Goal: Task Accomplishment & Management: Manage account settings

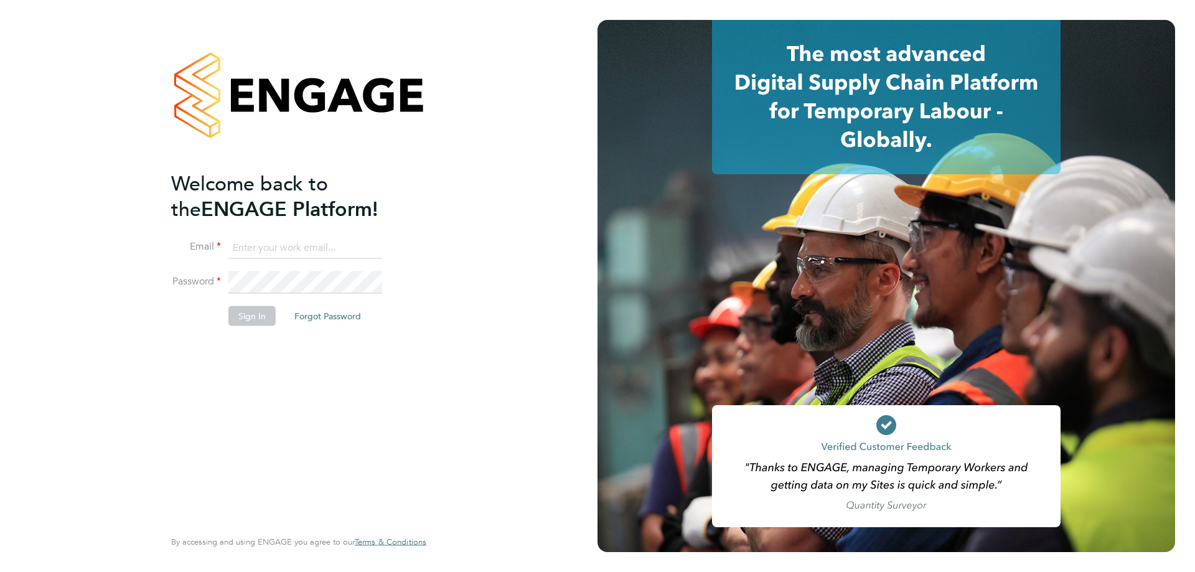
type input "l.moody@ionic.jobs"
click at [254, 315] on button "Sign In" at bounding box center [251, 315] width 47 height 20
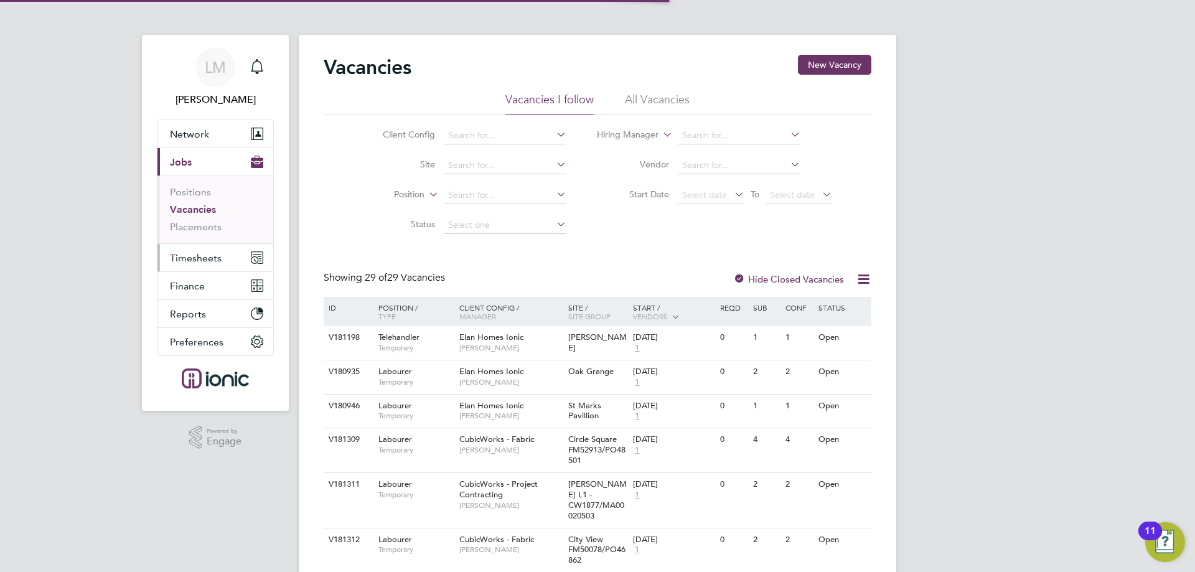
click at [217, 261] on span "Timesheets" at bounding box center [196, 258] width 52 height 12
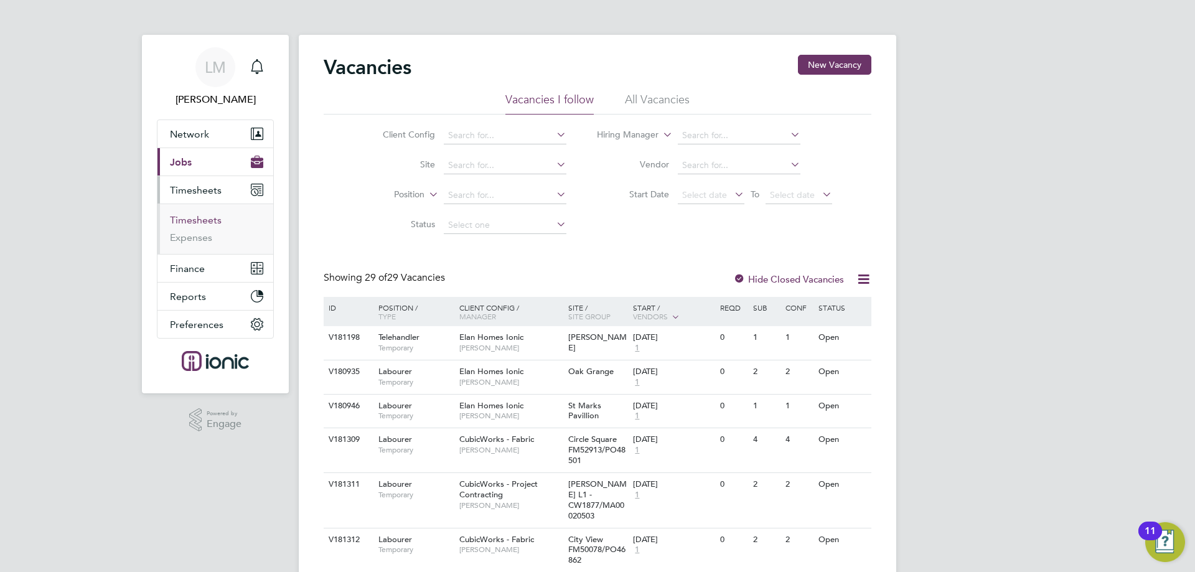
click at [209, 219] on link "Timesheets" at bounding box center [196, 220] width 52 height 12
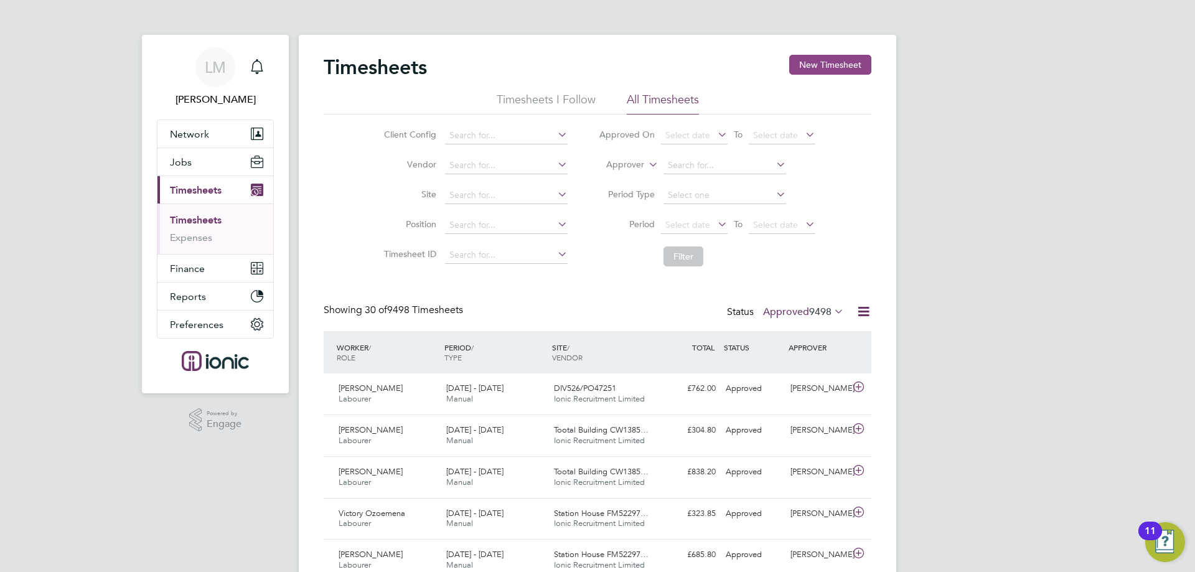
click at [814, 66] on button "New Timesheet" at bounding box center [830, 65] width 82 height 20
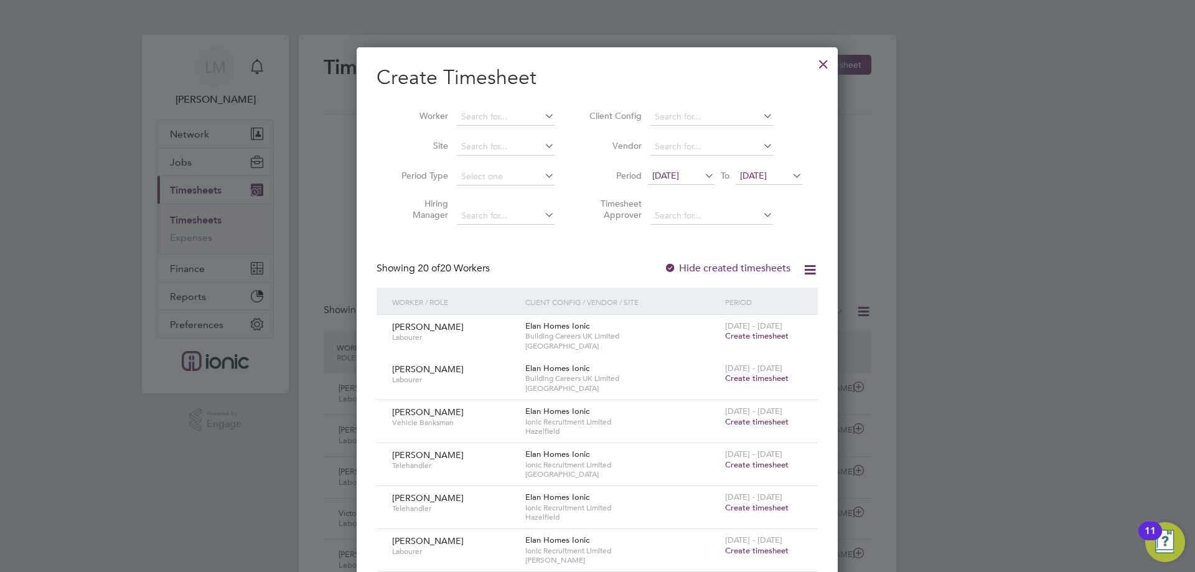
click at [671, 187] on li "Period 15 Sep 2025 To 22 Sep 2025" at bounding box center [694, 177] width 248 height 30
click at [678, 173] on span "15 Sep 2025" at bounding box center [665, 175] width 27 height 11
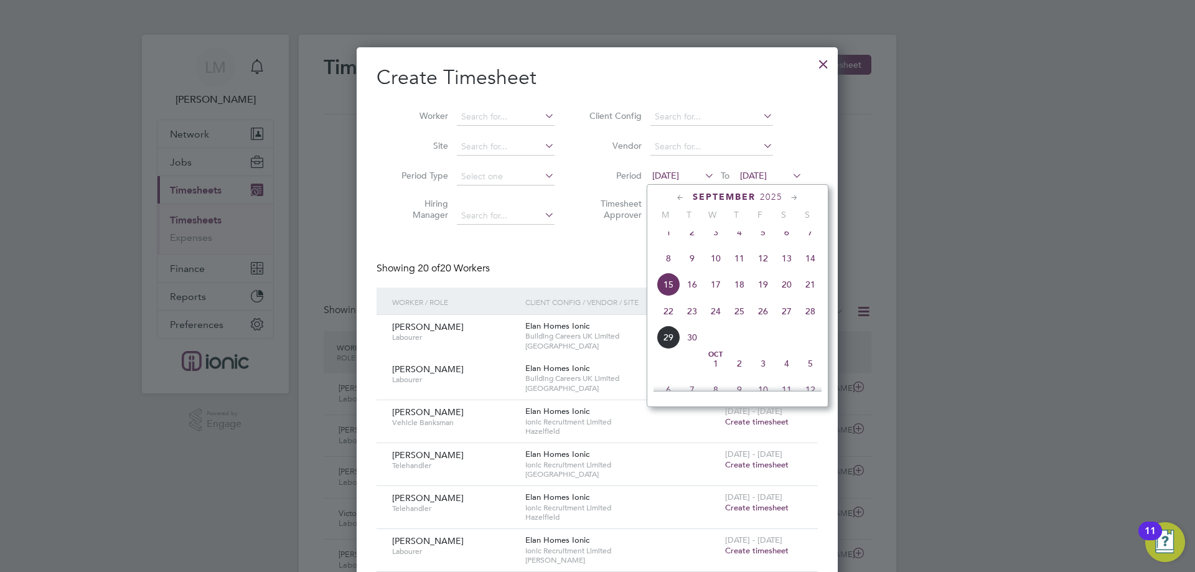
click at [672, 323] on span "22" at bounding box center [668, 311] width 24 height 24
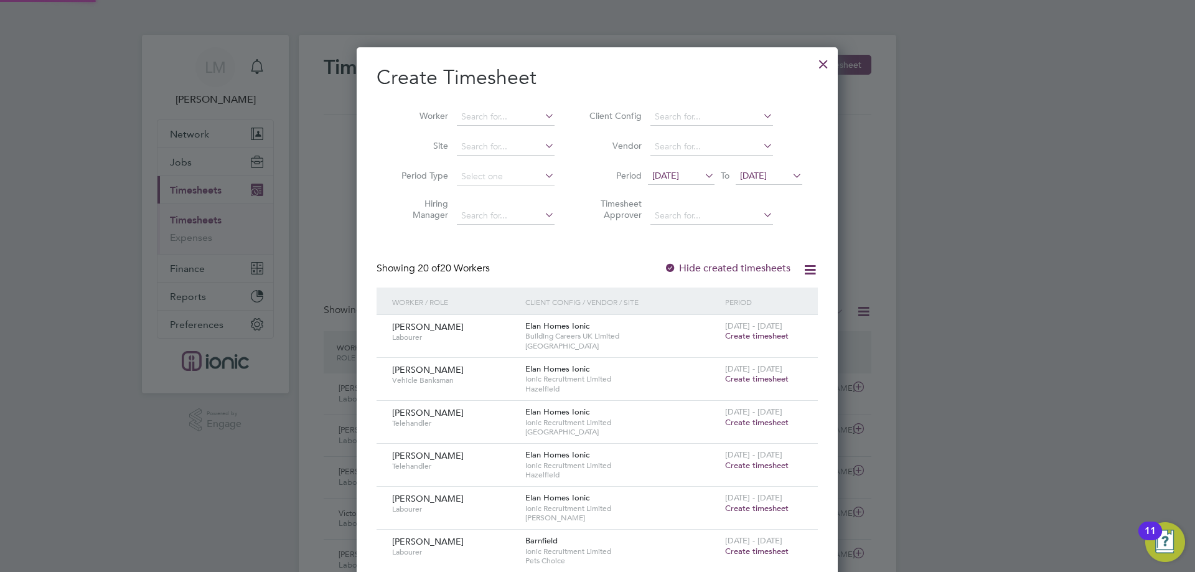
click at [755, 179] on span "22 Sep 2025" at bounding box center [753, 175] width 27 height 11
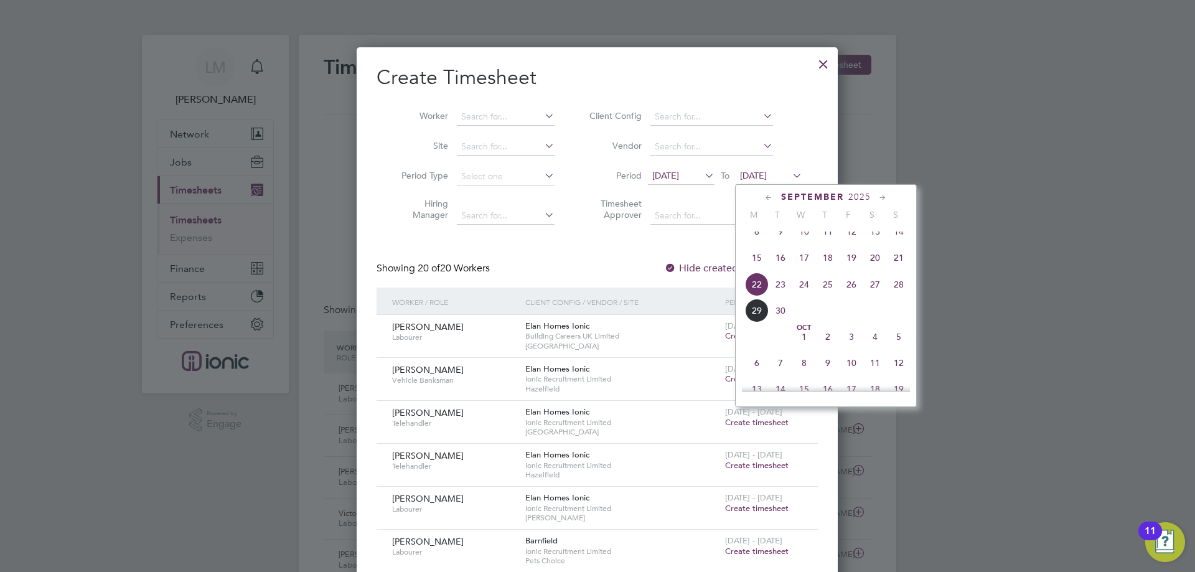
click at [898, 296] on span "28" at bounding box center [899, 285] width 24 height 24
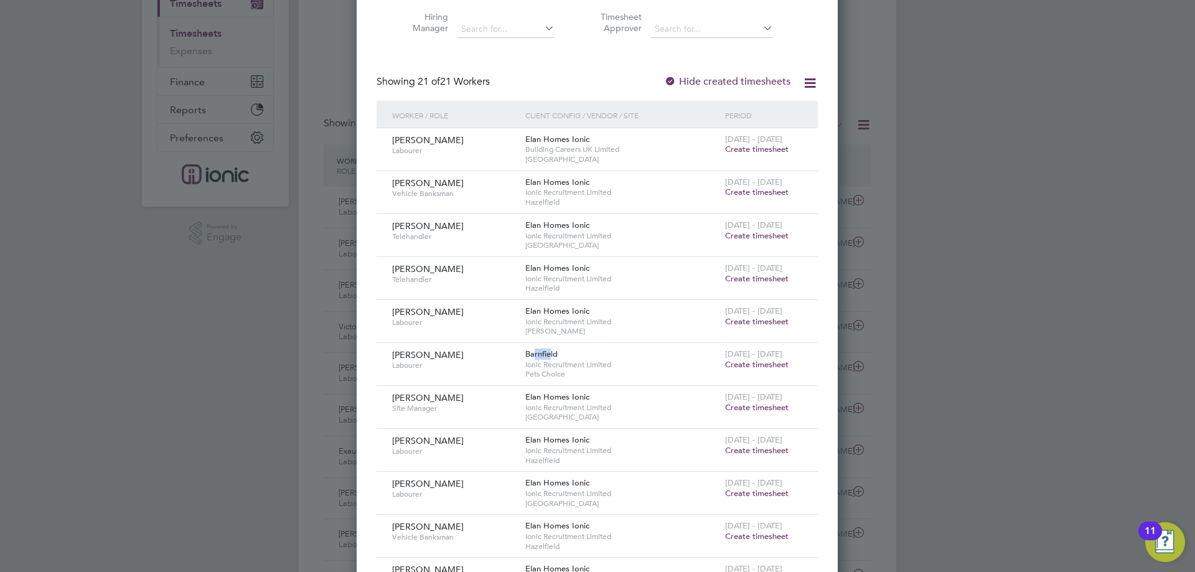
drag, startPoint x: 548, startPoint y: 354, endPoint x: 534, endPoint y: 356, distance: 13.8
click at [534, 356] on span "Barnfield" at bounding box center [541, 353] width 32 height 11
click at [539, 356] on span "Barnfield" at bounding box center [541, 353] width 32 height 11
click at [547, 372] on span "Pets Choice" at bounding box center [622, 374] width 194 height 10
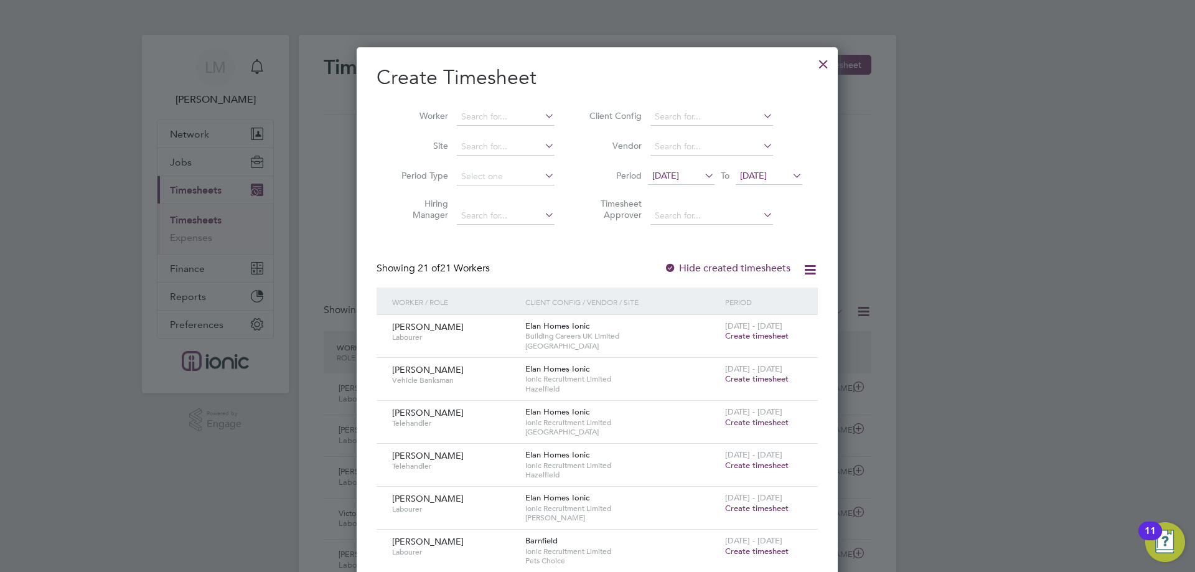
scroll to position [311, 0]
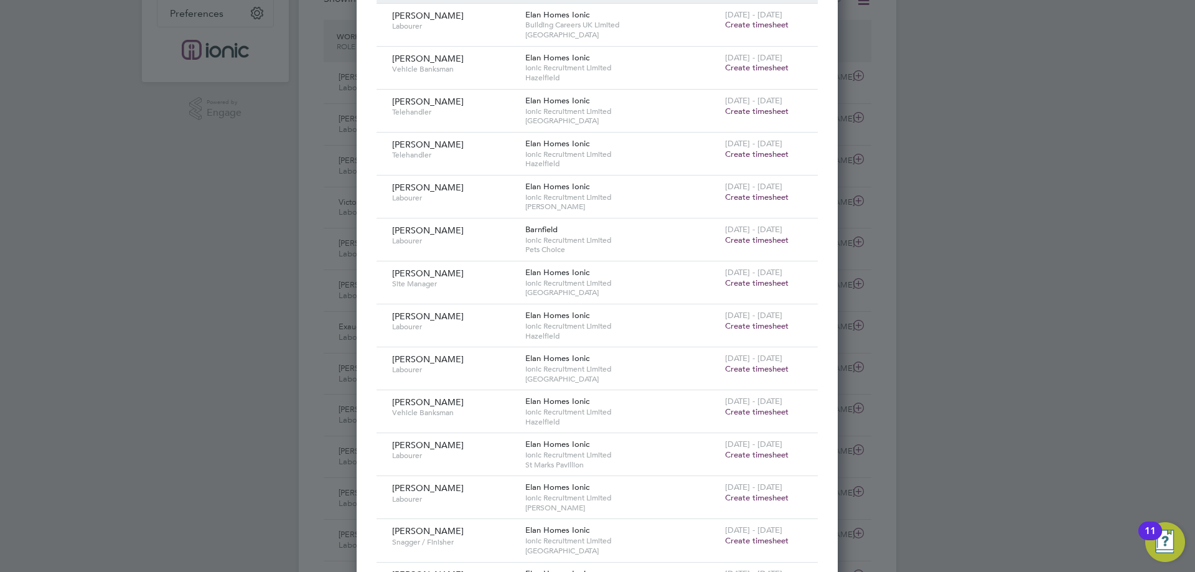
click at [554, 318] on span "Elan Homes Ionic" at bounding box center [557, 315] width 64 height 11
click at [552, 315] on span "Elan Homes Ionic" at bounding box center [557, 315] width 64 height 11
click at [562, 317] on span "Elan Homes Ionic" at bounding box center [557, 315] width 64 height 11
click at [534, 321] on span "Ionic Recruitment Limited" at bounding box center [622, 326] width 194 height 10
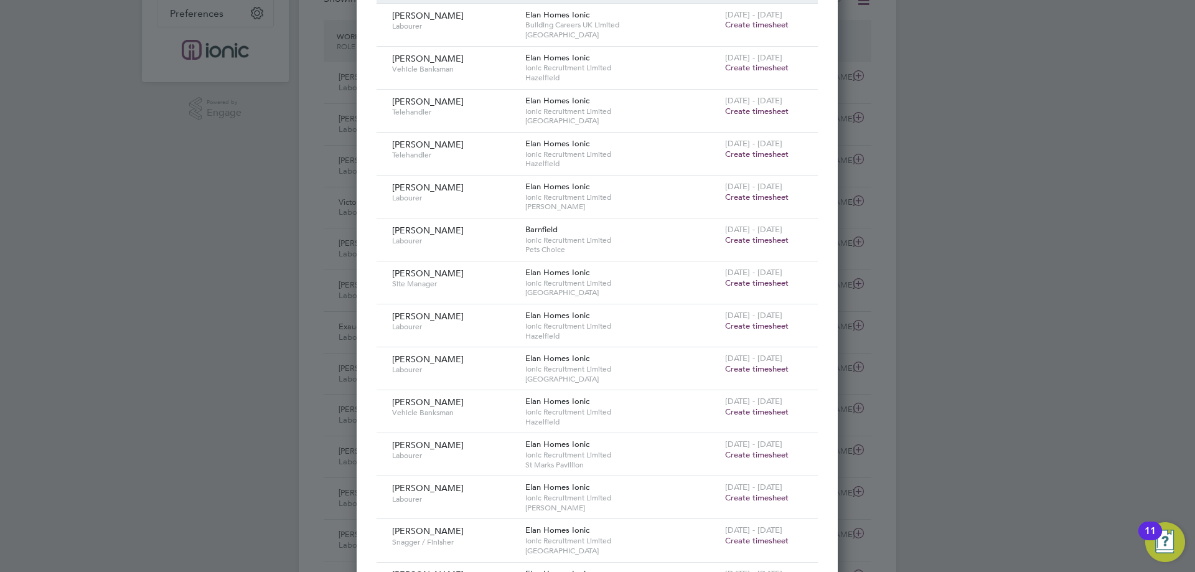
click at [533, 312] on span "Elan Homes Ionic" at bounding box center [557, 315] width 64 height 11
click at [529, 315] on span "Elan Homes Ionic" at bounding box center [557, 315] width 64 height 11
drag, startPoint x: 557, startPoint y: 317, endPoint x: 526, endPoint y: 311, distance: 31.6
click at [526, 311] on span "Elan Homes Ionic" at bounding box center [557, 315] width 64 height 11
drag, startPoint x: 531, startPoint y: 312, endPoint x: 544, endPoint y: 321, distance: 15.7
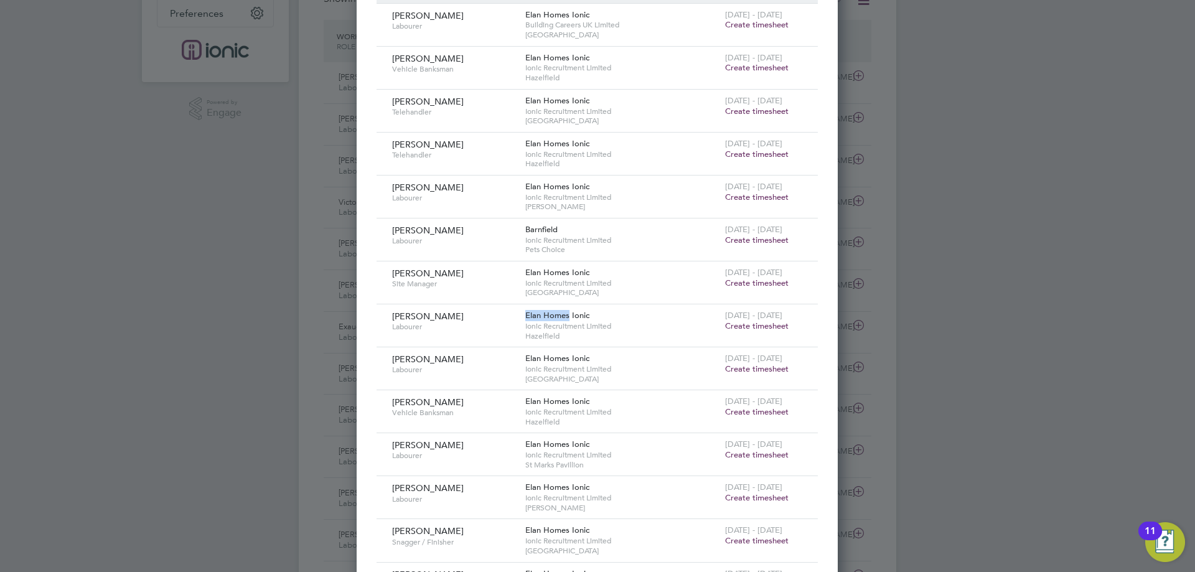
click at [532, 313] on span "Elan Homes Ionic" at bounding box center [557, 315] width 64 height 11
click at [571, 332] on span "Hazelfield" at bounding box center [622, 336] width 194 height 10
click at [571, 329] on span "Ionic Recruitment Limited" at bounding box center [622, 326] width 194 height 10
drag, startPoint x: 568, startPoint y: 312, endPoint x: 542, endPoint y: 309, distance: 26.3
click at [542, 309] on div "Elan Homes Ionic Ionic Recruitment Limited Hazelfield" at bounding box center [622, 325] width 200 height 42
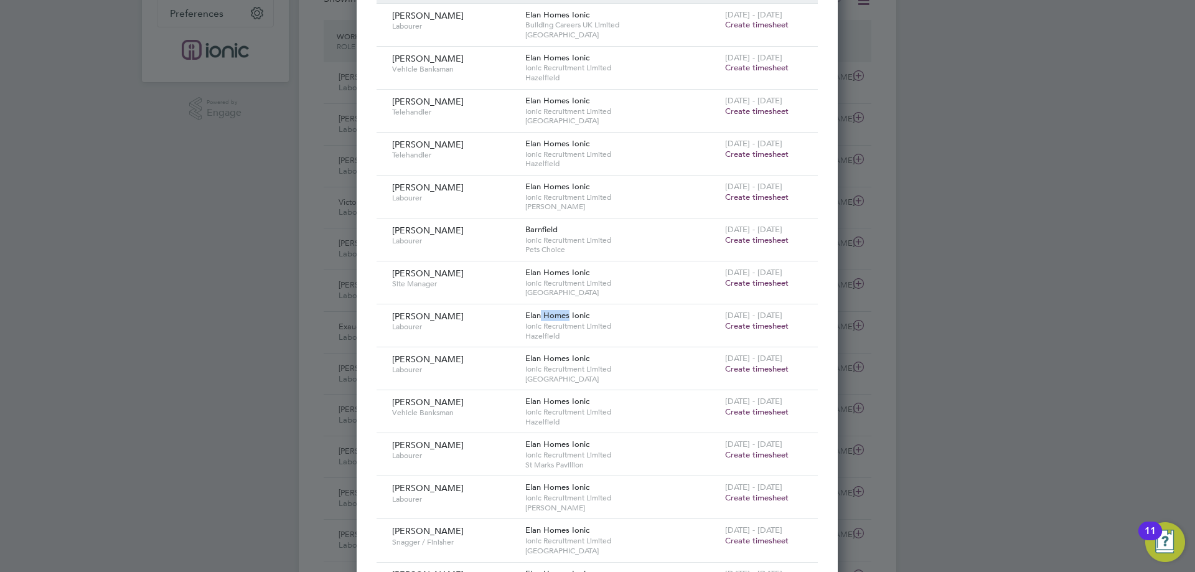
click at [547, 317] on span "Elan Homes Ionic" at bounding box center [557, 315] width 64 height 11
drag, startPoint x: 562, startPoint y: 342, endPoint x: 561, endPoint y: 332, distance: 10.0
click at [562, 340] on div "Elan Homes Ionic Ionic Recruitment Limited Hazelfield" at bounding box center [622, 325] width 200 height 42
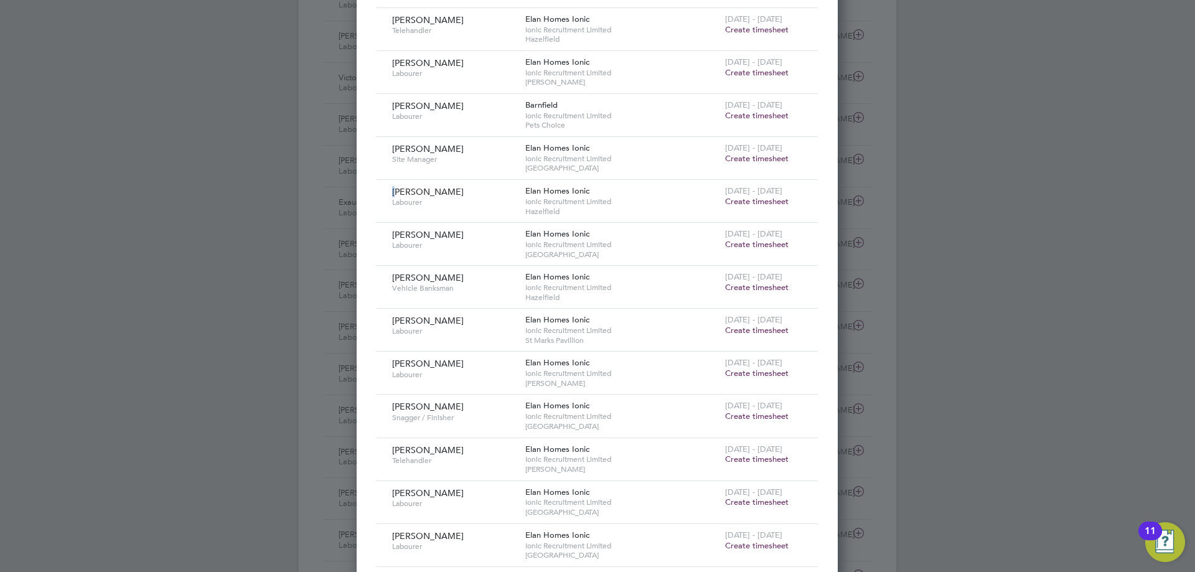
drag, startPoint x: 386, startPoint y: 188, endPoint x: 403, endPoint y: 185, distance: 16.4
click at [399, 186] on div "Reece Smith Labourer Elan Homes Ionic Ionic Recruitment Limited Hazelfield 22 -…" at bounding box center [596, 201] width 441 height 42
click at [557, 213] on span "Hazelfield" at bounding box center [622, 212] width 194 height 10
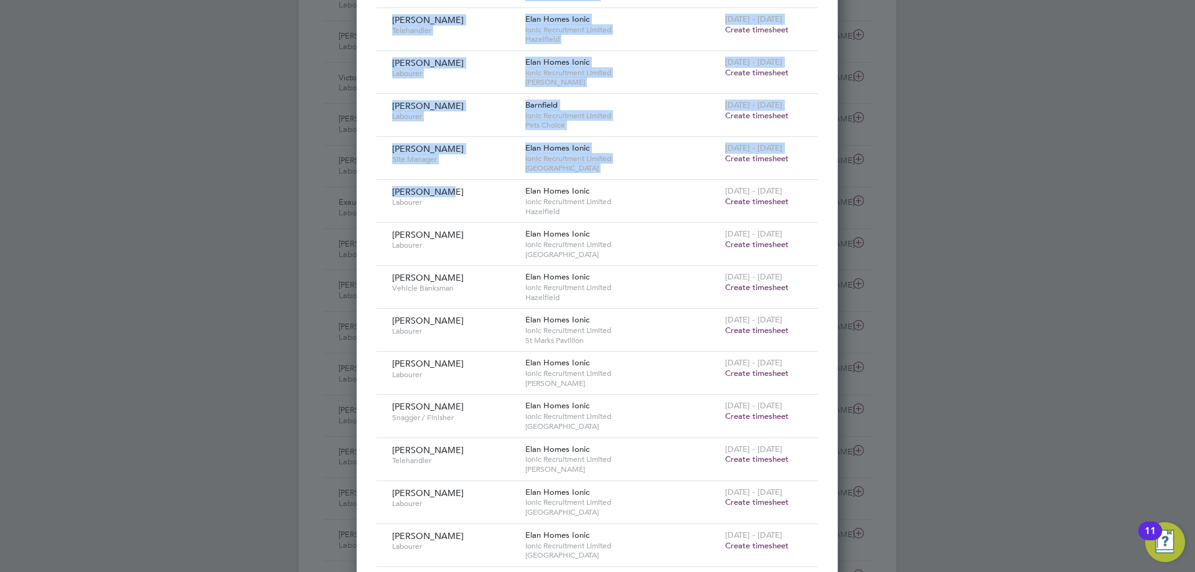
drag, startPoint x: 445, startPoint y: 193, endPoint x: 337, endPoint y: 191, distance: 108.3
click at [337, 191] on div "Timesheets New Timesheet Timesheets I Follow All Timesheets Client Config Vendo…" at bounding box center [597, 422] width 597 height 1647
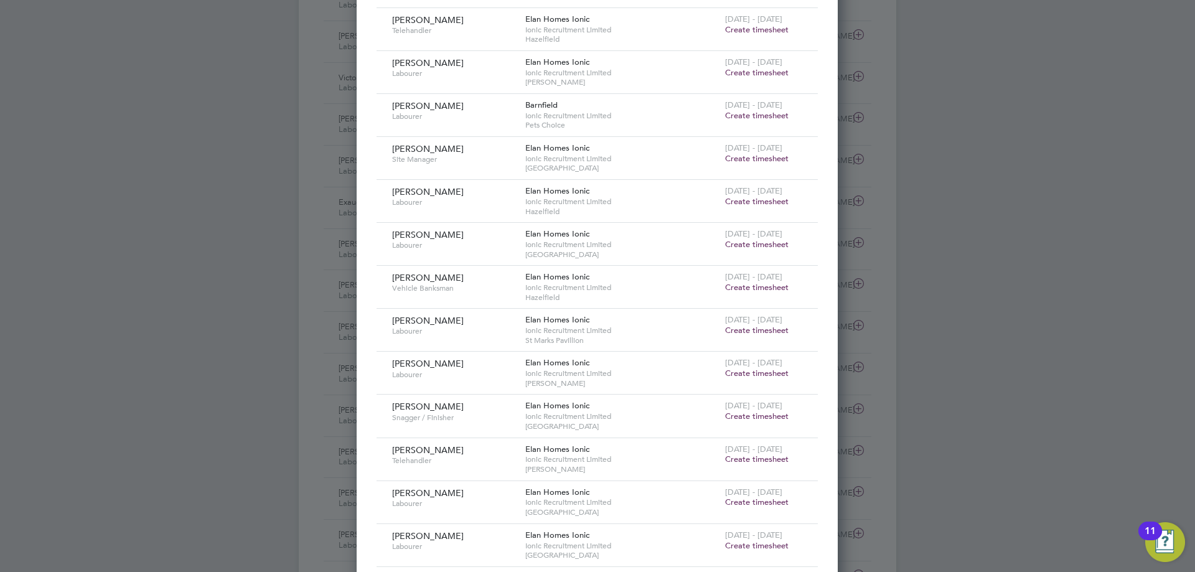
click at [403, 202] on span "Labourer" at bounding box center [454, 202] width 124 height 10
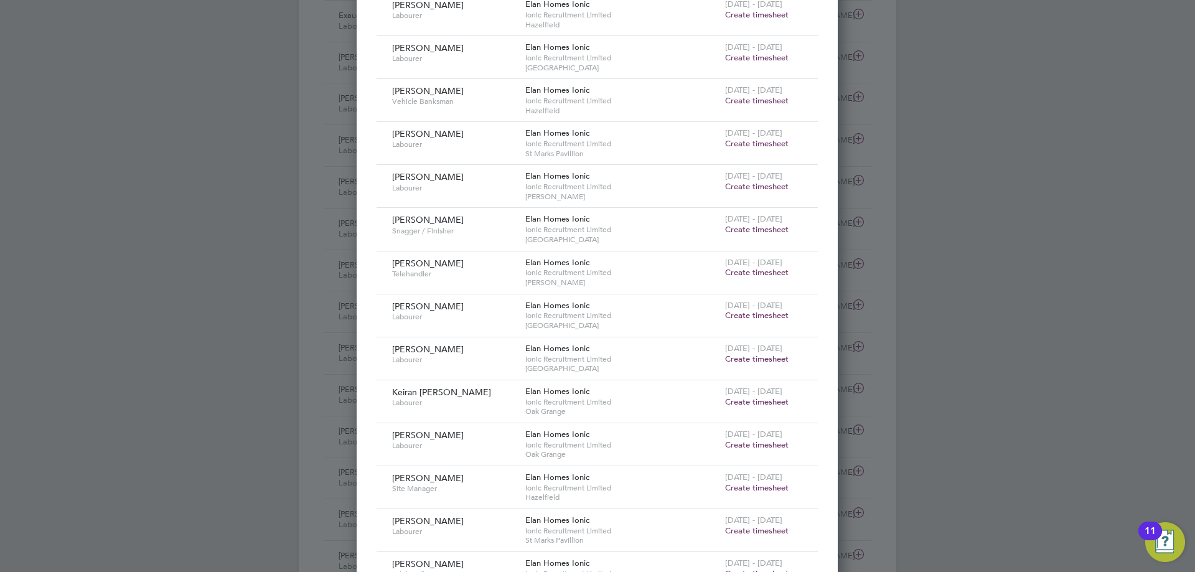
scroll to position [747, 0]
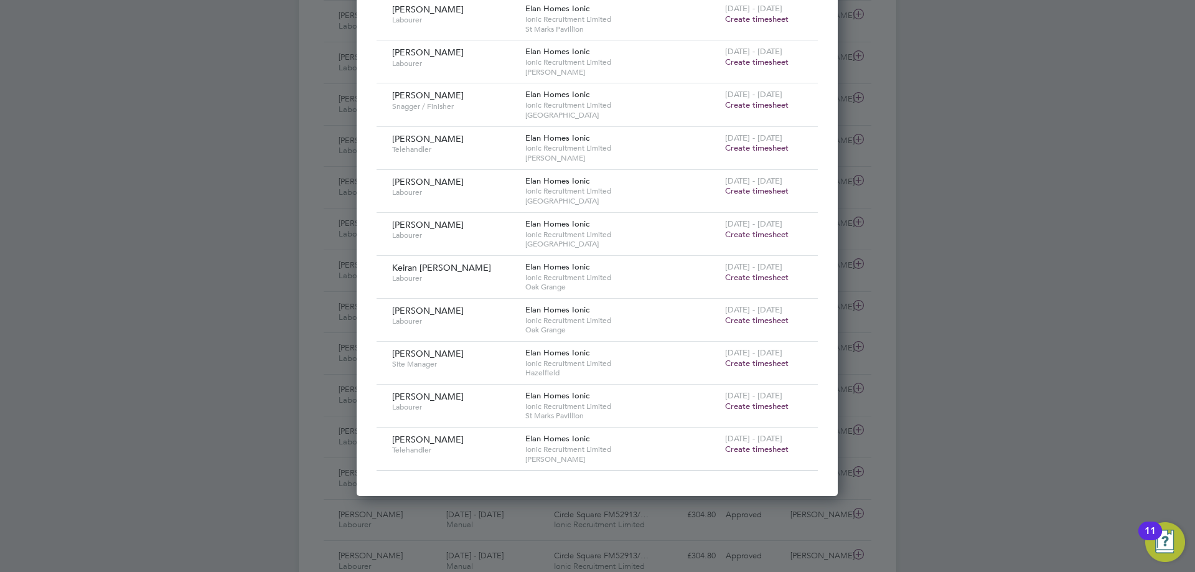
click at [749, 444] on span "Create timesheet" at bounding box center [756, 449] width 63 height 11
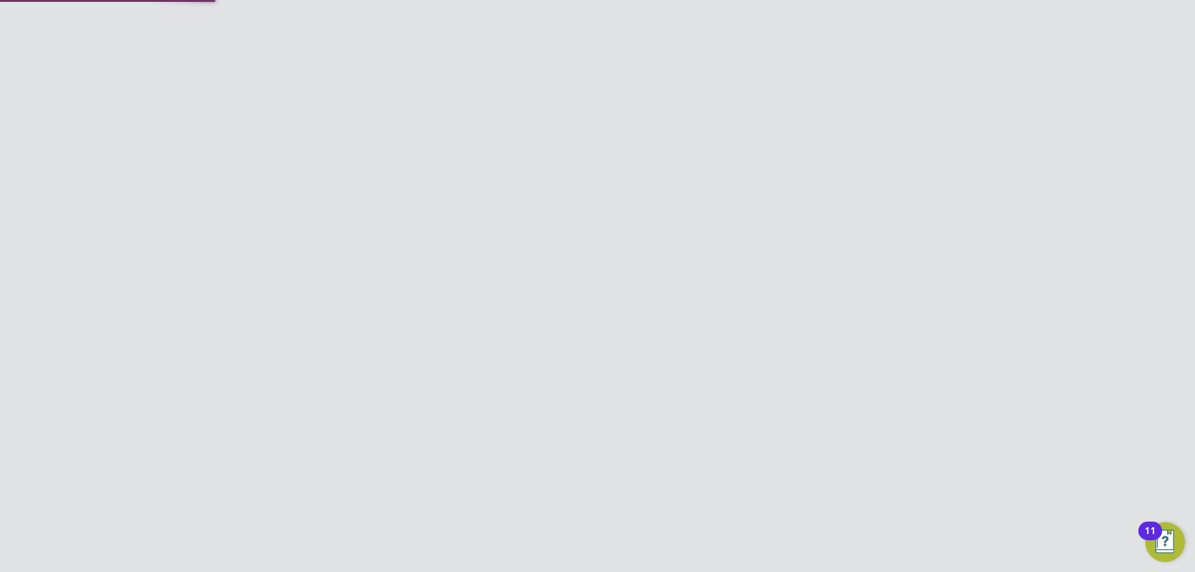
scroll to position [348, 0]
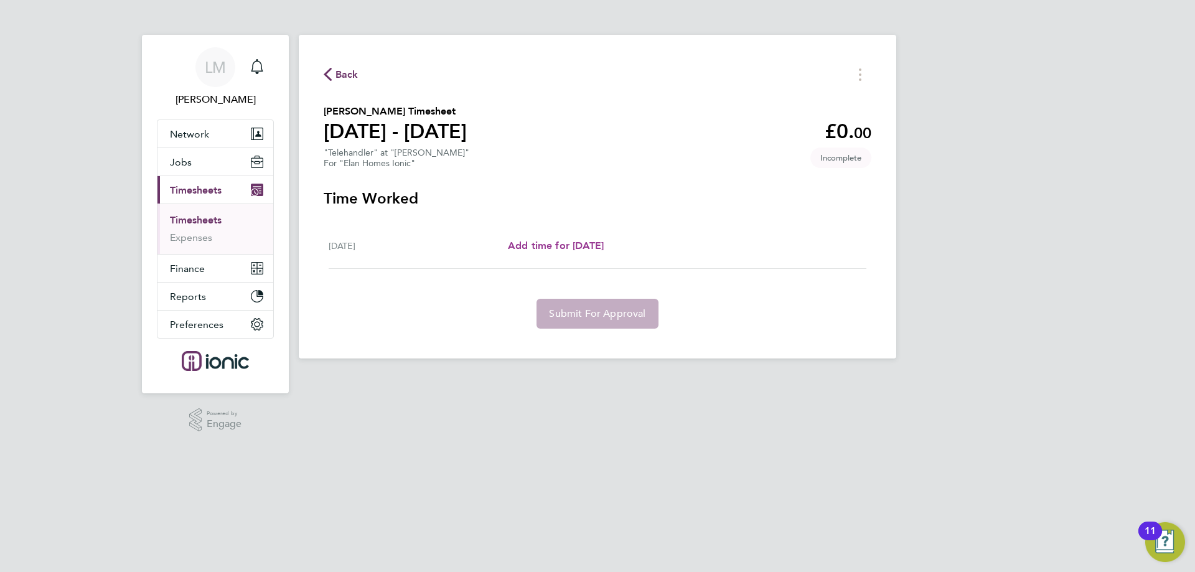
click at [597, 246] on span "Add time for Wed 24 Sep" at bounding box center [556, 246] width 96 height 12
select select "30"
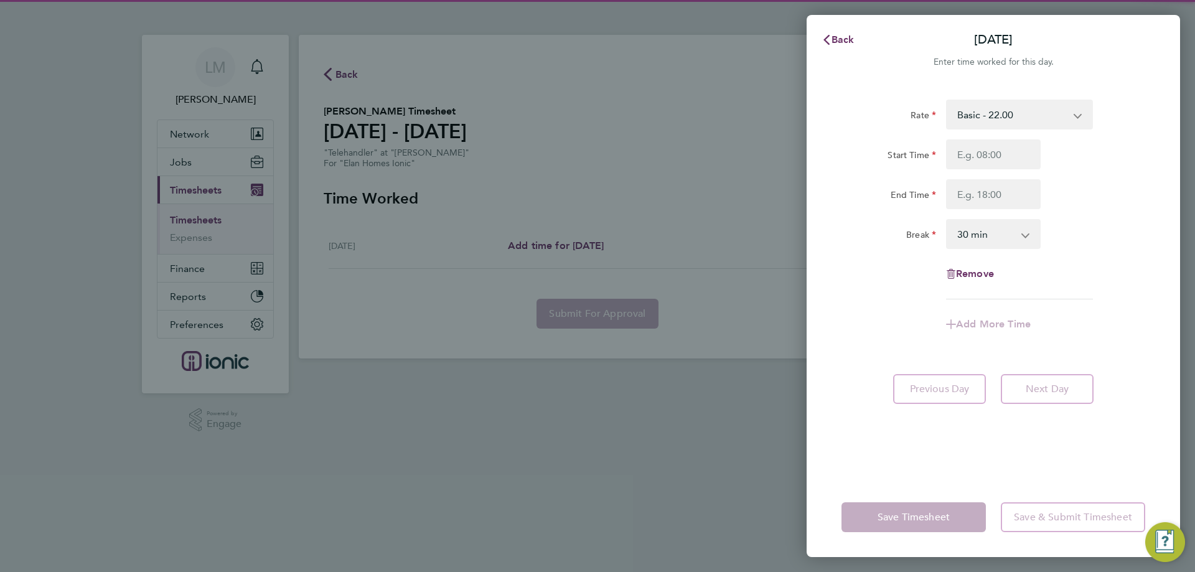
click at [985, 170] on div "Start Time End Time" at bounding box center [993, 174] width 314 height 70
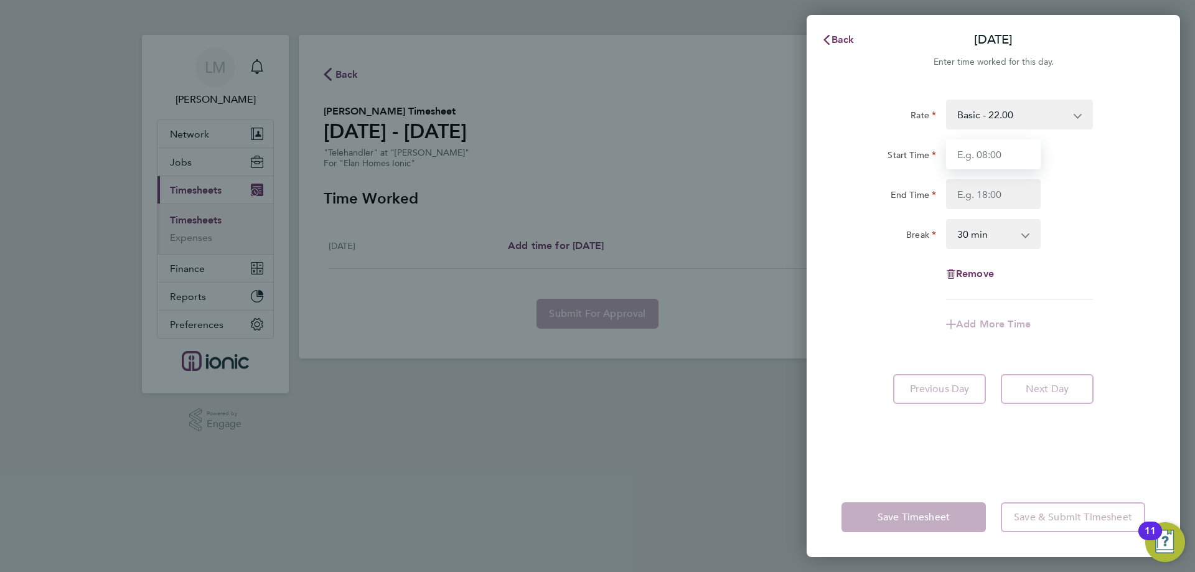
click at [986, 158] on input "Start Time" at bounding box center [993, 154] width 95 height 30
type input "07:30"
click at [986, 188] on input "End Time" at bounding box center [993, 194] width 95 height 30
type input "16:30"
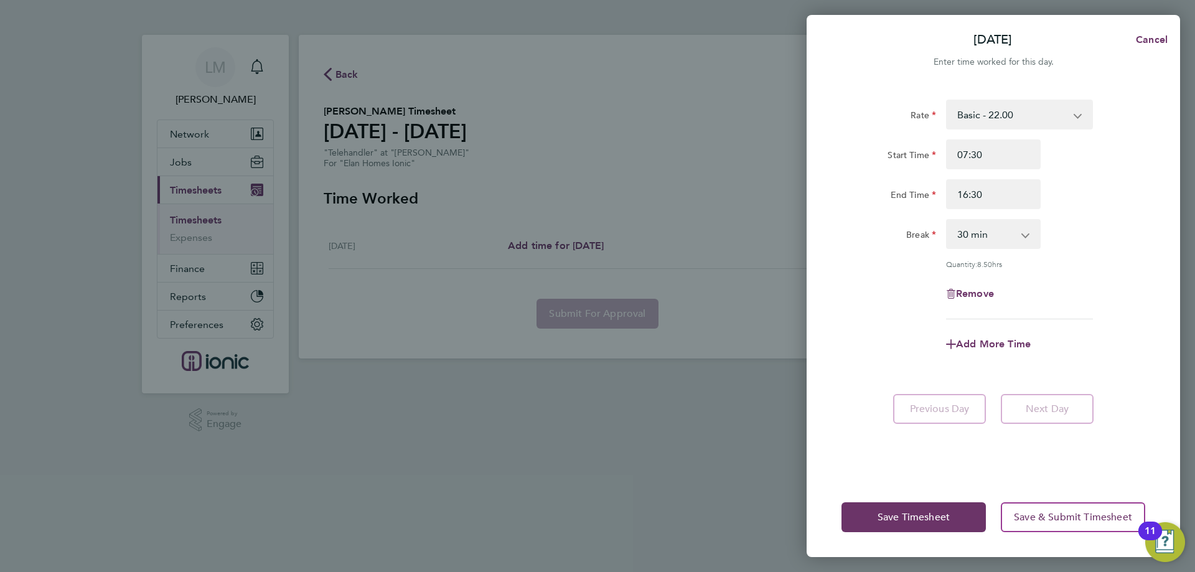
click at [1087, 238] on div "Break 0 min 15 min 30 min 45 min 60 min 75 min 90 min" at bounding box center [993, 234] width 314 height 30
click at [935, 522] on span "Save Timesheet" at bounding box center [913, 517] width 72 height 12
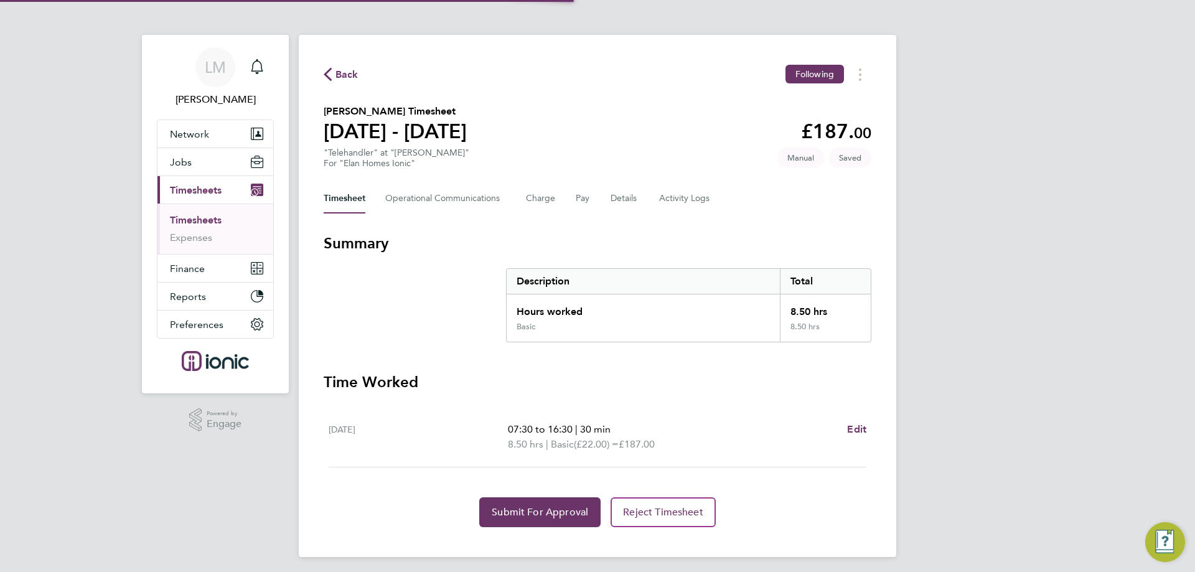
scroll to position [5, 0]
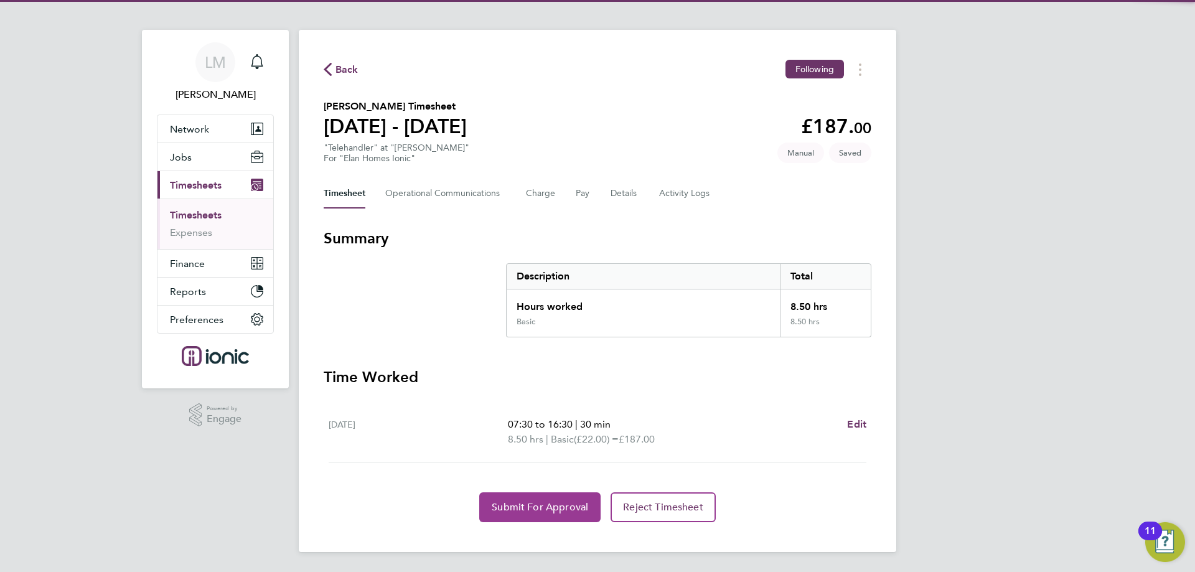
drag, startPoint x: 510, startPoint y: 498, endPoint x: 695, endPoint y: 279, distance: 286.6
click at [510, 499] on button "Submit For Approval" at bounding box center [539, 507] width 121 height 30
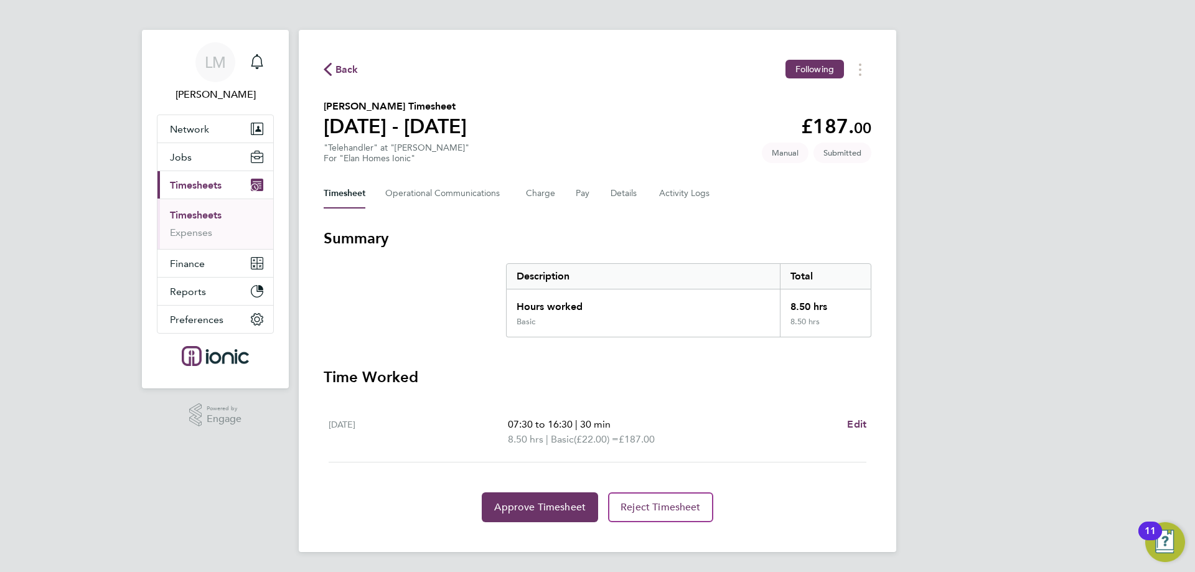
scroll to position [0, 0]
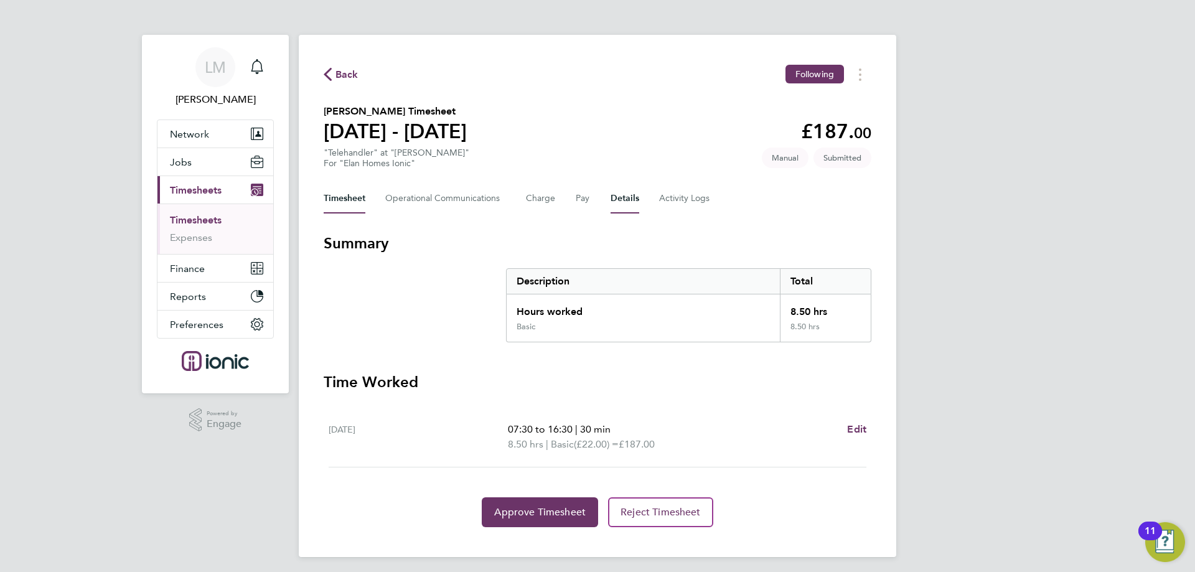
click at [610, 197] on button "Details" at bounding box center [624, 199] width 29 height 30
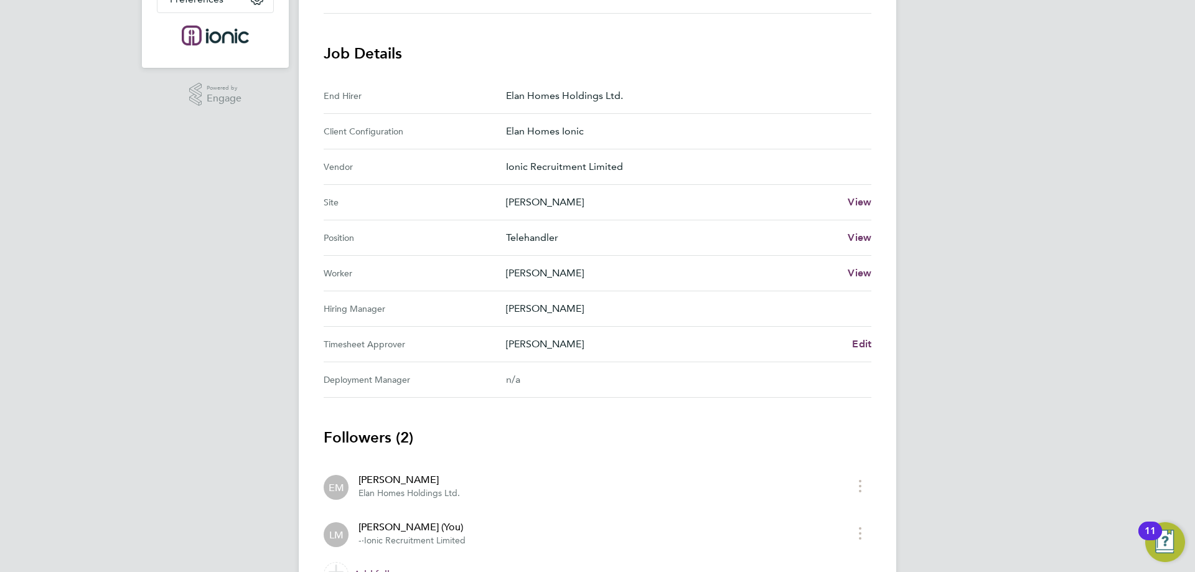
scroll to position [395, 0]
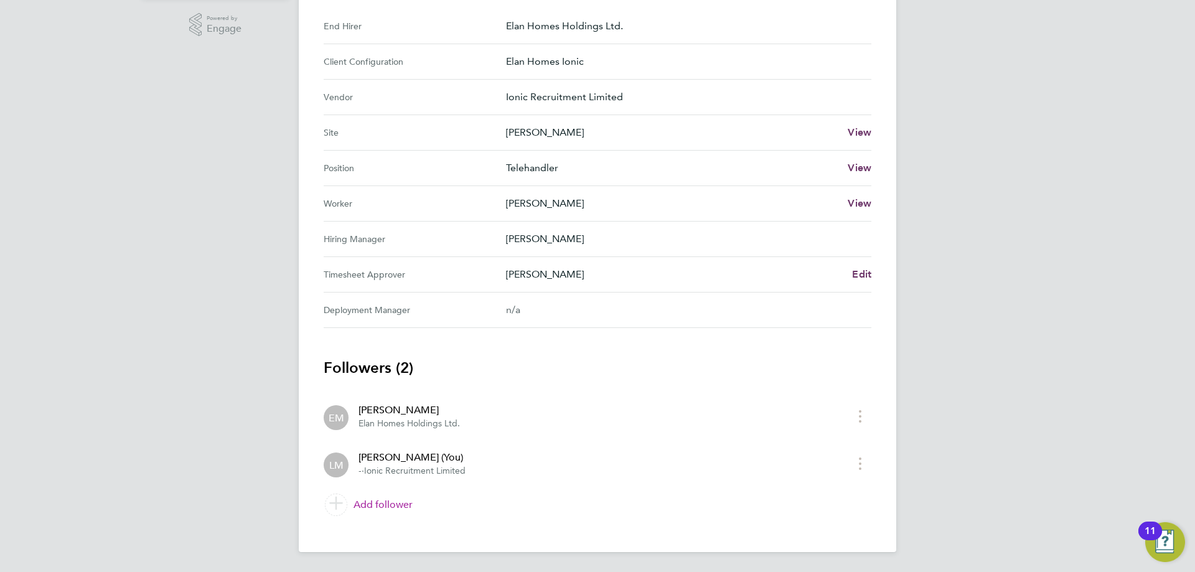
click at [385, 501] on link "Add follower" at bounding box center [598, 504] width 548 height 35
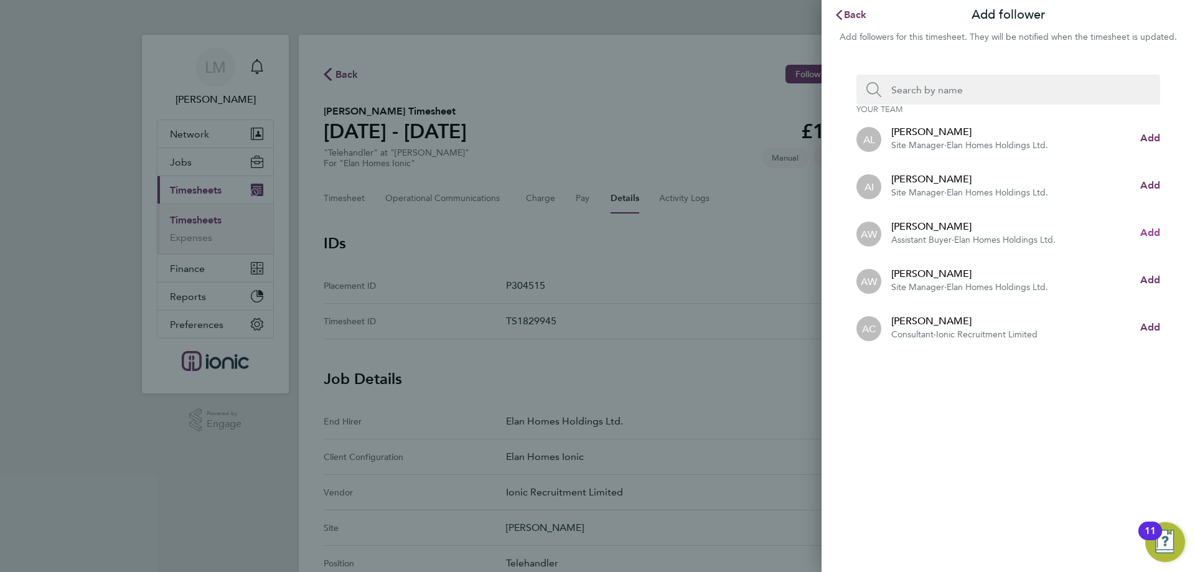
click at [1146, 227] on span "Add" at bounding box center [1150, 232] width 20 height 12
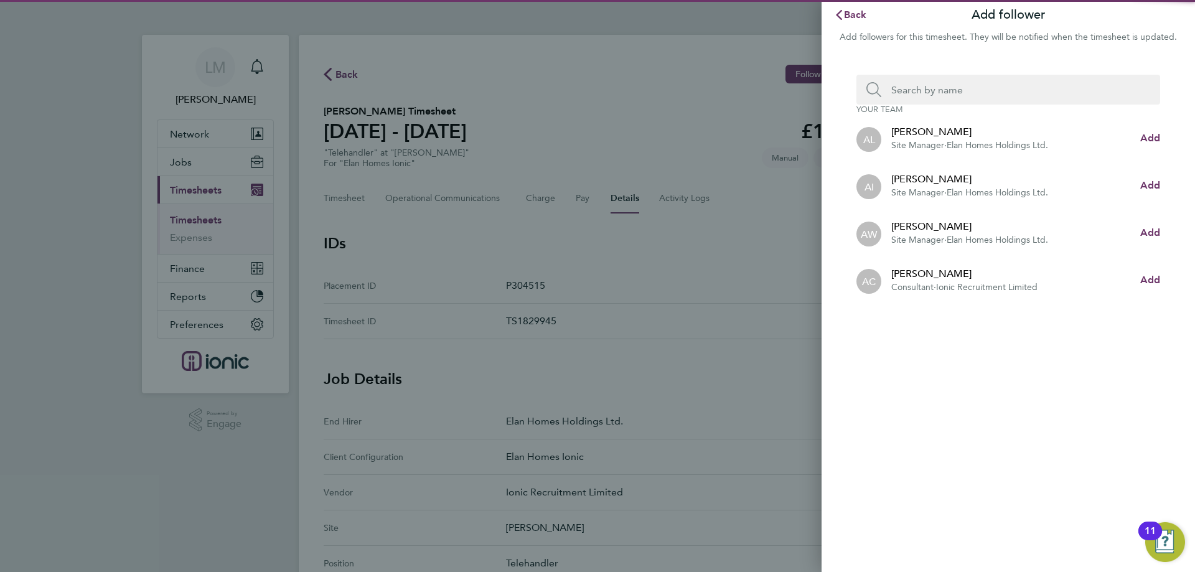
click at [1020, 96] on input "Search team member by name:" at bounding box center [1013, 90] width 264 height 30
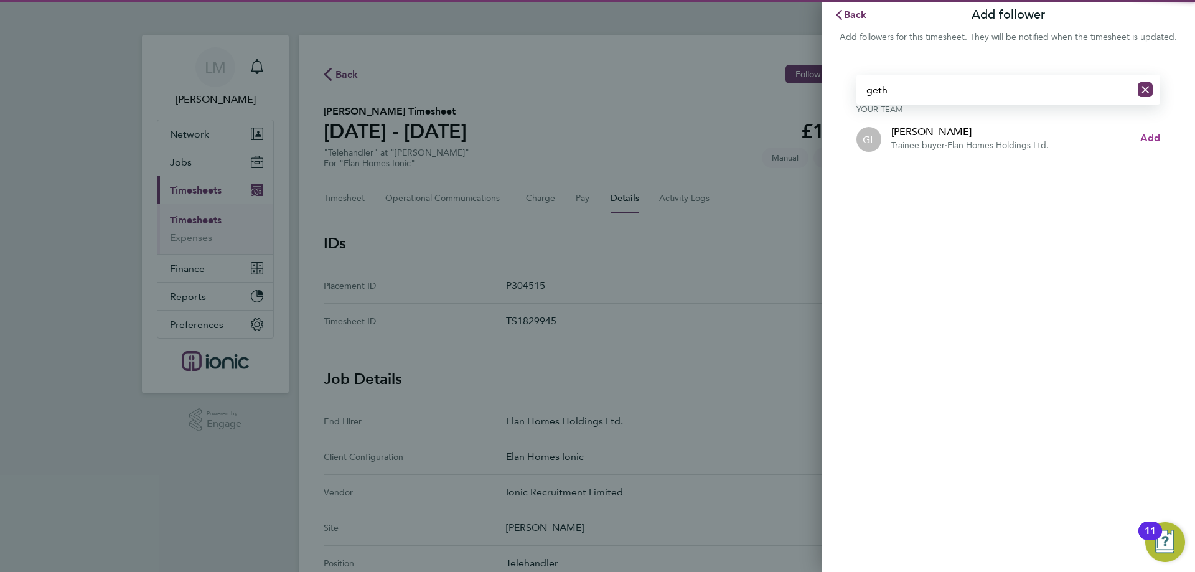
type input "geth"
click at [1148, 139] on span "Add" at bounding box center [1150, 138] width 20 height 12
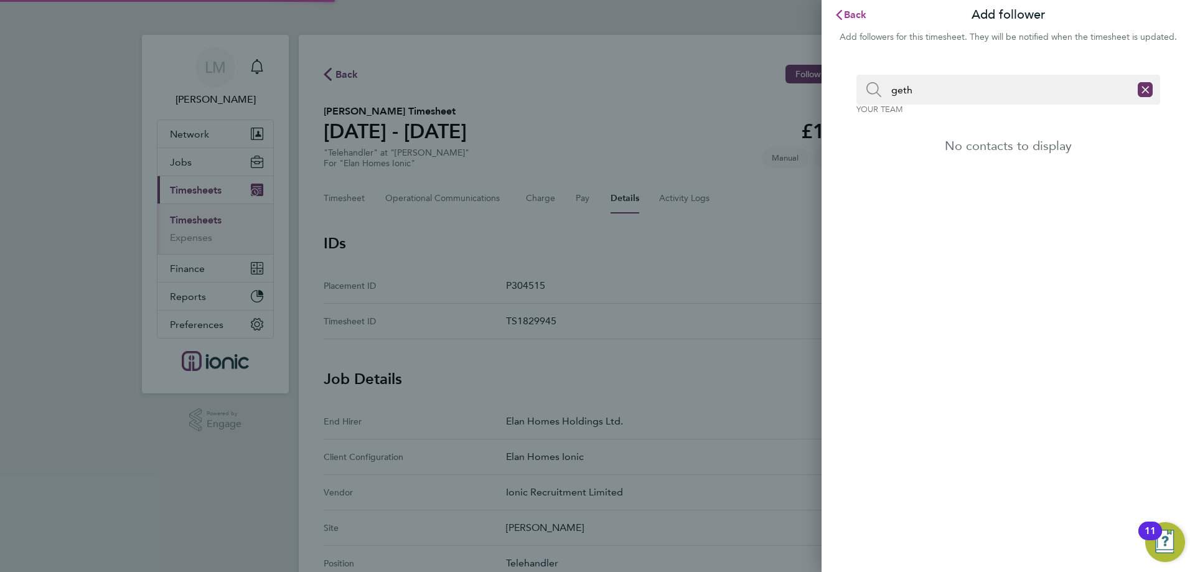
click at [854, 16] on span "Back" at bounding box center [855, 15] width 23 height 12
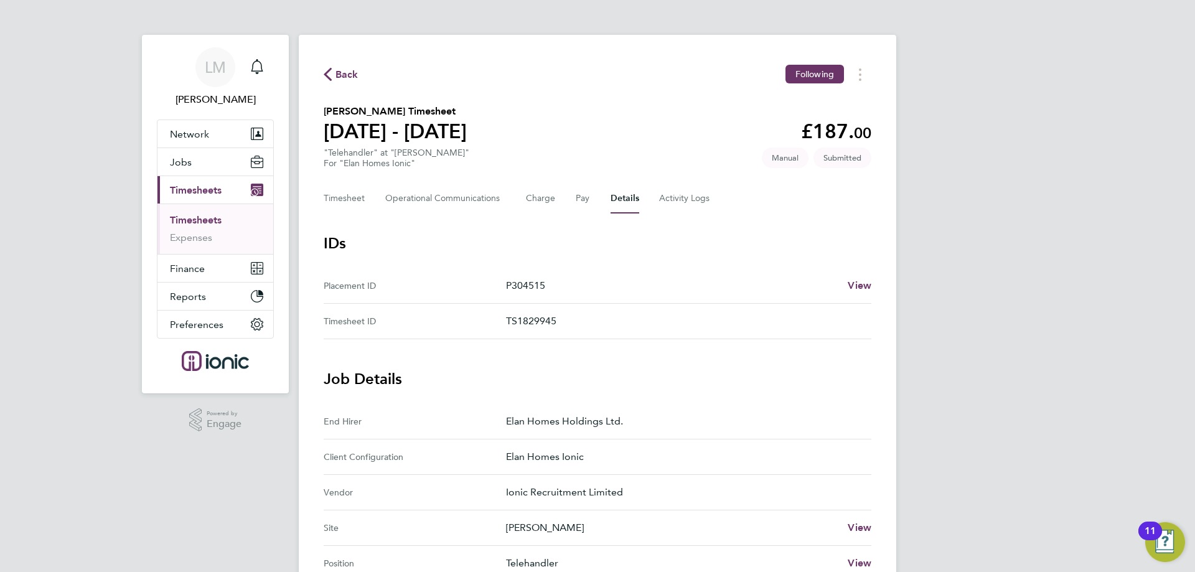
click at [345, 74] on span "Back" at bounding box center [346, 74] width 23 height 15
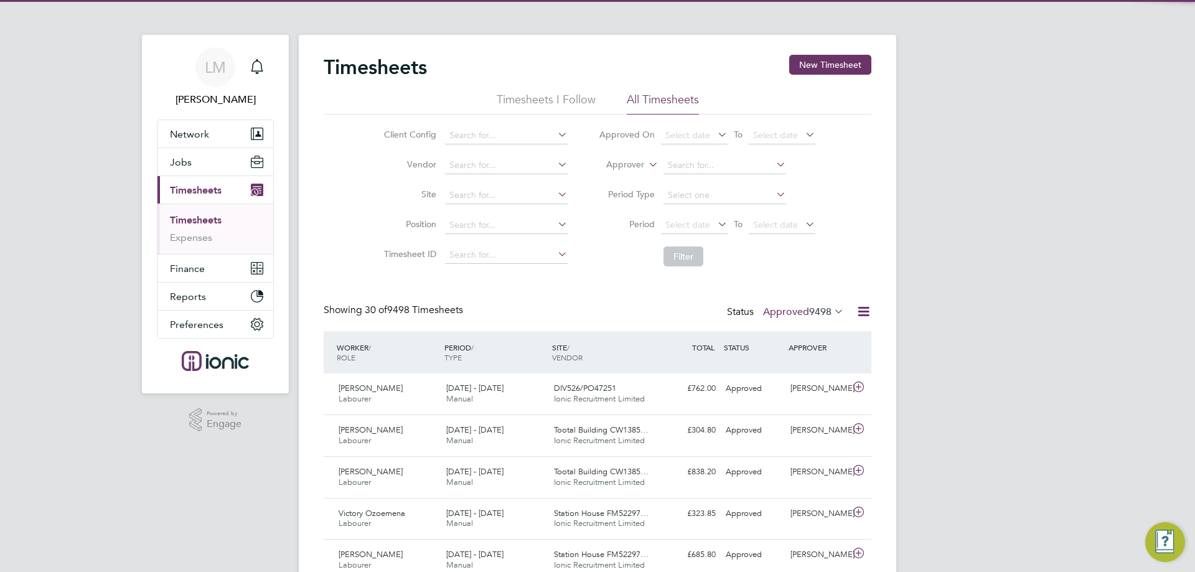
scroll to position [32, 108]
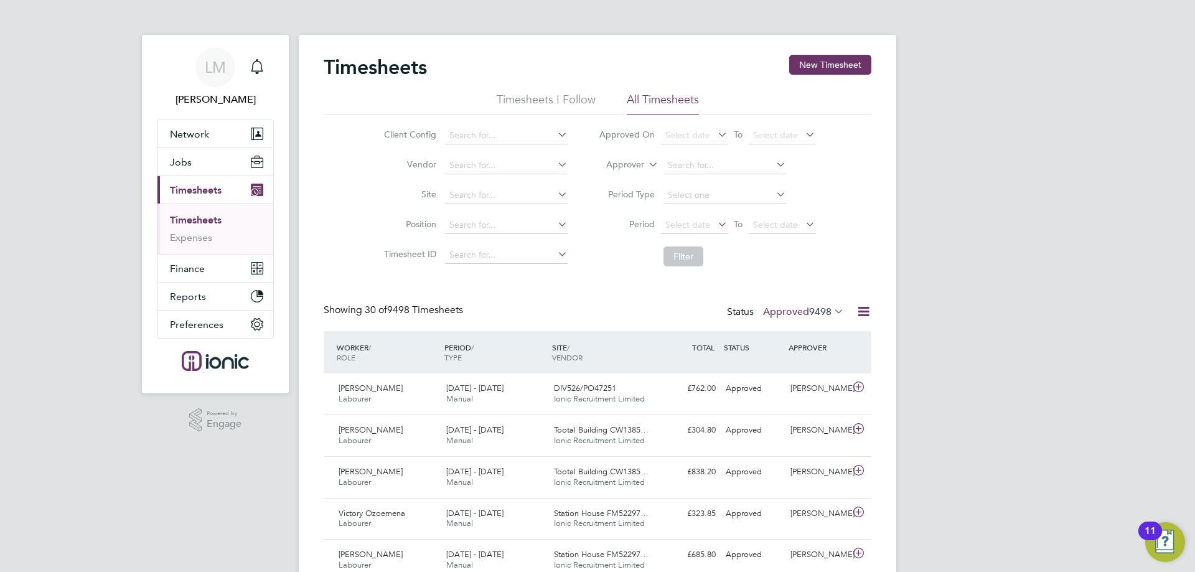
click at [838, 70] on button "New Timesheet" at bounding box center [830, 65] width 82 height 20
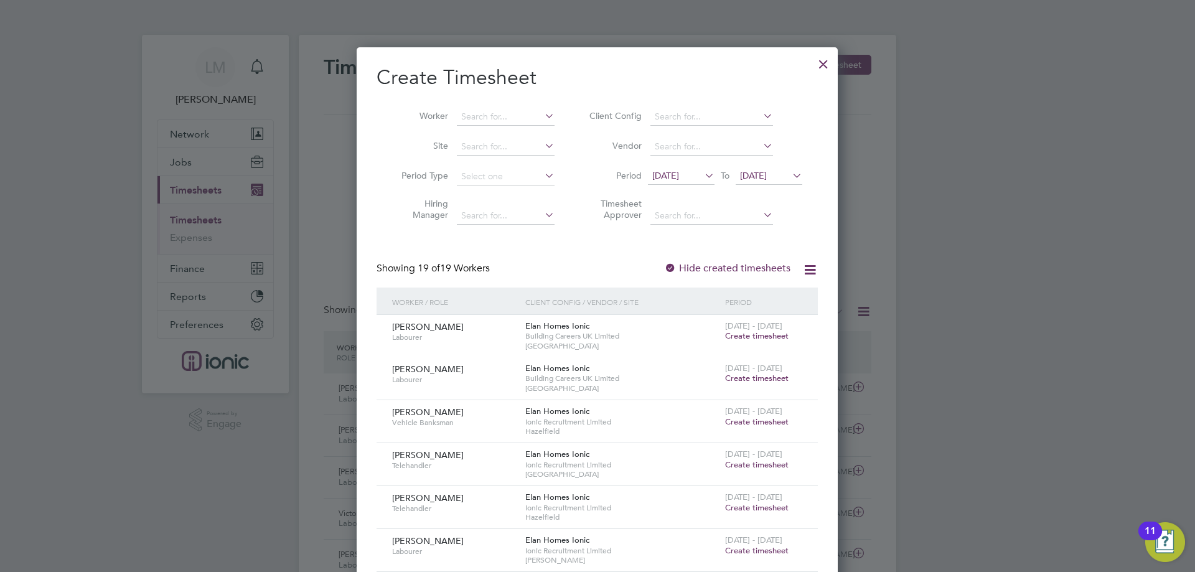
click at [679, 174] on span "[DATE]" at bounding box center [665, 175] width 27 height 11
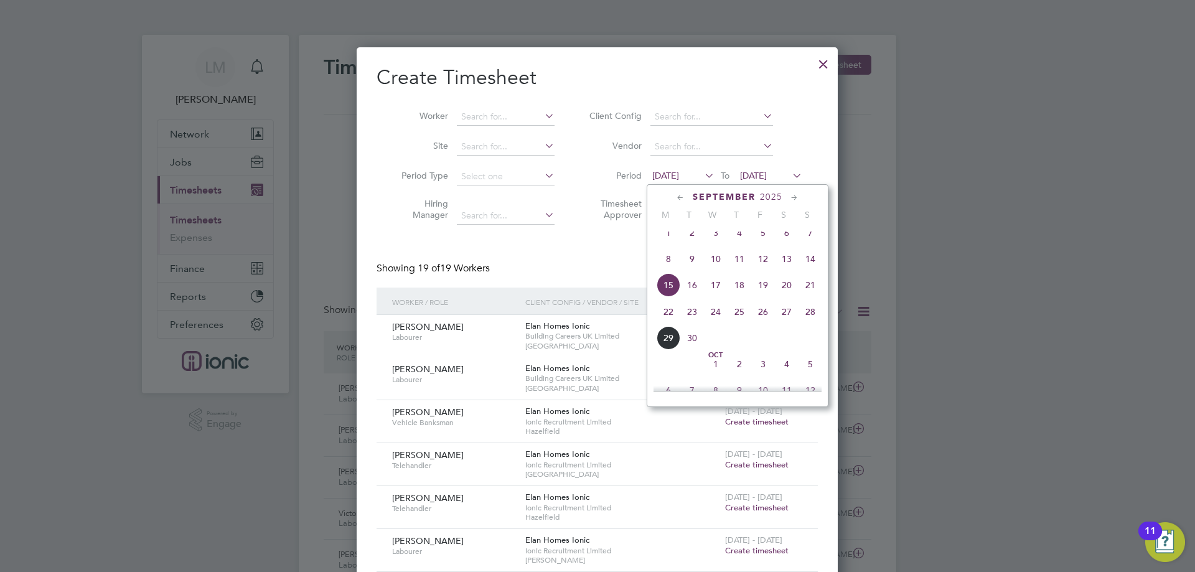
click at [676, 319] on span "22" at bounding box center [668, 312] width 24 height 24
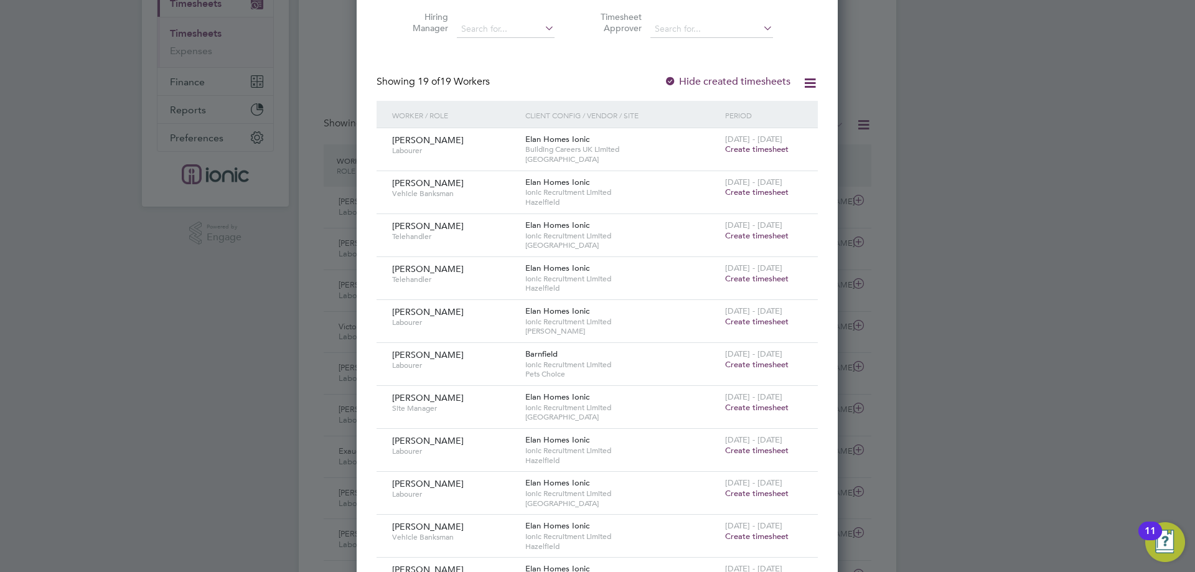
click at [772, 235] on span "Create timesheet" at bounding box center [756, 235] width 63 height 11
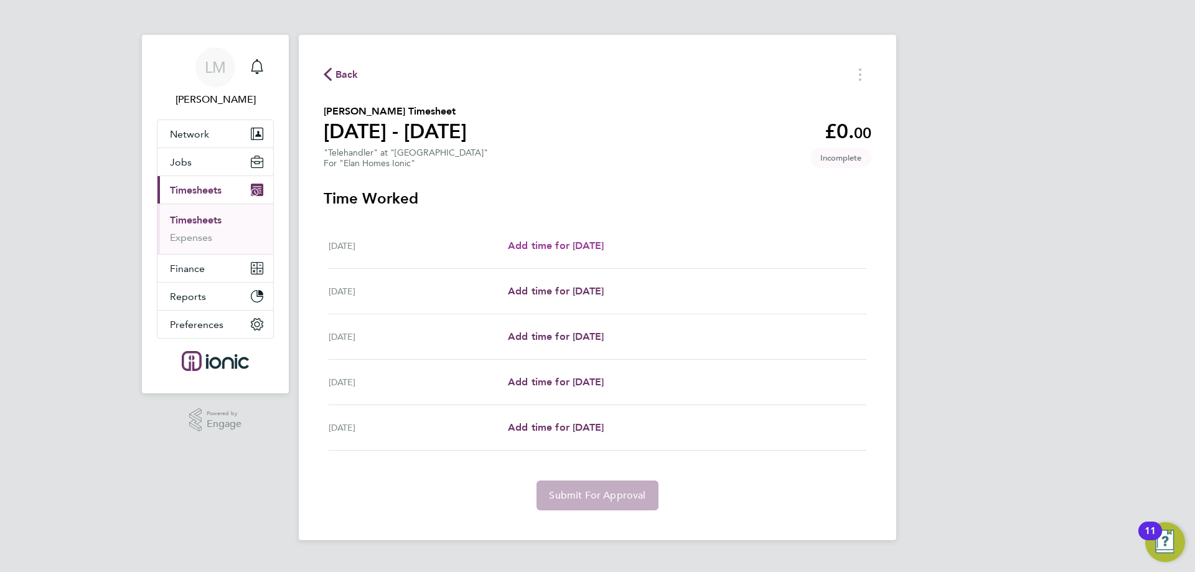
click at [600, 240] on span "Add time for [DATE]" at bounding box center [556, 246] width 96 height 12
select select "30"
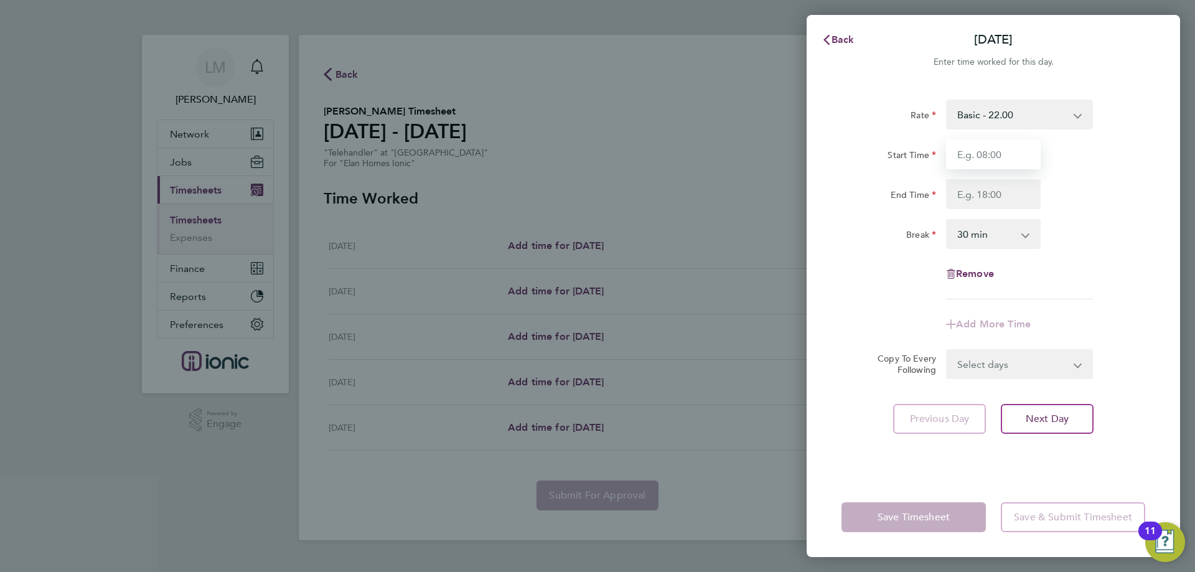
click at [1003, 147] on input "Start Time" at bounding box center [993, 154] width 95 height 30
type input "07:30"
click at [1000, 189] on input "End Time" at bounding box center [993, 194] width 95 height 30
type input "16:00"
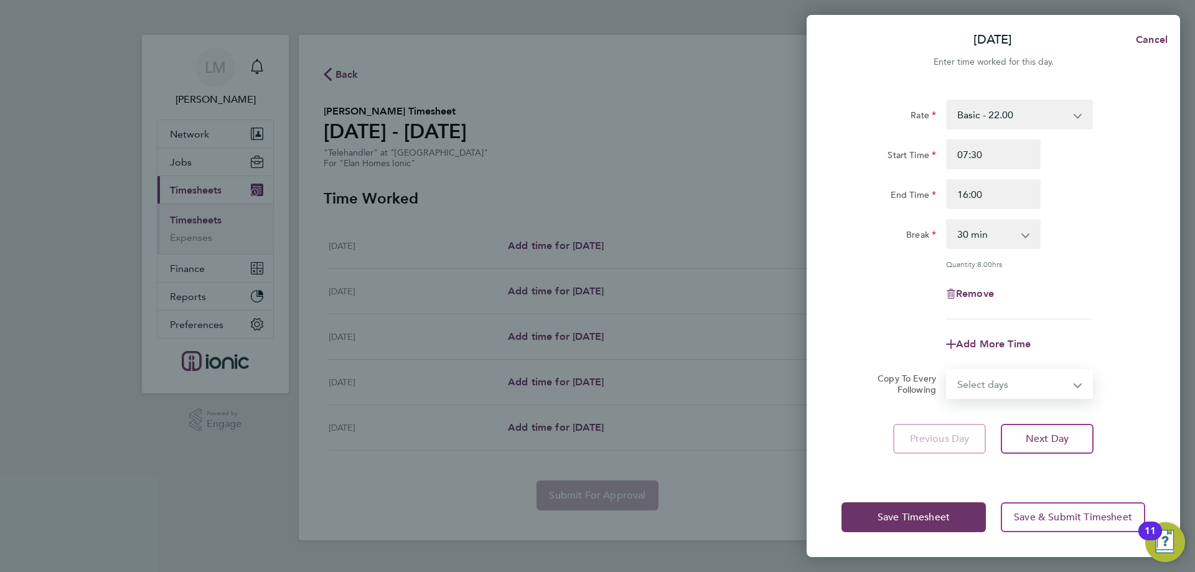
click at [1019, 351] on form "Rate Basic - 22.00 Start Time 07:30 End Time 16:00 Break 0 min 15 min 30 min 45…" at bounding box center [993, 249] width 304 height 299
select select "TUE"
click at [947, 370] on select "Select days Day Tuesday Wednesday Thursday Friday" at bounding box center [1012, 383] width 131 height 27
select select "2025-09-26"
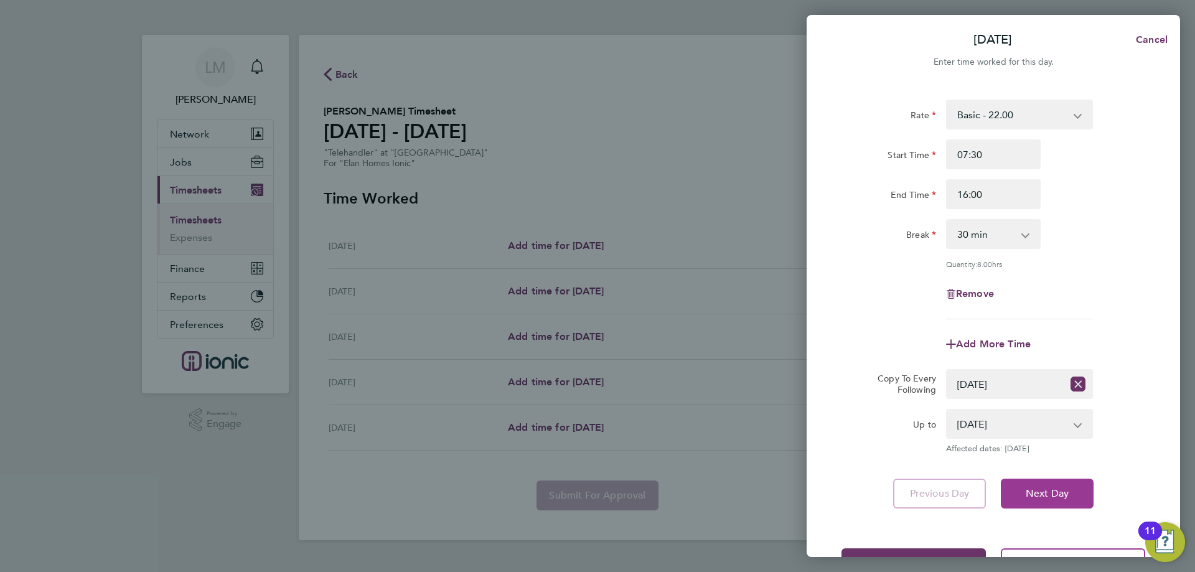
click at [1035, 488] on span "Next Day" at bounding box center [1046, 493] width 43 height 12
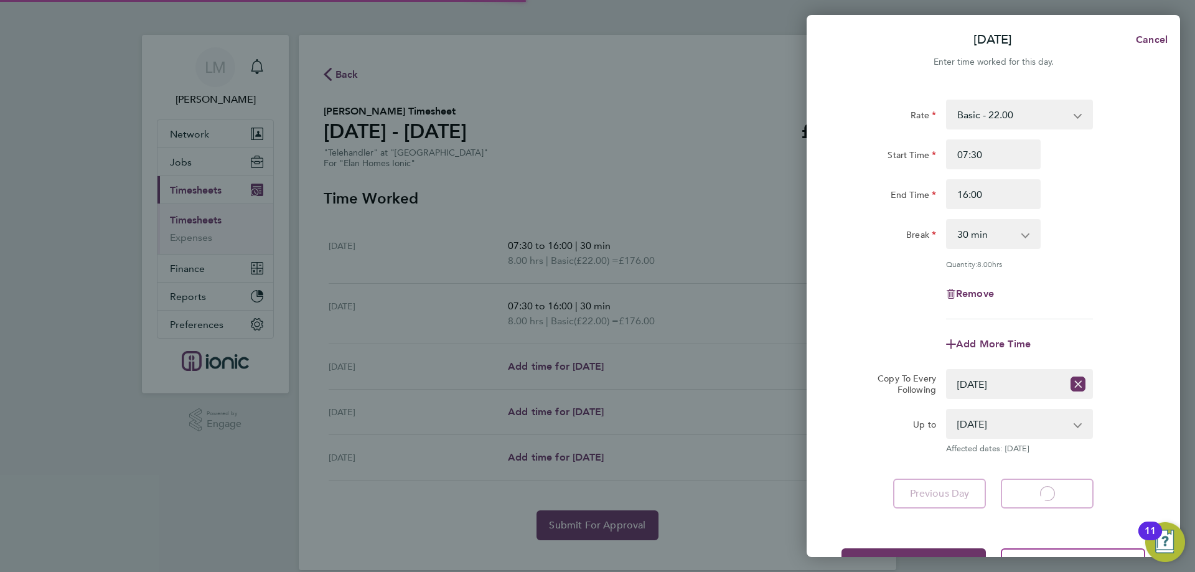
select select "30"
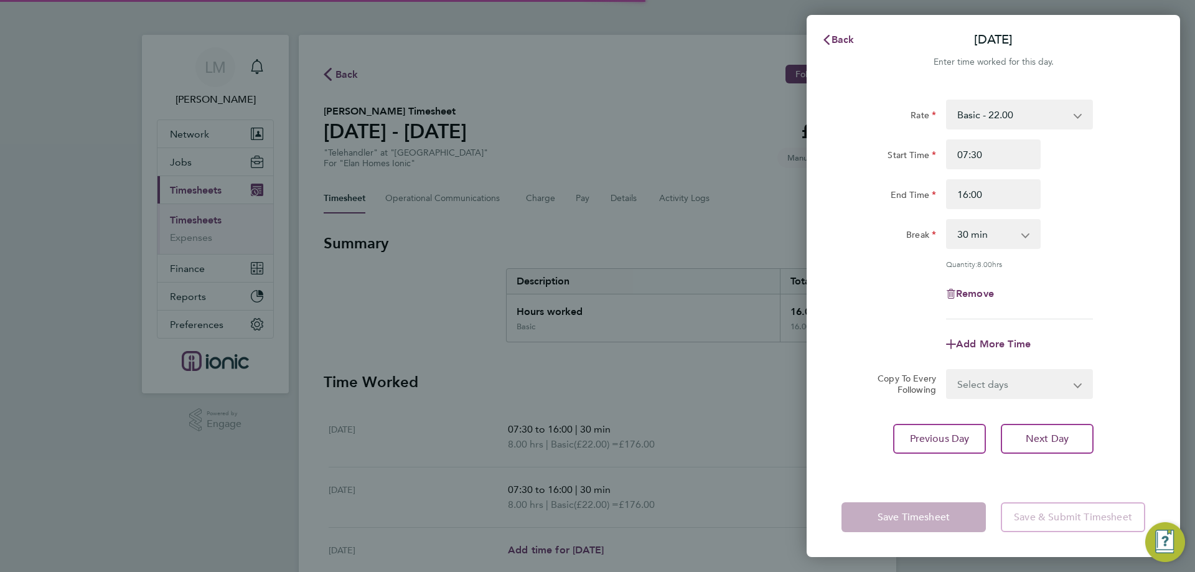
click at [1002, 385] on select "Select days Day Wednesday Thursday Friday" at bounding box center [1012, 383] width 131 height 27
select select "WED"
click at [947, 370] on select "Select days Day Wednesday Thursday Friday" at bounding box center [1012, 383] width 131 height 27
select select "2025-09-26"
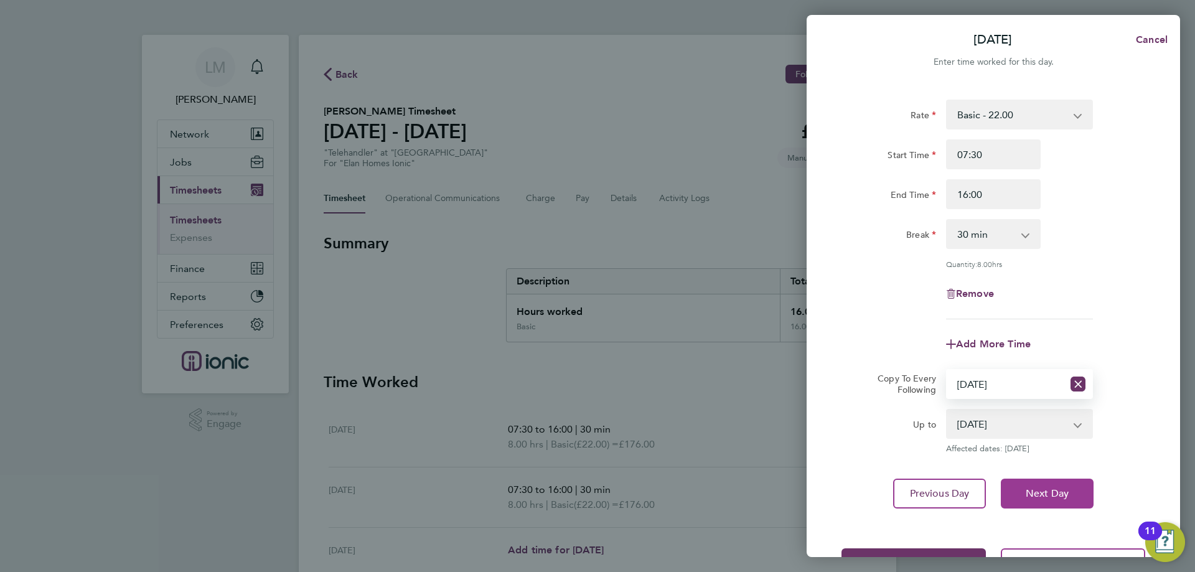
click at [1051, 505] on button "Next Day" at bounding box center [1046, 493] width 93 height 30
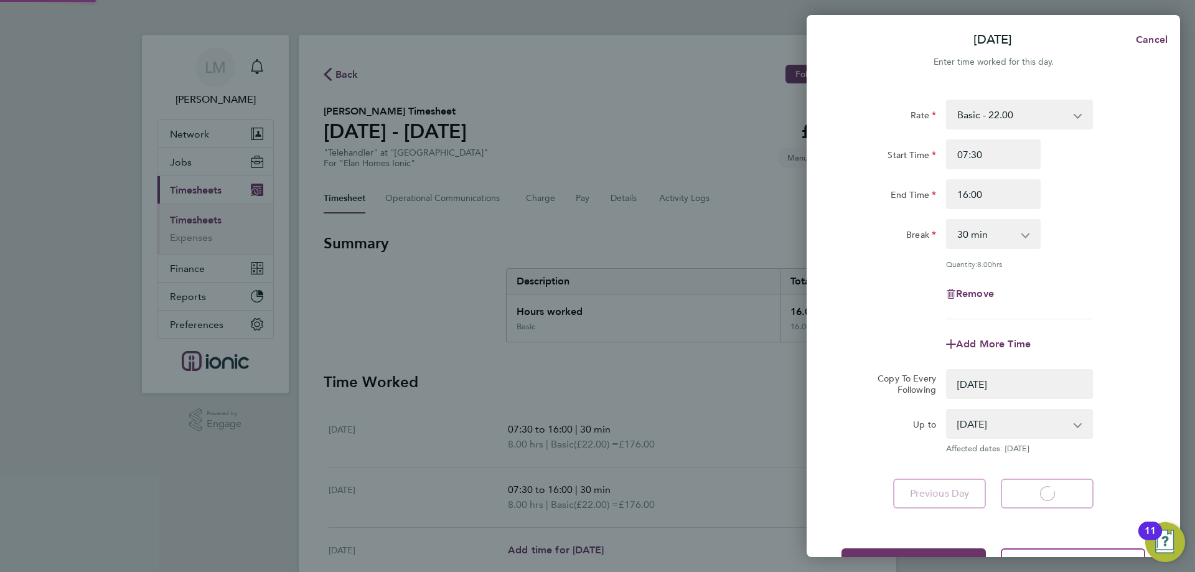
select select "0: null"
select select "30"
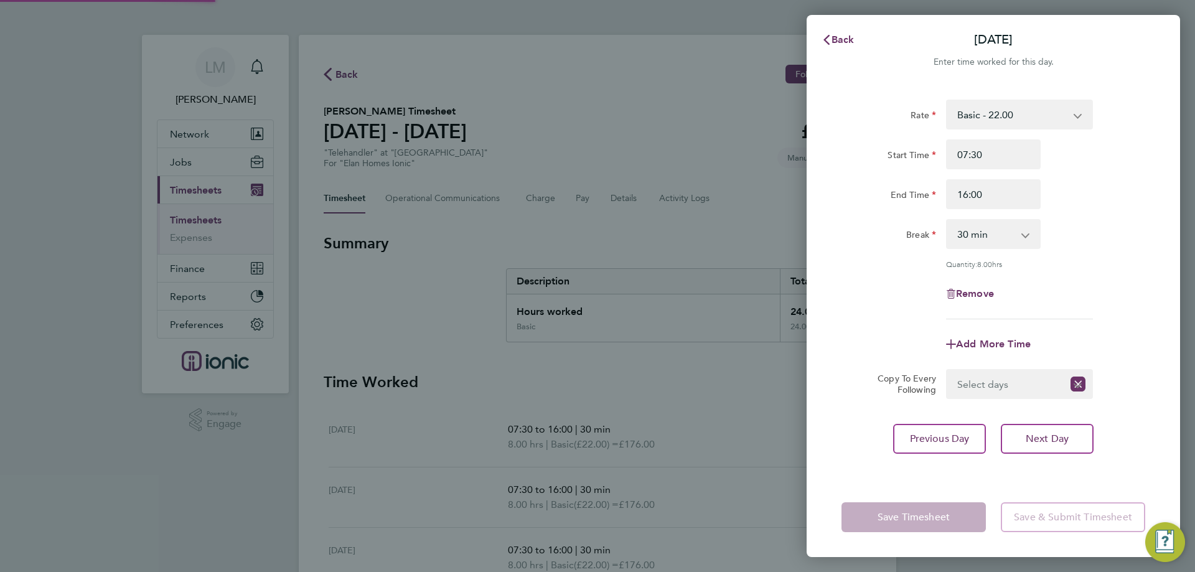
click at [1003, 384] on select "Select days Day Thursday Friday" at bounding box center [1005, 383] width 116 height 27
select select "THU"
click at [947, 370] on select "Select days Day Thursday Friday" at bounding box center [1012, 383] width 131 height 27
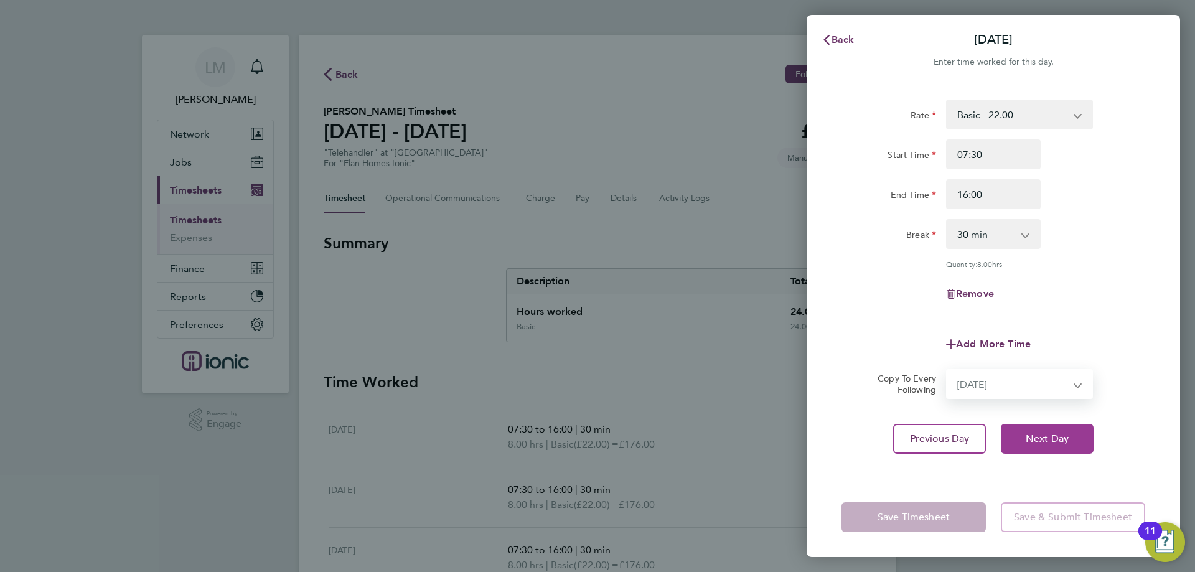
select select "2025-09-26"
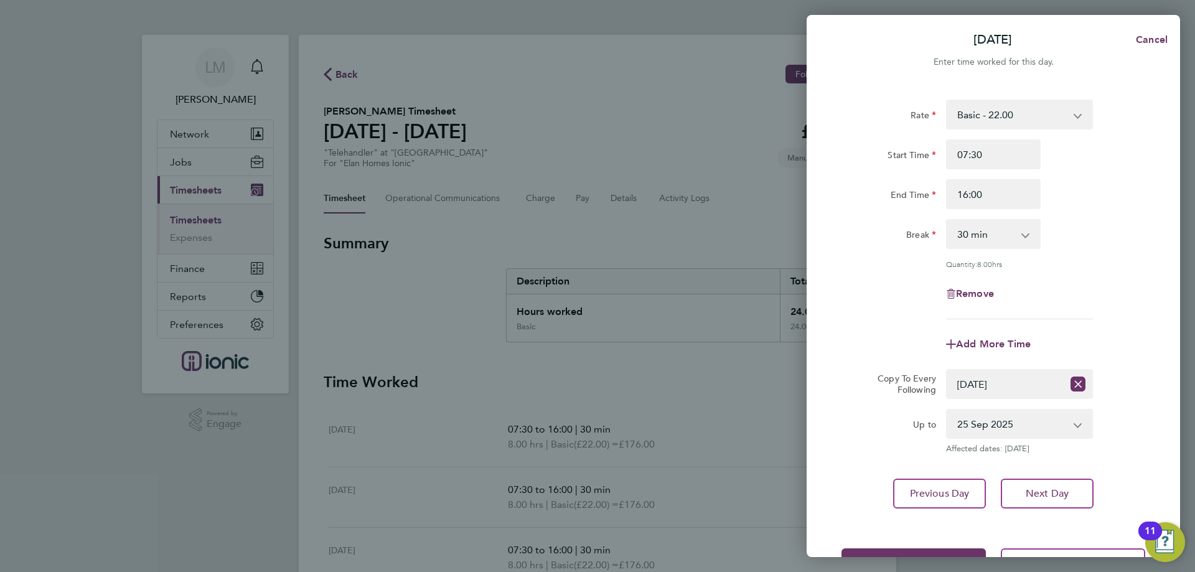
click at [1045, 507] on div "Rate Basic - 22.00 Start Time 07:30 End Time 16:00 Break 0 min 15 min 30 min 45…" at bounding box center [992, 304] width 373 height 439
click at [1062, 492] on span "Next Day" at bounding box center [1046, 493] width 43 height 12
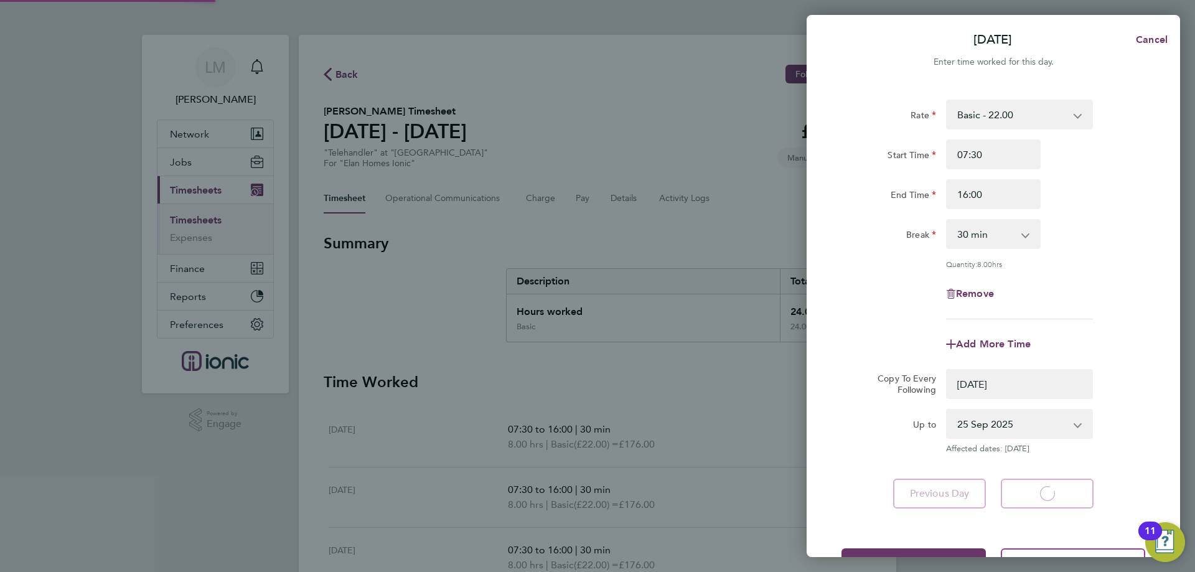
select select "0: null"
select select "30"
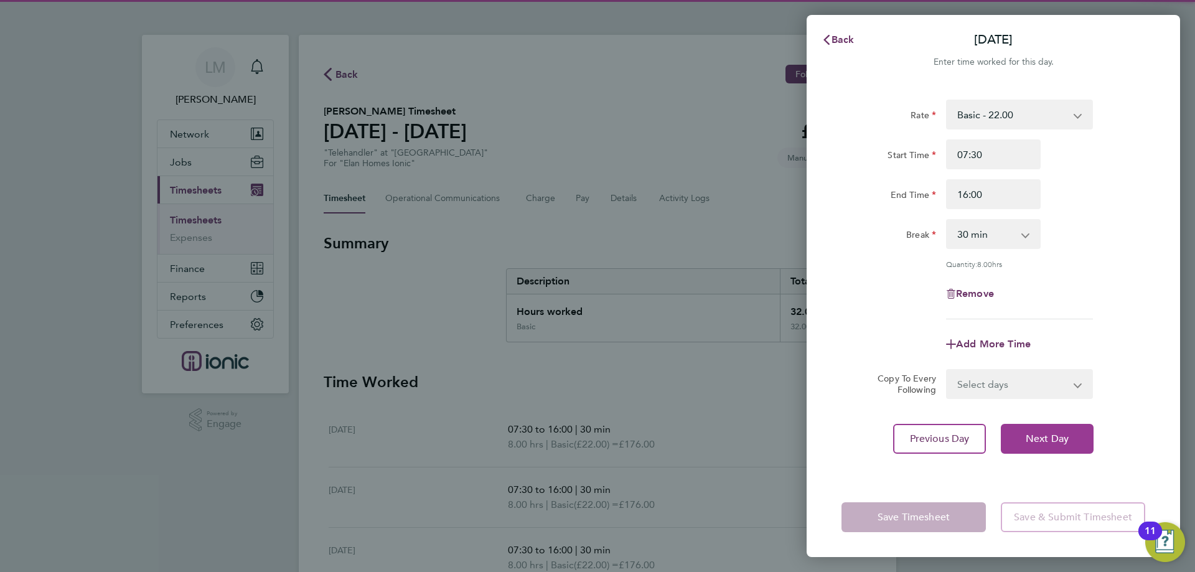
click at [1060, 443] on button "Next Day" at bounding box center [1046, 439] width 93 height 30
select select "30"
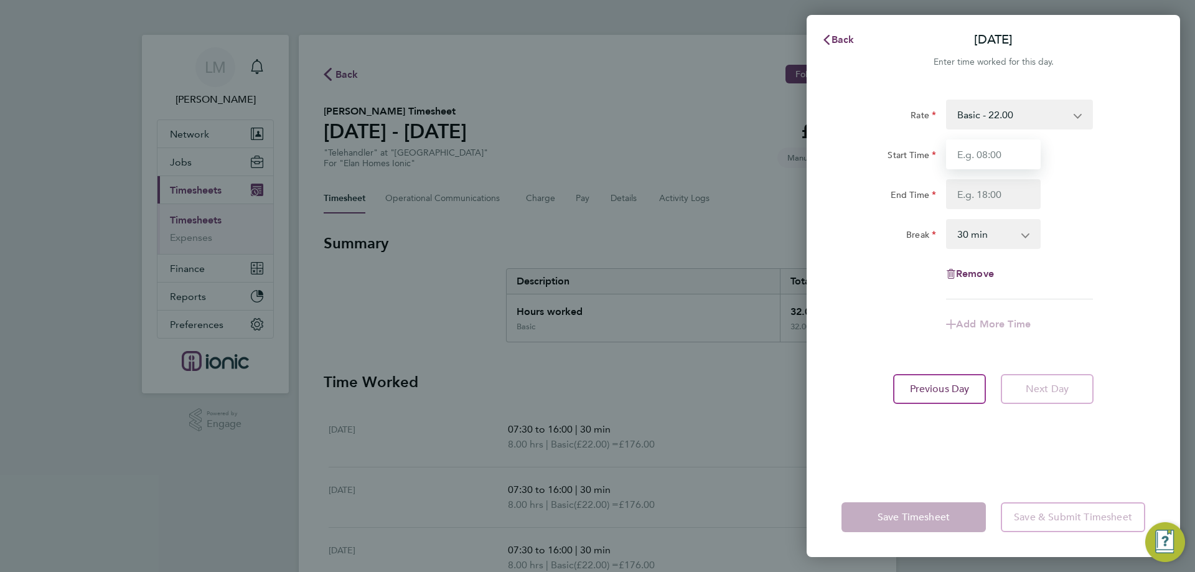
drag, startPoint x: 986, startPoint y: 152, endPoint x: 1009, endPoint y: 168, distance: 28.1
click at [986, 152] on input "Start Time" at bounding box center [993, 154] width 95 height 30
type input "07:30"
click at [1004, 187] on input "End Time" at bounding box center [993, 194] width 95 height 30
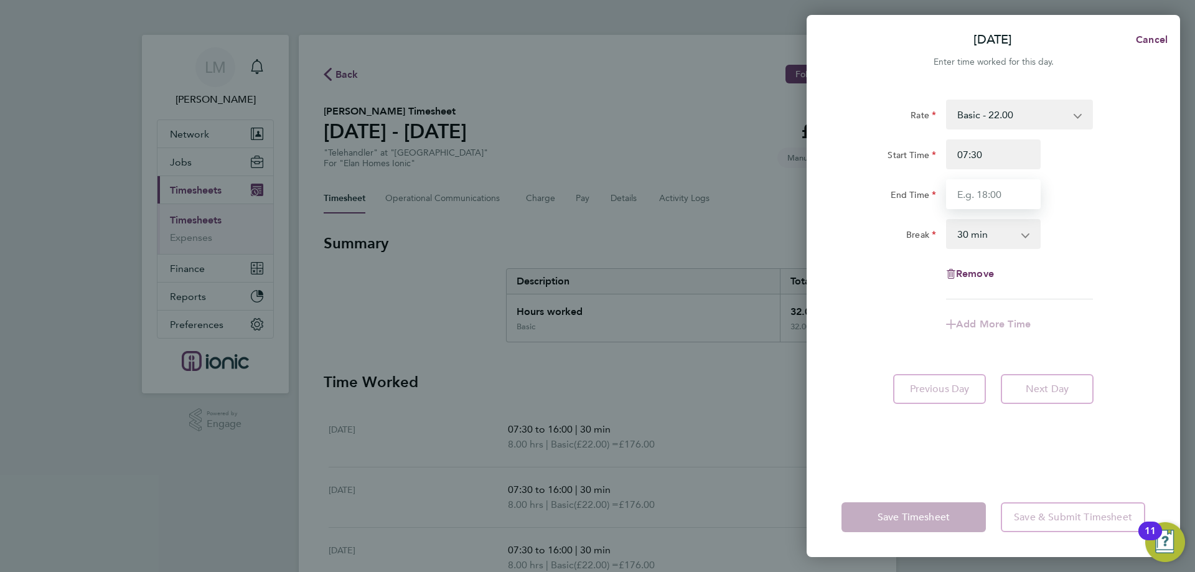
type input "15:00"
click at [1173, 281] on div "Rate Basic - 22.00 Start Time 07:30 End Time 15:00 Break 0 min 15 min 30 min 45…" at bounding box center [992, 281] width 373 height 393
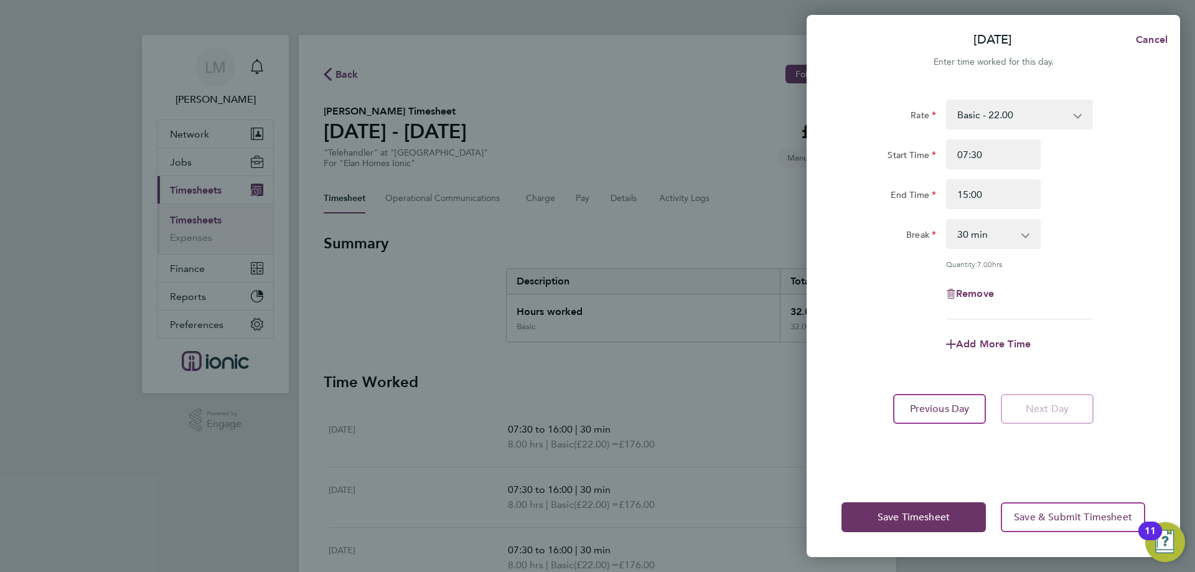
click at [902, 537] on div "Save Timesheet Save & Submit Timesheet" at bounding box center [992, 517] width 373 height 80
click at [887, 505] on div "Save Timesheet Save & Submit Timesheet" at bounding box center [992, 517] width 373 height 80
click at [879, 518] on span "Save Timesheet" at bounding box center [913, 517] width 72 height 12
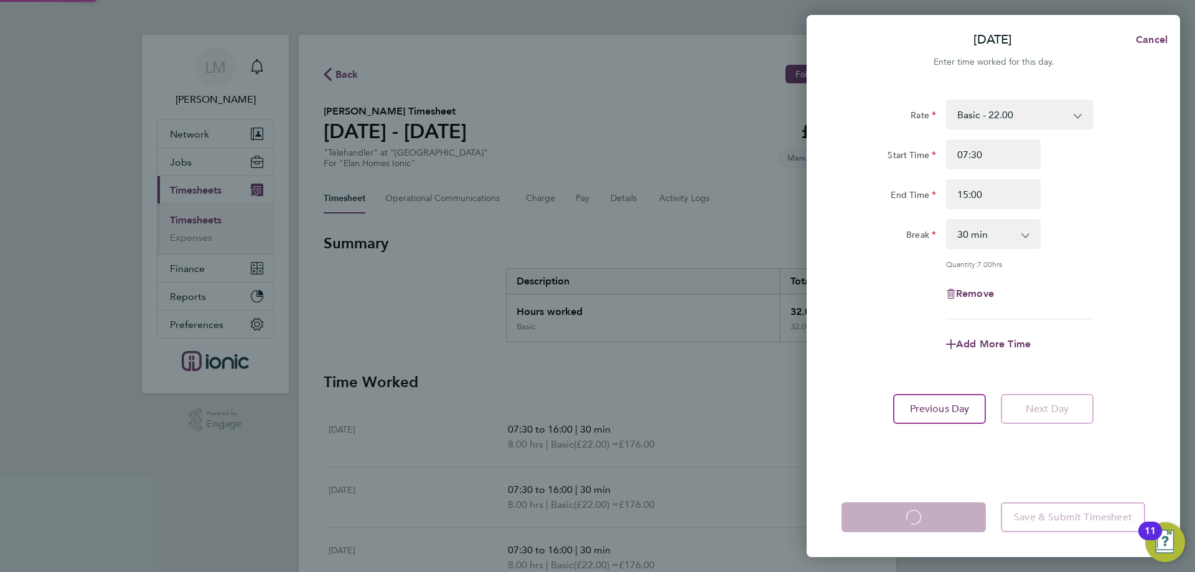
click at [879, 518] on app-form-button "Save Timesheet Loading" at bounding box center [917, 517] width 152 height 30
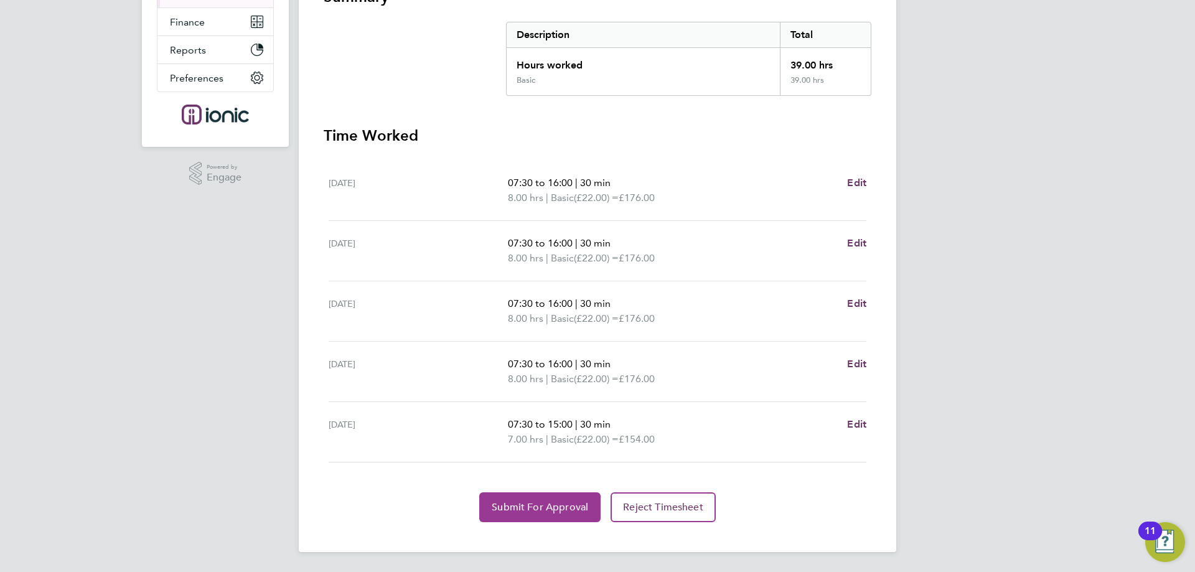
click at [548, 508] on span "Submit For Approval" at bounding box center [540, 507] width 96 height 12
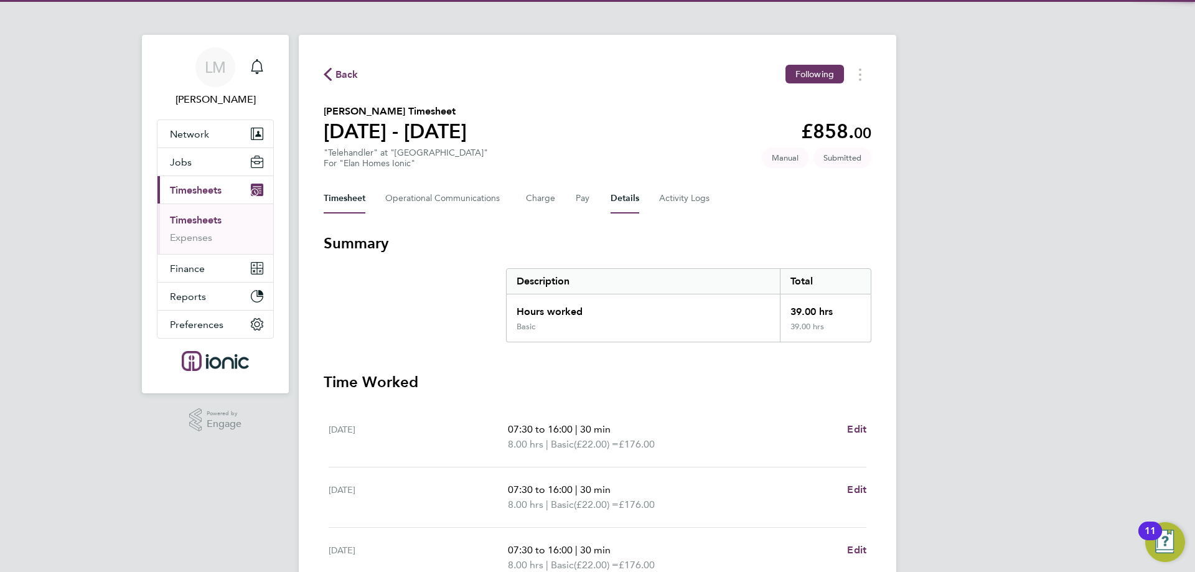
click at [619, 195] on button "Details" at bounding box center [624, 199] width 29 height 30
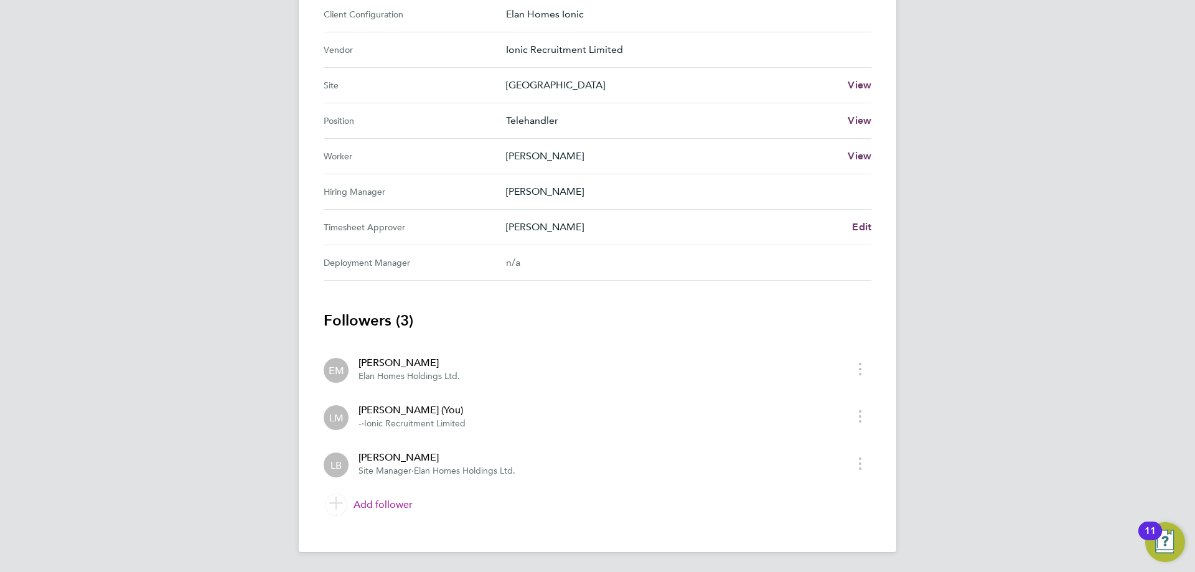
click at [398, 505] on link "Add follower" at bounding box center [598, 504] width 548 height 35
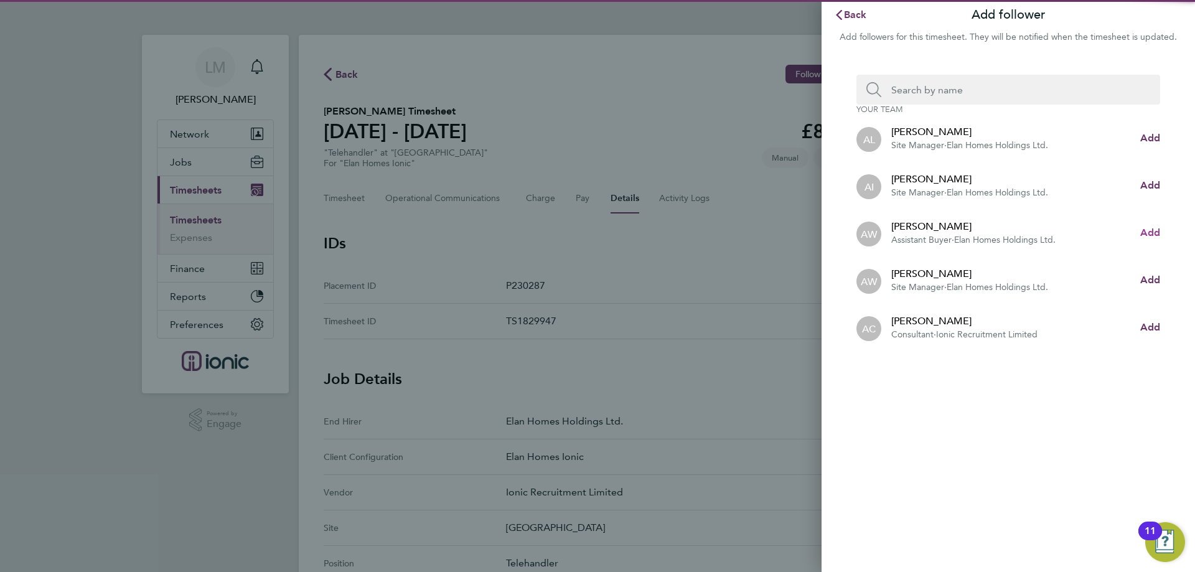
click at [1155, 231] on span "Add" at bounding box center [1150, 232] width 20 height 12
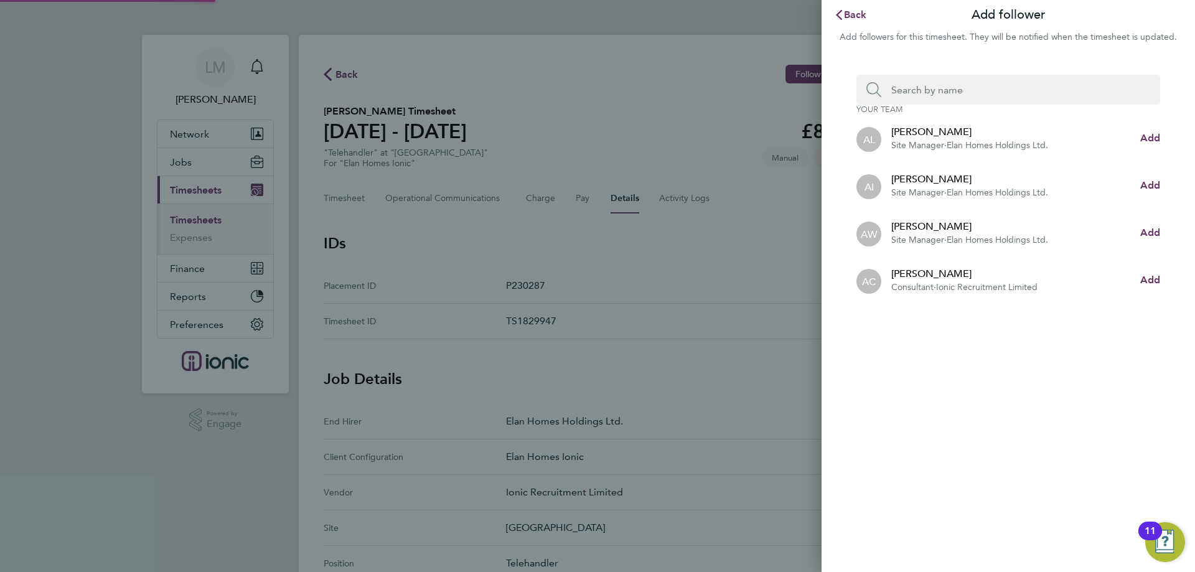
click at [980, 91] on input "Search team member by name:" at bounding box center [1013, 90] width 264 height 30
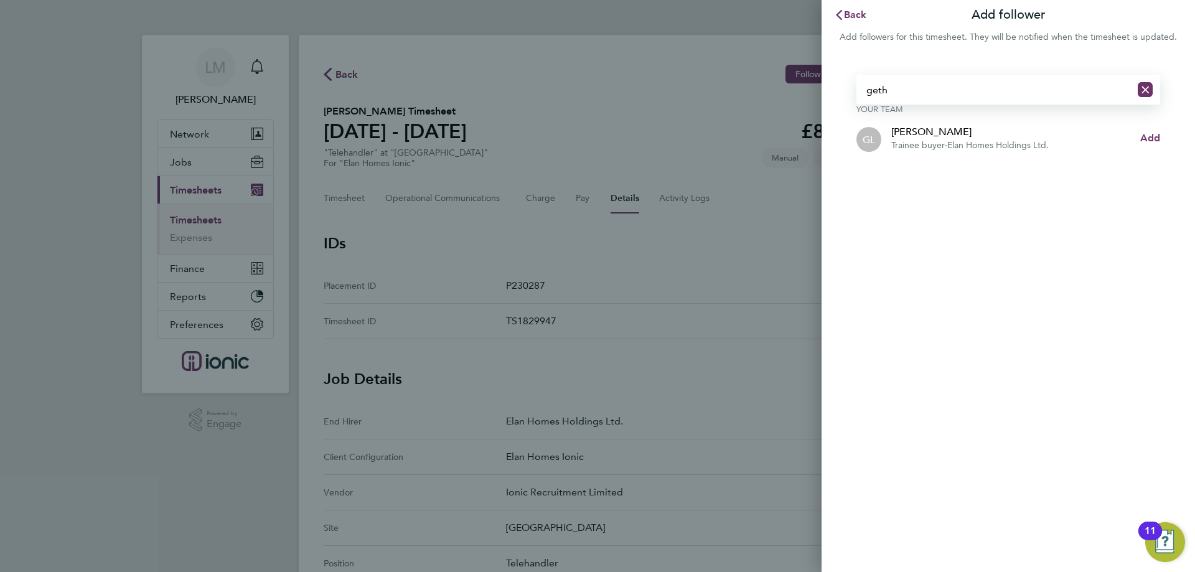
type input "geth"
click at [1152, 130] on li "GL Gethin Lloyd Trainee buyer · Elan Homes Holdings Ltd. Add" at bounding box center [1008, 137] width 304 height 47
click at [860, 9] on span "Back" at bounding box center [855, 15] width 23 height 12
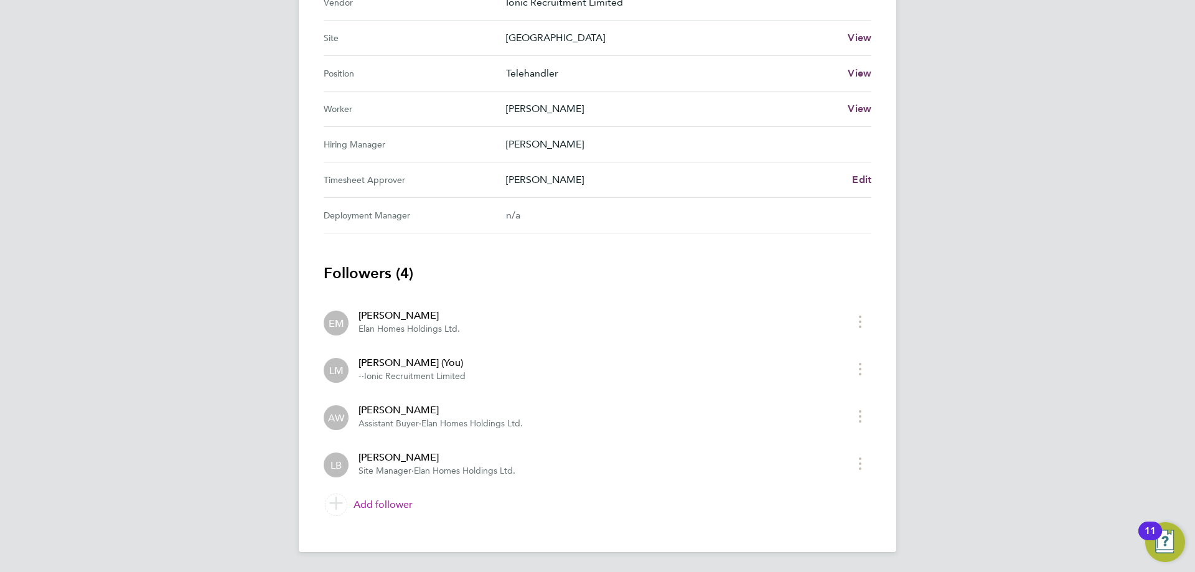
click at [378, 504] on link "Add follower" at bounding box center [598, 504] width 548 height 35
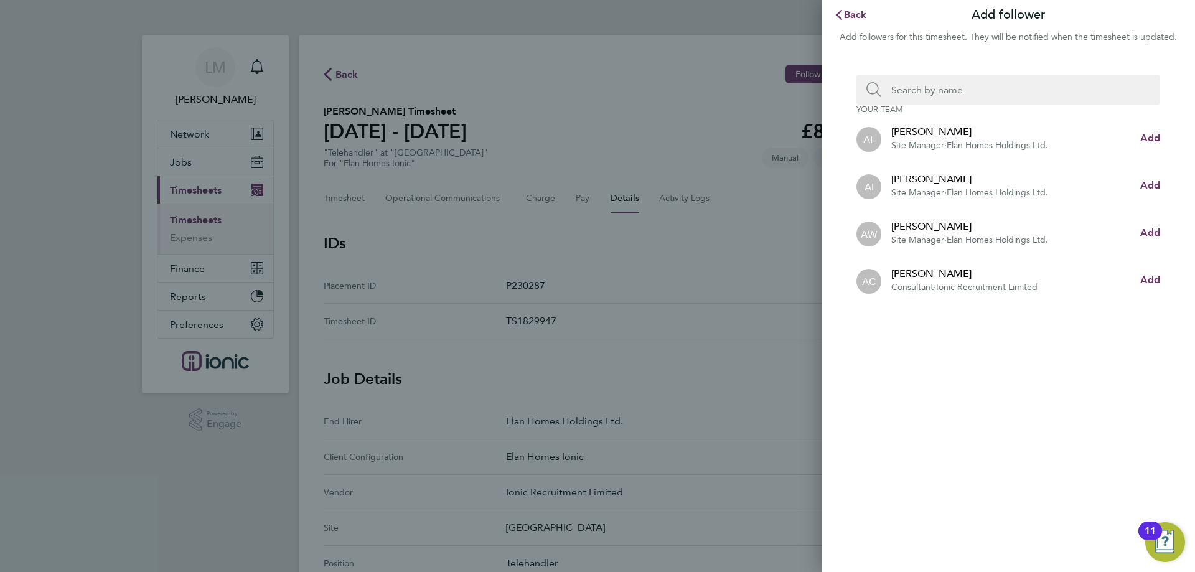
click at [1029, 95] on input "Search team member by name:" at bounding box center [1013, 90] width 264 height 30
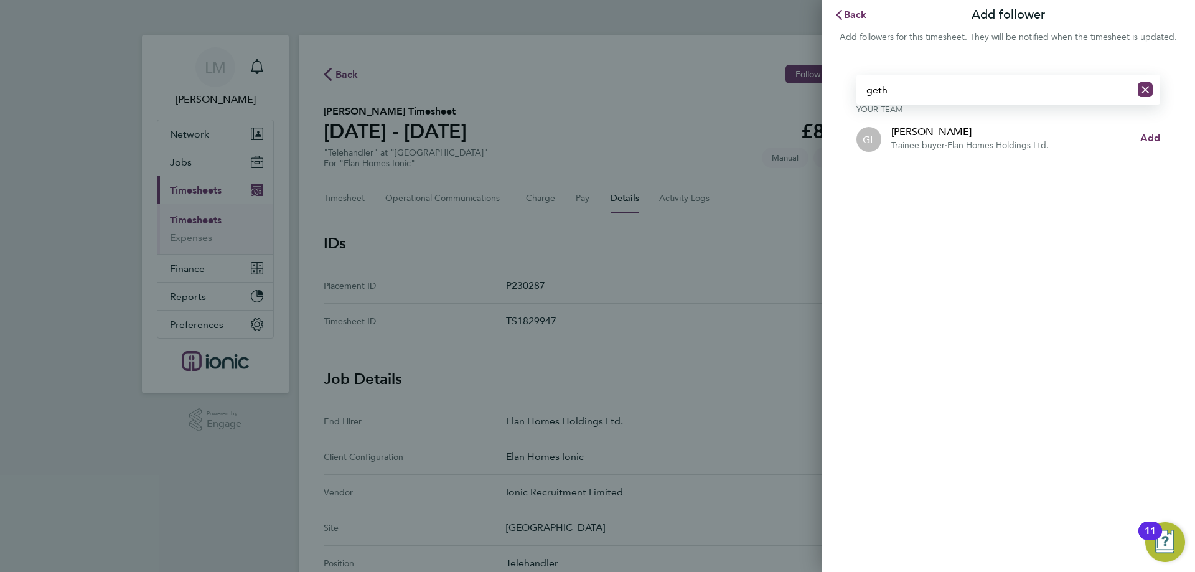
type input "geth"
click at [1155, 124] on li "GL Gethin Lloyd Trainee buyer · Elan Homes Holdings Ltd. Add" at bounding box center [1008, 137] width 304 height 47
drag, startPoint x: 1150, startPoint y: 141, endPoint x: 1140, endPoint y: 141, distance: 10.6
click at [1149, 141] on span "Add" at bounding box center [1150, 138] width 20 height 12
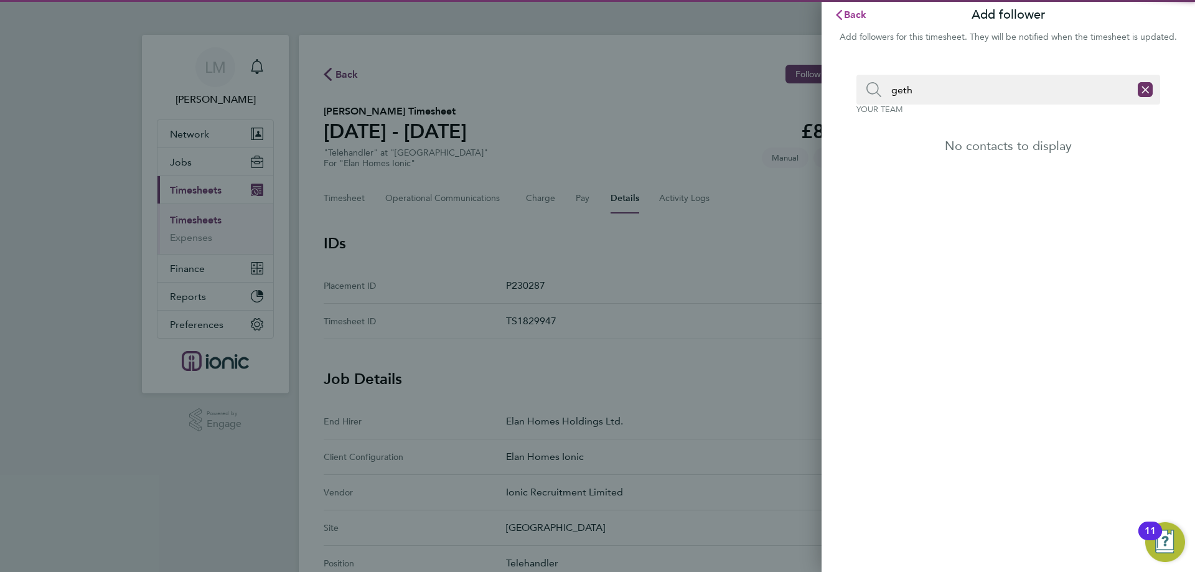
click at [855, 12] on span "Back" at bounding box center [855, 15] width 23 height 12
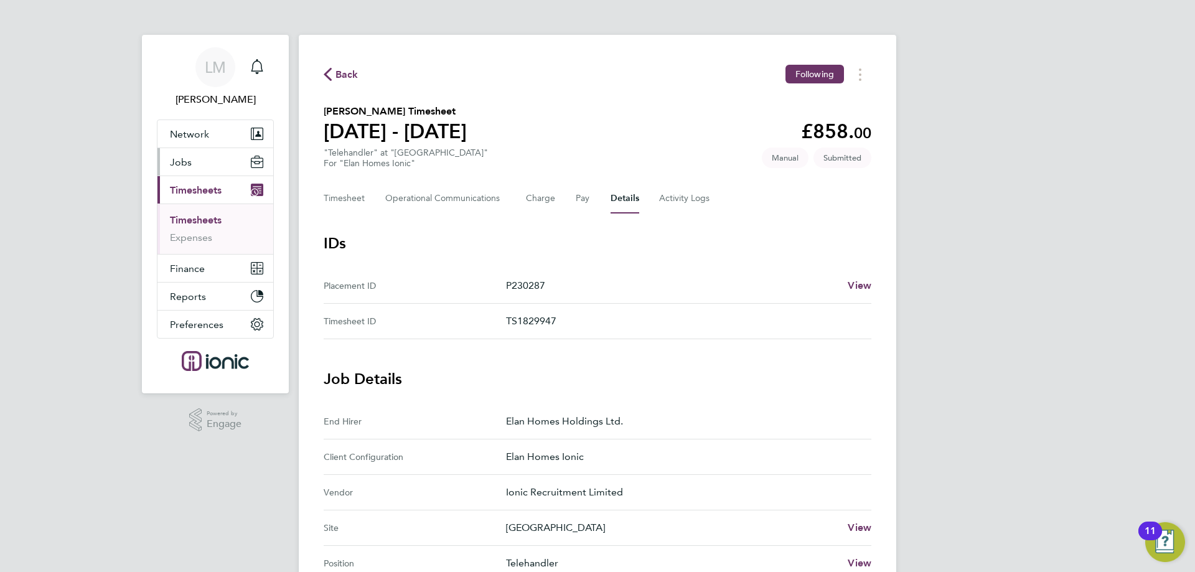
click at [188, 172] on button "Jobs" at bounding box center [215, 161] width 116 height 27
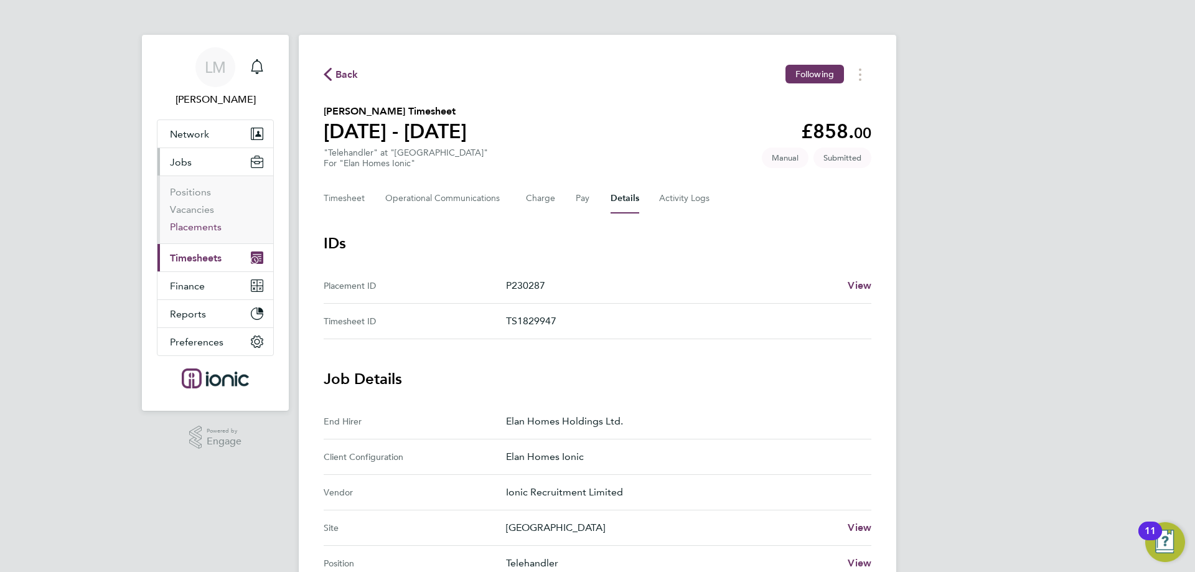
click at [201, 225] on link "Placements" at bounding box center [196, 227] width 52 height 12
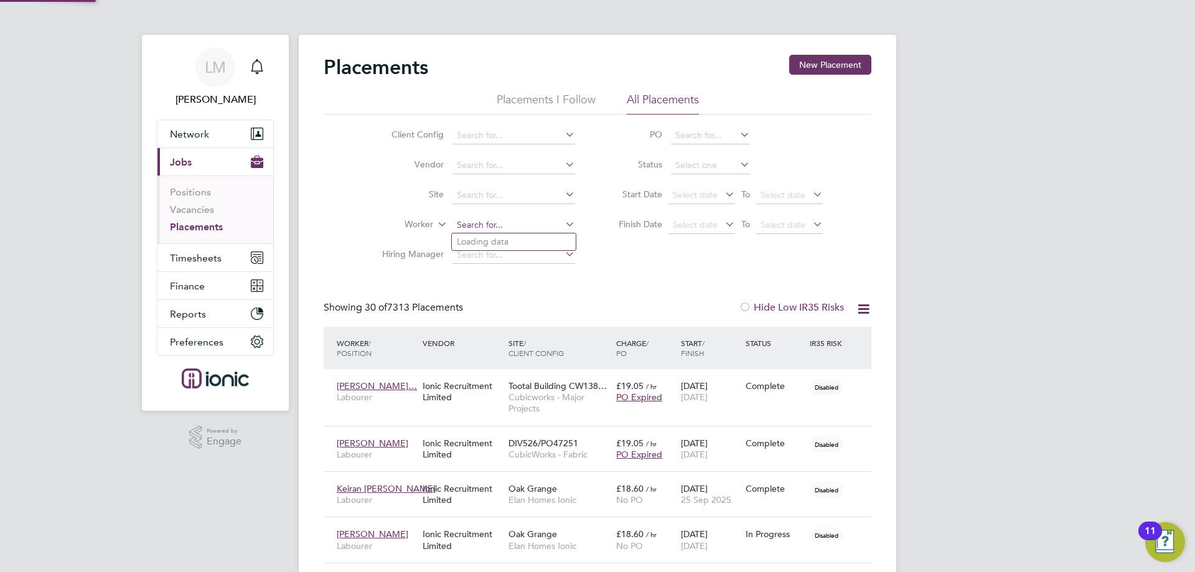
click at [521, 222] on input at bounding box center [513, 225] width 123 height 17
click at [525, 240] on li "Aaron Bamber" at bounding box center [514, 241] width 124 height 17
type input "[PERSON_NAME]"
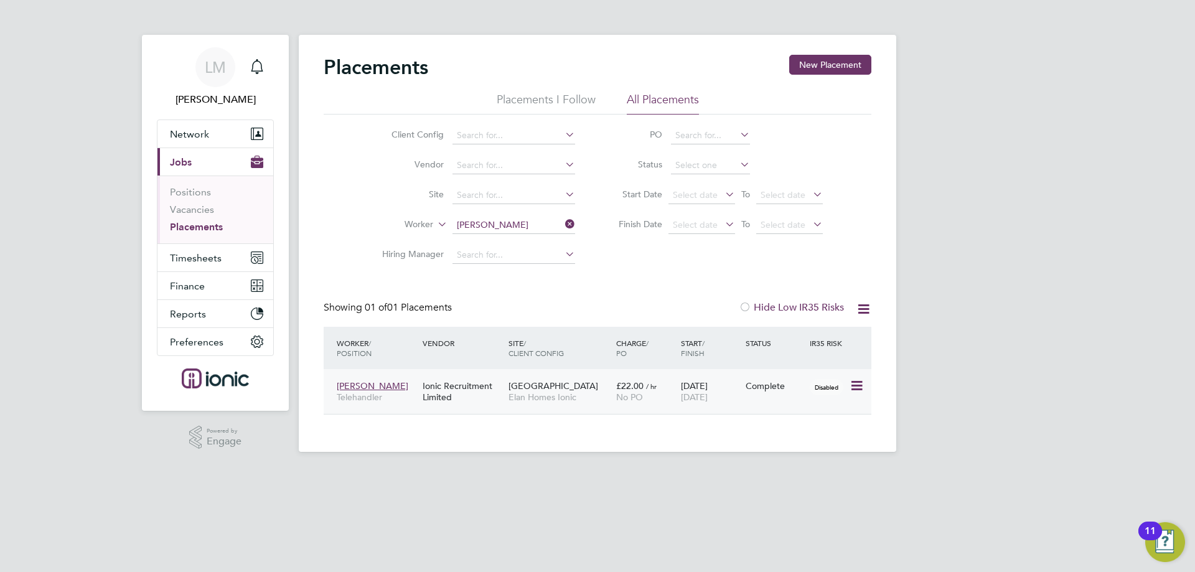
click at [678, 399] on div "15 Jul 2024 26 Sep 2025" at bounding box center [710, 391] width 65 height 35
click at [210, 261] on span "Timesheets" at bounding box center [196, 258] width 52 height 12
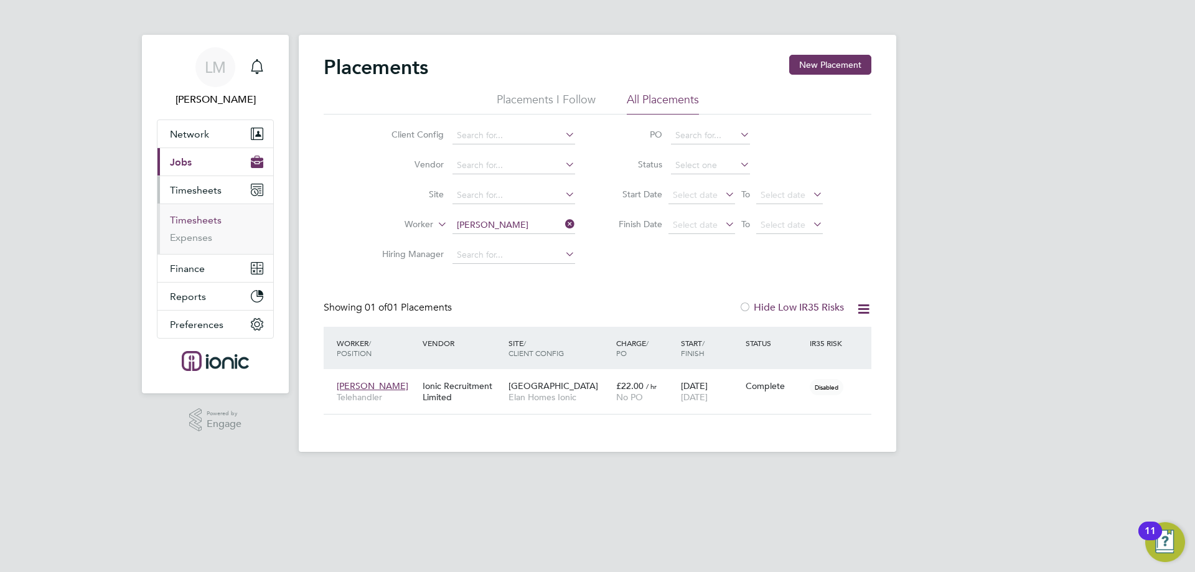
click at [197, 219] on link "Timesheets" at bounding box center [196, 220] width 52 height 12
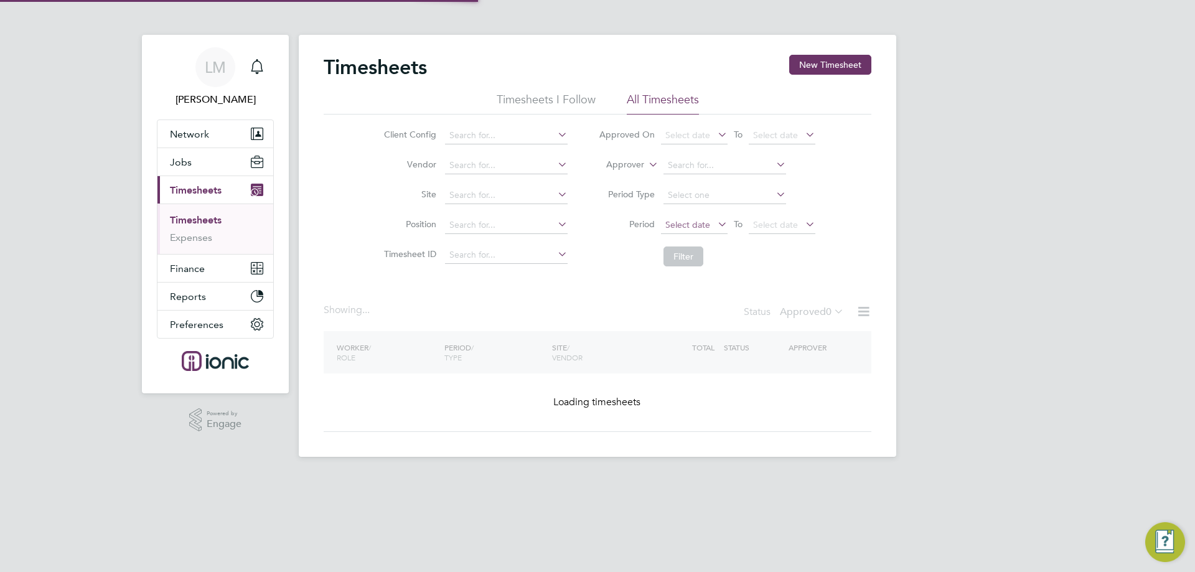
click at [694, 227] on span "Select date" at bounding box center [687, 224] width 45 height 11
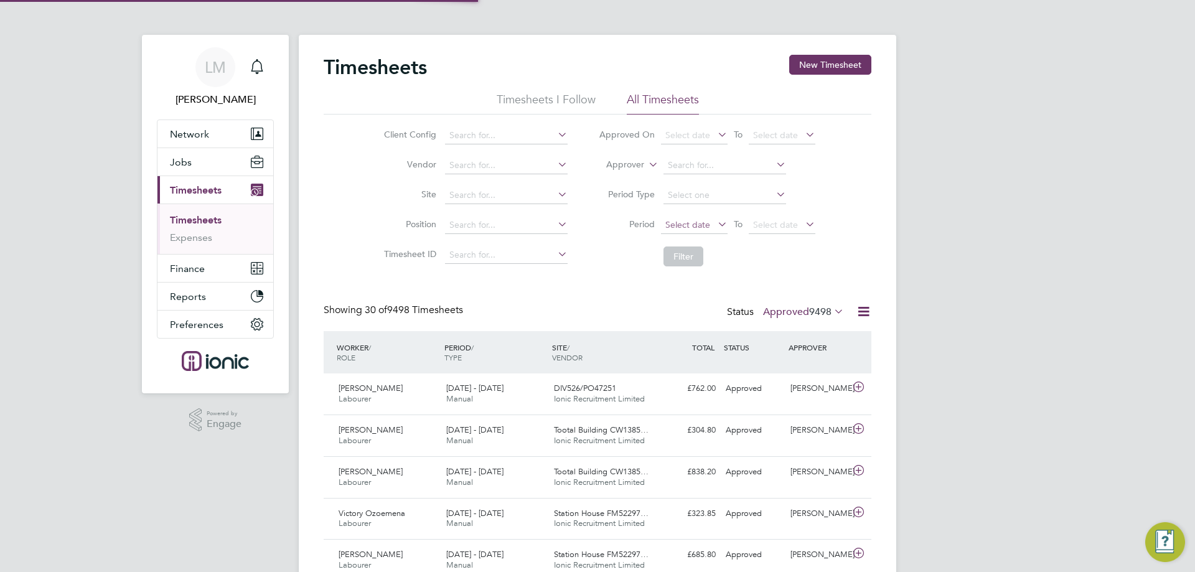
scroll to position [6, 6]
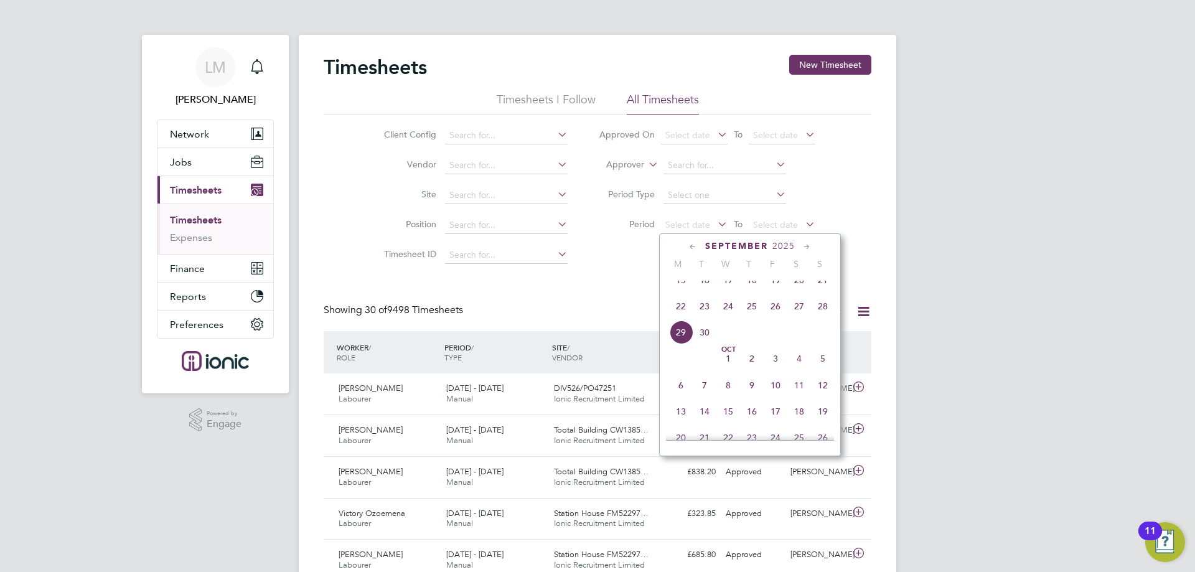
click at [683, 292] on span "15" at bounding box center [681, 280] width 24 height 24
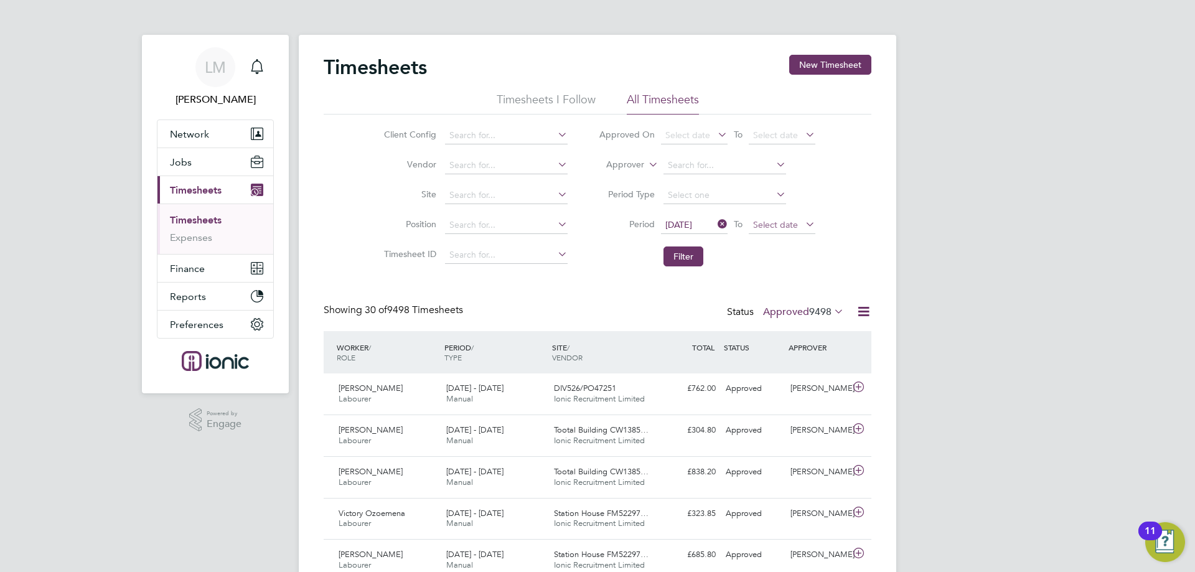
click at [768, 227] on span "Select date" at bounding box center [775, 224] width 45 height 11
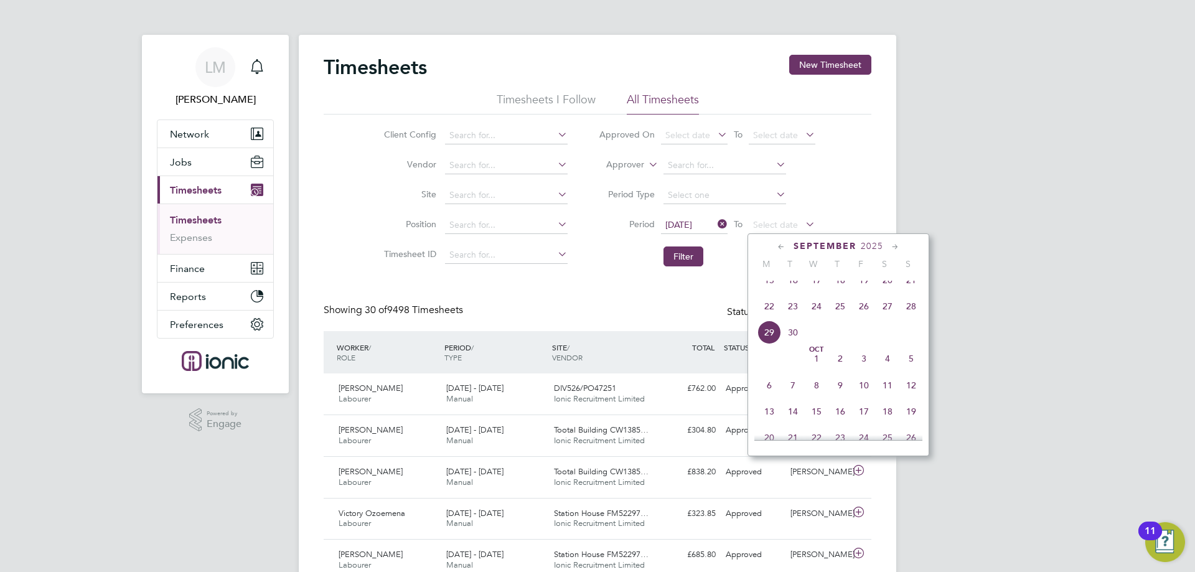
click at [903, 292] on span "21" at bounding box center [911, 280] width 24 height 24
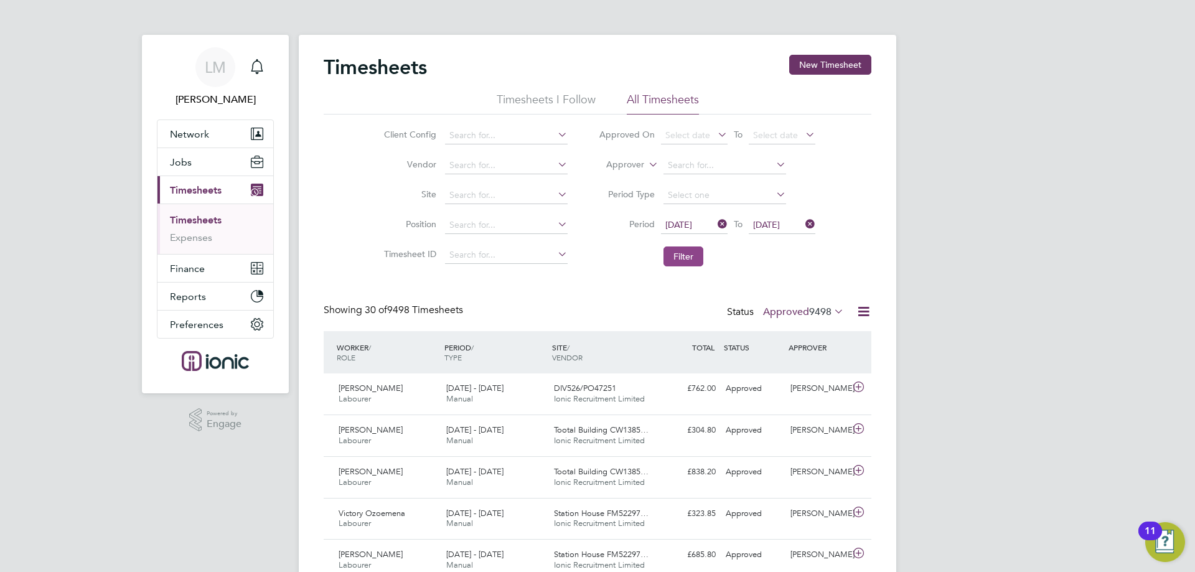
click at [694, 257] on button "Filter" at bounding box center [683, 256] width 40 height 20
click at [485, 139] on input at bounding box center [506, 135] width 123 height 17
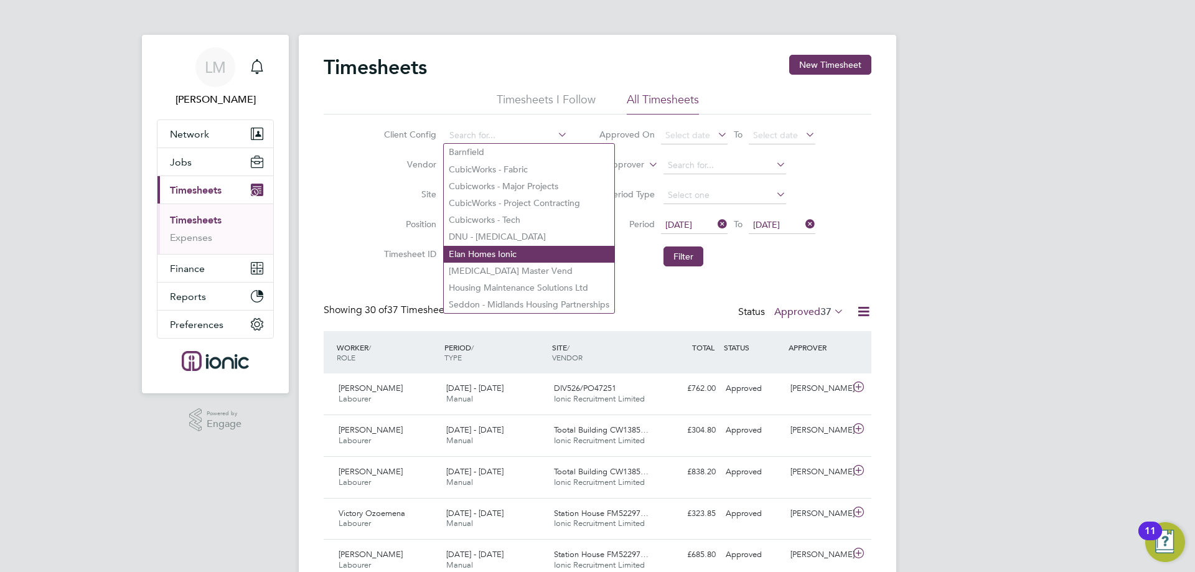
click at [499, 251] on li "Elan Homes Ionic" at bounding box center [529, 254] width 170 height 17
type input "Elan Homes Ionic"
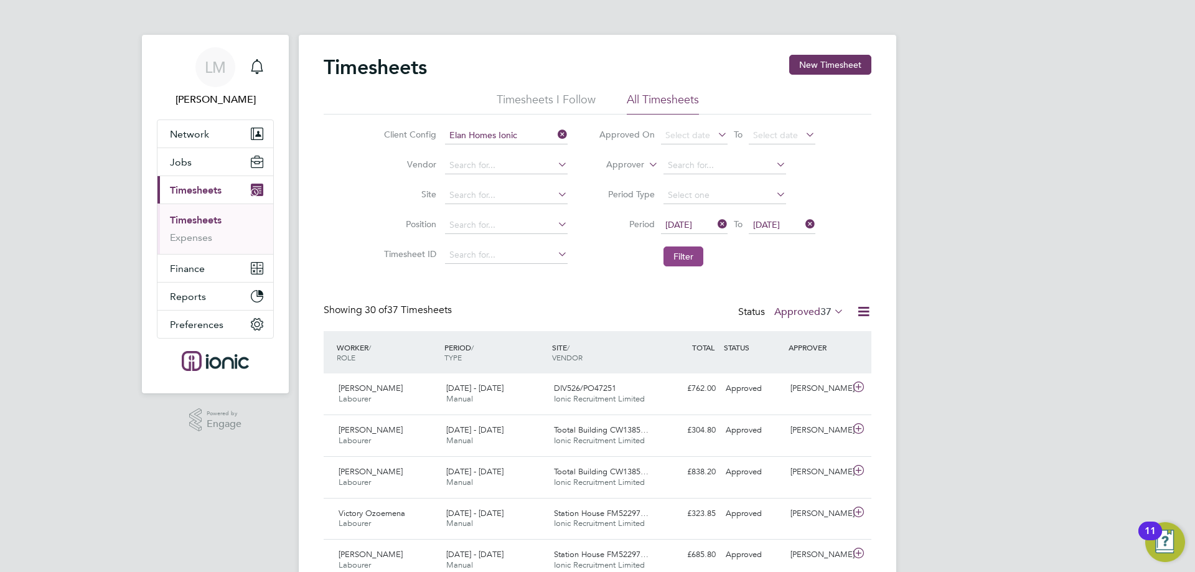
drag, startPoint x: 697, startPoint y: 256, endPoint x: 686, endPoint y: 254, distance: 11.5
click at [696, 256] on button "Filter" at bounding box center [683, 256] width 40 height 20
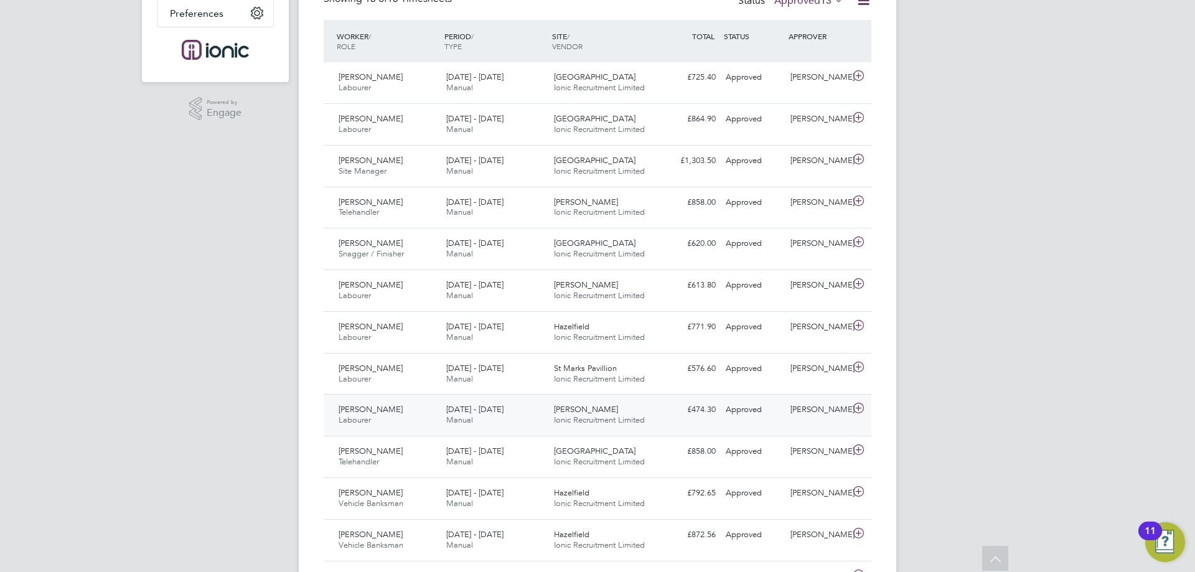
click at [428, 410] on div "Cade Jackson Labourer 15 - 21 Sep 2025" at bounding box center [387, 414] width 108 height 31
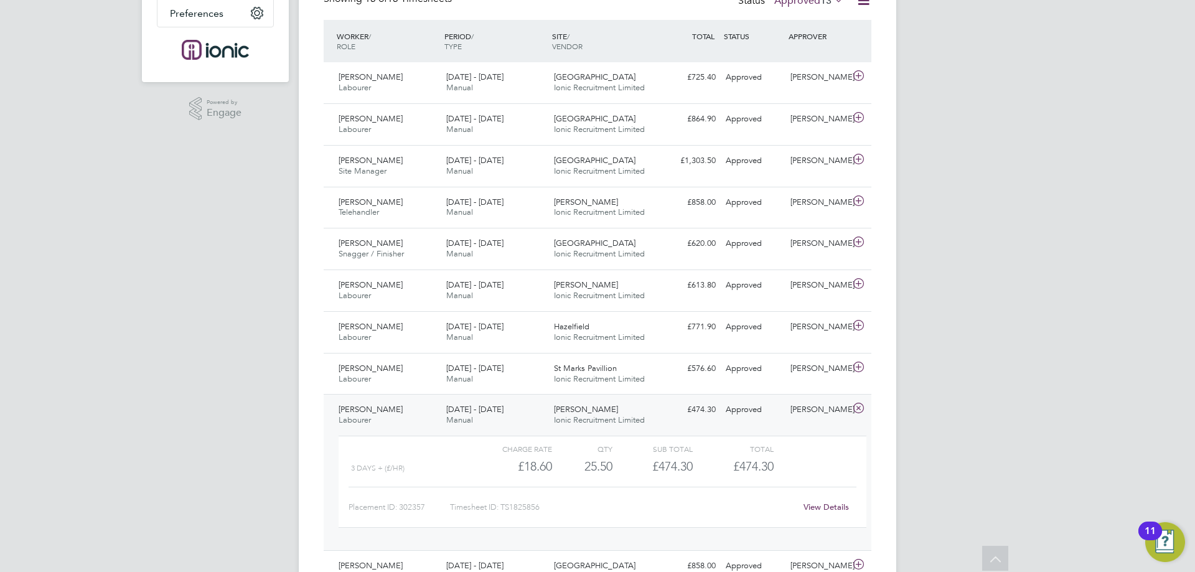
click at [815, 508] on link "View Details" at bounding box center [825, 506] width 45 height 11
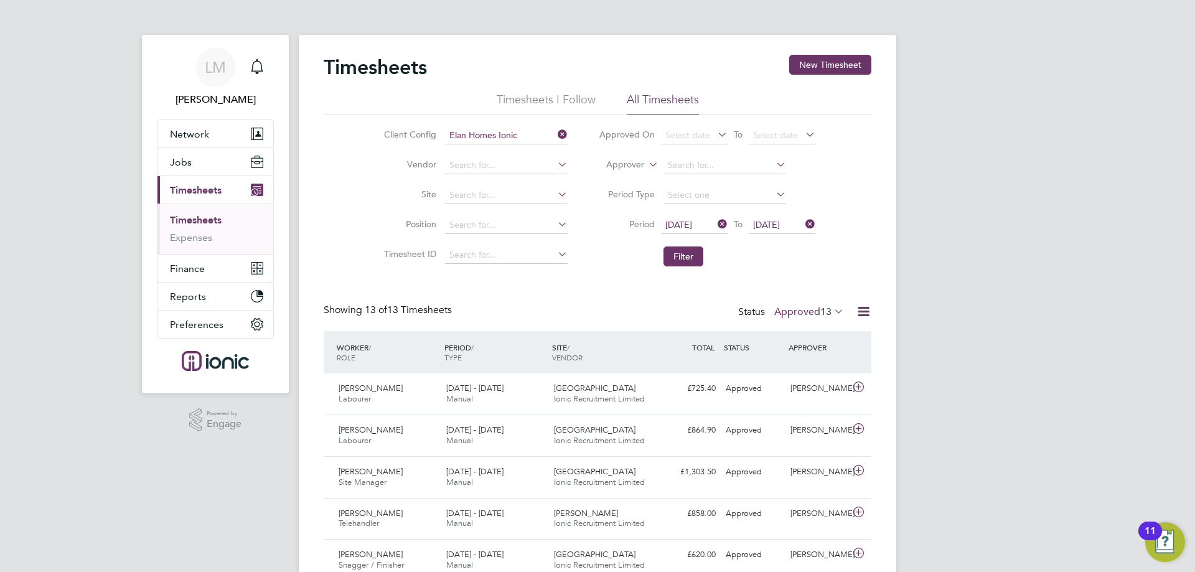
click at [192, 217] on link "Timesheets" at bounding box center [196, 220] width 52 height 12
click at [808, 317] on label "Approved 13" at bounding box center [809, 311] width 70 height 12
click at [757, 276] on div "Timesheets New Timesheet Timesheets I Follow All Timesheets Client Config Elan …" at bounding box center [598, 541] width 548 height 973
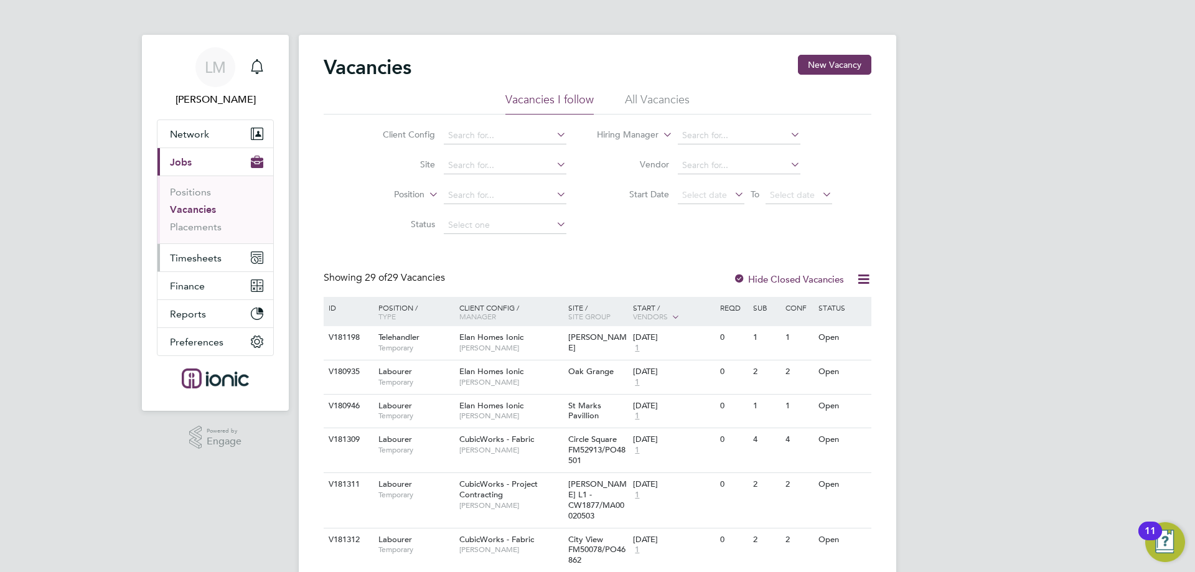
drag, startPoint x: 195, startPoint y: 256, endPoint x: 196, endPoint y: 250, distance: 6.9
click at [195, 258] on span "Timesheets" at bounding box center [196, 258] width 52 height 12
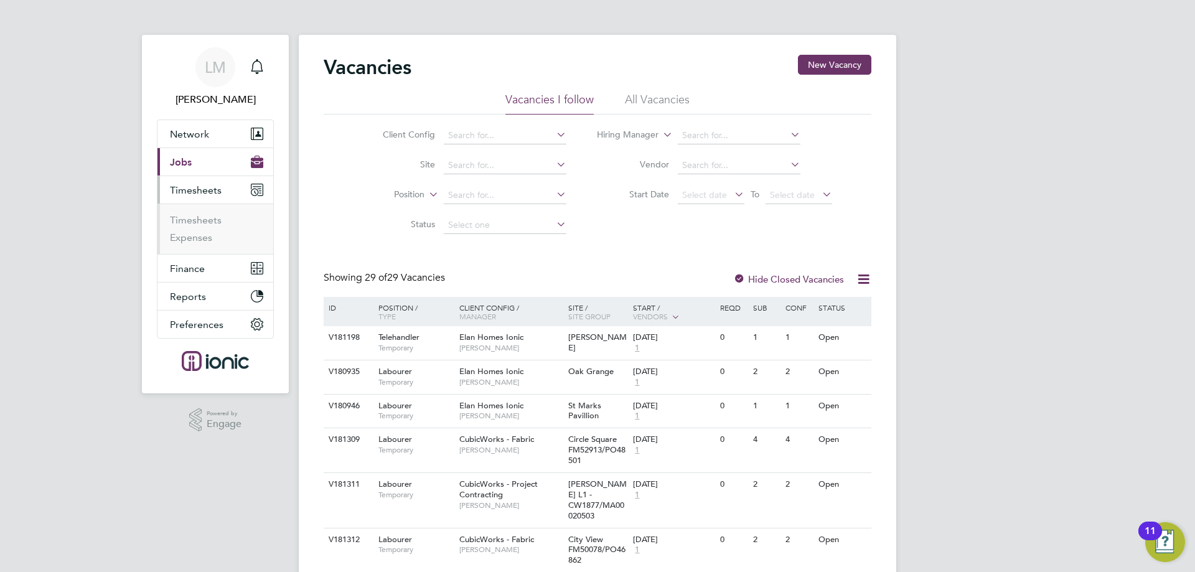
click at [202, 212] on ul "Timesheets Expenses" at bounding box center [215, 228] width 116 height 50
click at [202, 222] on link "Timesheets" at bounding box center [196, 220] width 52 height 12
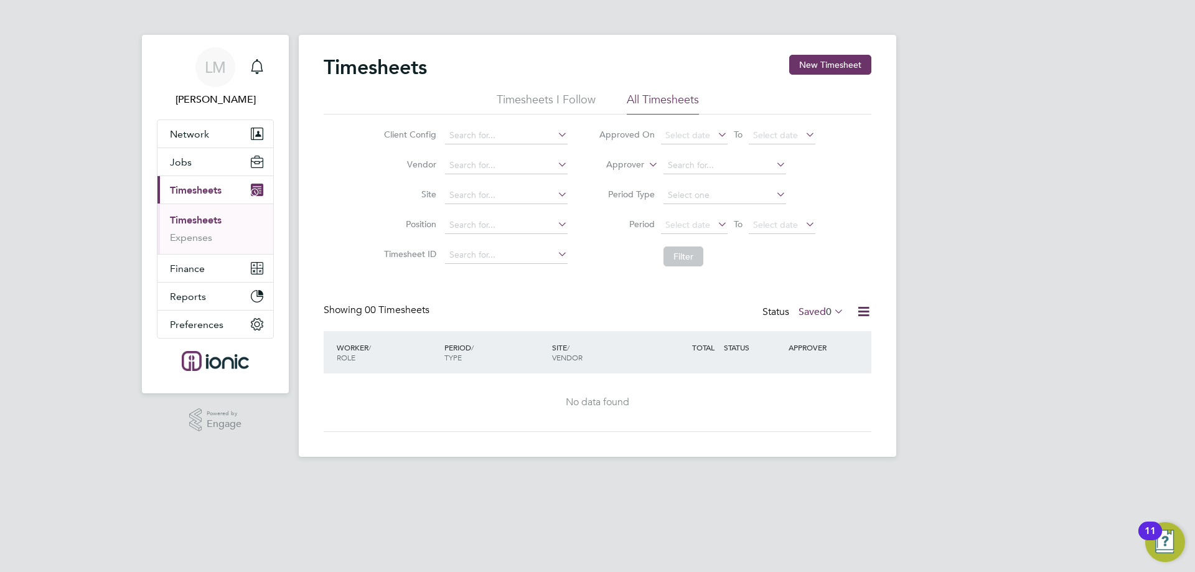
click at [813, 310] on label "Saved 0" at bounding box center [820, 311] width 45 height 12
click at [818, 368] on li "Submitted" at bounding box center [799, 368] width 57 height 17
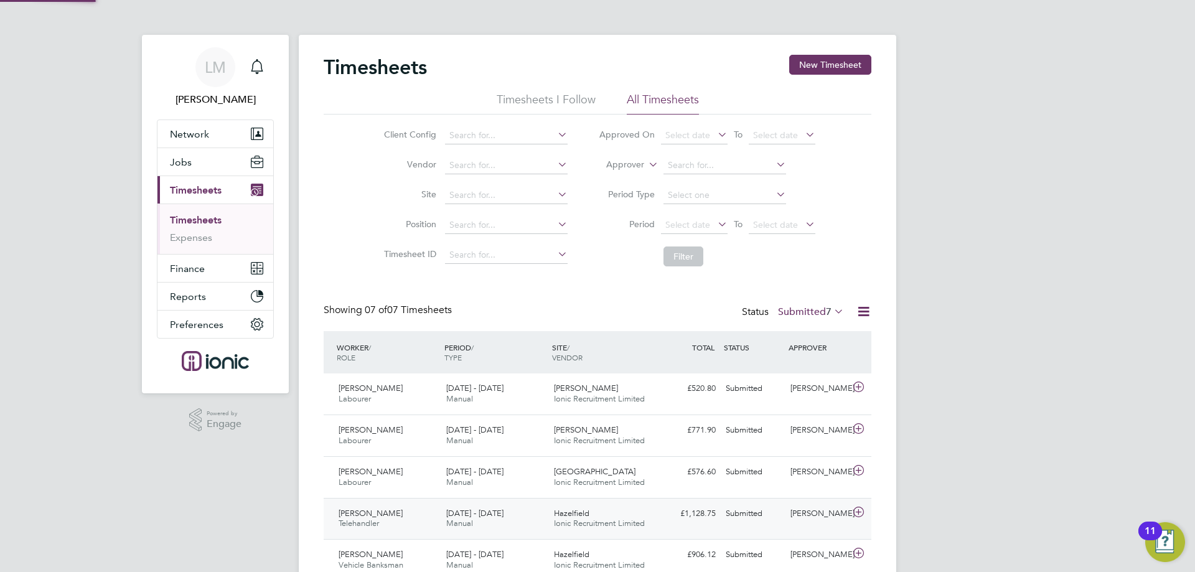
scroll to position [32, 108]
click at [813, 71] on button "New Timesheet" at bounding box center [830, 65] width 82 height 20
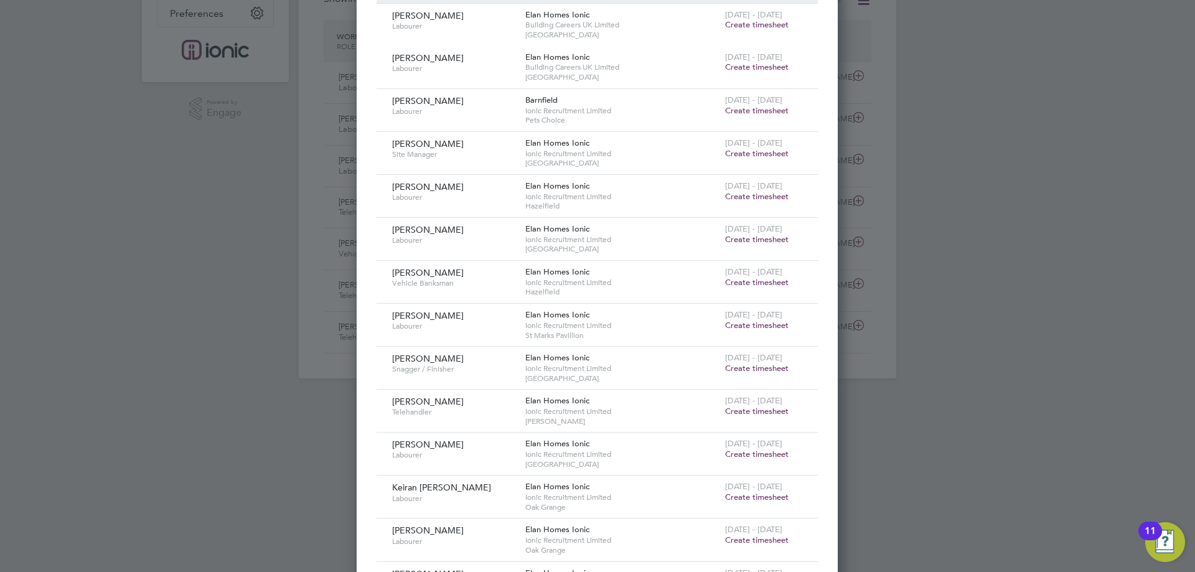
click at [781, 281] on span "Create timesheet" at bounding box center [756, 282] width 63 height 11
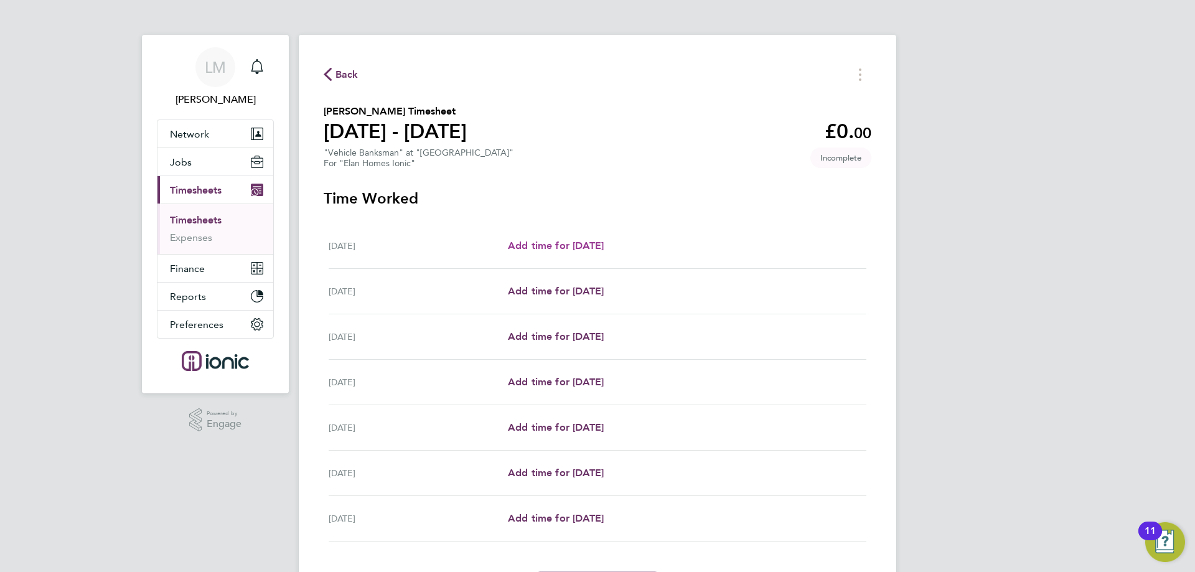
click at [537, 246] on span "Add time for [DATE]" at bounding box center [556, 246] width 96 height 12
select select "30"
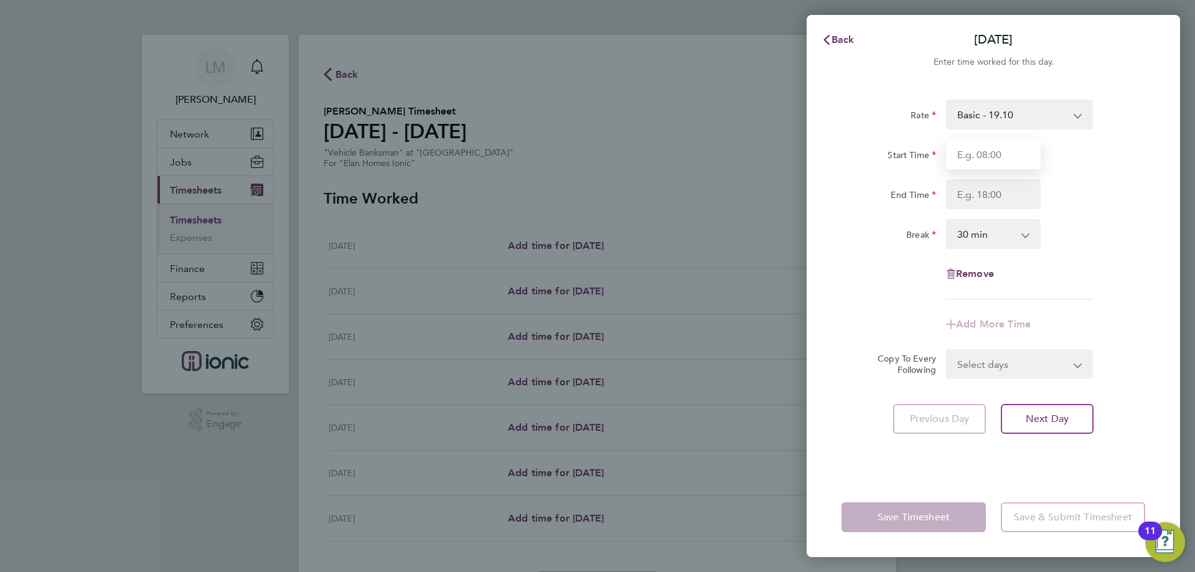
click at [1030, 139] on input "Start Time" at bounding box center [993, 154] width 95 height 30
type input "07:30"
click at [1002, 198] on input "End Time" at bounding box center [993, 194] width 95 height 30
type input "16:30"
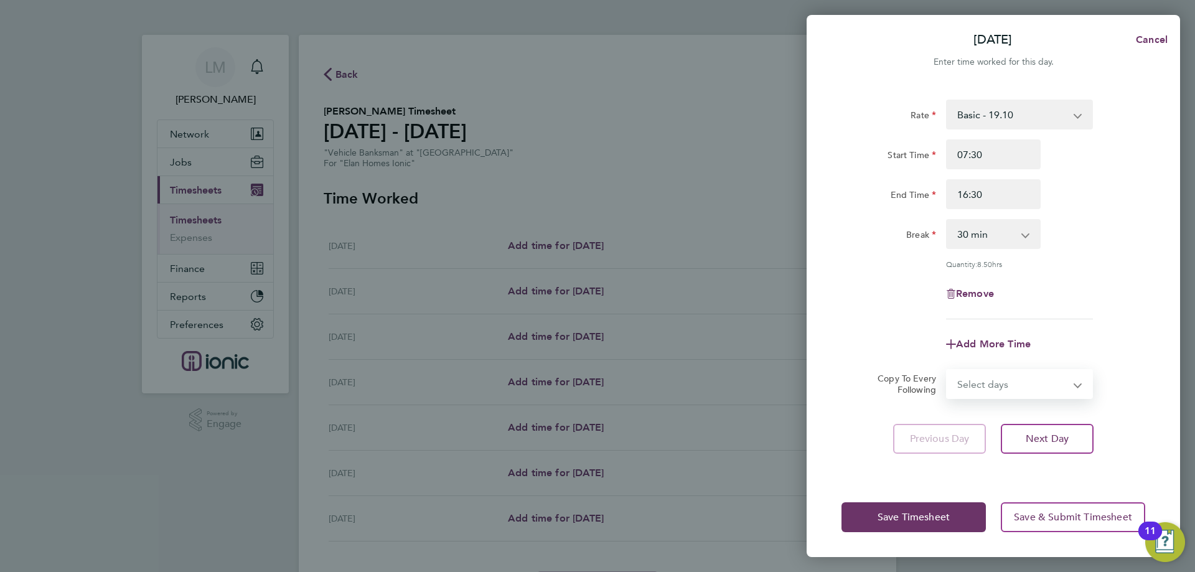
click at [1016, 364] on form "Rate Basic - 19.10 Start Time 07:30 End Time 16:30 Break 0 min 15 min 30 min 45…" at bounding box center [993, 249] width 304 height 299
select select "WEEKDAY"
click at [947, 370] on select "Select days Day Weekday (Mon-Fri) Weekend (Sat-Sun) [DATE] [DATE] [DATE] [DATE]…" at bounding box center [1012, 383] width 131 height 27
select select "[DATE]"
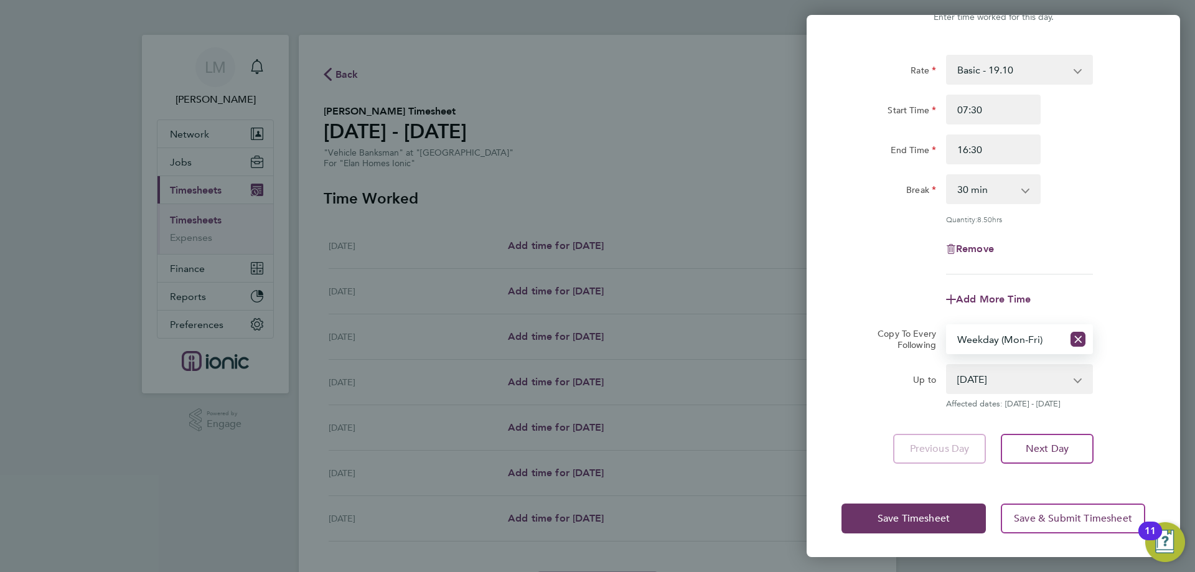
click at [975, 543] on div "Save Timesheet Save & Submit Timesheet" at bounding box center [992, 518] width 373 height 80
click at [972, 529] on button "Save Timesheet" at bounding box center [913, 518] width 144 height 30
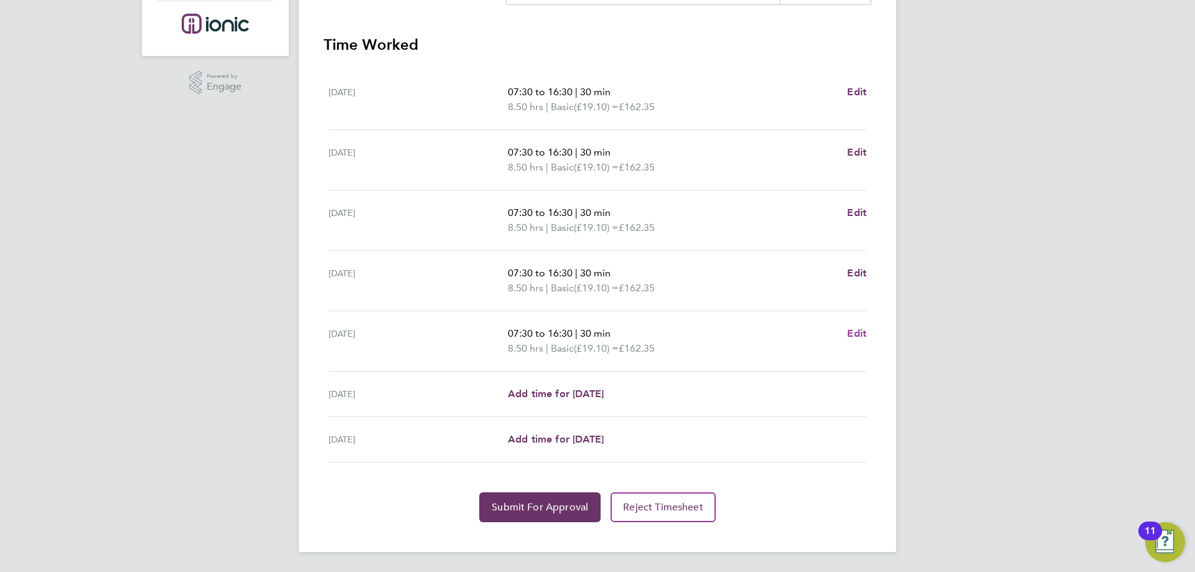
click at [859, 326] on link "Edit" at bounding box center [856, 333] width 19 height 15
select select "30"
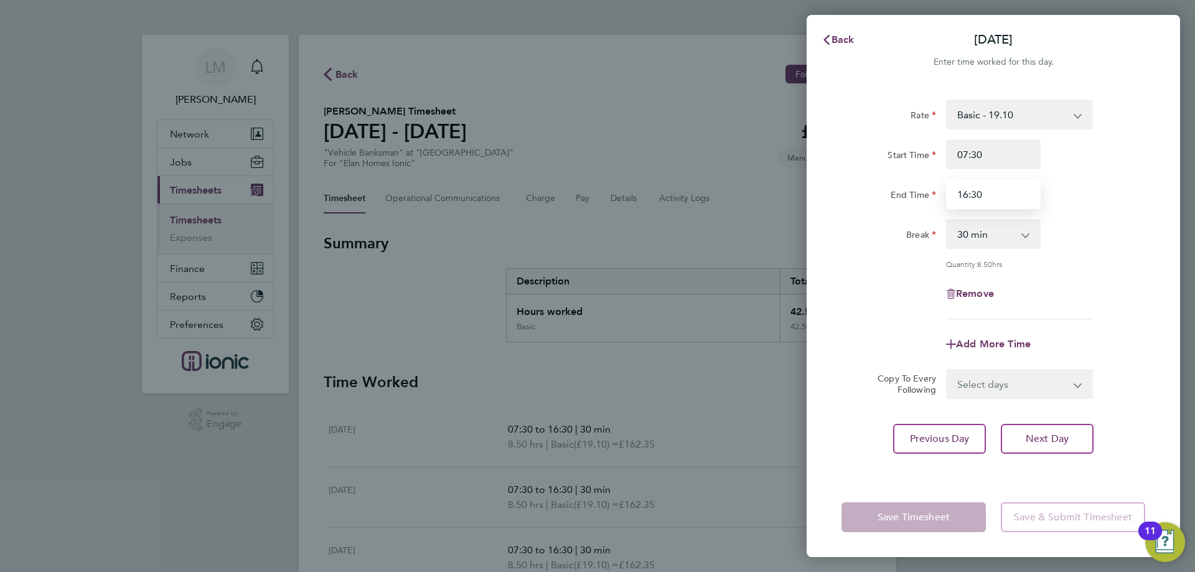
click at [969, 197] on input "16:30" at bounding box center [993, 194] width 95 height 30
type input "15:30"
drag, startPoint x: 889, startPoint y: 278, endPoint x: 889, endPoint y: 285, distance: 6.8
click at [889, 285] on div "Remove" at bounding box center [993, 294] width 314 height 30
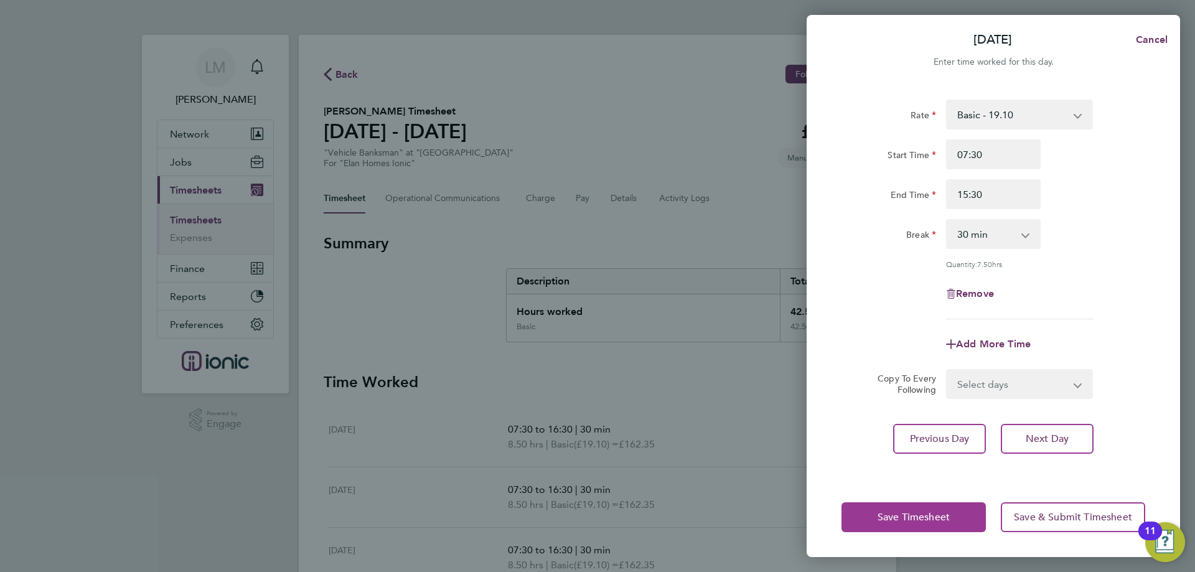
click at [918, 521] on span "Save Timesheet" at bounding box center [913, 517] width 72 height 12
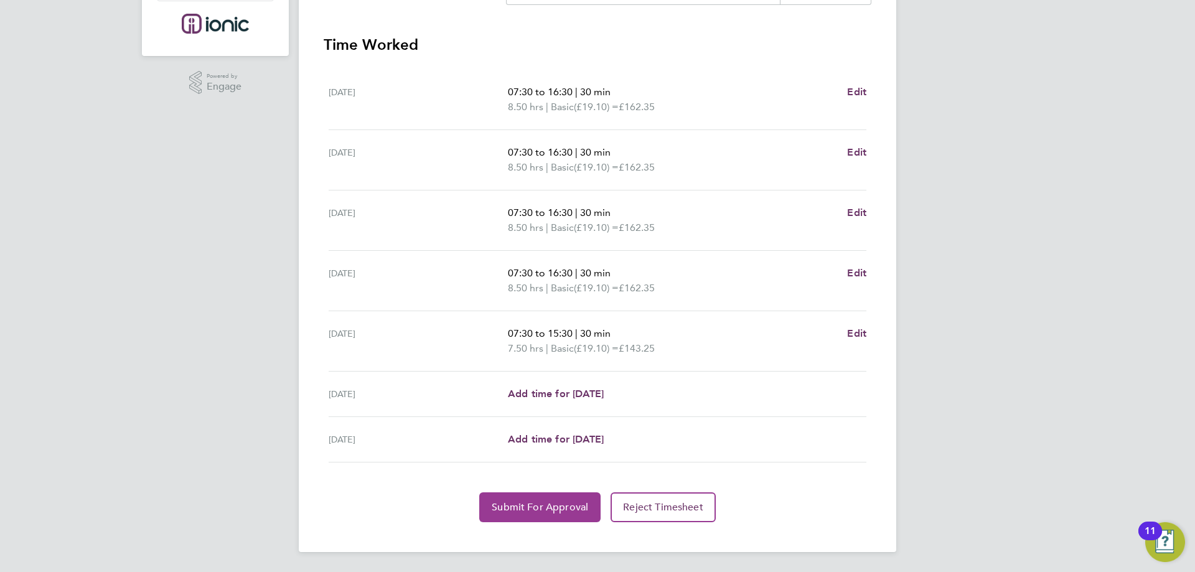
drag, startPoint x: 537, startPoint y: 511, endPoint x: 534, endPoint y: 460, distance: 51.1
click at [535, 511] on span "Submit For Approval" at bounding box center [540, 507] width 96 height 12
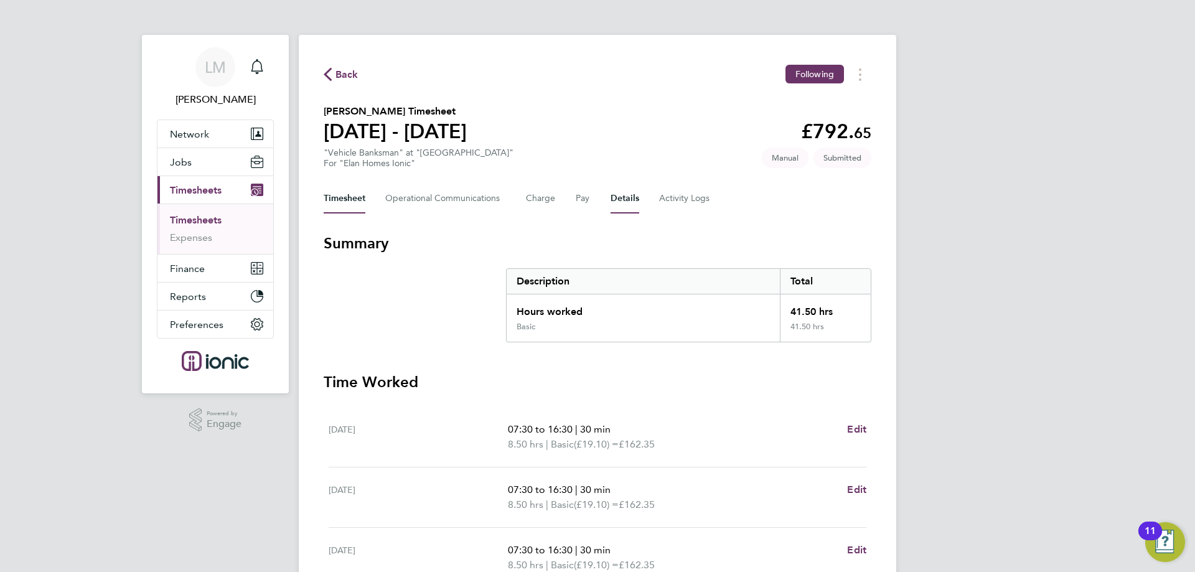
click at [617, 197] on button "Details" at bounding box center [624, 199] width 29 height 30
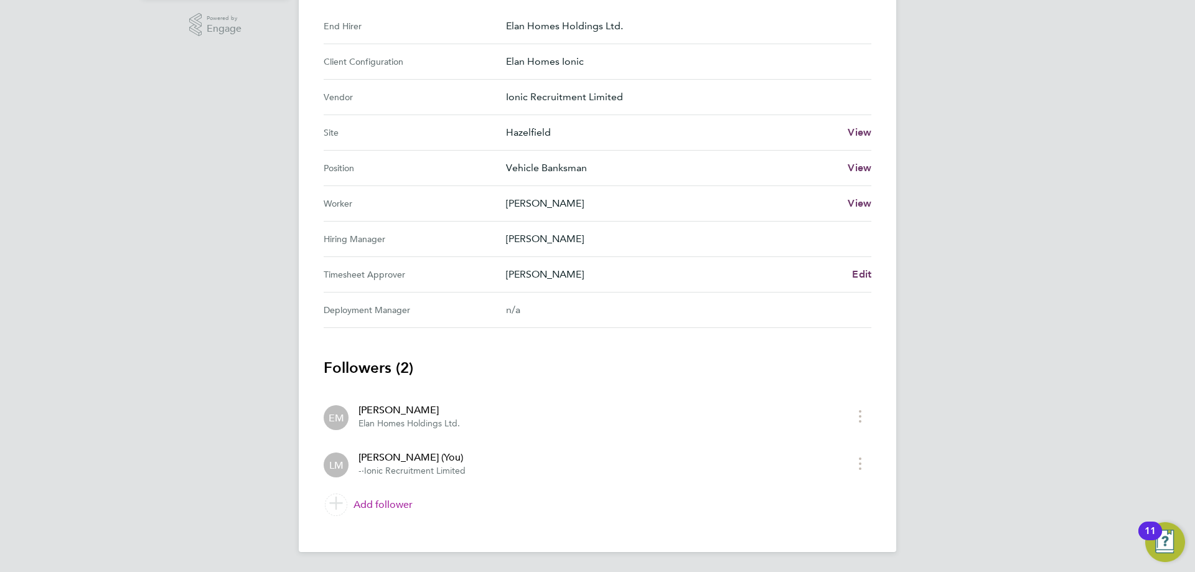
click at [391, 508] on link "Add follower" at bounding box center [598, 504] width 548 height 35
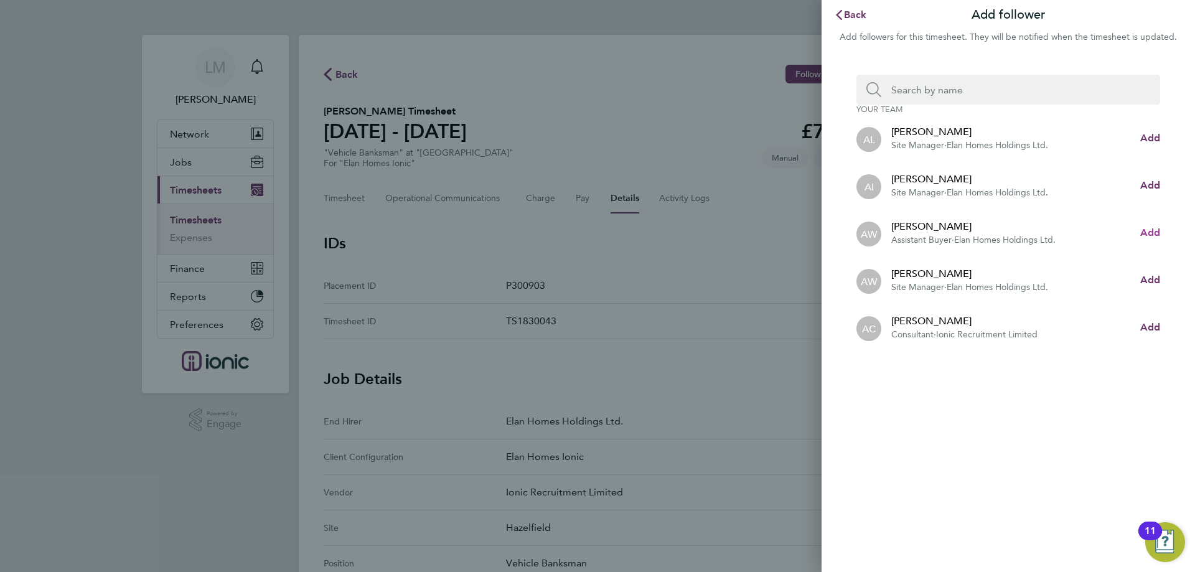
click at [1154, 226] on span "Add" at bounding box center [1150, 232] width 20 height 12
click at [986, 105] on h3 "Your team" at bounding box center [1008, 110] width 304 height 10
click at [945, 88] on input "Search team member by name:" at bounding box center [1013, 90] width 264 height 30
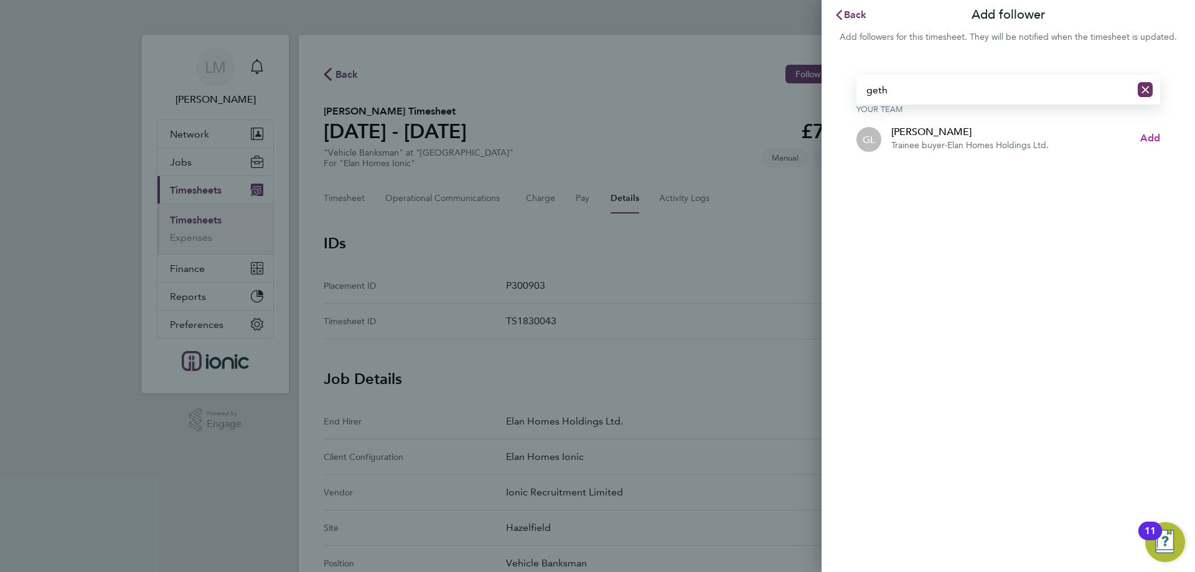
type input "geth"
click at [1147, 142] on span "Add" at bounding box center [1150, 138] width 20 height 12
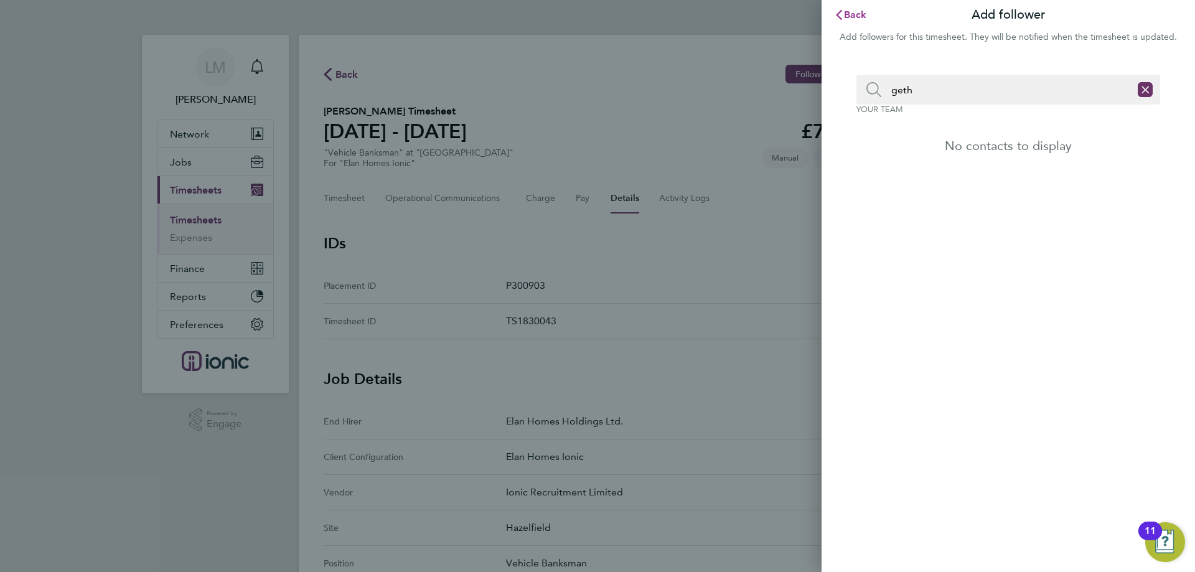
drag, startPoint x: 850, startPoint y: 14, endPoint x: 514, endPoint y: 131, distance: 355.8
click at [849, 13] on span "Back" at bounding box center [855, 15] width 23 height 12
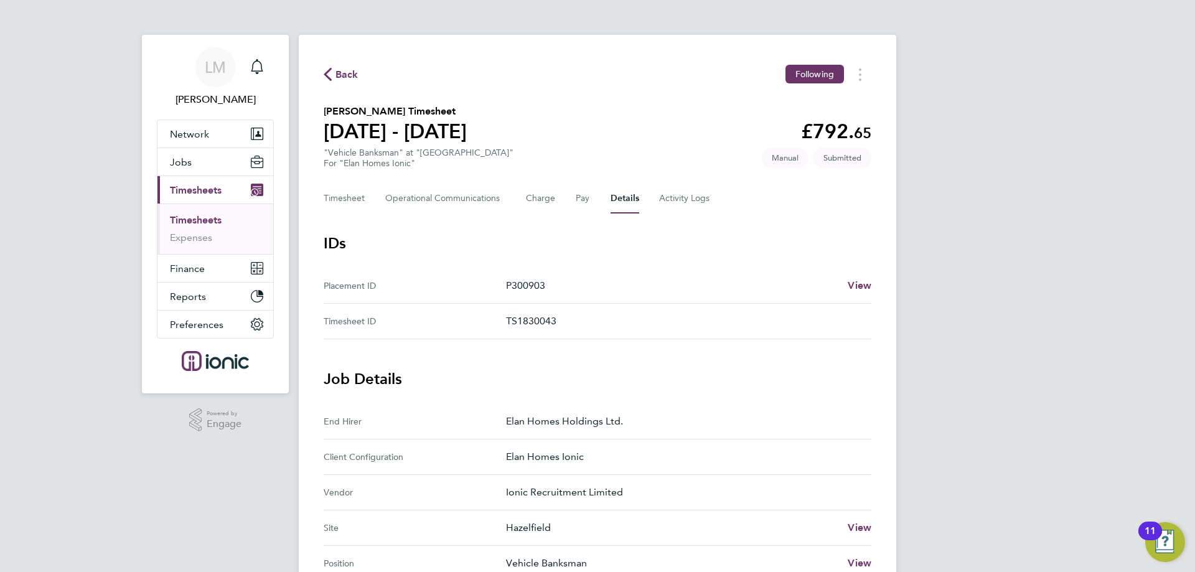
click at [355, 86] on div "Back Following Gurjit Singh's Timesheet 22 - 28 Sept 2025 £792. 65 "Vehicle Ban…" at bounding box center [597, 538] width 597 height 1007
click at [349, 67] on span "Back" at bounding box center [346, 74] width 23 height 15
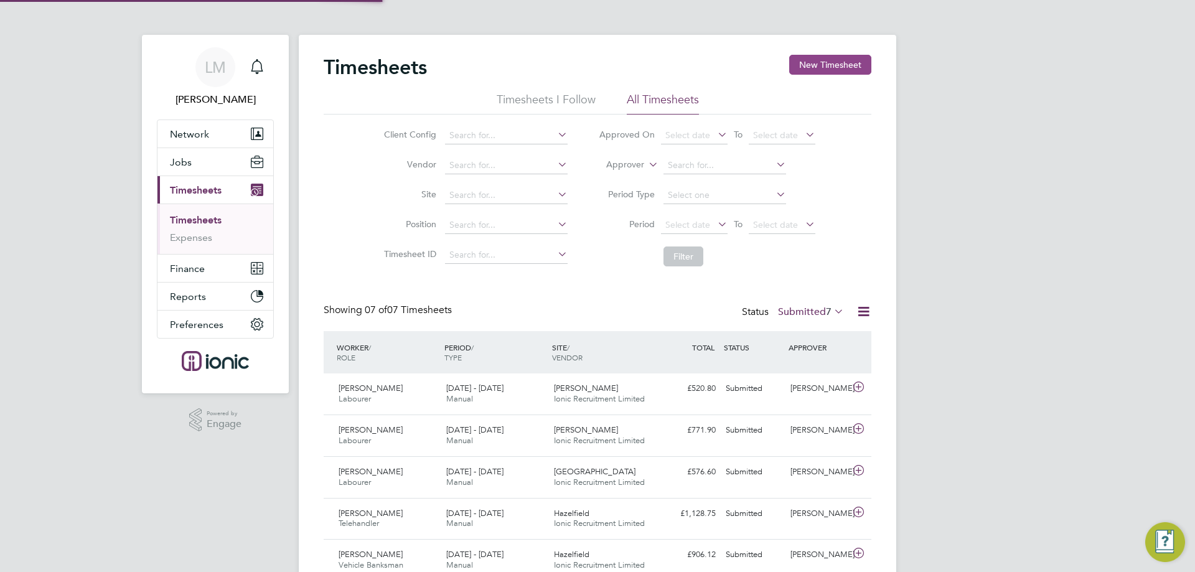
scroll to position [32, 108]
click at [815, 49] on div "Timesheets New Timesheet Timesheets I Follow All Timesheets Client Config Vendo…" at bounding box center [597, 362] width 597 height 655
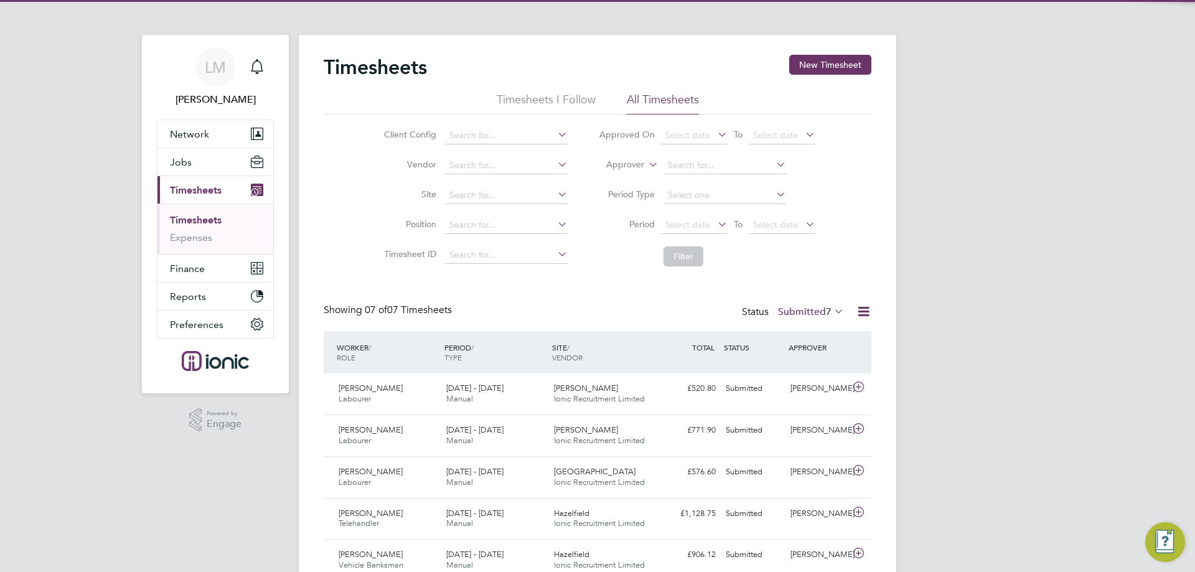
drag, startPoint x: 820, startPoint y: 60, endPoint x: 818, endPoint y: 50, distance: 10.3
click at [820, 65] on button "New Timesheet" at bounding box center [830, 65] width 82 height 20
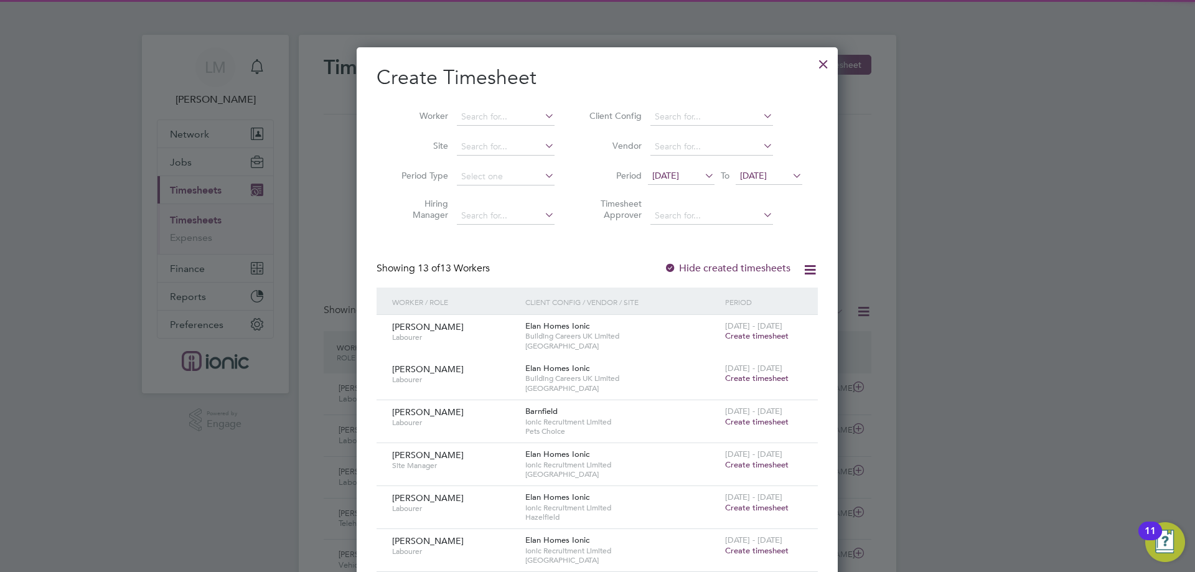
click at [679, 177] on span "[DATE]" at bounding box center [665, 175] width 27 height 11
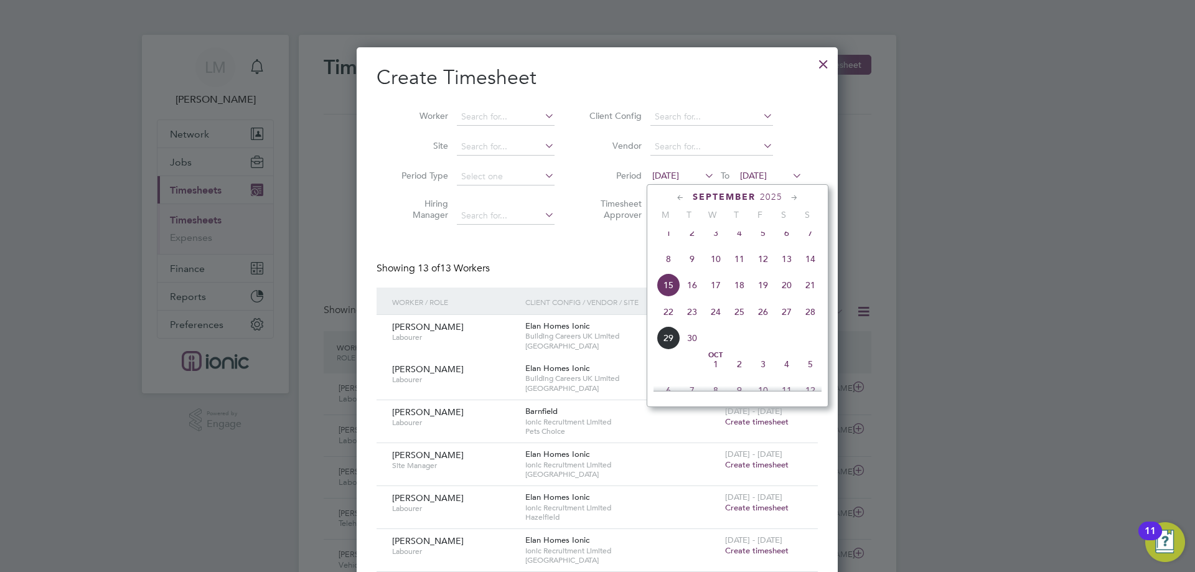
drag, startPoint x: 657, startPoint y: 331, endPoint x: 661, endPoint y: 325, distance: 7.6
click at [657, 324] on span "22" at bounding box center [668, 312] width 24 height 24
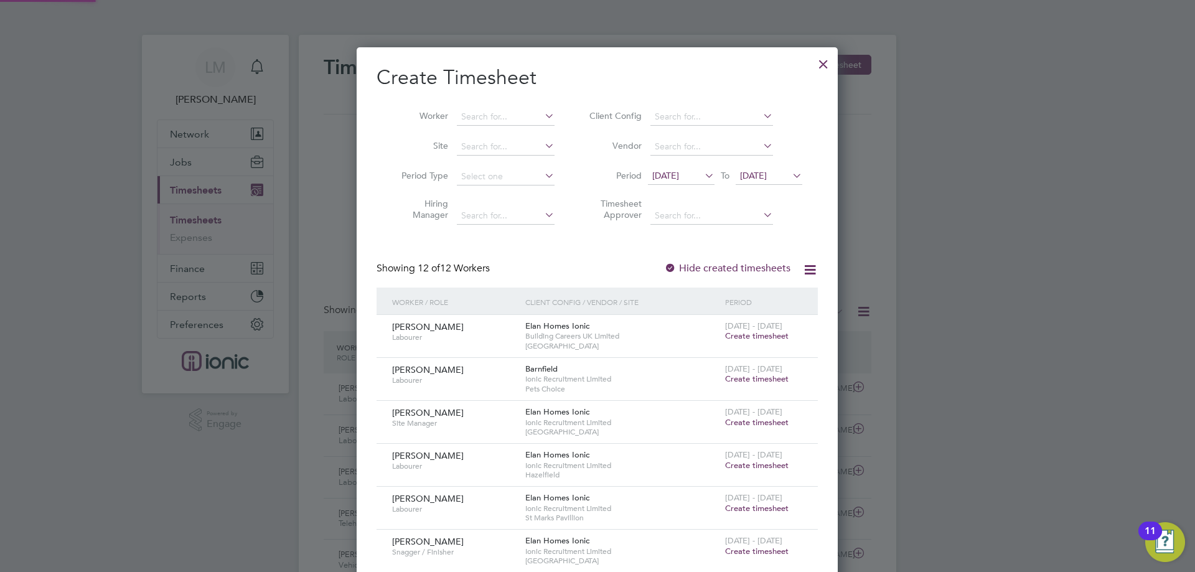
click at [781, 151] on li "Vendor" at bounding box center [694, 147] width 248 height 30
click at [767, 176] on span "[DATE]" at bounding box center [753, 175] width 27 height 11
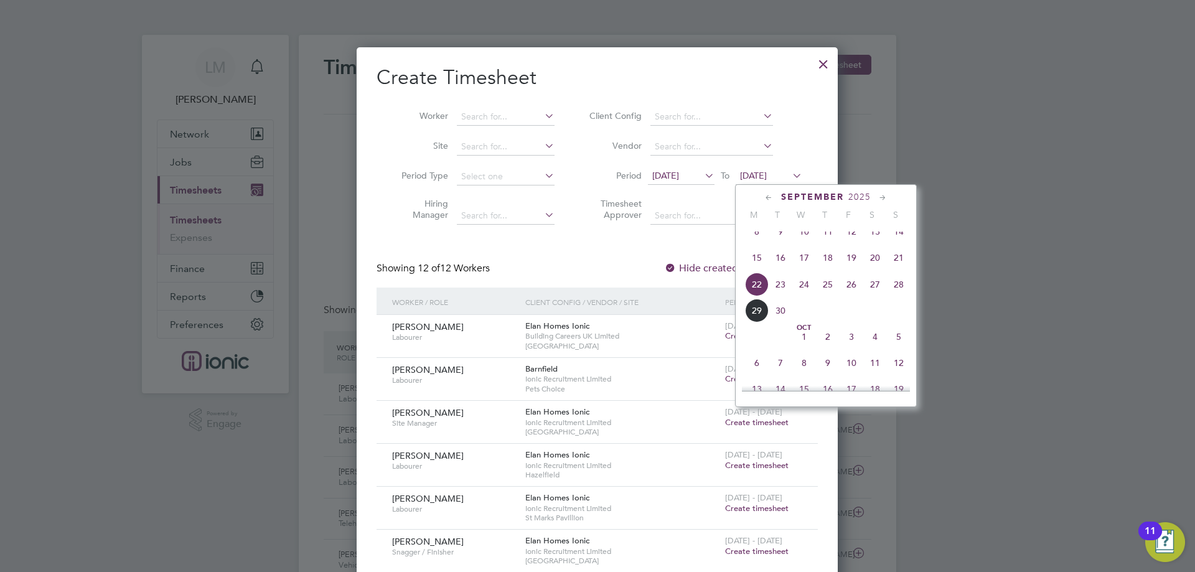
click at [897, 296] on span "28" at bounding box center [899, 285] width 24 height 24
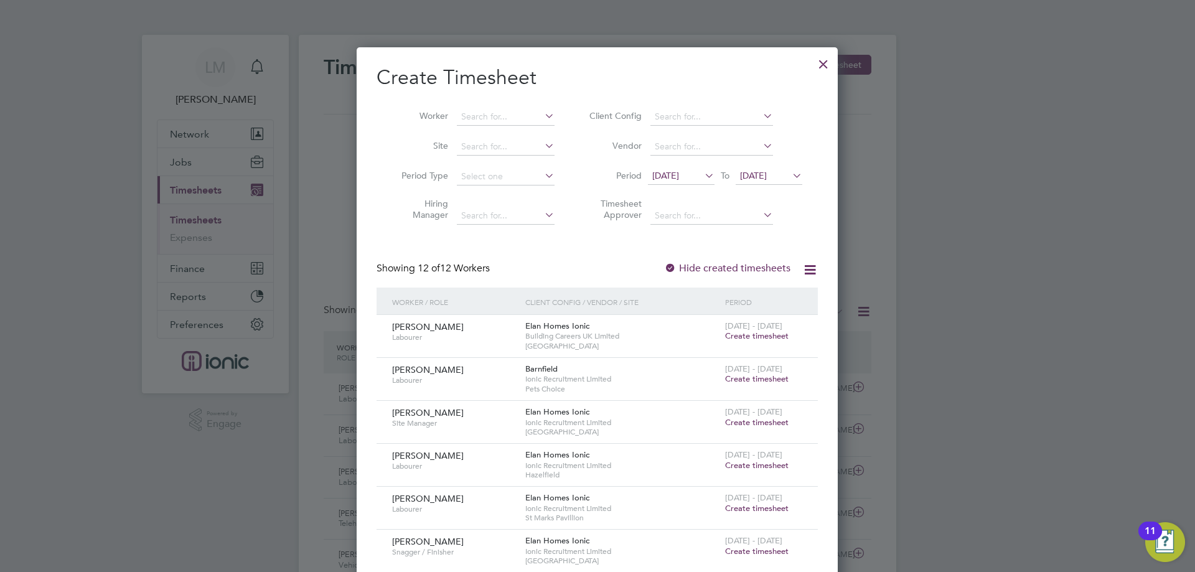
click at [499, 136] on li "Site" at bounding box center [473, 147] width 194 height 30
click at [740, 122] on input at bounding box center [711, 116] width 123 height 17
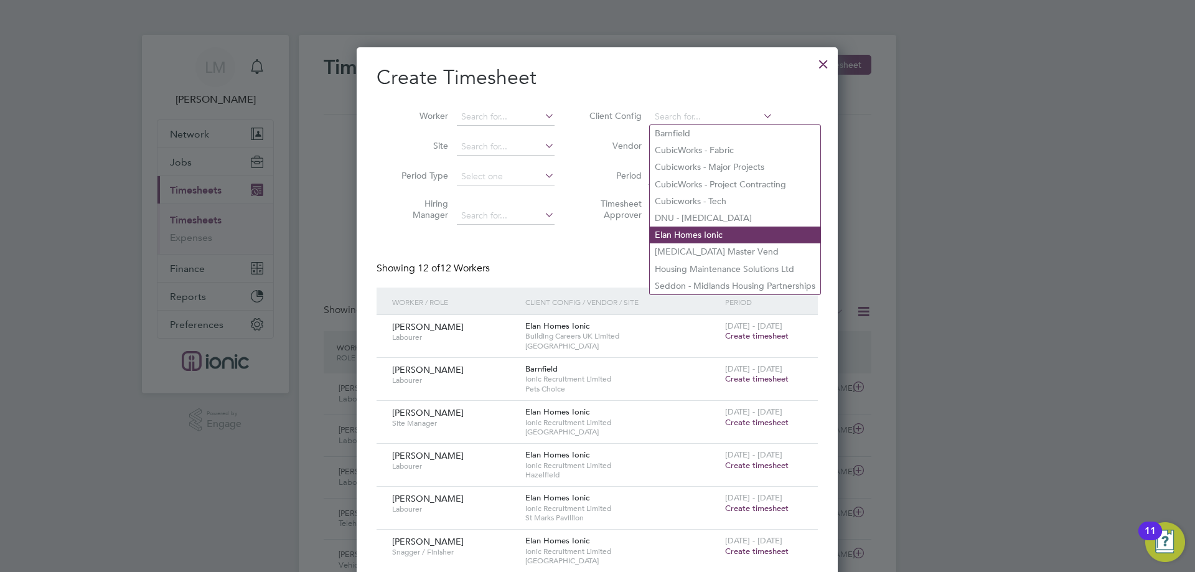
click at [686, 227] on li "Elan Homes Ionic" at bounding box center [735, 234] width 170 height 17
type input "Elan Homes Ionic"
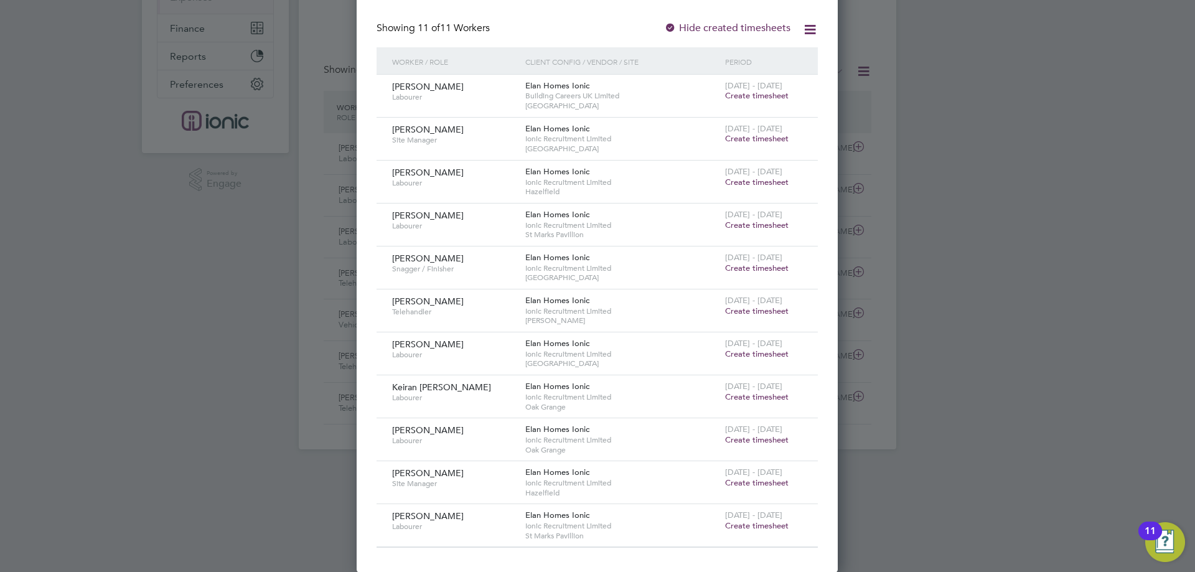
click at [774, 438] on span "Create timesheet" at bounding box center [756, 439] width 63 height 11
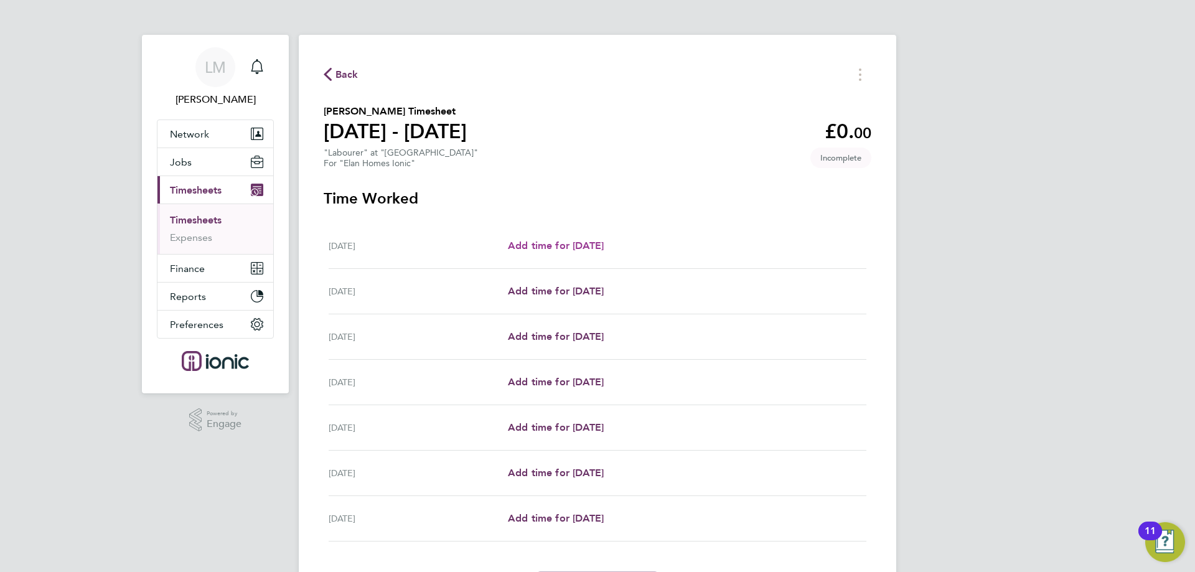
click at [604, 243] on span "Add time for [DATE]" at bounding box center [556, 246] width 96 height 12
select select "30"
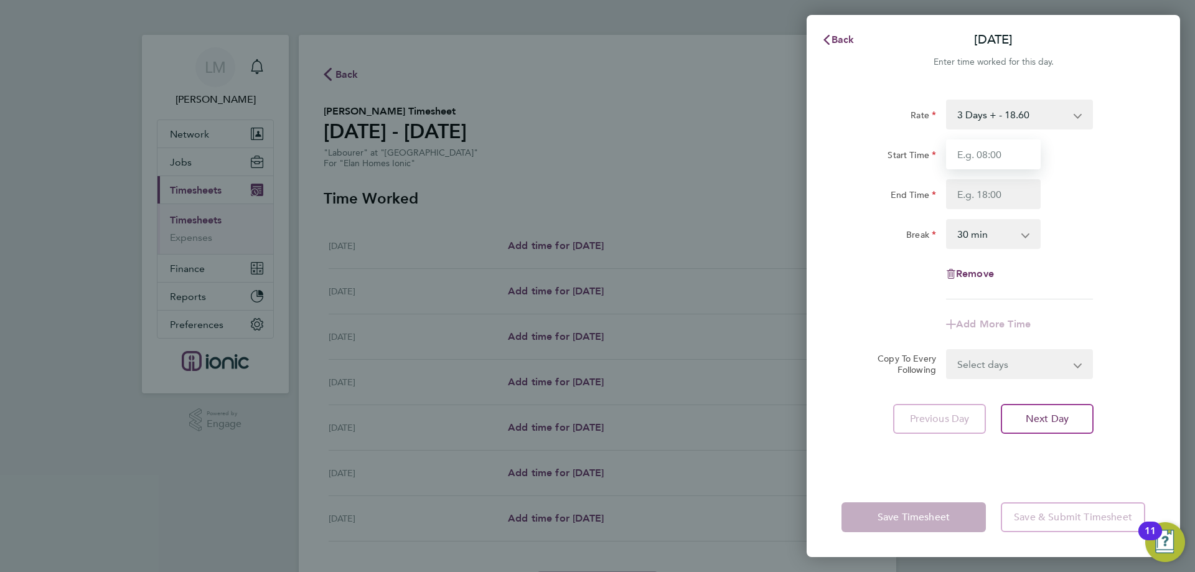
click at [971, 151] on input "Start Time" at bounding box center [993, 154] width 95 height 30
type input "07:30"
click at [997, 189] on input "End Time" at bounding box center [993, 194] width 95 height 30
type input "16:30"
click at [1104, 228] on div "Break 0 min 15 min 30 min 45 min 60 min 75 min 90 min" at bounding box center [993, 234] width 314 height 30
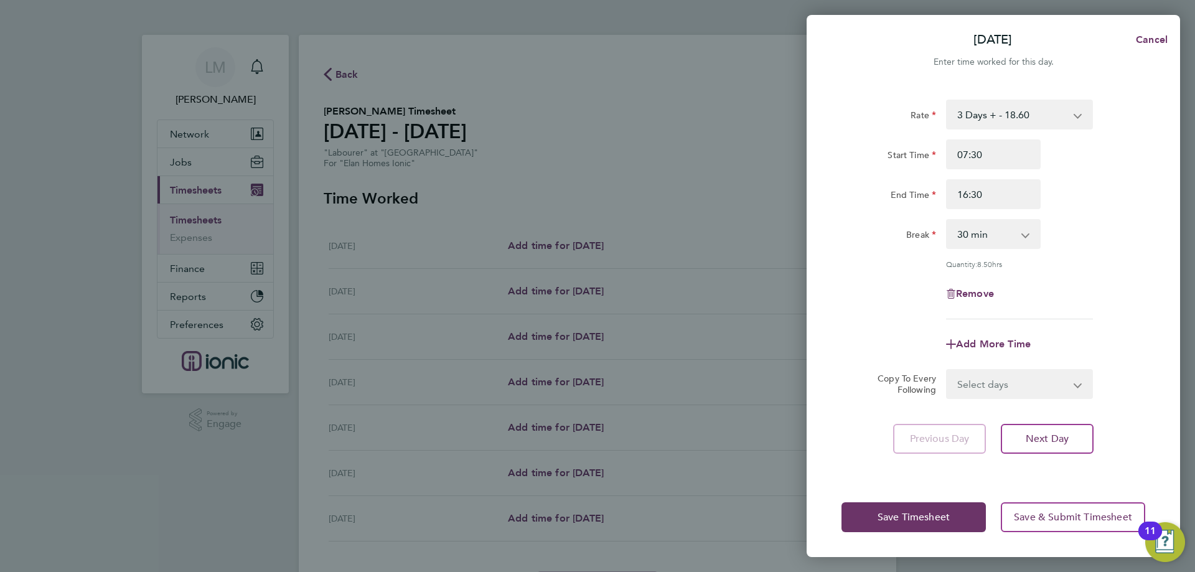
click at [1007, 376] on select "Select days Day Weekday (Mon-Fri) Weekend (Sat-Sun) [DATE] [DATE] [DATE] [DATE]…" at bounding box center [1012, 383] width 131 height 27
select select "WEEKDAY"
click at [947, 370] on select "Select days Day Weekday (Mon-Fri) Weekend (Sat-Sun) [DATE] [DATE] [DATE] [DATE]…" at bounding box center [1012, 383] width 131 height 27
select select "[DATE]"
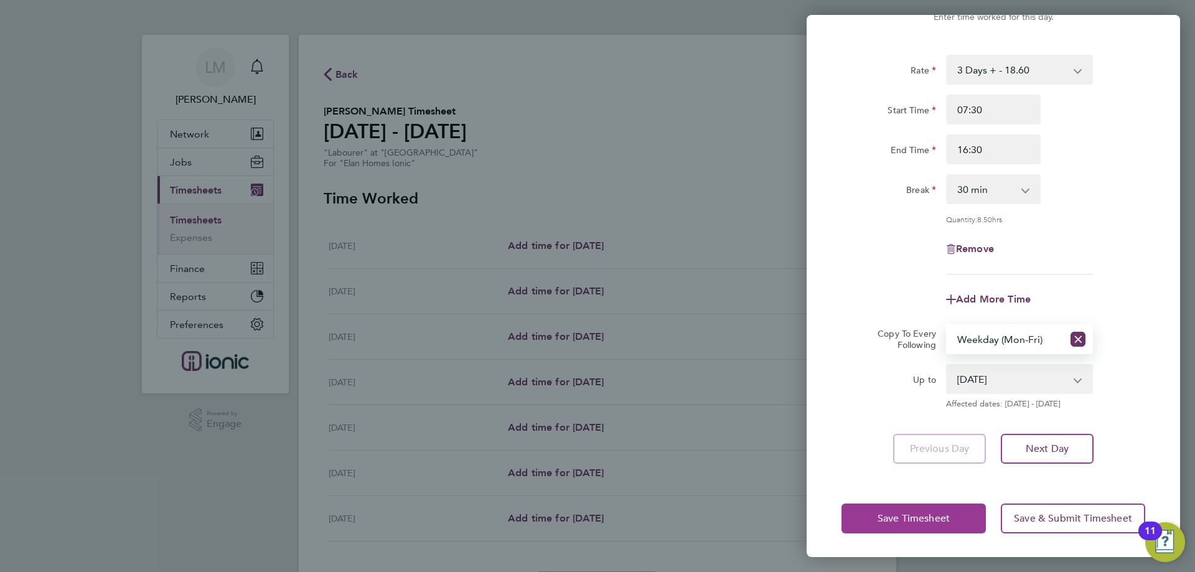
click at [899, 525] on button "Save Timesheet" at bounding box center [913, 518] width 144 height 30
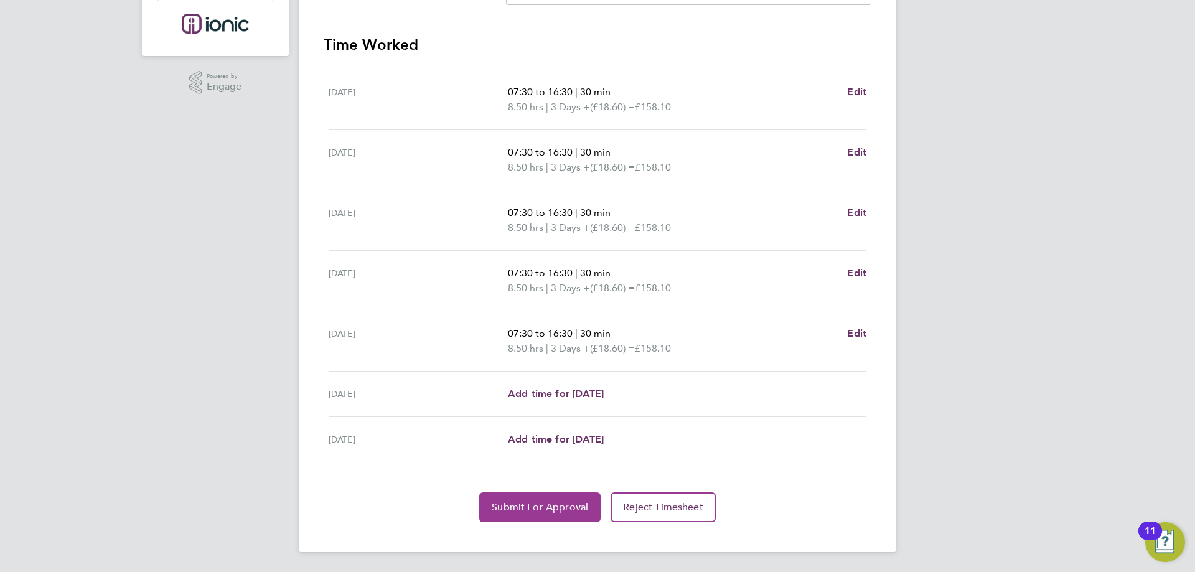
click at [524, 501] on span "Submit For Approval" at bounding box center [540, 507] width 96 height 12
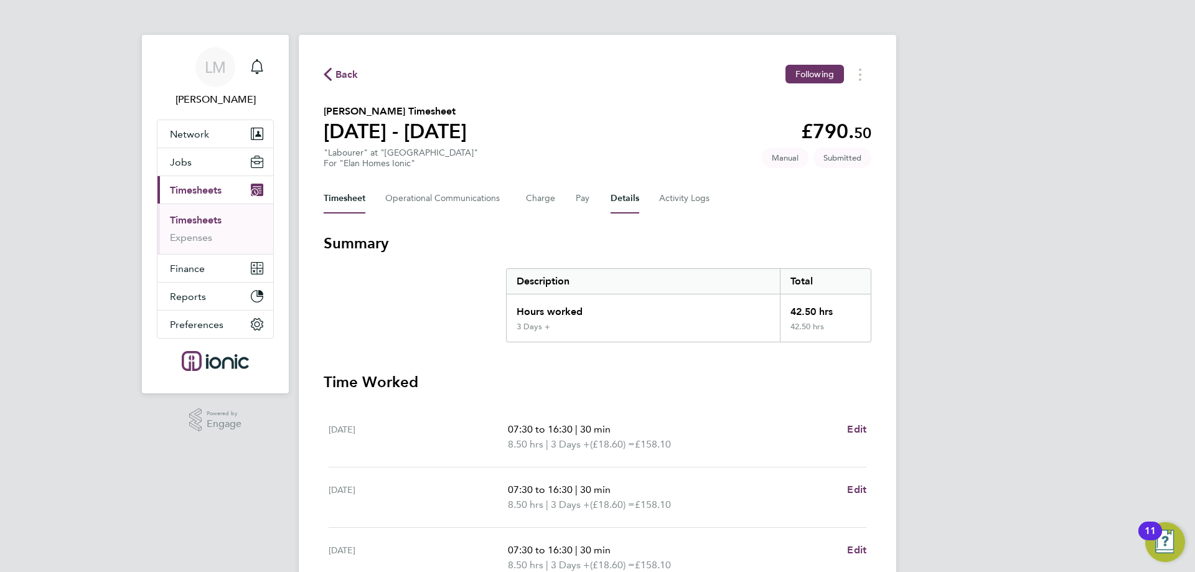
click at [630, 195] on button "Details" at bounding box center [624, 199] width 29 height 30
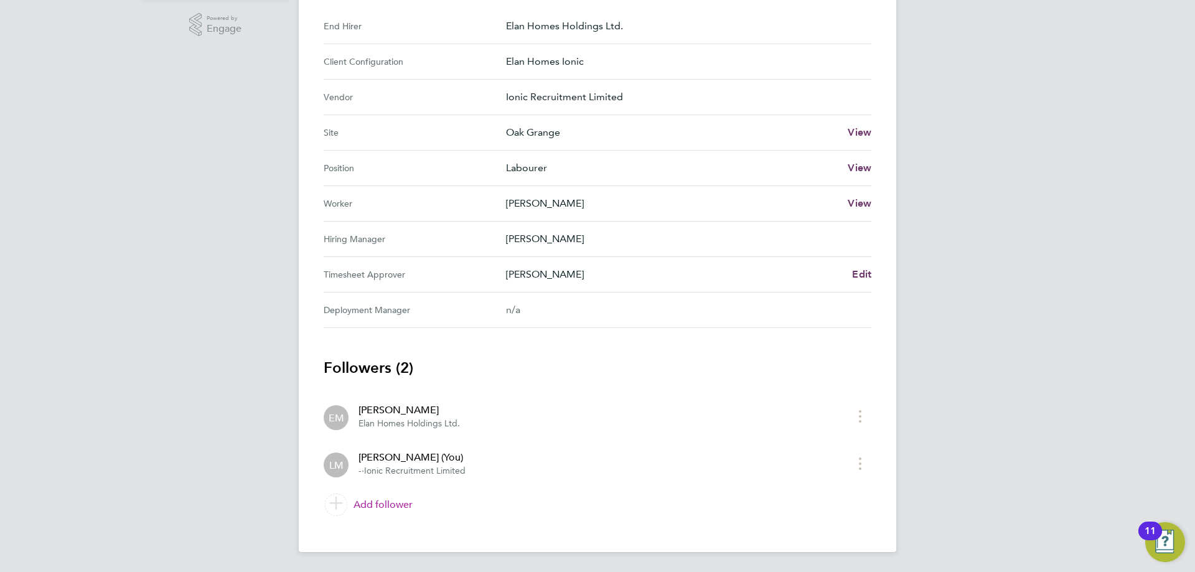
click at [373, 504] on link "Add follower" at bounding box center [598, 504] width 548 height 35
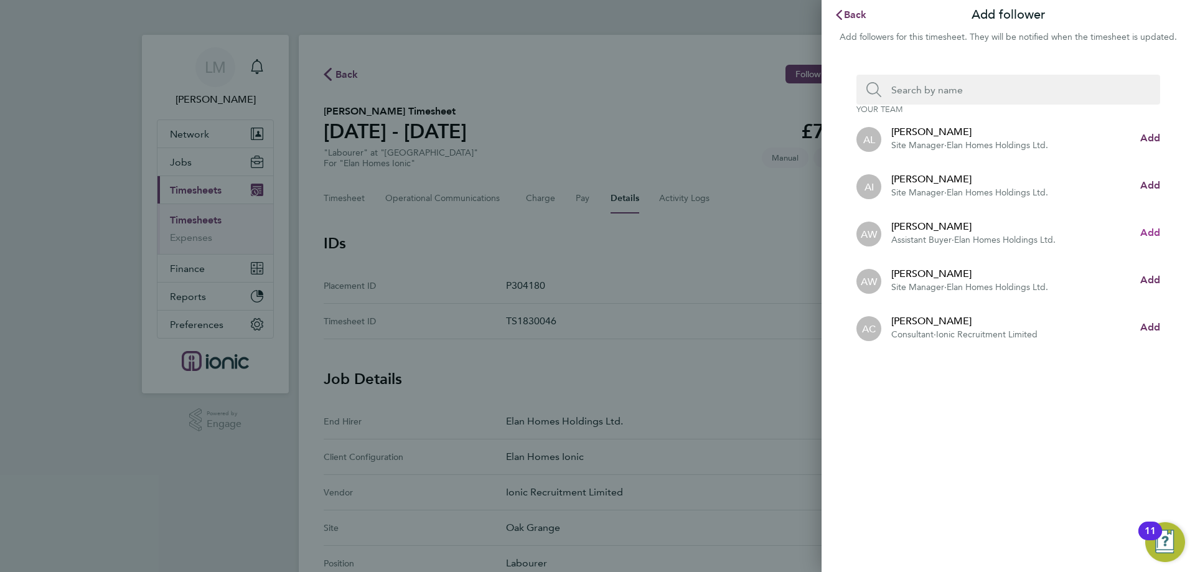
click at [1158, 225] on button "Add" at bounding box center [1150, 232] width 20 height 15
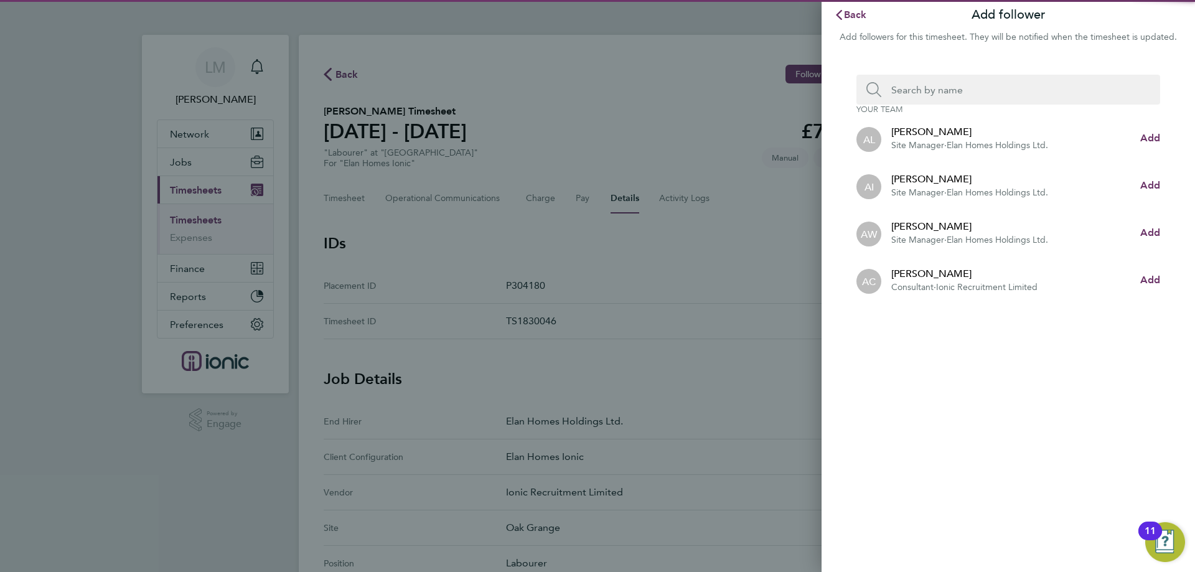
click at [1002, 91] on input "Search team member by name:" at bounding box center [1013, 90] width 264 height 30
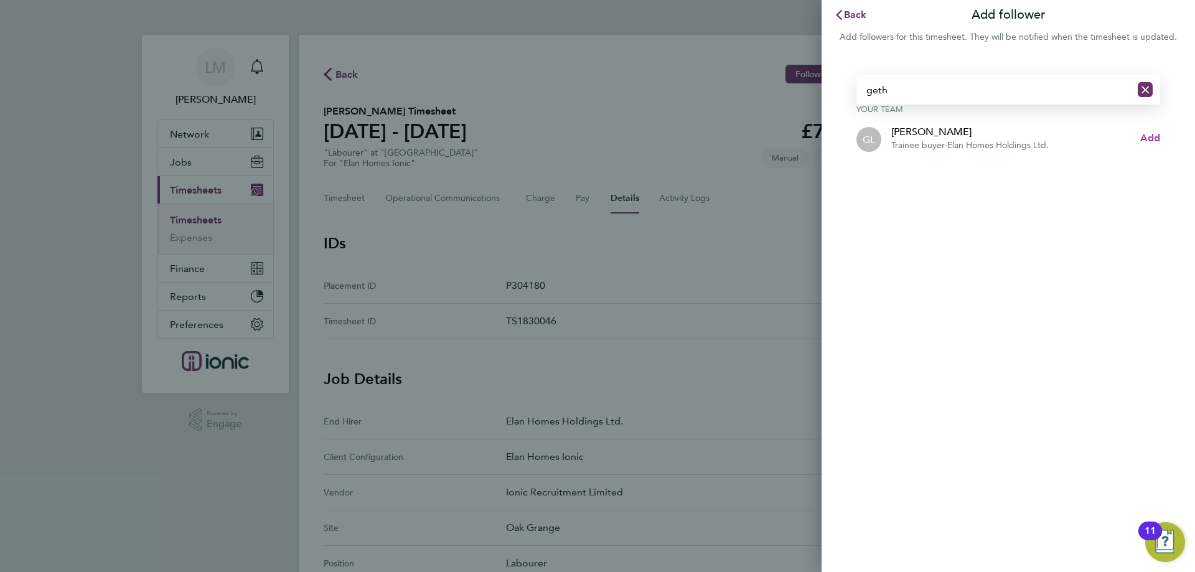
type input "geth"
click at [1151, 137] on span "Add" at bounding box center [1150, 138] width 20 height 12
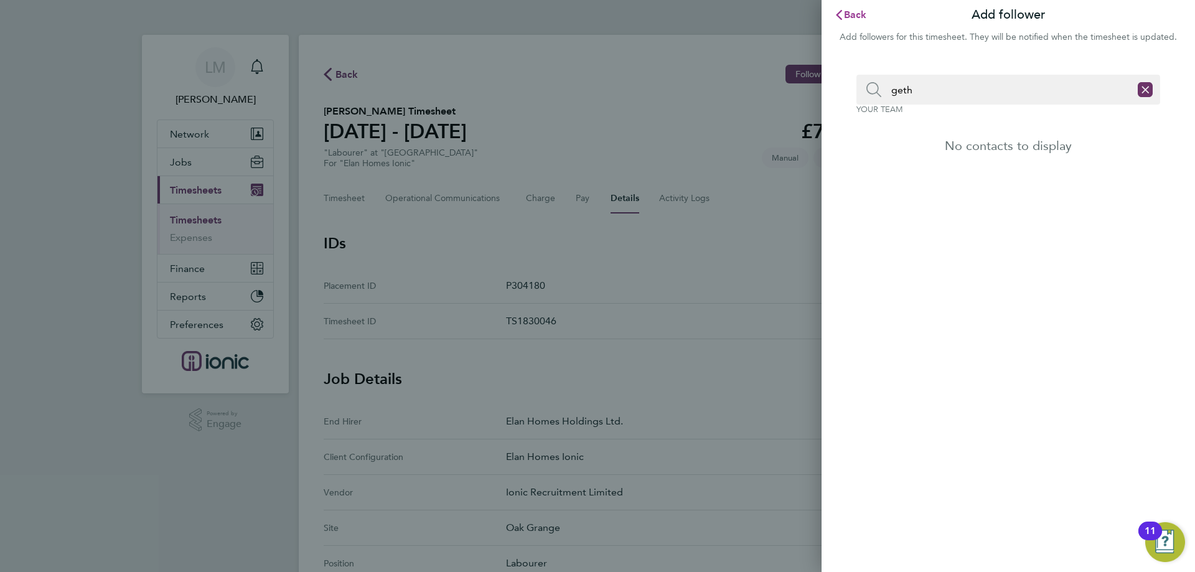
click at [866, 11] on button "Back" at bounding box center [850, 14] width 58 height 25
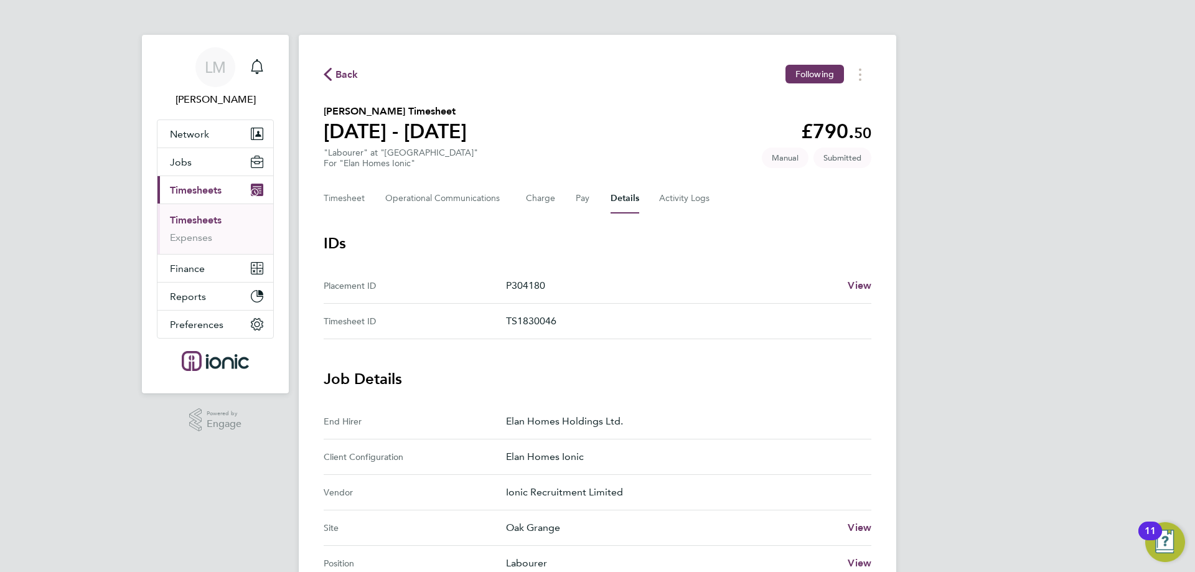
click at [335, 73] on span "Back" at bounding box center [341, 74] width 35 height 12
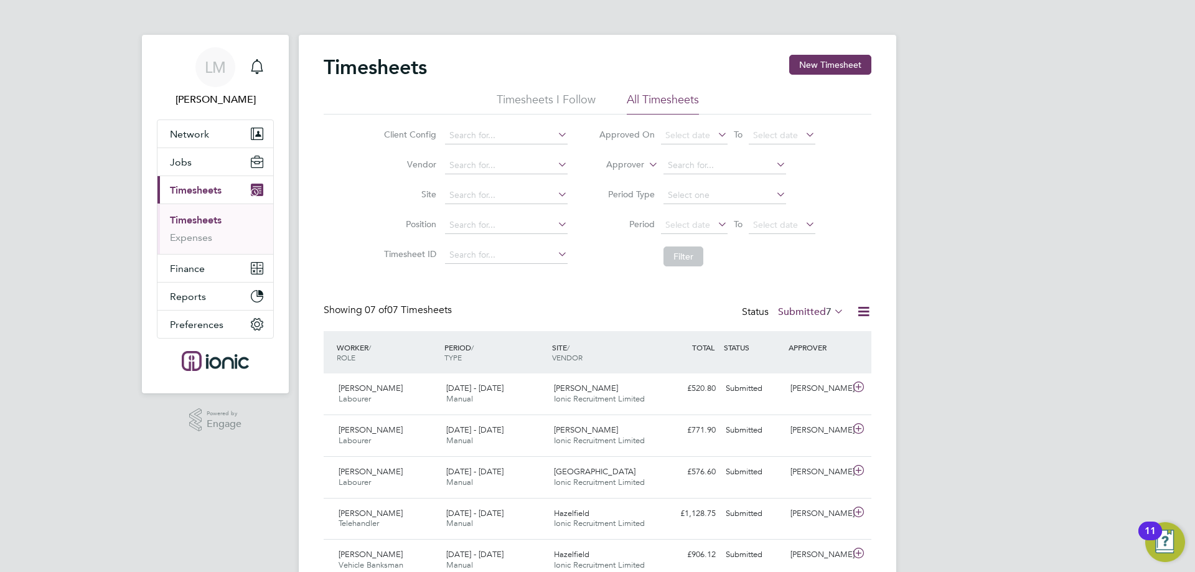
click at [819, 79] on div "Timesheets New Timesheet" at bounding box center [598, 73] width 548 height 37
click at [819, 68] on button "New Timesheet" at bounding box center [830, 65] width 82 height 20
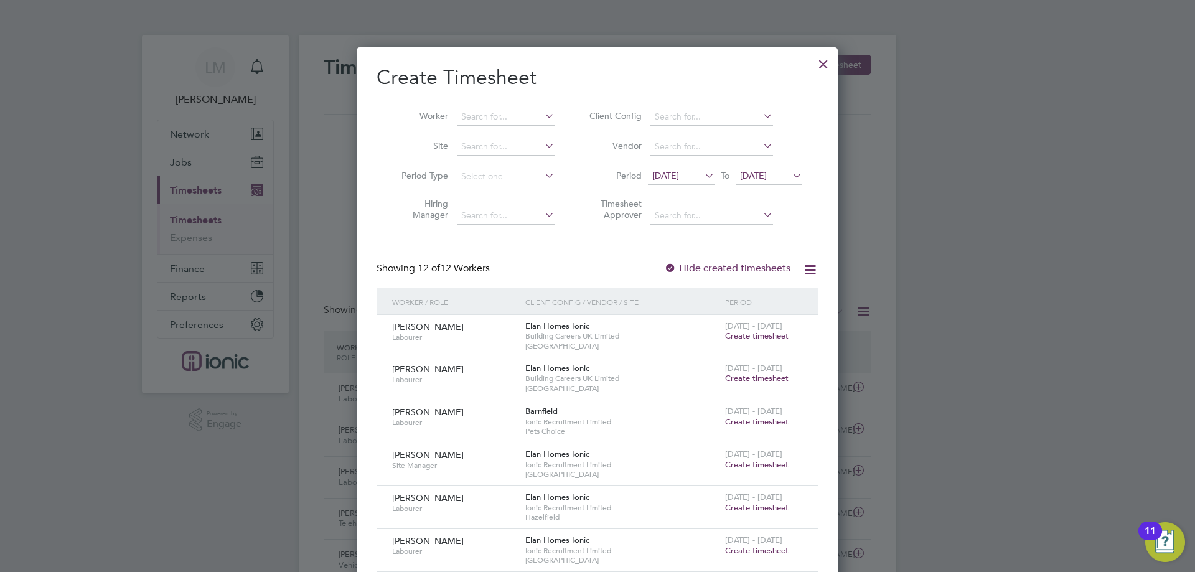
click at [689, 164] on li "Period 15 Sep 2025 To 22 Sep 2025" at bounding box center [694, 177] width 248 height 30
click at [679, 180] on span "[DATE]" at bounding box center [665, 175] width 27 height 11
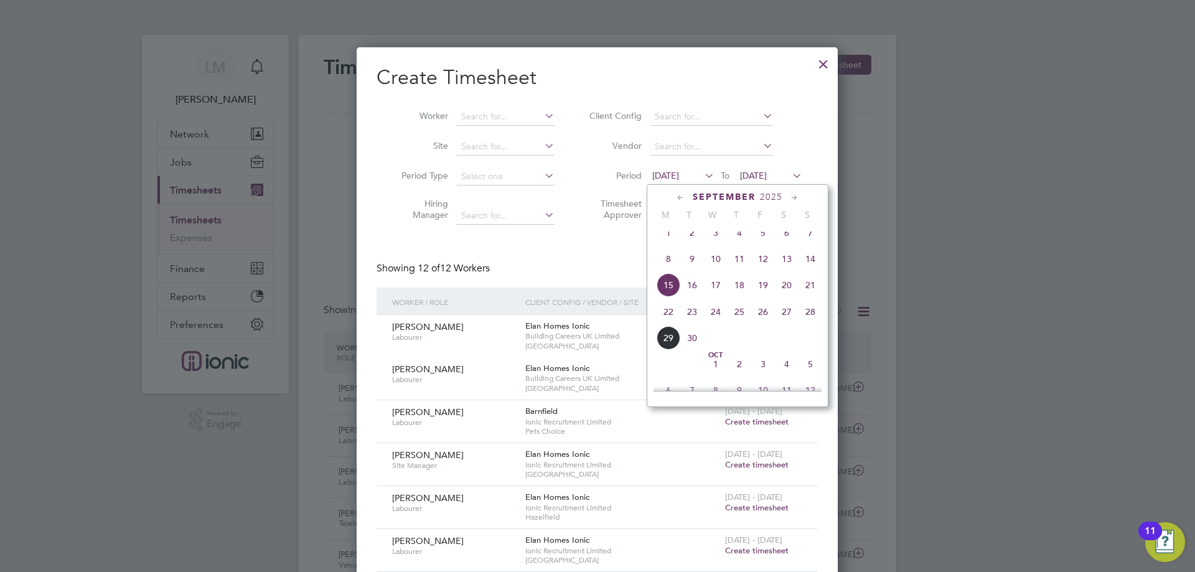
drag, startPoint x: 665, startPoint y: 325, endPoint x: 722, endPoint y: 259, distance: 86.9
click at [665, 324] on span "22" at bounding box center [668, 312] width 24 height 24
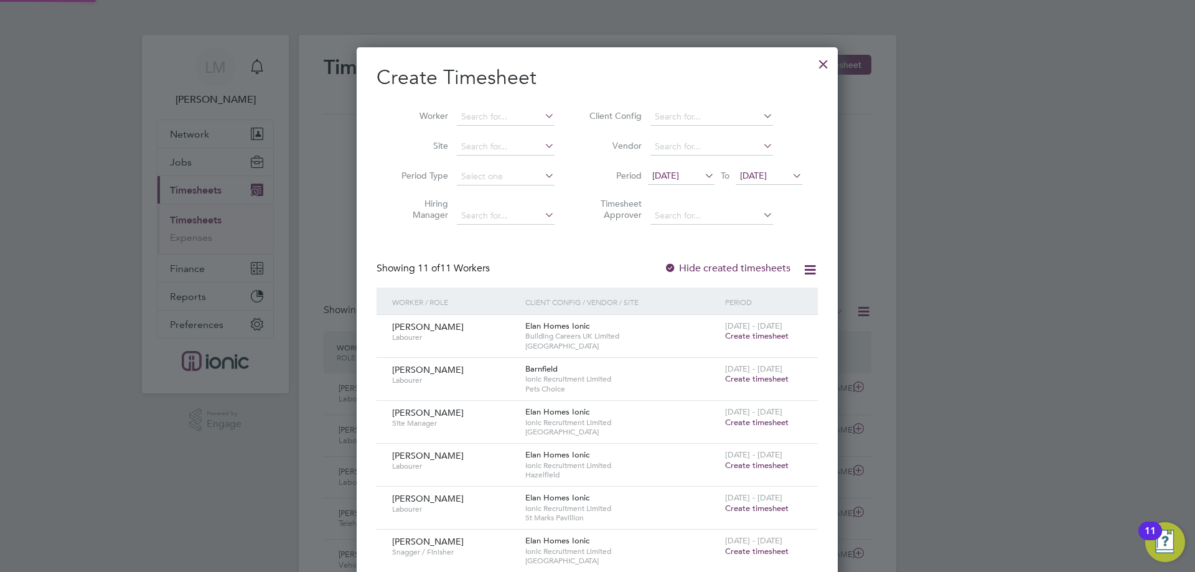
click at [767, 178] on span "[DATE]" at bounding box center [753, 175] width 27 height 11
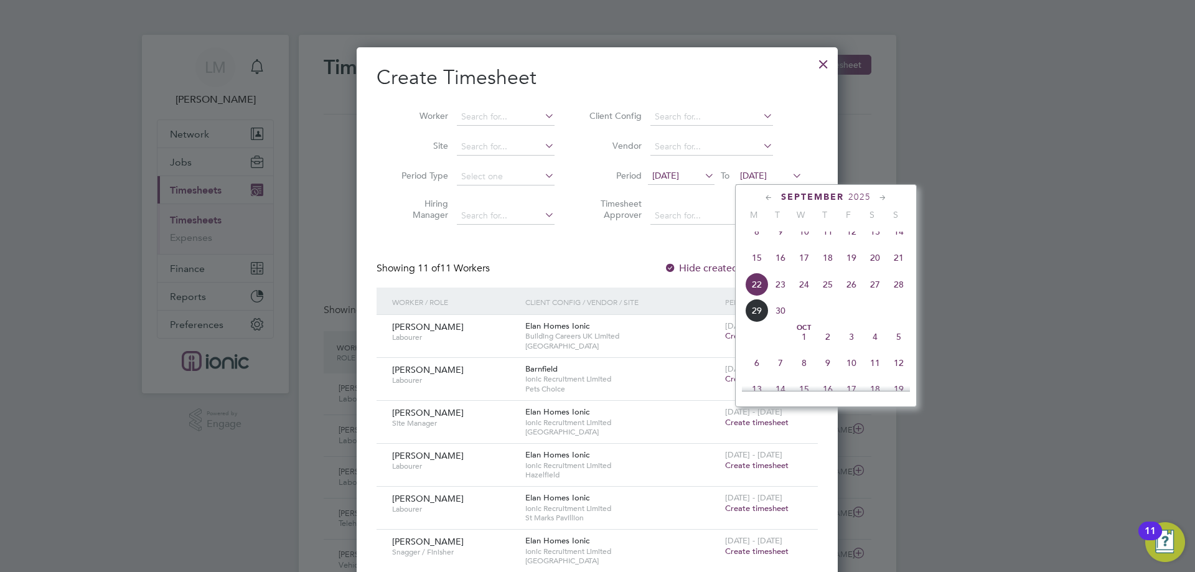
click at [909, 294] on span "28" at bounding box center [899, 285] width 24 height 24
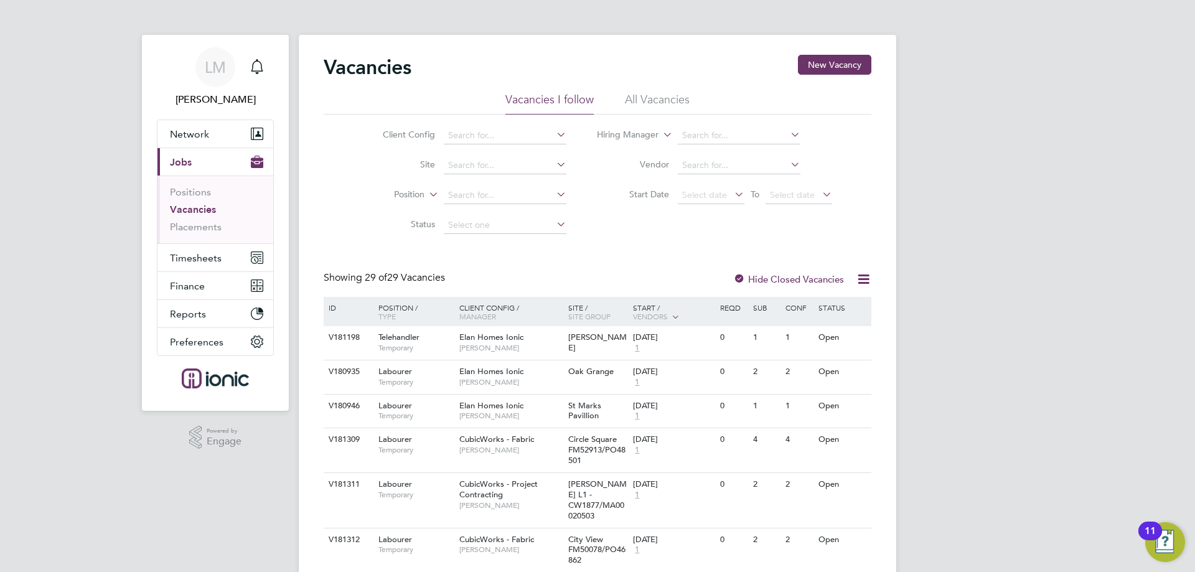
click at [204, 219] on li "Vacancies" at bounding box center [216, 211] width 93 height 17
drag, startPoint x: 204, startPoint y: 223, endPoint x: 274, endPoint y: 207, distance: 72.1
click at [205, 223] on link "Placements" at bounding box center [196, 227] width 52 height 12
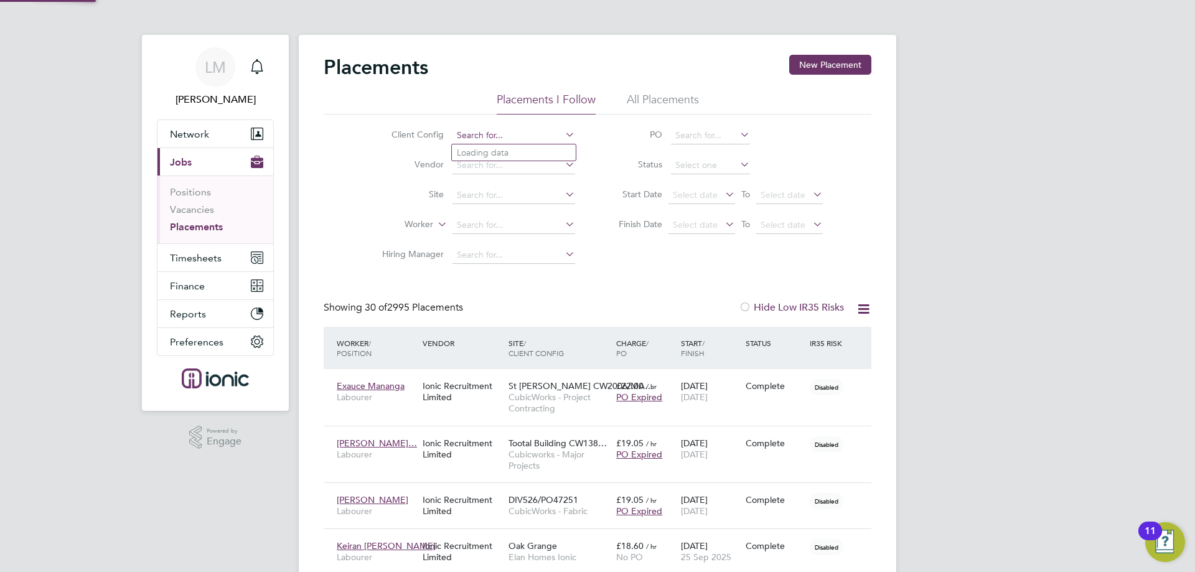
click at [553, 133] on input at bounding box center [513, 135] width 123 height 17
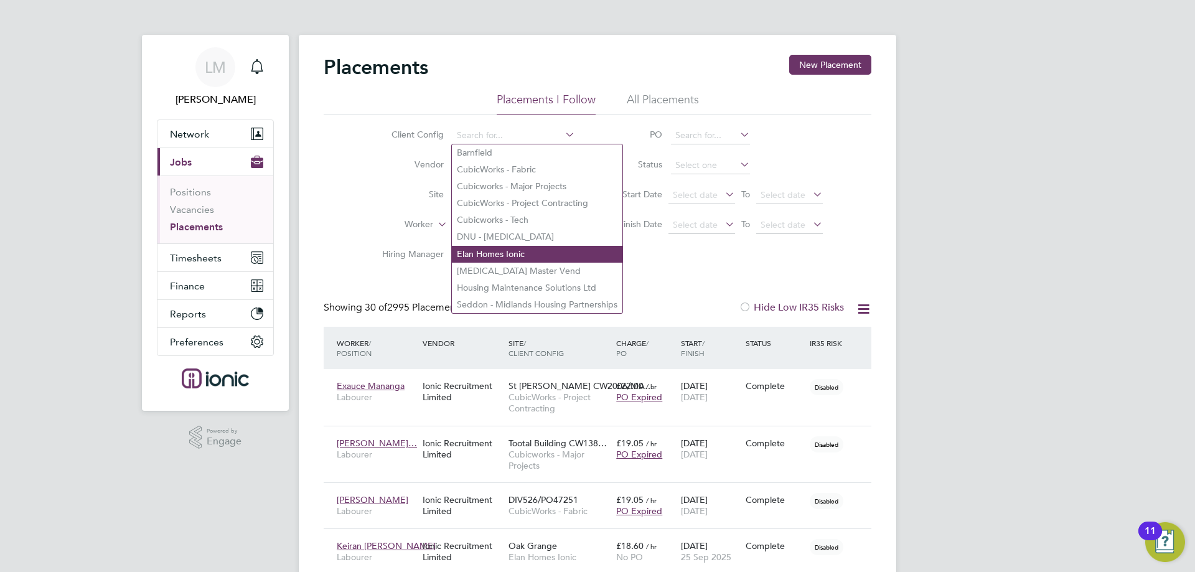
click at [500, 248] on li "Elan Homes Ionic" at bounding box center [537, 254] width 170 height 17
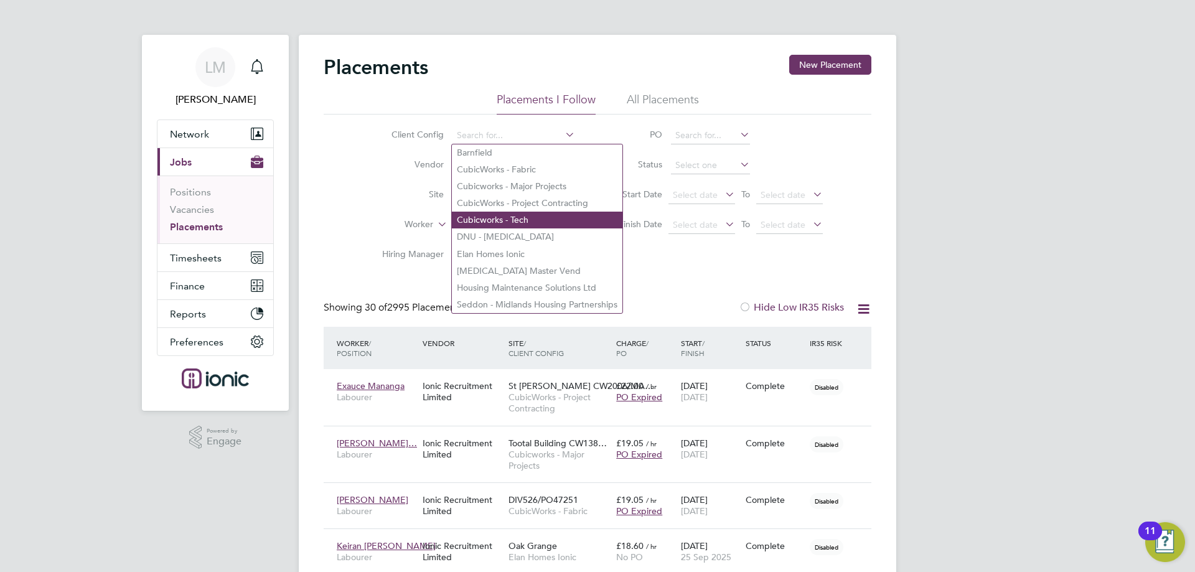
type input "Elan Homes Ionic"
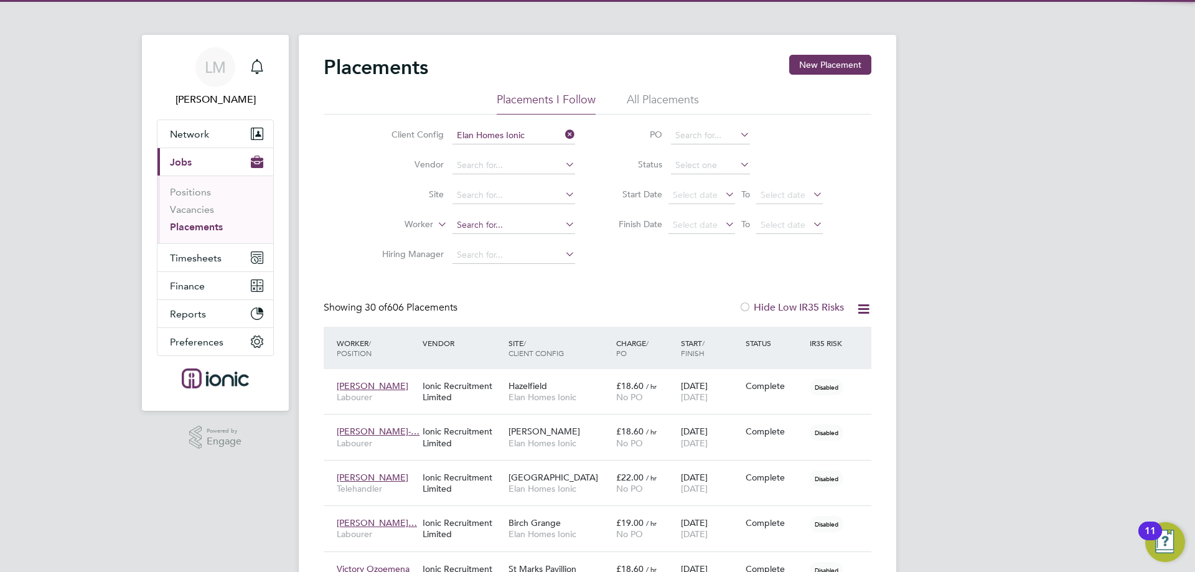
click at [502, 226] on input at bounding box center [513, 225] width 123 height 17
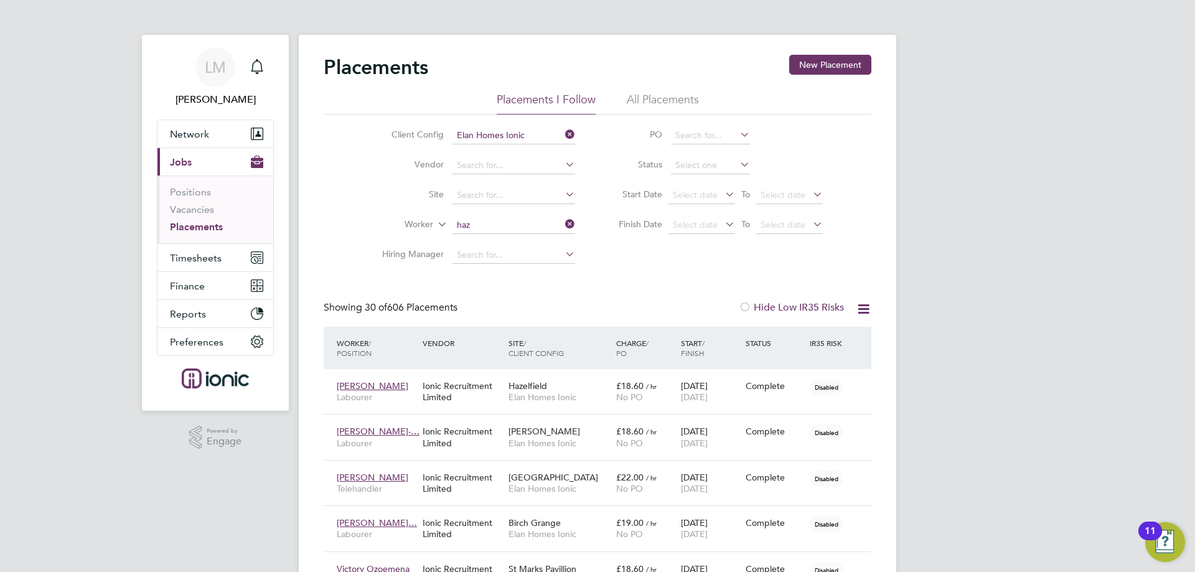
click at [506, 238] on li "Simon Haz ell" at bounding box center [514, 242] width 124 height 17
type input "[PERSON_NAME]"
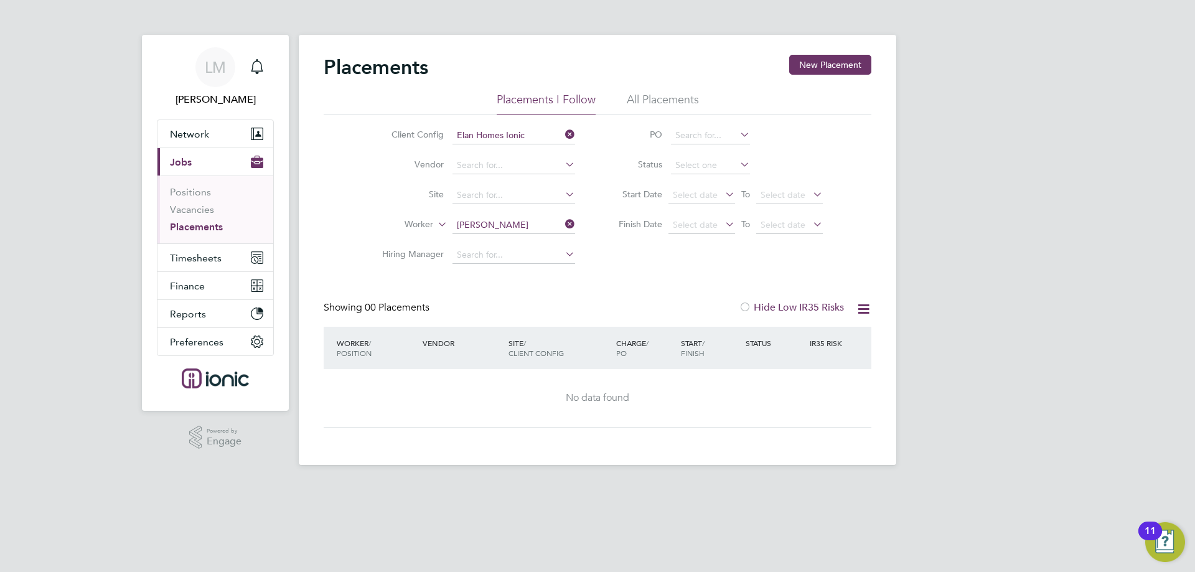
click at [670, 108] on li "All Placements" at bounding box center [663, 103] width 72 height 22
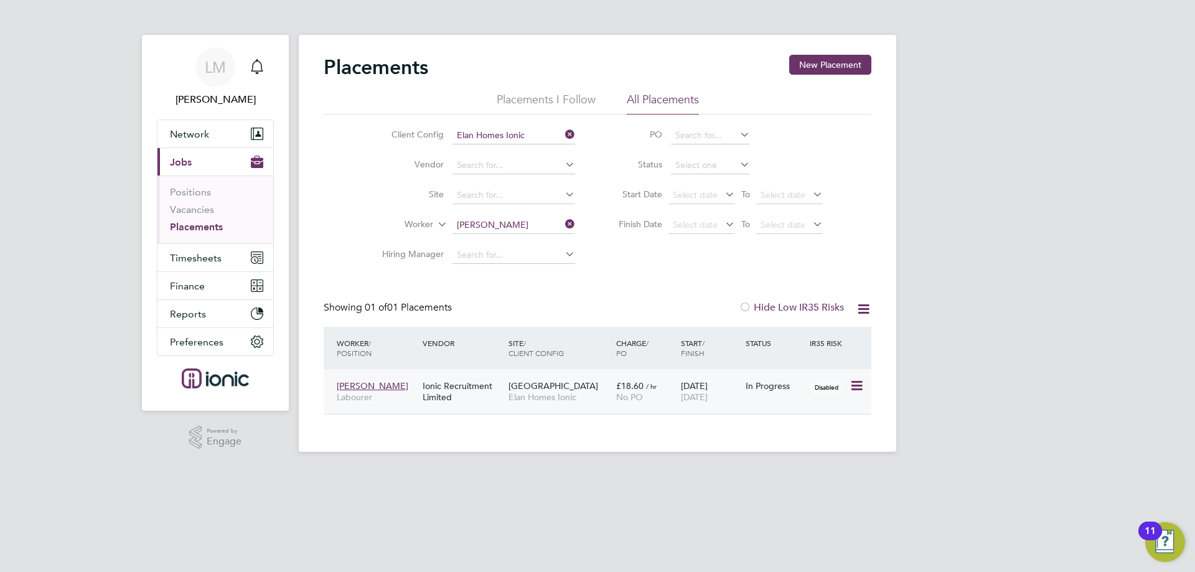
click at [637, 389] on span "£18.60" at bounding box center [629, 385] width 27 height 11
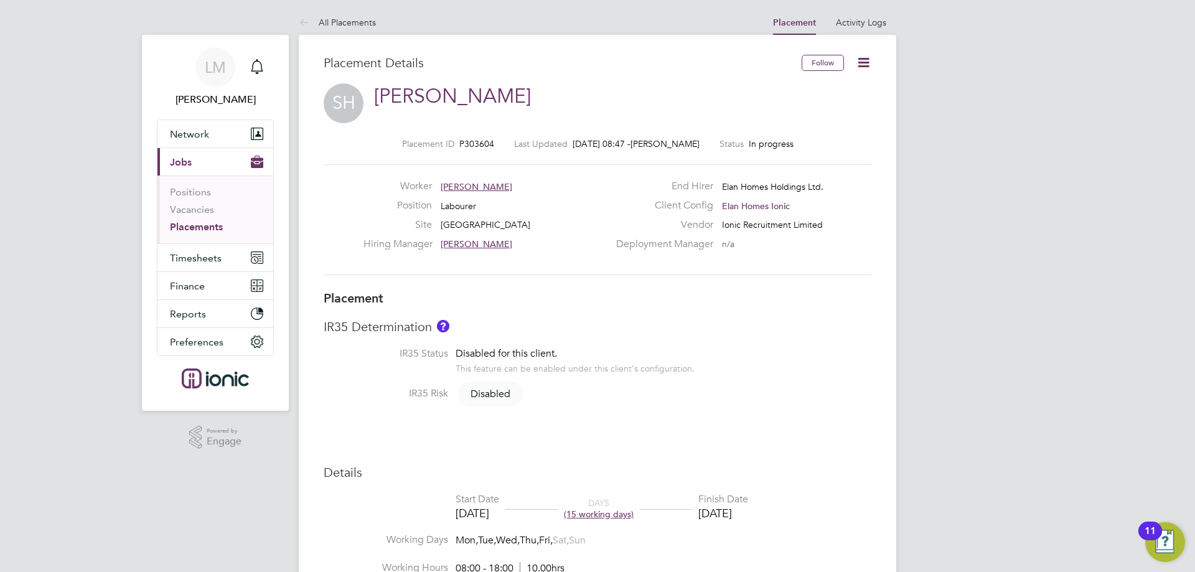
click at [856, 62] on icon at bounding box center [864, 63] width 16 height 16
click at [843, 85] on li "Edit Placement e" at bounding box center [804, 91] width 128 height 17
type input "[PERSON_NAME]"
type input "[DATE]"
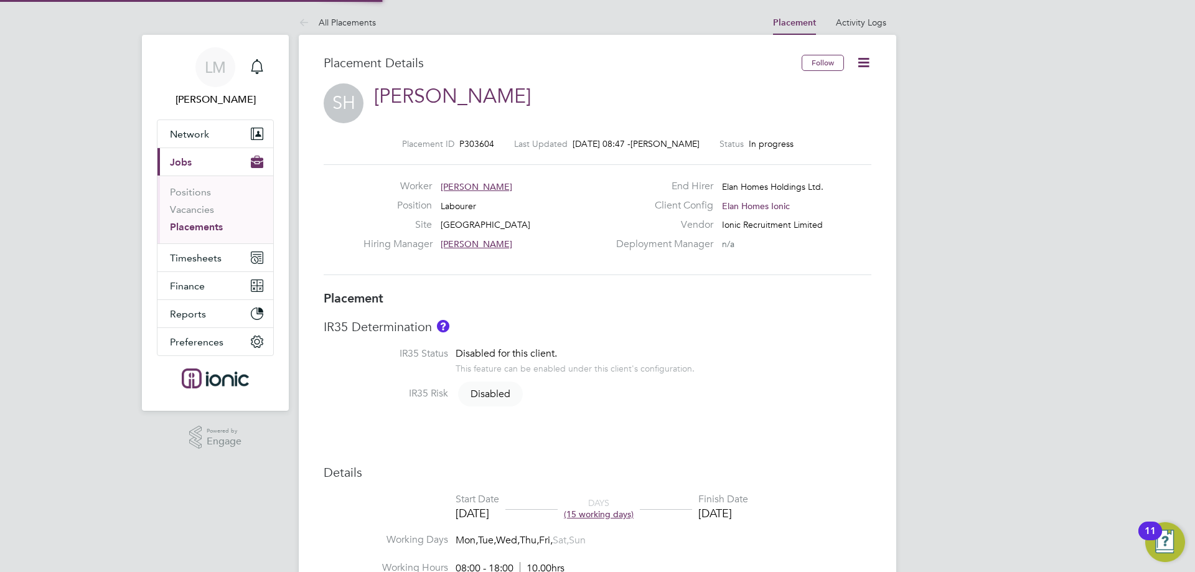
type input "[DATE]"
type input "08:00"
type input "18:00"
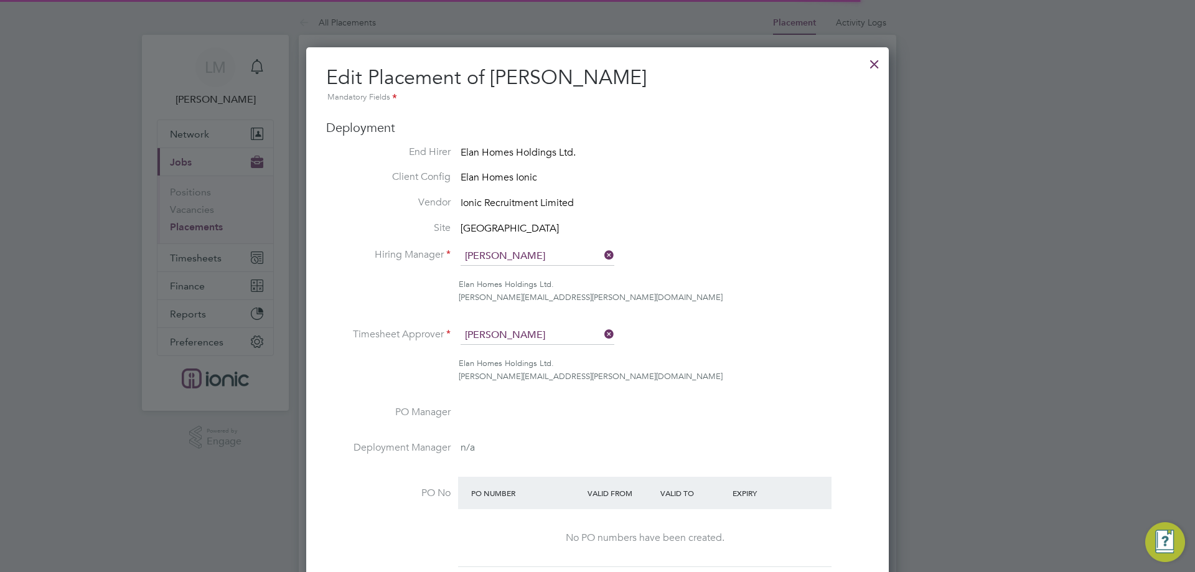
scroll to position [6, 6]
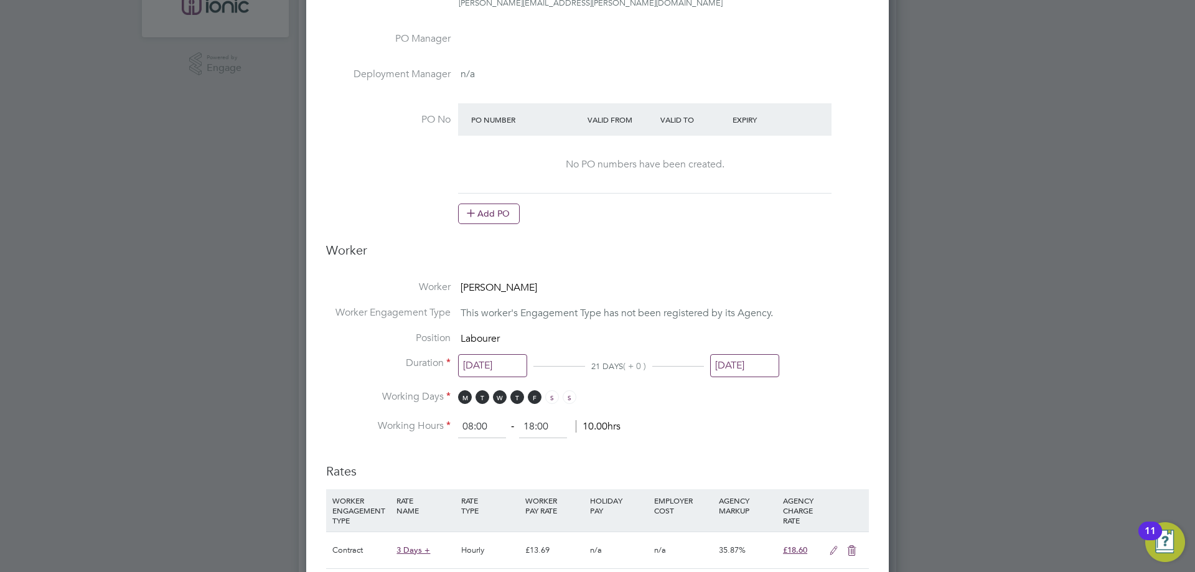
click at [742, 365] on input "28 Sep 2025" at bounding box center [744, 365] width 69 height 23
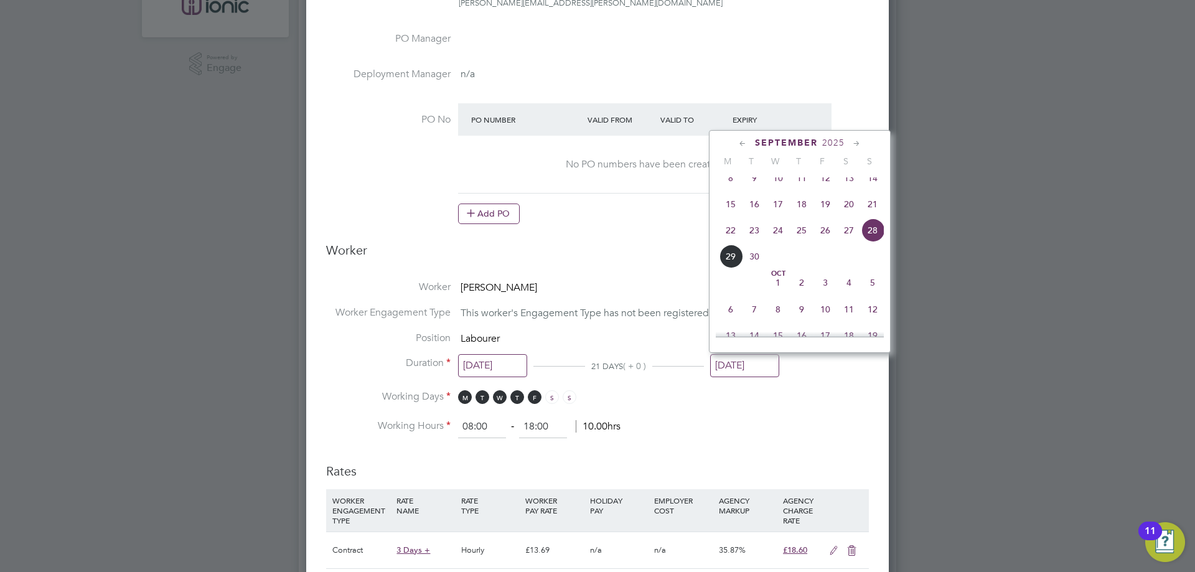
click at [869, 216] on span "21" at bounding box center [872, 204] width 24 height 24
type input "21 Sep 2025"
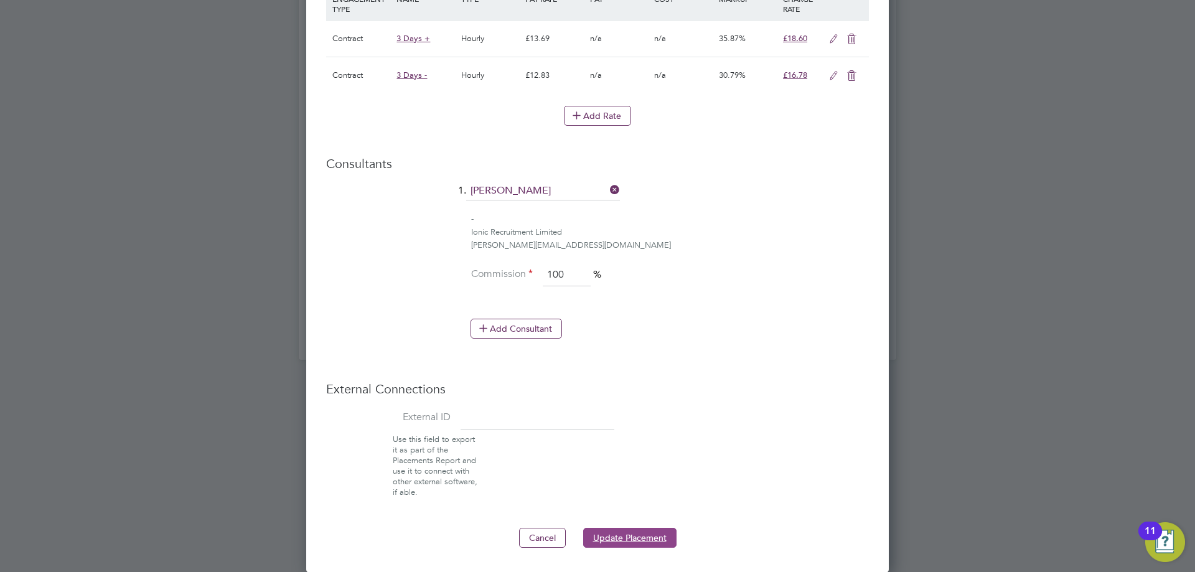
click at [628, 533] on button "Update Placement" at bounding box center [629, 538] width 93 height 20
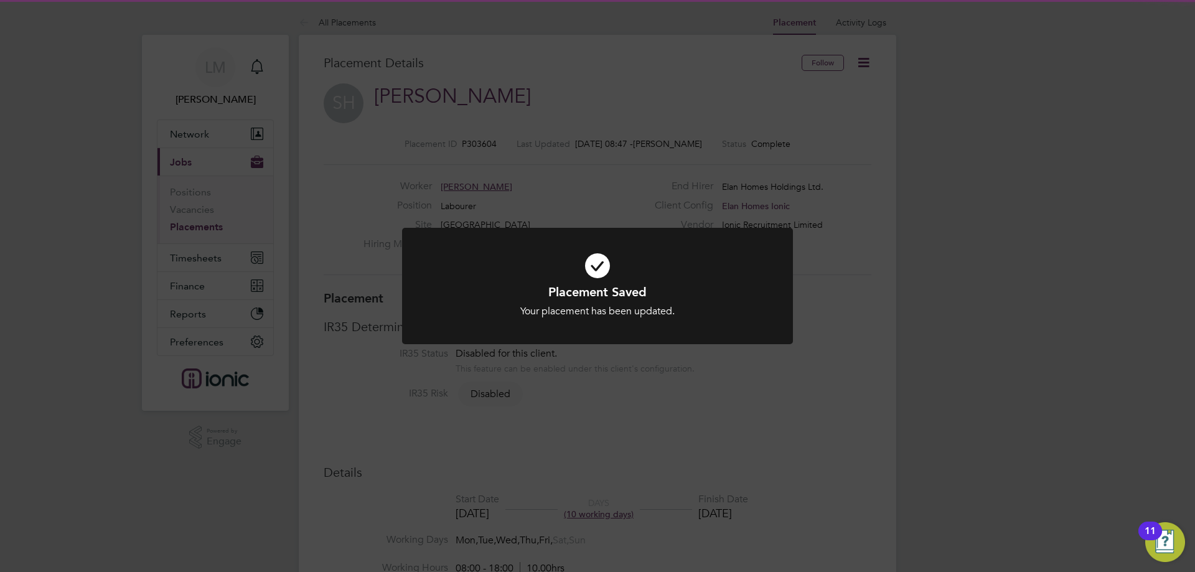
click at [657, 501] on div "Placement Saved Your placement has been updated. Cancel Okay" at bounding box center [597, 286] width 1195 height 572
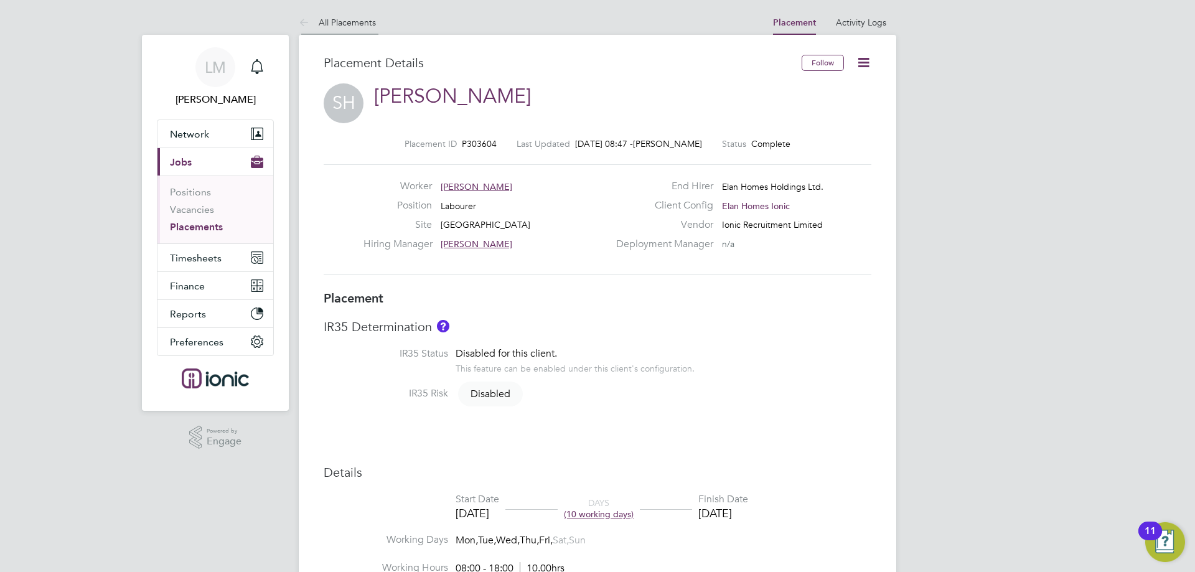
click at [327, 17] on link "All Placements" at bounding box center [337, 22] width 77 height 11
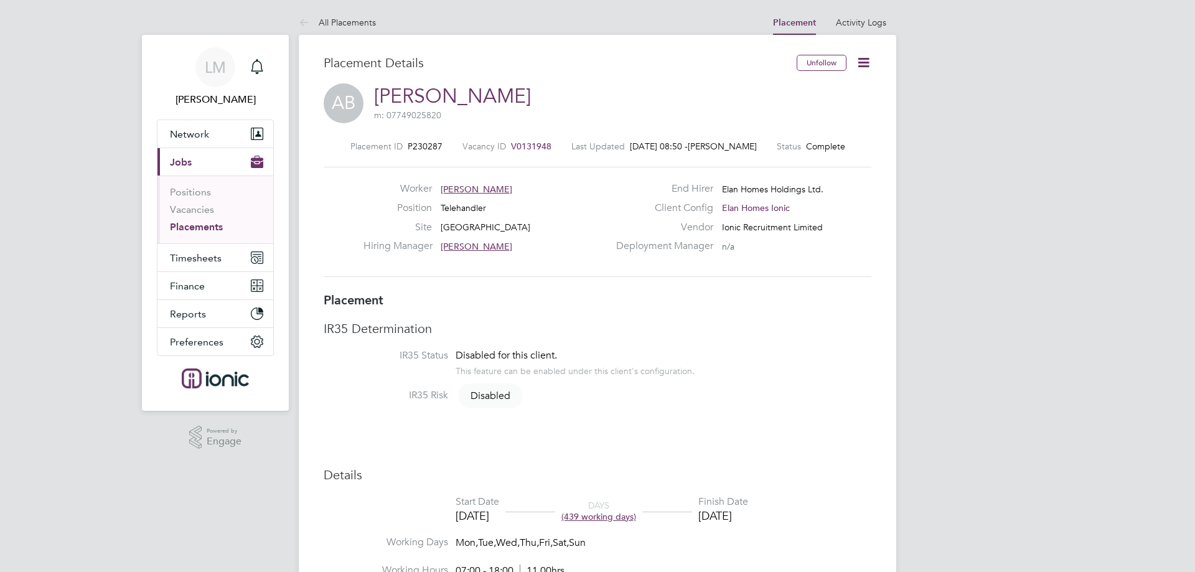
click at [865, 61] on icon at bounding box center [864, 63] width 16 height 16
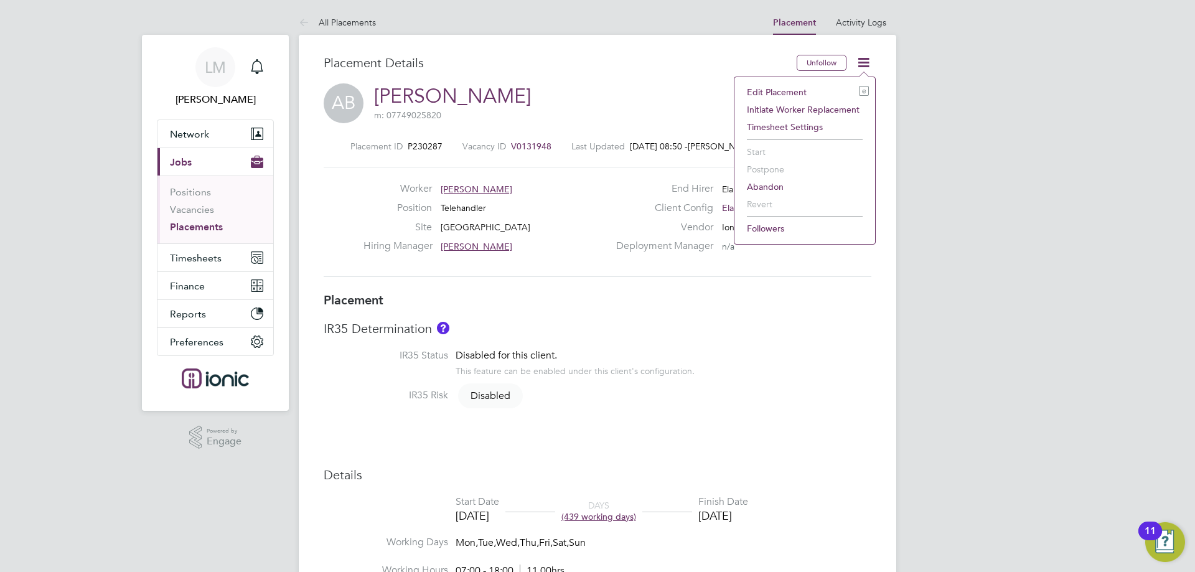
click at [818, 90] on li "Edit Placement e" at bounding box center [804, 91] width 128 height 17
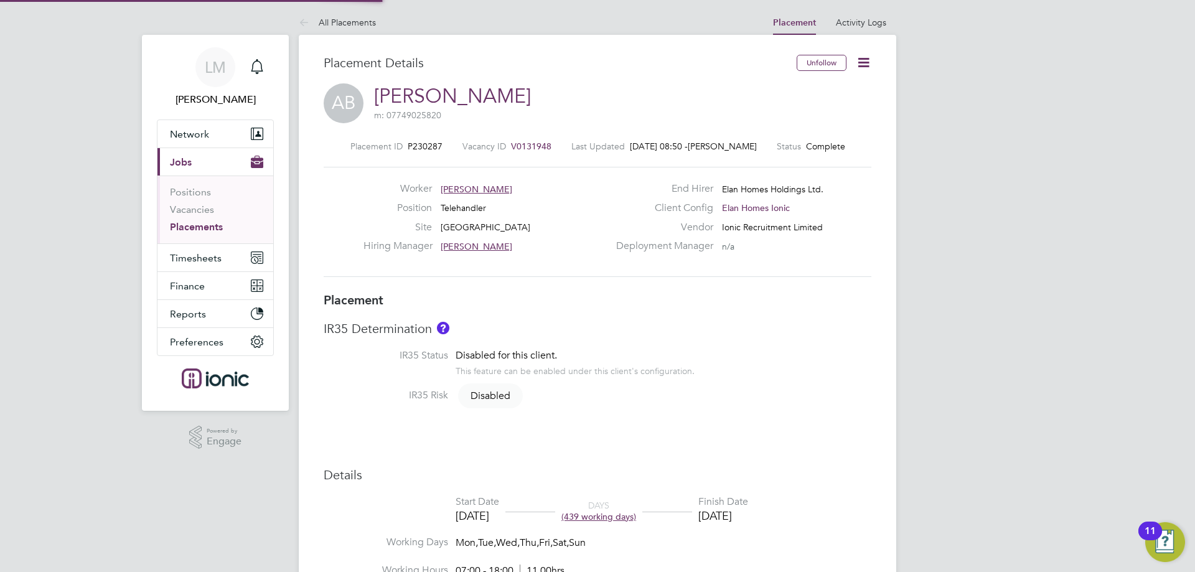
type input "[PERSON_NAME]"
type input "[DATE]"
type input "07:00"
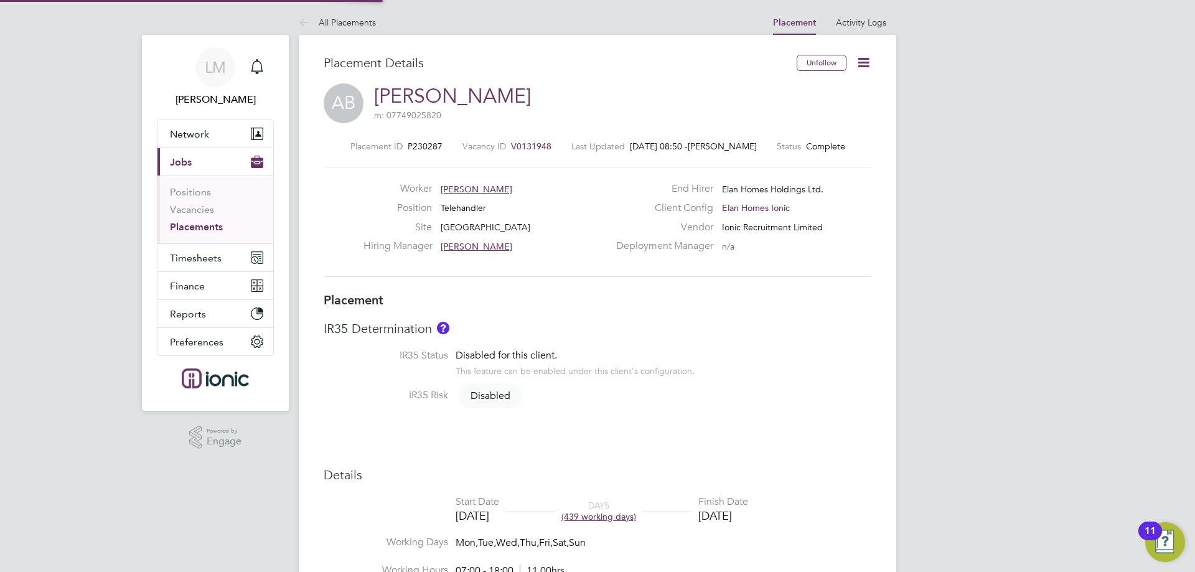
type input "18:00"
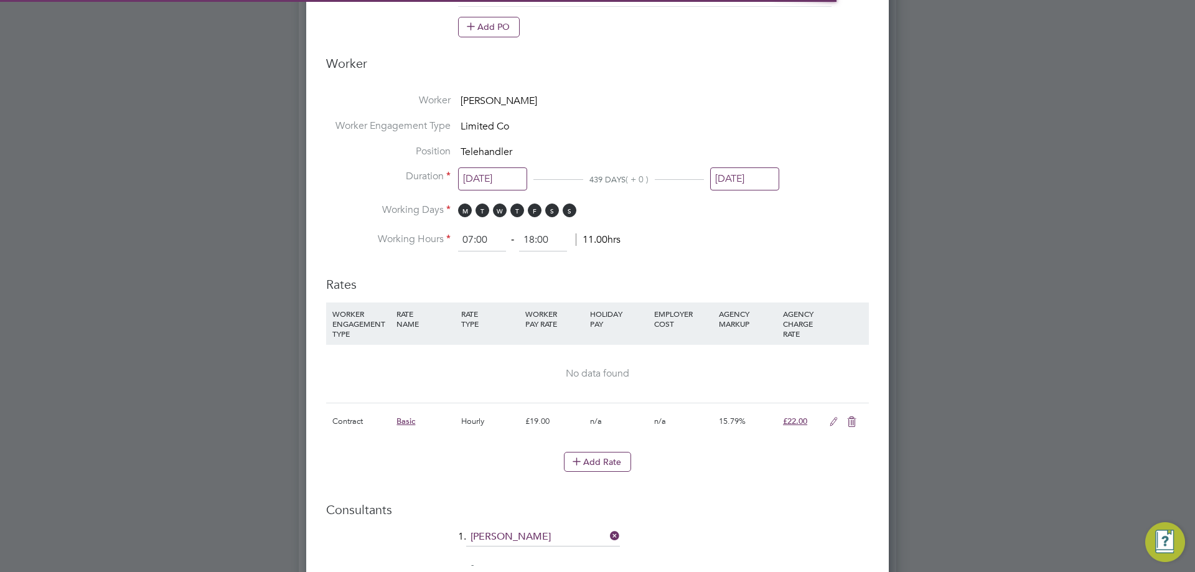
scroll to position [1373, 583]
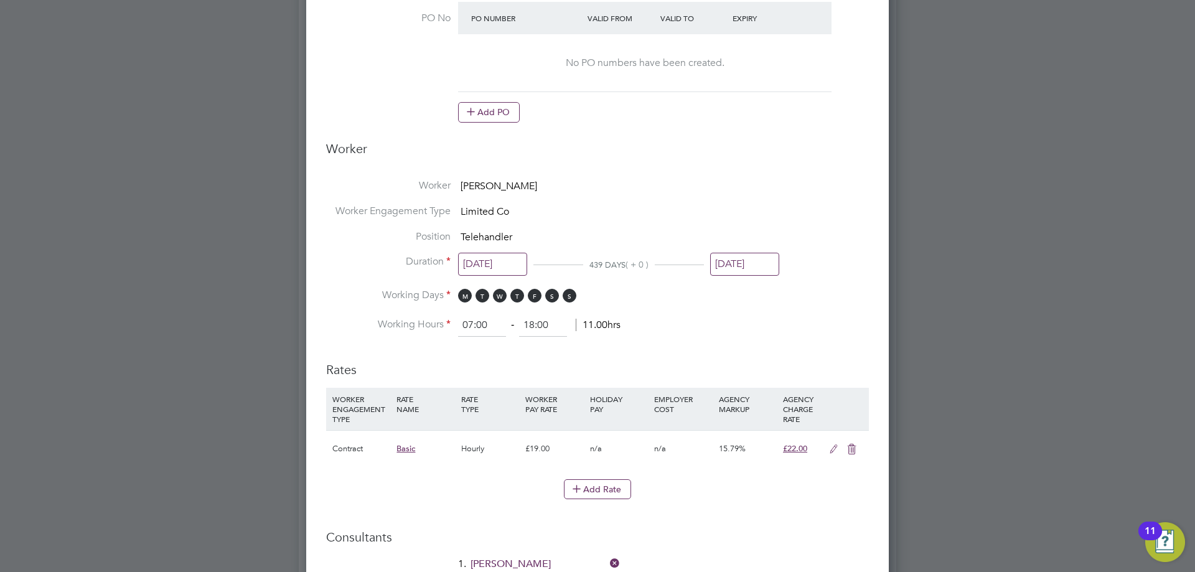
click at [760, 264] on input "[DATE]" at bounding box center [744, 264] width 69 height 23
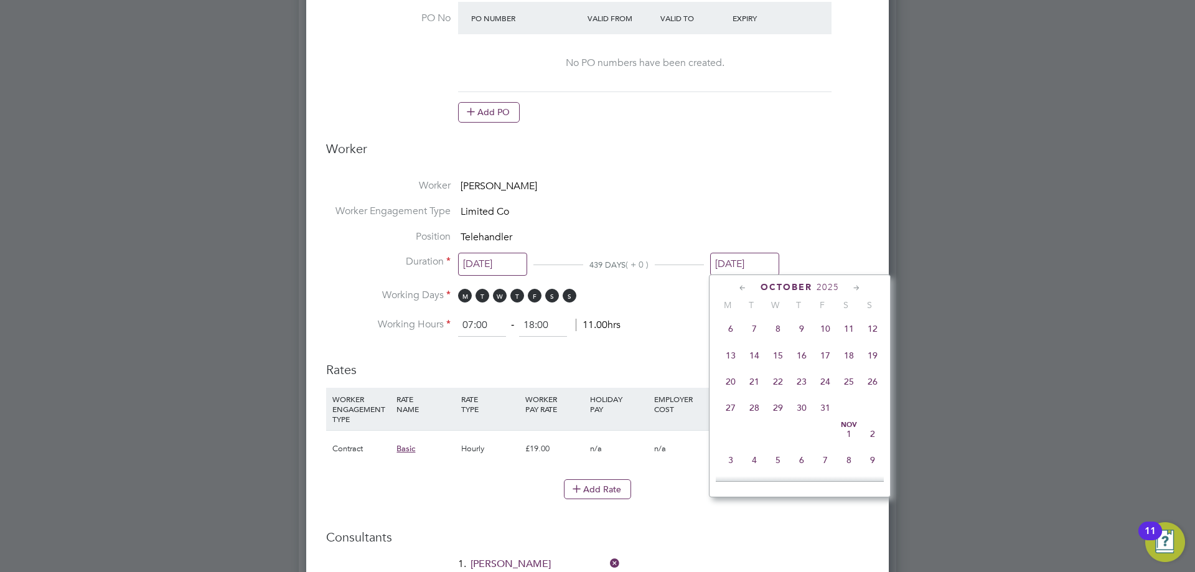
click at [869, 393] on span "26" at bounding box center [872, 382] width 24 height 24
type input "[DATE]"
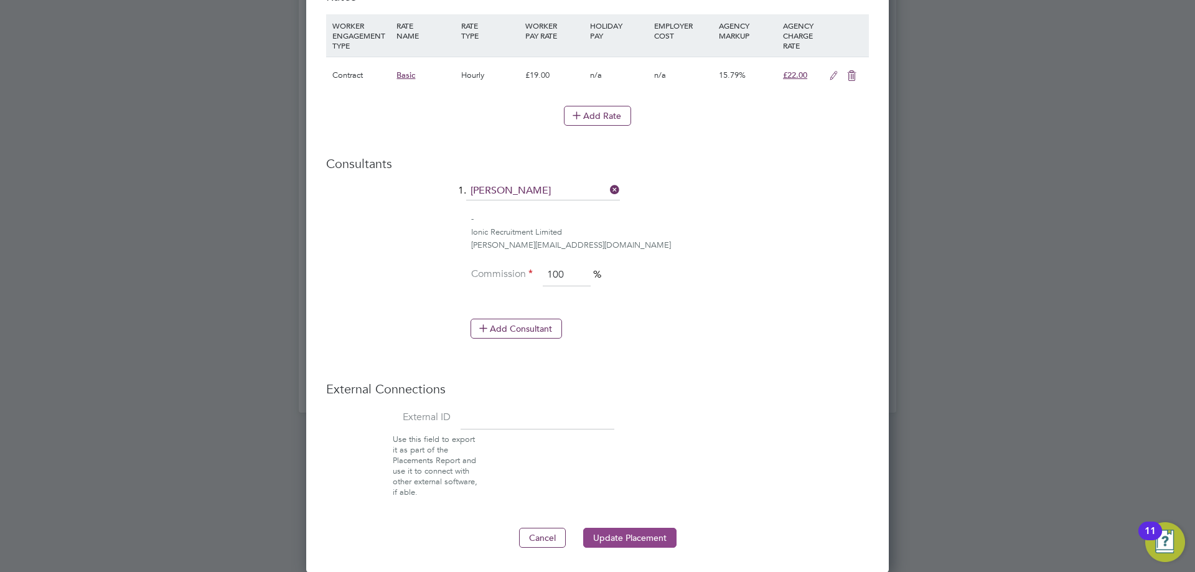
click at [600, 537] on button "Update Placement" at bounding box center [629, 538] width 93 height 20
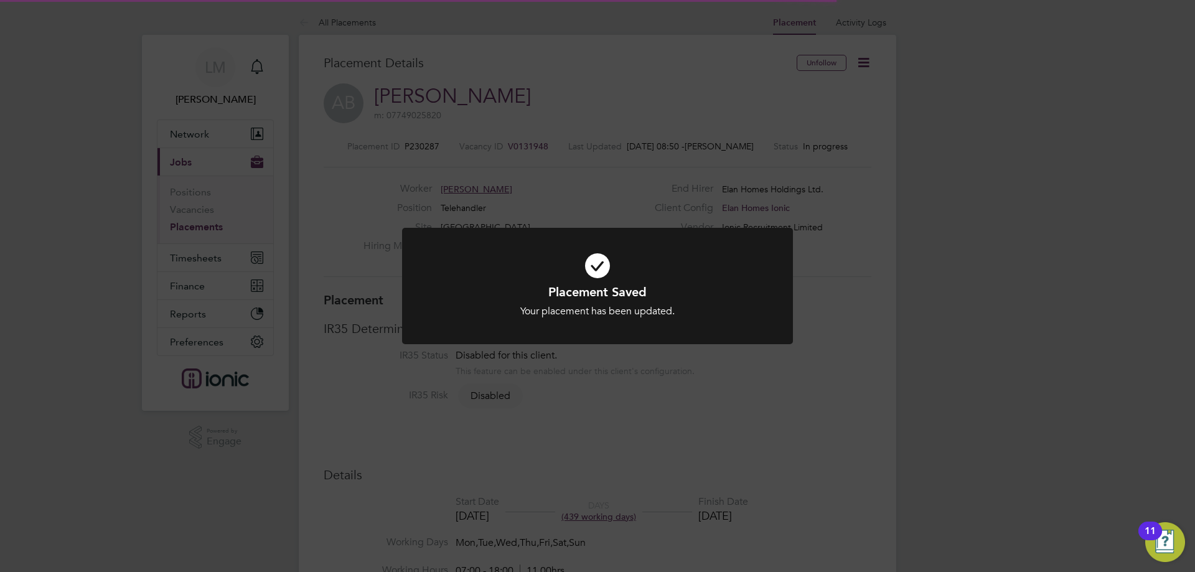
click at [790, 429] on div "Placement Saved Your placement has been updated. Cancel Okay" at bounding box center [597, 286] width 1195 height 572
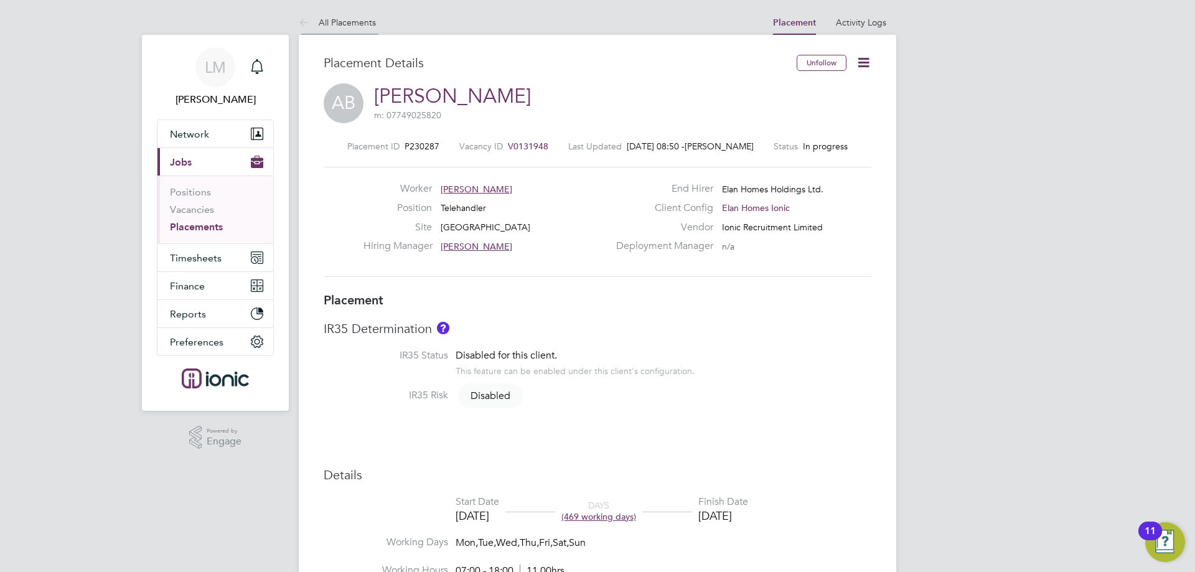
click at [331, 25] on link "All Placements" at bounding box center [337, 22] width 77 height 11
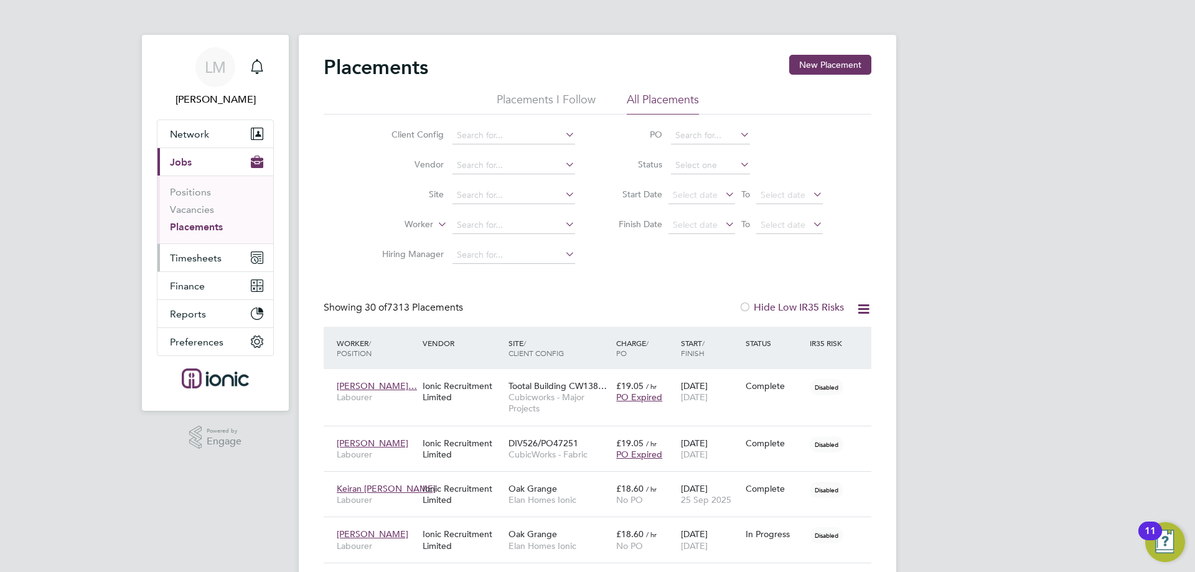
click at [212, 264] on button "Timesheets" at bounding box center [215, 257] width 116 height 27
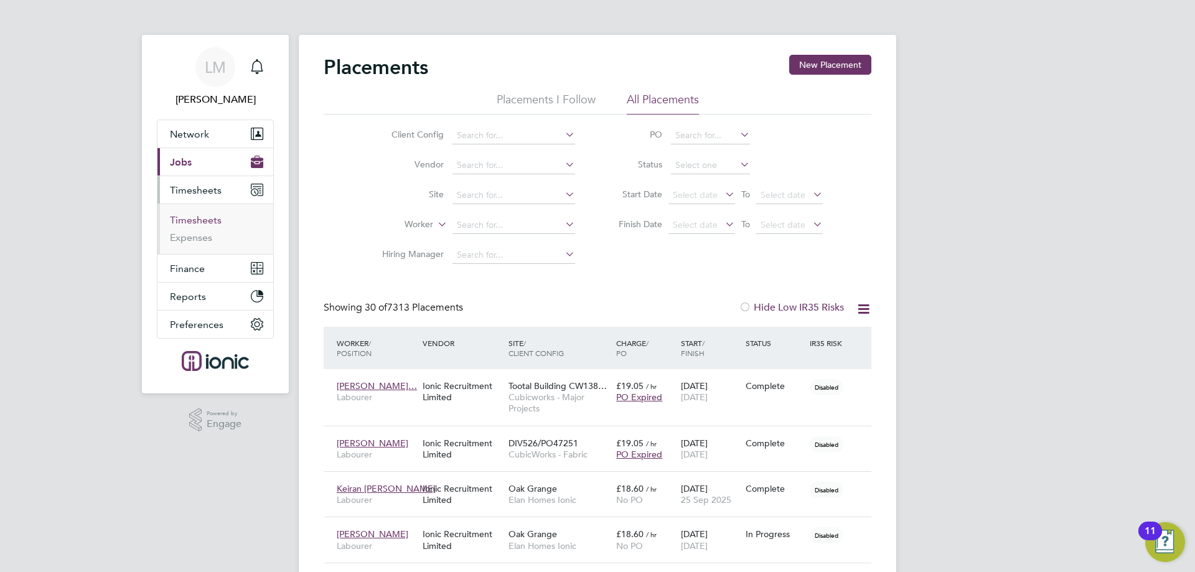
click at [197, 215] on link "Timesheets" at bounding box center [196, 220] width 52 height 12
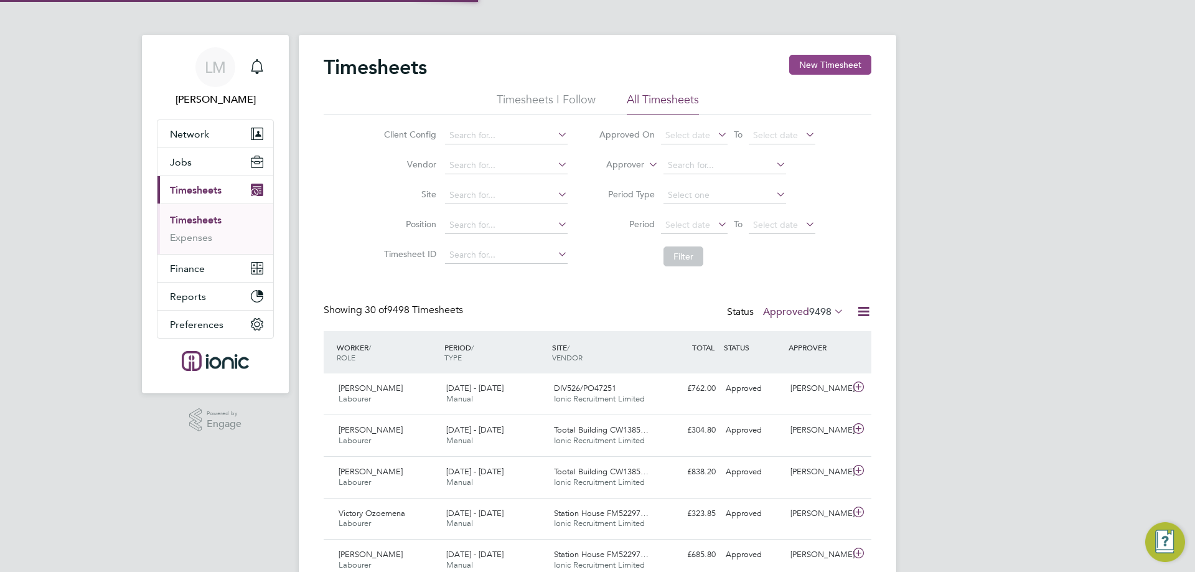
click at [852, 63] on button "New Timesheet" at bounding box center [830, 65] width 82 height 20
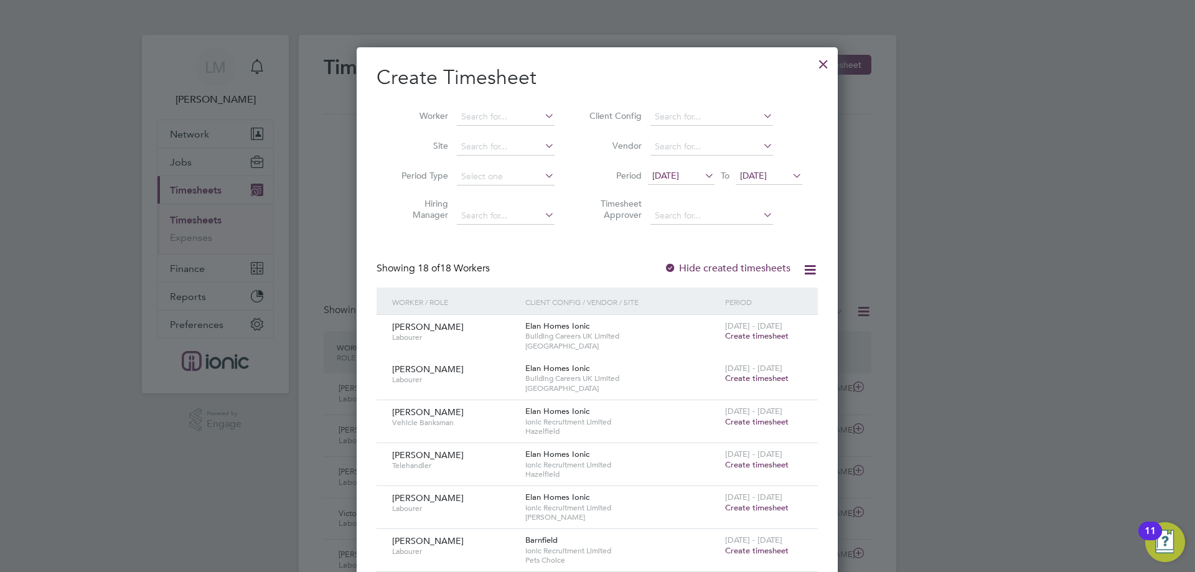
click at [679, 180] on span "15 Sep 2025" at bounding box center [665, 175] width 27 height 11
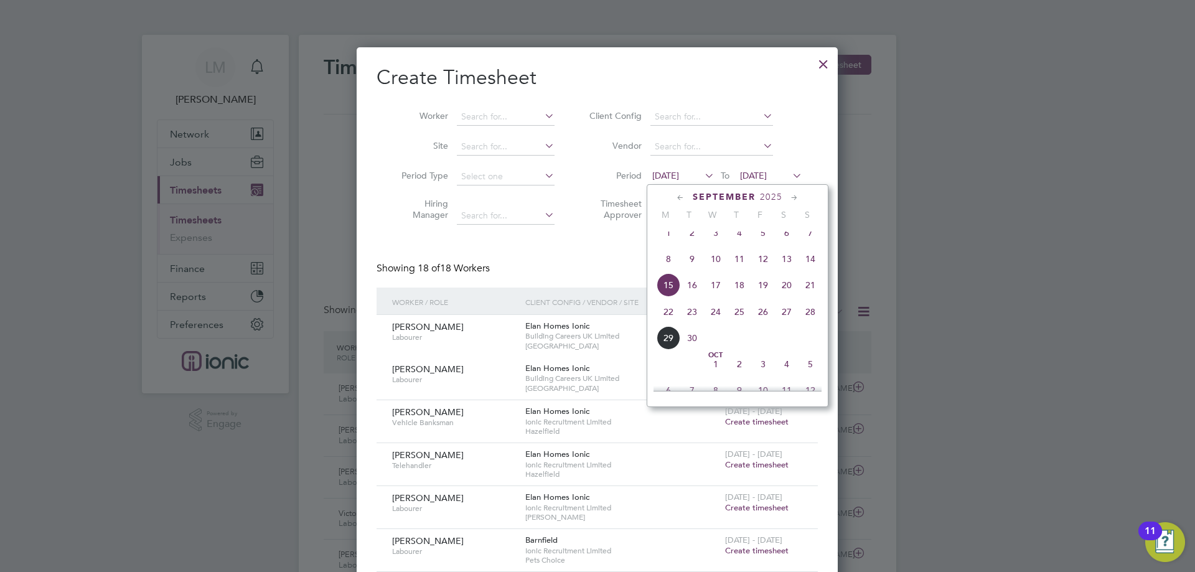
click at [673, 317] on span "22" at bounding box center [668, 312] width 24 height 24
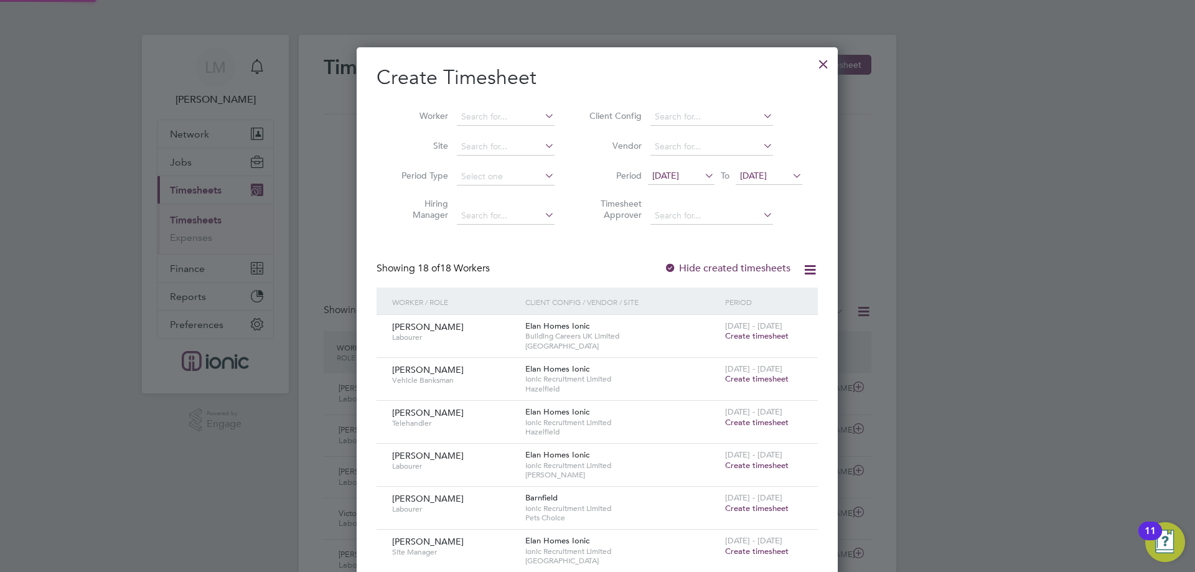
click at [762, 179] on span "22 Sep 2025" at bounding box center [753, 175] width 27 height 11
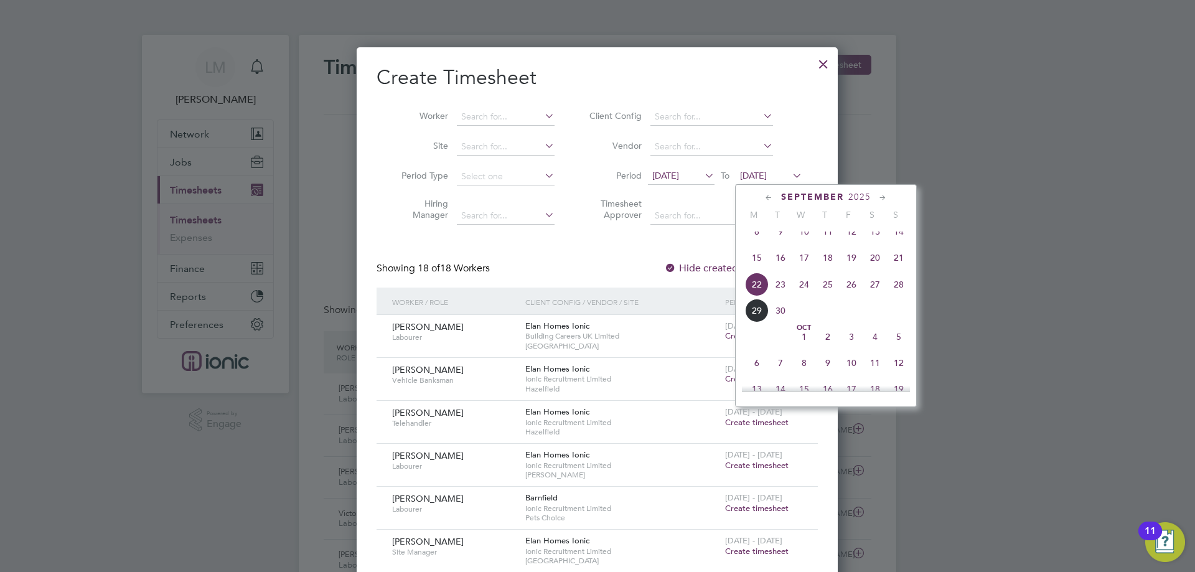
click at [895, 296] on span "28" at bounding box center [899, 285] width 24 height 24
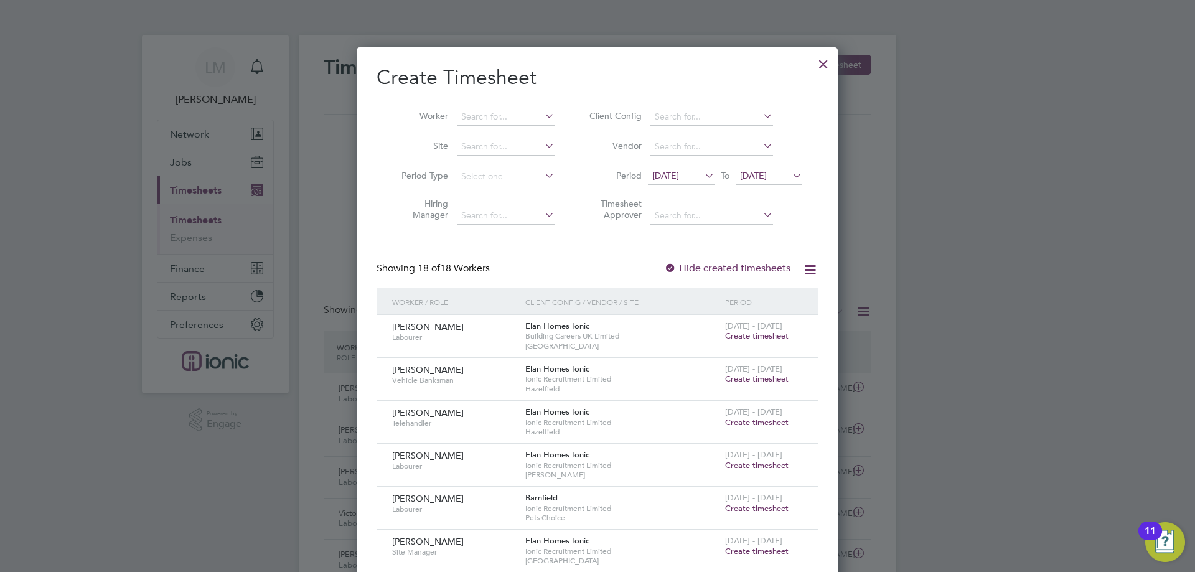
click at [746, 380] on span "Create timesheet" at bounding box center [756, 378] width 63 height 11
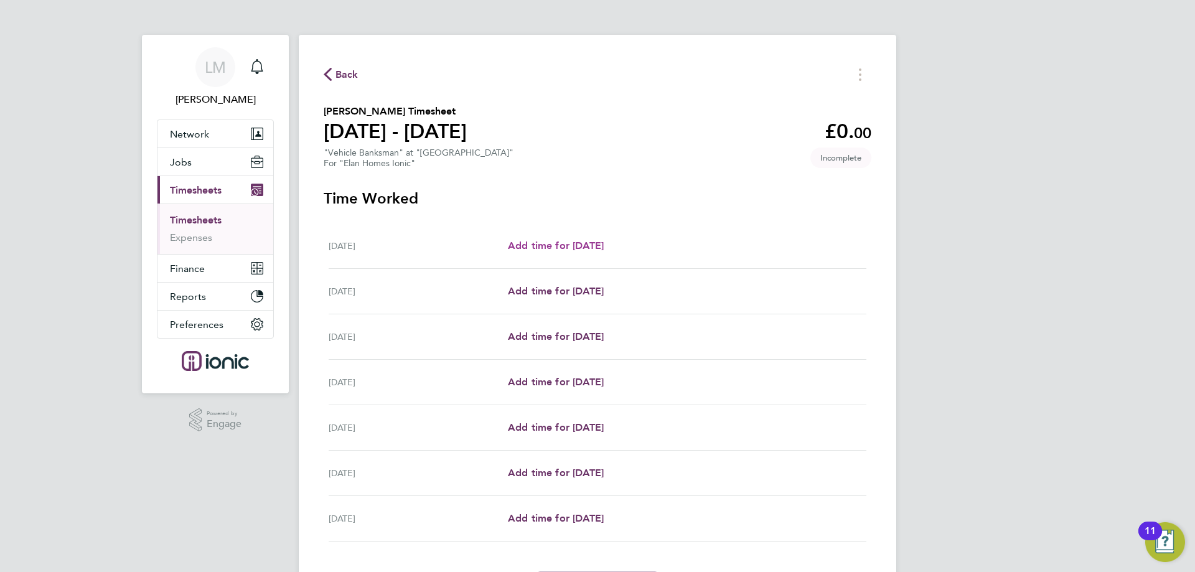
click at [574, 246] on span "Add time for Mon 22 Sep" at bounding box center [556, 246] width 96 height 12
select select "30"
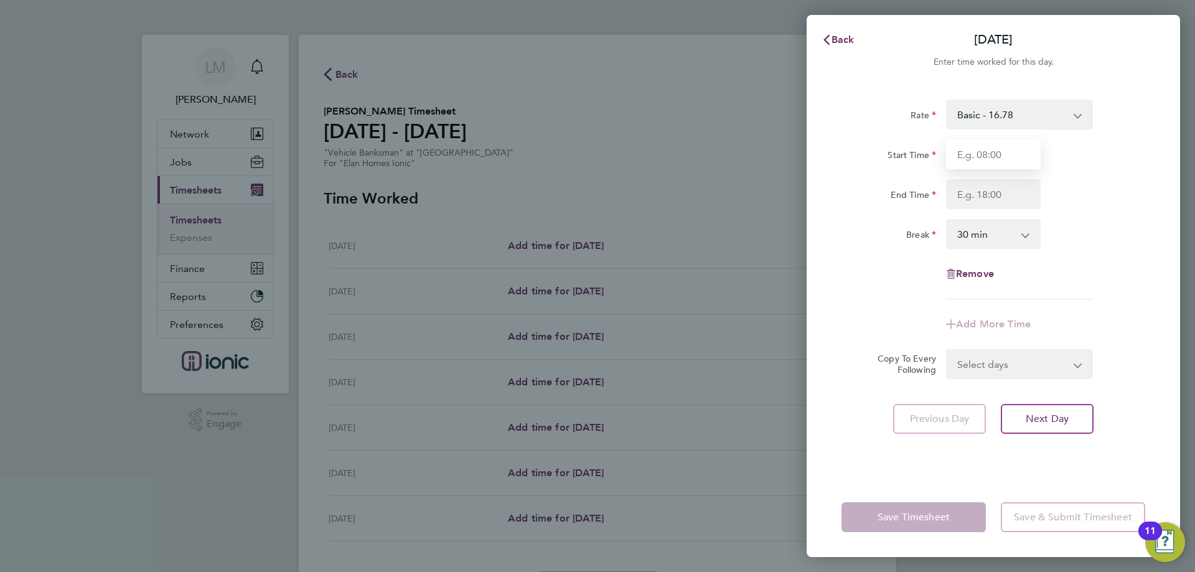
drag, startPoint x: 1002, startPoint y: 157, endPoint x: 999, endPoint y: 152, distance: 6.4
click at [999, 153] on input "Start Time" at bounding box center [993, 154] width 95 height 30
type input "07:00"
click at [987, 195] on input "End Time" at bounding box center [993, 194] width 95 height 30
type input "17:00"
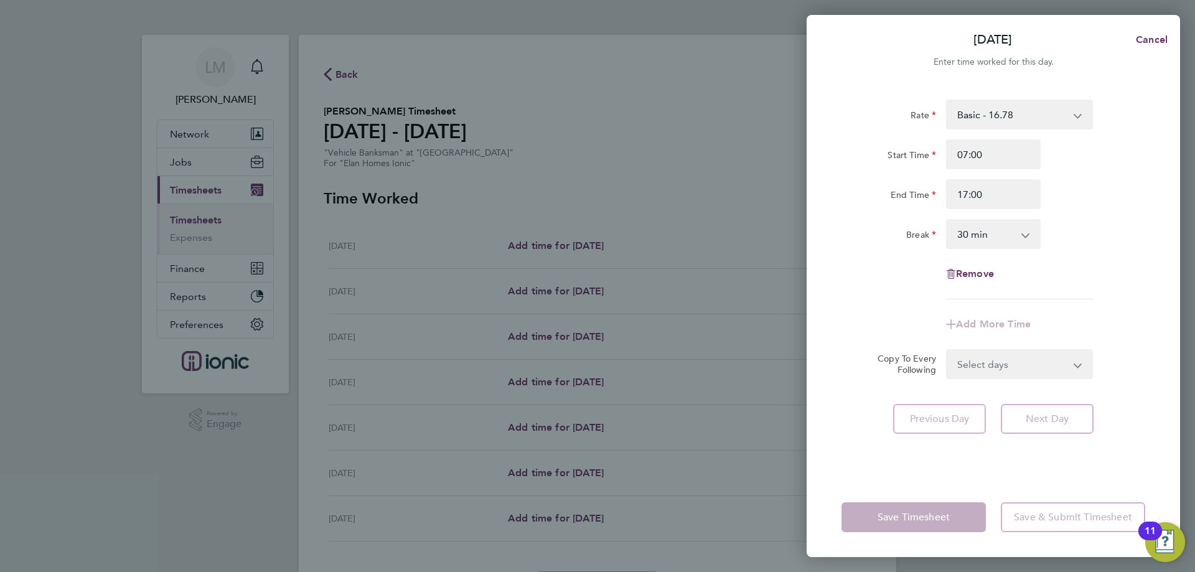
click at [1057, 213] on div "Rate Basic - 16.78 Start Time 07:00 End Time 17:00 Break 0 min 15 min 30 min 45…" at bounding box center [993, 200] width 304 height 200
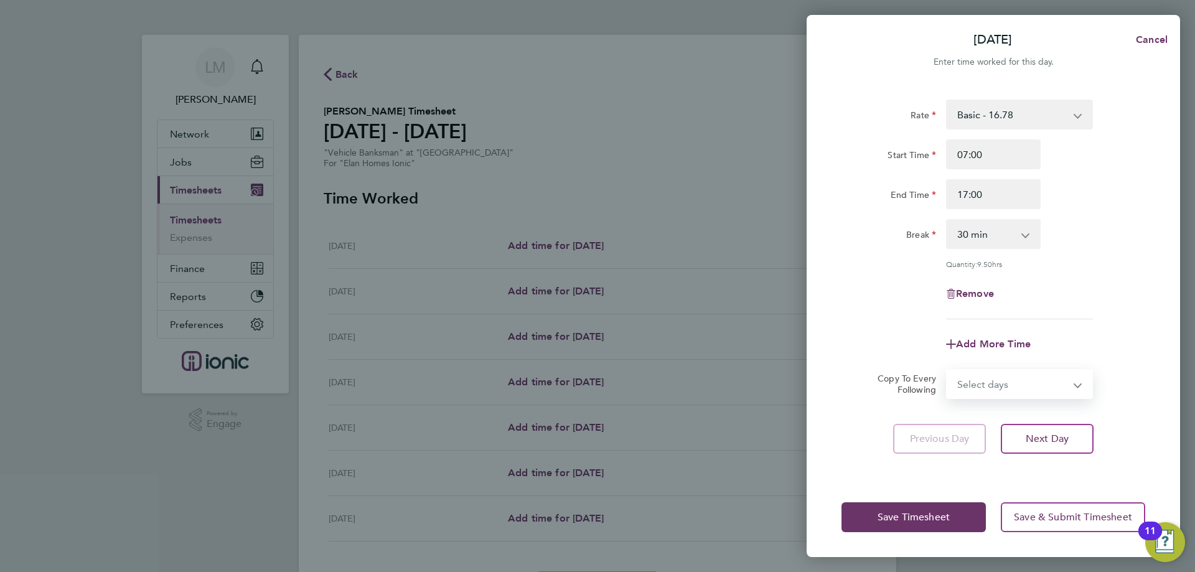
click at [1014, 378] on select "Select days Day Weekday (Mon-Fri) Weekend (Sat-Sun) Tuesday Wednesday Thursday …" at bounding box center [1012, 383] width 131 height 27
select select "WEEKDAY"
click at [947, 370] on select "Select days Day Weekday (Mon-Fri) Weekend (Sat-Sun) Tuesday Wednesday Thursday …" at bounding box center [1012, 383] width 131 height 27
select select "2025-09-28"
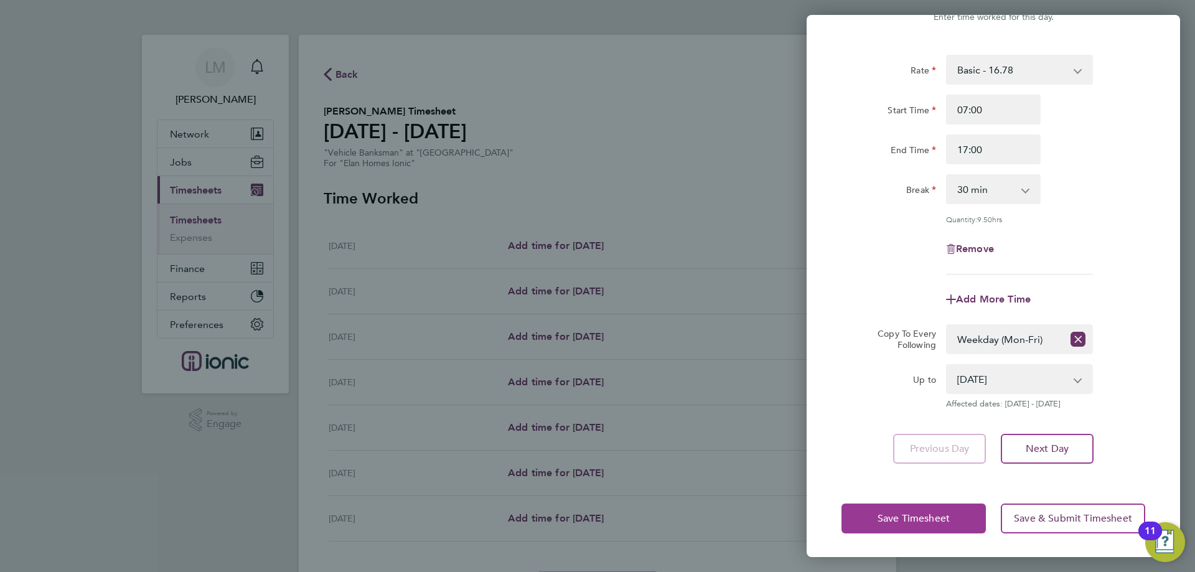
click at [903, 518] on span "Save Timesheet" at bounding box center [913, 518] width 72 height 12
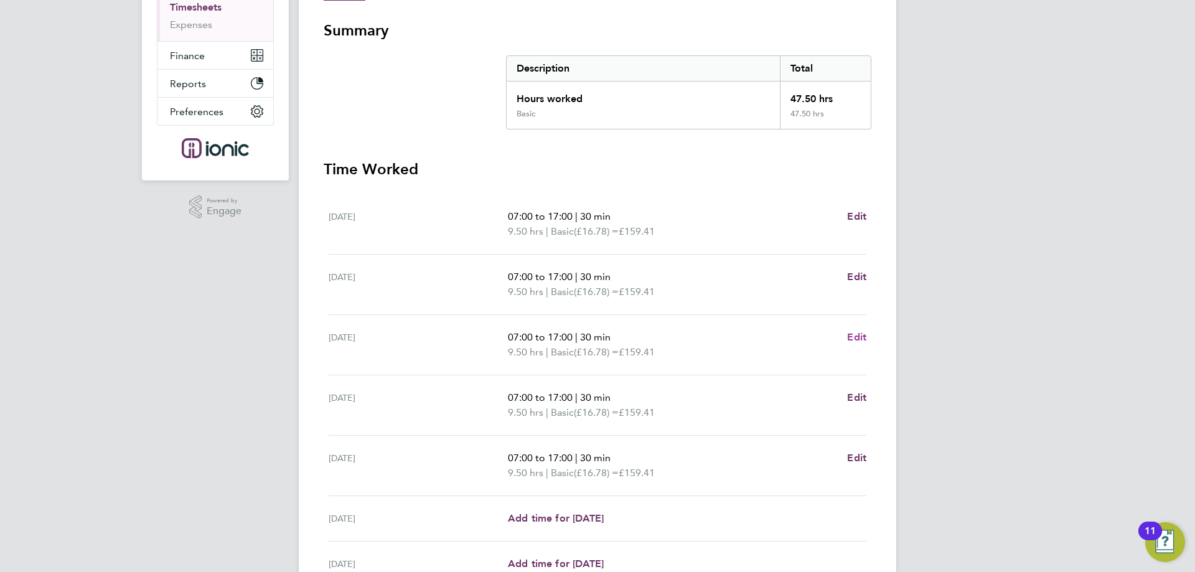
click at [862, 338] on span "Edit" at bounding box center [856, 337] width 19 height 12
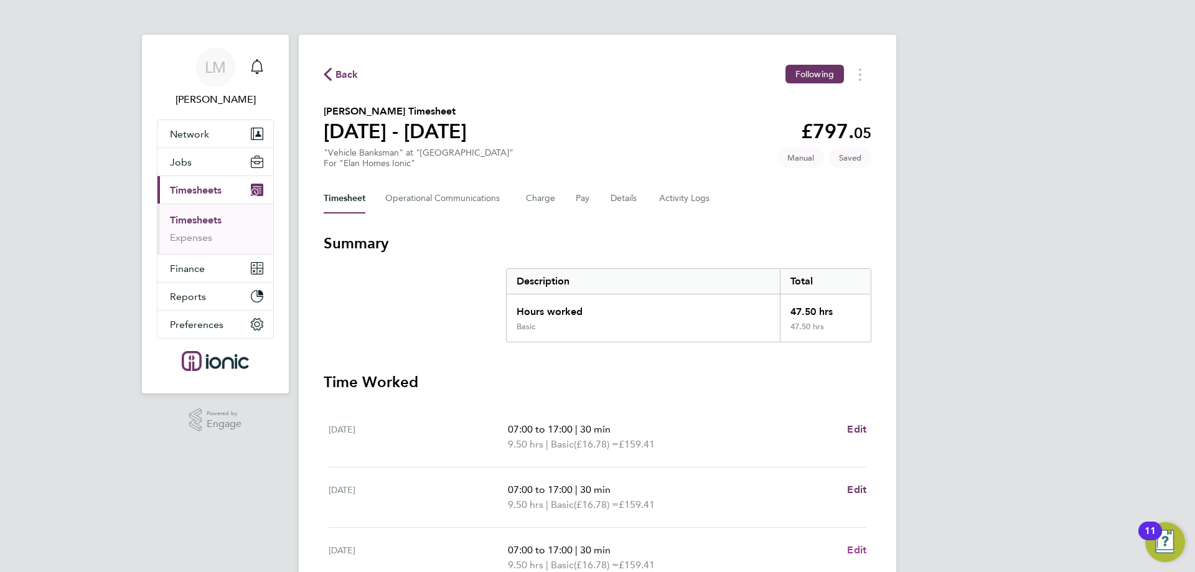
select select "30"
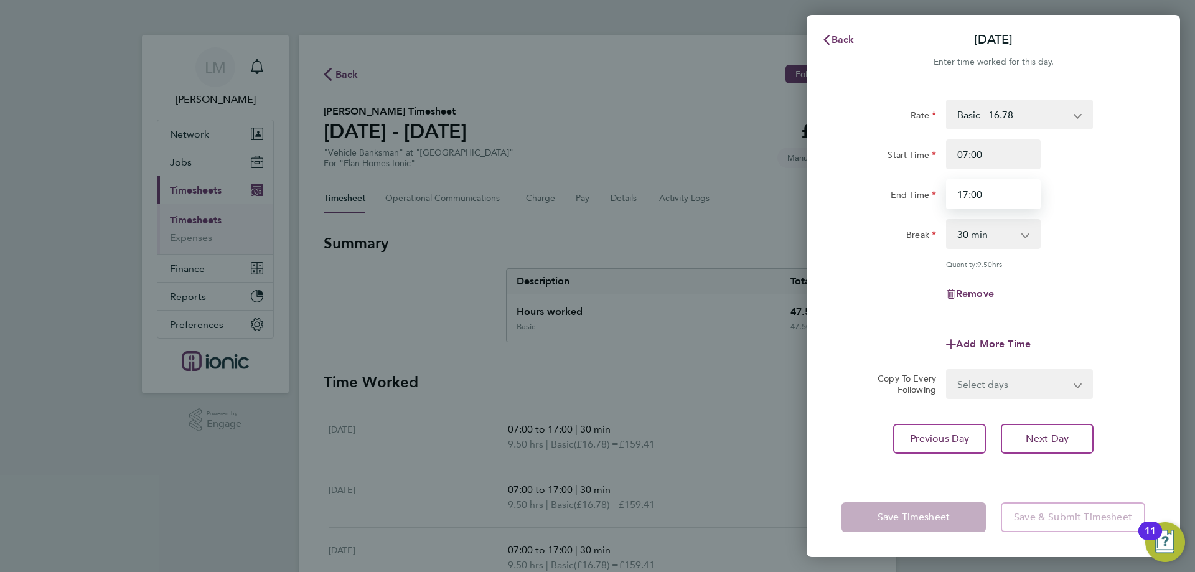
click at [968, 189] on input "17:00" at bounding box center [993, 194] width 95 height 30
type input "18:00"
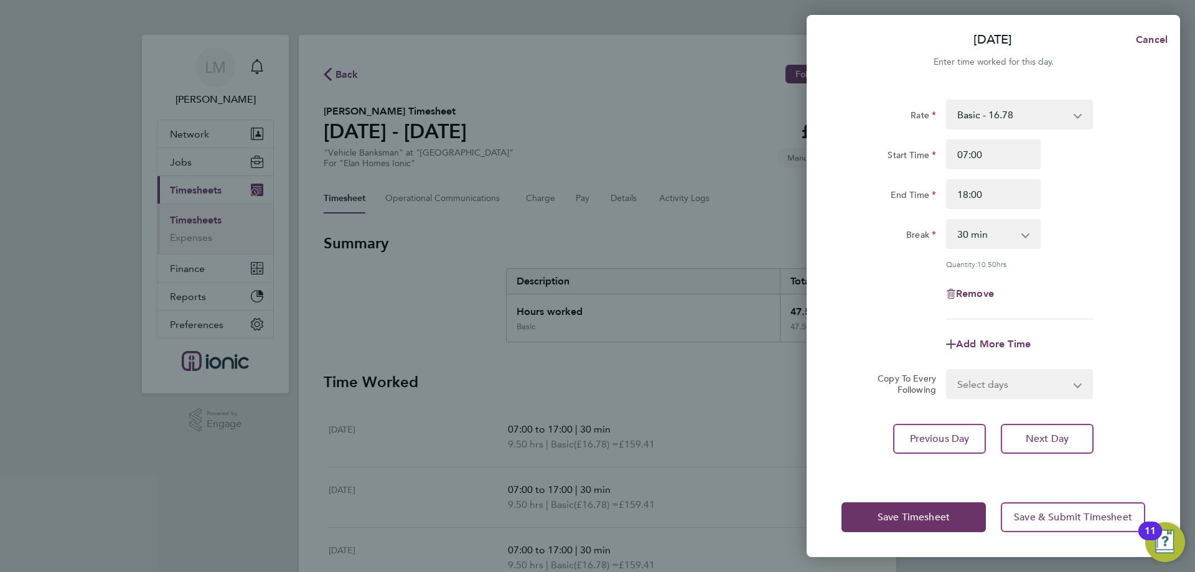
click at [864, 289] on div "Remove" at bounding box center [993, 294] width 314 height 30
drag, startPoint x: 884, startPoint y: 514, endPoint x: 788, endPoint y: 454, distance: 112.7
click at [883, 513] on span "Save Timesheet" at bounding box center [913, 517] width 72 height 12
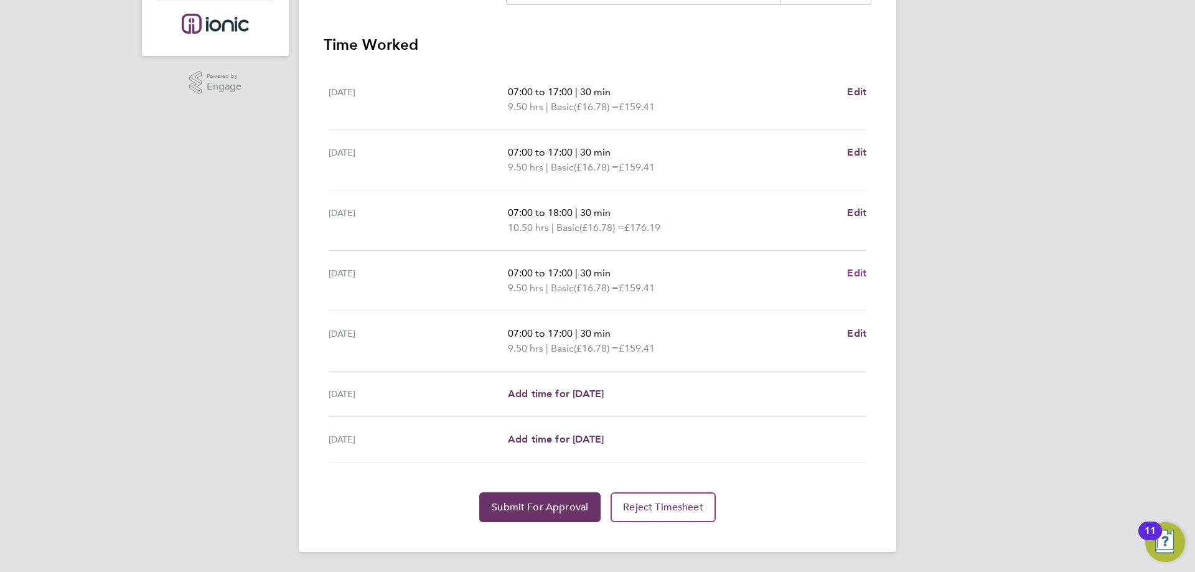
click at [852, 275] on span "Edit" at bounding box center [856, 273] width 19 height 12
select select "30"
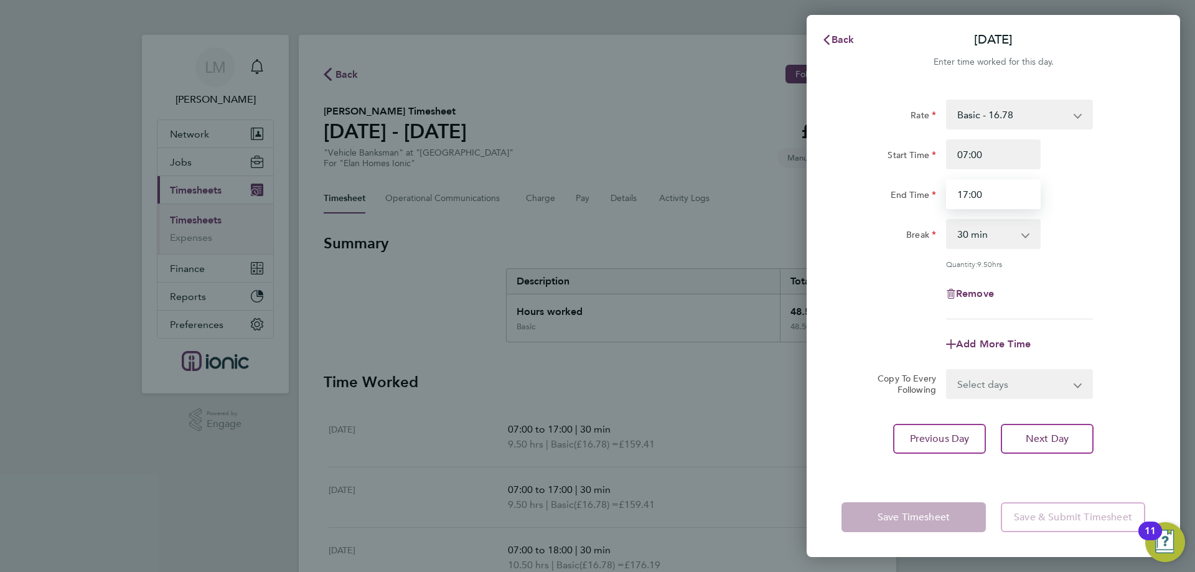
click at [966, 195] on input "17:00" at bounding box center [993, 194] width 95 height 30
type input "16:00"
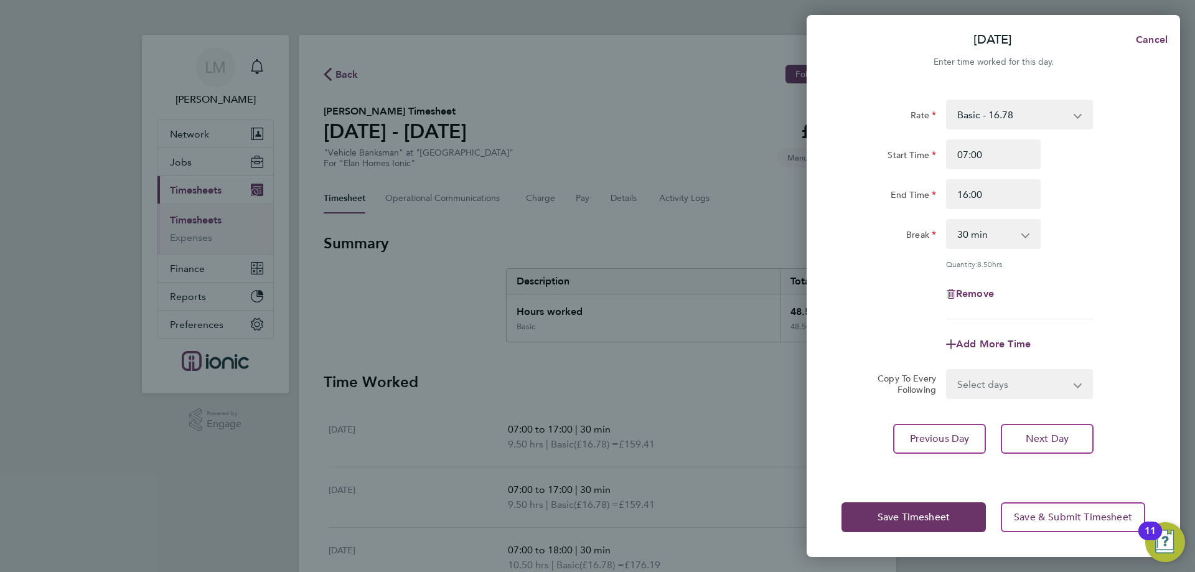
click at [840, 333] on div "Add More Time" at bounding box center [993, 344] width 314 height 30
click at [887, 528] on button "Save Timesheet" at bounding box center [913, 517] width 144 height 30
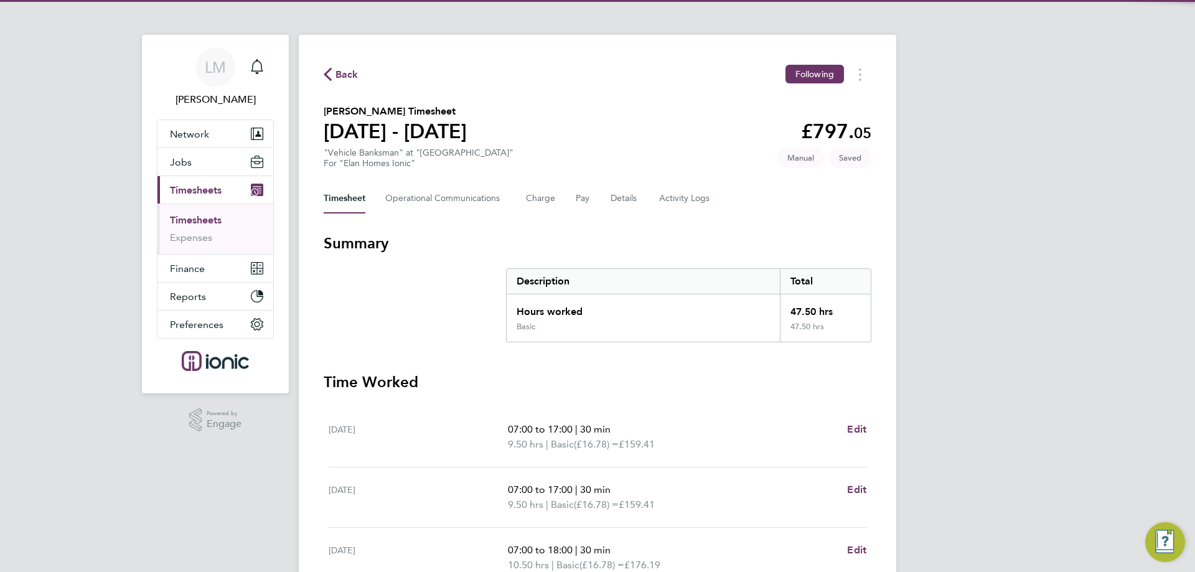
scroll to position [337, 0]
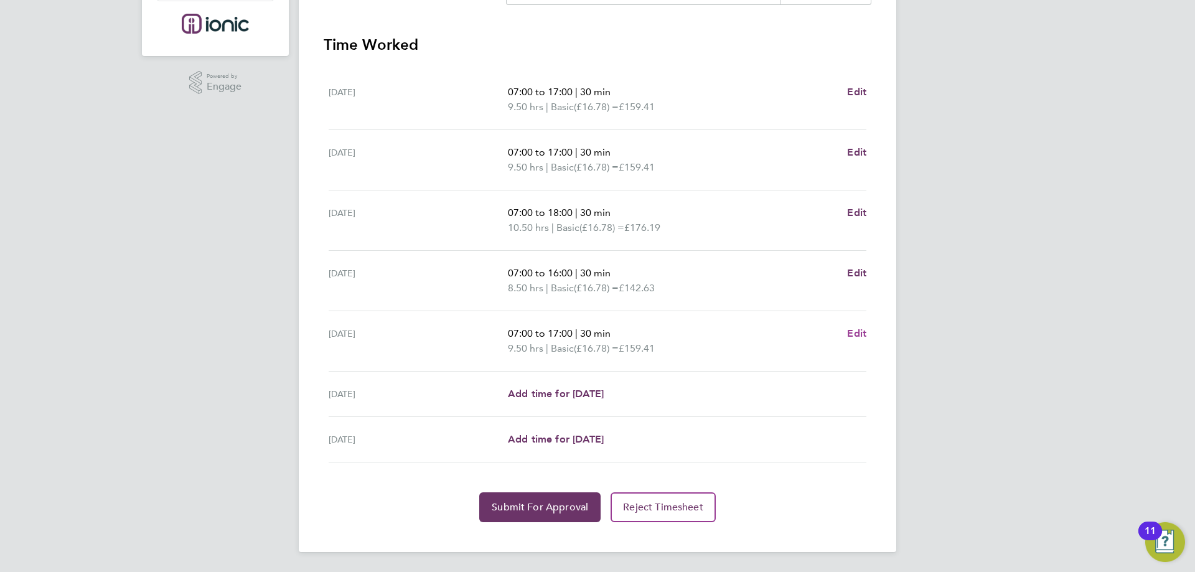
click at [863, 338] on span "Edit" at bounding box center [856, 333] width 19 height 12
select select "30"
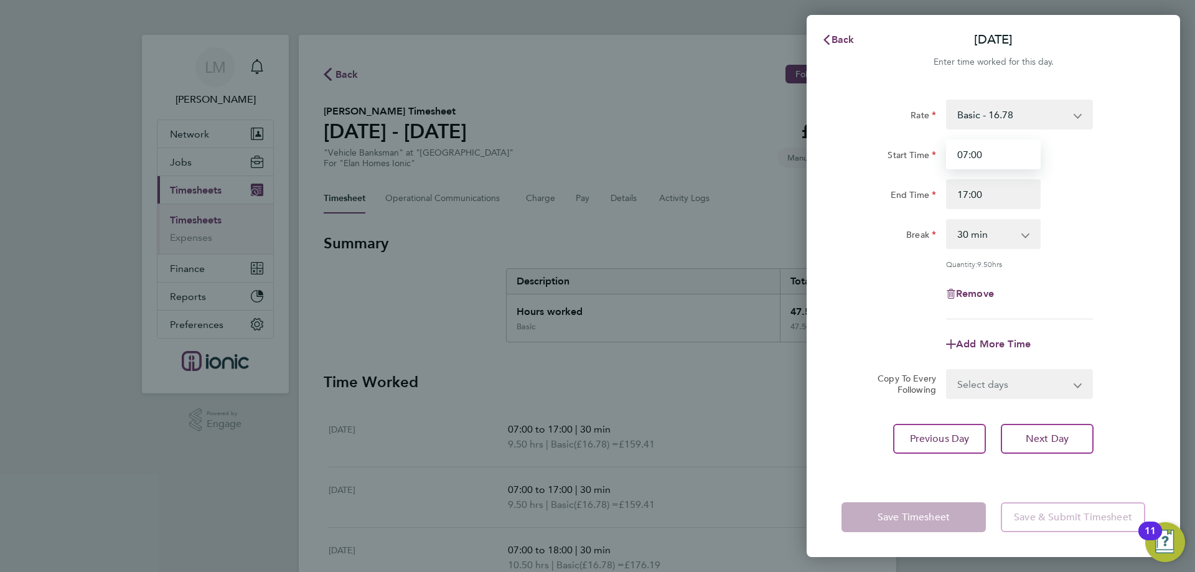
drag, startPoint x: 1035, startPoint y: 151, endPoint x: 811, endPoint y: 142, distance: 224.2
click at [808, 148] on div "Rate Basic - 16.78 Start Time 07:00 End Time 17:00 Break 0 min 15 min 30 min 45…" at bounding box center [992, 281] width 373 height 393
type input "06:00"
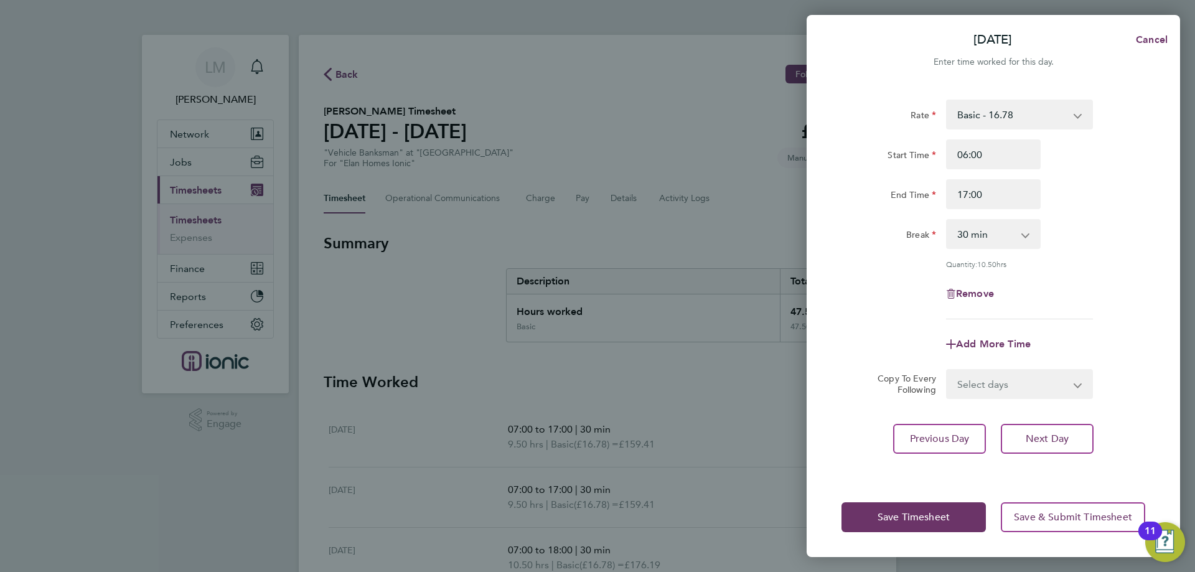
click at [910, 286] on div "Remove" at bounding box center [993, 294] width 314 height 30
drag, startPoint x: 996, startPoint y: 194, endPoint x: 690, endPoint y: 187, distance: 306.2
click at [696, 193] on div "Fri 26 Sep Cancel Enter time worked for this day. Rate Basic - 16.78 Start Time…" at bounding box center [597, 286] width 1195 height 572
type input "16:00"
click at [856, 344] on div "Add More Time" at bounding box center [993, 344] width 314 height 30
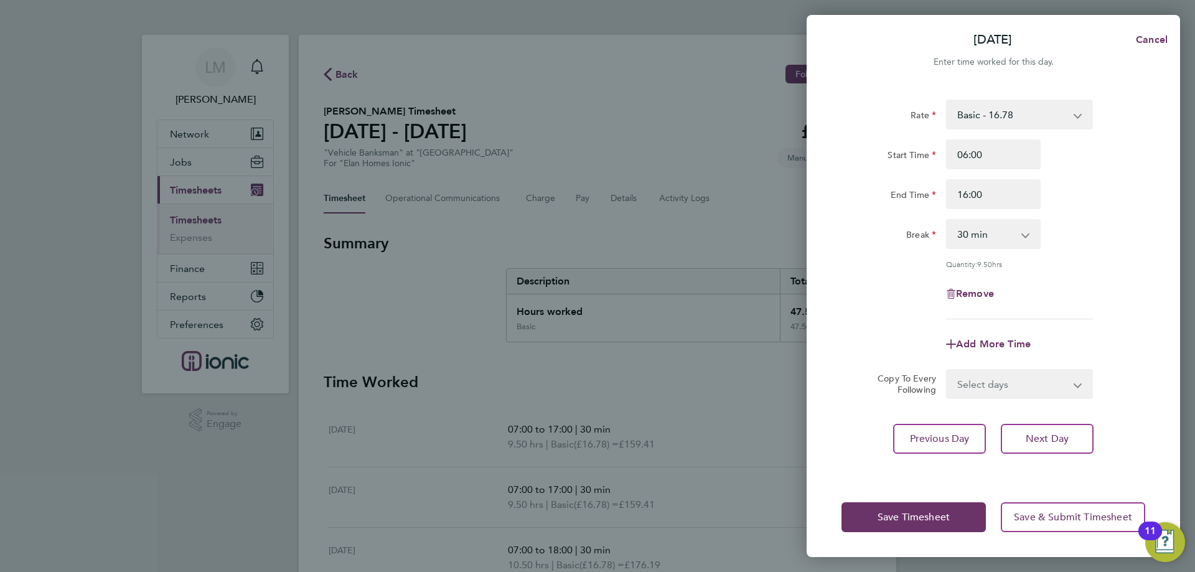
click at [870, 321] on app-timesheet-line-form-group "Rate Basic - 16.78 Start Time 06:00 End Time 16:00 Break 0 min 15 min 30 min 45…" at bounding box center [993, 229] width 304 height 259
click at [890, 510] on button "Save Timesheet" at bounding box center [913, 517] width 144 height 30
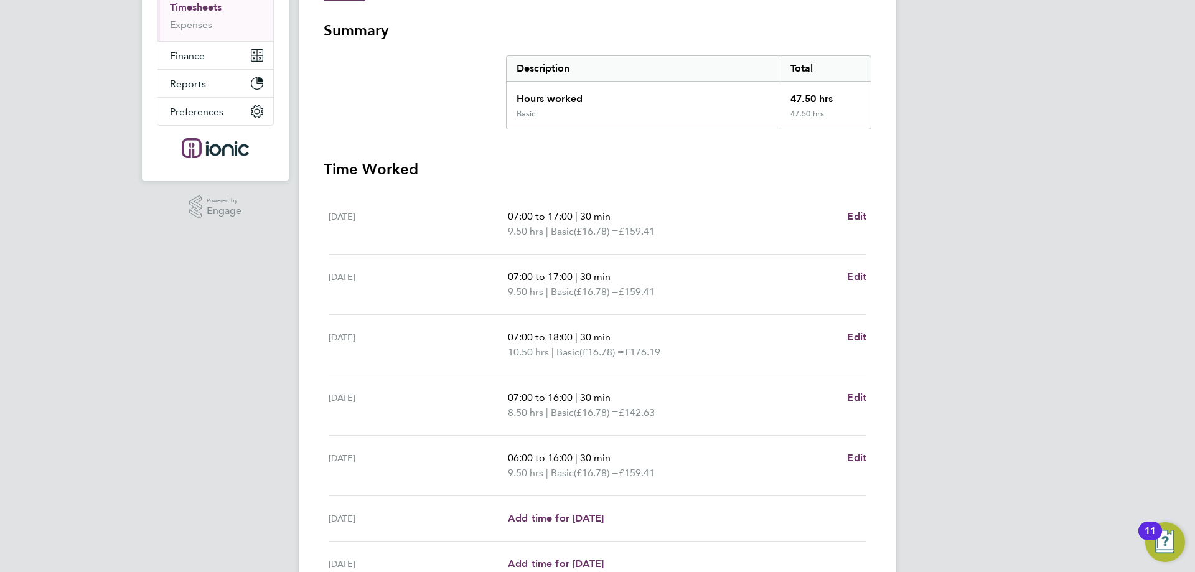
scroll to position [337, 0]
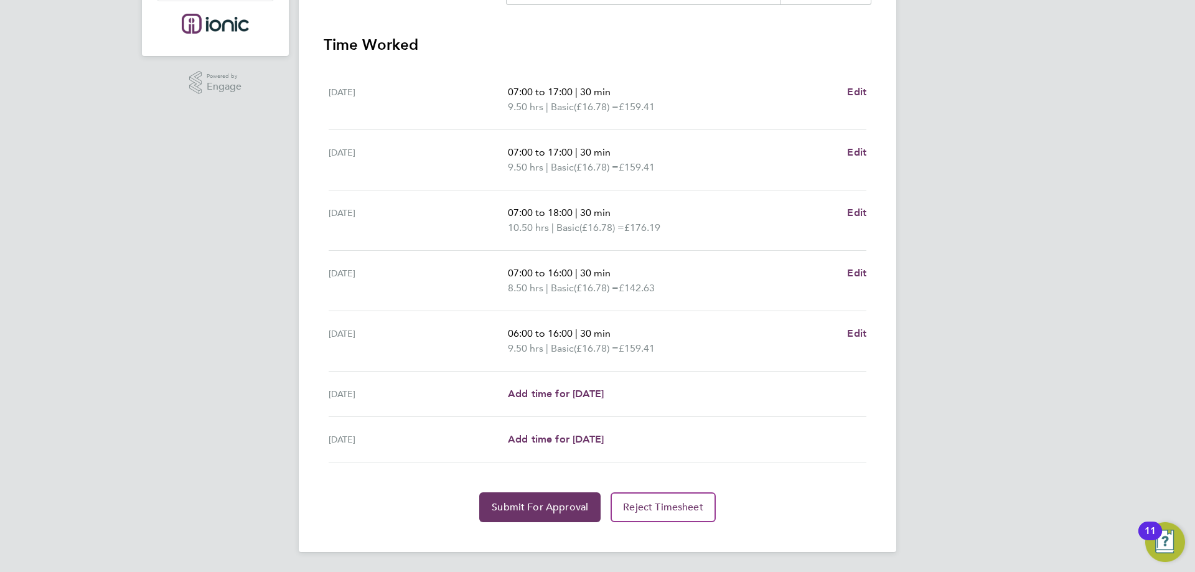
click at [555, 381] on div "Sat 27 Sep Add time for Sat 27 Sep Add time for Sat 27 Sep" at bounding box center [598, 393] width 538 height 45
click at [557, 385] on div "Sat 27 Sep Add time for Sat 27 Sep Add time for Sat 27 Sep" at bounding box center [598, 393] width 538 height 45
click at [562, 397] on span "Add time for [DATE]" at bounding box center [556, 394] width 96 height 12
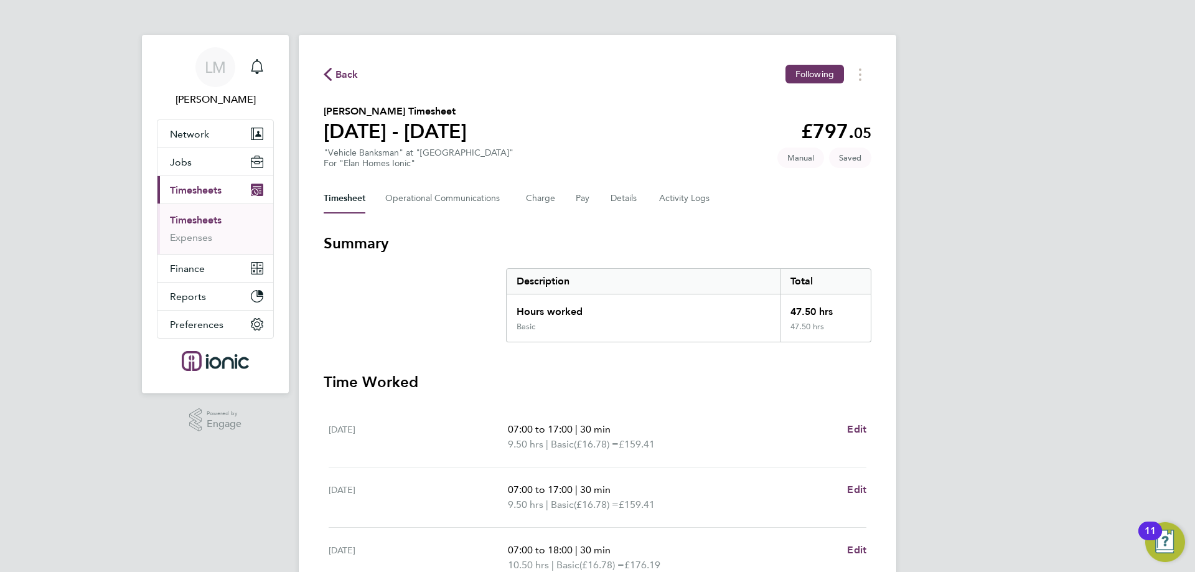
select select "30"
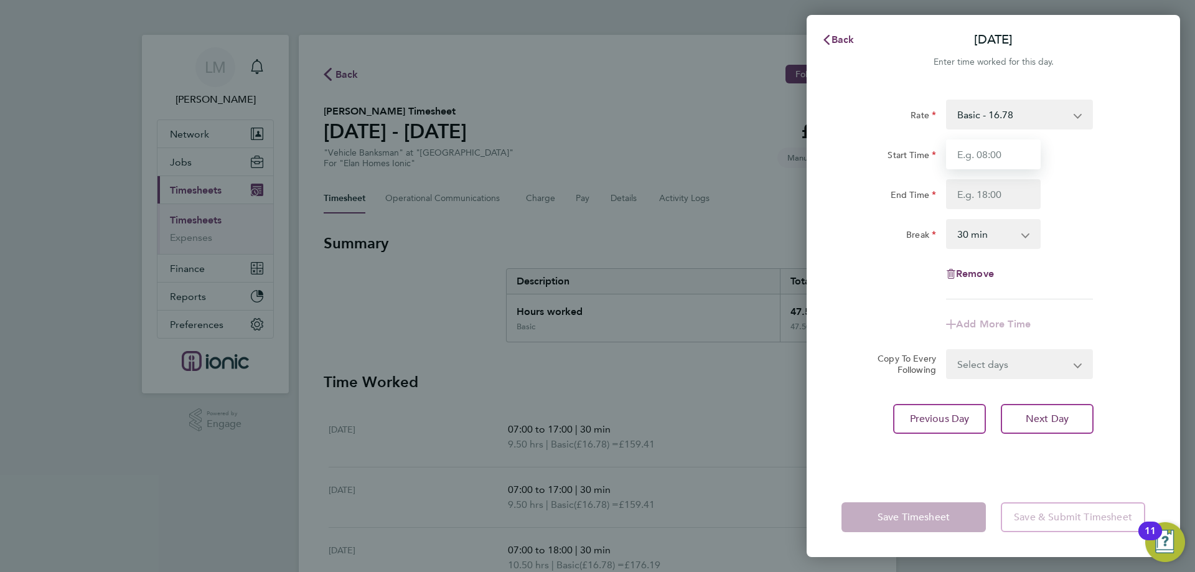
click at [1016, 159] on input "Start Time" at bounding box center [993, 154] width 95 height 30
type input "07:00"
click at [1081, 209] on div "Rate Basic - 16.78 Start Time 07:00 End Time Break 0 min 15 min 30 min 45 min 6…" at bounding box center [993, 200] width 304 height 200
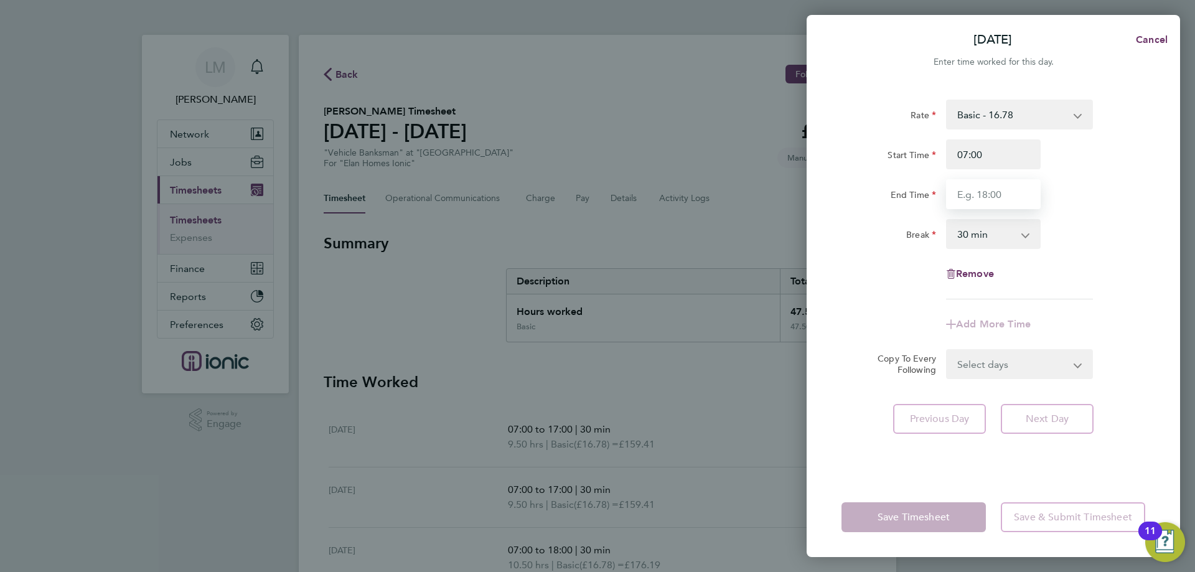
click at [993, 198] on input "End Time" at bounding box center [993, 194] width 95 height 30
type input "14:00"
click at [944, 93] on div "Rate Basic - 16.78 Start Time 07:00 End Time 14:00 Break 0 min 15 min 30 min 45…" at bounding box center [992, 281] width 373 height 393
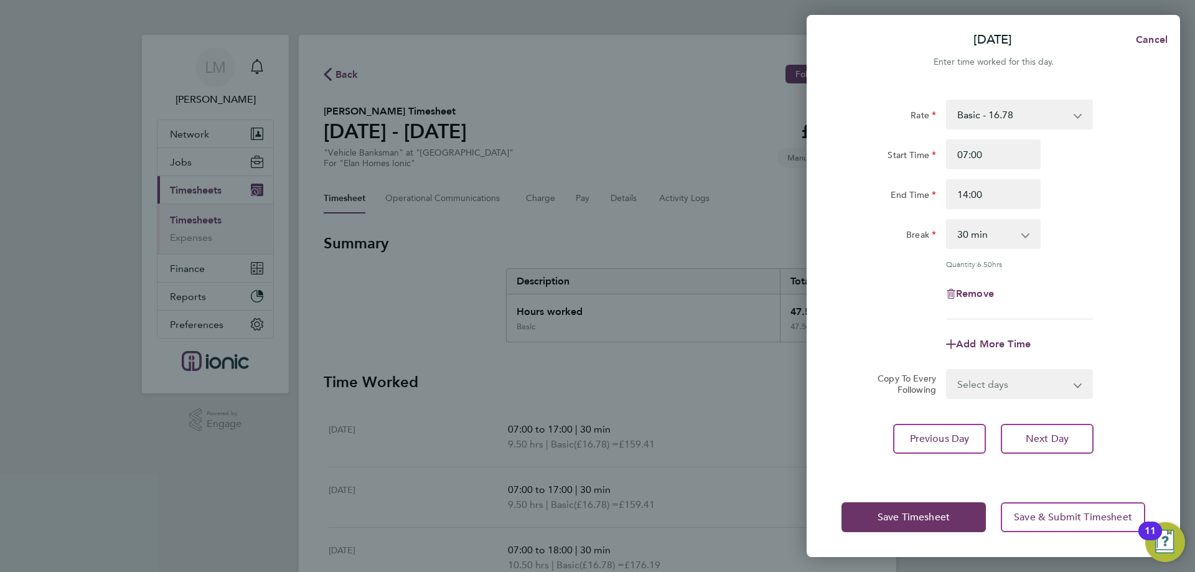
drag, startPoint x: 896, startPoint y: 265, endPoint x: 903, endPoint y: 439, distance: 173.7
click at [896, 266] on div "Quantity: 6.50 hrs" at bounding box center [993, 264] width 314 height 10
drag, startPoint x: 916, startPoint y: 519, endPoint x: 904, endPoint y: 503, distance: 20.4
click at [918, 520] on span "Save Timesheet" at bounding box center [913, 517] width 72 height 12
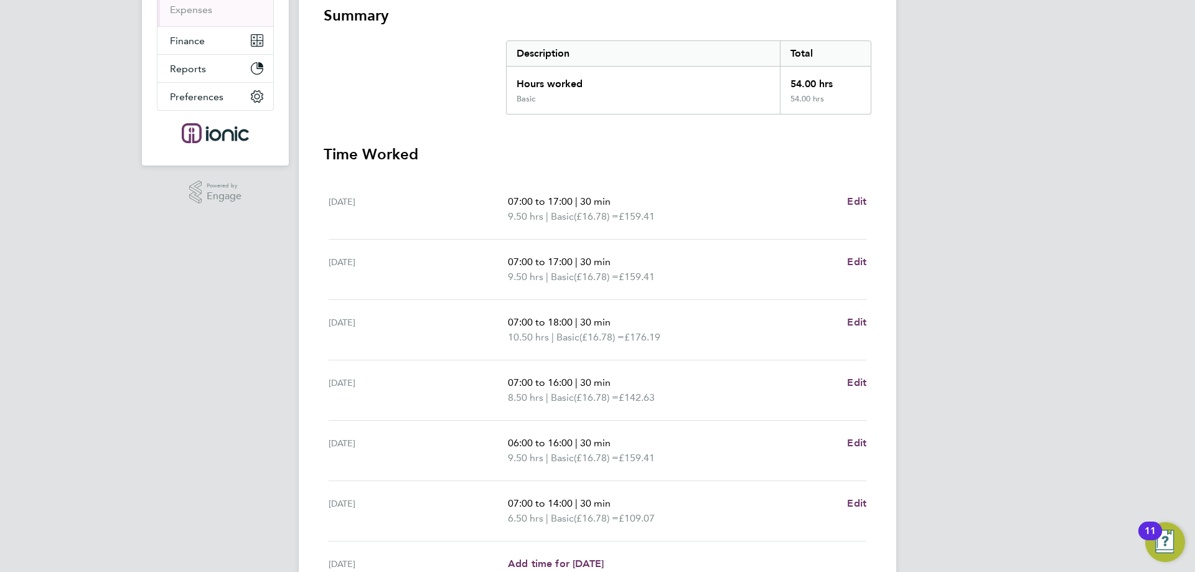
scroll to position [352, 0]
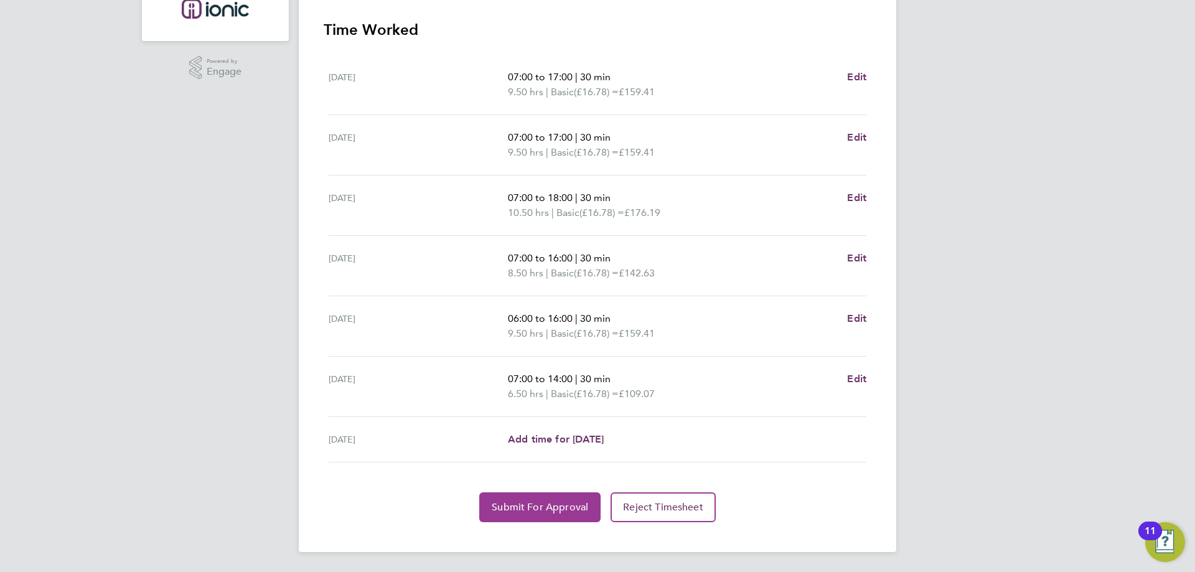
click at [501, 511] on span "Submit For Approval" at bounding box center [540, 507] width 96 height 12
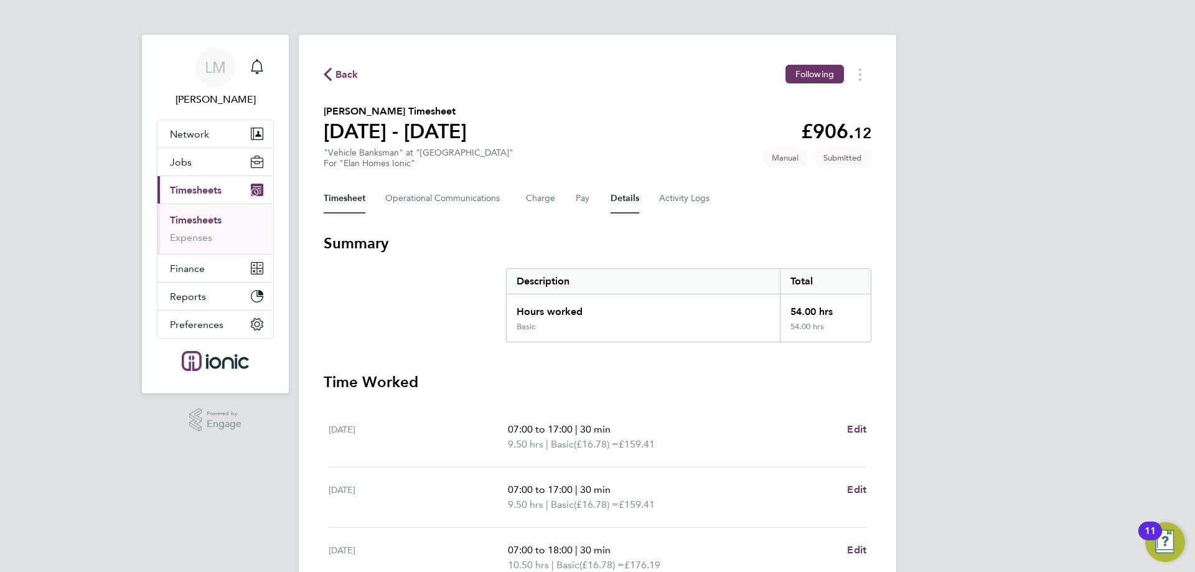
click at [617, 199] on button "Details" at bounding box center [624, 199] width 29 height 30
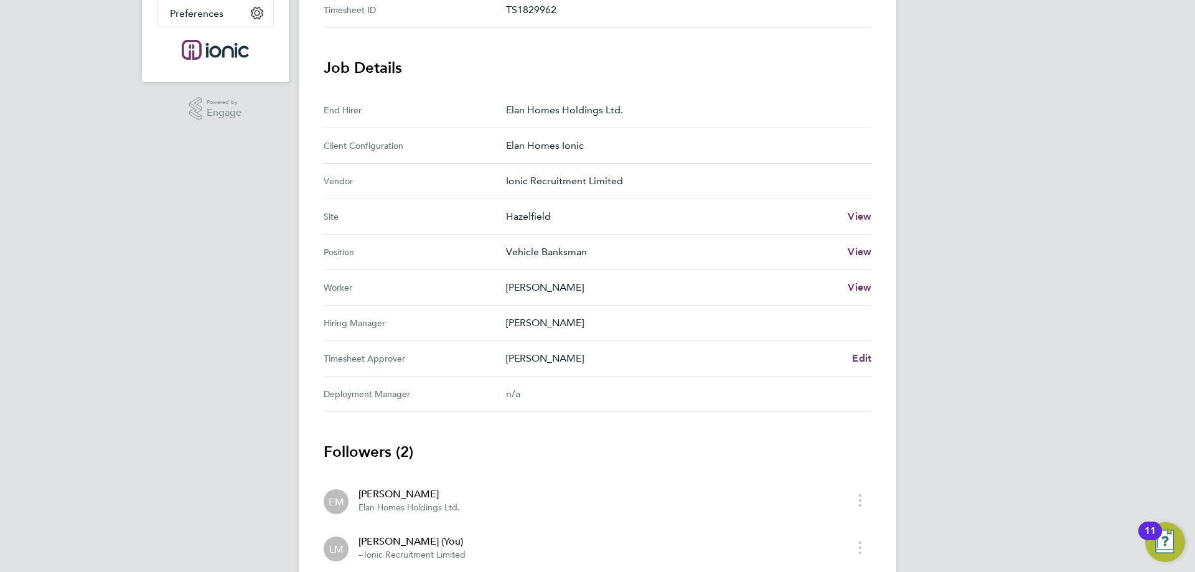
scroll to position [395, 0]
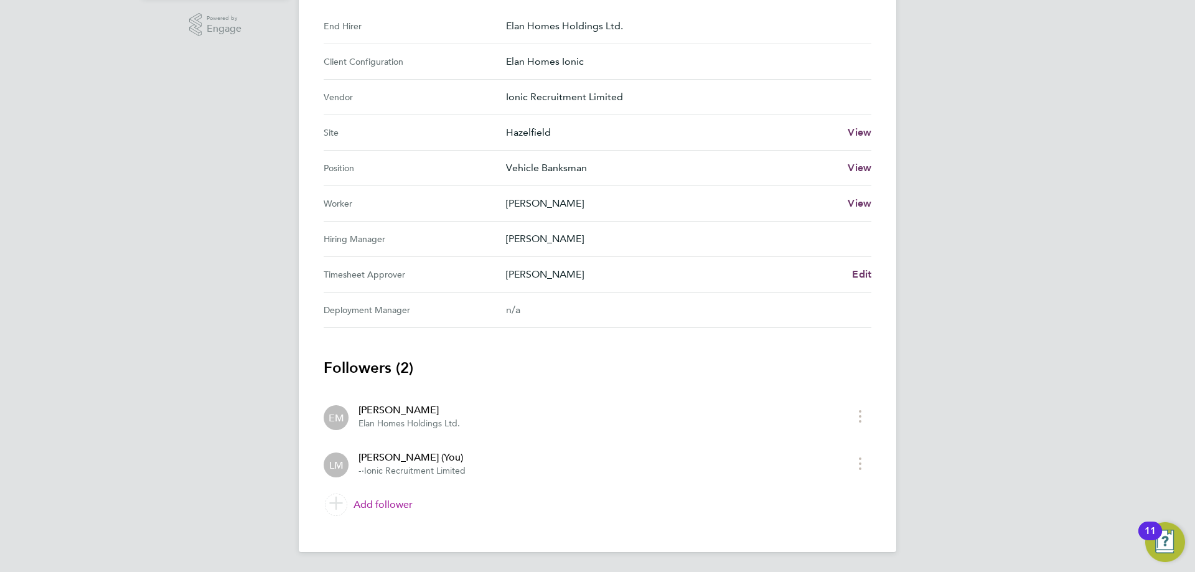
click at [380, 506] on link "Add follower" at bounding box center [598, 504] width 548 height 35
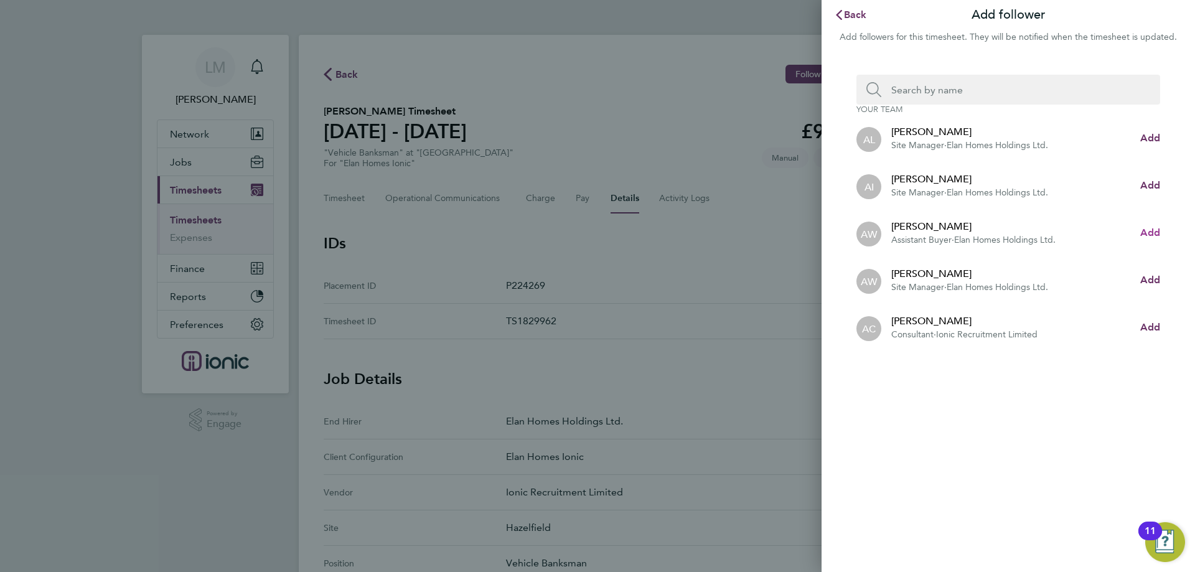
click at [1142, 227] on span "Add" at bounding box center [1150, 232] width 20 height 12
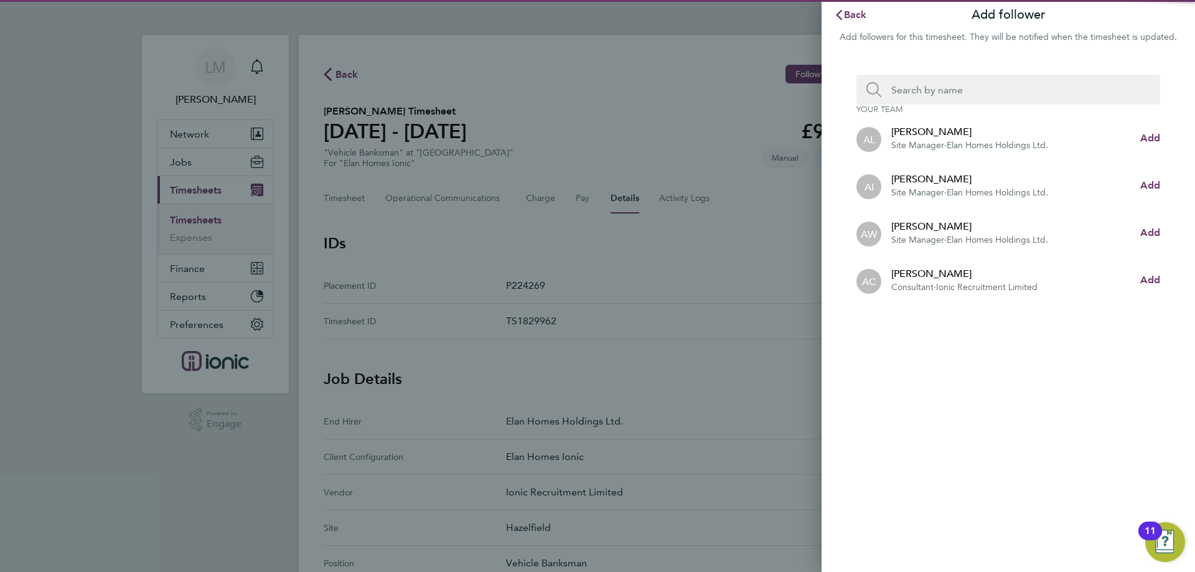
drag, startPoint x: 955, startPoint y: 101, endPoint x: 915, endPoint y: 36, distance: 76.5
click at [952, 99] on input "Search team member by name:" at bounding box center [1013, 90] width 264 height 30
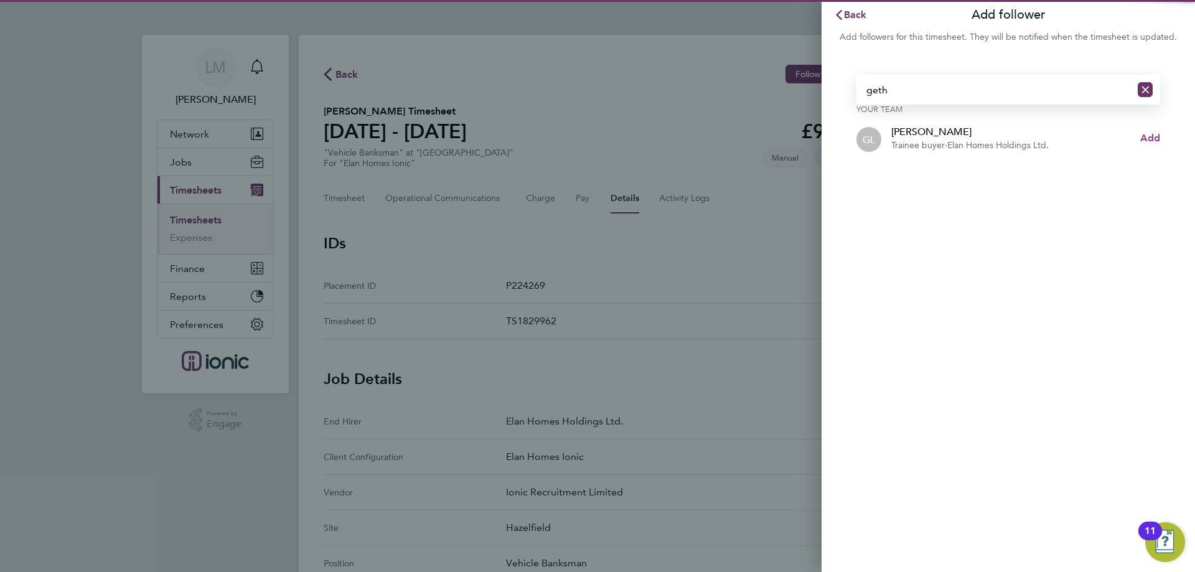
type input "geth"
click at [1153, 134] on span "Add" at bounding box center [1150, 138] width 20 height 12
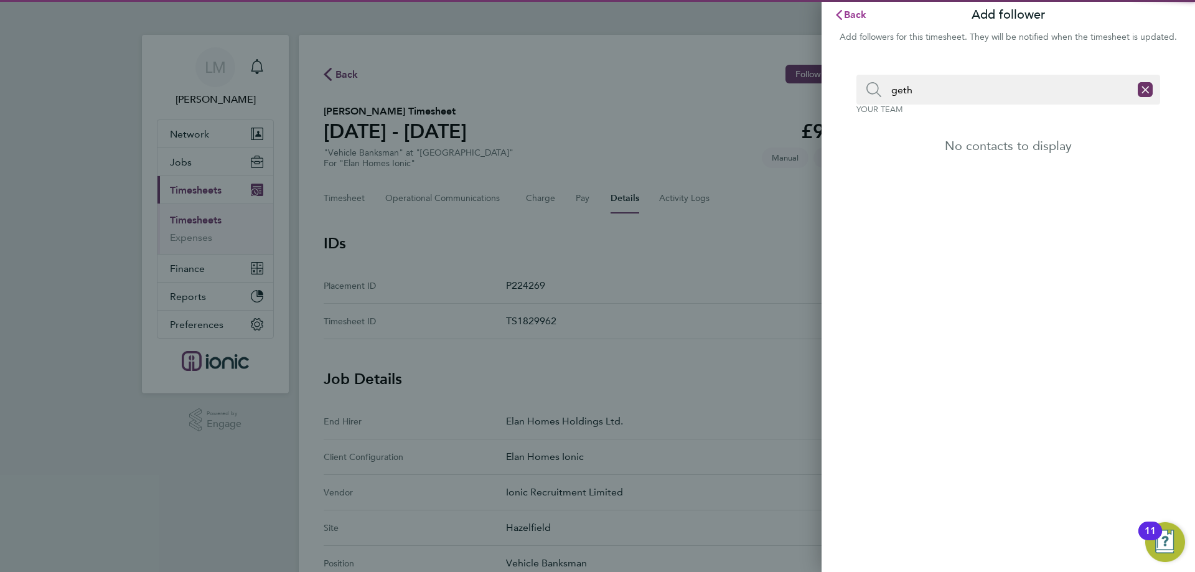
click at [844, 14] on span "Back" at bounding box center [855, 15] width 23 height 12
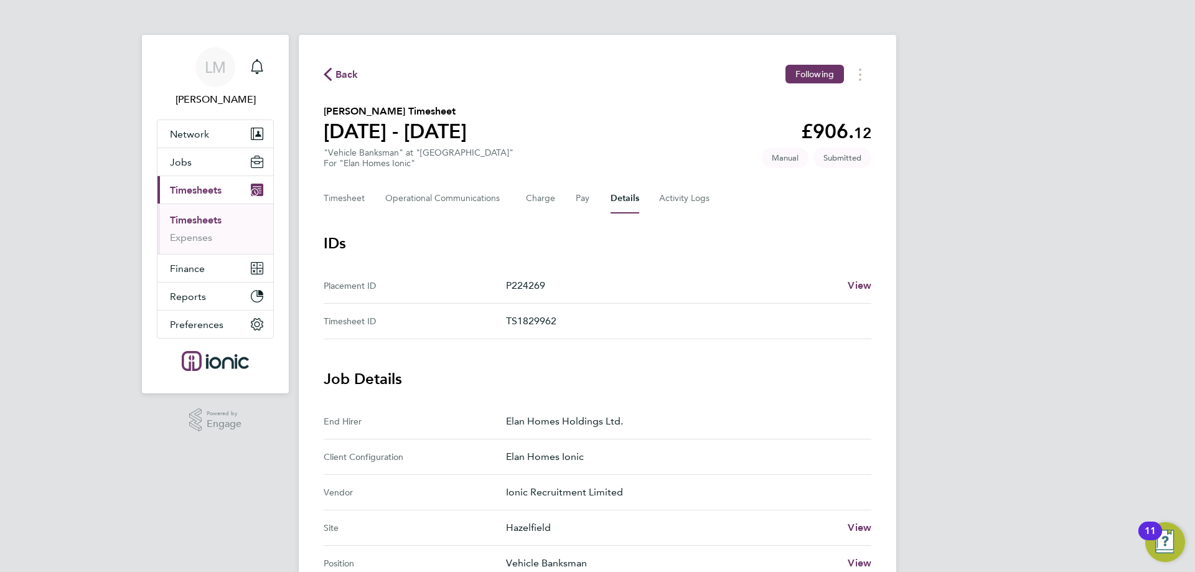
click at [333, 76] on span "Back" at bounding box center [341, 74] width 35 height 12
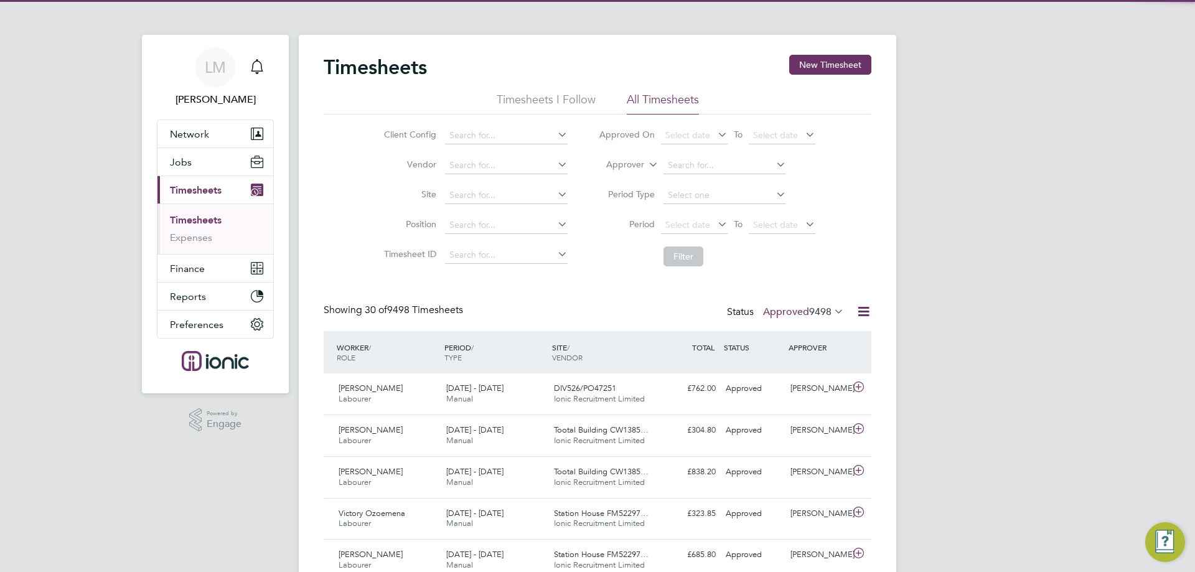
scroll to position [32, 108]
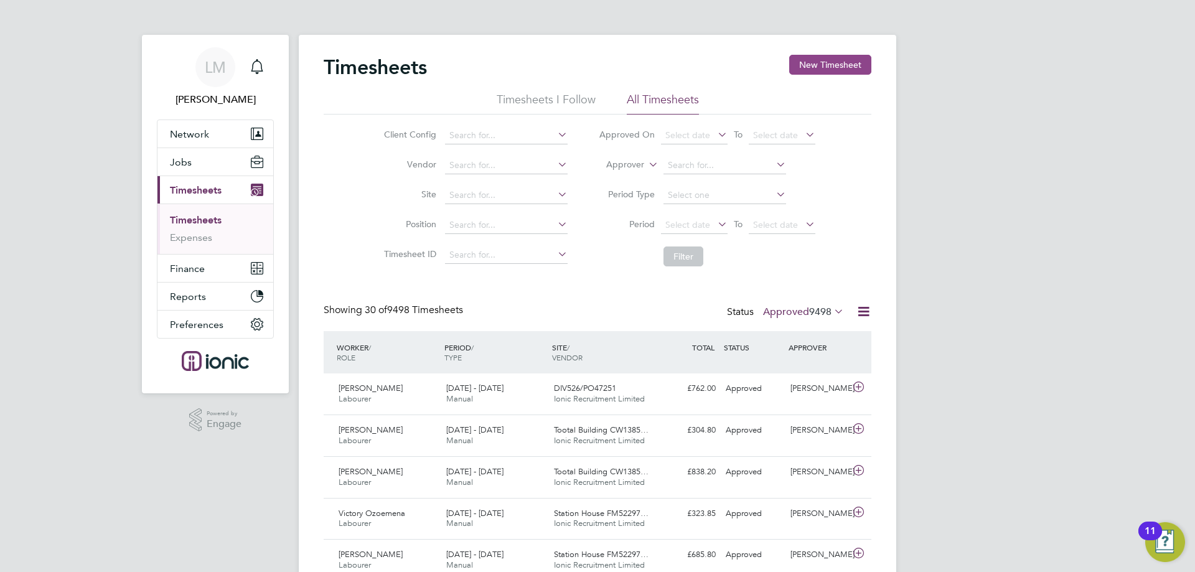
click at [811, 57] on button "New Timesheet" at bounding box center [830, 65] width 82 height 20
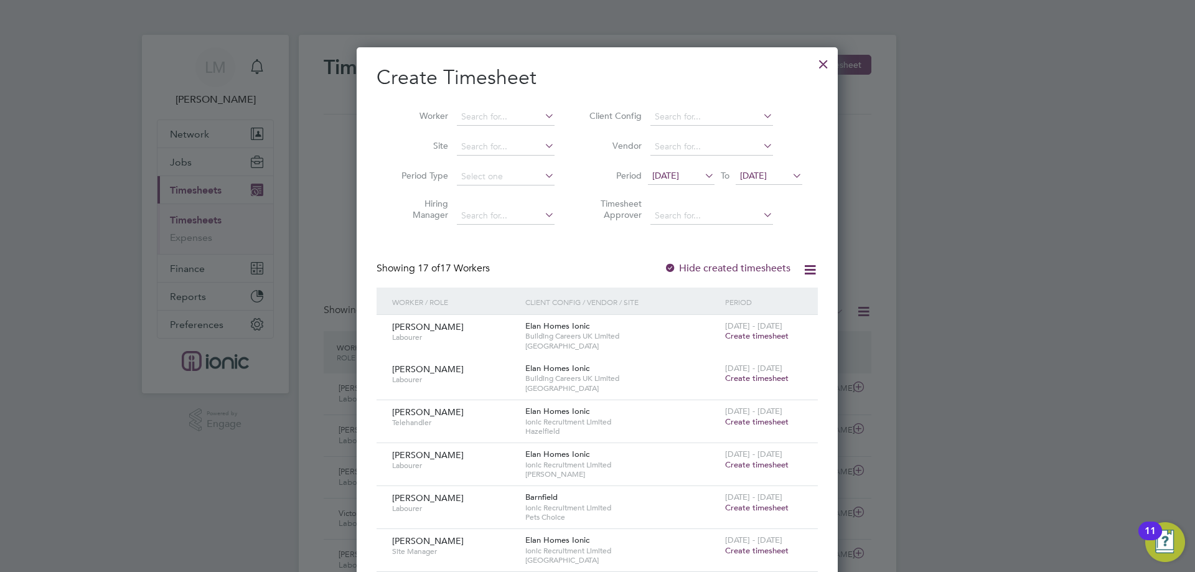
click at [672, 177] on span "15 Sep 2025" at bounding box center [665, 175] width 27 height 11
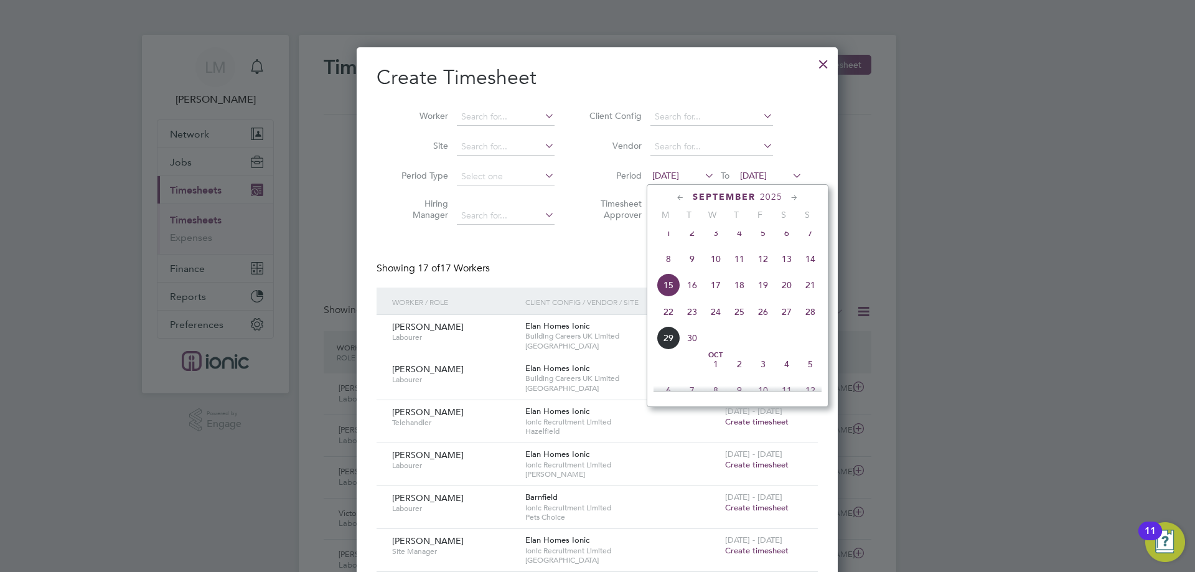
click at [667, 324] on span "22" at bounding box center [668, 312] width 24 height 24
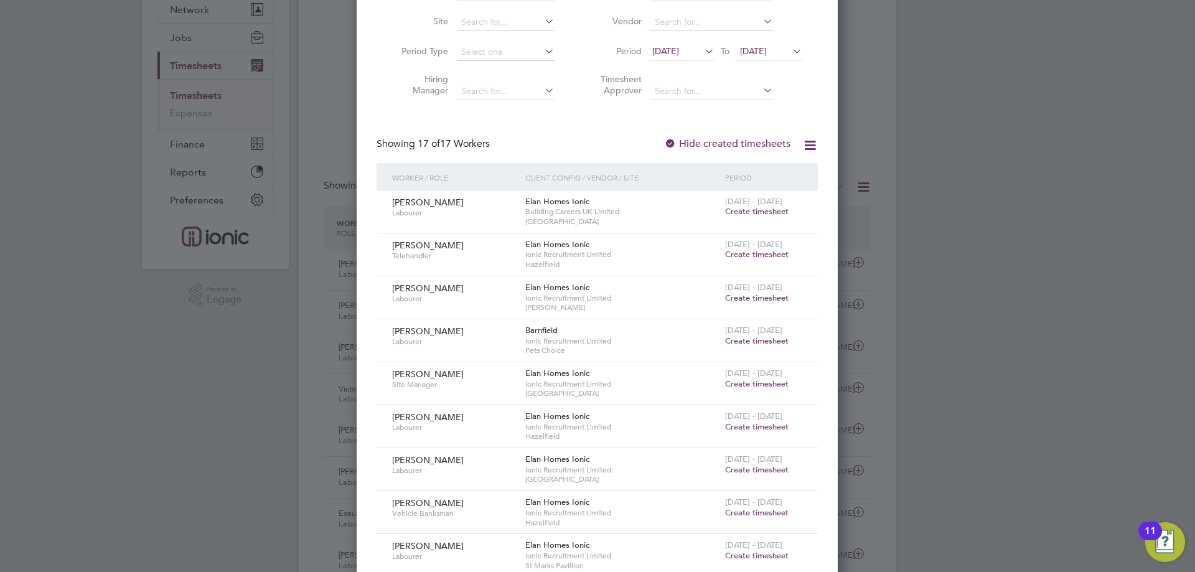
click at [754, 253] on span "Create timesheet" at bounding box center [756, 254] width 63 height 11
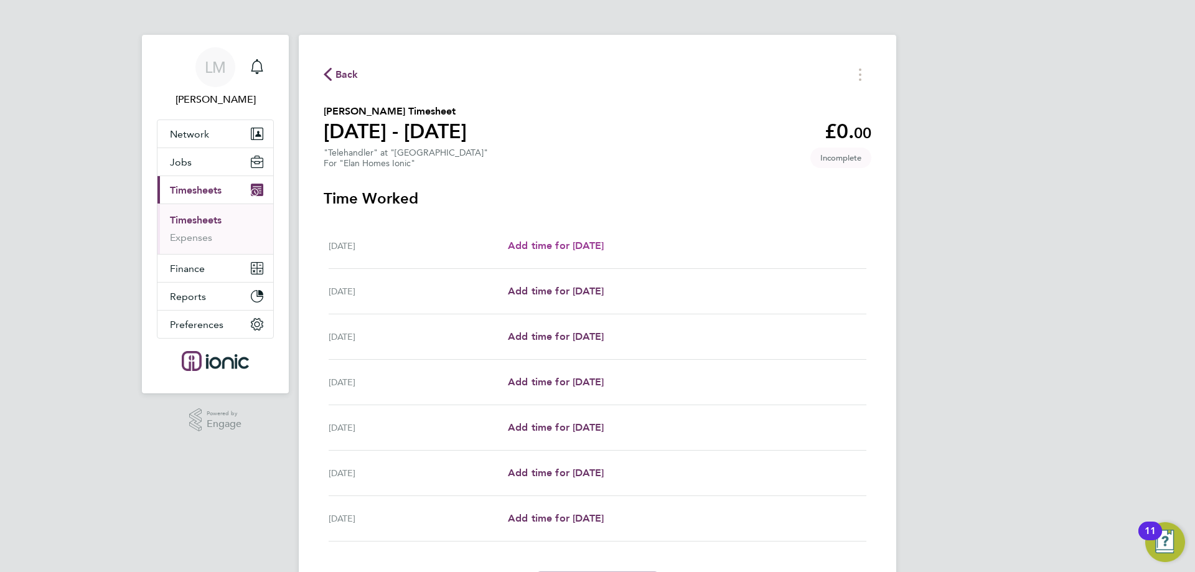
click at [524, 241] on span "Add time for [DATE]" at bounding box center [556, 246] width 96 height 12
select select "30"
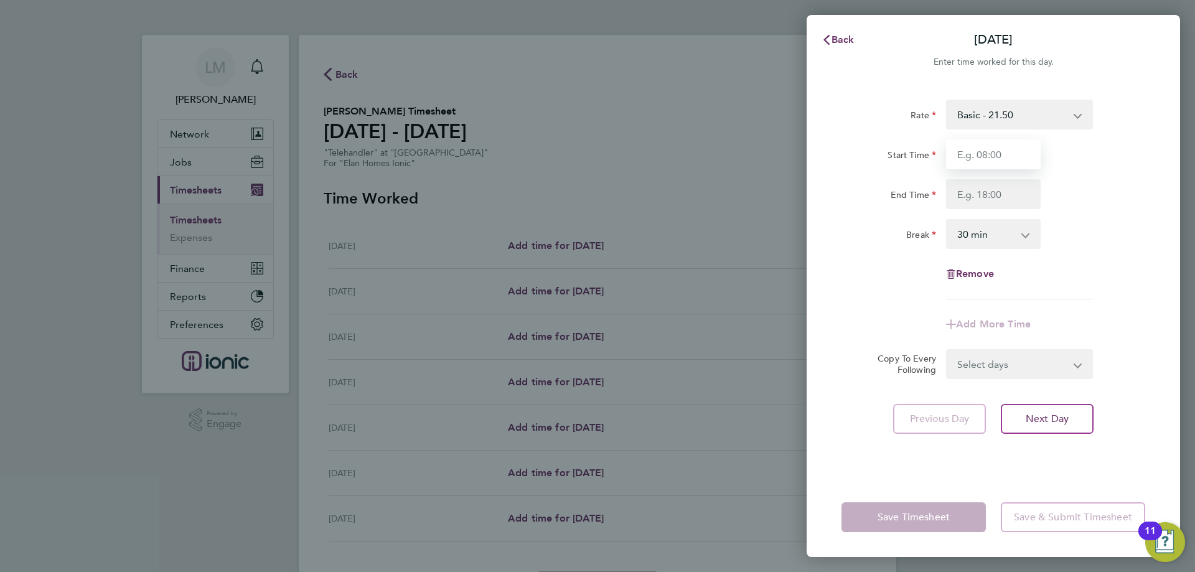
drag, startPoint x: 1011, startPoint y: 154, endPoint x: 1011, endPoint y: 162, distance: 7.5
click at [1011, 154] on input "Start Time" at bounding box center [993, 154] width 95 height 30
type input "07:00"
click at [995, 201] on input "End Time" at bounding box center [993, 194] width 95 height 30
type input "17:00"
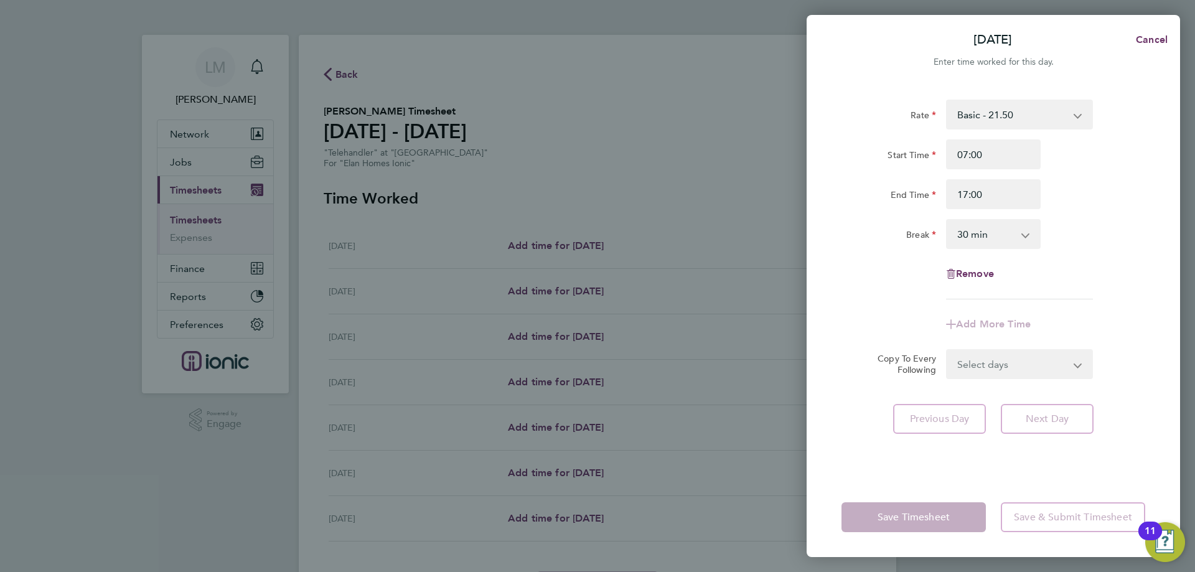
click at [936, 304] on app-timesheet-line-form-group "Rate Basic - 21.50 Start Time 07:00 End Time 17:00 Break 0 min 15 min 30 min 45…" at bounding box center [993, 220] width 304 height 240
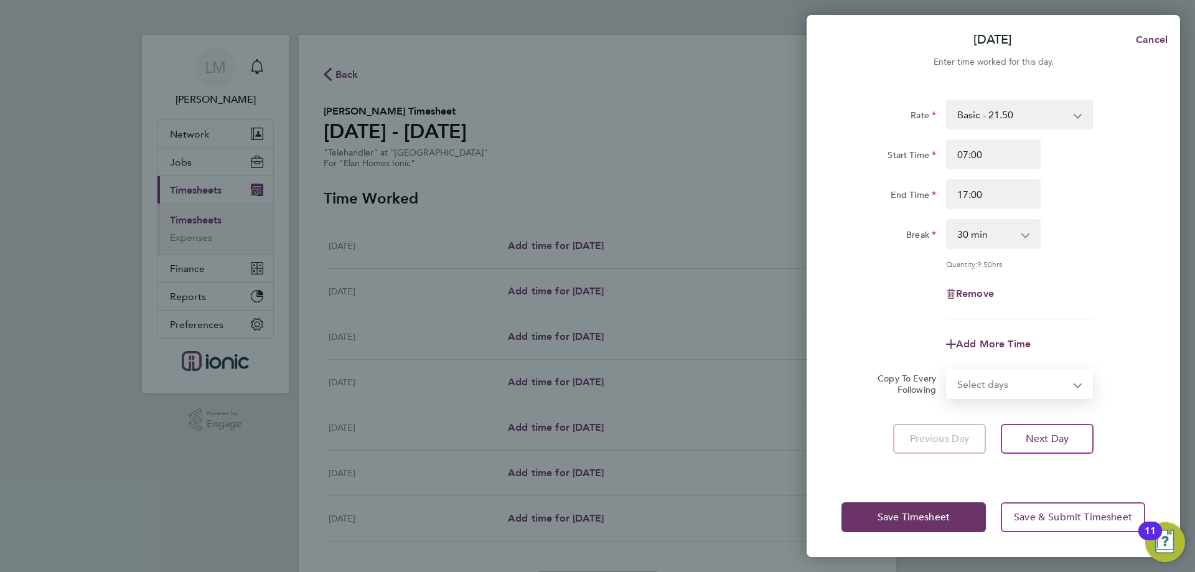
click at [1009, 383] on select "Select days Day Weekday (Mon-Fri) Weekend (Sat-Sun) Tuesday Wednesday Thursday …" at bounding box center [1012, 383] width 131 height 27
drag, startPoint x: 1013, startPoint y: 383, endPoint x: 1007, endPoint y: 391, distance: 9.7
click at [1013, 383] on select "Select days Day Weekday (Mon-Fri) Weekend (Sat-Sun) Tuesday Wednesday Thursday …" at bounding box center [1012, 383] width 131 height 27
select select "WEEKDAY"
click at [947, 370] on select "Select days Day Weekday (Mon-Fri) Weekend (Sat-Sun) Tuesday Wednesday Thursday …" at bounding box center [1012, 383] width 131 height 27
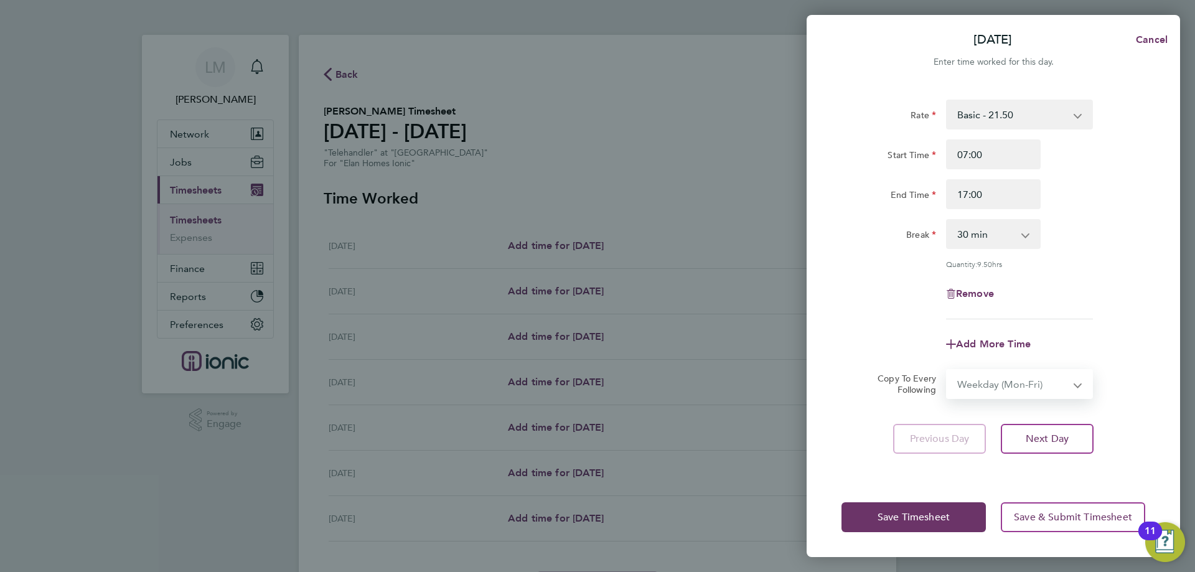
select select "2025-09-28"
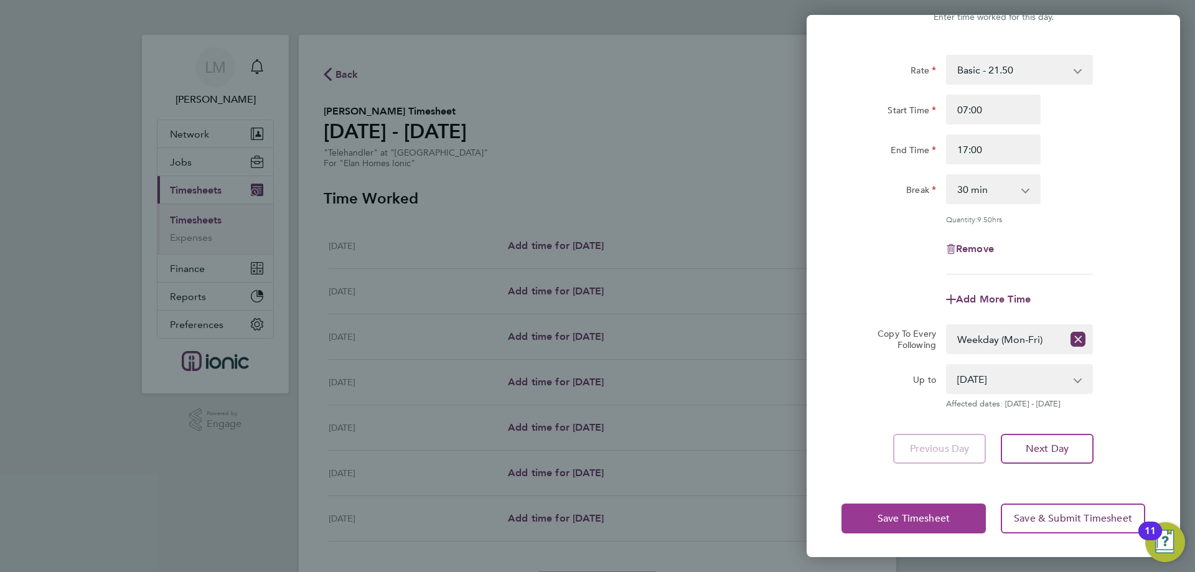
click at [882, 513] on span "Save Timesheet" at bounding box center [913, 518] width 72 height 12
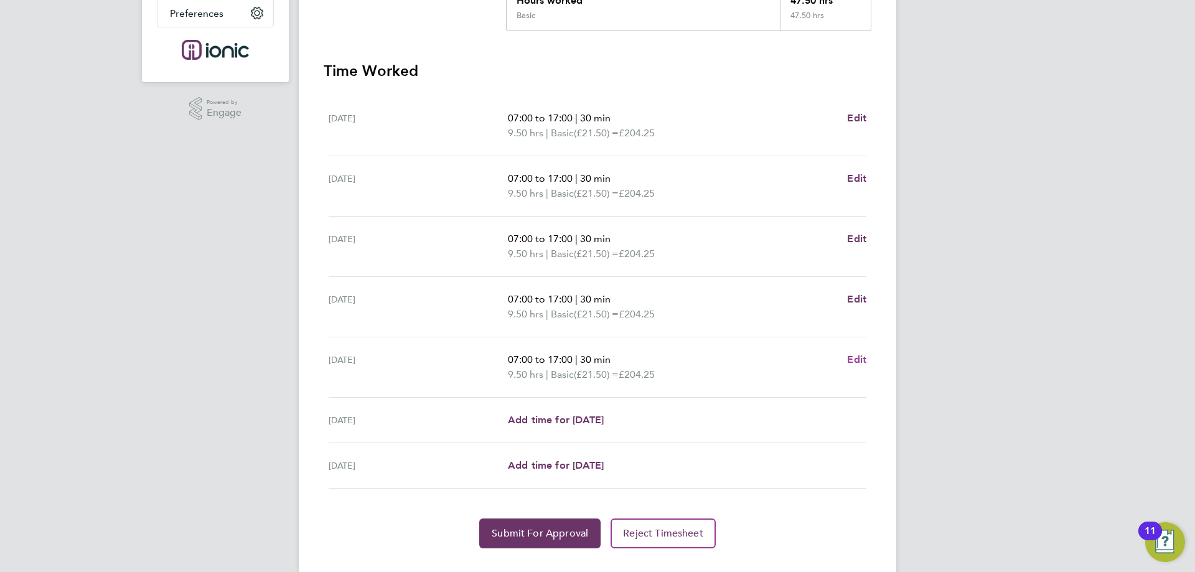
click at [859, 355] on span "Edit" at bounding box center [856, 359] width 19 height 12
select select "30"
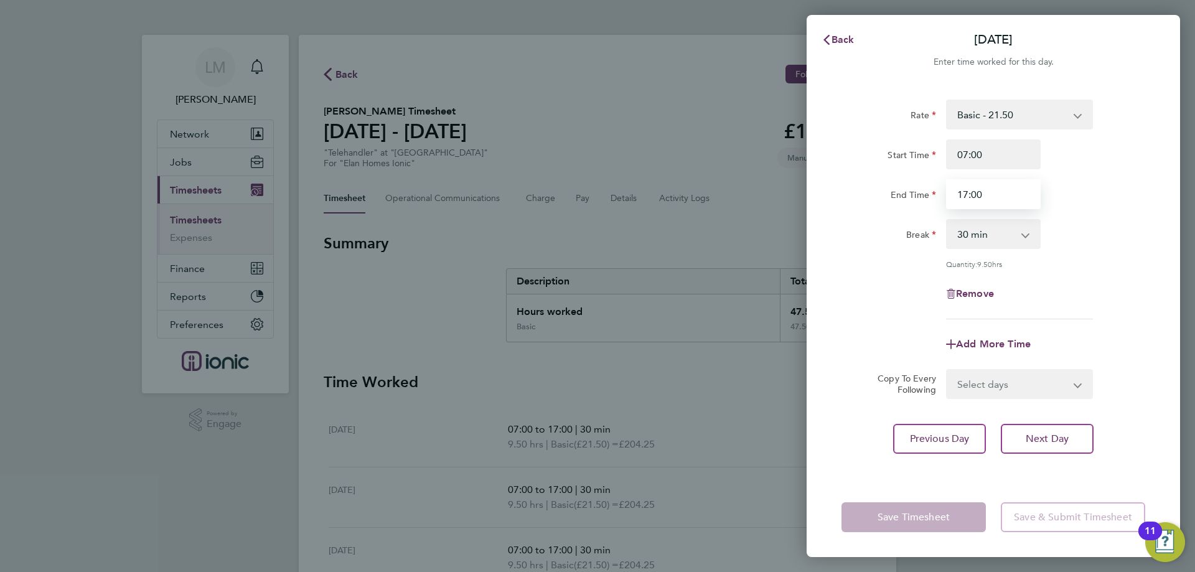
drag, startPoint x: 956, startPoint y: 195, endPoint x: 961, endPoint y: 198, distance: 6.4
click at [957, 195] on input "17:00" at bounding box center [993, 194] width 95 height 30
type input "16:00"
click at [873, 267] on div "Quantity: 9.50 hrs" at bounding box center [993, 264] width 314 height 10
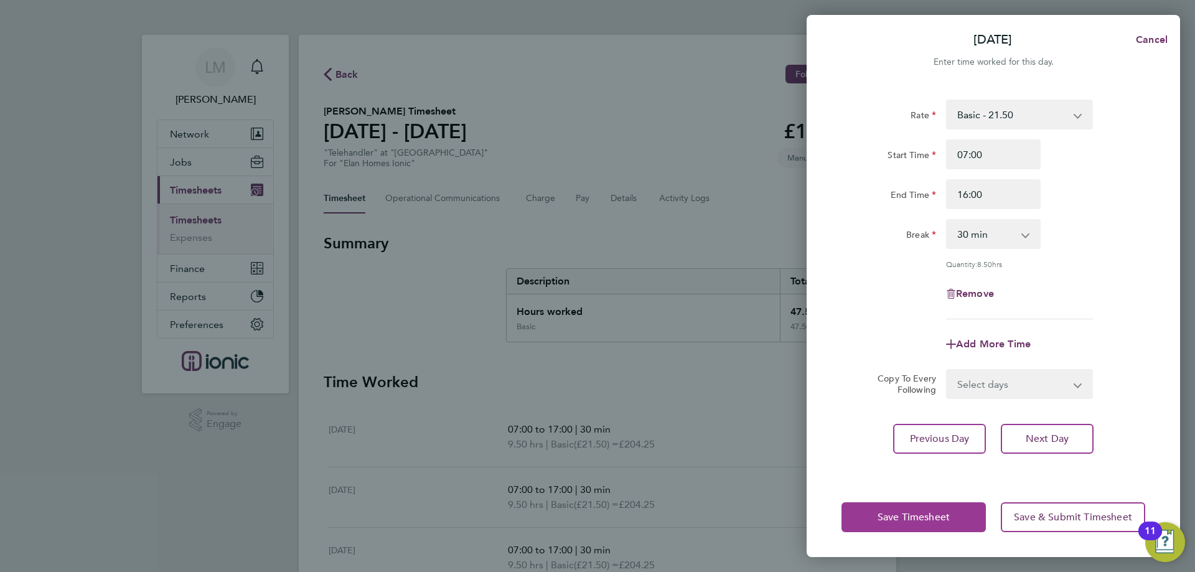
drag, startPoint x: 867, startPoint y: 513, endPoint x: 864, endPoint y: 505, distance: 8.1
click at [866, 512] on button "Save Timesheet" at bounding box center [913, 517] width 144 height 30
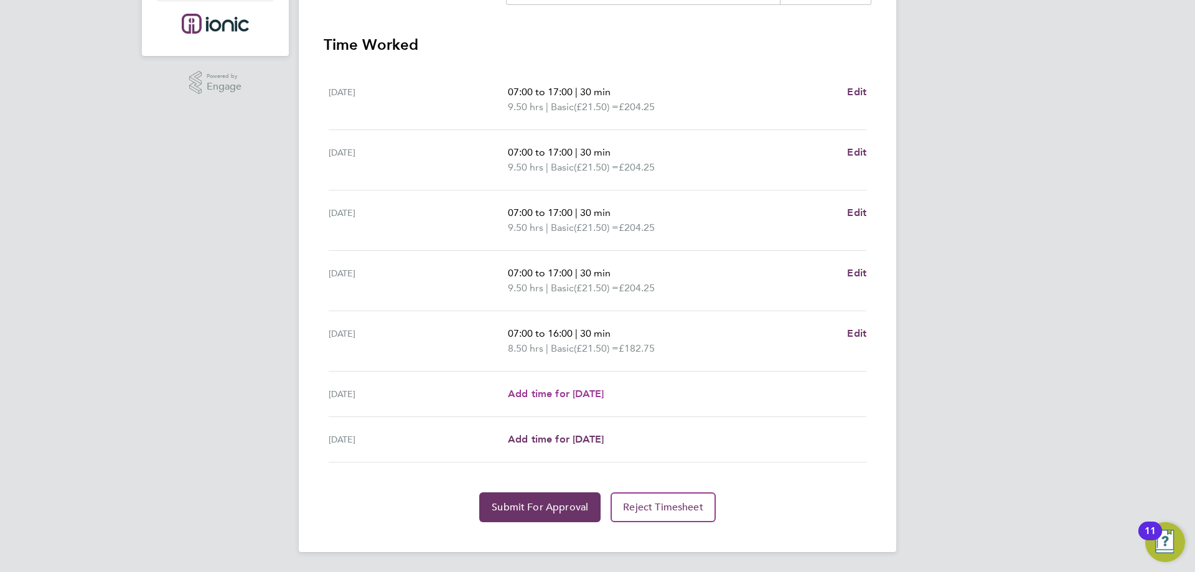
click at [572, 388] on span "Add time for Sat 27 Sep" at bounding box center [556, 394] width 96 height 12
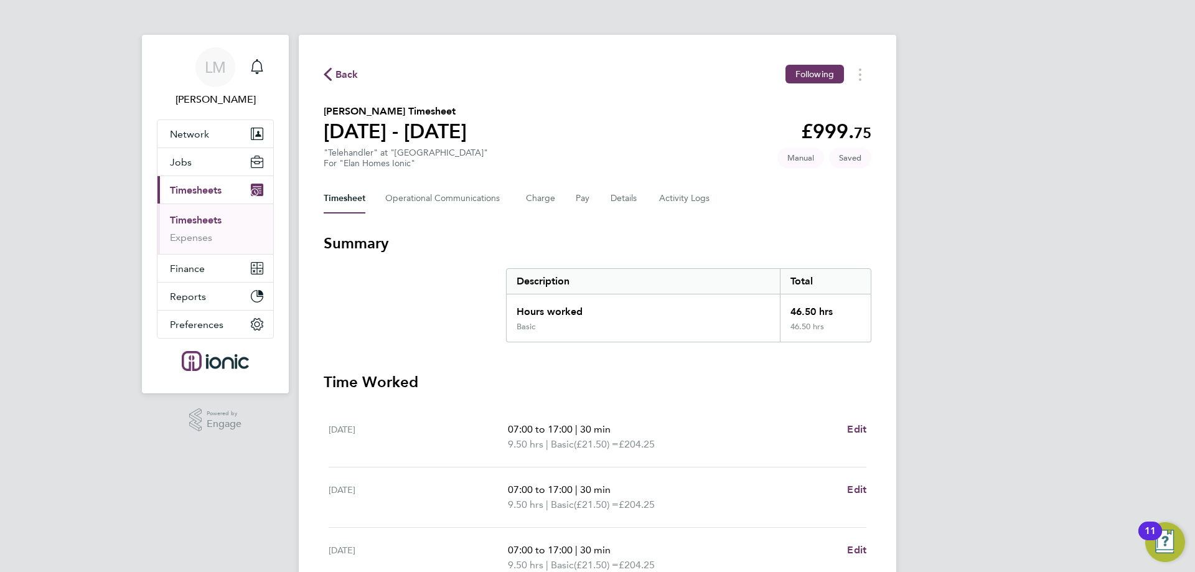
select select "30"
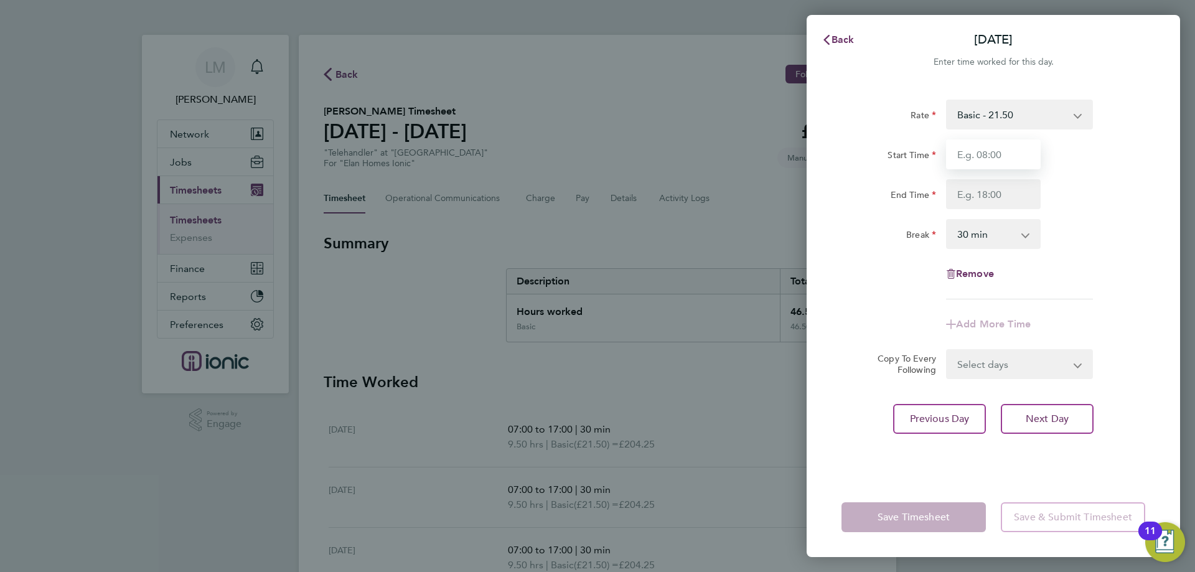
drag, startPoint x: 955, startPoint y: 154, endPoint x: 963, endPoint y: 158, distance: 8.3
click at [960, 156] on input "Start Time" at bounding box center [993, 154] width 95 height 30
type input "07:00"
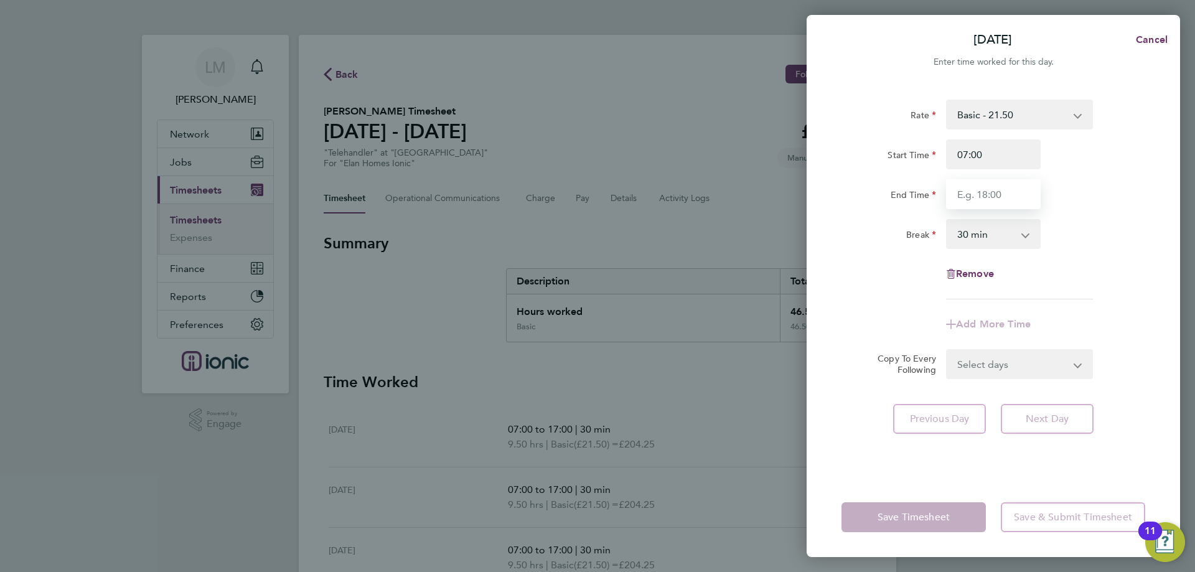
click at [987, 189] on input "End Time" at bounding box center [993, 194] width 95 height 30
type input "13:00"
click at [984, 228] on select "0 min 15 min 30 min 45 min 60 min 75 min 90 min" at bounding box center [985, 233] width 77 height 27
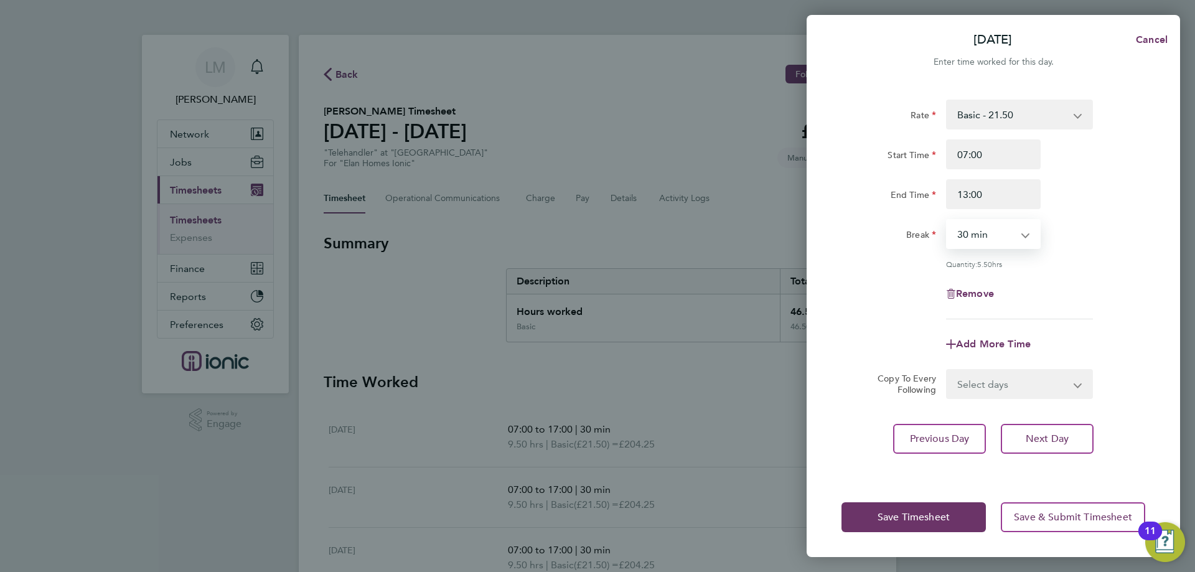
select select "0"
click at [947, 220] on select "0 min 15 min 30 min 45 min 60 min 75 min 90 min" at bounding box center [985, 233] width 77 height 27
click at [907, 505] on button "Save Timesheet" at bounding box center [913, 517] width 144 height 30
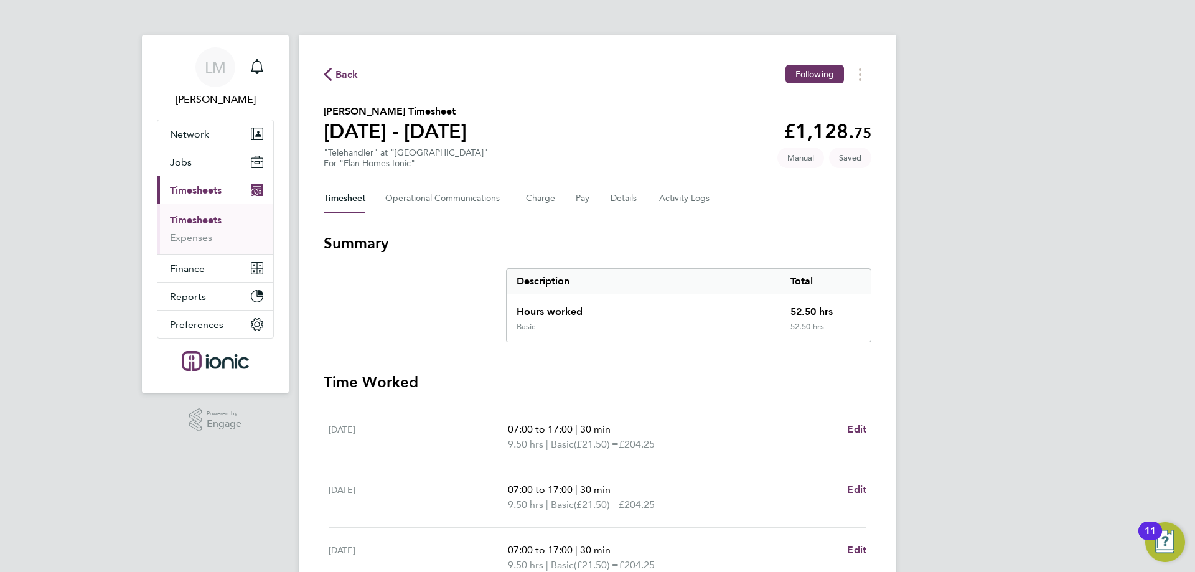
scroll to position [352, 0]
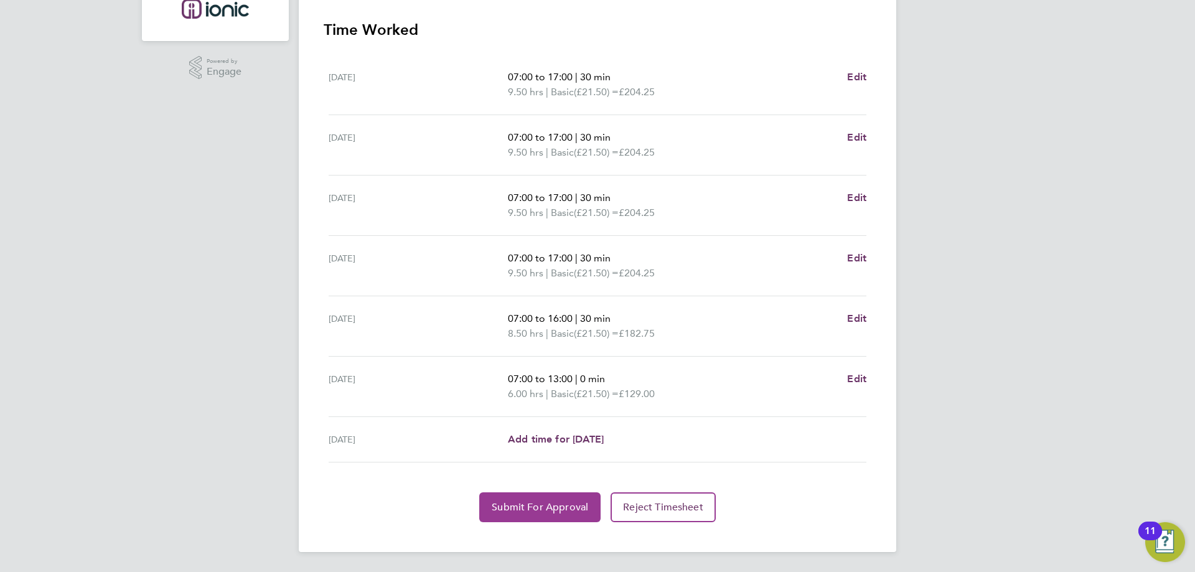
click at [538, 497] on button "Submit For Approval" at bounding box center [539, 507] width 121 height 30
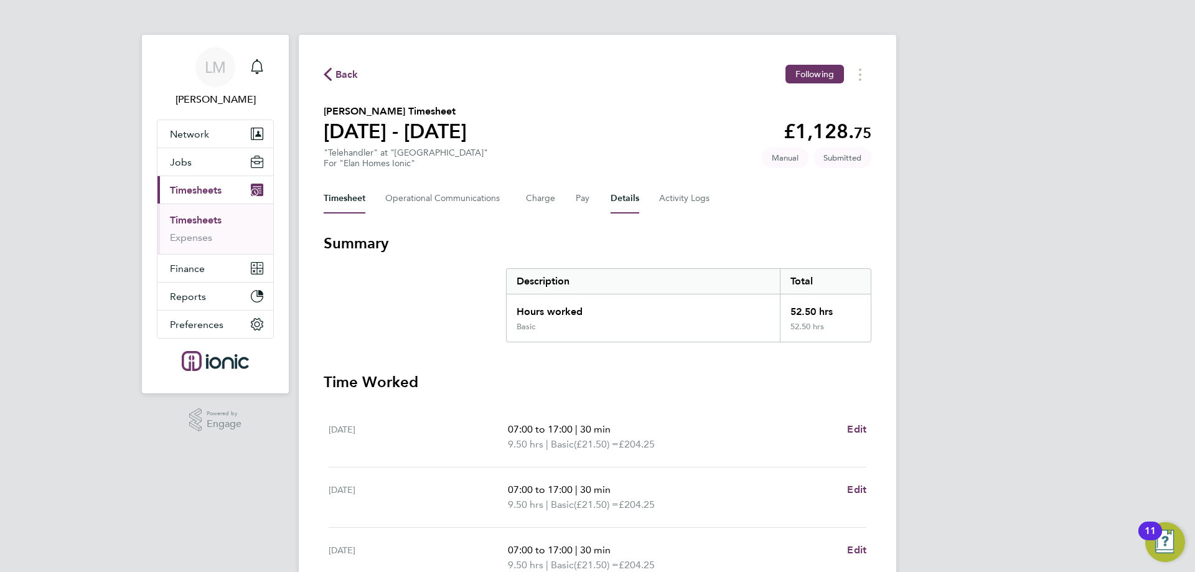
click at [622, 202] on button "Details" at bounding box center [624, 199] width 29 height 30
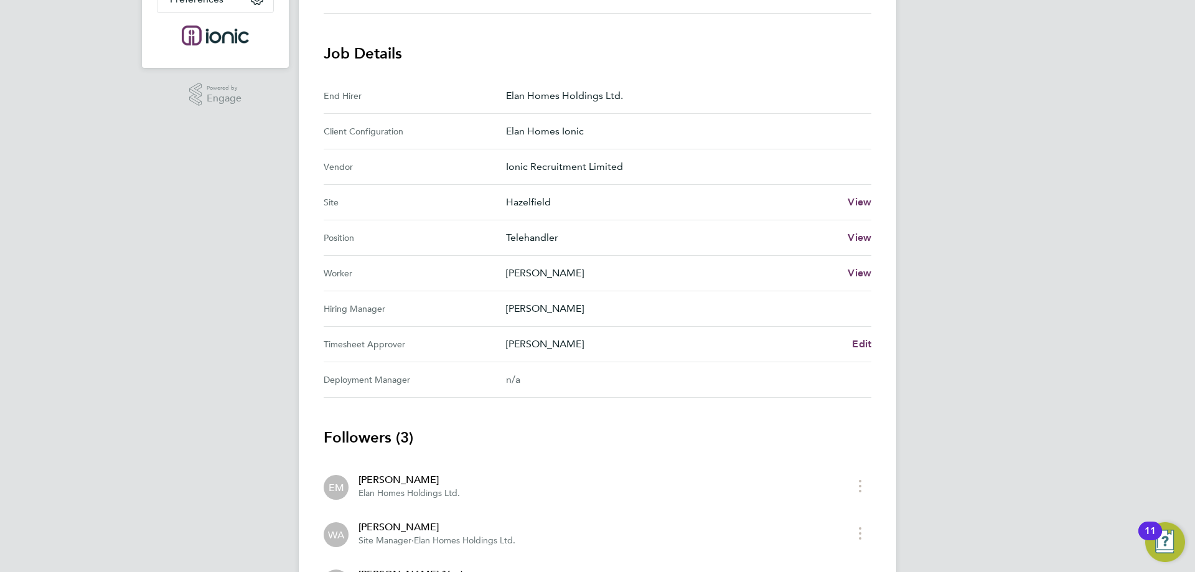
scroll to position [442, 0]
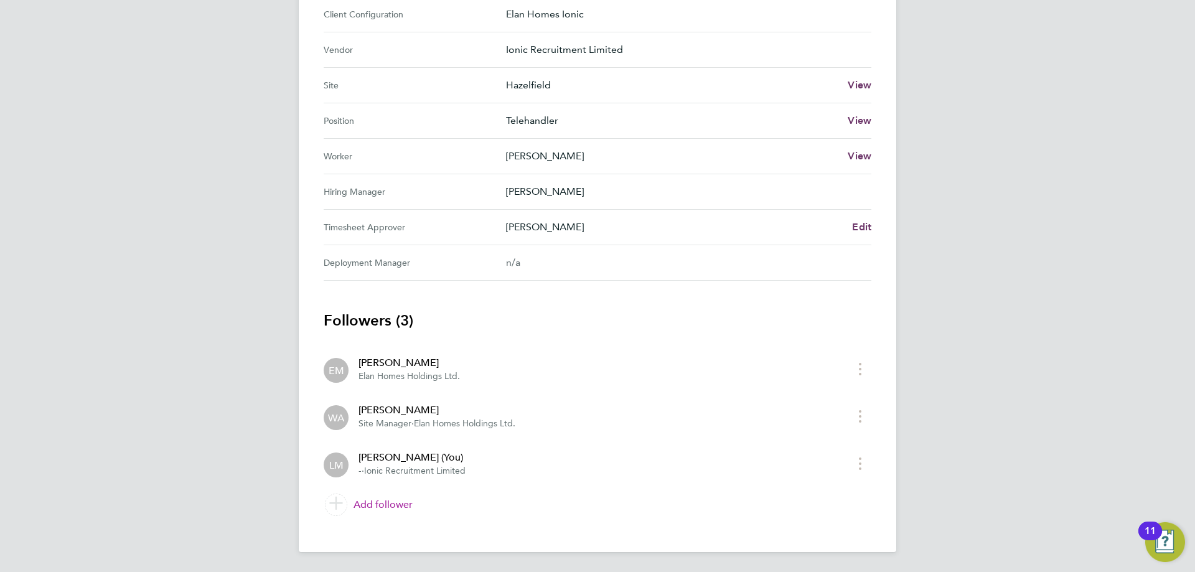
click at [361, 501] on link "Add follower" at bounding box center [598, 504] width 548 height 35
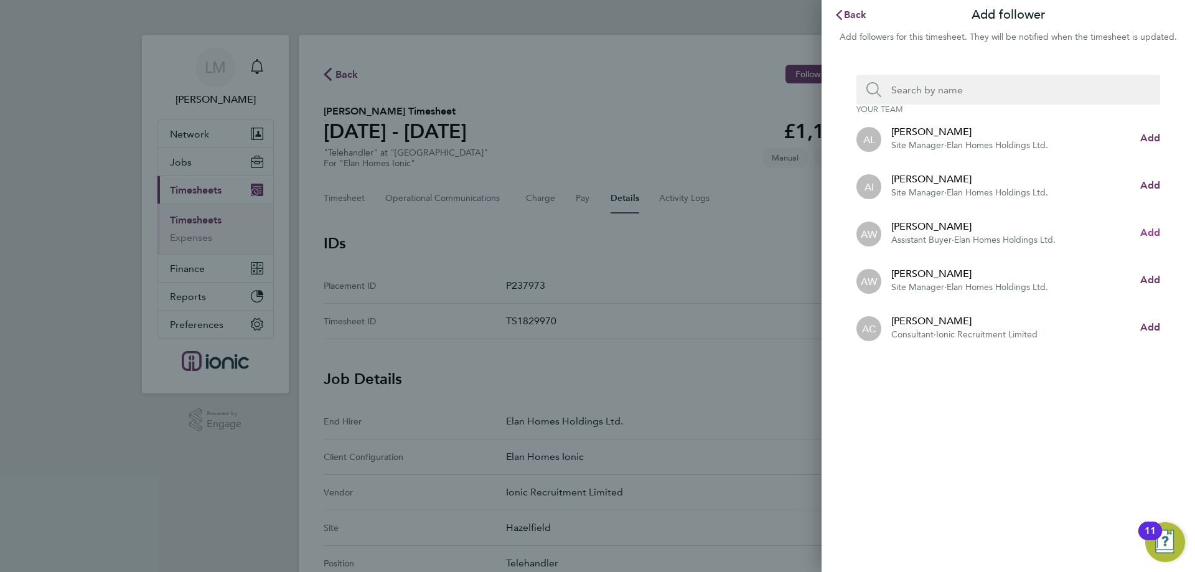
drag, startPoint x: 1147, startPoint y: 232, endPoint x: 976, endPoint y: 133, distance: 197.6
click at [1147, 230] on span "Add" at bounding box center [1150, 232] width 20 height 12
click at [916, 98] on input "Search team member by name:" at bounding box center [1013, 90] width 264 height 30
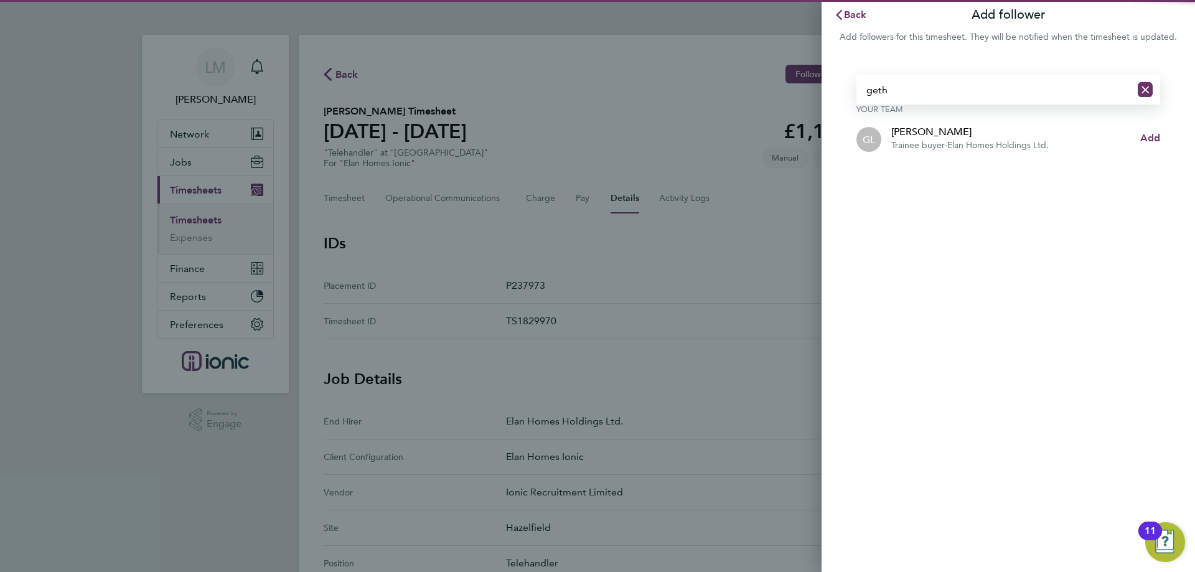
type input "geth"
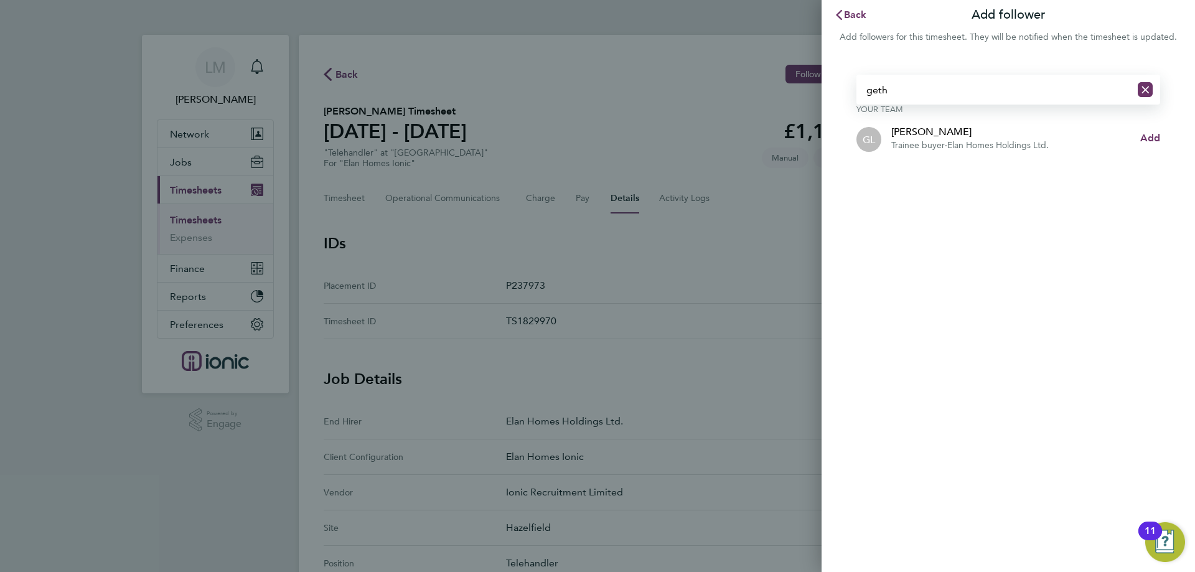
click at [1142, 146] on li "GL Gethin Lloyd Trainee buyer · Elan Homes Holdings Ltd. Add" at bounding box center [1008, 137] width 304 height 47
click at [1147, 136] on span "Add" at bounding box center [1150, 138] width 20 height 12
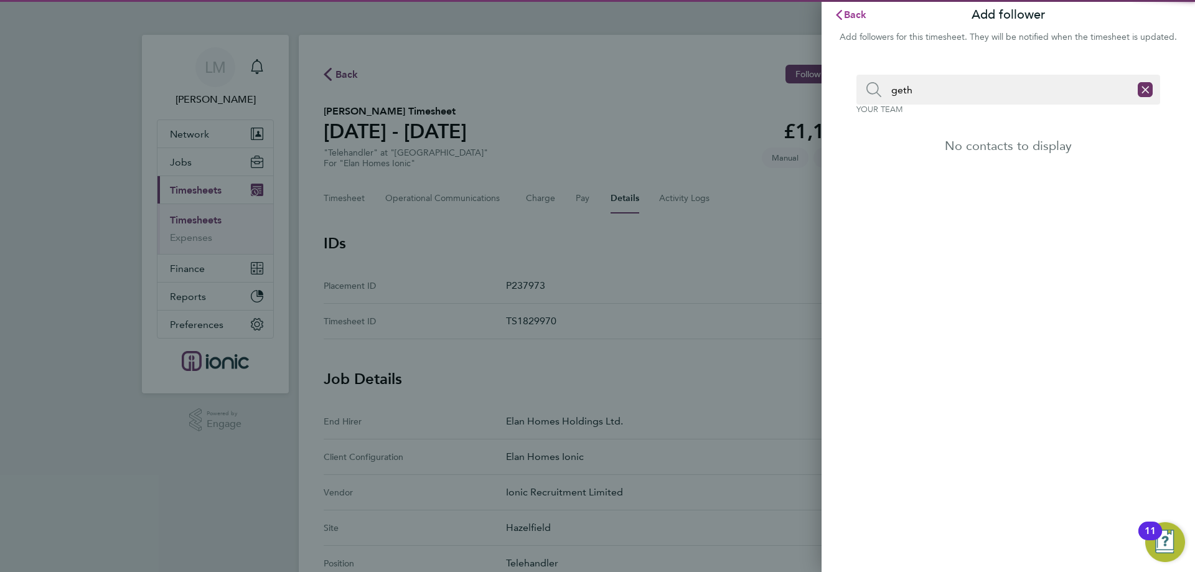
click at [854, 16] on span "Back" at bounding box center [855, 15] width 23 height 12
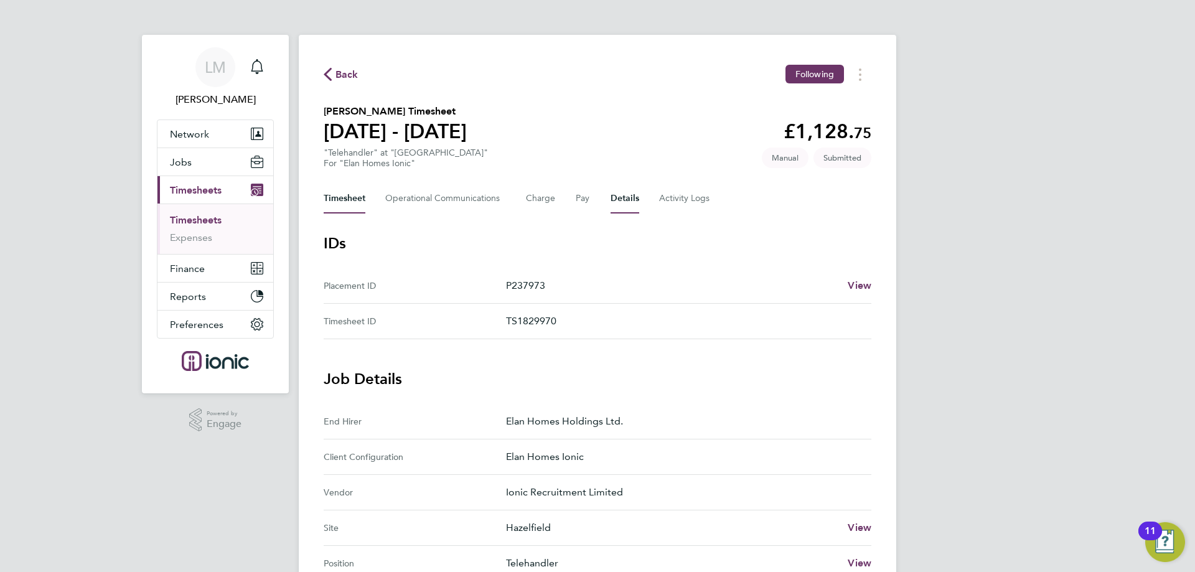
drag, startPoint x: 350, startPoint y: 182, endPoint x: 348, endPoint y: 189, distance: 7.1
click at [350, 184] on div "Back Following Spencer Toon's Timesheet 22 - 28 Sept 2025 £1,128. 75 "Telehandl…" at bounding box center [597, 562] width 597 height 1054
click at [348, 190] on button "Timesheet" at bounding box center [345, 199] width 42 height 30
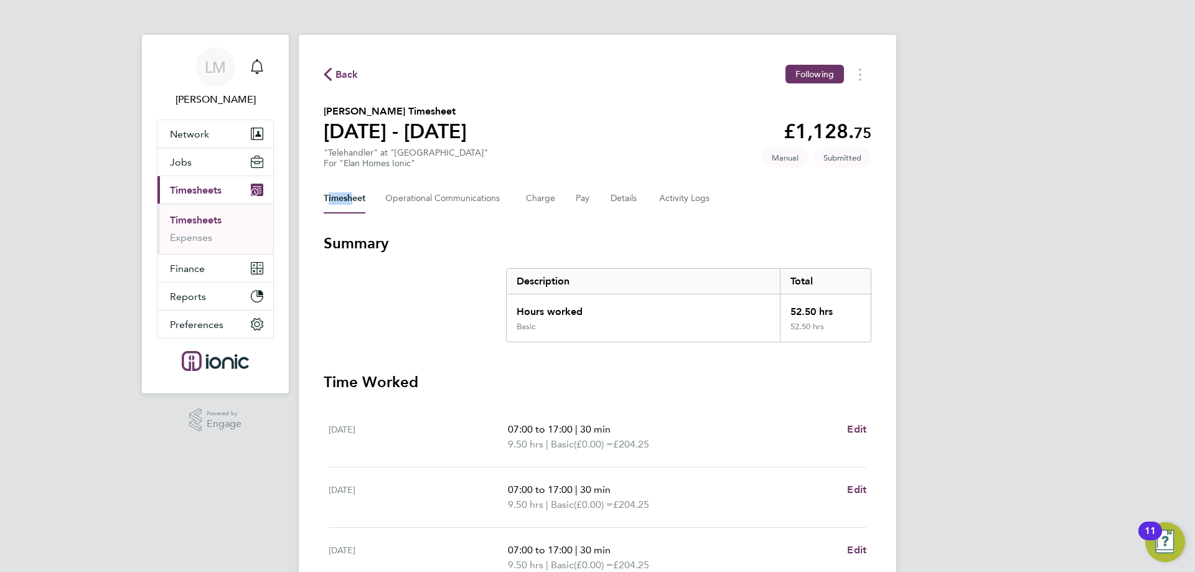
click at [340, 77] on span "Back" at bounding box center [346, 74] width 23 height 15
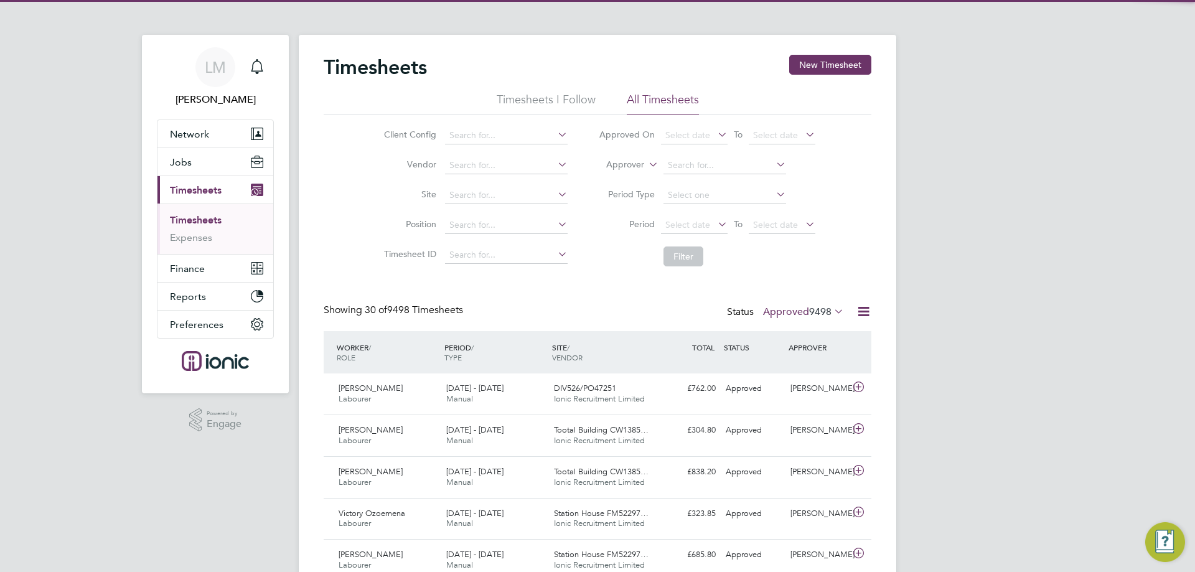
scroll to position [32, 108]
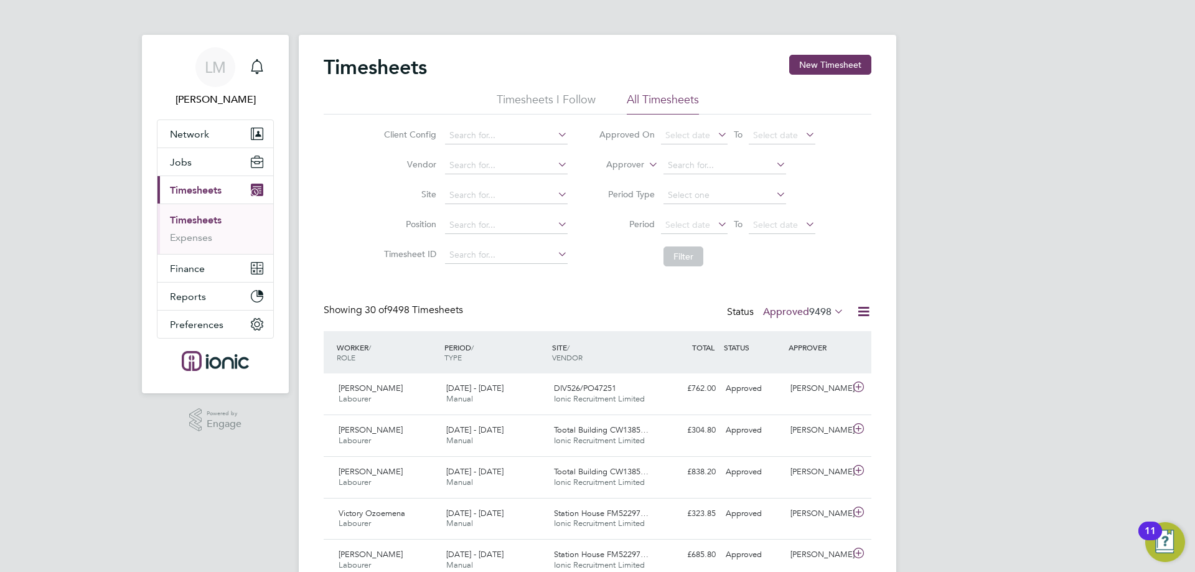
click at [848, 63] on button "New Timesheet" at bounding box center [830, 65] width 82 height 20
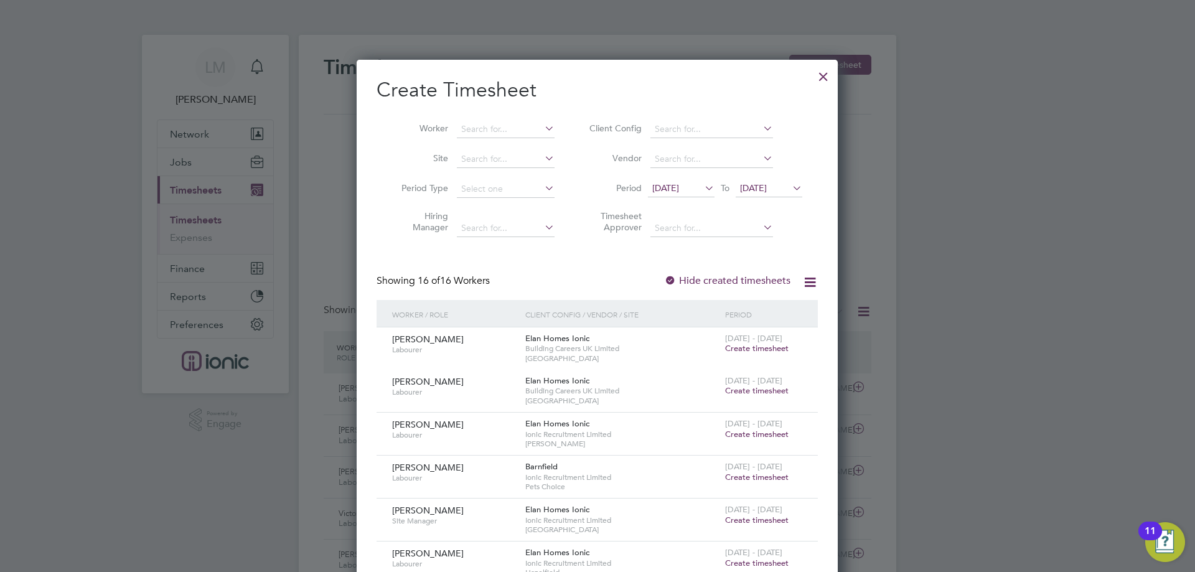
drag, startPoint x: 695, startPoint y: 188, endPoint x: 680, endPoint y: 230, distance: 44.9
click at [679, 187] on span "15 Sep 2025" at bounding box center [665, 187] width 27 height 11
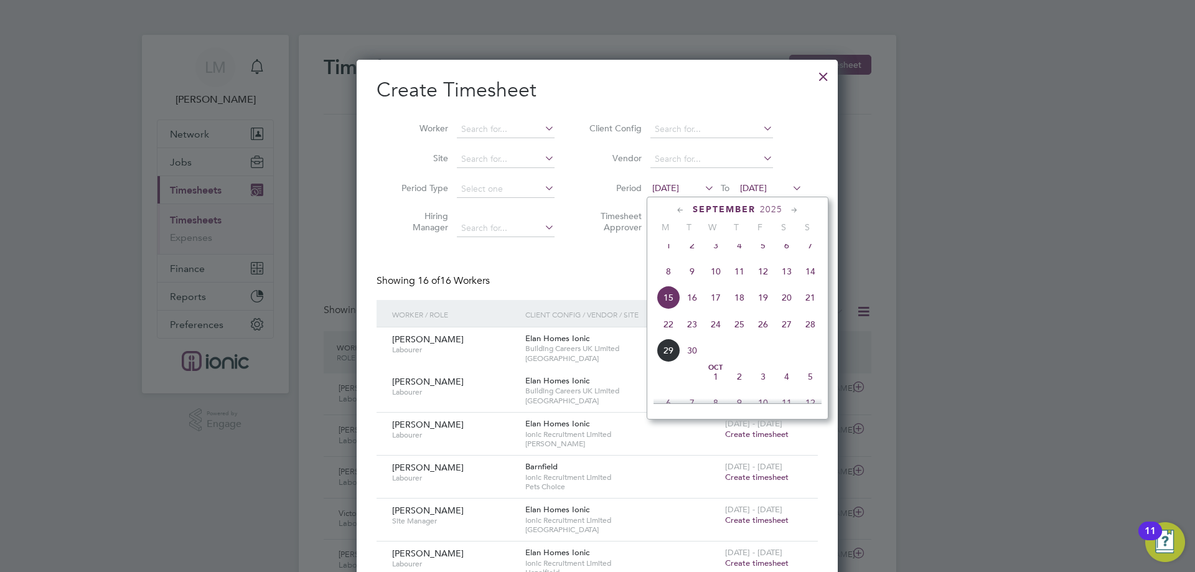
drag, startPoint x: 670, startPoint y: 338, endPoint x: 669, endPoint y: 329, distance: 8.7
click at [668, 336] on span "22" at bounding box center [668, 324] width 24 height 24
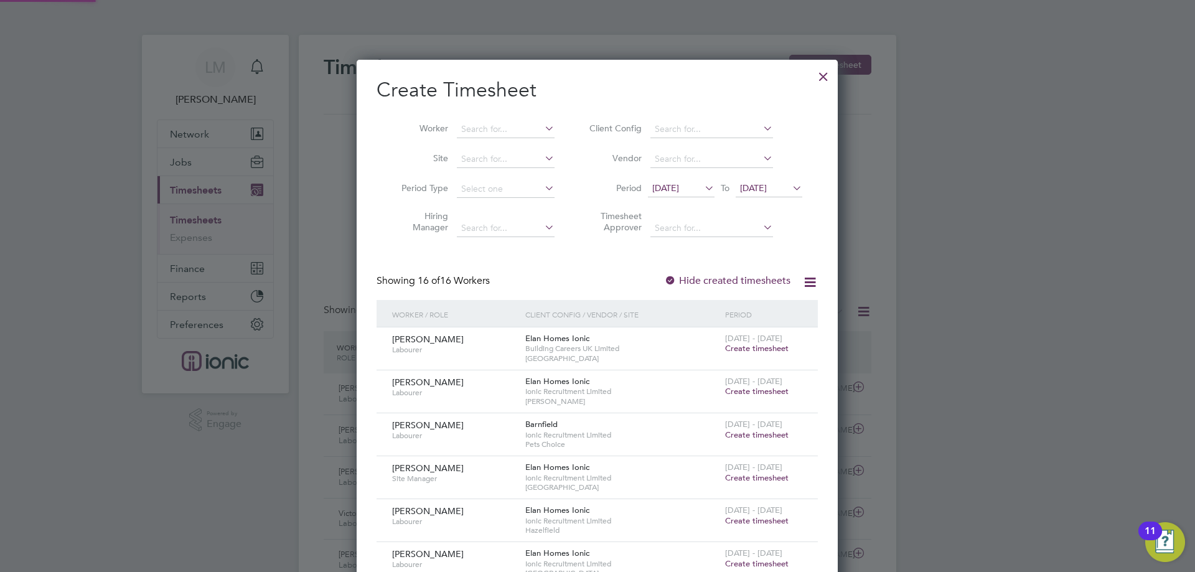
click at [790, 187] on icon at bounding box center [790, 187] width 0 height 17
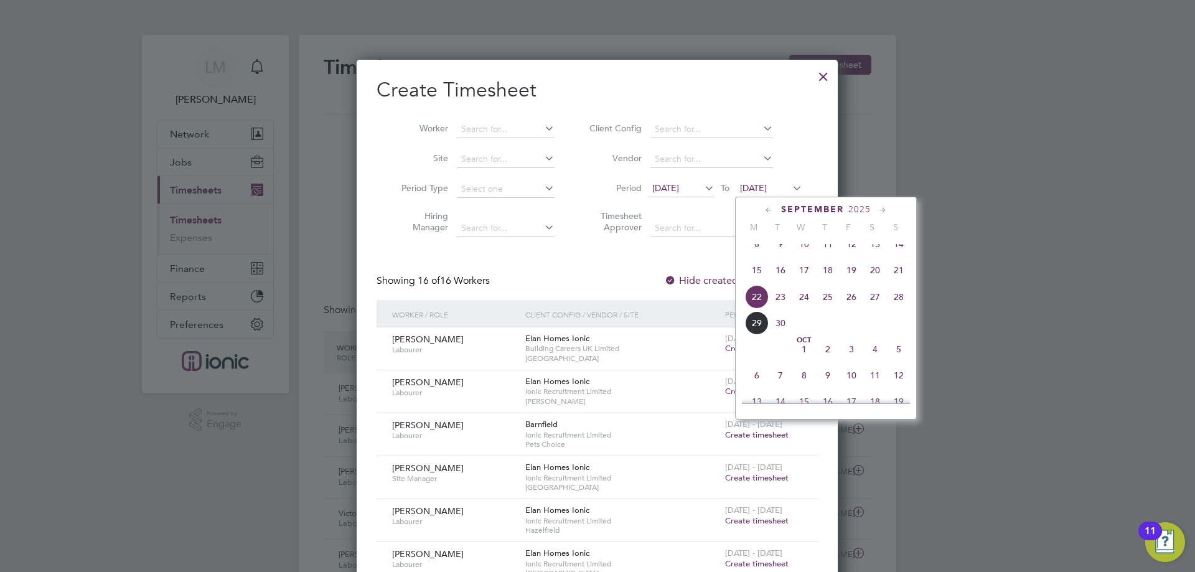
click at [907, 305] on span "28" at bounding box center [899, 297] width 24 height 24
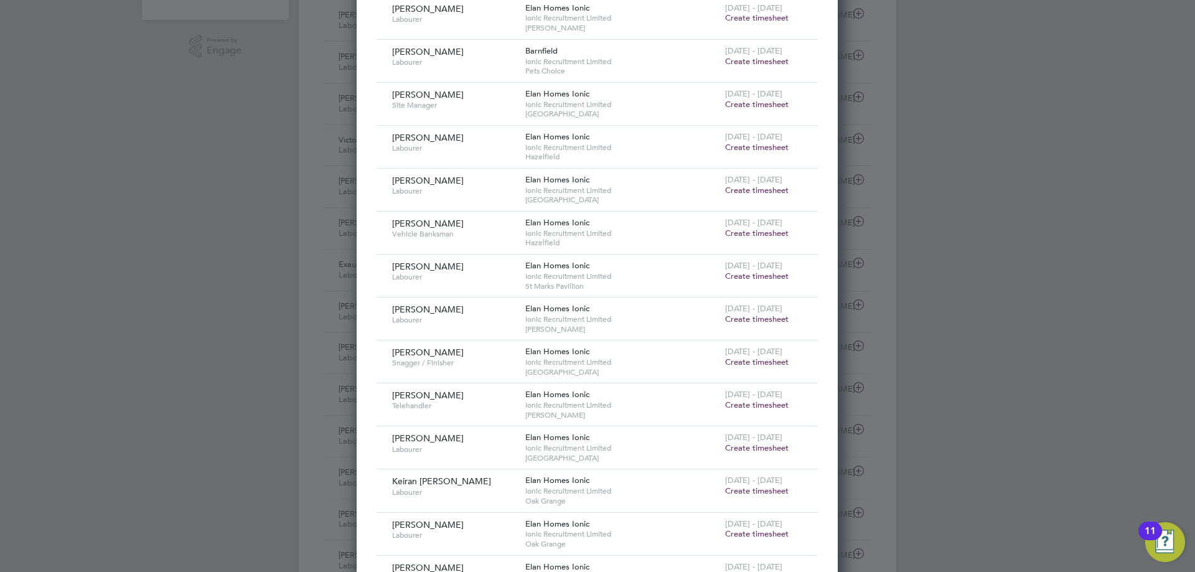
click at [766, 185] on span "Create timesheet" at bounding box center [756, 190] width 63 height 11
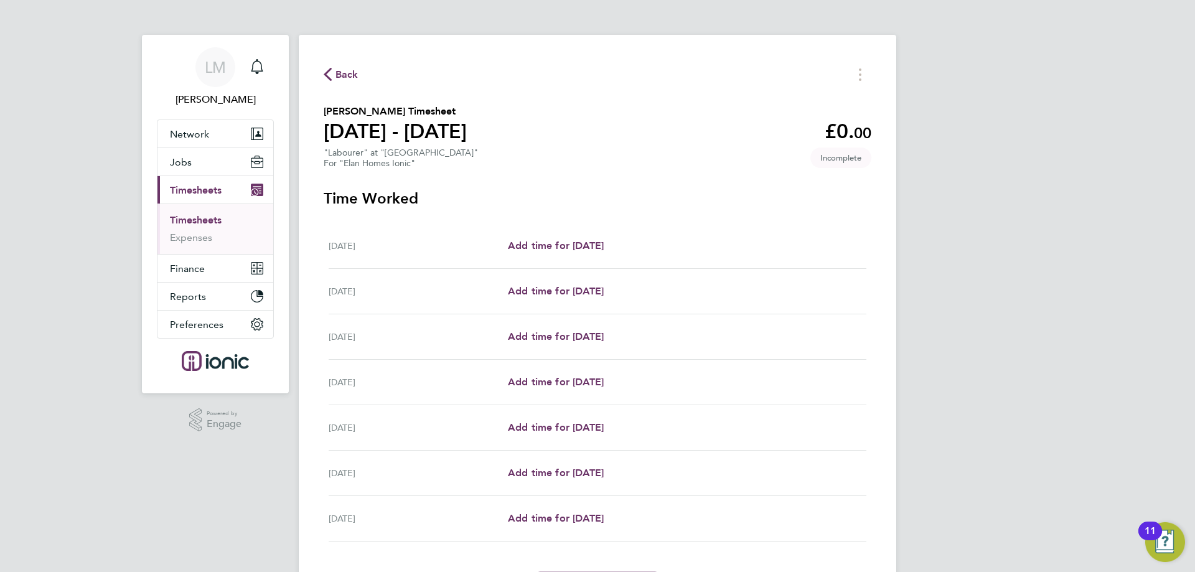
click at [590, 281] on div "Tue 23 Sep Add time for Tue 23 Sep Add time for Tue 23 Sep" at bounding box center [598, 291] width 538 height 45
click at [590, 296] on span "Add time for Tue 23 Sep" at bounding box center [556, 291] width 96 height 12
select select "30"
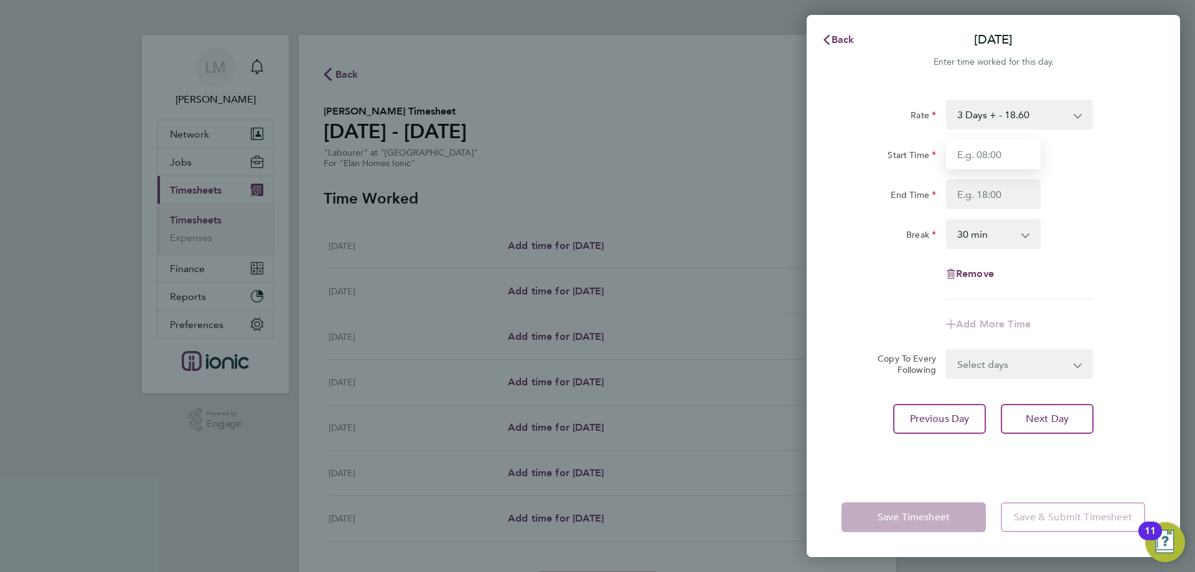
click at [959, 157] on input "Start Time" at bounding box center [993, 154] width 95 height 30
type input "07:30"
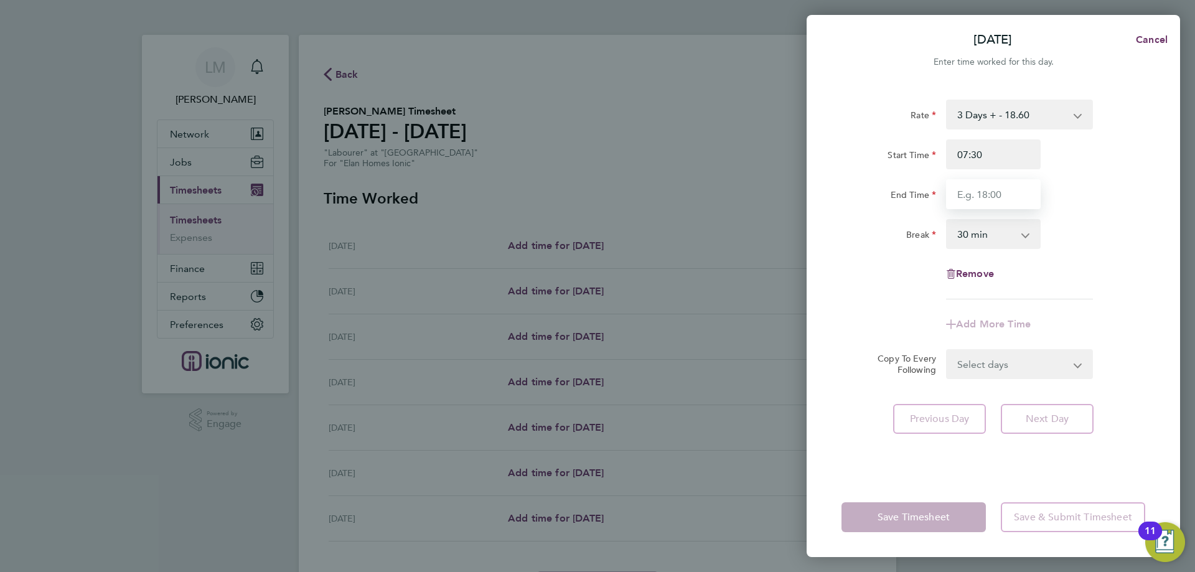
drag, startPoint x: 987, startPoint y: 194, endPoint x: 994, endPoint y: 207, distance: 15.3
click at [987, 194] on input "End Time" at bounding box center [993, 194] width 95 height 30
type input "16:00"
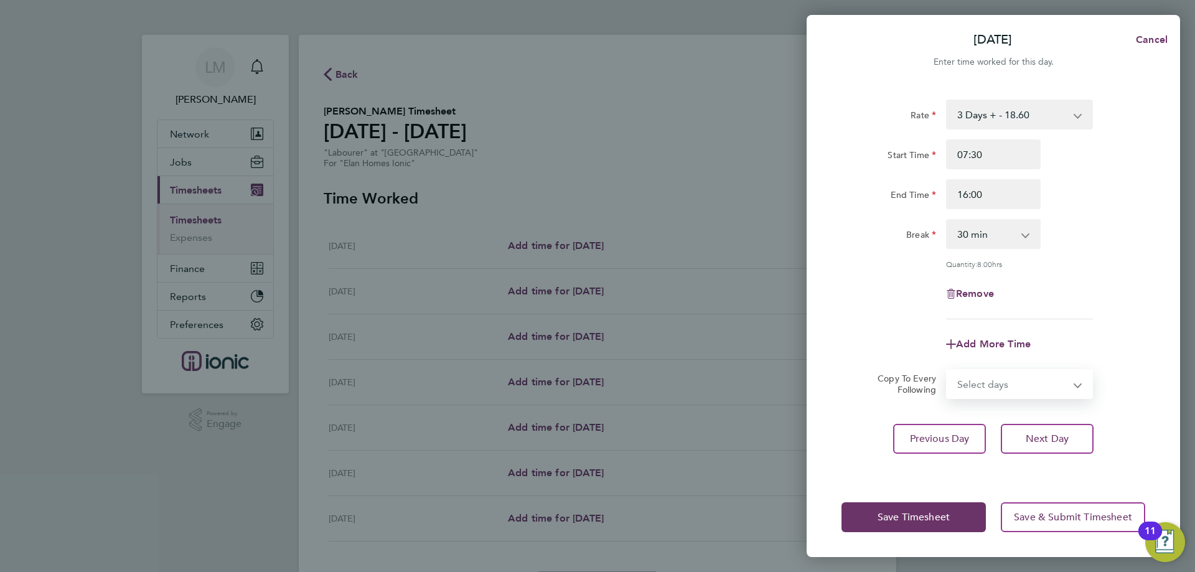
click at [1015, 351] on form "Rate 3 Days + - 18.60 3 Days - - 16.78 Start Time 07:30 End Time 16:00 Break 0 …" at bounding box center [993, 249] width 304 height 299
select select "WEEKDAY"
click at [947, 370] on select "Select days Day Weekday (Mon-Fri) Weekend (Sat-Sun) Wednesday Thursday Friday S…" at bounding box center [1012, 383] width 131 height 27
select select "2025-09-28"
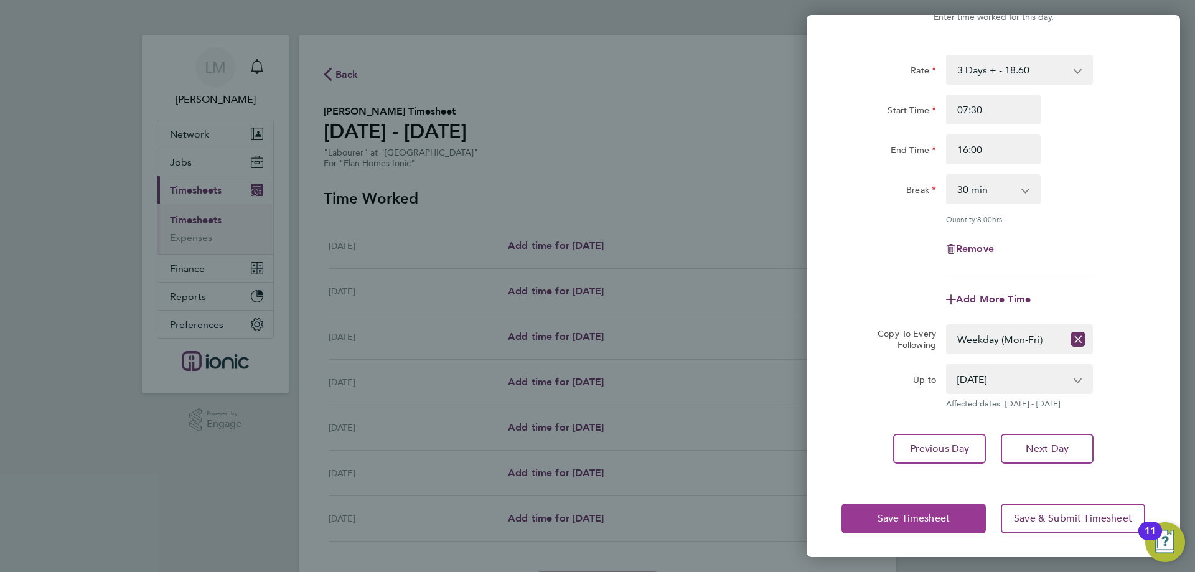
drag, startPoint x: 912, startPoint y: 518, endPoint x: 814, endPoint y: 465, distance: 111.6
click at [913, 518] on span "Save Timesheet" at bounding box center [913, 518] width 72 height 12
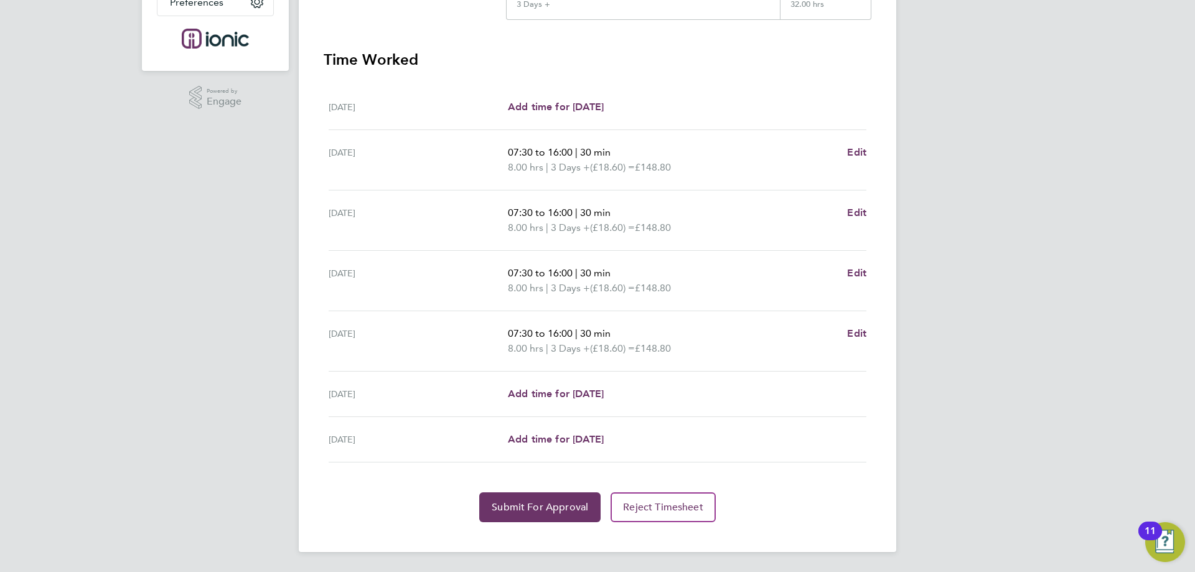
click at [874, 333] on div "Back Following Ian Scott's Timesheet 22 - 28 Sept 2025 £595. 20 "Labourer" at "…" at bounding box center [597, 132] width 597 height 839
click at [864, 330] on span "Edit" at bounding box center [856, 333] width 19 height 12
select select "30"
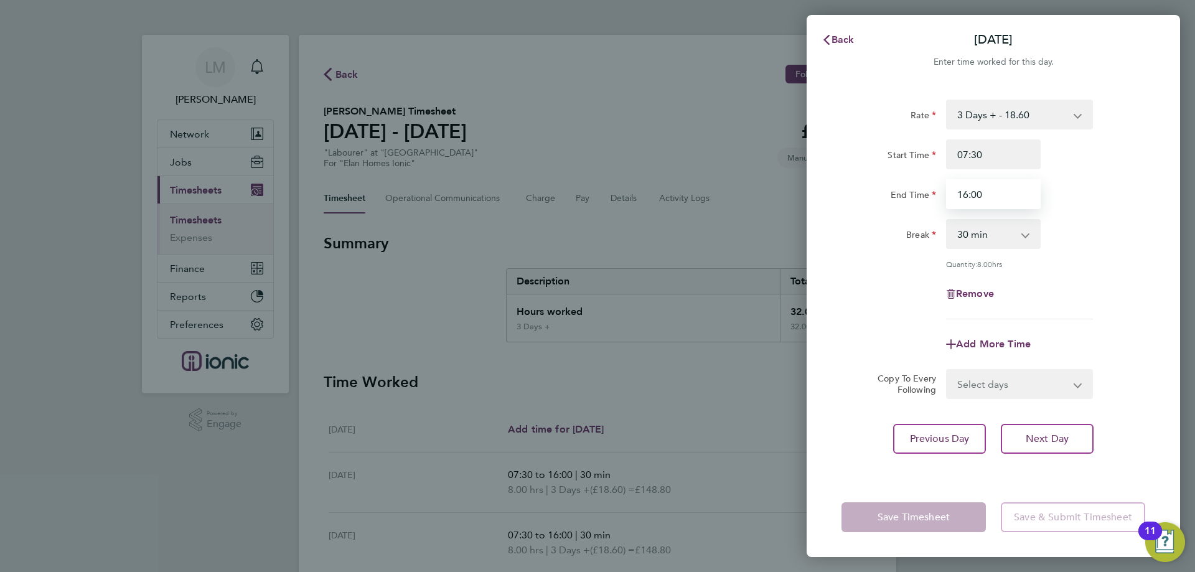
click at [966, 194] on input "16:00" at bounding box center [993, 194] width 95 height 30
type input "15:00"
click at [844, 333] on div "Add More Time" at bounding box center [993, 344] width 314 height 30
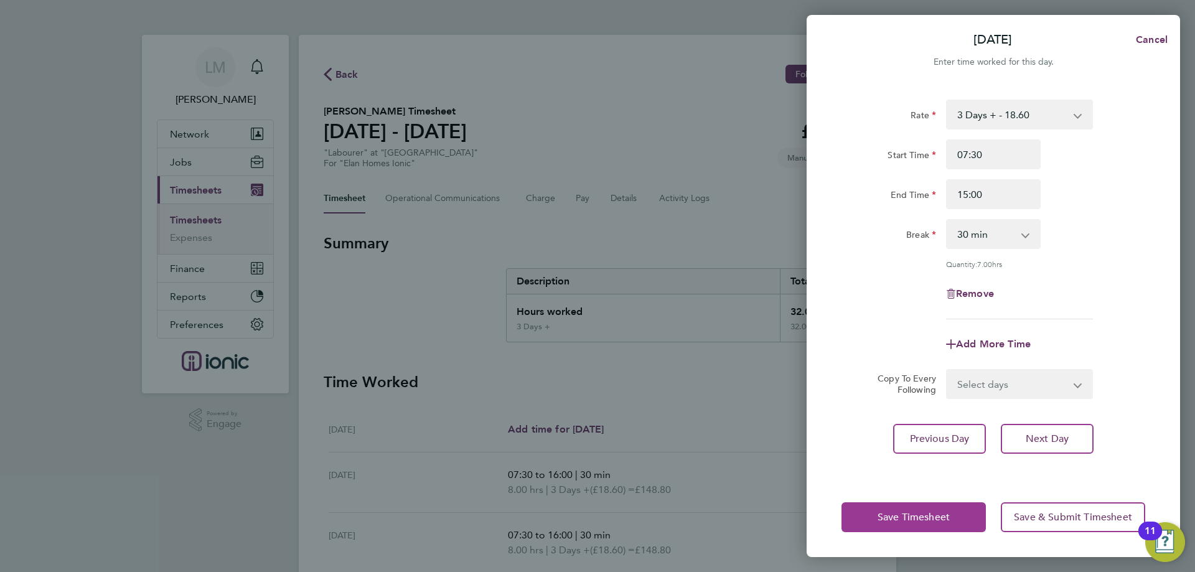
click at [936, 505] on button "Save Timesheet" at bounding box center [913, 517] width 144 height 30
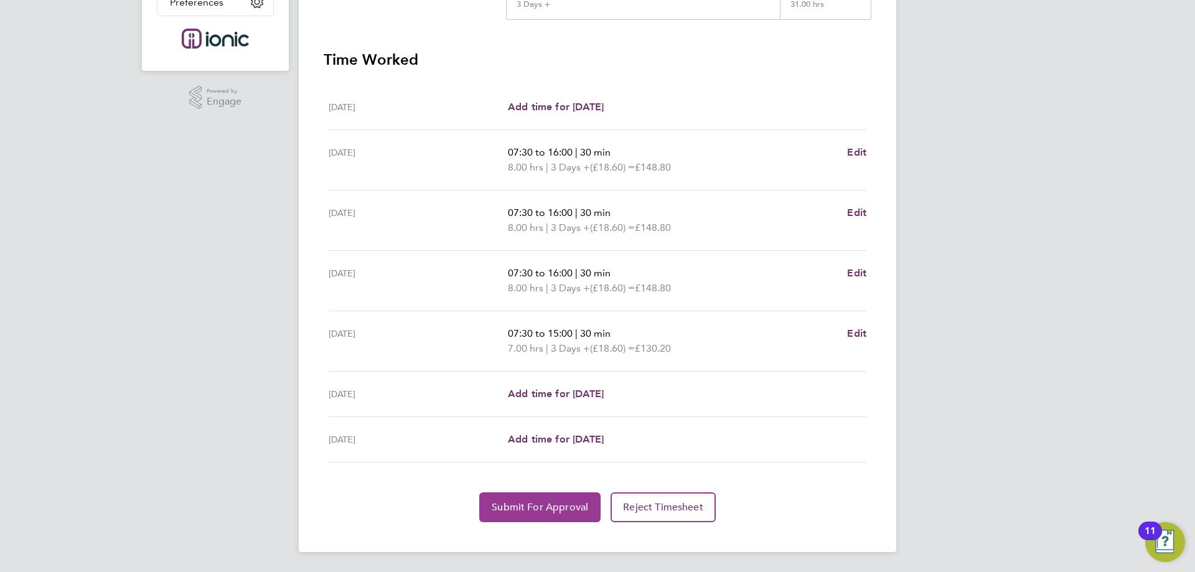
click at [556, 515] on button "Submit For Approval" at bounding box center [539, 507] width 121 height 30
click at [556, 515] on app-form-button "Submit For Approval" at bounding box center [542, 507] width 126 height 30
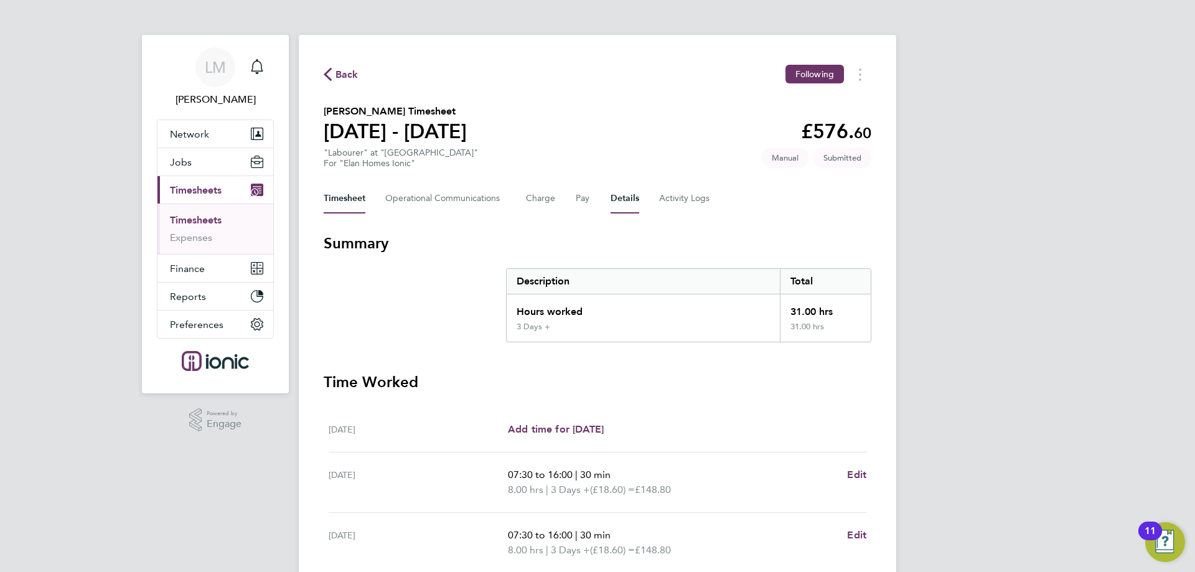
click at [630, 197] on button "Details" at bounding box center [624, 199] width 29 height 30
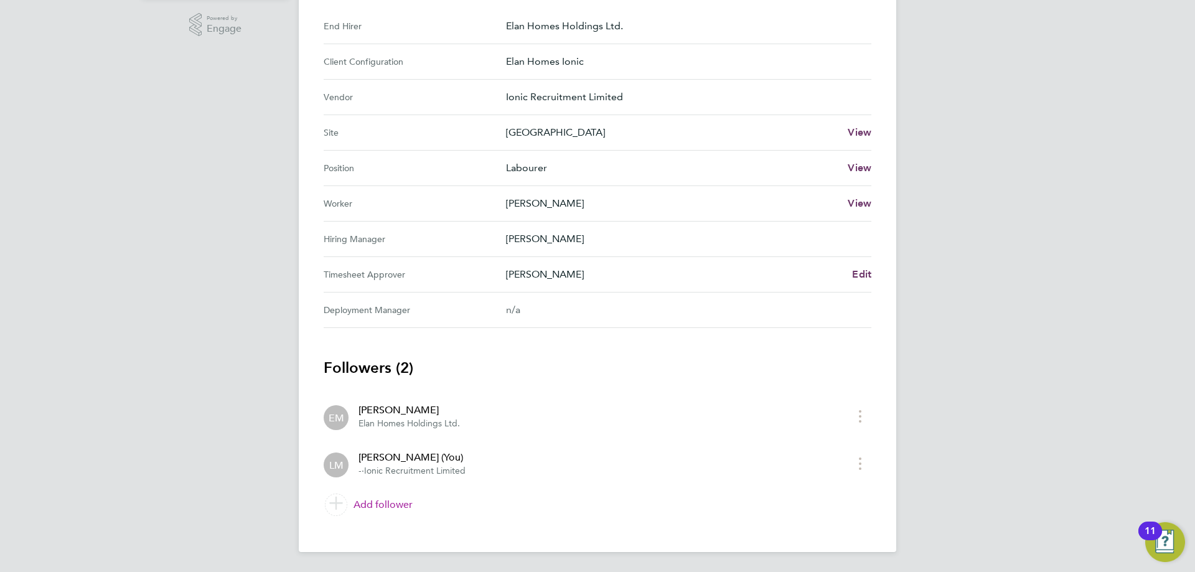
click at [405, 495] on link "Add follower" at bounding box center [598, 504] width 548 height 35
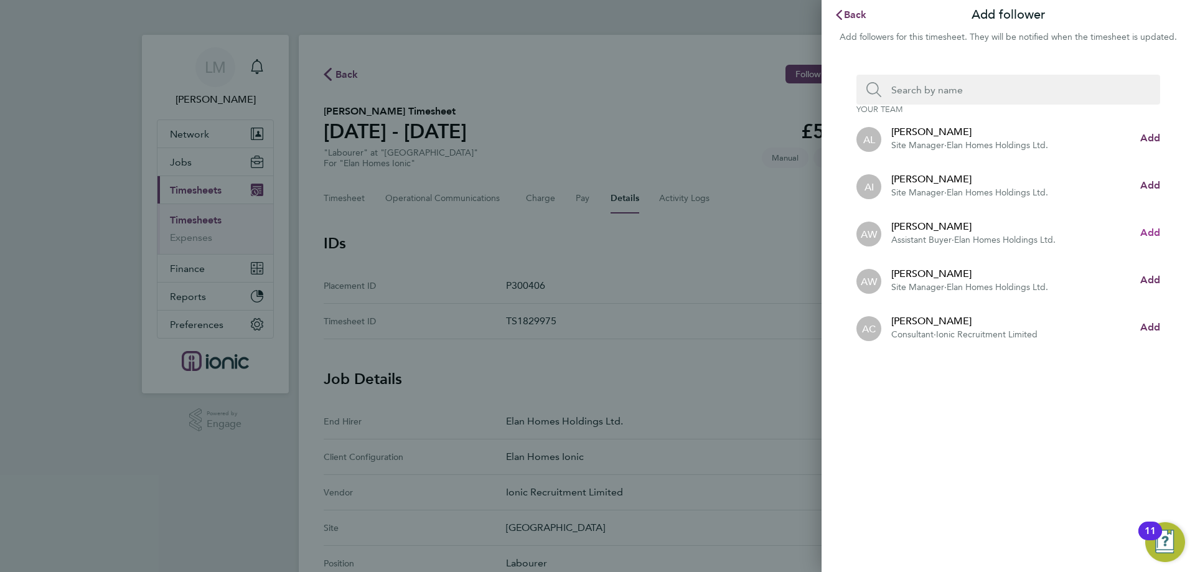
drag, startPoint x: 1142, startPoint y: 238, endPoint x: 1128, endPoint y: 220, distance: 22.5
click at [1143, 238] on span "Add" at bounding box center [1150, 232] width 20 height 12
click at [940, 98] on input "Search team member by name:" at bounding box center [1013, 90] width 264 height 30
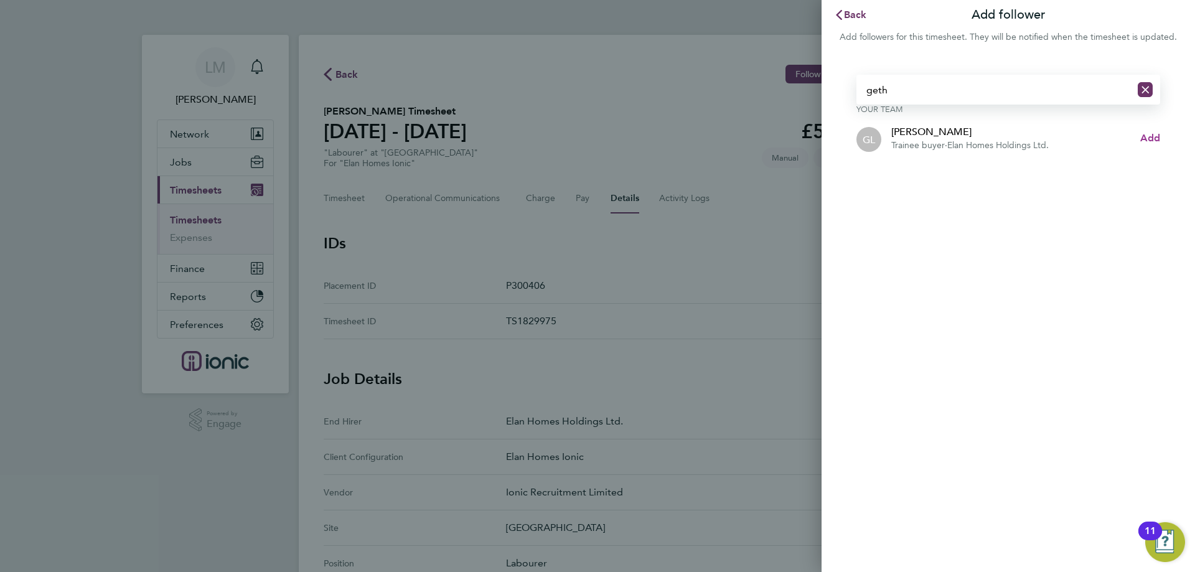
type input "geth"
click at [1159, 139] on span "Add" at bounding box center [1150, 138] width 20 height 12
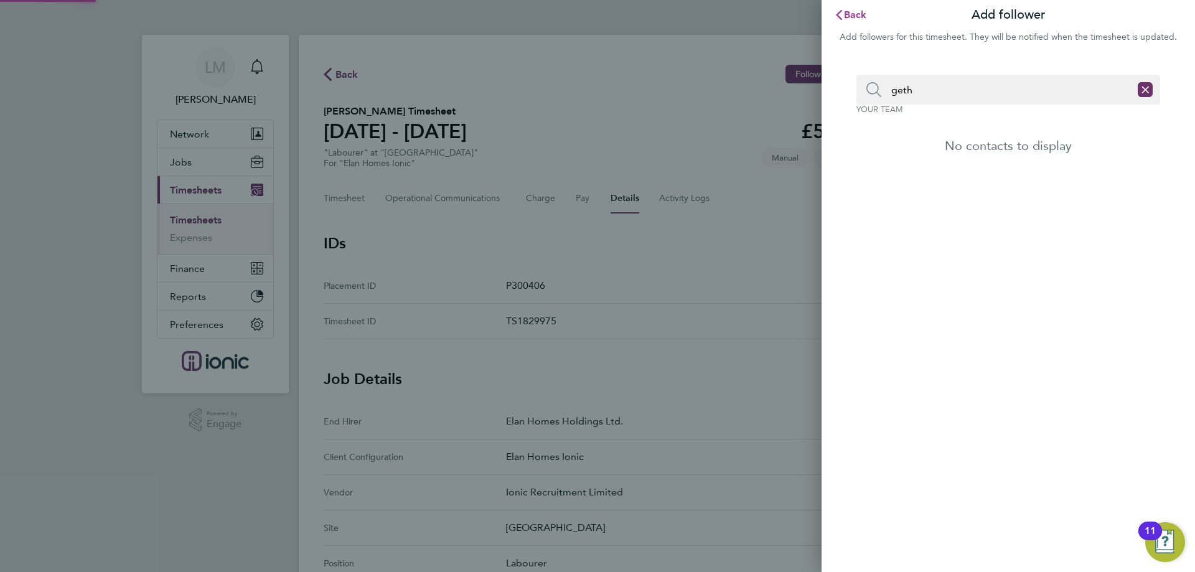
click at [849, 13] on span "Back" at bounding box center [855, 15] width 23 height 12
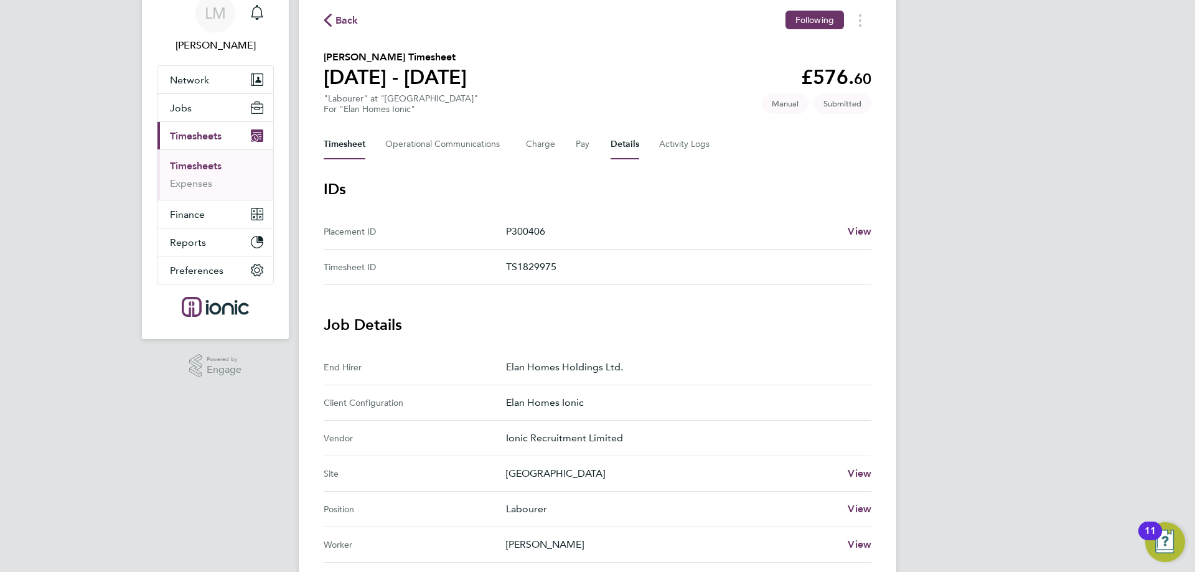
click at [347, 147] on button "Timesheet" at bounding box center [345, 144] width 42 height 30
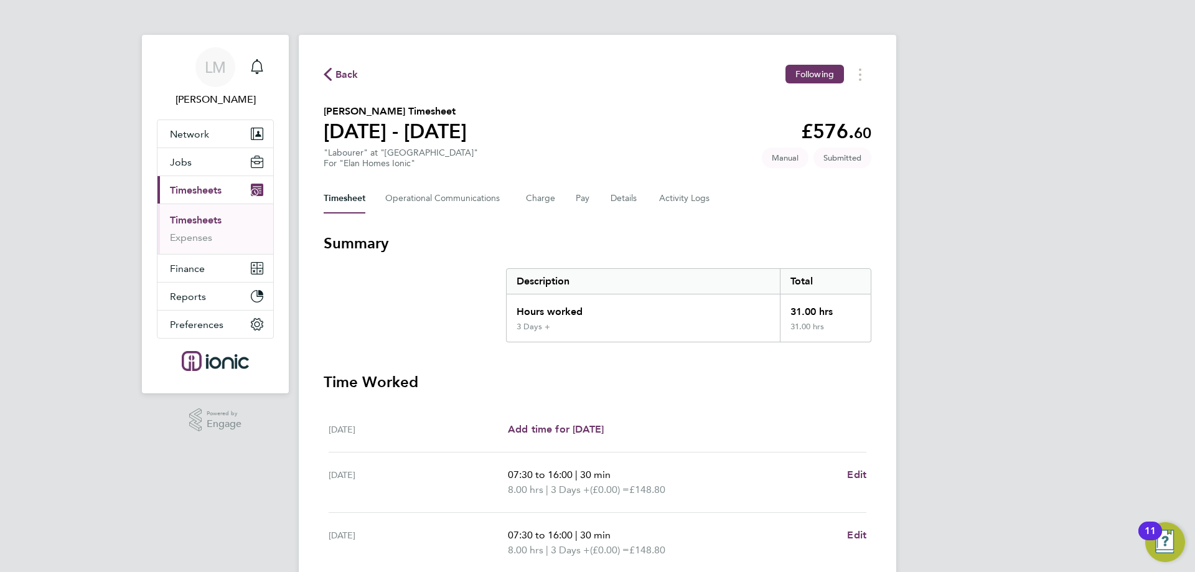
click at [351, 73] on span "Back" at bounding box center [346, 74] width 23 height 15
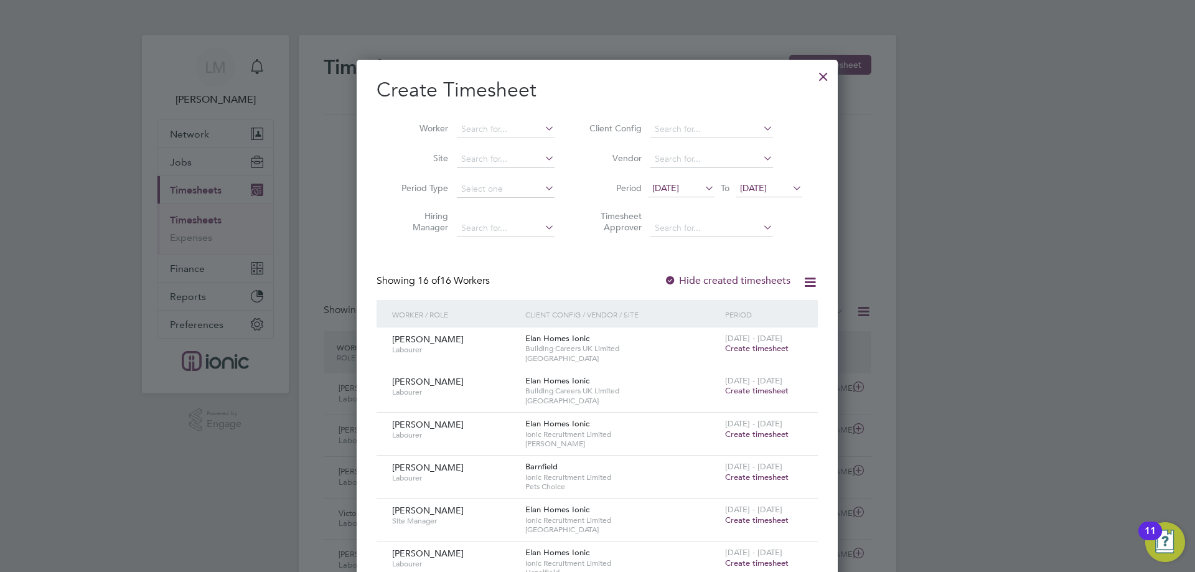
click at [665, 185] on span "[DATE]" at bounding box center [665, 187] width 27 height 11
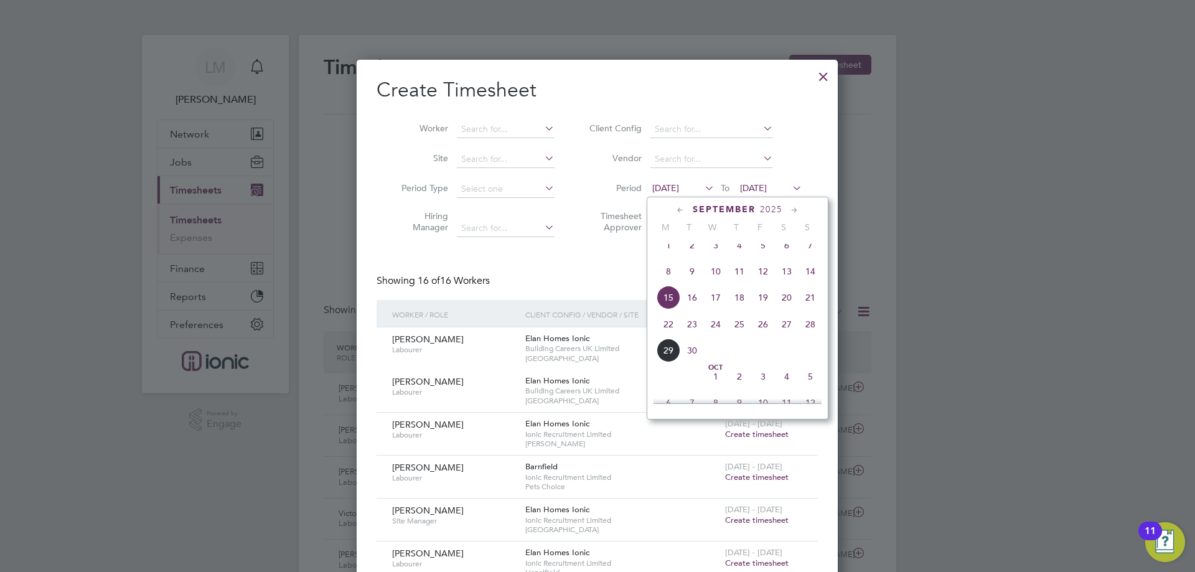
click at [661, 347] on div "Sep 1 2 3 4 5 6 7 8 9 10 11 12 13 14 15 16 17 18 19 20 21 22 23 24 25 26 27 28 …" at bounding box center [745, 298] width 184 height 131
click at [668, 336] on span "22" at bounding box center [668, 324] width 24 height 24
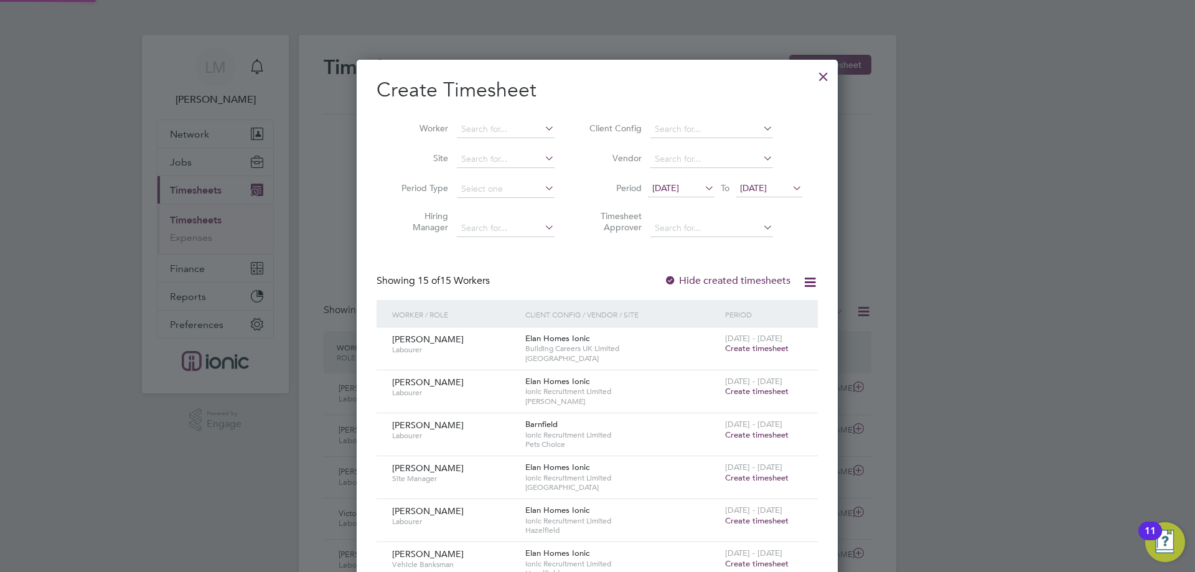
click at [767, 190] on span "[DATE]" at bounding box center [753, 187] width 27 height 11
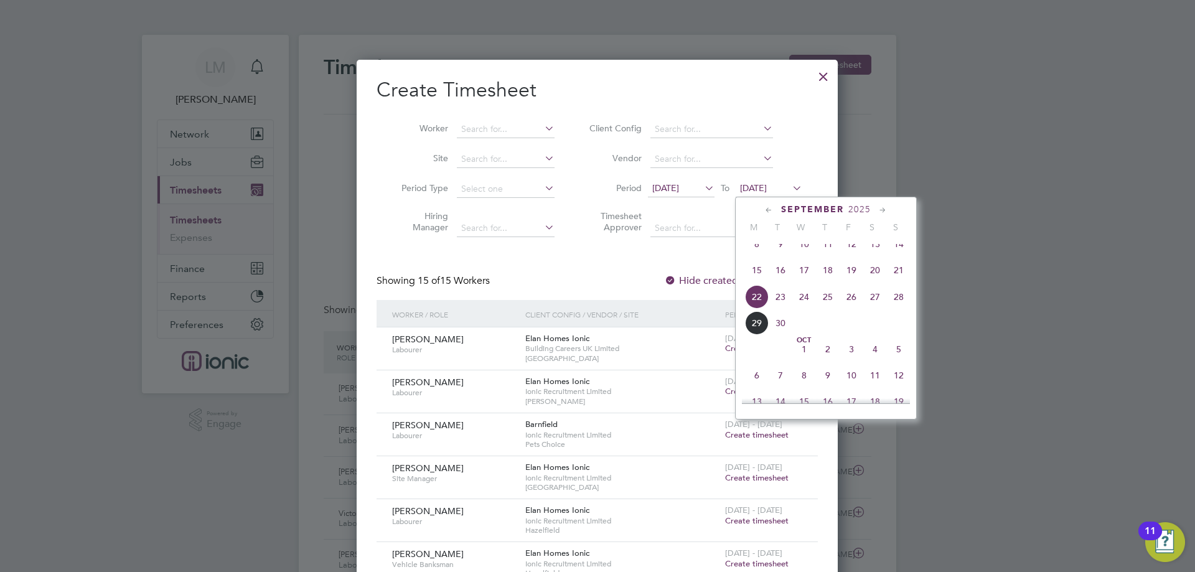
click at [887, 303] on span "28" at bounding box center [899, 297] width 24 height 24
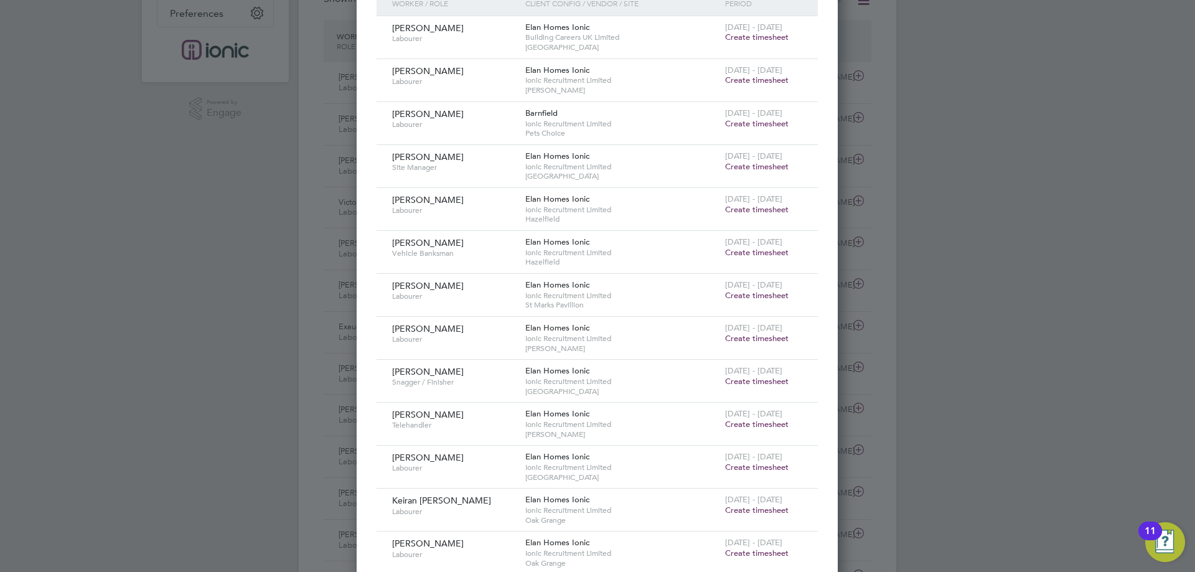
click at [753, 335] on span "Create timesheet" at bounding box center [756, 338] width 63 height 11
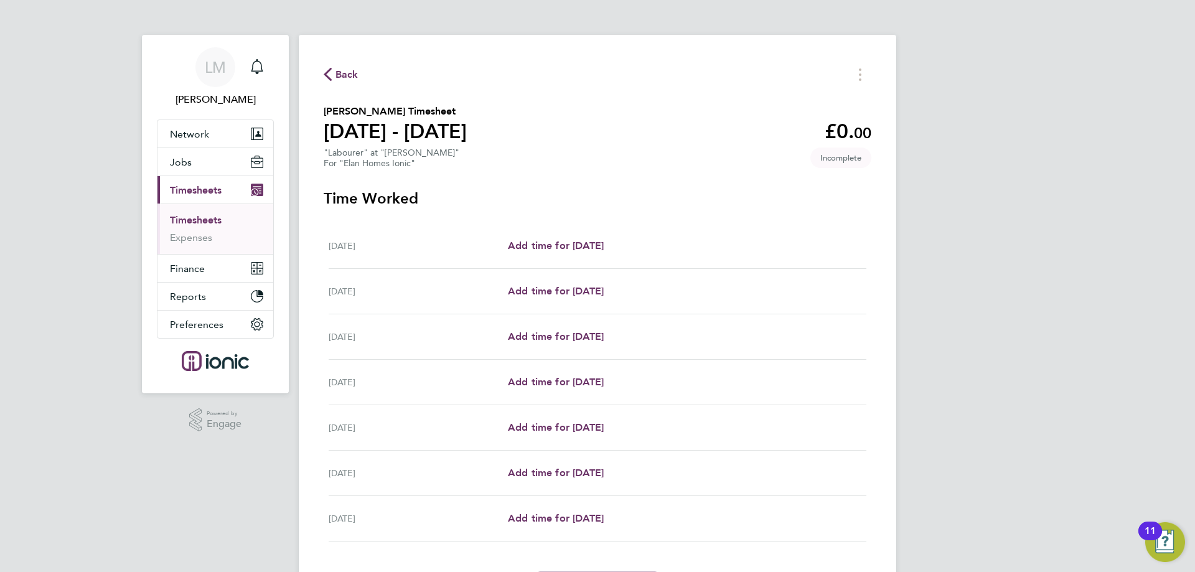
click at [565, 256] on div "Mon 22 Sep Add time for Mon 22 Sep Add time for Mon 22 Sep" at bounding box center [598, 245] width 538 height 45
click at [566, 249] on span "Add time for Mon 22 Sep" at bounding box center [556, 246] width 96 height 12
select select "30"
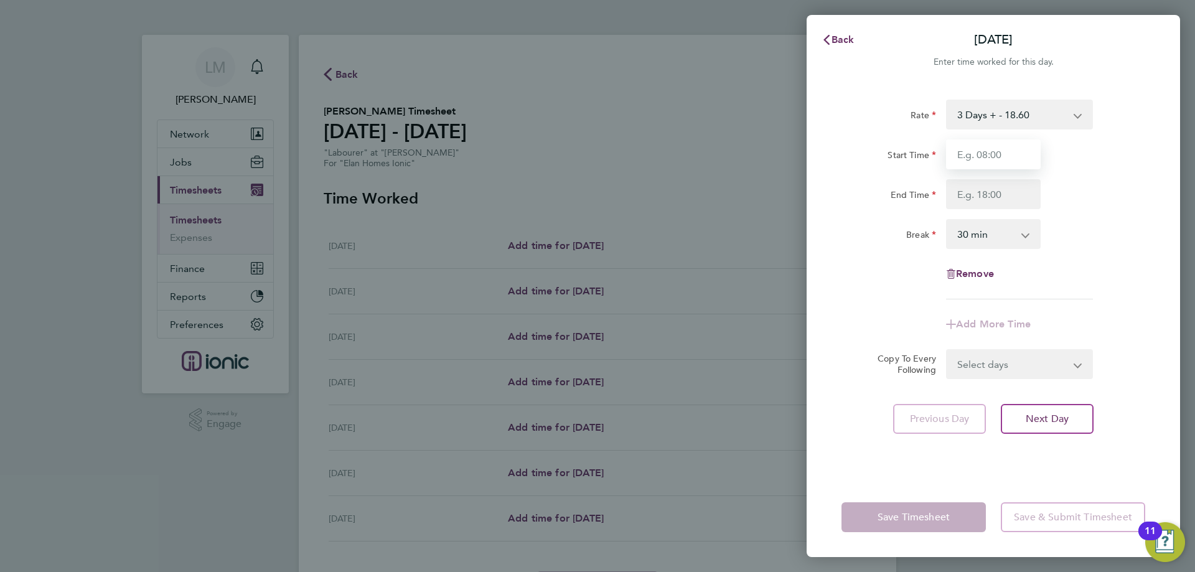
click at [972, 141] on input "Start Time" at bounding box center [993, 154] width 95 height 30
type input "07:30"
click at [999, 190] on input "End Time" at bounding box center [993, 194] width 95 height 30
type input "16:30"
click at [1024, 367] on form "Rate 3 Days + - 18.60 3 Days - - 16.78 Start Time 07:30 End Time 16:30 Break 0 …" at bounding box center [993, 239] width 304 height 279
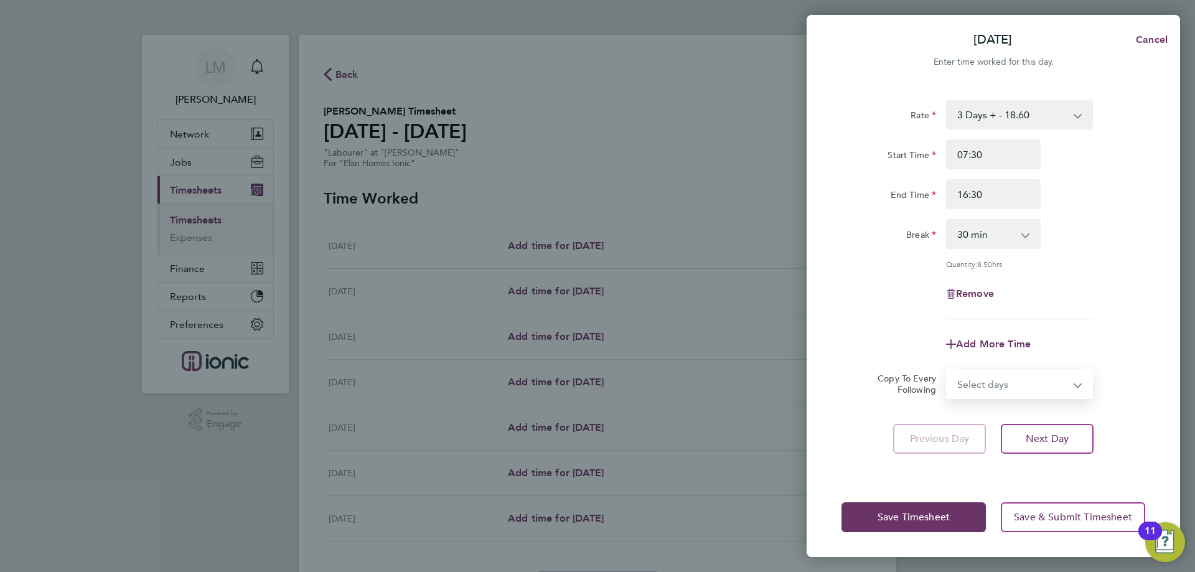
select select "WEEKDAY"
click at [947, 370] on select "Select days Day Weekday (Mon-Fri) Weekend (Sat-Sun) Tuesday Wednesday Thursday …" at bounding box center [1012, 383] width 131 height 27
select select "2025-09-28"
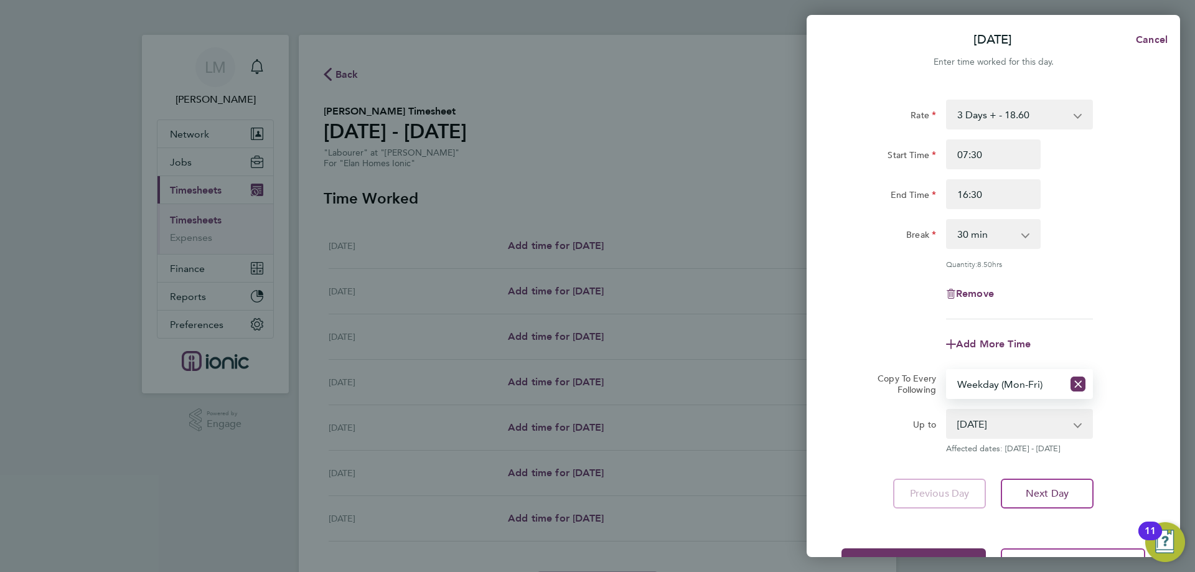
scroll to position [45, 0]
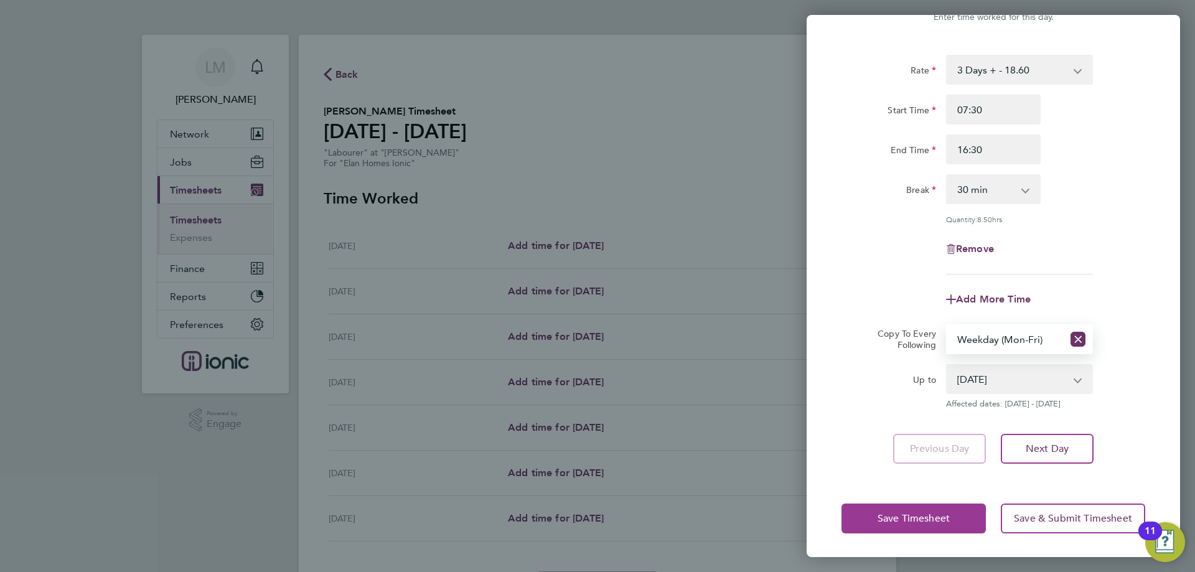
click at [931, 513] on span "Save Timesheet" at bounding box center [913, 518] width 72 height 12
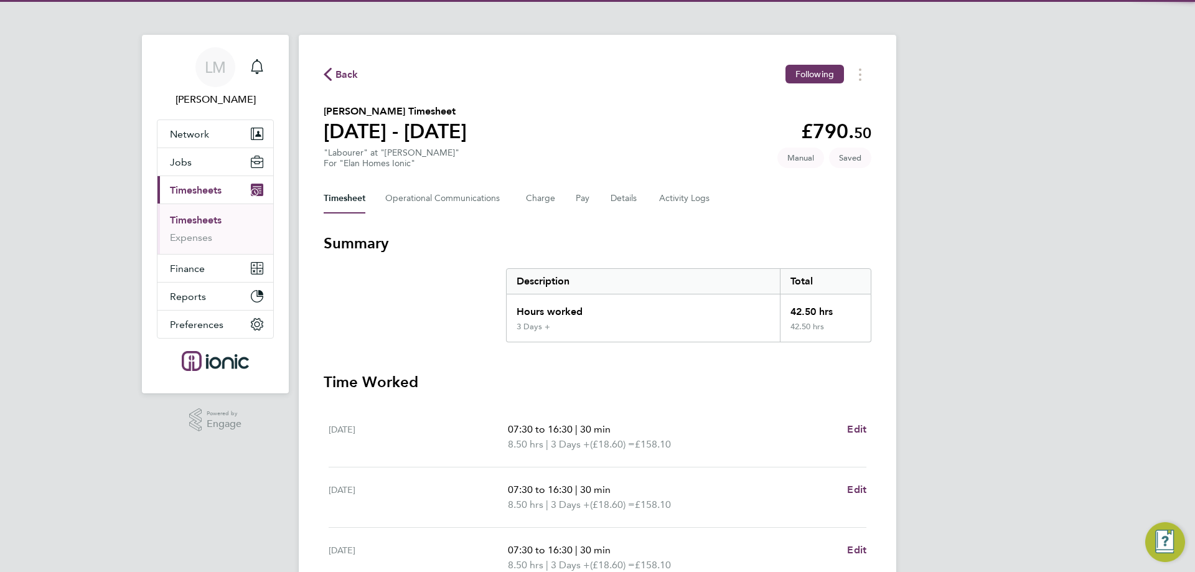
scroll to position [275, 0]
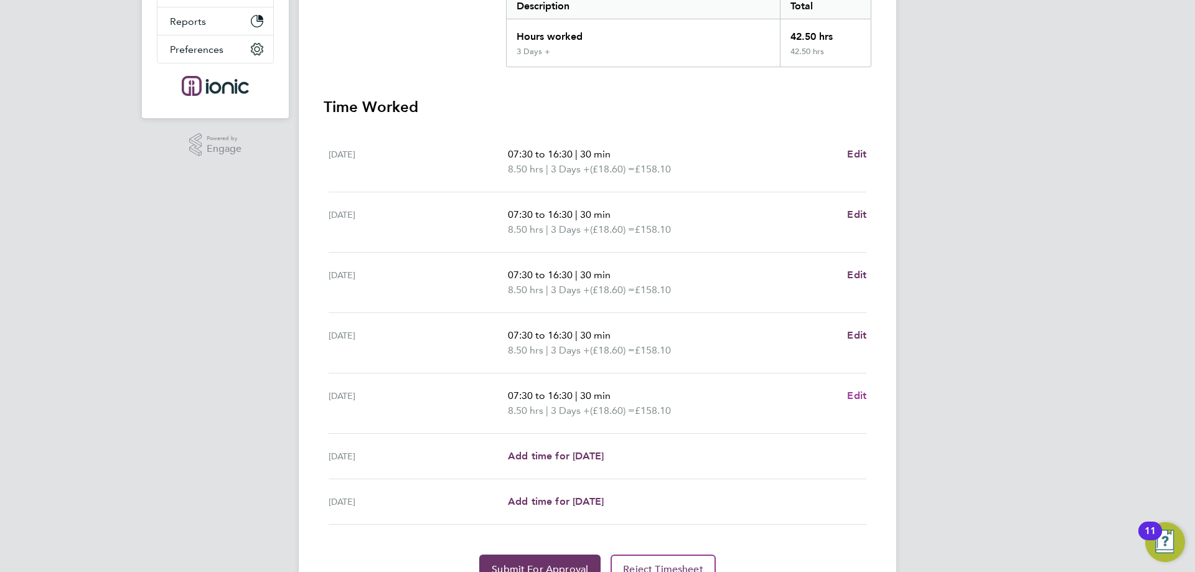
click at [863, 399] on span "Edit" at bounding box center [856, 395] width 19 height 12
select select "30"
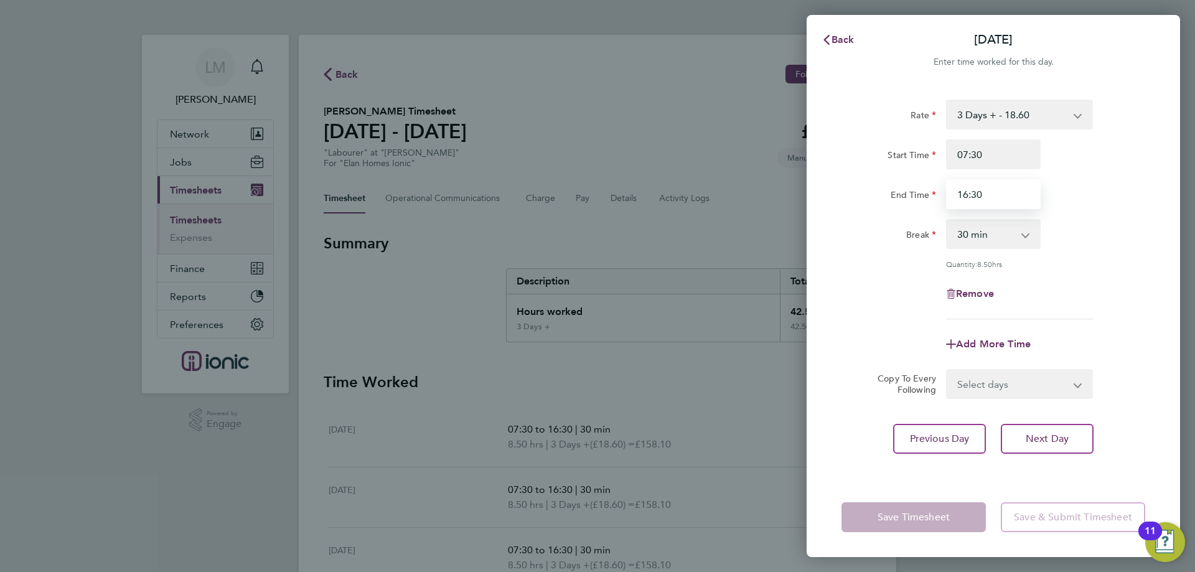
drag, startPoint x: 963, startPoint y: 195, endPoint x: 967, endPoint y: 225, distance: 30.1
click at [964, 195] on input "16:30" at bounding box center [993, 194] width 95 height 30
type input "15:30"
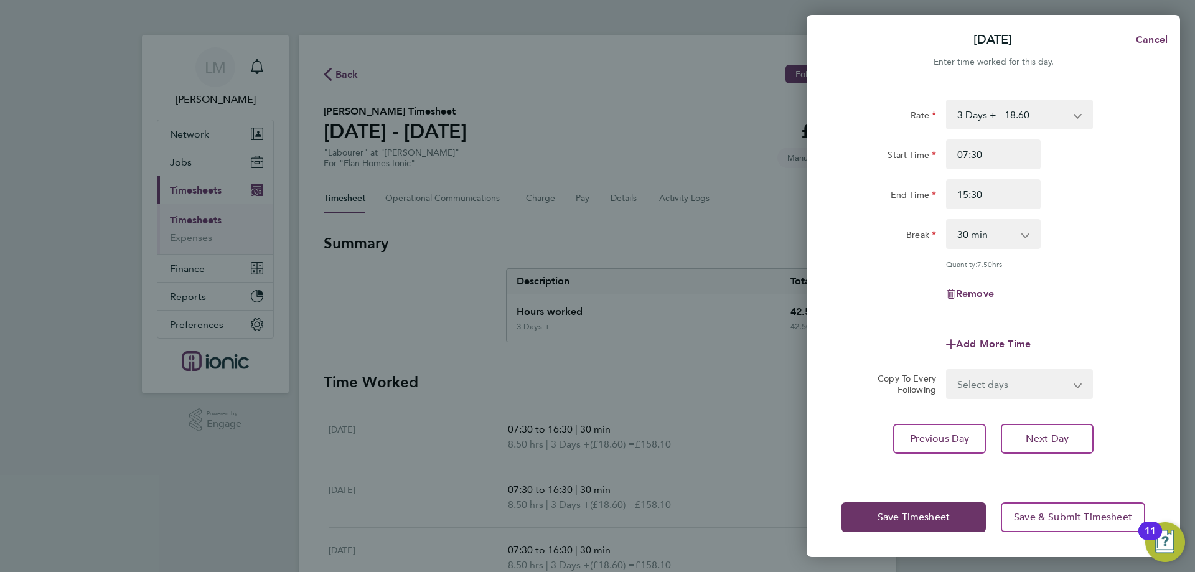
click at [909, 286] on div "Remove" at bounding box center [993, 294] width 314 height 30
click at [944, 526] on button "Save Timesheet" at bounding box center [913, 517] width 144 height 30
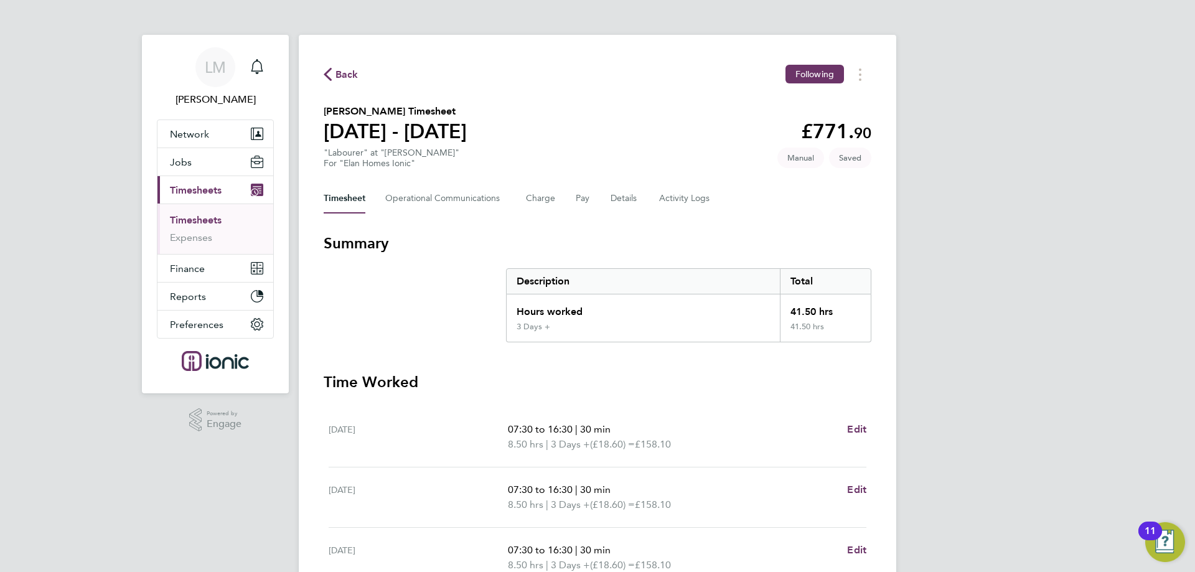
scroll to position [337, 0]
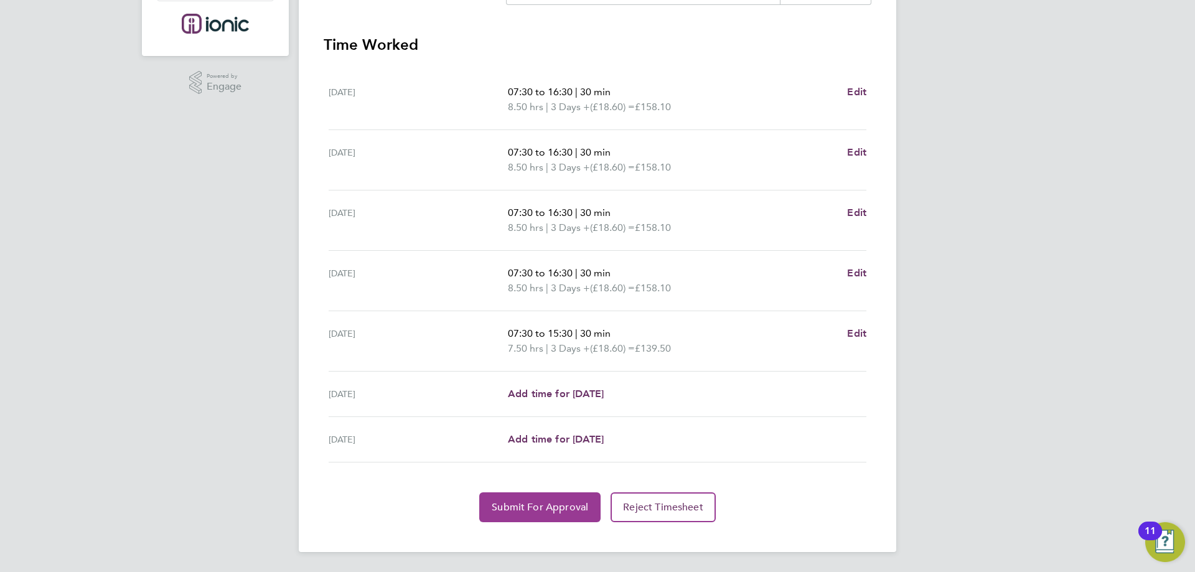
click at [553, 509] on span "Submit For Approval" at bounding box center [540, 507] width 96 height 12
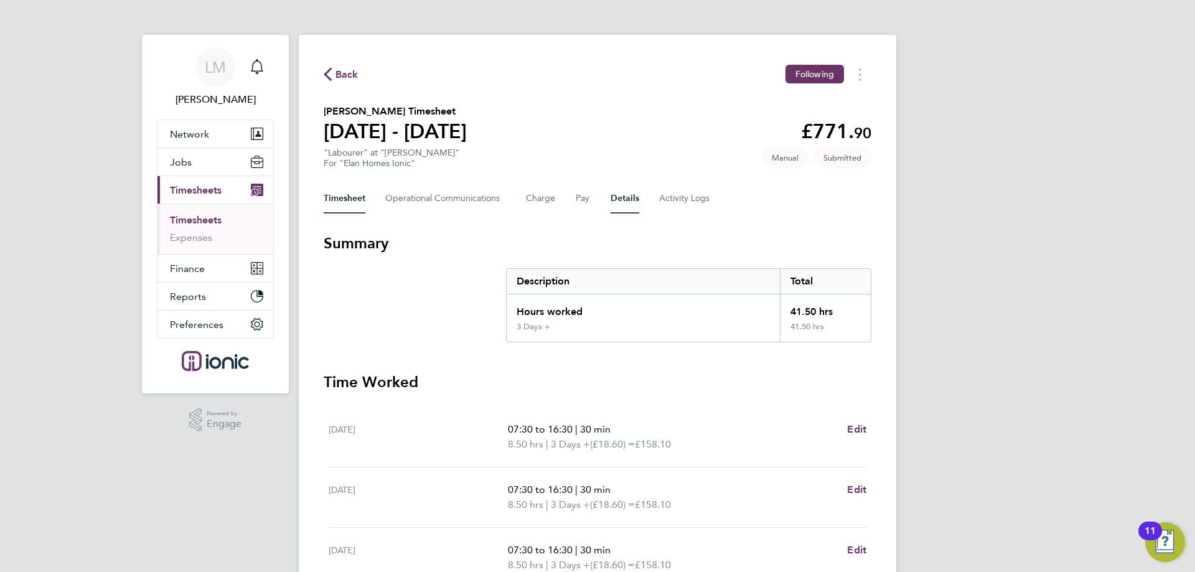
click at [622, 198] on button "Details" at bounding box center [624, 199] width 29 height 30
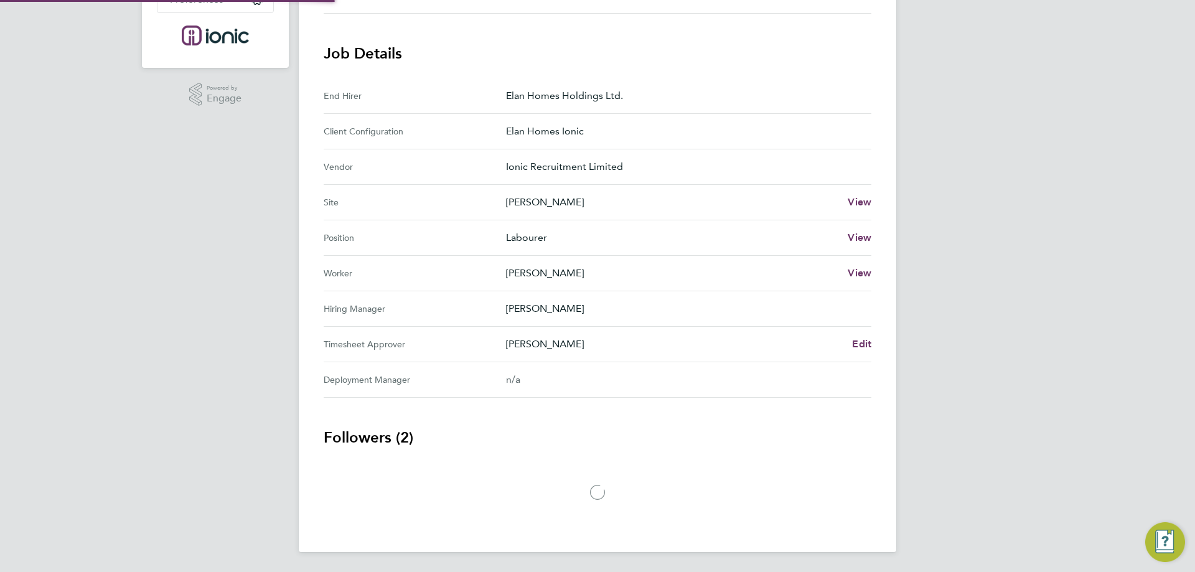
scroll to position [395, 0]
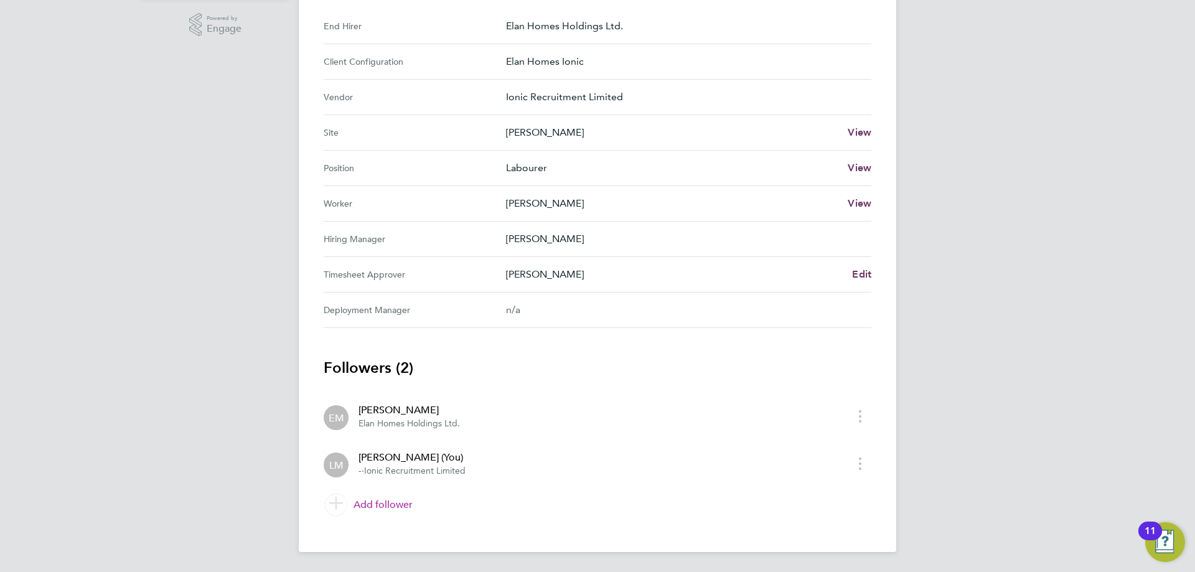
click at [396, 508] on link "Add follower" at bounding box center [598, 504] width 548 height 35
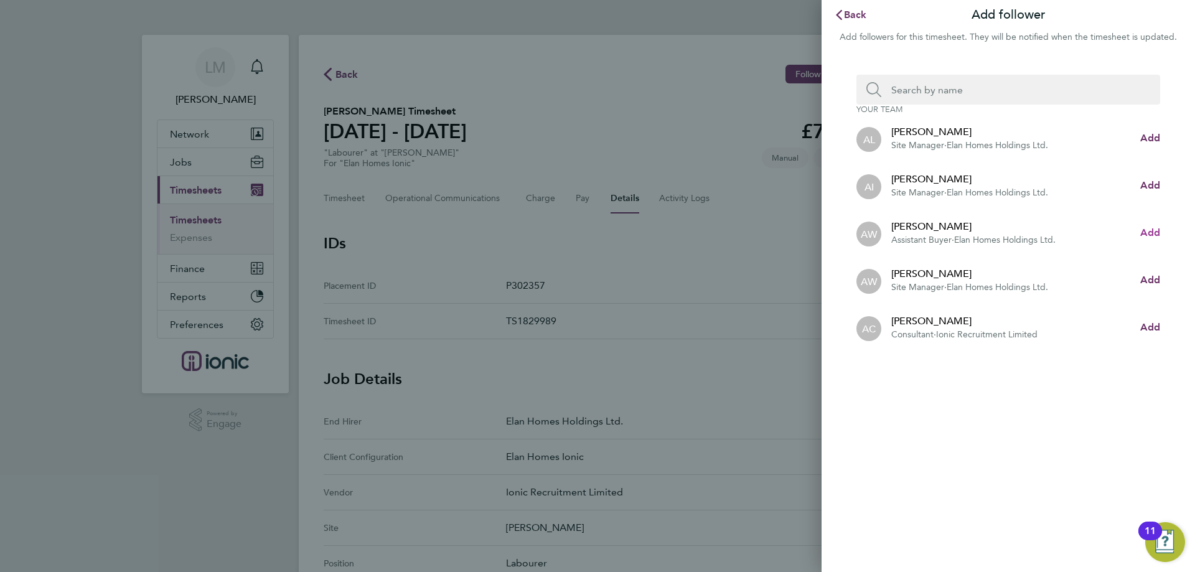
click at [1147, 234] on span "Add" at bounding box center [1150, 232] width 20 height 12
click at [960, 91] on input "Search team member by name:" at bounding box center [1013, 90] width 264 height 30
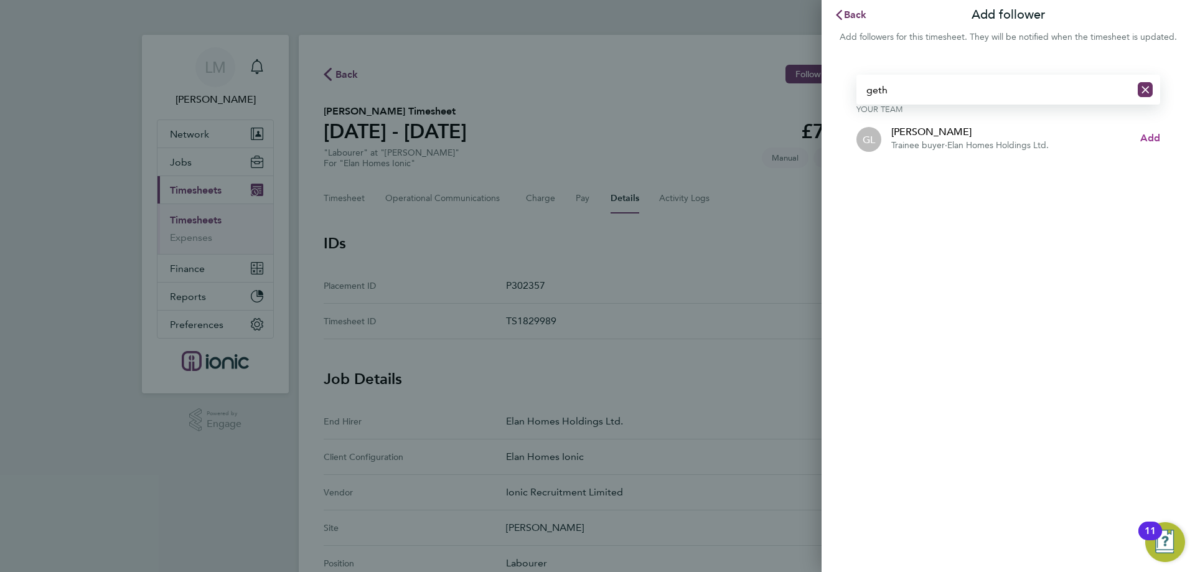
type input "geth"
click at [1159, 140] on span "Add" at bounding box center [1150, 138] width 20 height 12
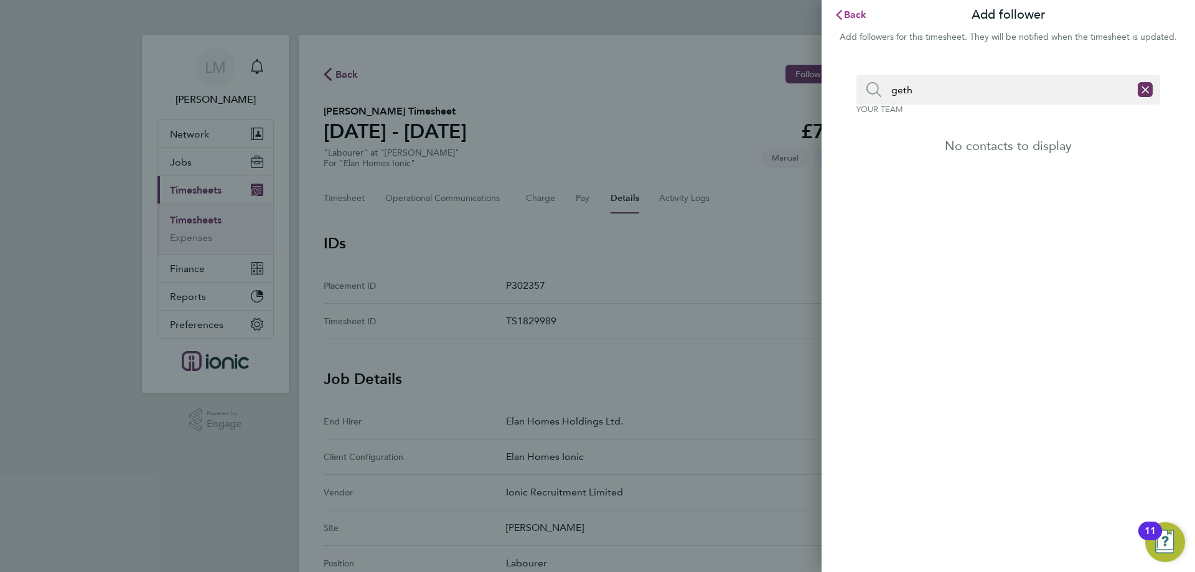
drag, startPoint x: 854, startPoint y: 16, endPoint x: 536, endPoint y: 110, distance: 331.1
click at [854, 16] on span "Back" at bounding box center [855, 15] width 23 height 12
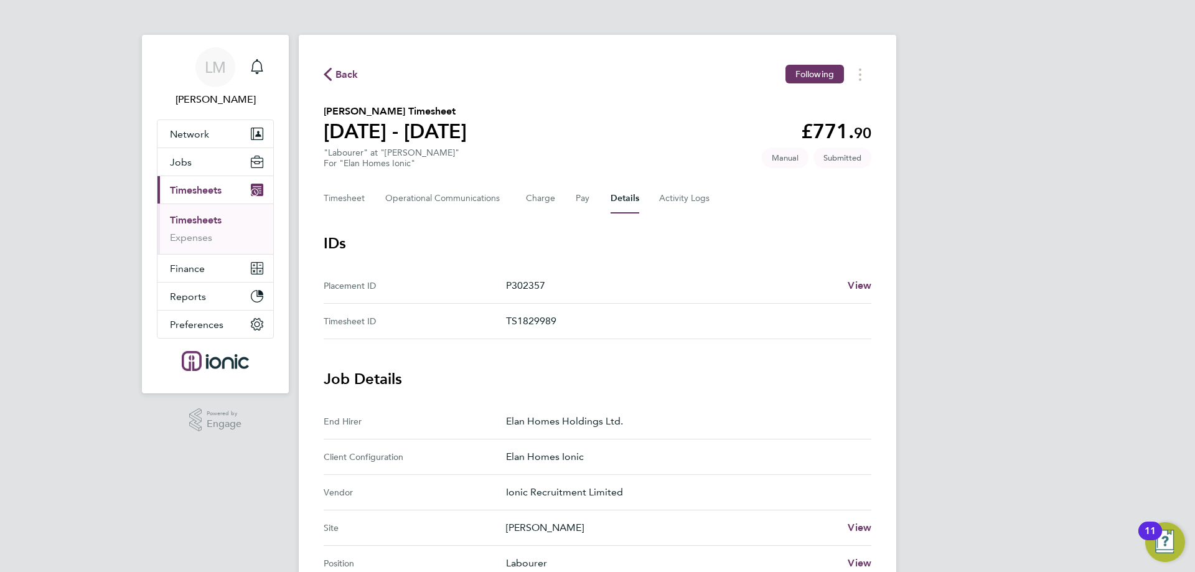
drag, startPoint x: 336, startPoint y: 78, endPoint x: 235, endPoint y: 343, distance: 283.0
click at [337, 78] on span "Back" at bounding box center [346, 74] width 23 height 15
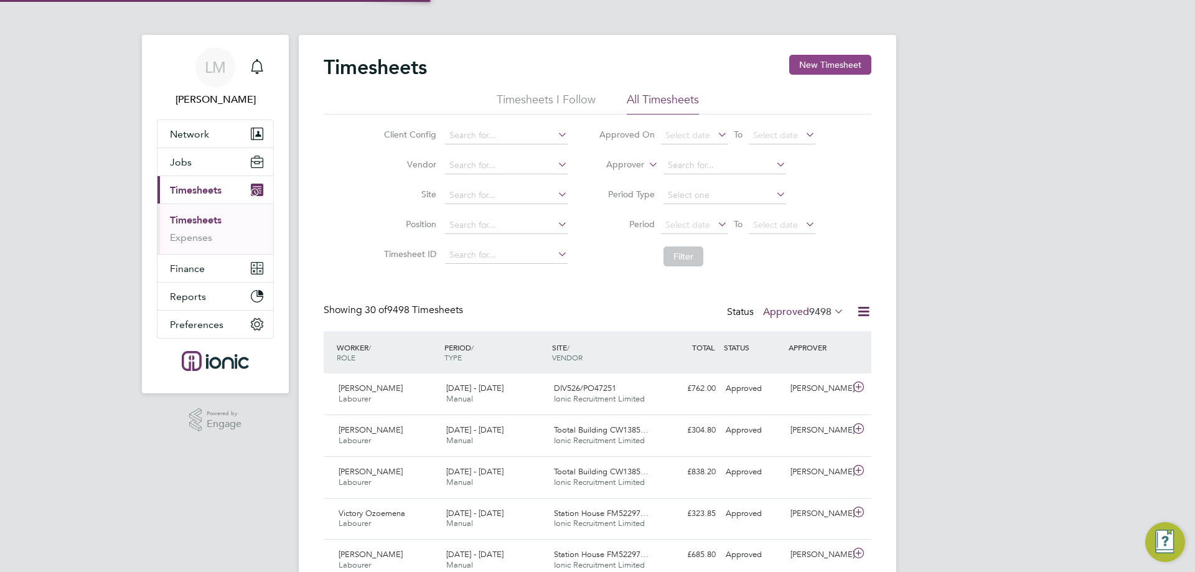
click at [857, 62] on button "New Timesheet" at bounding box center [830, 65] width 82 height 20
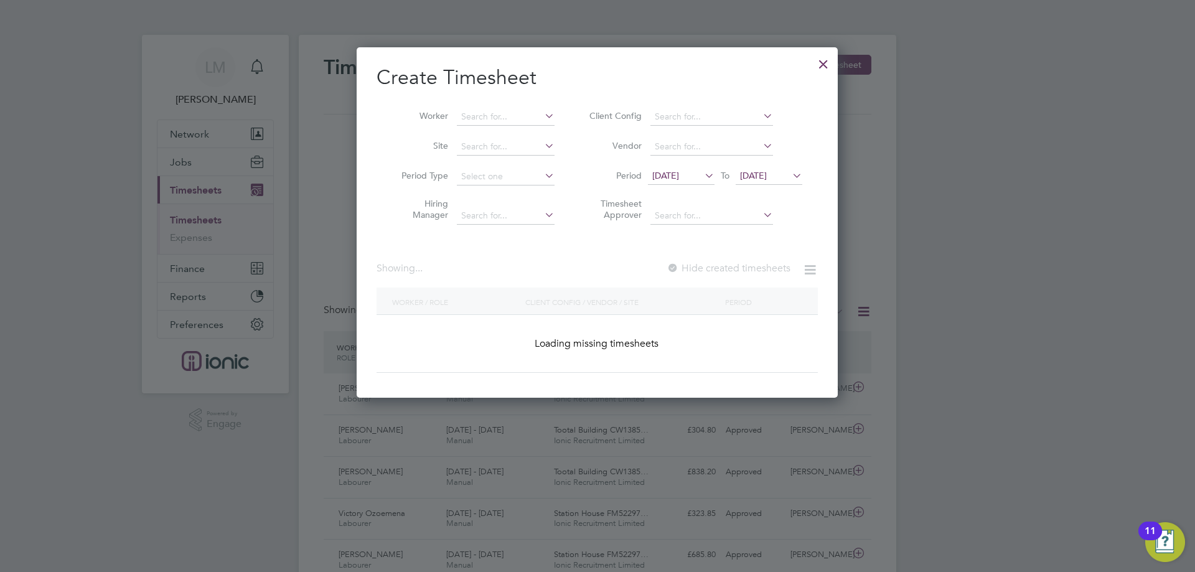
scroll to position [32, 108]
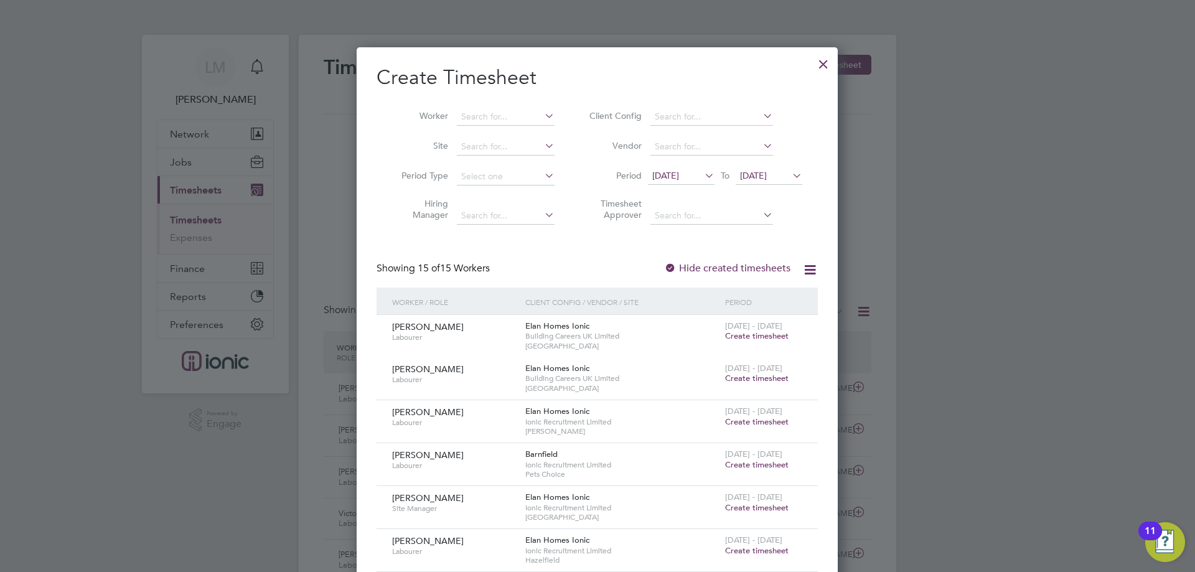
click at [679, 174] on span "15 Sep 2025" at bounding box center [665, 175] width 27 height 11
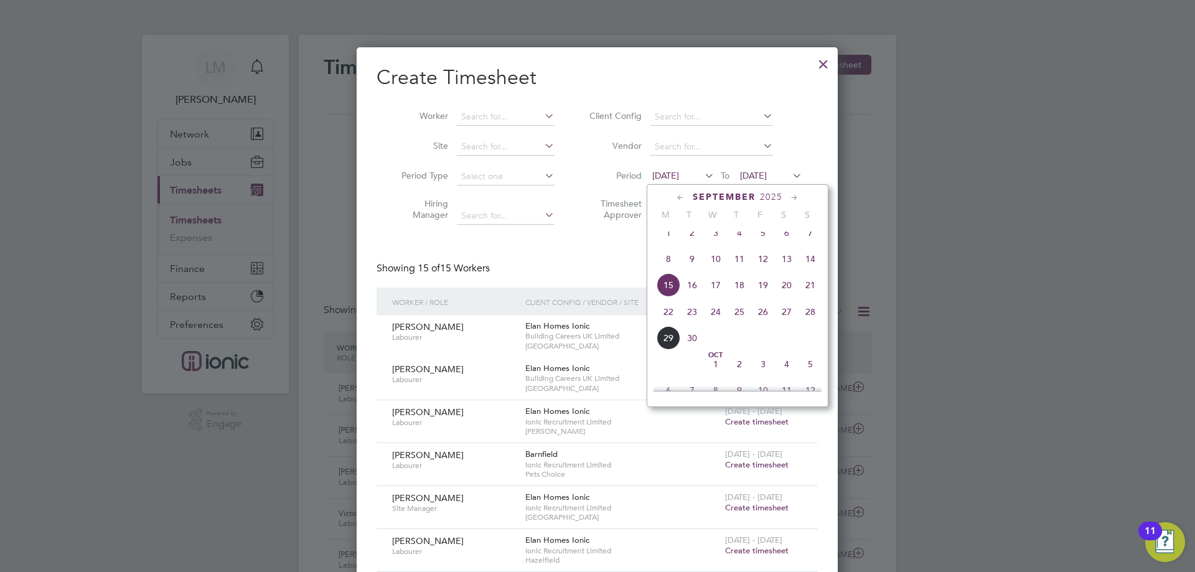
click at [668, 318] on span "22" at bounding box center [668, 312] width 24 height 24
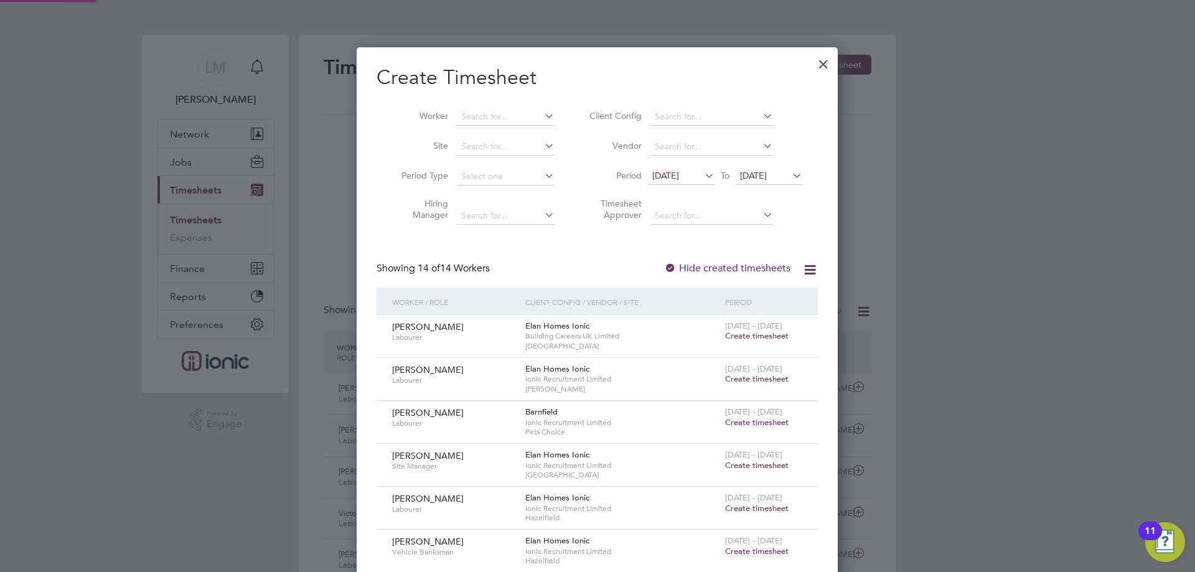
click at [771, 182] on span "22 Sep 2025" at bounding box center [768, 176] width 67 height 17
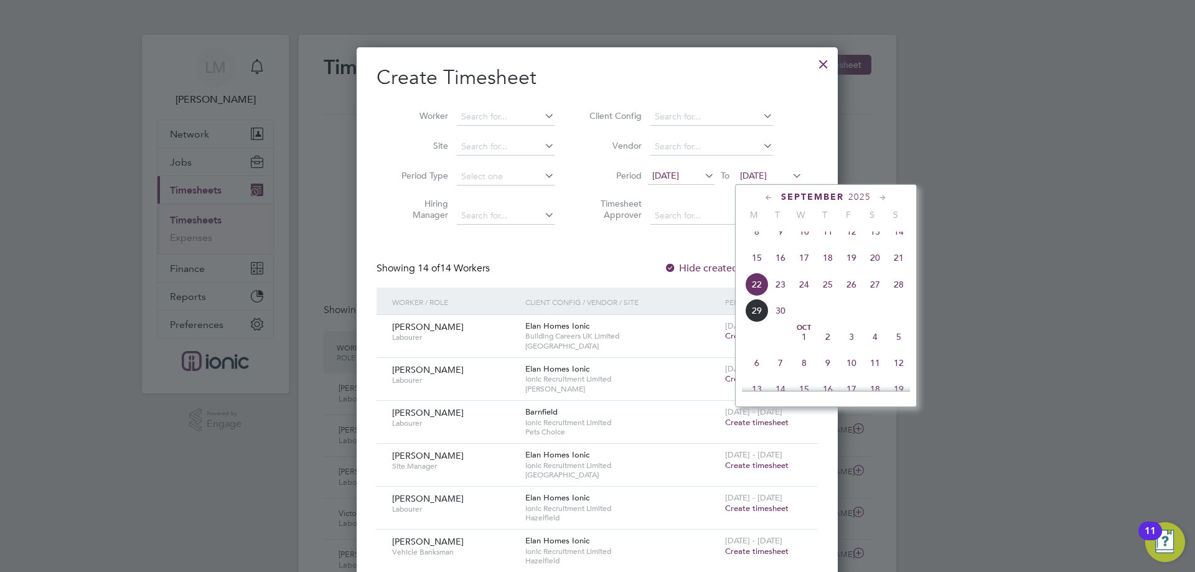
click at [912, 295] on div "September 2025 M T W T F S S Jun 1 2 3 4 5 6 7 8 9 10 11 12 13 14 15 16 17 18 1…" at bounding box center [826, 295] width 182 height 223
drag, startPoint x: 907, startPoint y: 292, endPoint x: 841, endPoint y: 254, distance: 75.8
click at [903, 292] on span "28" at bounding box center [899, 285] width 24 height 24
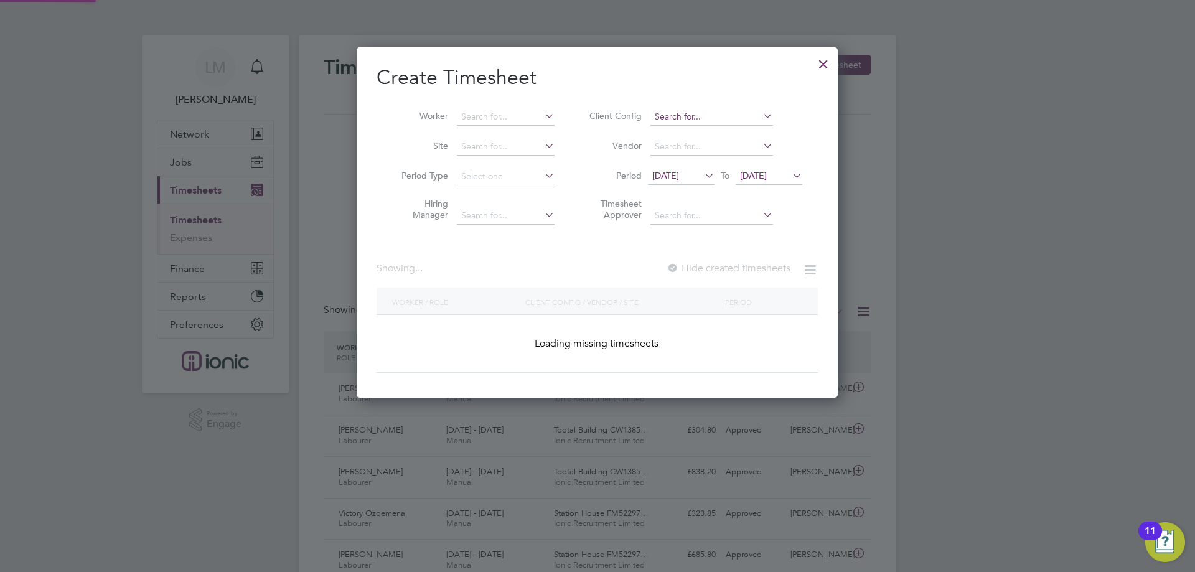
click at [673, 117] on input at bounding box center [711, 116] width 123 height 17
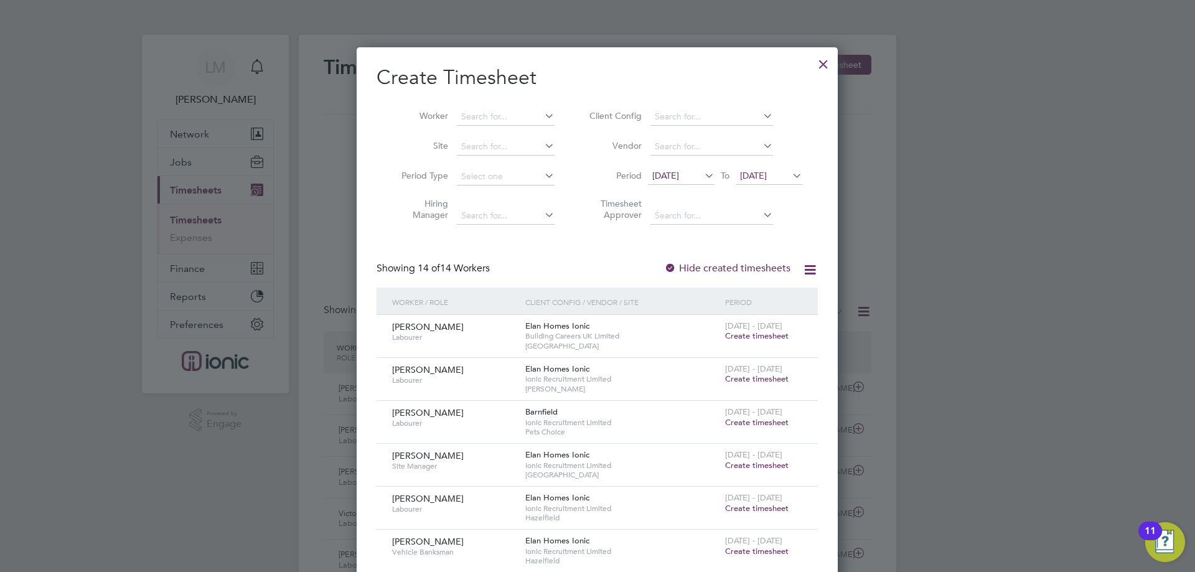
drag, startPoint x: 689, startPoint y: 231, endPoint x: 681, endPoint y: 225, distance: 10.7
click at [689, 231] on li "Elan Homes Ionic" at bounding box center [735, 234] width 170 height 17
type input "Elan Homes Ionic"
drag, startPoint x: 767, startPoint y: 376, endPoint x: 747, endPoint y: 365, distance: 22.8
click at [765, 376] on span "Create timesheet" at bounding box center [756, 378] width 63 height 11
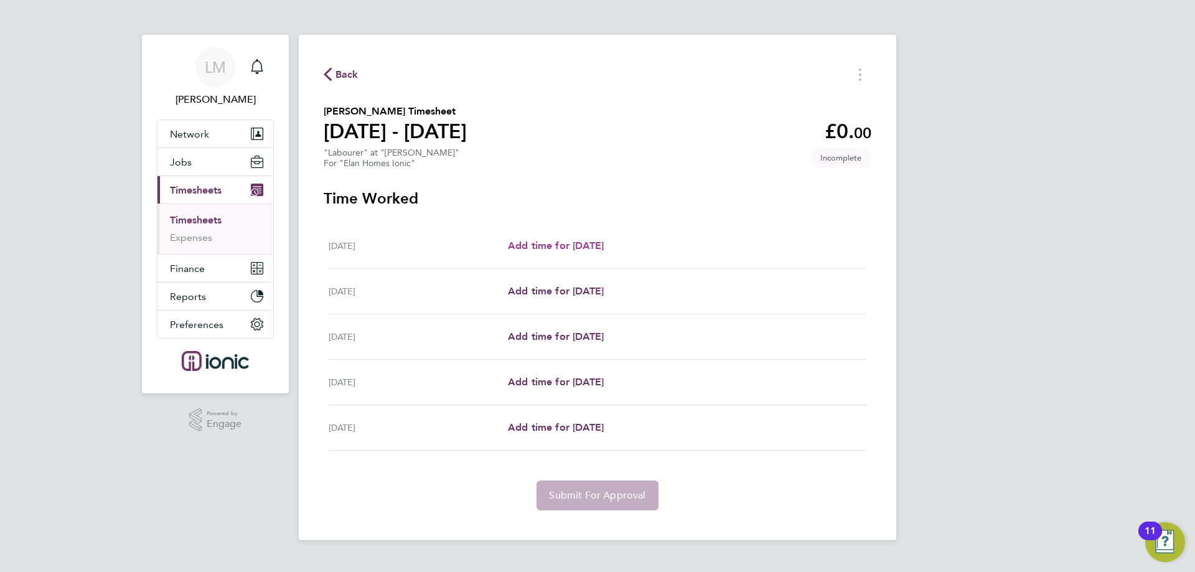
click at [582, 246] on span "Add time for Mon 22 Sep" at bounding box center [556, 246] width 96 height 12
select select "30"
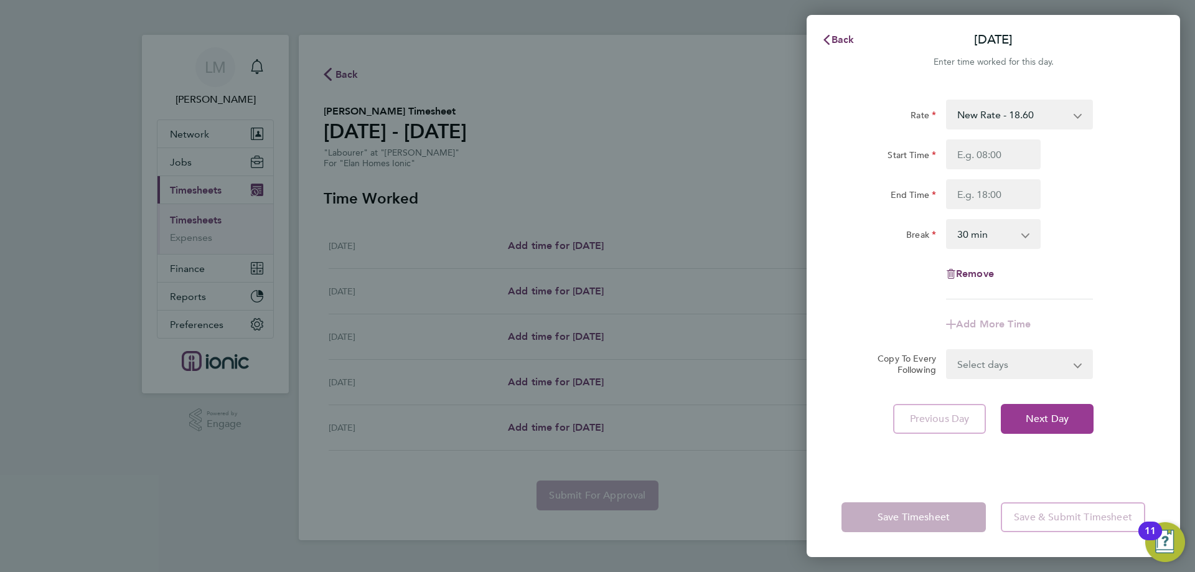
click at [1061, 415] on span "Next Day" at bounding box center [1046, 419] width 43 height 12
select select "30"
click at [1050, 424] on span "Next Day" at bounding box center [1046, 419] width 43 height 12
select select "30"
click at [986, 149] on input "Start Time" at bounding box center [993, 154] width 95 height 30
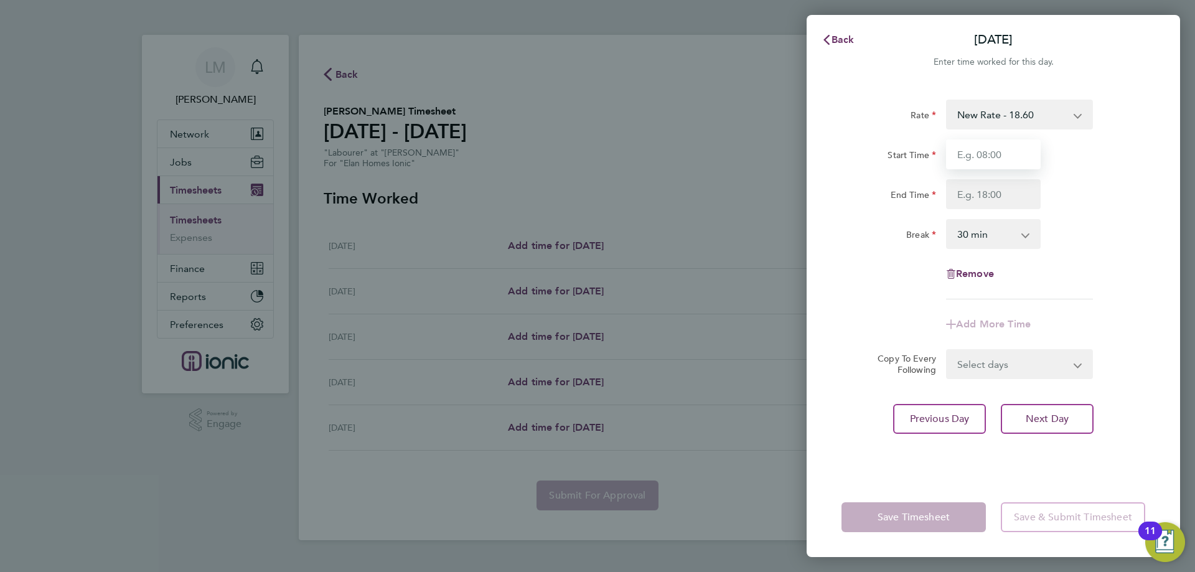
type input "07:30"
click at [1004, 191] on input "End Time" at bounding box center [993, 194] width 95 height 30
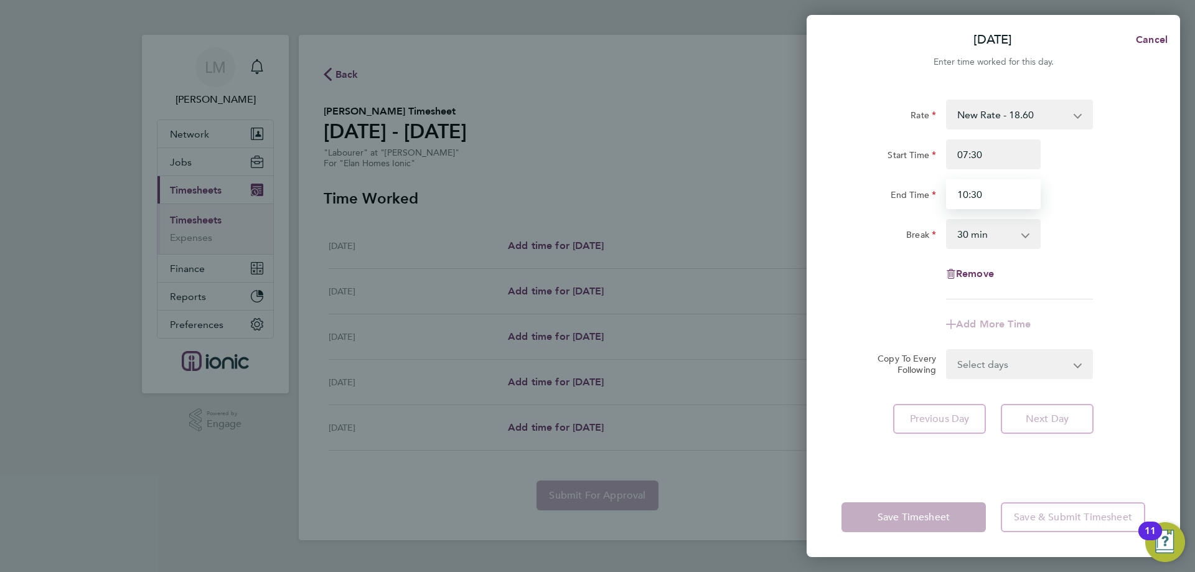
type input "10:30"
click at [1003, 241] on select "0 min 15 min 30 min 45 min 60 min 75 min 90 min" at bounding box center [985, 233] width 77 height 27
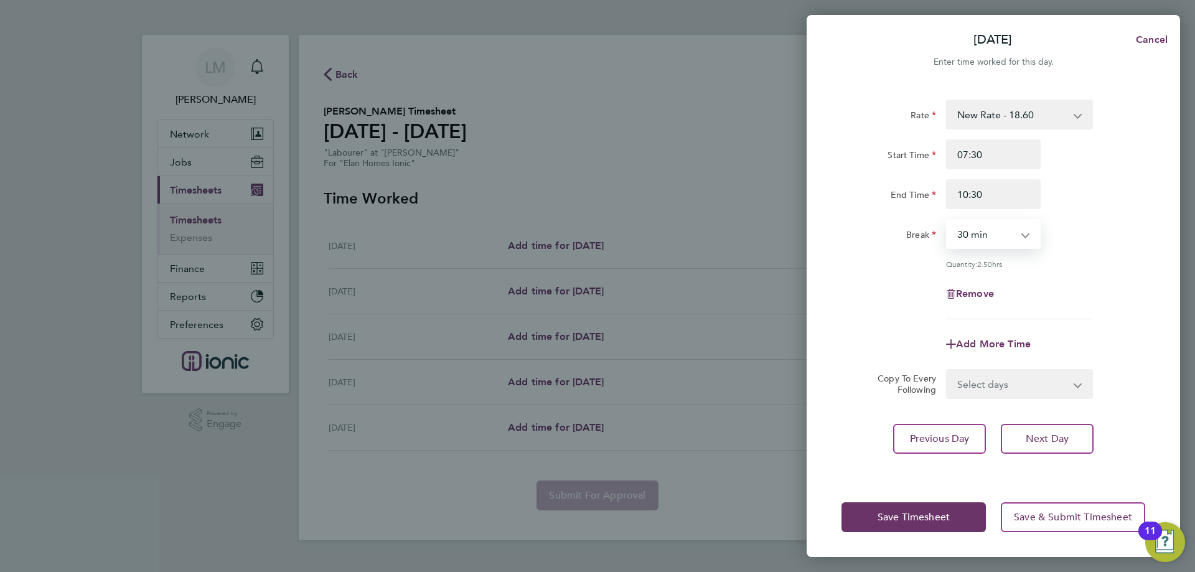
select select "0"
click at [947, 220] on select "0 min 15 min 30 min 45 min 60 min 75 min 90 min" at bounding box center [985, 233] width 77 height 27
click at [1033, 432] on span "Next Day" at bounding box center [1046, 438] width 43 height 12
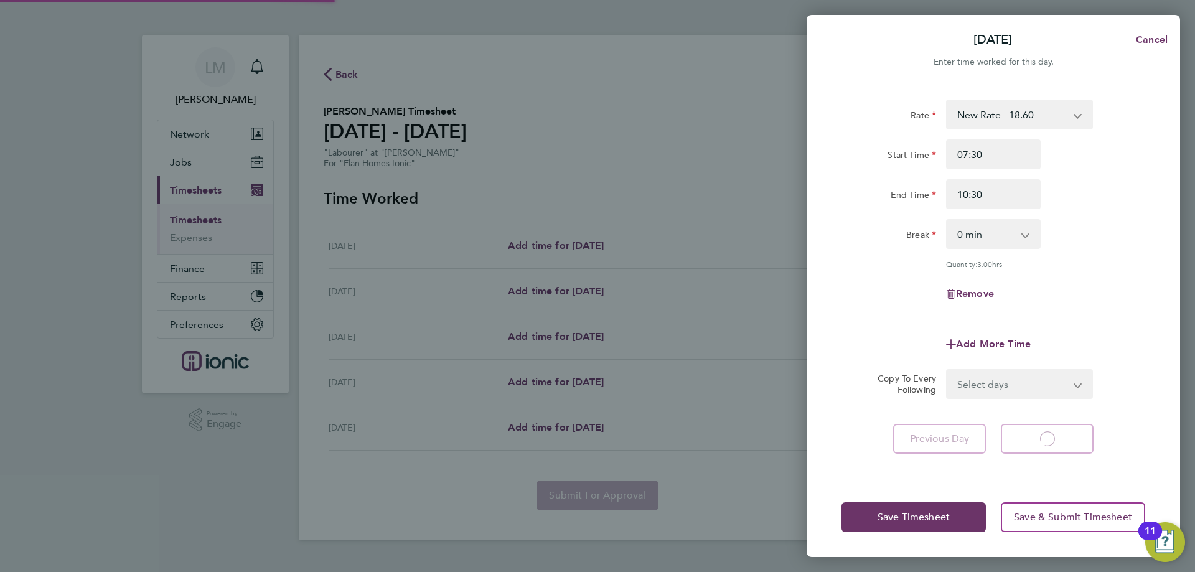
select select "30"
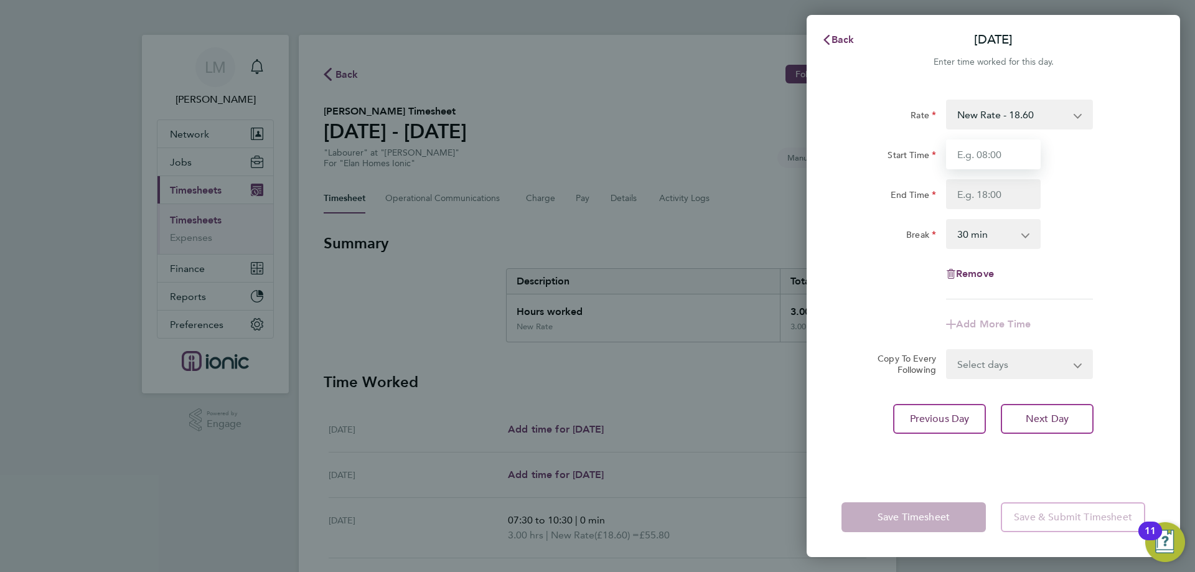
click at [986, 153] on input "Start Time" at bounding box center [993, 154] width 95 height 30
type input "07:30"
click at [1001, 188] on input "End Time" at bounding box center [993, 194] width 95 height 30
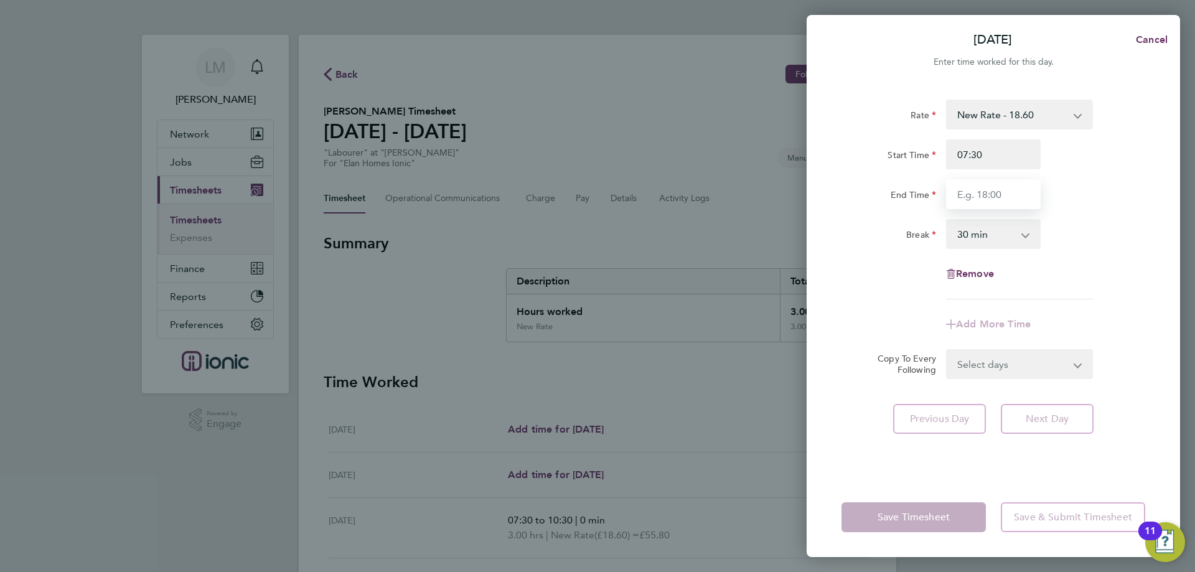
type input "16:30"
drag, startPoint x: 1027, startPoint y: 362, endPoint x: 1015, endPoint y: 393, distance: 32.9
click at [1027, 362] on form "Rate New Rate - 18.60 3 Days + - 17.85 3 Days - - 16.78 Start Time 07:30 End Ti…" at bounding box center [993, 239] width 304 height 279
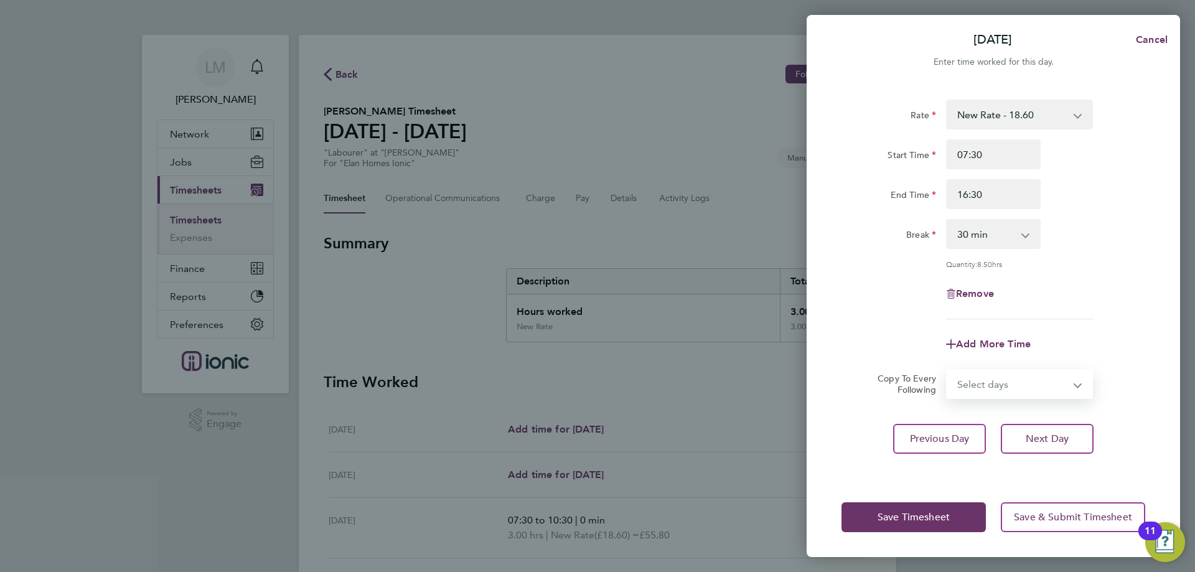
select select "FRI"
click at [947, 370] on select "Select days Friday" at bounding box center [1012, 383] width 131 height 27
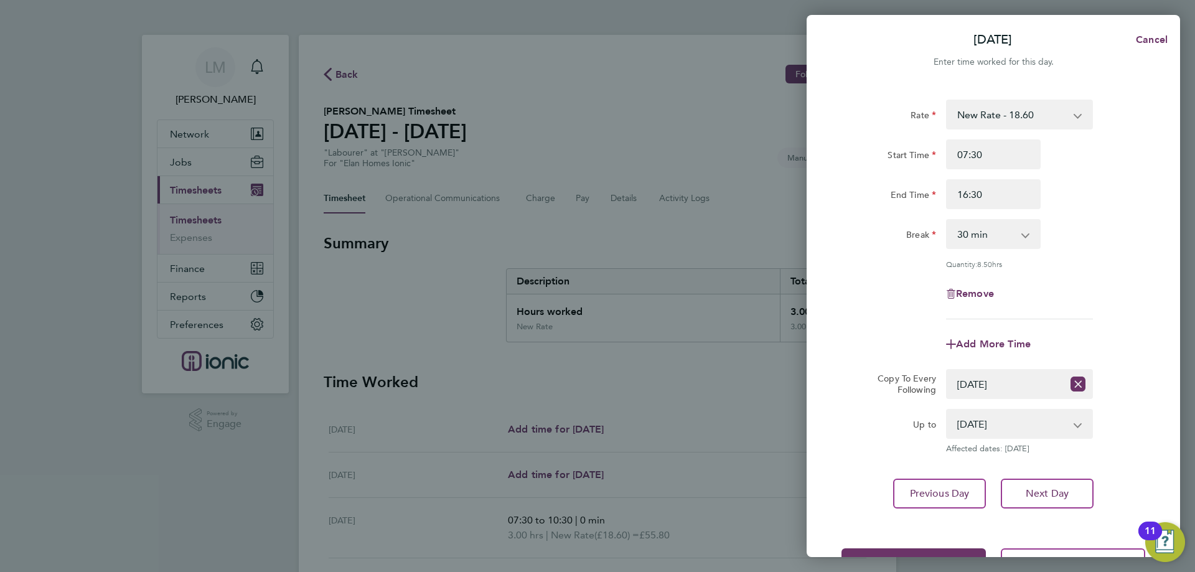
click at [1053, 476] on div "Rate New Rate - 18.60 3 Days + - 17.85 3 Days - - 16.78 Start Time 07:30 End Ti…" at bounding box center [992, 304] width 373 height 439
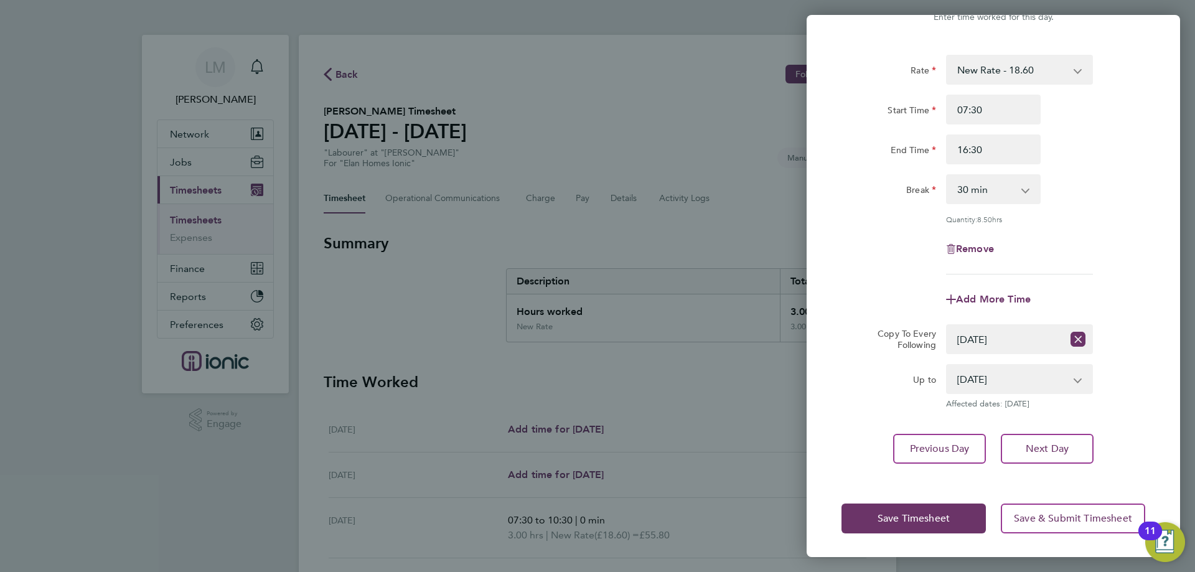
click at [917, 500] on div "Save Timesheet Save & Submit Timesheet" at bounding box center [992, 518] width 373 height 80
click at [915, 512] on span "Save Timesheet" at bounding box center [913, 518] width 72 height 12
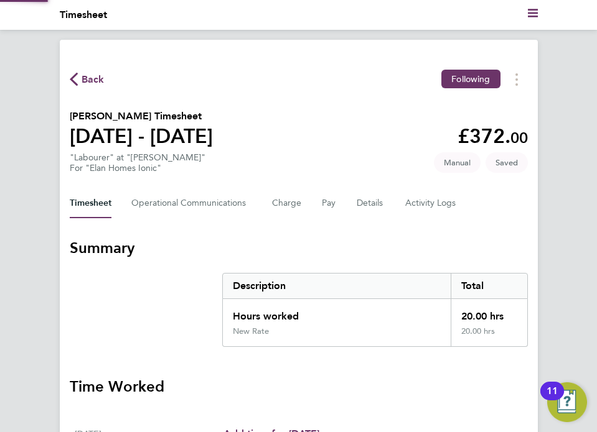
drag, startPoint x: 213, startPoint y: 77, endPoint x: 63, endPoint y: 55, distance: 150.8
click at [63, 55] on div "Back Following Kieran Wright's Timesheet 22 - 28 Sept 2025 £372. 00 "Labourer" …" at bounding box center [299, 407] width 478 height 734
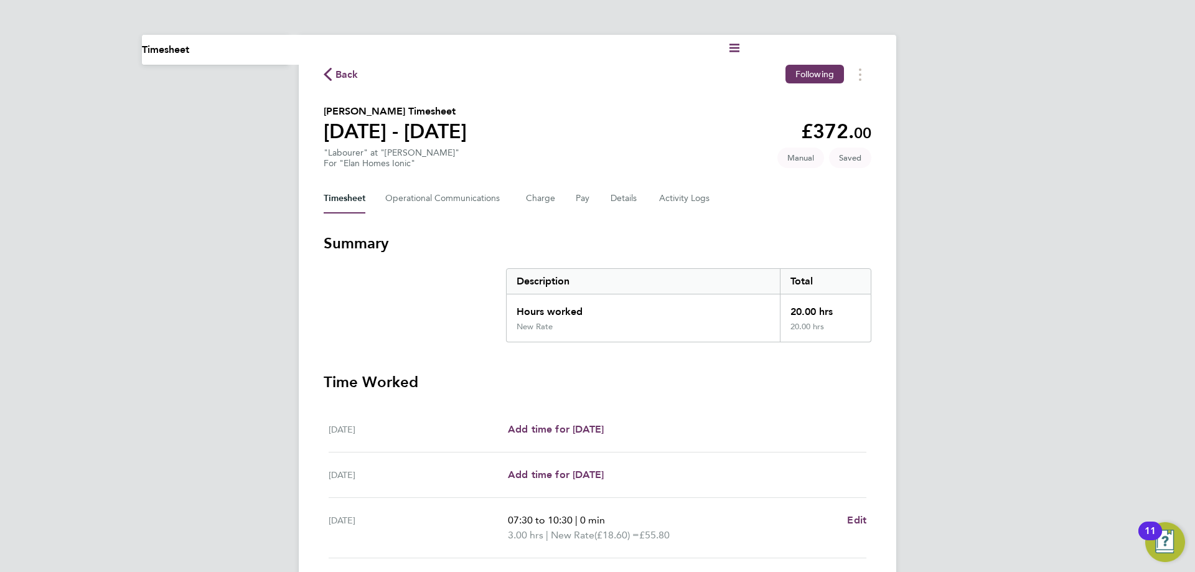
drag, startPoint x: 380, startPoint y: 42, endPoint x: 115, endPoint y: 50, distance: 265.2
click at [377, 42] on ul "Current page: Timesheet" at bounding box center [440, 50] width 597 height 30
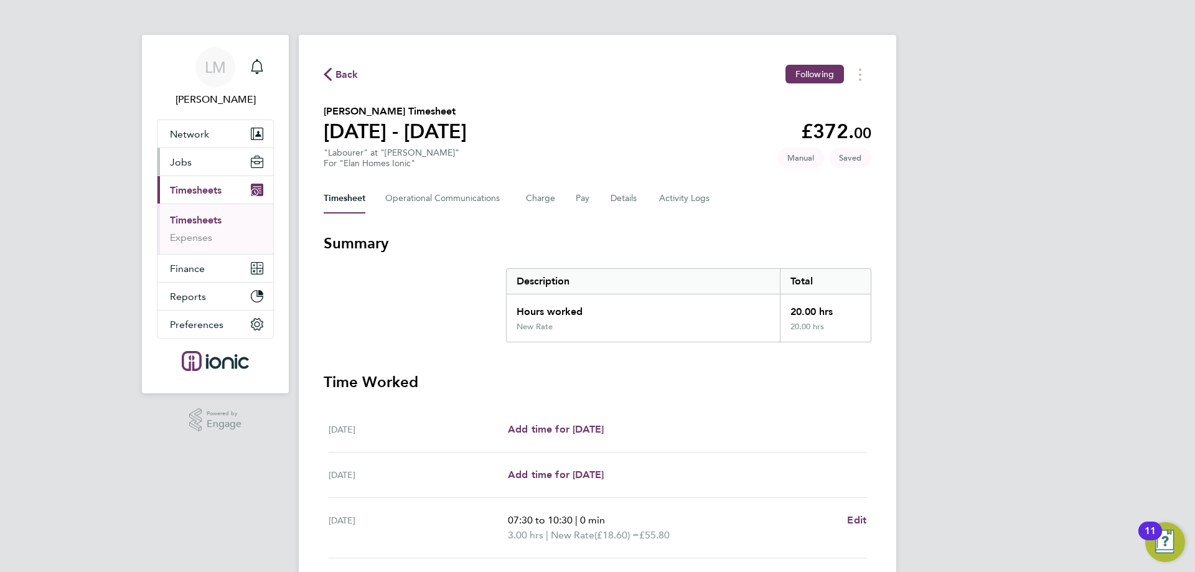
click at [188, 158] on span "Jobs" at bounding box center [181, 162] width 22 height 12
click at [199, 166] on button "Jobs" at bounding box center [215, 161] width 116 height 27
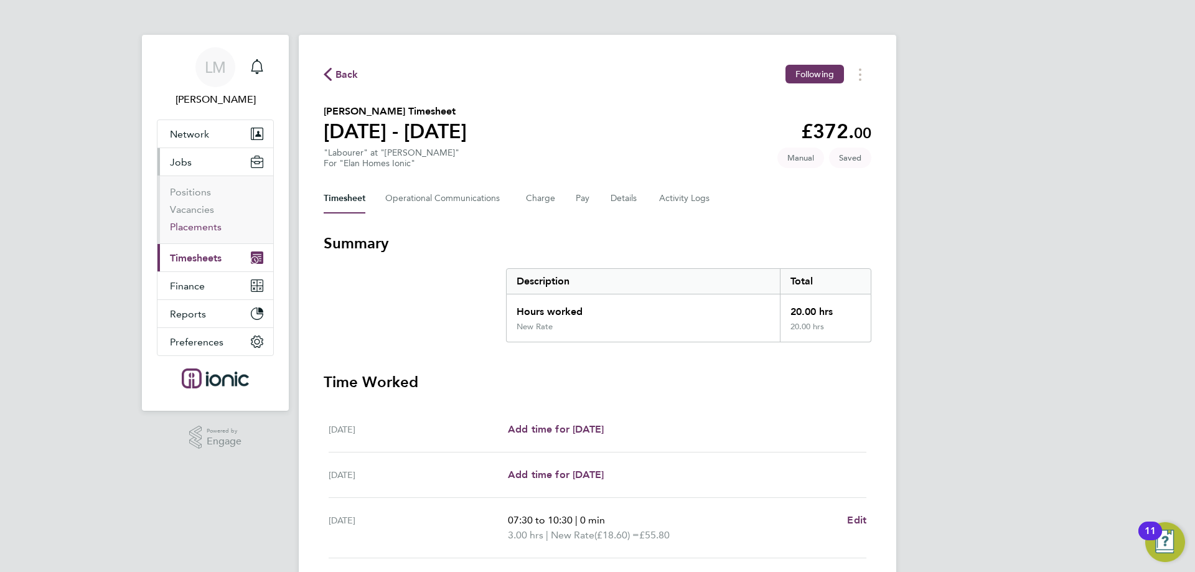
click at [198, 225] on link "Placements" at bounding box center [196, 227] width 52 height 12
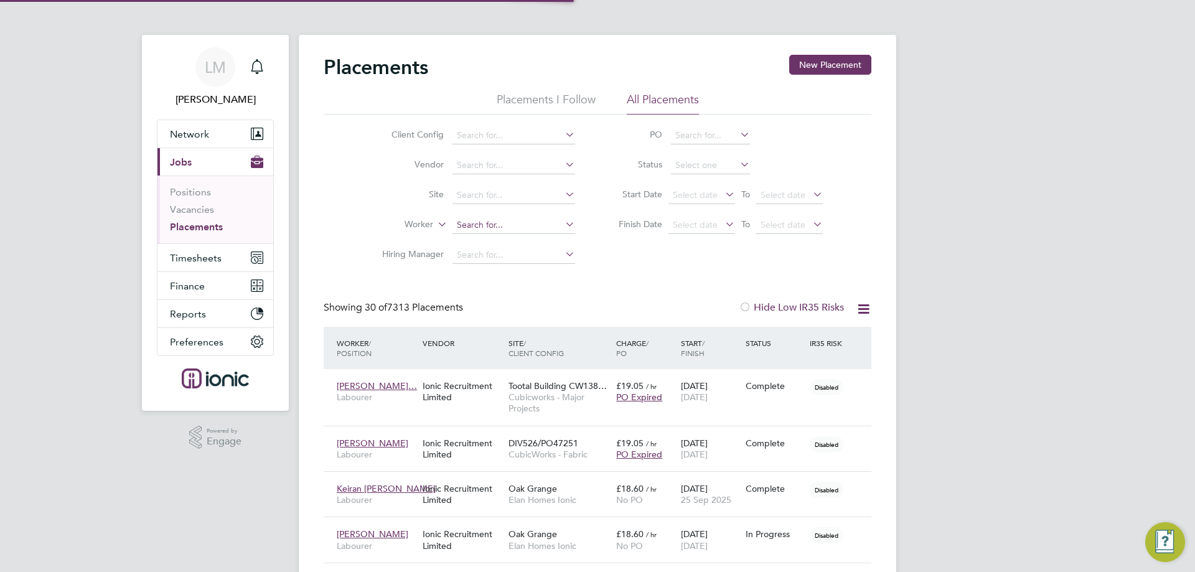
click at [493, 222] on input at bounding box center [513, 225] width 123 height 17
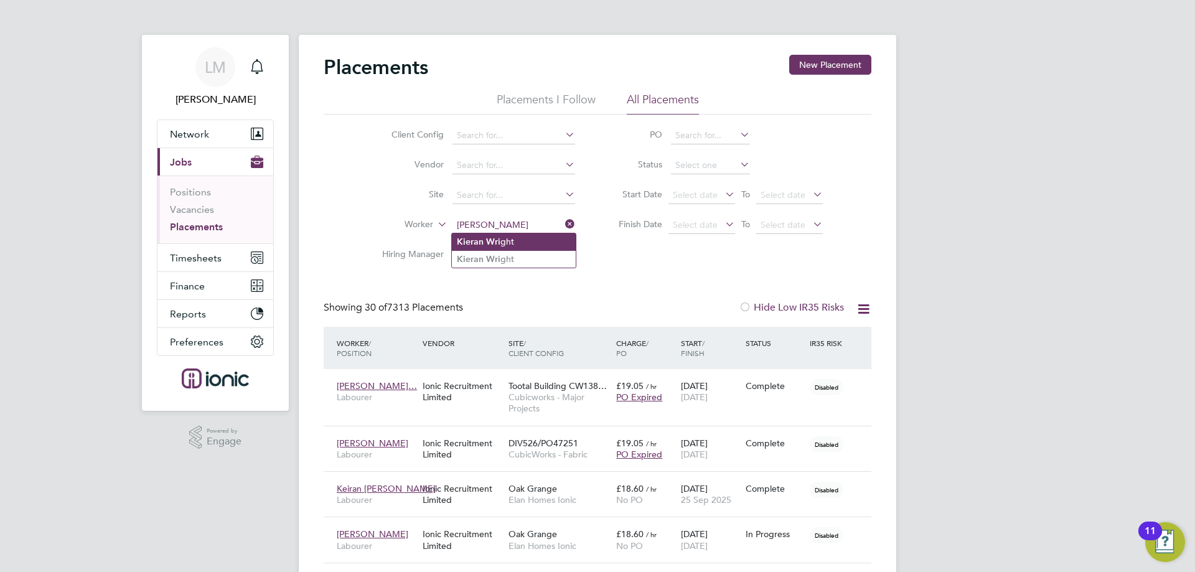
click at [504, 241] on li "Kieran Wri ght" at bounding box center [514, 241] width 124 height 17
type input "[PERSON_NAME]"
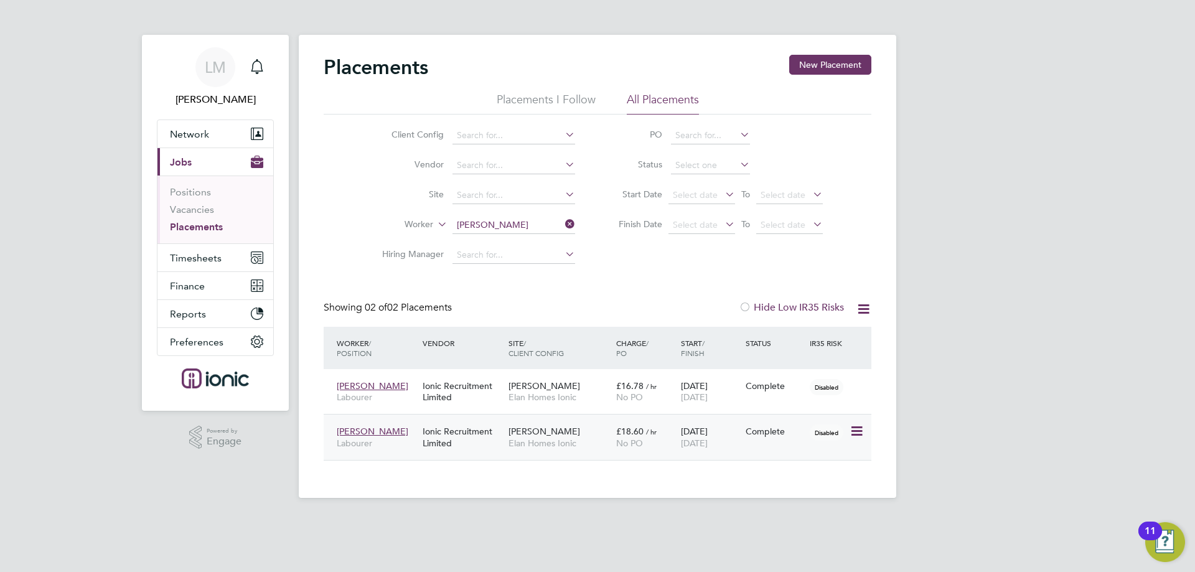
click at [691, 447] on span "[DATE]" at bounding box center [694, 442] width 27 height 11
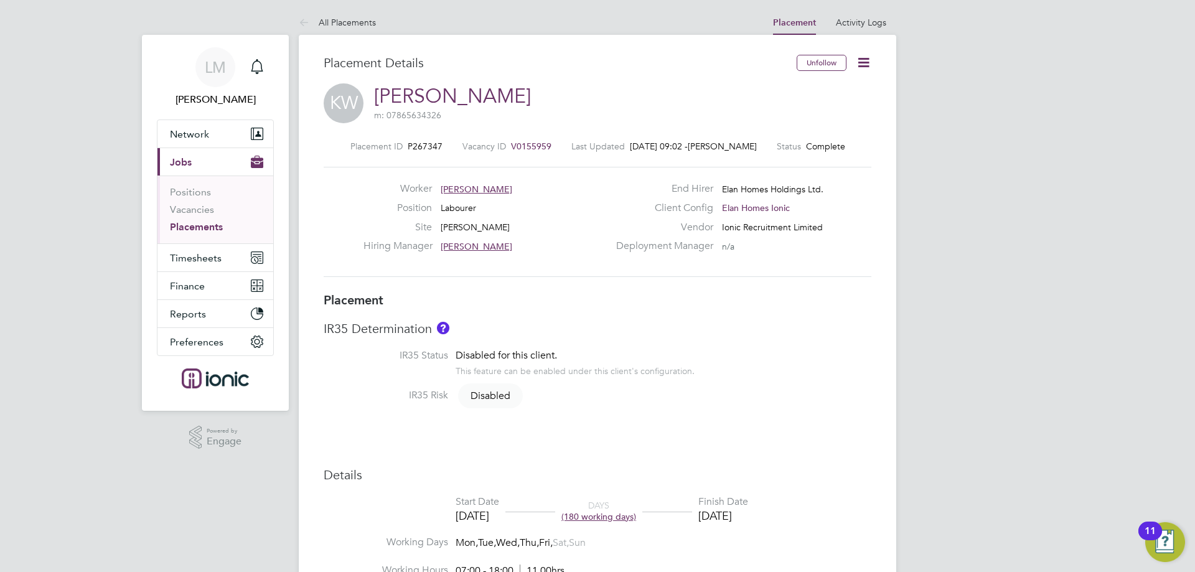
click at [867, 67] on icon at bounding box center [864, 63] width 16 height 16
click at [838, 90] on li "Edit Placement e" at bounding box center [804, 91] width 128 height 17
type input "[PERSON_NAME]"
type input "[DATE]"
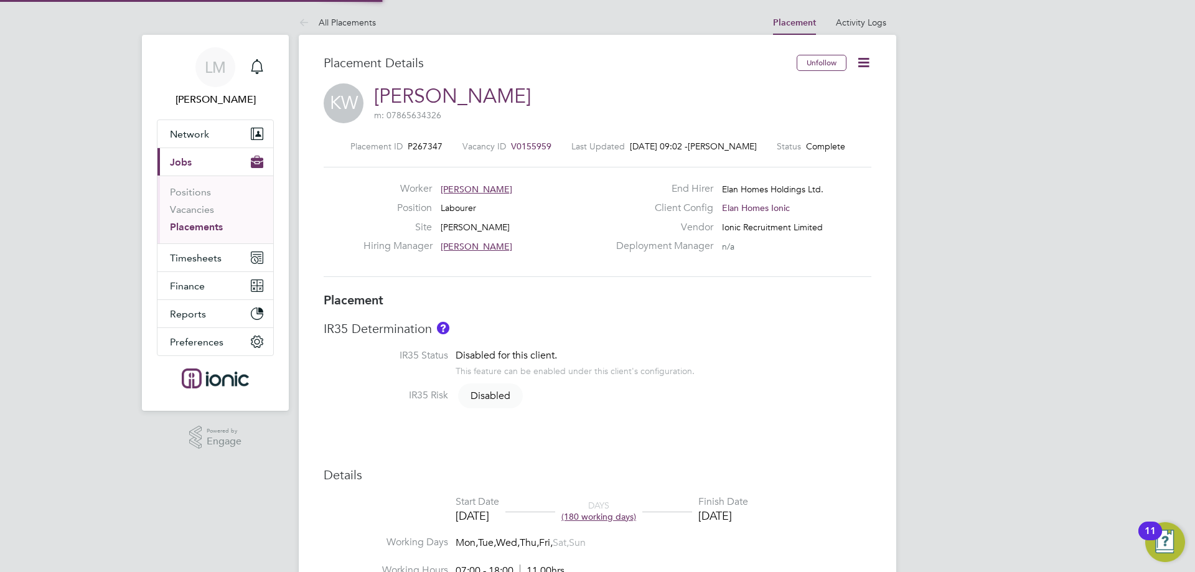
type input "[DATE]"
type input "07:00"
type input "18:00"
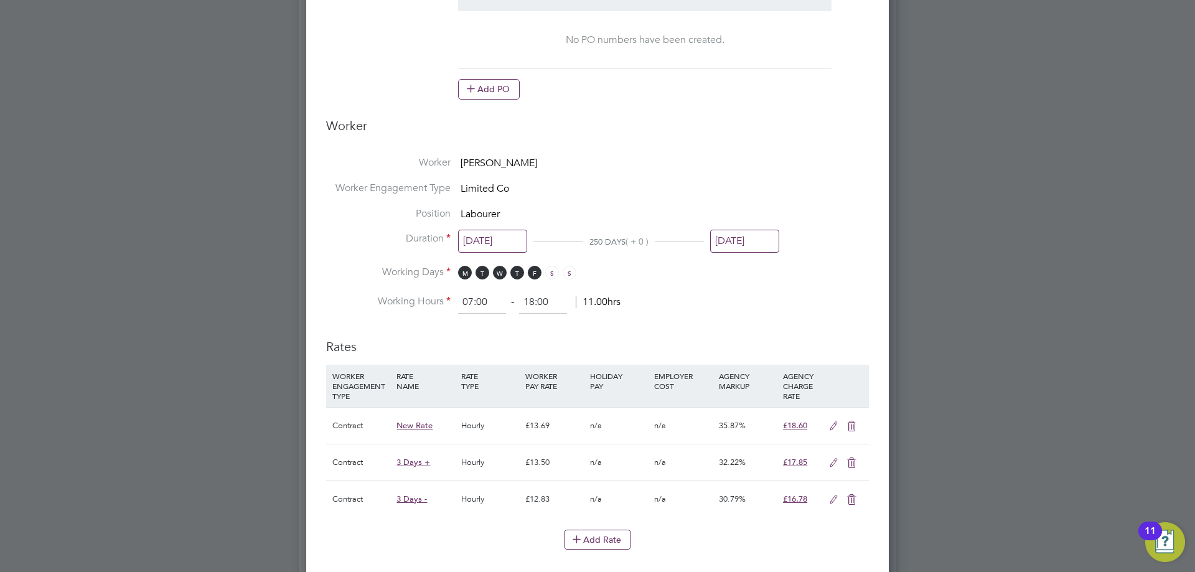
click at [709, 240] on div "[DATE] 250 DAYS ( + 0 ) [DATE]" at bounding box center [618, 244] width 321 height 23
click at [744, 240] on input "[DATE]" at bounding box center [744, 241] width 69 height 23
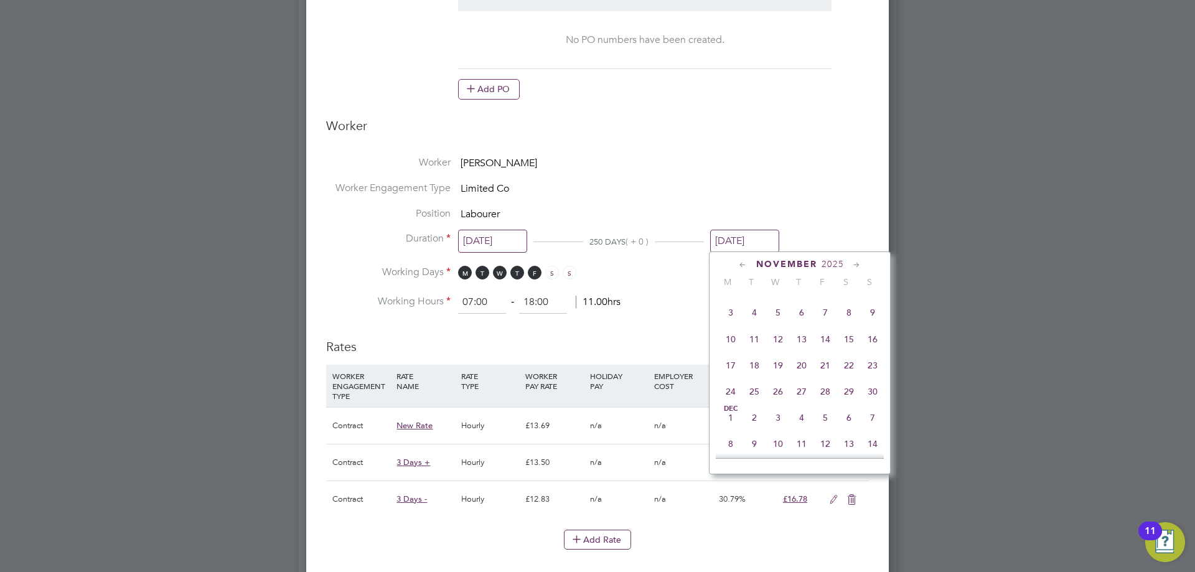
click at [872, 403] on span "30" at bounding box center [872, 392] width 24 height 24
type input "[DATE]"
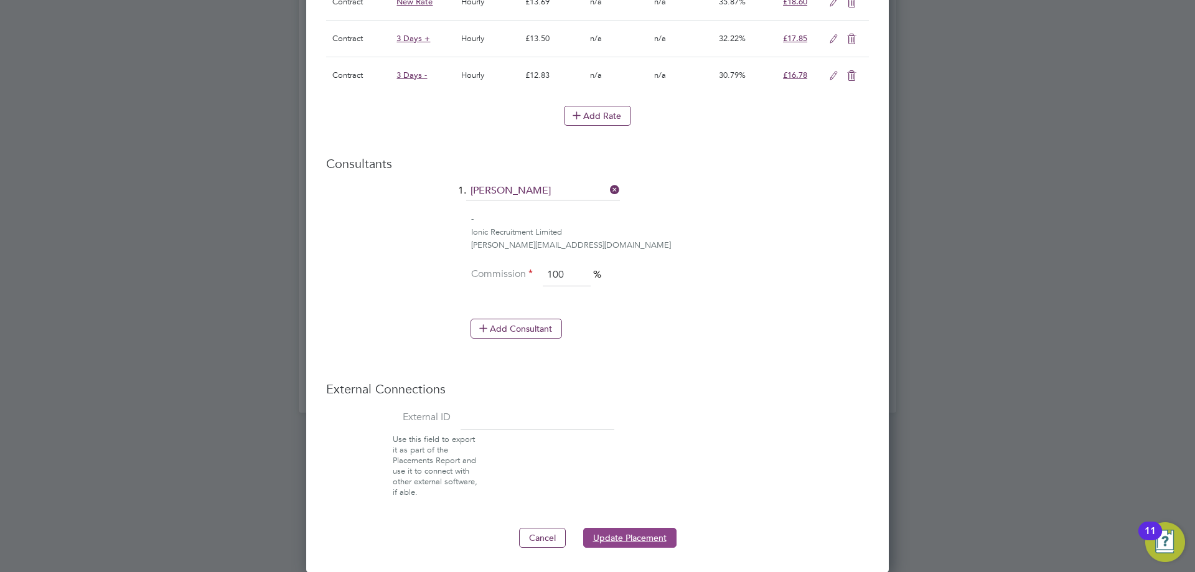
click at [650, 543] on button "Update Placement" at bounding box center [629, 538] width 93 height 20
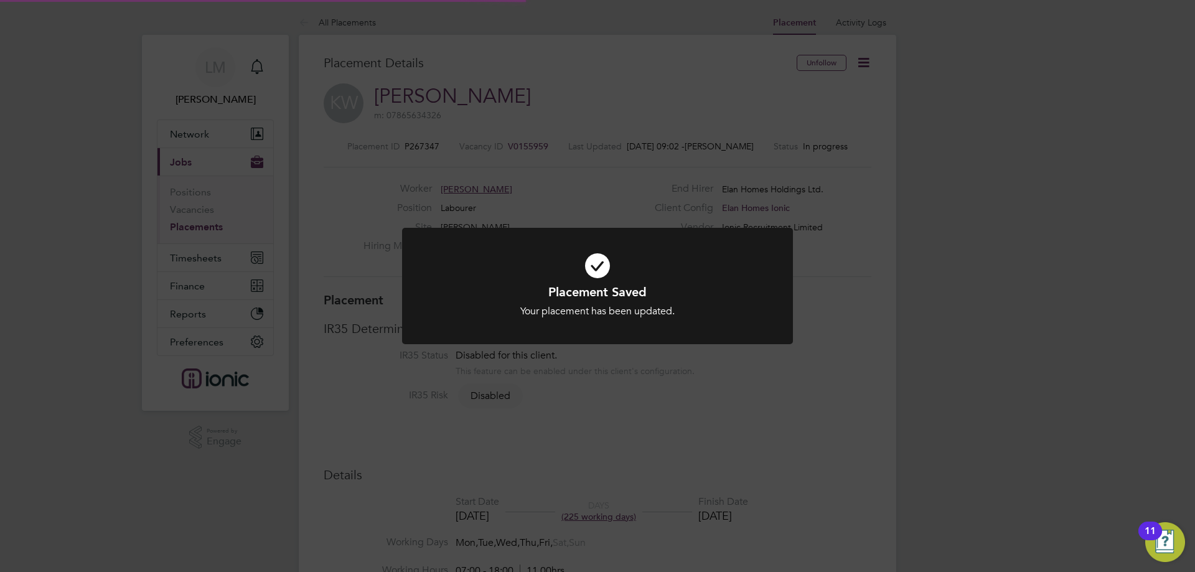
click at [586, 464] on div "Placement Saved Your placement has been updated. Cancel Okay" at bounding box center [597, 286] width 1195 height 572
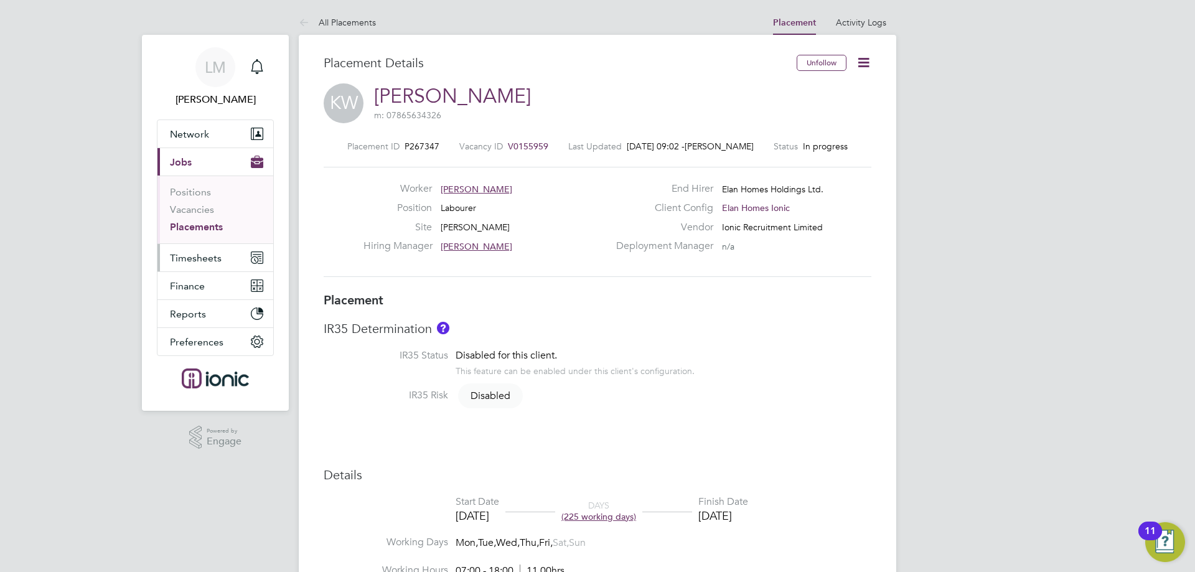
click at [215, 249] on button "Timesheets" at bounding box center [215, 257] width 116 height 27
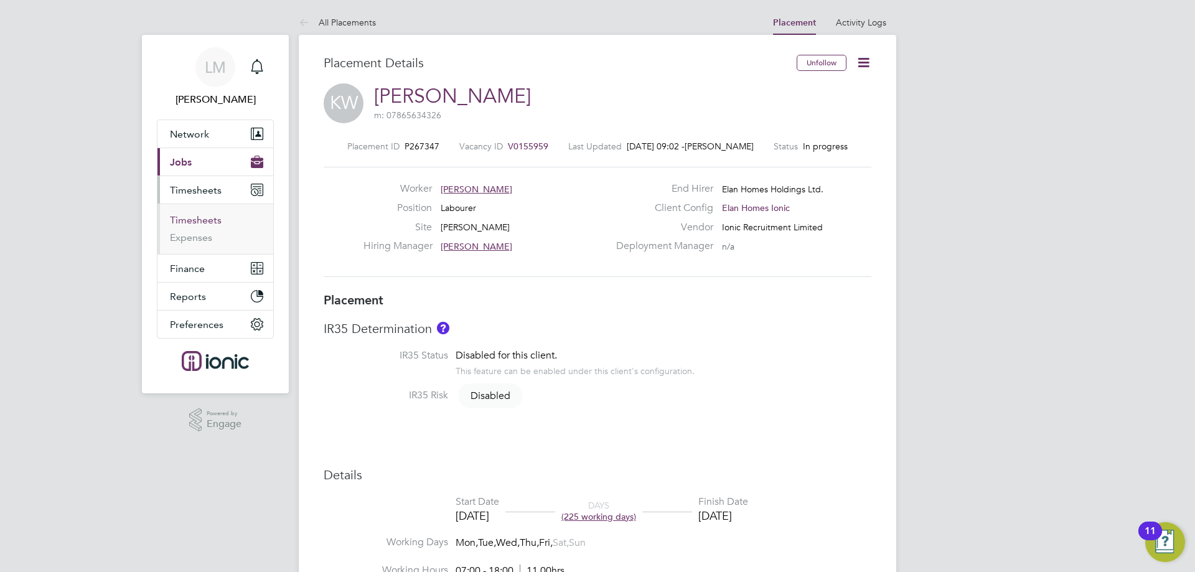
click at [212, 224] on link "Timesheets" at bounding box center [196, 220] width 52 height 12
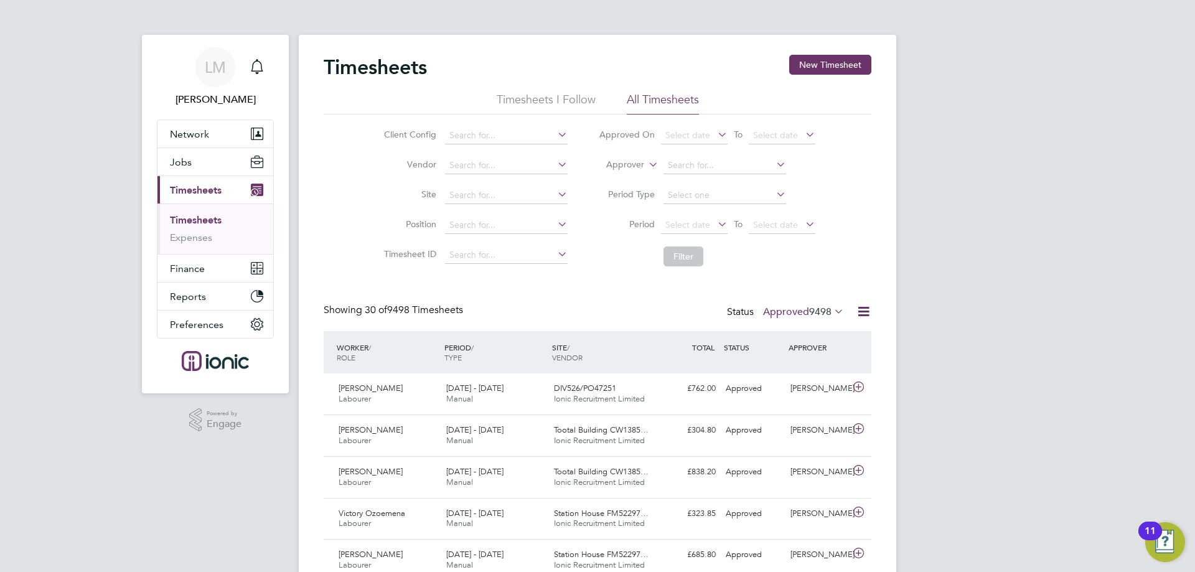
click at [804, 310] on label "Approved 9498" at bounding box center [803, 311] width 81 height 12
click at [815, 357] on li "1" at bounding box center [826, 350] width 31 height 17
click at [787, 314] on label "Approved 9498" at bounding box center [803, 311] width 81 height 12
click at [793, 350] on li "Saved" at bounding box center [781, 350] width 57 height 17
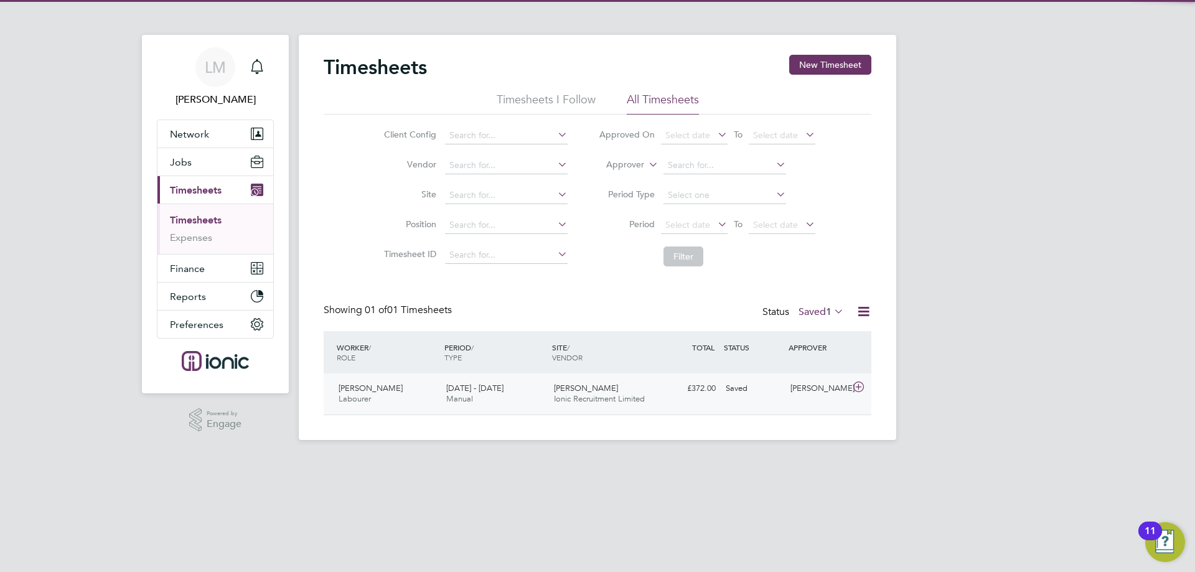
click at [531, 401] on div "[DATE] - [DATE] Manual" at bounding box center [495, 393] width 108 height 31
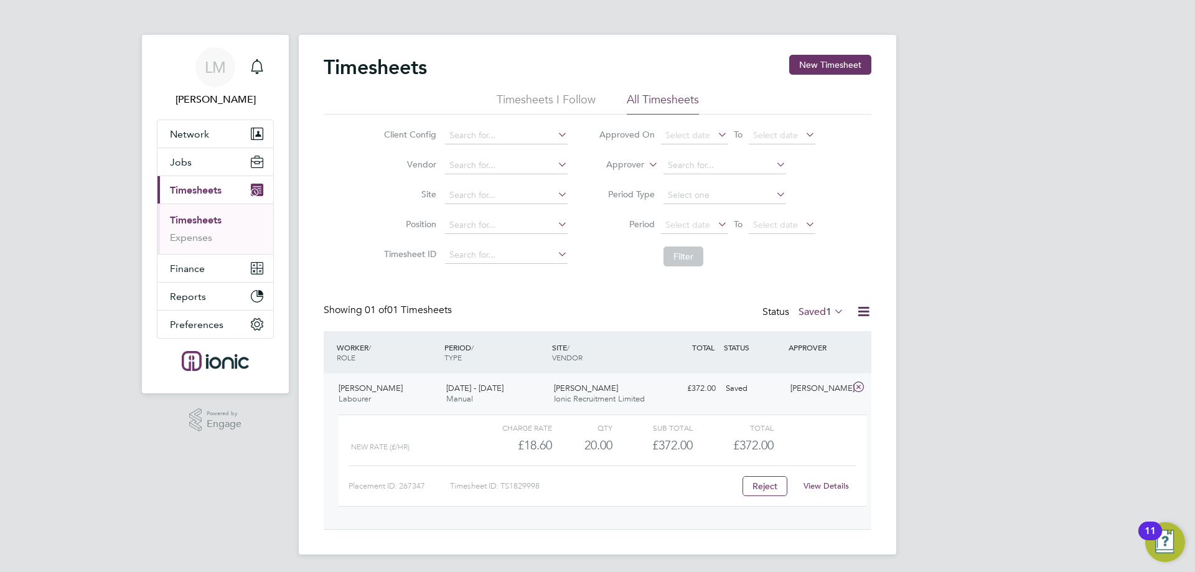
click at [840, 480] on div "View Details" at bounding box center [825, 486] width 61 height 20
click at [839, 483] on link "View Details" at bounding box center [825, 485] width 45 height 11
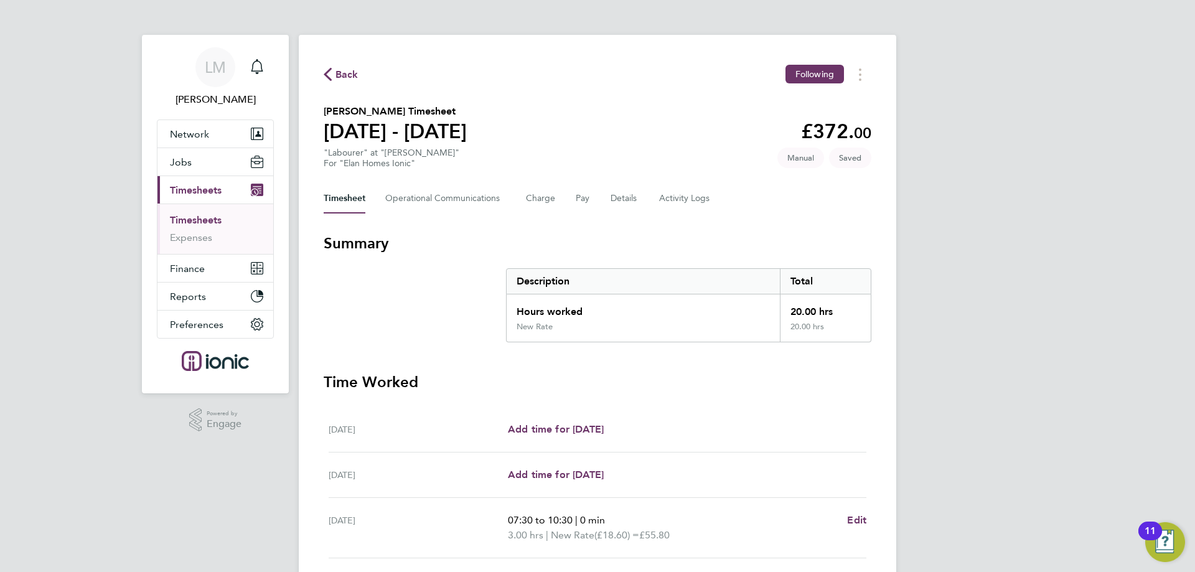
scroll to position [307, 0]
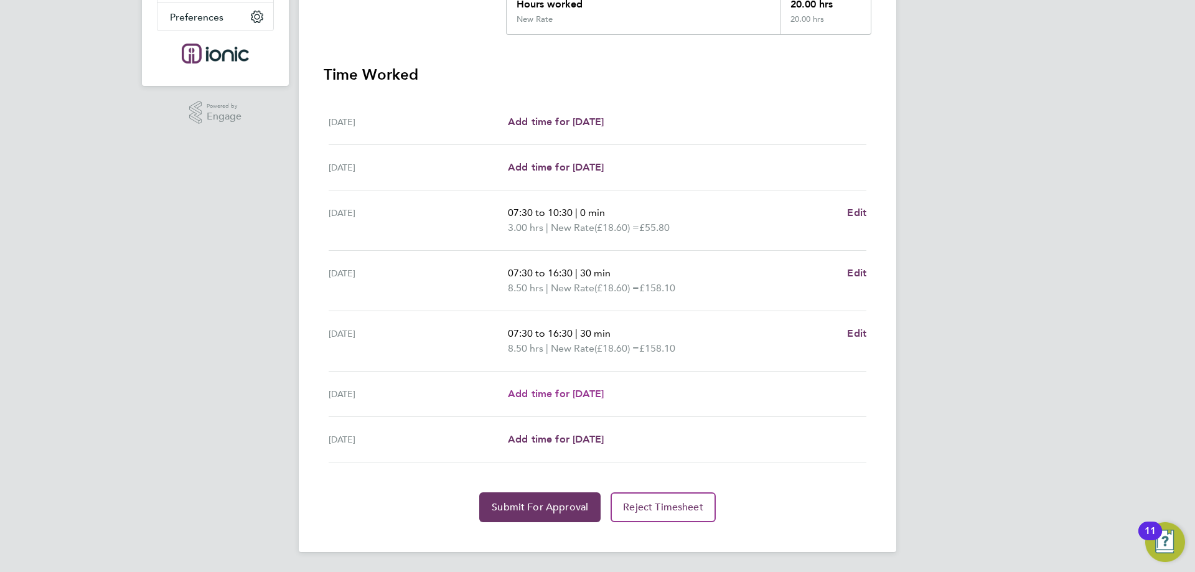
click at [560, 397] on span "Add time for [DATE]" at bounding box center [556, 394] width 96 height 12
select select "30"
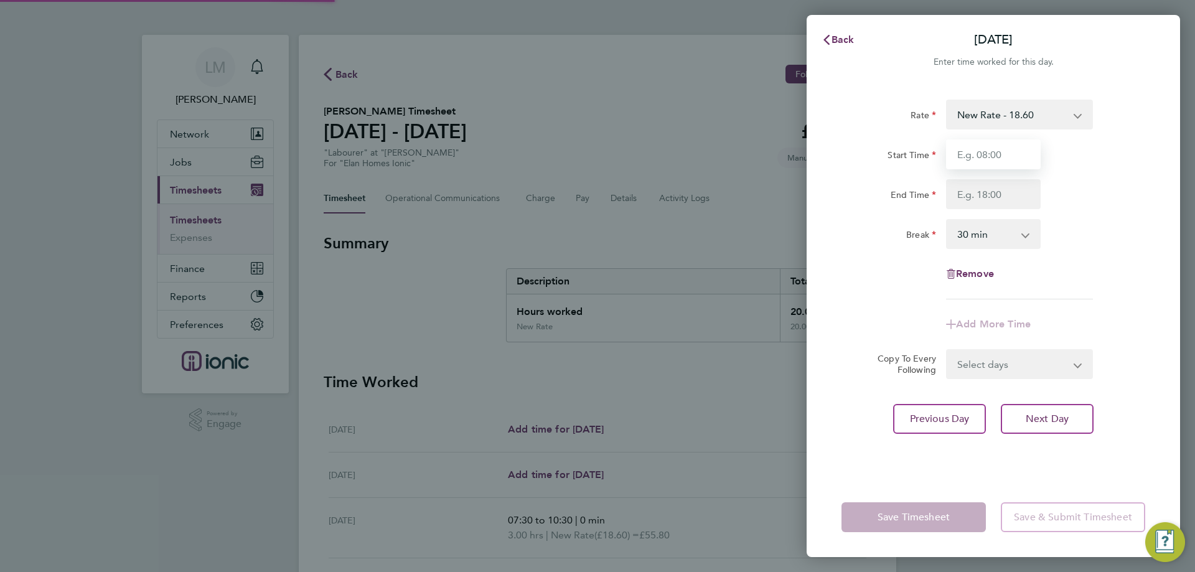
click at [1027, 144] on input "Start Time" at bounding box center [993, 154] width 95 height 30
type input "07:30"
drag, startPoint x: 990, startPoint y: 199, endPoint x: 991, endPoint y: 206, distance: 7.0
click at [990, 199] on input "End Time" at bounding box center [993, 194] width 95 height 30
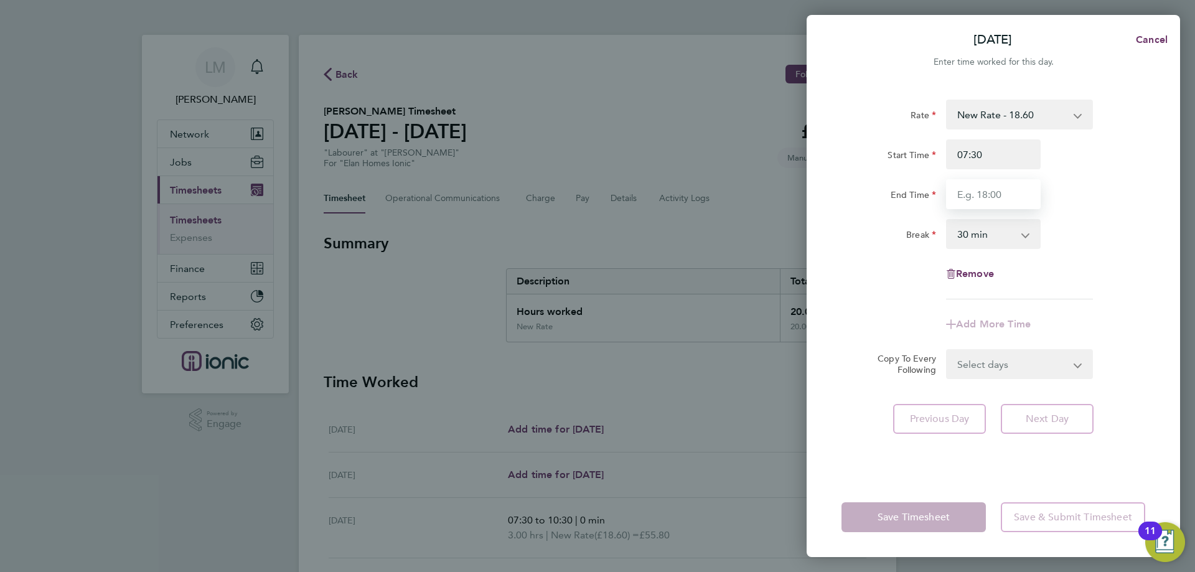
type input "16:00"
click at [1156, 226] on div "Rate New Rate - 18.60 3 Days + - 17.85 3 Days - - 16.78 Start Time 07:30 End Ti…" at bounding box center [992, 281] width 373 height 393
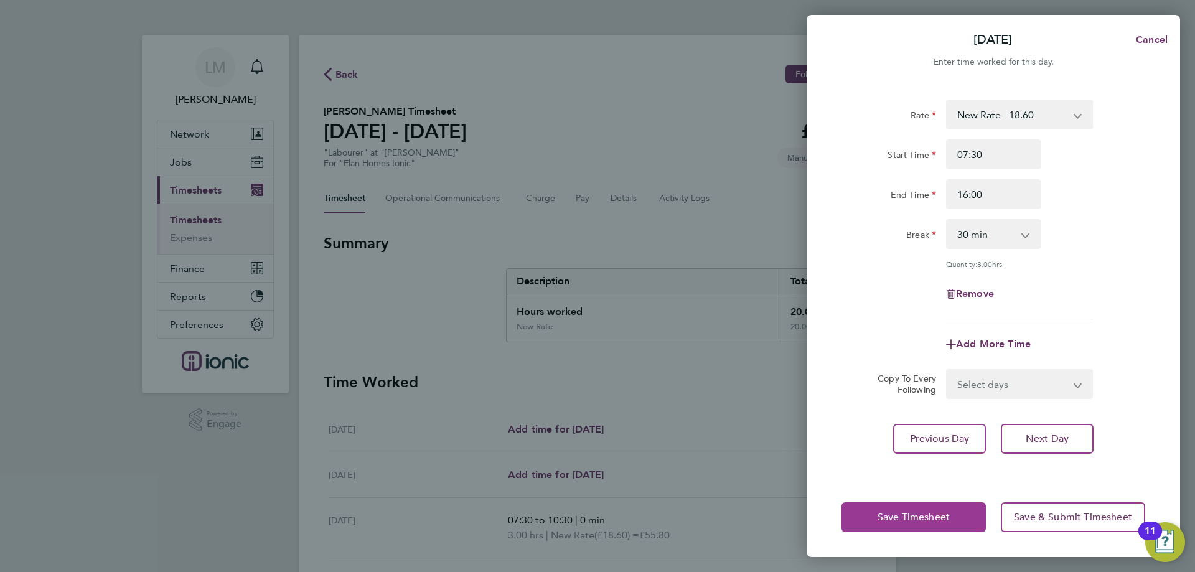
click at [918, 515] on span "Save Timesheet" at bounding box center [913, 517] width 72 height 12
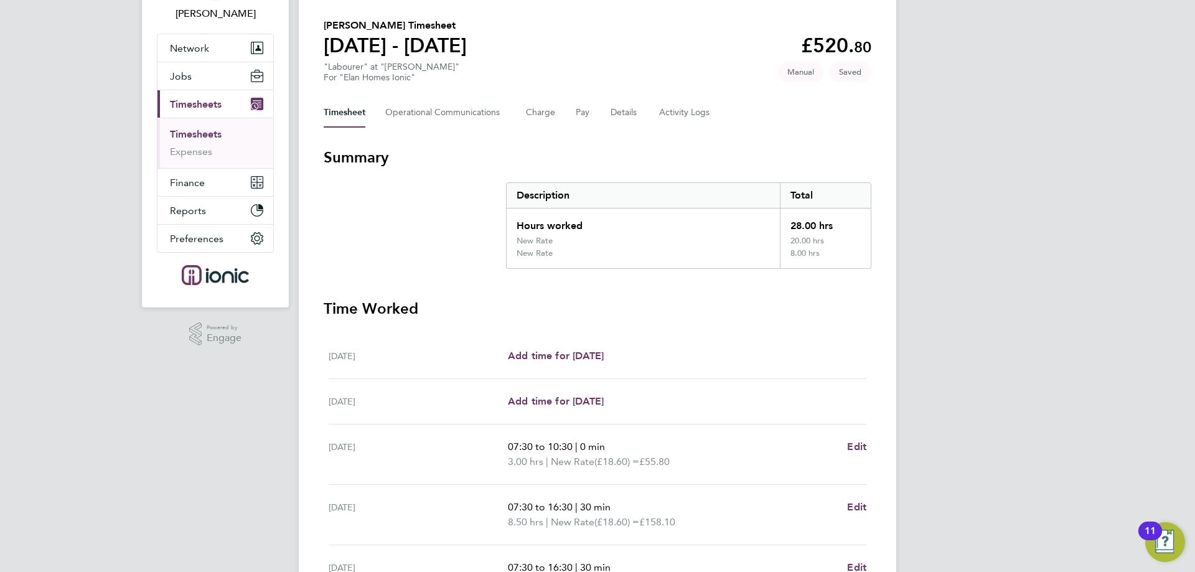
scroll to position [335, 0]
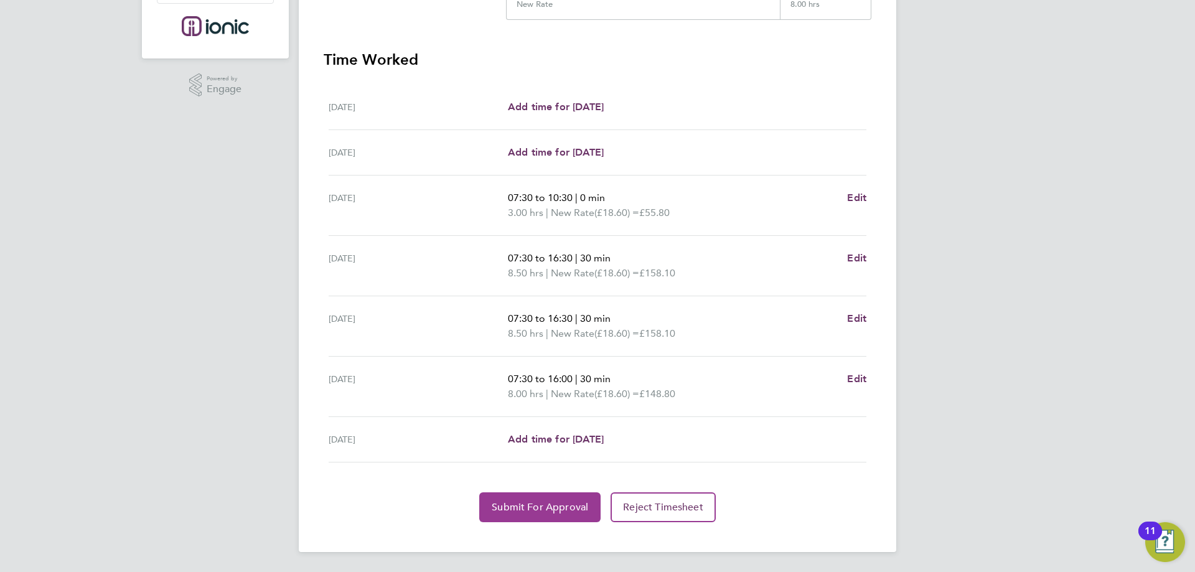
click at [532, 505] on span "Submit For Approval" at bounding box center [540, 507] width 96 height 12
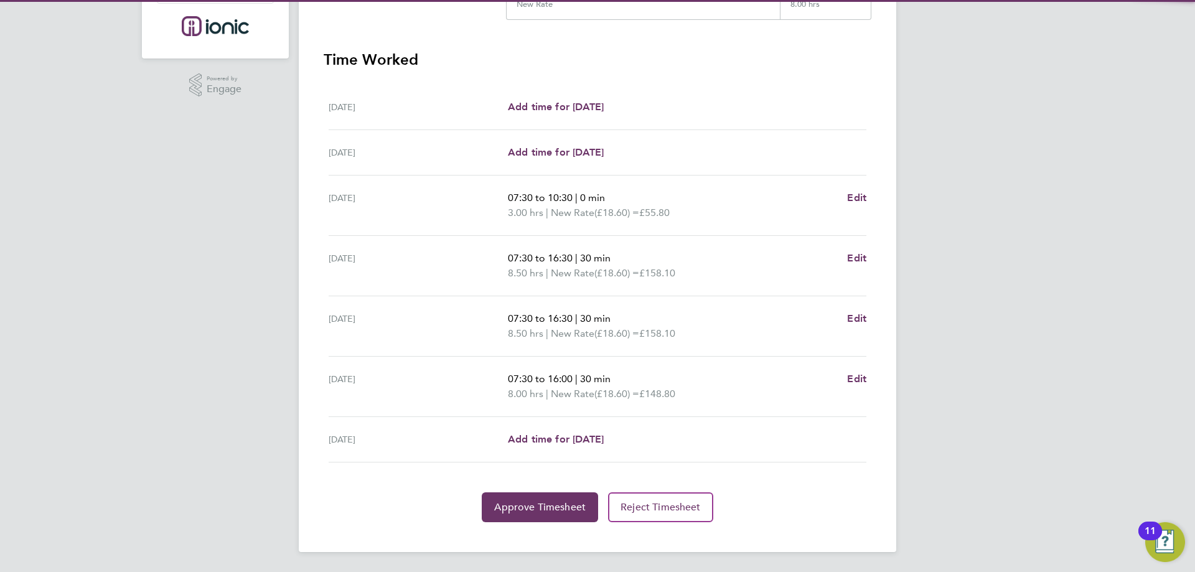
scroll to position [0, 0]
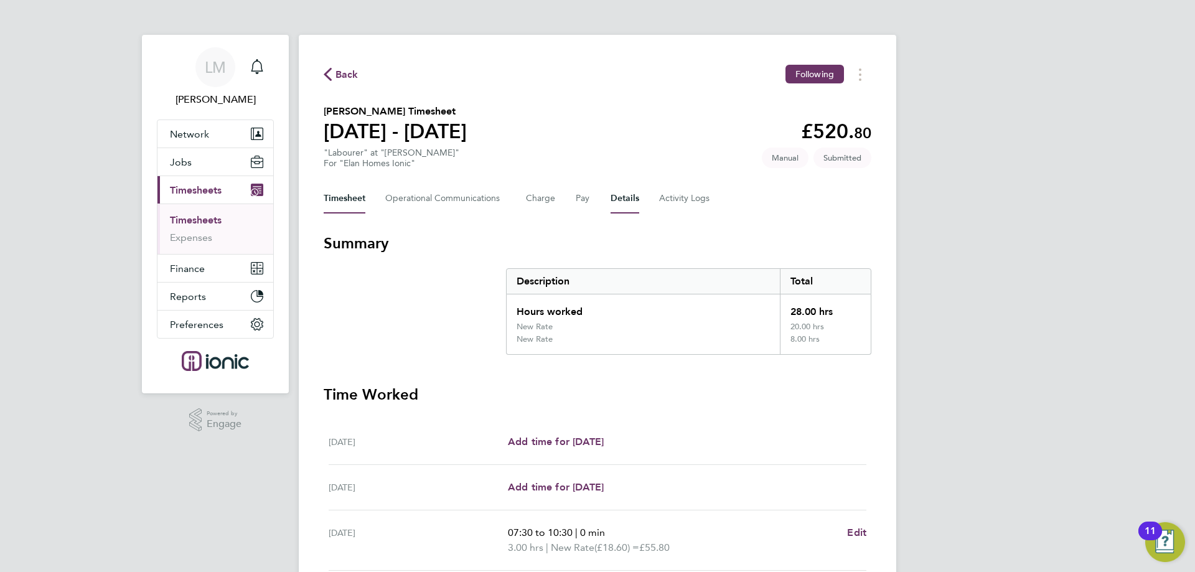
click at [613, 193] on button "Details" at bounding box center [624, 199] width 29 height 30
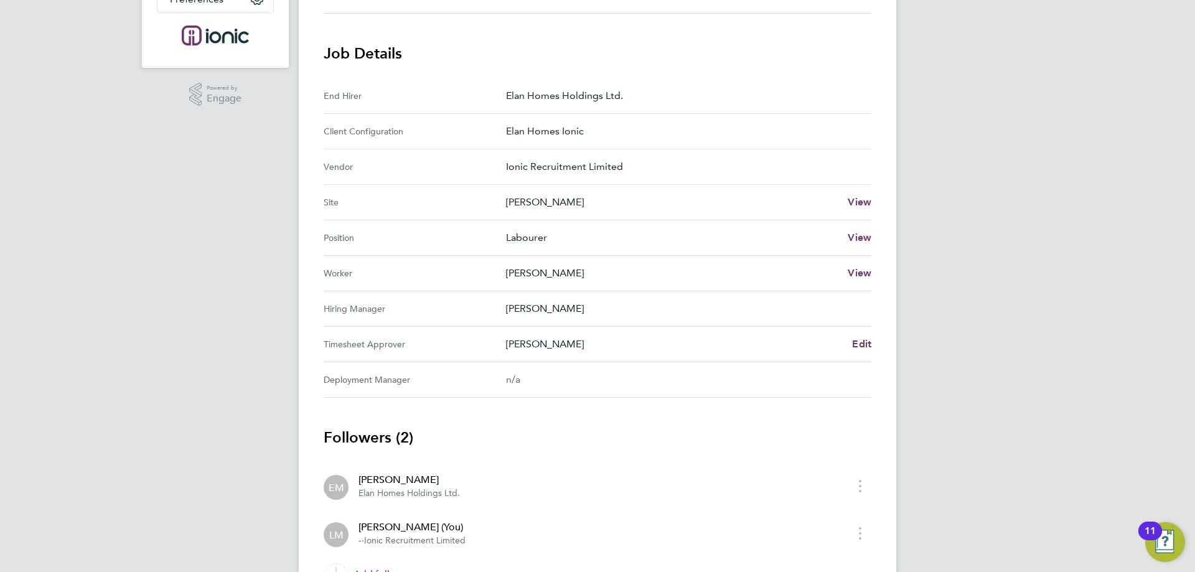
scroll to position [395, 0]
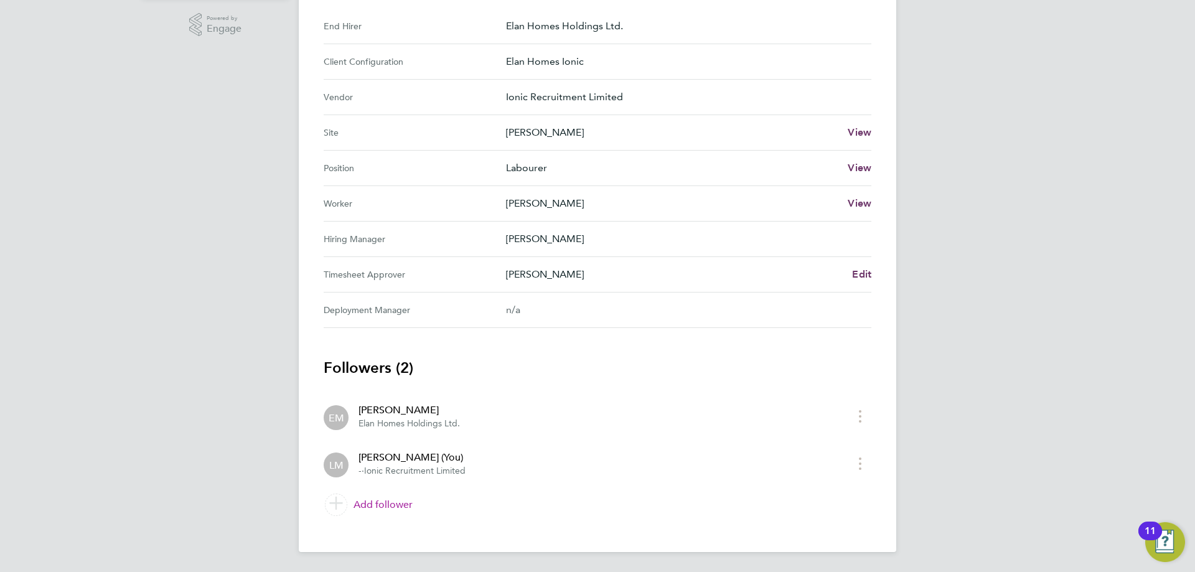
click at [393, 515] on link "Add follower" at bounding box center [598, 504] width 548 height 35
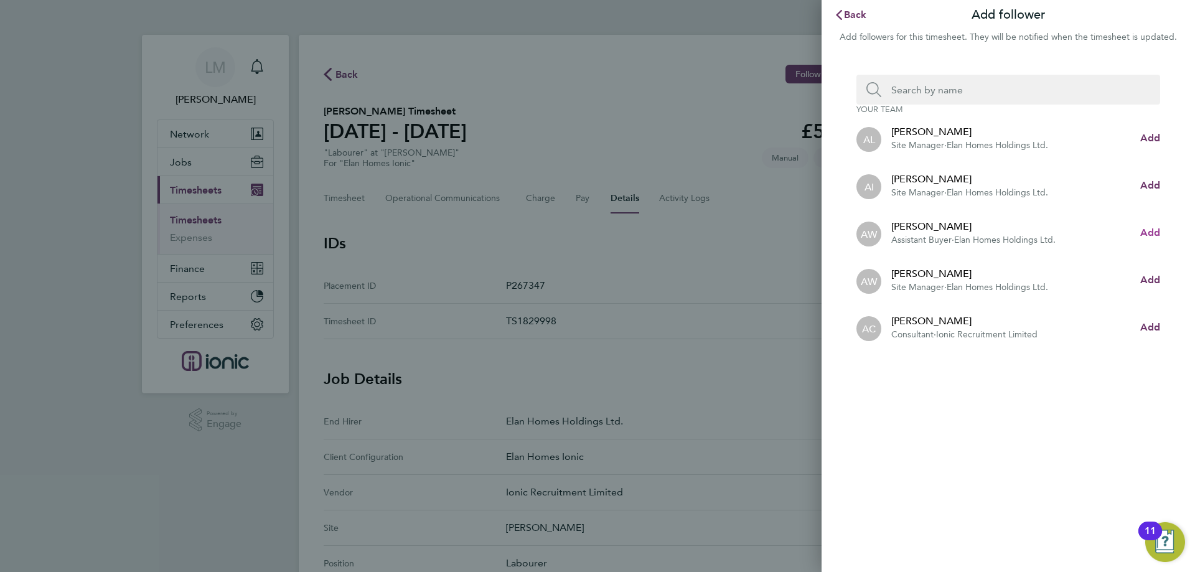
click at [1151, 231] on span "Add" at bounding box center [1150, 232] width 20 height 12
click at [991, 88] on input "Search team member by name:" at bounding box center [1013, 90] width 264 height 30
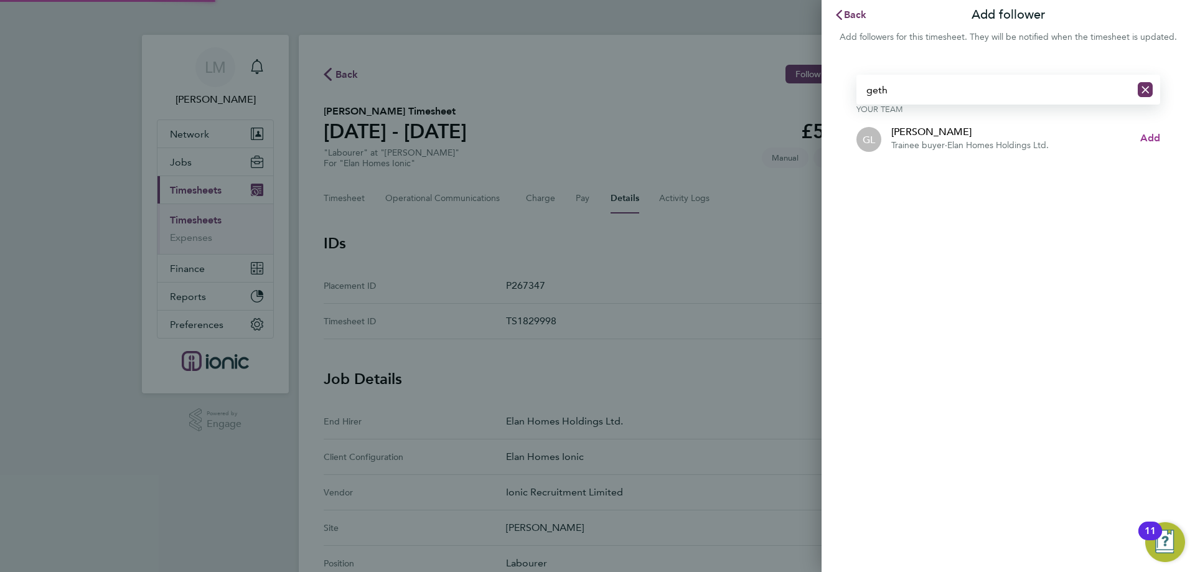
type input "geth"
click at [1140, 139] on span "Add" at bounding box center [1150, 138] width 20 height 12
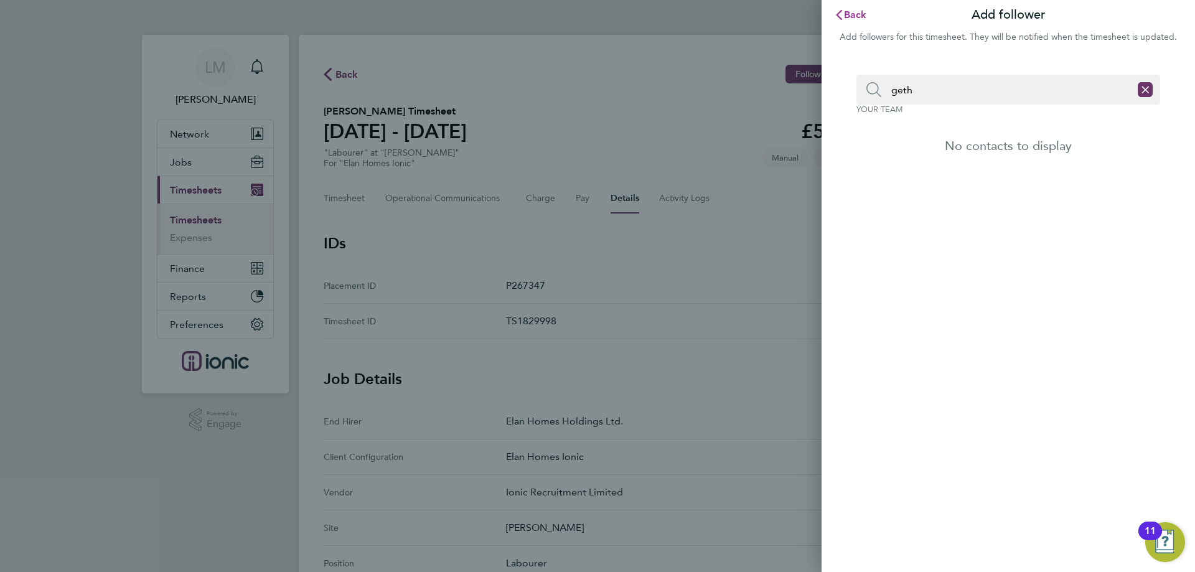
click at [856, 15] on span "Back" at bounding box center [855, 15] width 23 height 12
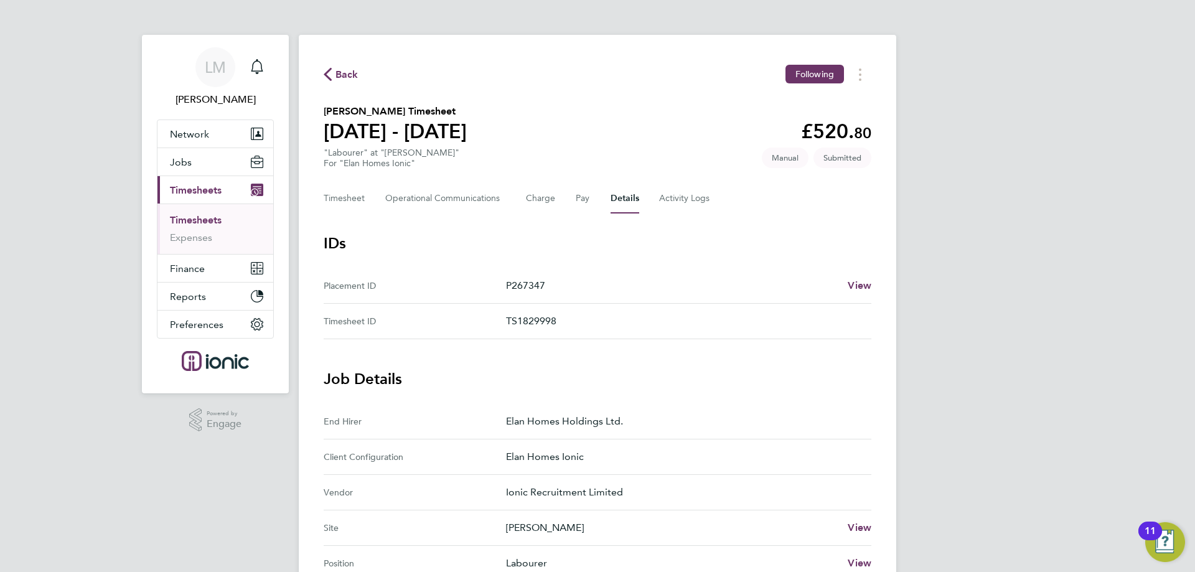
click at [356, 70] on span "Back" at bounding box center [346, 74] width 23 height 15
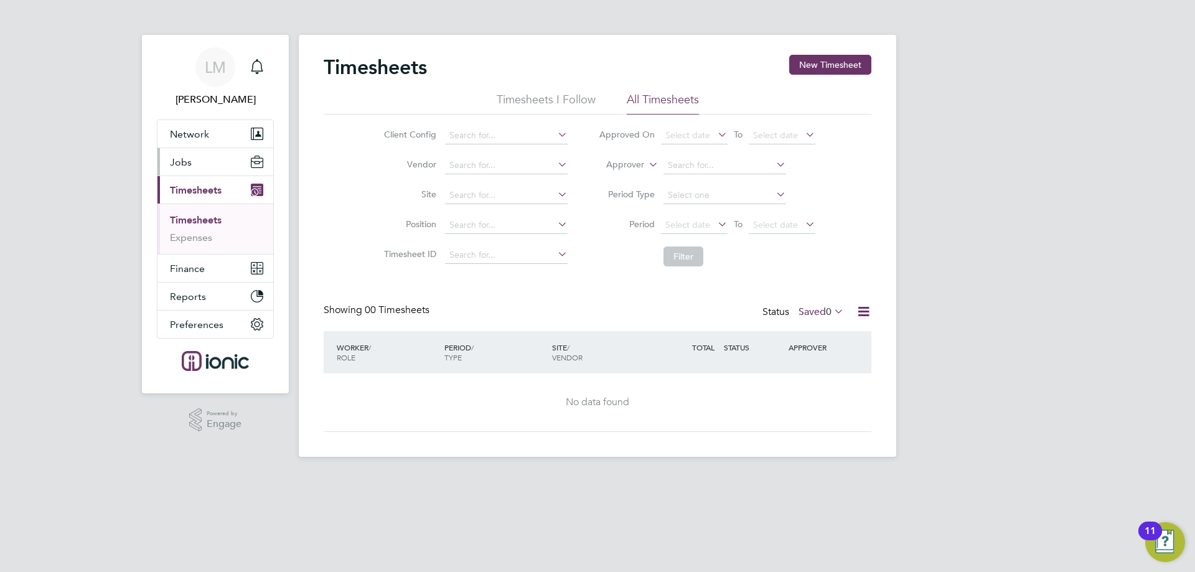
click at [197, 156] on button "Jobs" at bounding box center [215, 161] width 116 height 27
click at [194, 221] on link "Timesheets" at bounding box center [196, 220] width 52 height 12
click at [625, 58] on div "Timesheets New Timesheet" at bounding box center [598, 73] width 548 height 37
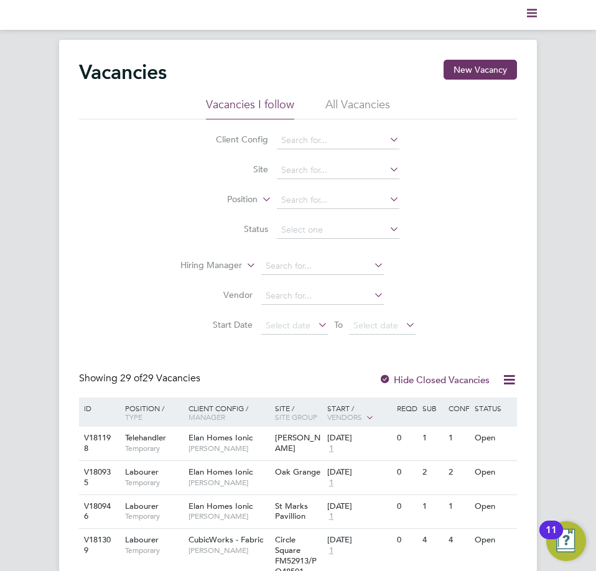
click at [534, 7] on ul "Current page:" at bounding box center [298, 15] width 478 height 30
click at [529, 18] on svg-icon "Main navigation" at bounding box center [532, 14] width 10 height 15
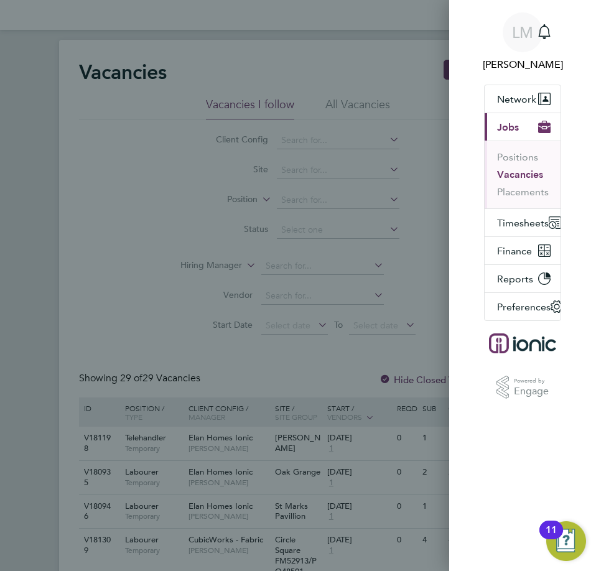
click at [531, 15] on div "LM [PERSON_NAME] Notifications Applications: Network Team Members Businesses Si…" at bounding box center [522, 204] width 147 height 409
click at [526, 100] on span "Network" at bounding box center [516, 99] width 39 height 12
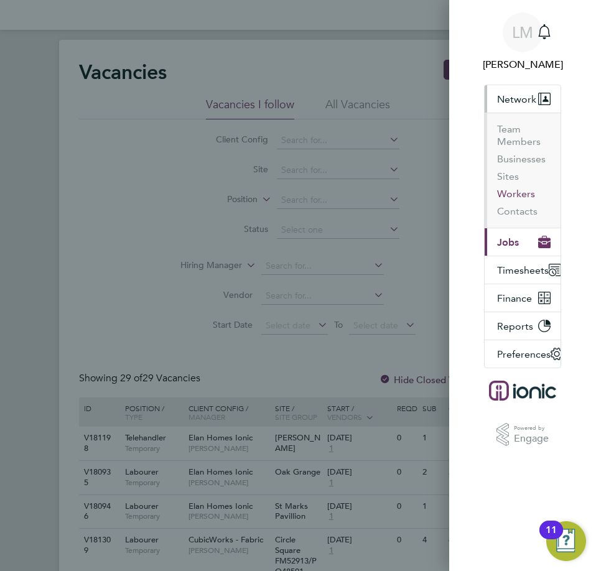
click at [509, 200] on button "Workers" at bounding box center [516, 194] width 38 height 12
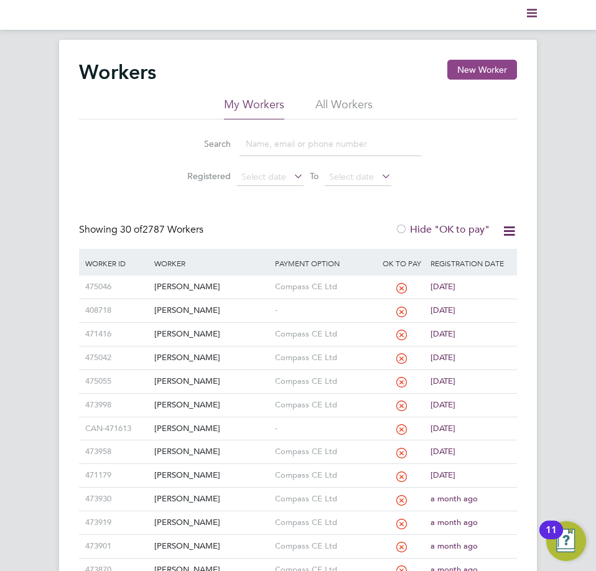
click at [487, 68] on button "New Worker" at bounding box center [482, 70] width 70 height 20
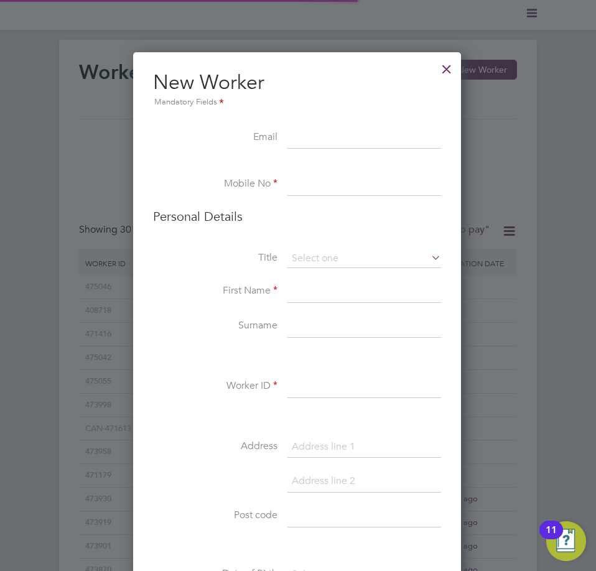
scroll to position [1053, 330]
drag, startPoint x: 418, startPoint y: 138, endPoint x: 404, endPoint y: 152, distance: 20.2
click at [418, 138] on input at bounding box center [364, 138] width 154 height 22
paste input "[EMAIL_ADDRESS][DOMAIN_NAME]"
type input "[EMAIL_ADDRESS][DOMAIN_NAME]"
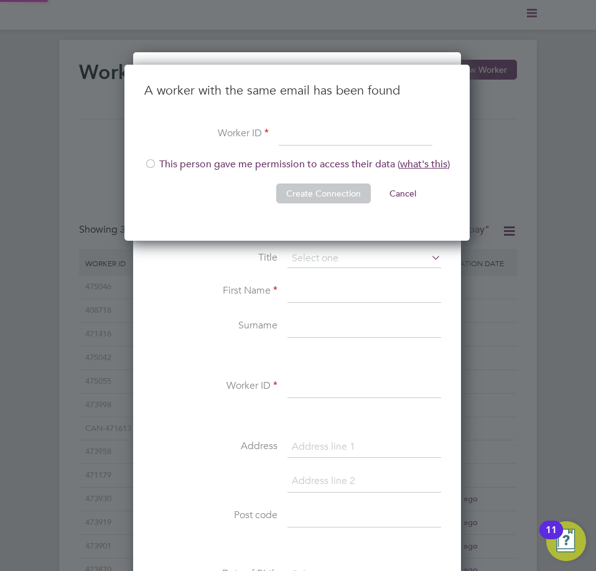
scroll to position [177, 347]
drag, startPoint x: 309, startPoint y: 141, endPoint x: 273, endPoint y: 156, distance: 39.1
click at [309, 141] on input at bounding box center [356, 134] width 154 height 22
paste input "459856"
type input "459856"
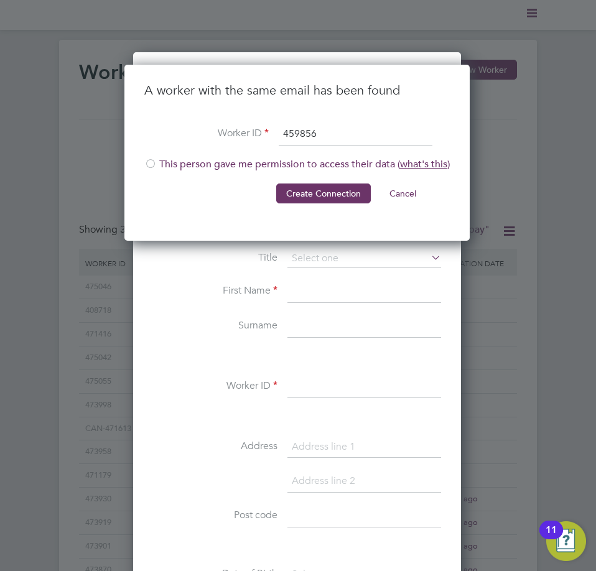
click at [153, 166] on div at bounding box center [150, 165] width 12 height 12
click at [307, 199] on button "Create Connection" at bounding box center [323, 194] width 95 height 20
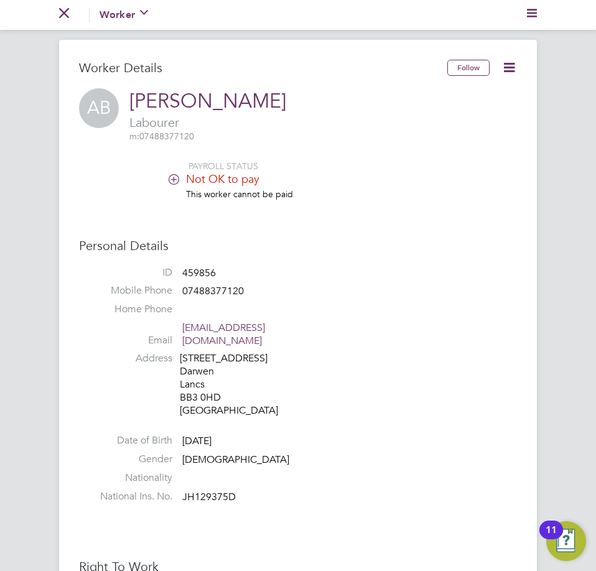
click at [60, 14] on icon "Main navigation" at bounding box center [64, 13] width 10 height 10
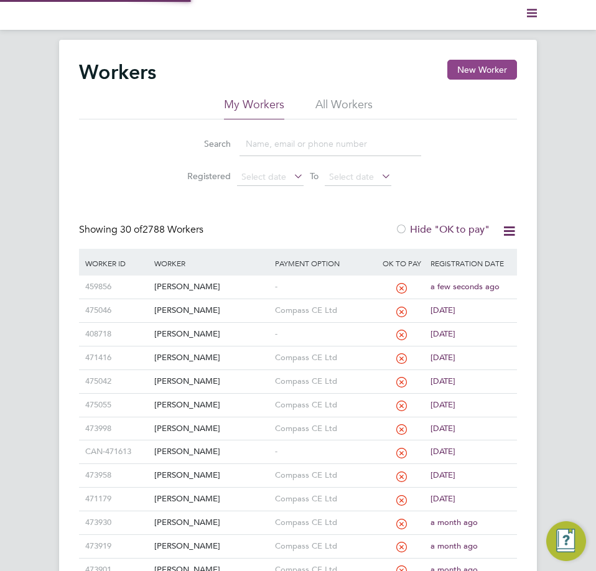
click at [493, 72] on button "New Worker" at bounding box center [482, 70] width 70 height 20
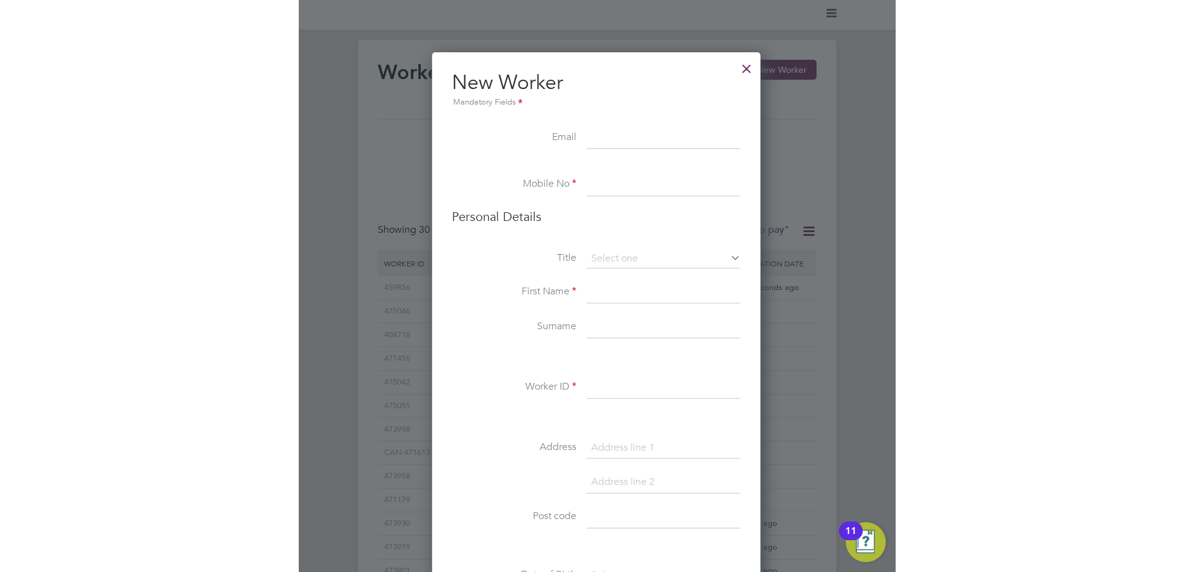
scroll to position [1053, 330]
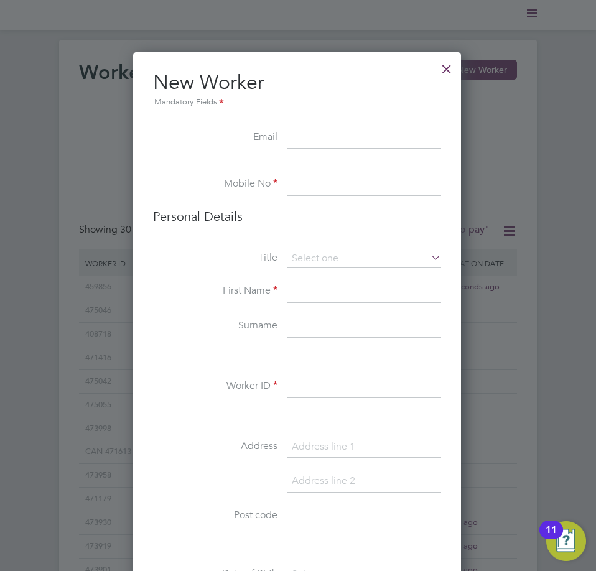
drag, startPoint x: 387, startPoint y: 146, endPoint x: 595, endPoint y: 169, distance: 209.2
click at [387, 146] on input at bounding box center [364, 138] width 154 height 22
paste input "[EMAIL_ADDRESS][DOMAIN_NAME]"
type input "[EMAIL_ADDRESS][DOMAIN_NAME]"
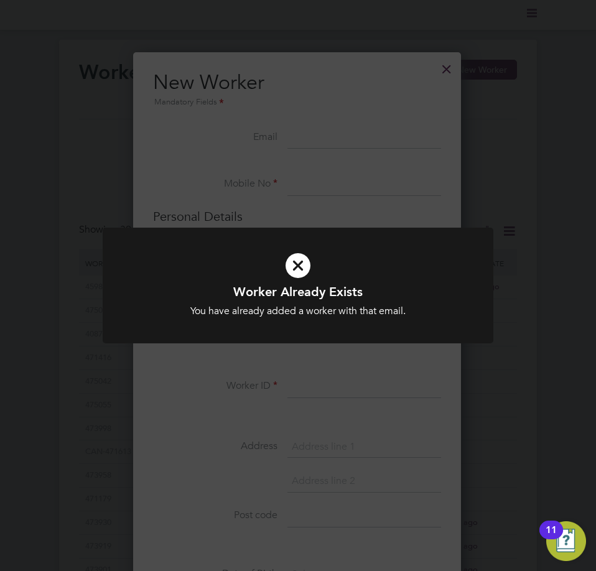
click at [379, 162] on div "Worker Already Exists You have already added a worker with that email. Cancel O…" at bounding box center [298, 285] width 596 height 571
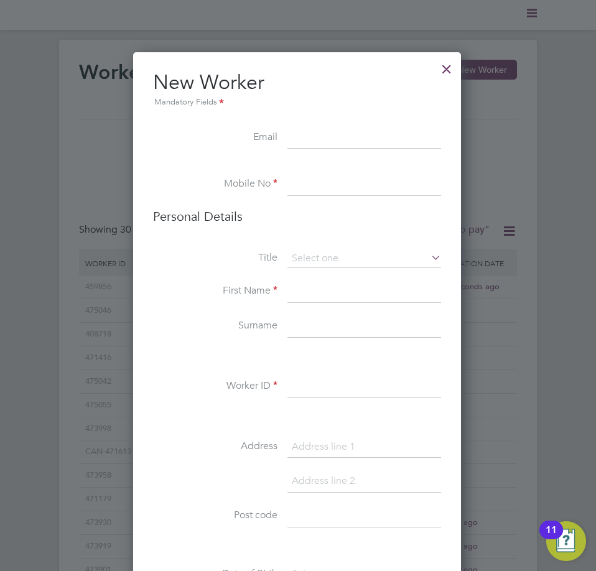
click at [445, 69] on div at bounding box center [447, 66] width 22 height 22
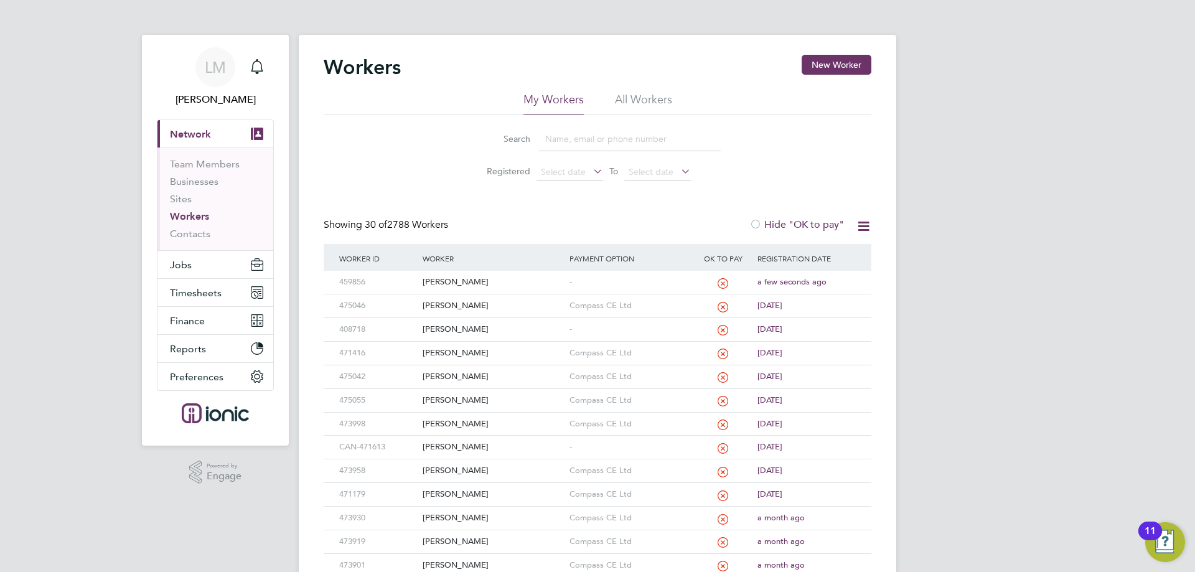
click at [737, 49] on div "Workers New Worker My Workers All Workers Search Registered Select date To Sele…" at bounding box center [597, 548] width 597 height 1026
click at [203, 259] on button "Jobs" at bounding box center [215, 264] width 116 height 27
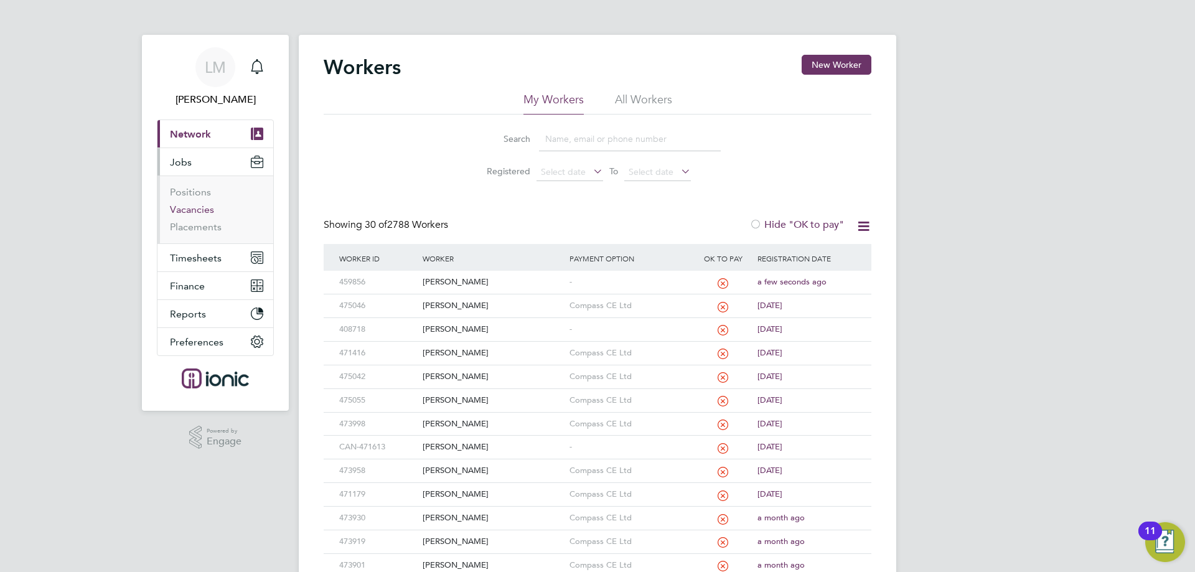
click at [203, 208] on link "Vacancies" at bounding box center [192, 209] width 44 height 12
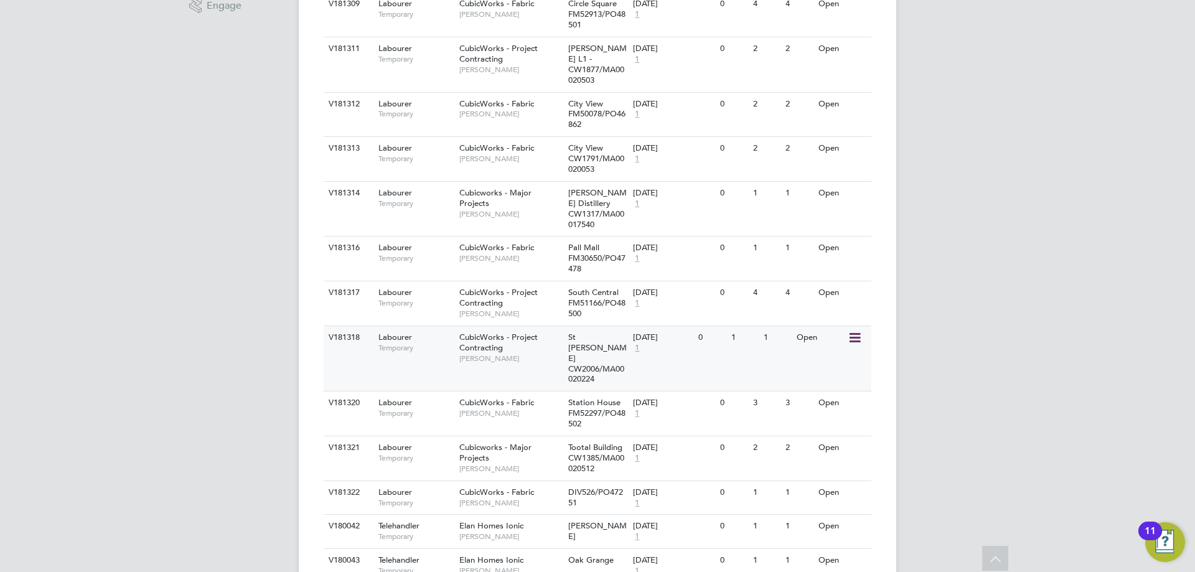
scroll to position [684, 0]
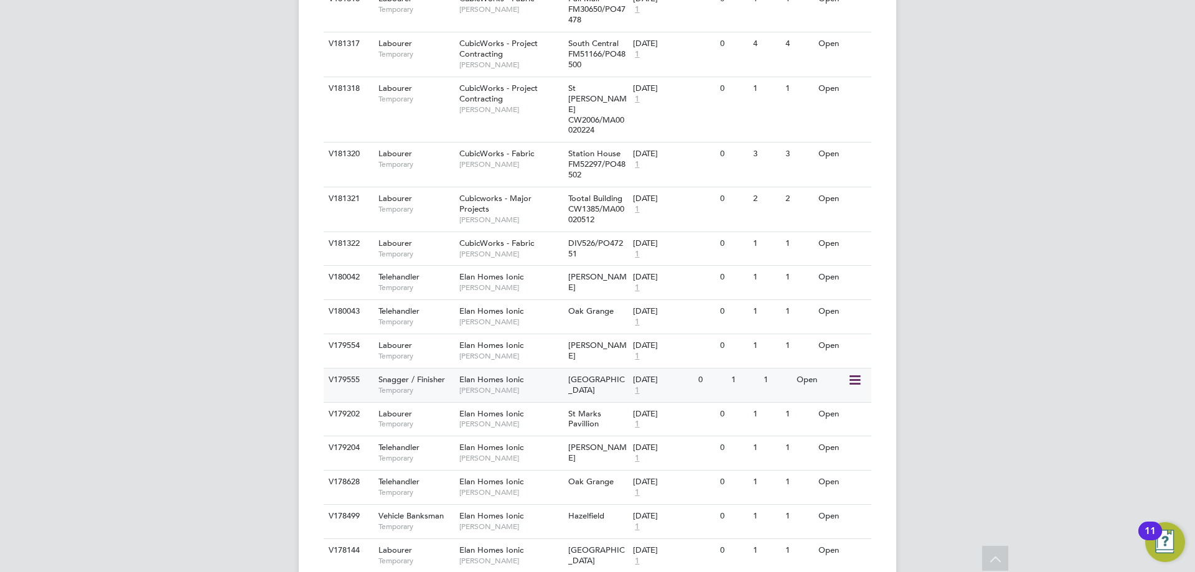
click at [579, 374] on span "[GEOGRAPHIC_DATA]" at bounding box center [596, 384] width 57 height 21
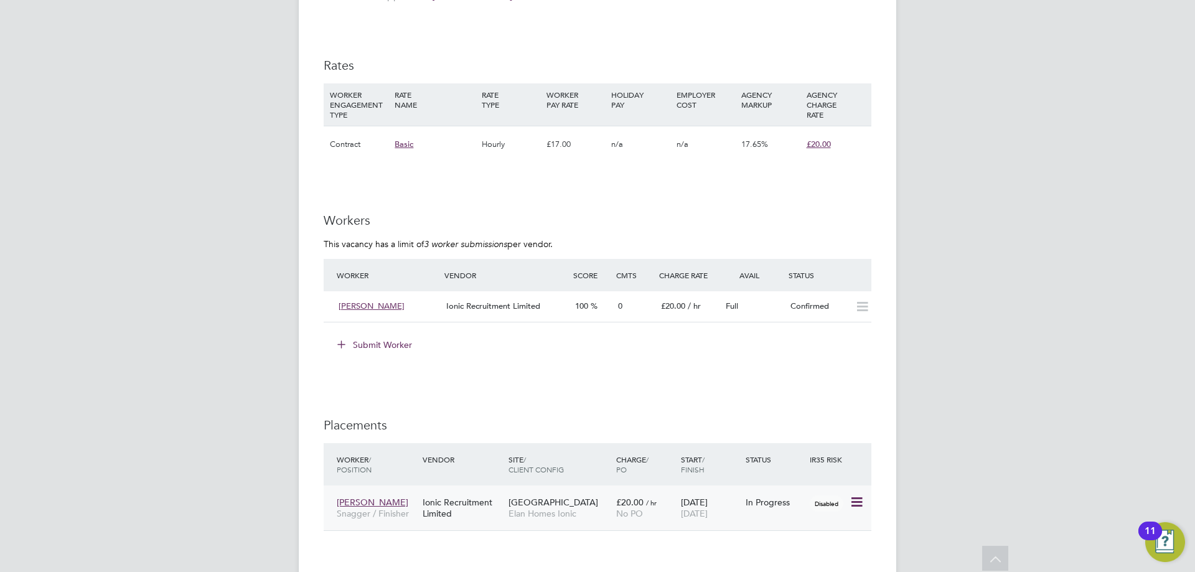
scroll to position [871, 0]
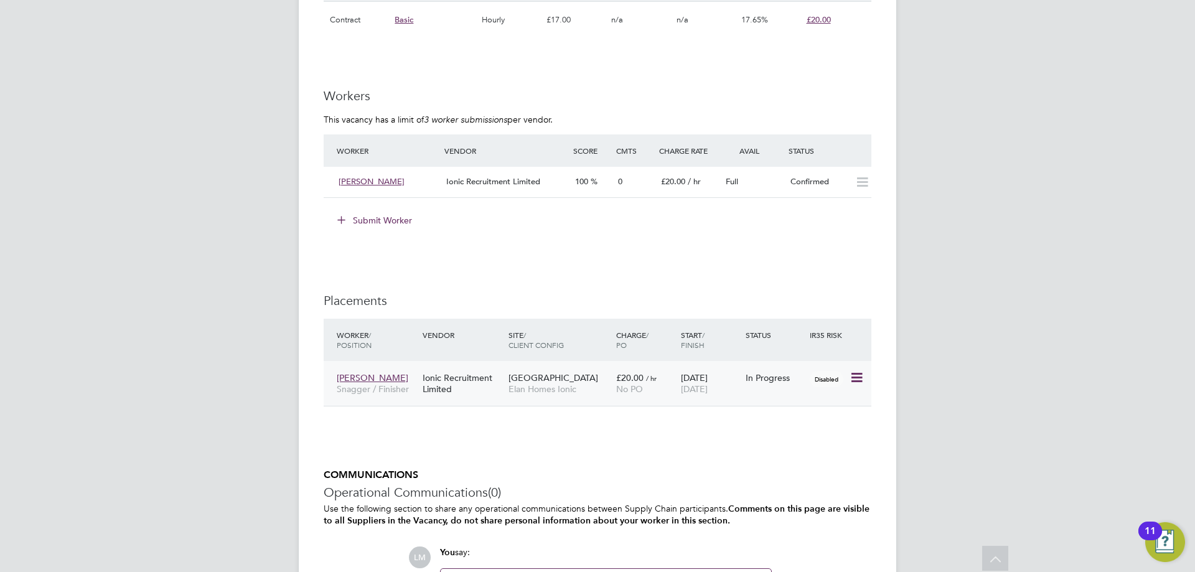
click at [727, 378] on div "[DATE] [DATE]" at bounding box center [710, 383] width 65 height 35
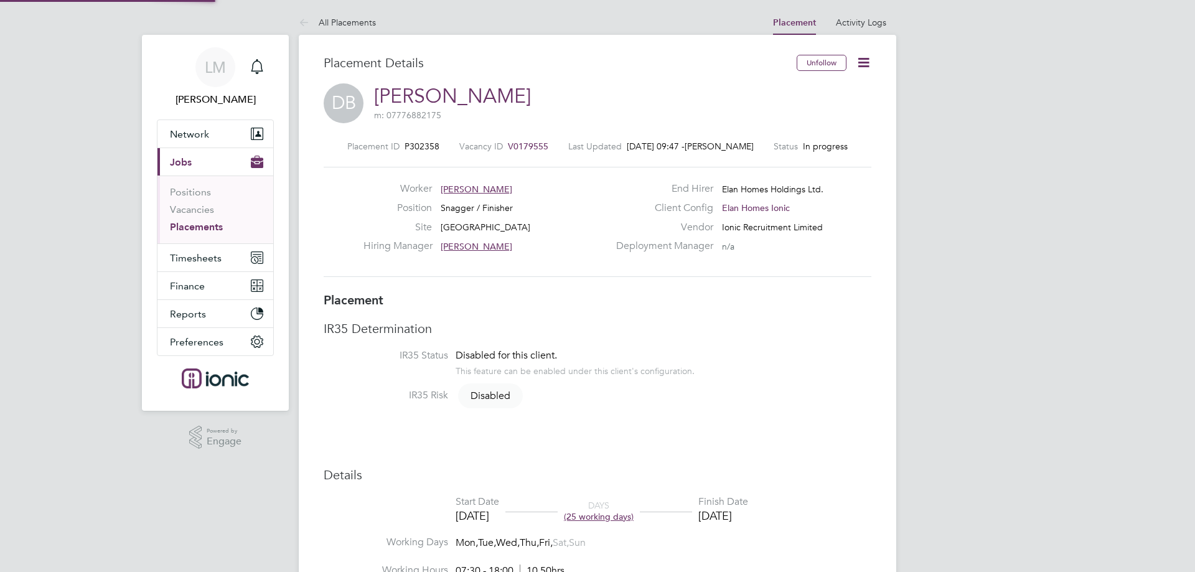
click at [865, 62] on icon at bounding box center [864, 63] width 16 height 16
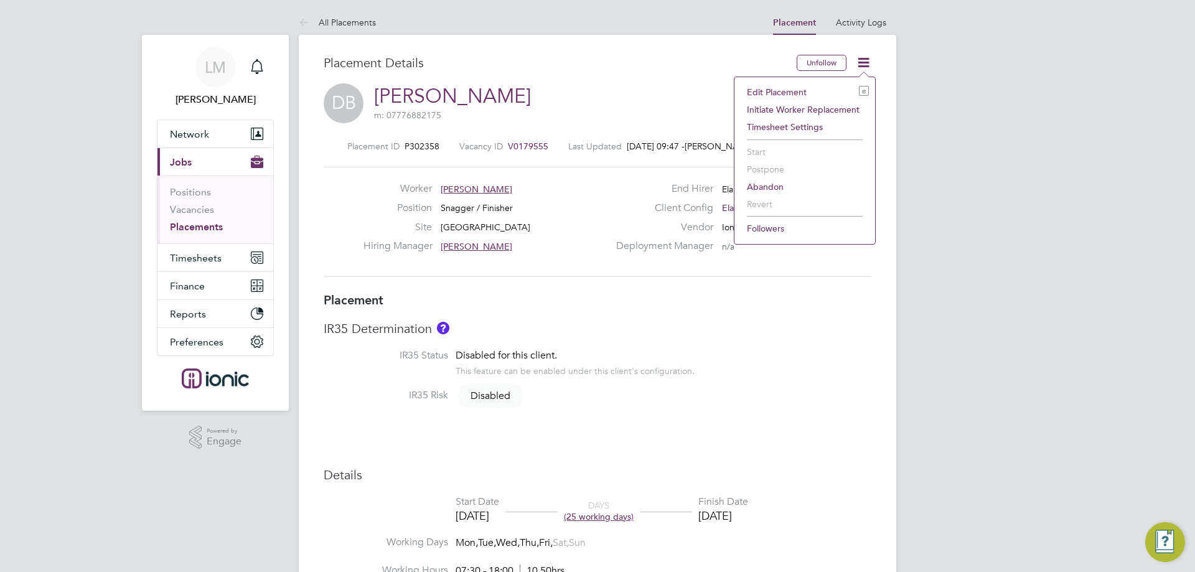
click at [825, 83] on li "Edit Placement e" at bounding box center [804, 91] width 128 height 17
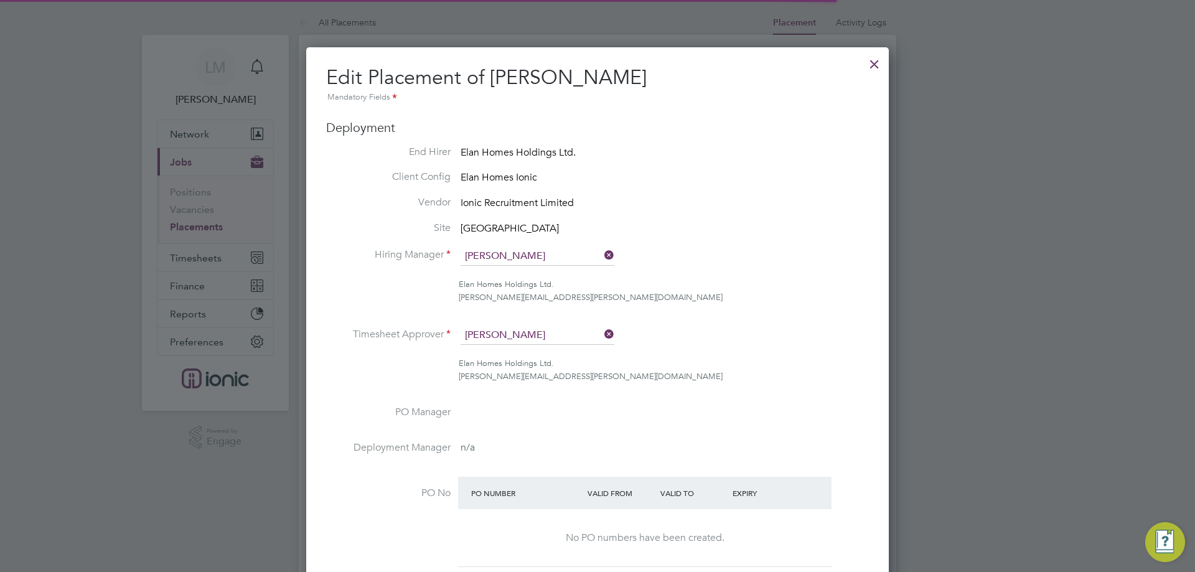
scroll to position [6, 6]
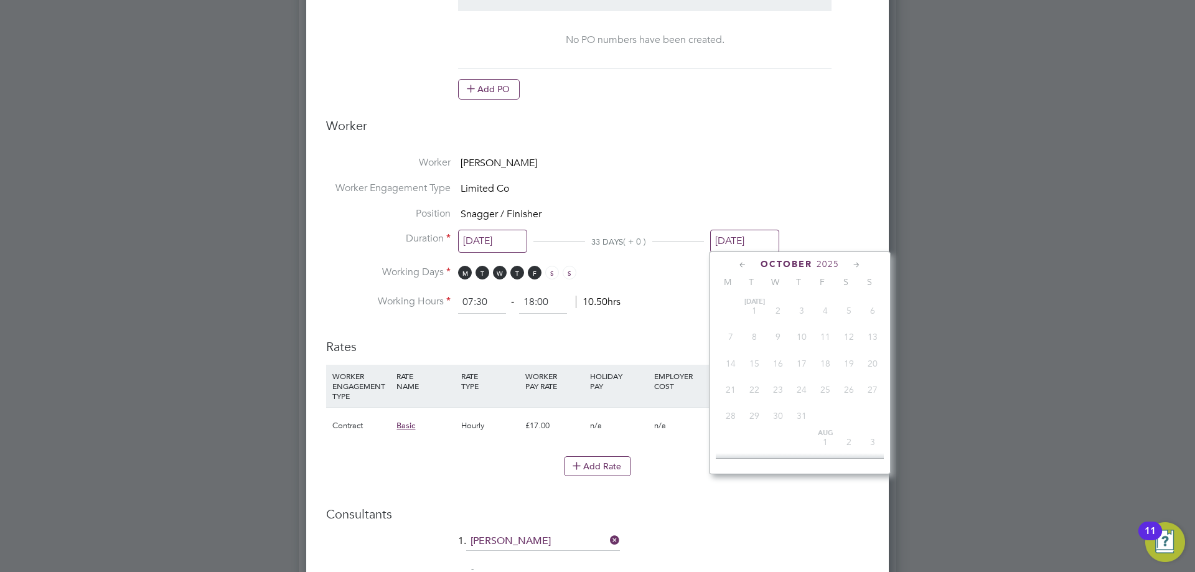
click at [744, 250] on input "[DATE]" at bounding box center [744, 241] width 69 height 23
click at [824, 314] on span "26" at bounding box center [825, 302] width 24 height 24
type input "[DATE]"
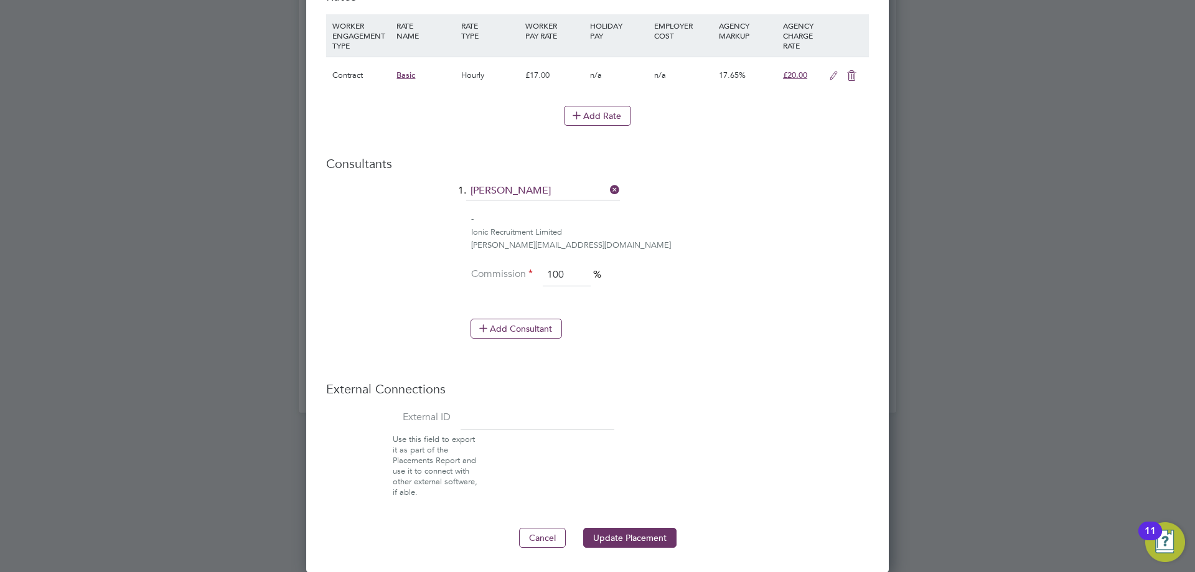
click at [649, 534] on button "Update Placement" at bounding box center [629, 538] width 93 height 20
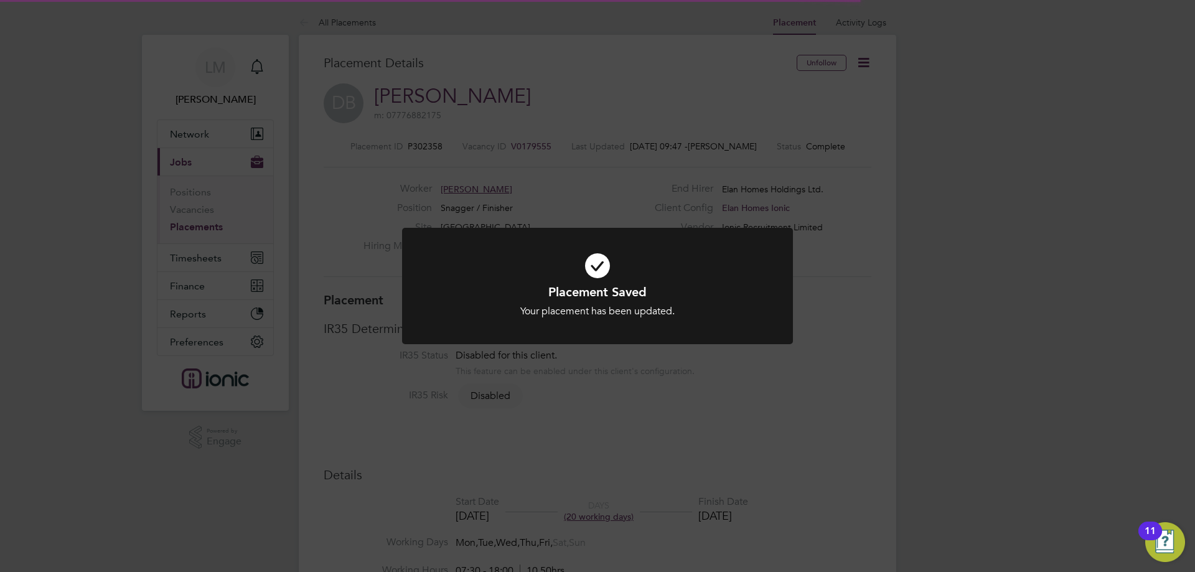
click at [808, 382] on div "Placement Saved Your placement has been updated. Cancel Okay" at bounding box center [597, 286] width 1195 height 572
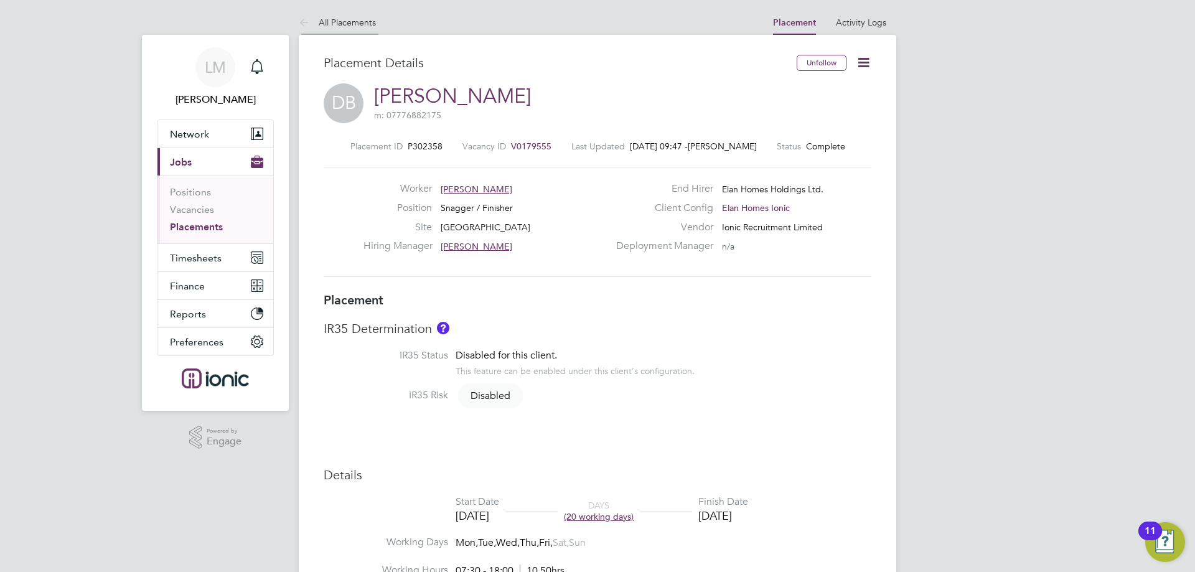
click at [339, 21] on link "All Placements" at bounding box center [337, 22] width 77 height 11
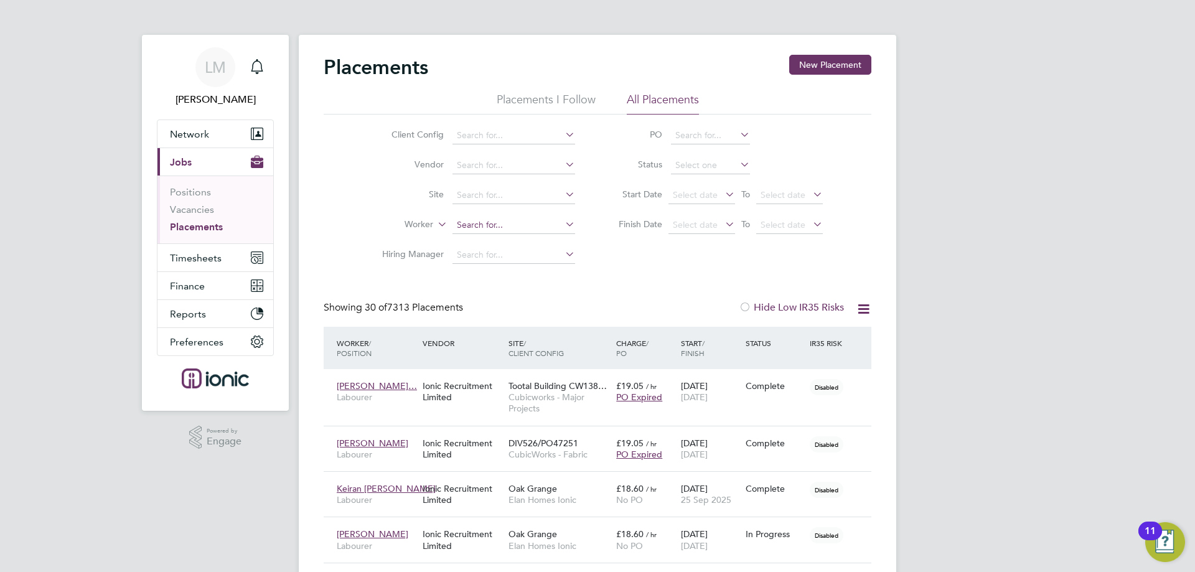
click at [511, 229] on input at bounding box center [513, 225] width 123 height 17
type input "[PERSON_NAME]"
click at [497, 244] on li "No results found" at bounding box center [514, 241] width 124 height 16
click at [551, 126] on li "Client Config" at bounding box center [474, 136] width 234 height 30
click at [522, 147] on li "Client Config" at bounding box center [474, 136] width 234 height 30
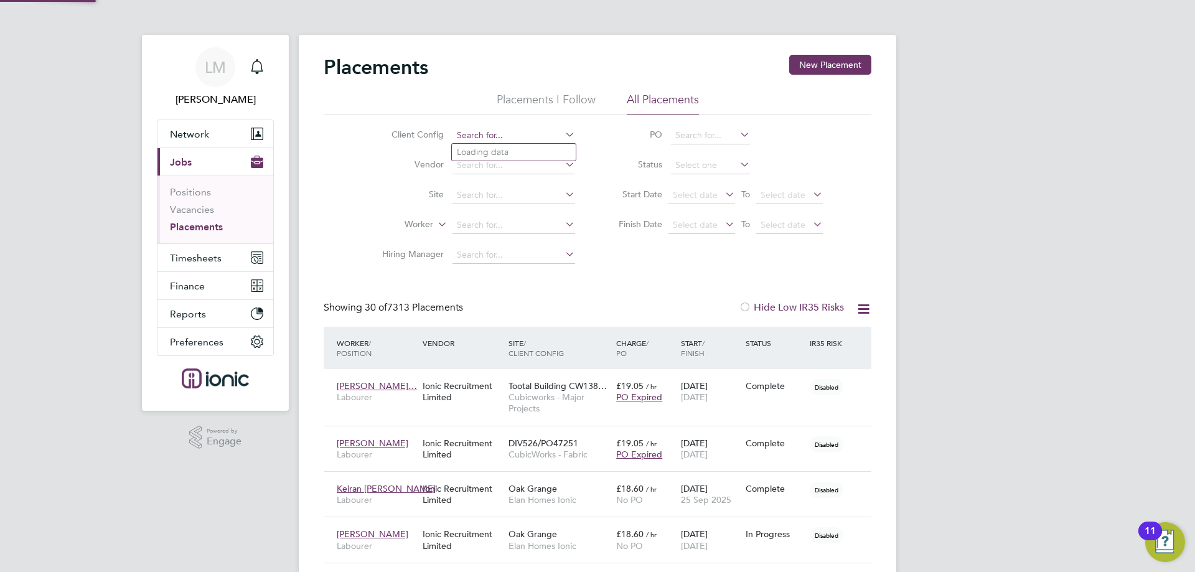
click at [529, 138] on input at bounding box center [513, 135] width 123 height 17
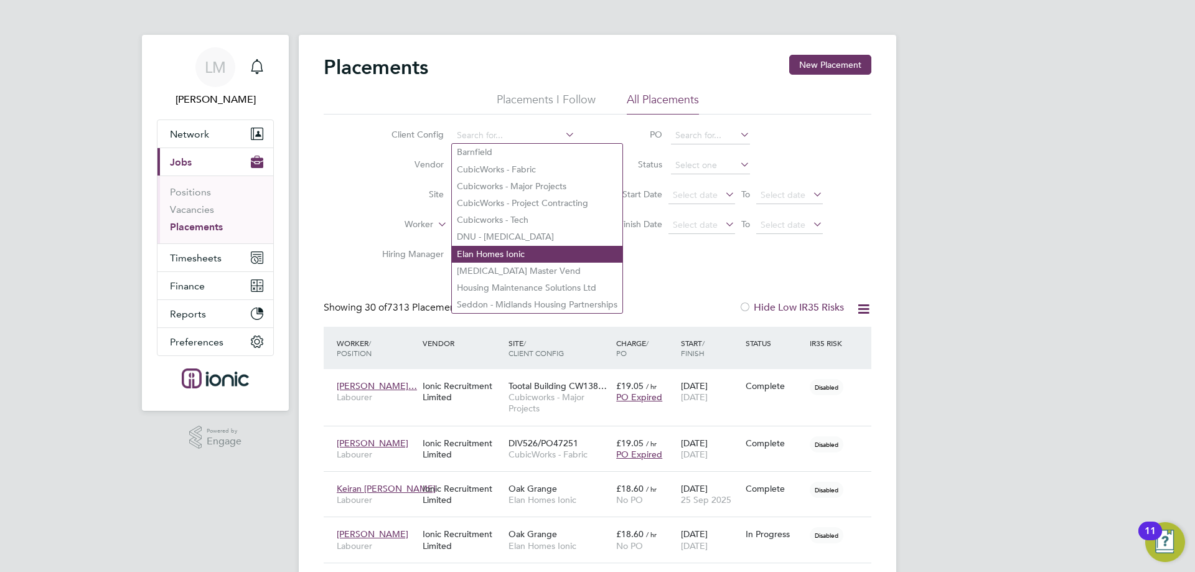
click at [503, 246] on li "Elan Homes Ionic" at bounding box center [537, 254] width 170 height 17
type input "Elan Homes Ionic"
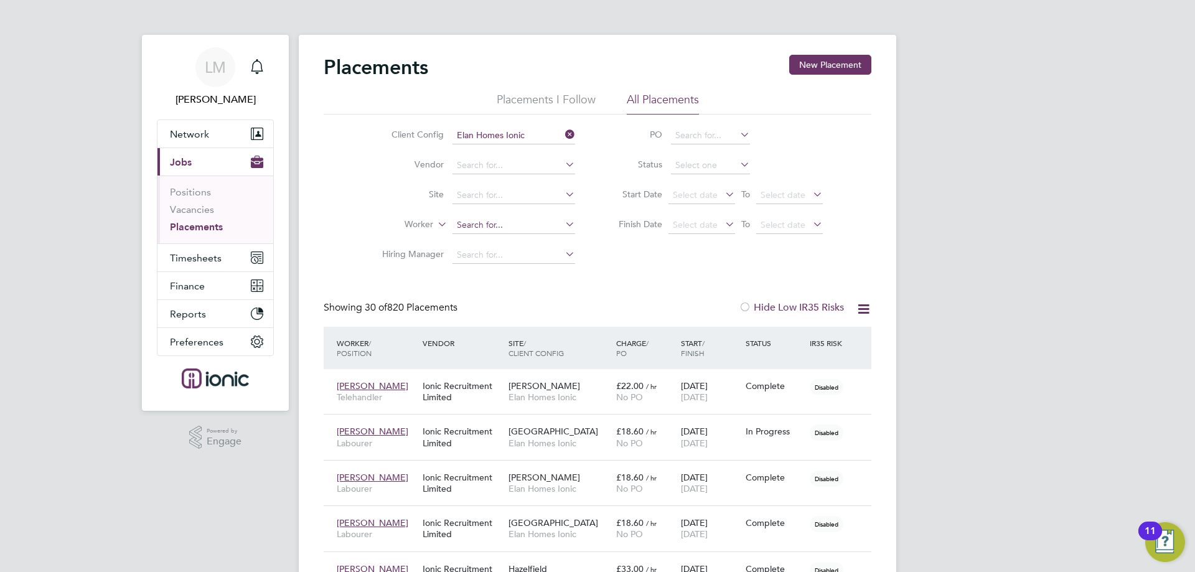
click at [483, 223] on input at bounding box center [513, 225] width 123 height 17
click at [528, 261] on b "[PERSON_NAME]" at bounding box center [564, 259] width 72 height 11
type input "[PERSON_NAME]"
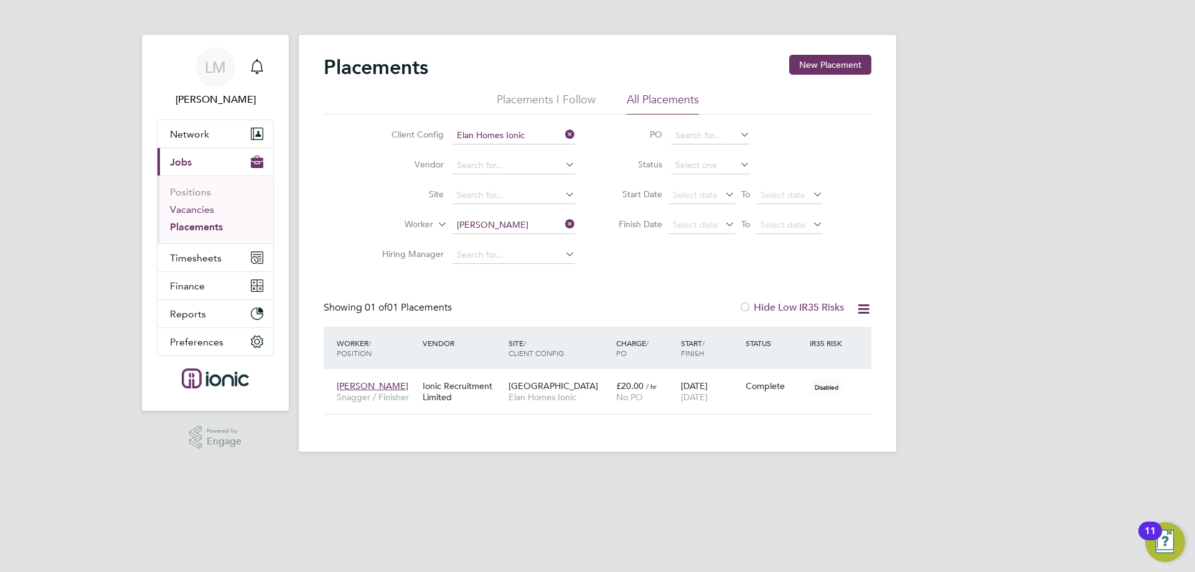
click at [192, 208] on link "Vacancies" at bounding box center [192, 209] width 44 height 12
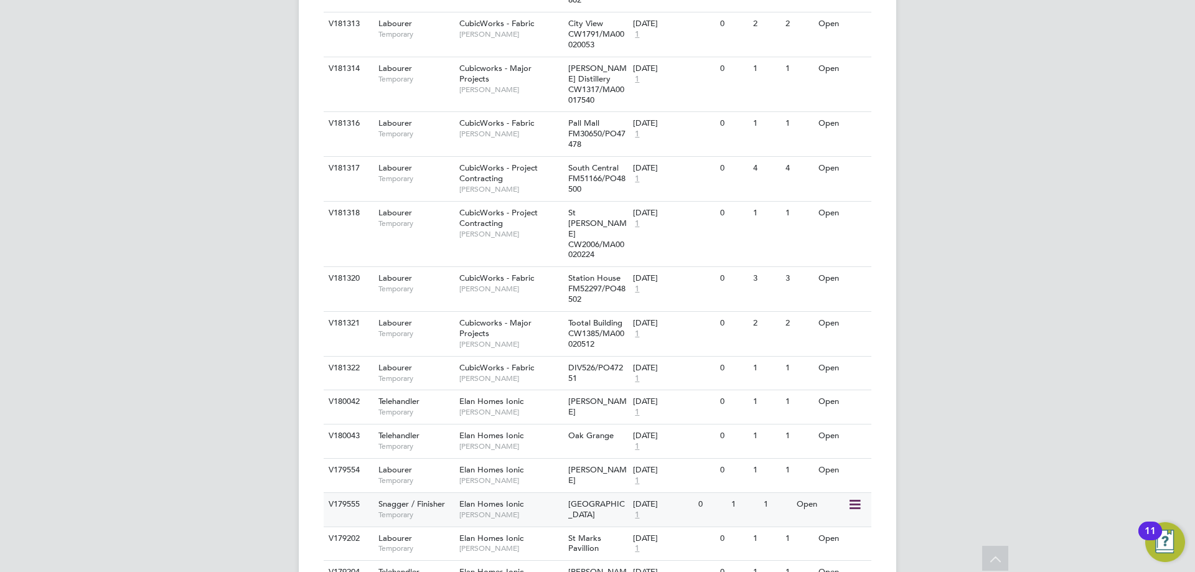
click at [610, 498] on span "[GEOGRAPHIC_DATA]" at bounding box center [596, 508] width 57 height 21
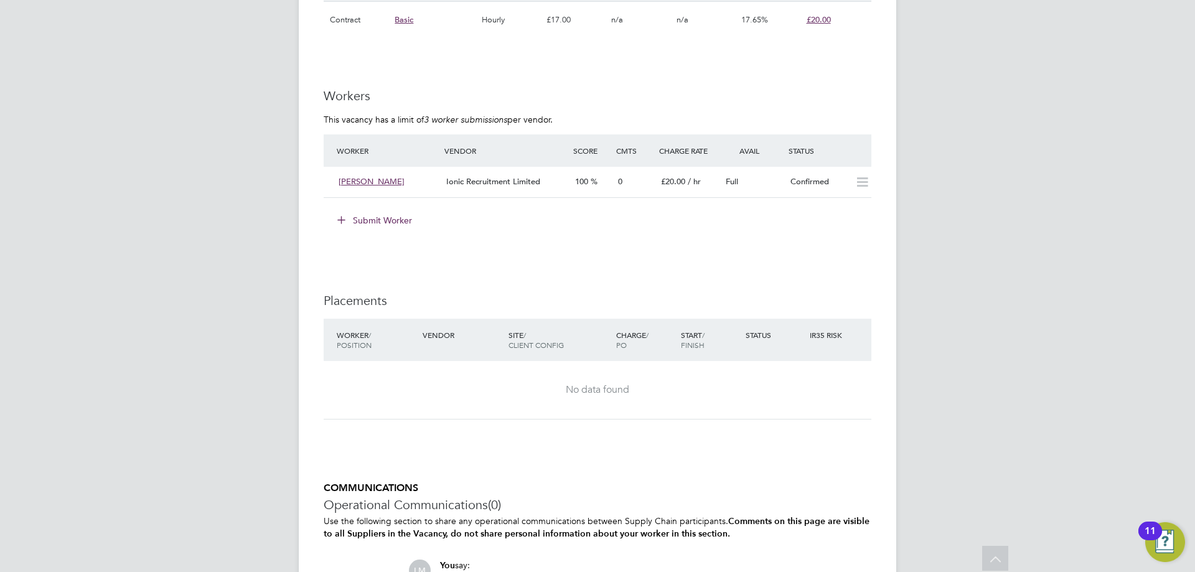
click at [392, 224] on button "Submit Worker" at bounding box center [375, 220] width 93 height 20
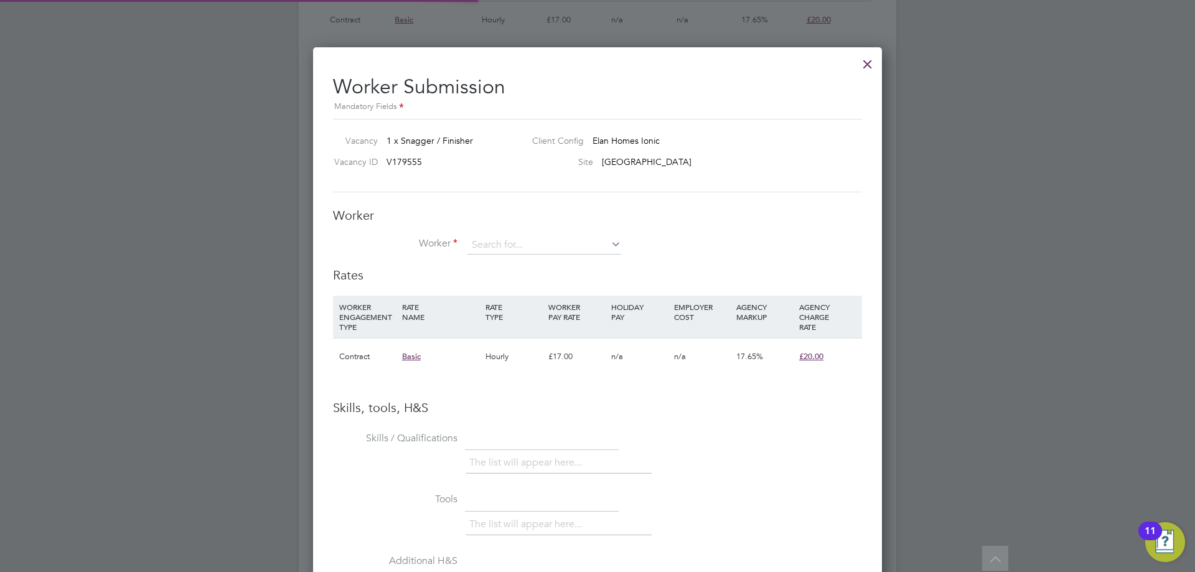
scroll to position [786, 569]
click at [569, 260] on li "Ash [PERSON_NAME] ack (459856)" at bounding box center [544, 262] width 155 height 17
type input "[PERSON_NAME] (459856)"
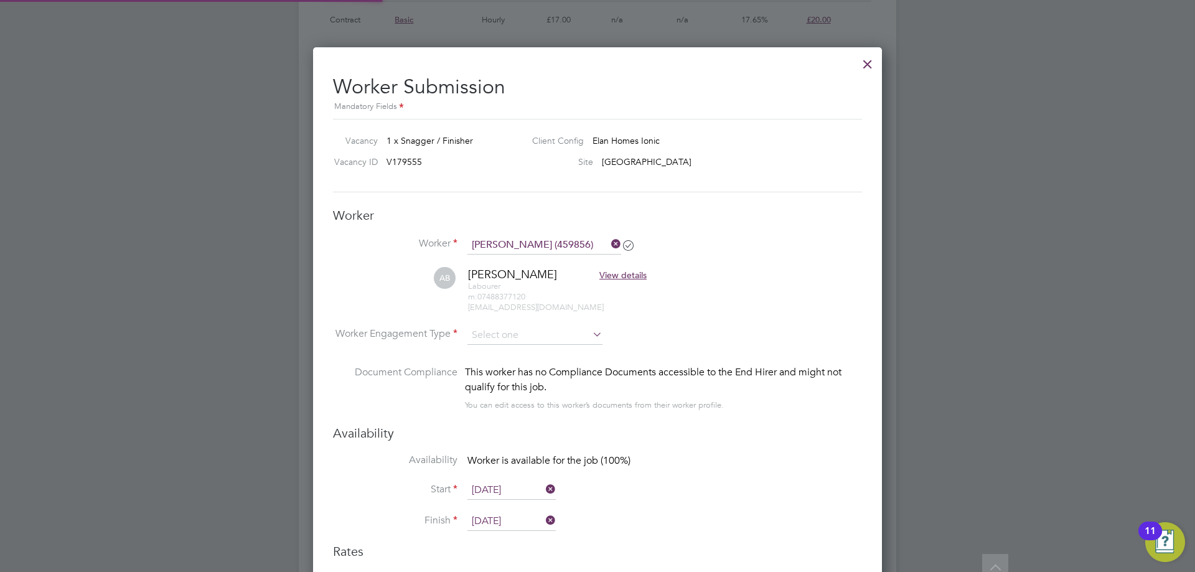
scroll to position [6, 6]
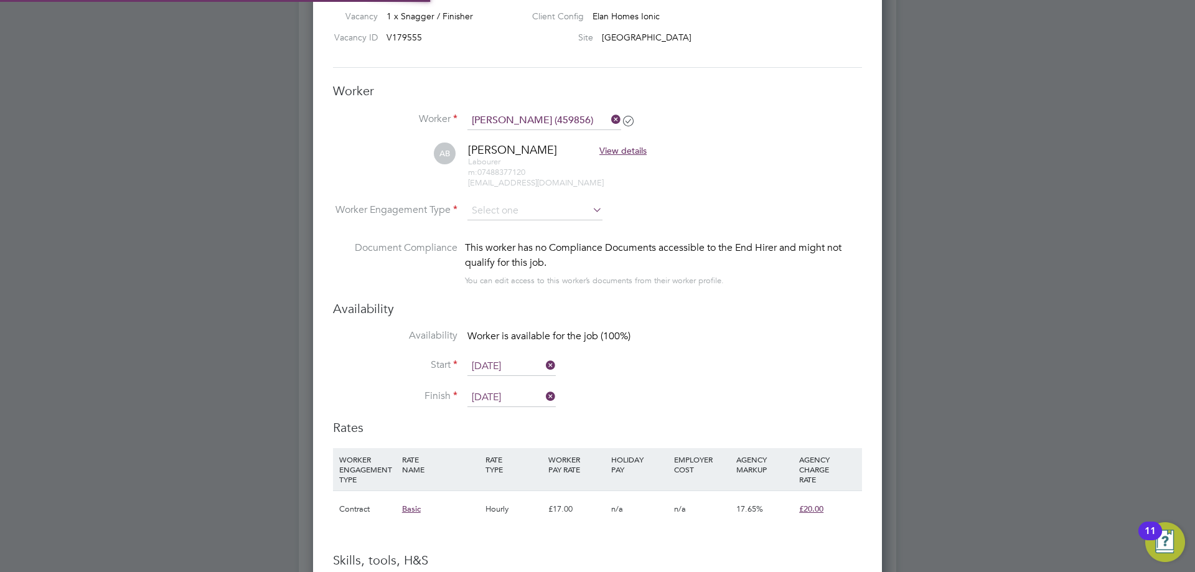
click at [548, 222] on li "Worker Engagement Type" at bounding box center [597, 221] width 529 height 39
click at [548, 213] on input at bounding box center [534, 211] width 135 height 19
click at [544, 228] on li "Contract" at bounding box center [535, 228] width 136 height 16
type input "Contract"
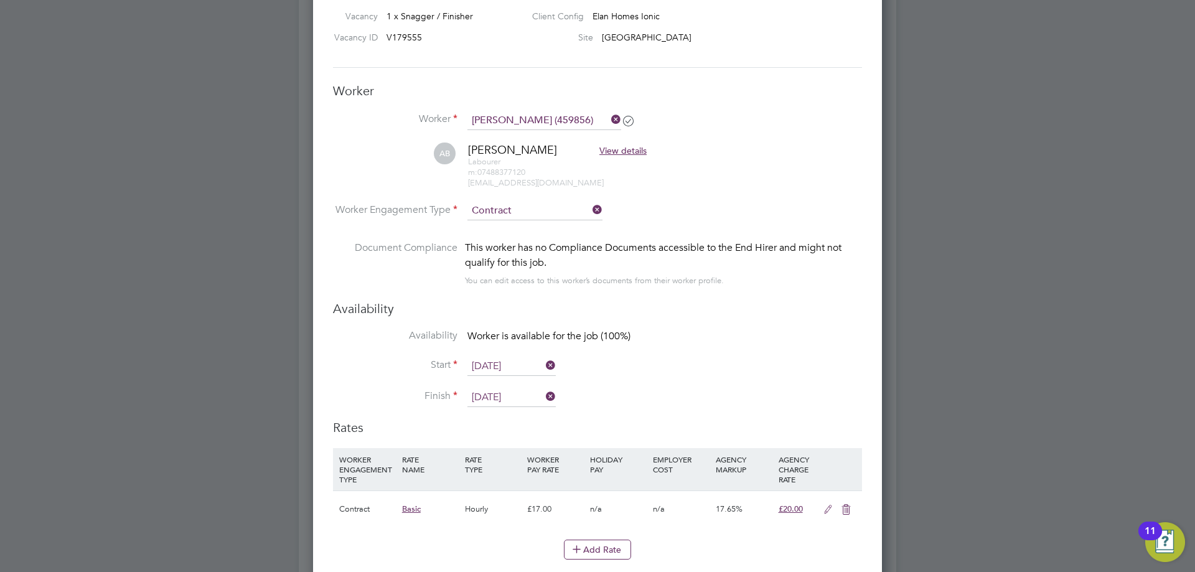
click at [488, 365] on input "[DATE]" at bounding box center [511, 366] width 88 height 19
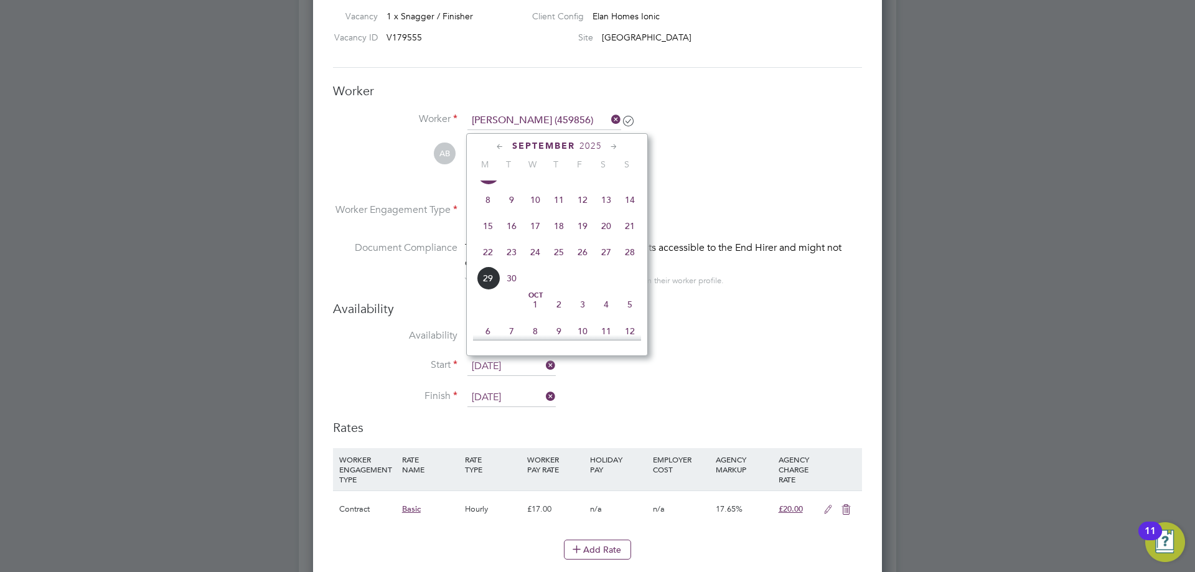
click at [488, 285] on span "29" at bounding box center [488, 278] width 24 height 24
type input "[DATE]"
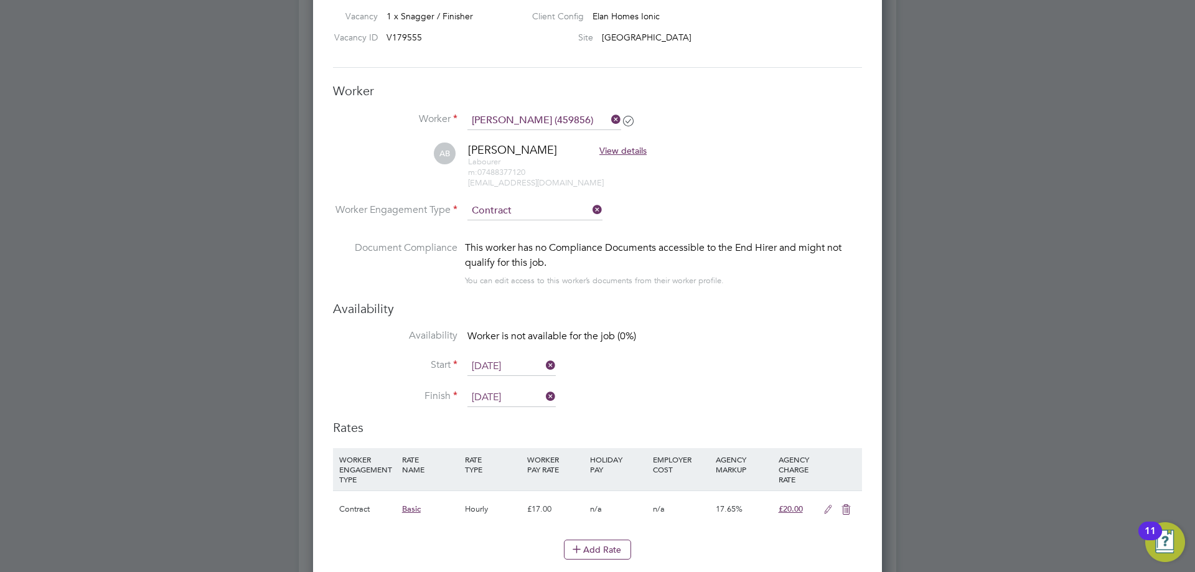
click at [510, 391] on input "[DATE]" at bounding box center [511, 397] width 88 height 19
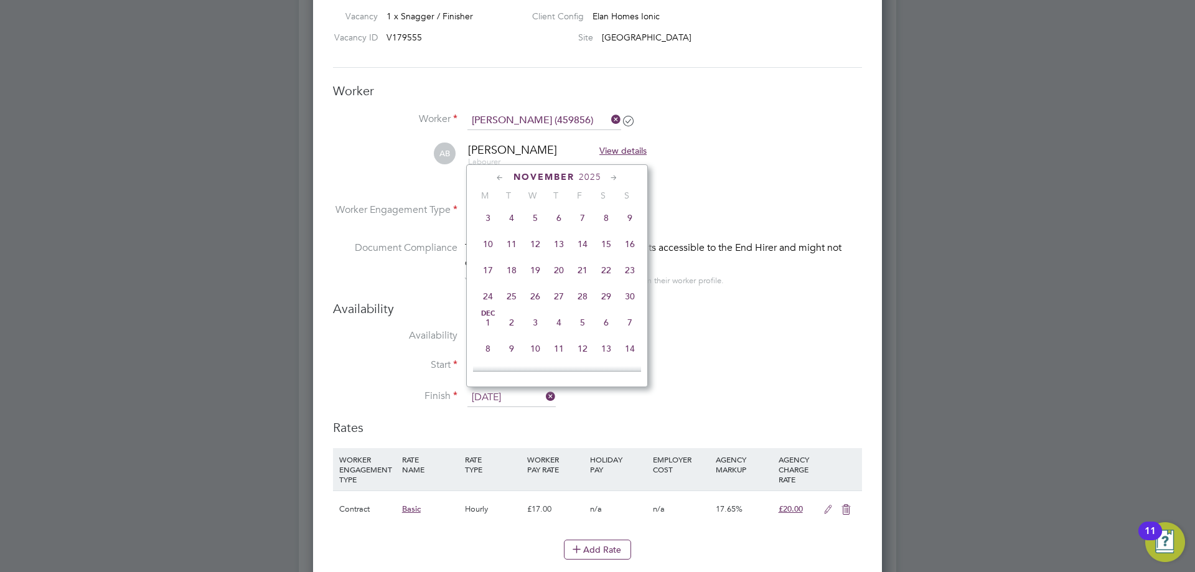
click at [577, 308] on span "28" at bounding box center [583, 296] width 24 height 24
type input "[DATE]"
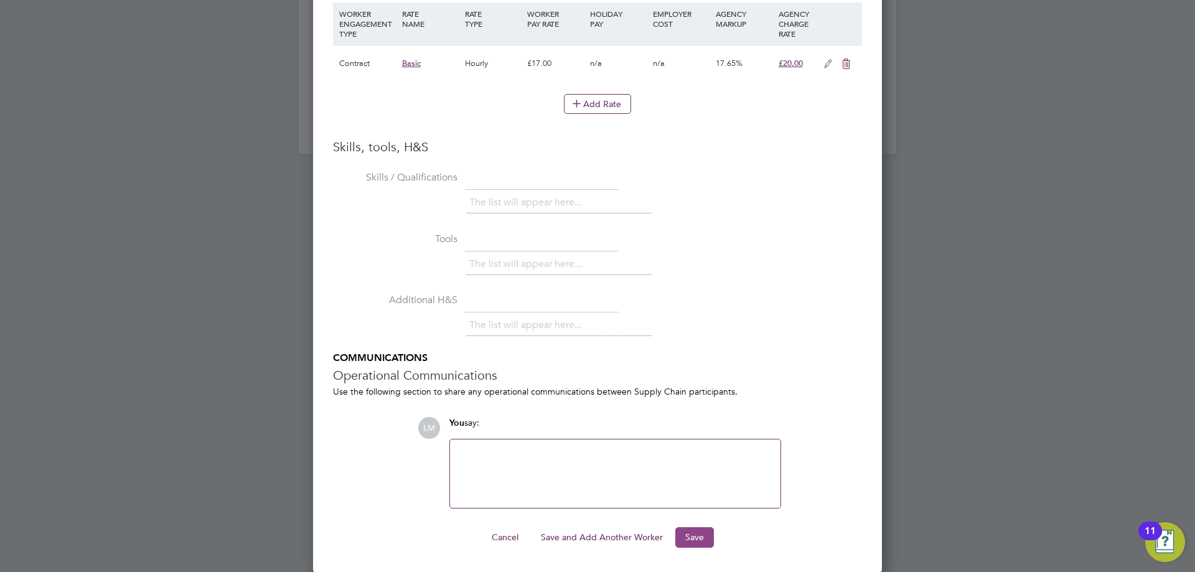
click at [699, 542] on button "Save" at bounding box center [694, 537] width 39 height 20
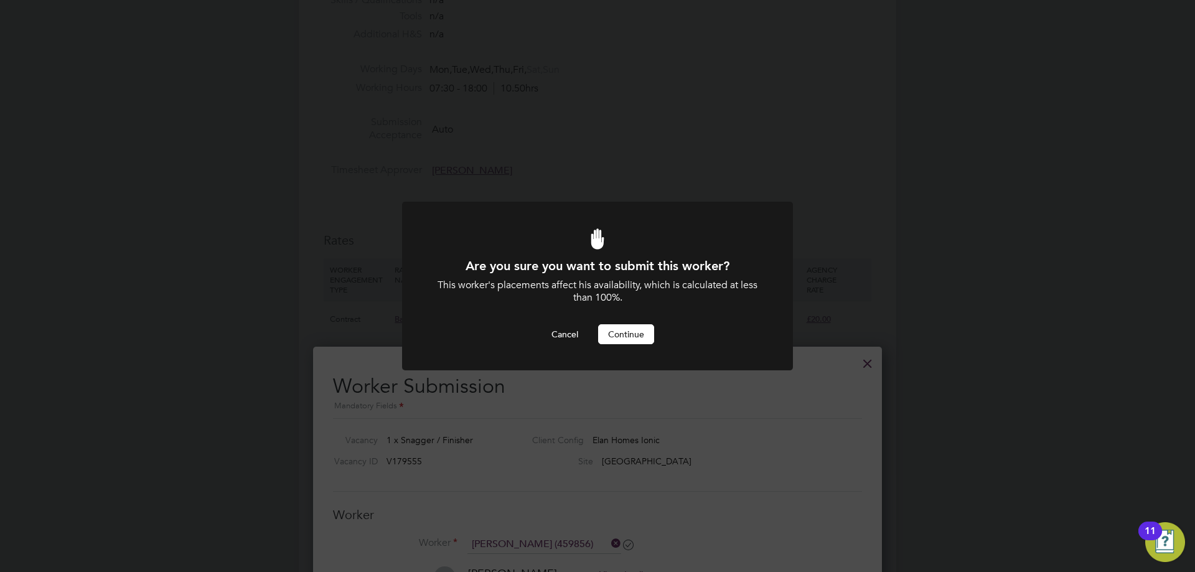
click at [640, 341] on button "Continue" at bounding box center [626, 334] width 56 height 20
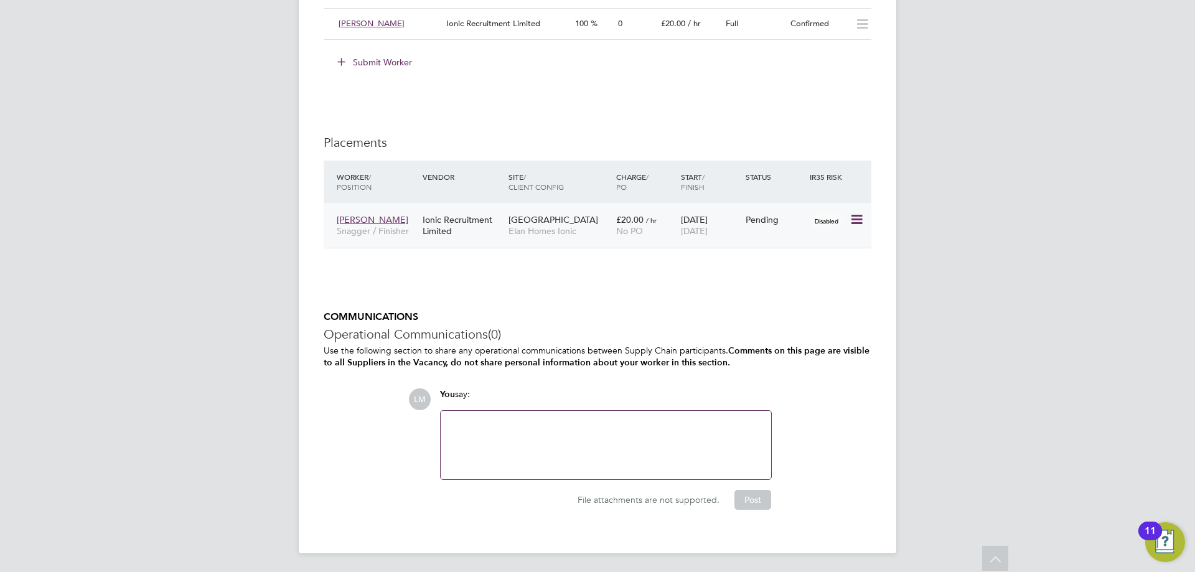
click at [856, 217] on icon at bounding box center [855, 219] width 12 height 15
click at [747, 293] on li "Start" at bounding box center [799, 296] width 128 height 17
type input "[PERSON_NAME]"
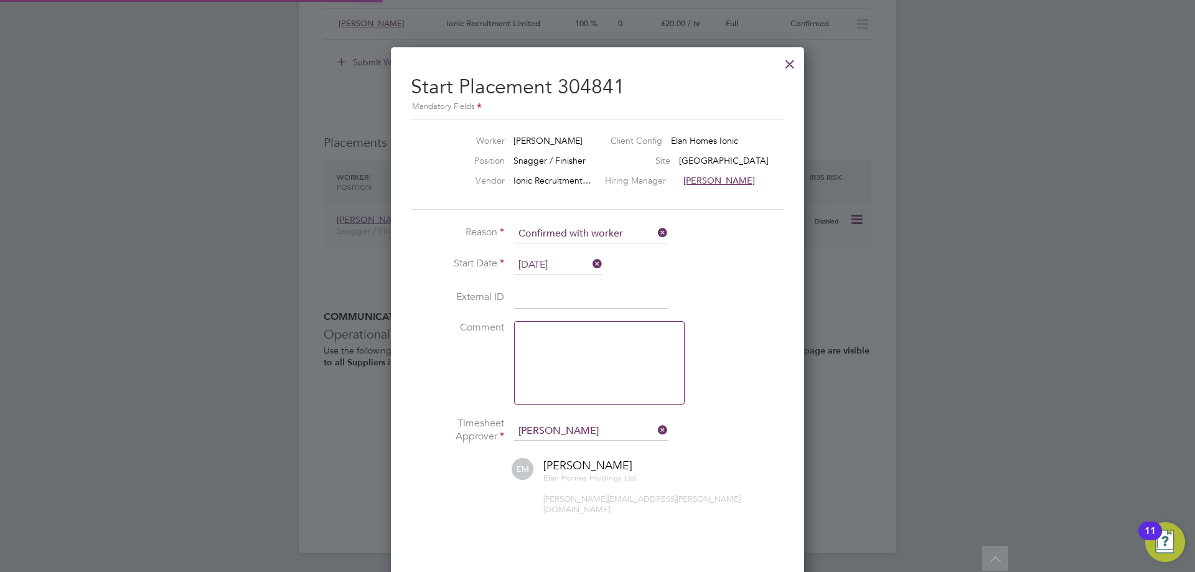
scroll to position [12, 154]
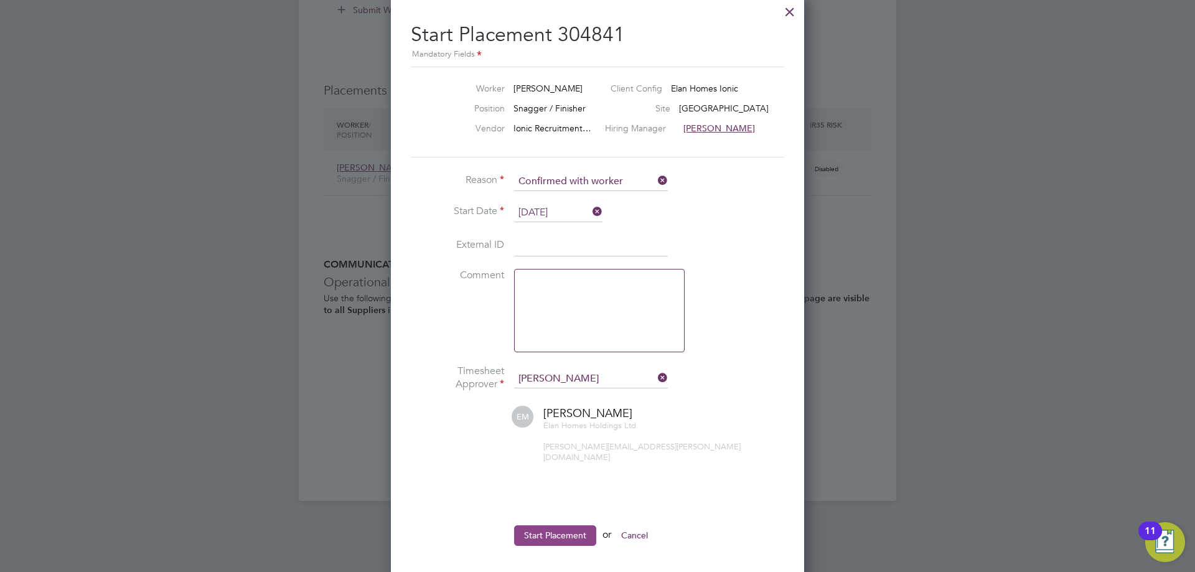
click at [549, 525] on button "Start Placement" at bounding box center [555, 535] width 82 height 20
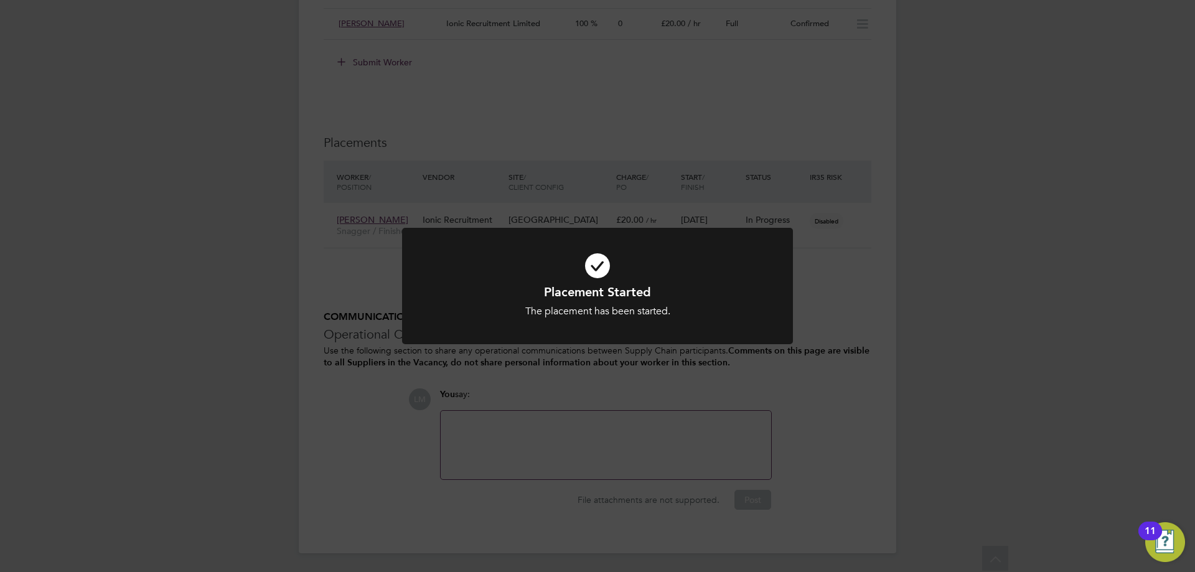
click at [660, 437] on div "Placement Started The placement has been started. Cancel Okay" at bounding box center [597, 286] width 1195 height 572
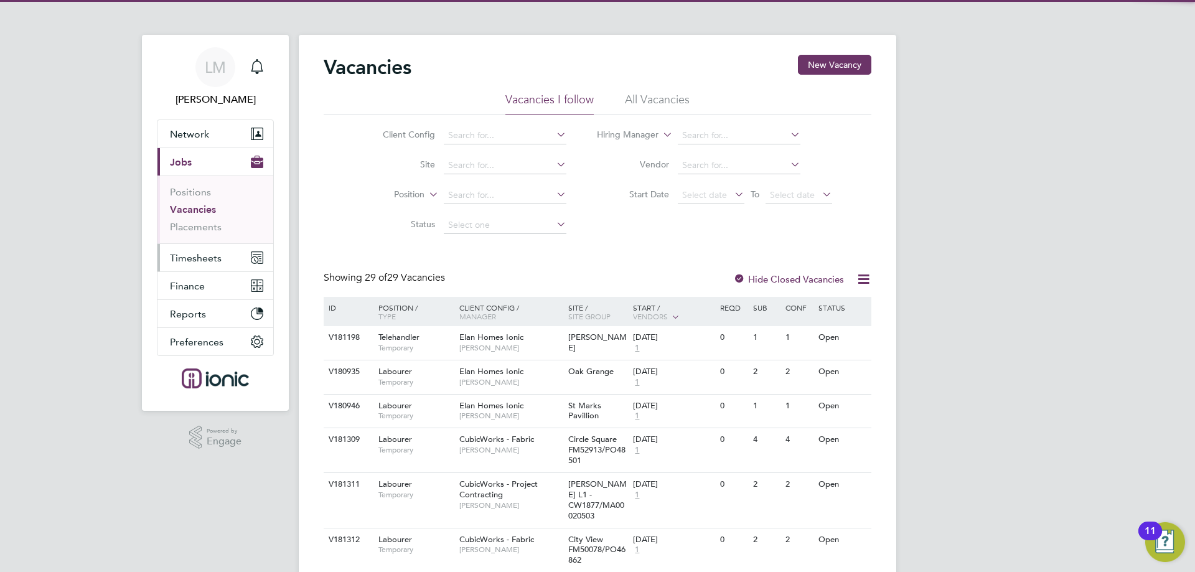
click at [221, 253] on button "Timesheets" at bounding box center [215, 257] width 116 height 27
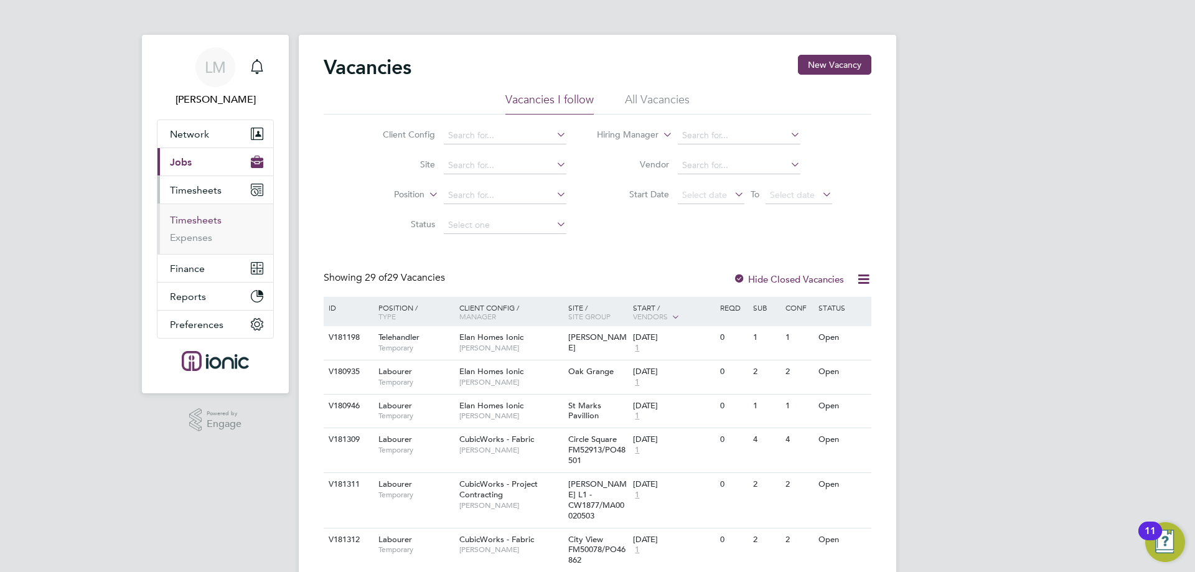
click at [203, 220] on link "Timesheets" at bounding box center [196, 220] width 52 height 12
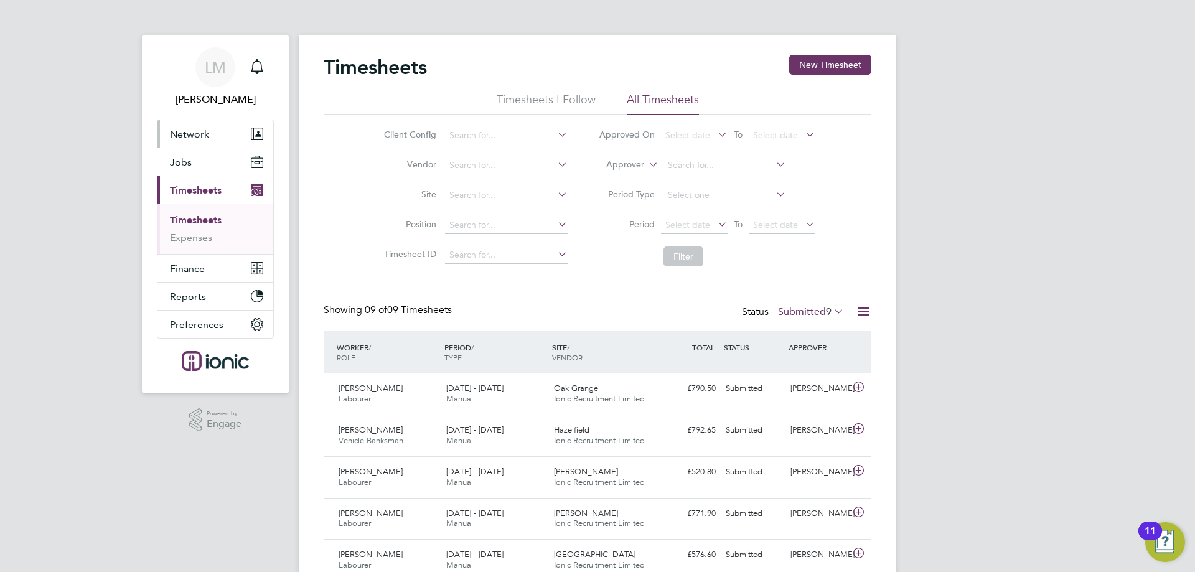
click at [205, 140] on button "Network" at bounding box center [215, 133] width 116 height 27
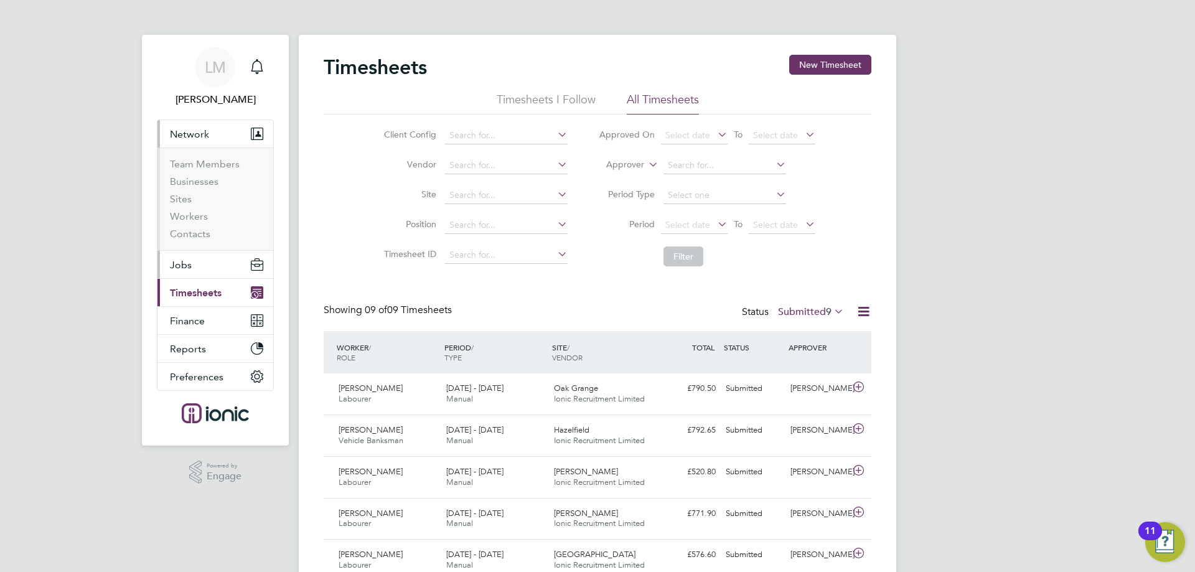
click at [233, 266] on button "Jobs" at bounding box center [215, 264] width 116 height 27
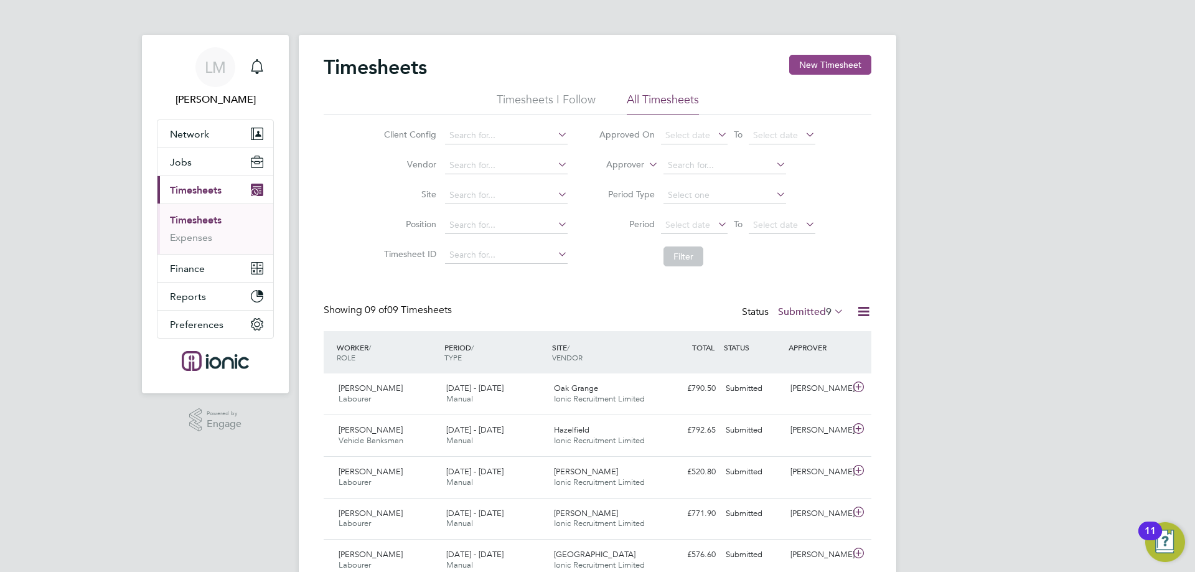
click at [813, 63] on button "New Timesheet" at bounding box center [830, 65] width 82 height 20
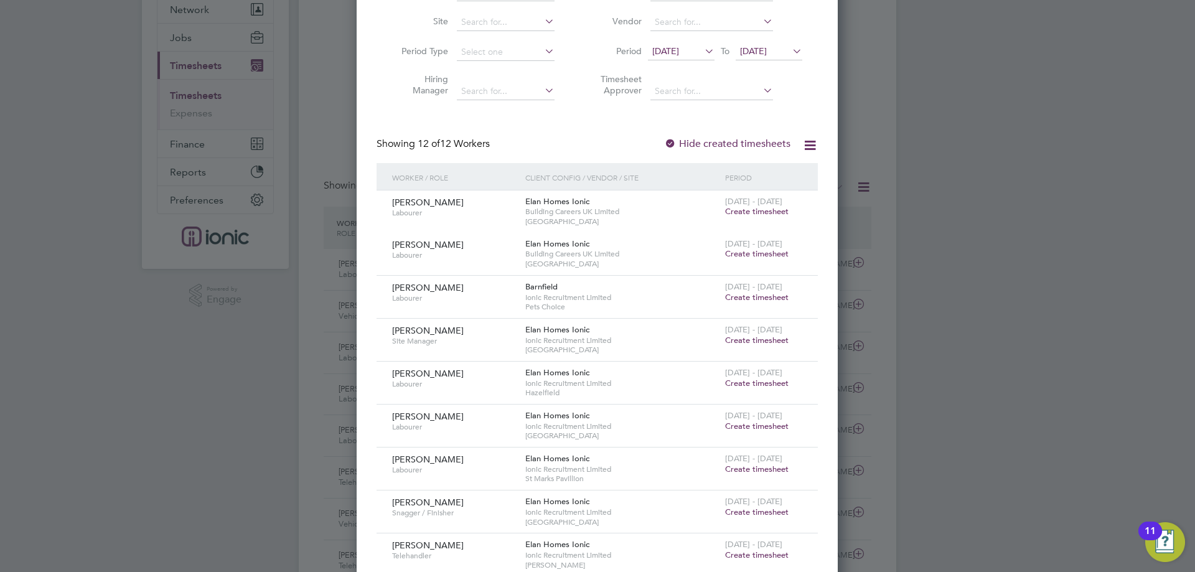
scroll to position [62, 0]
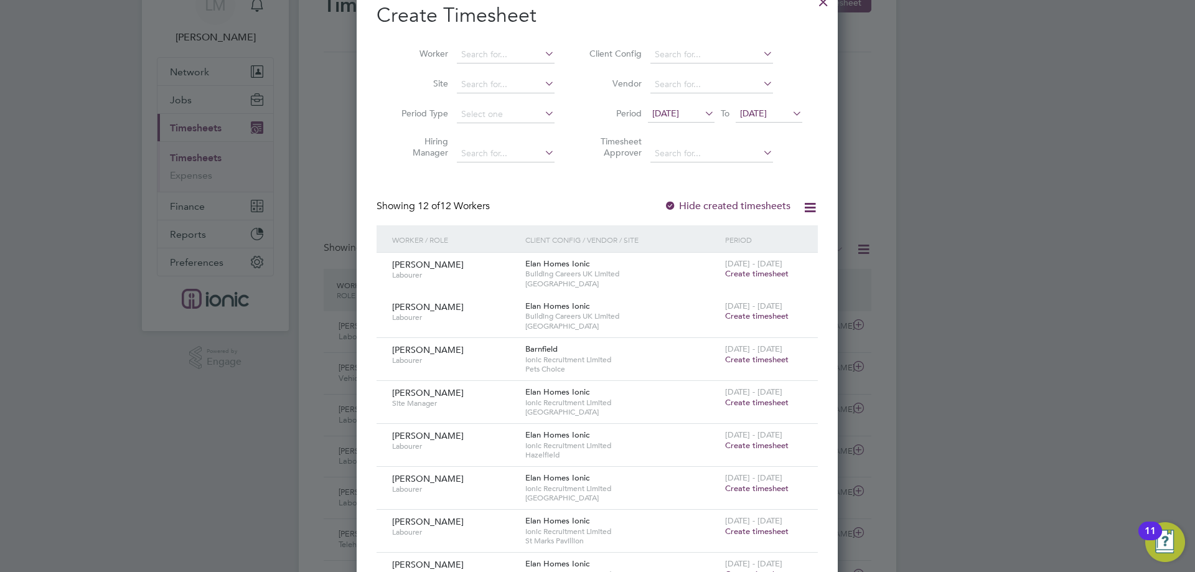
click at [679, 110] on span "[DATE]" at bounding box center [665, 113] width 27 height 11
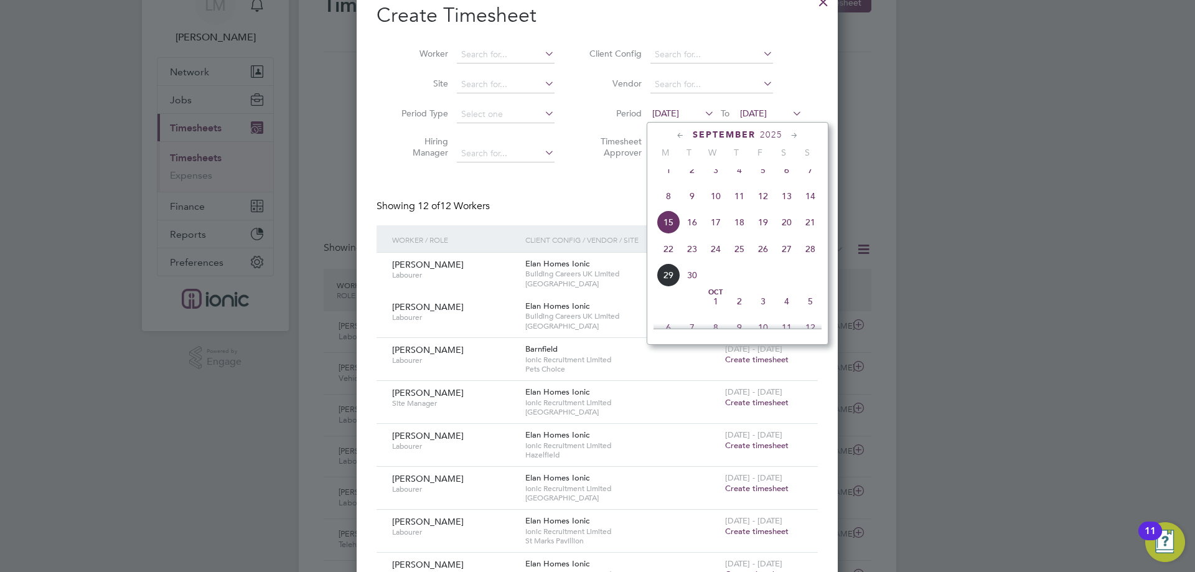
click at [675, 261] on span "22" at bounding box center [668, 249] width 24 height 24
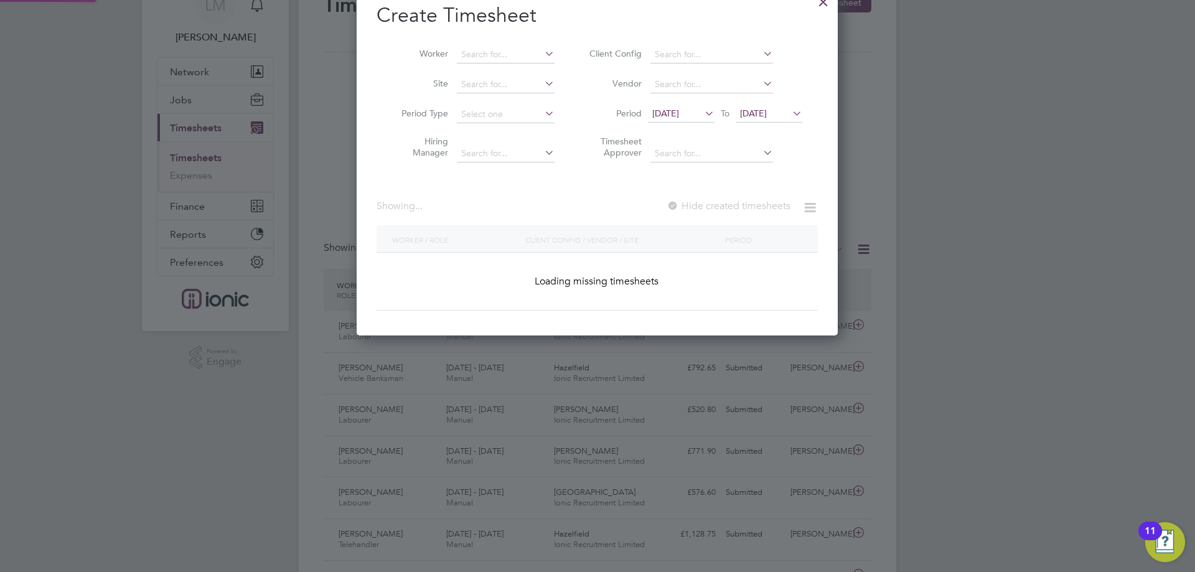
scroll to position [766, 482]
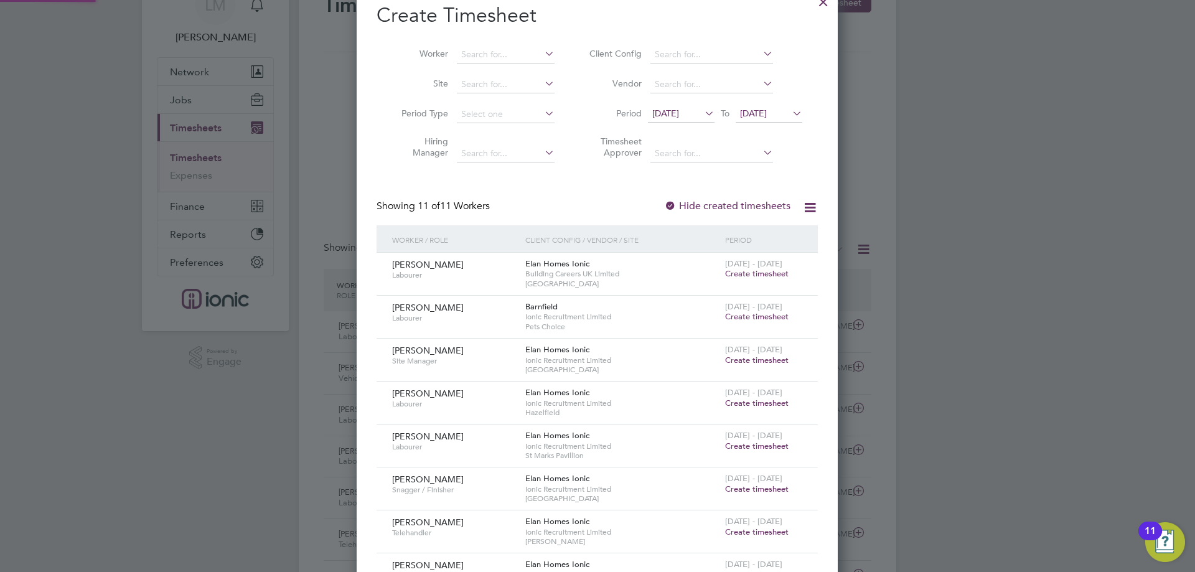
click at [752, 107] on span "[DATE]" at bounding box center [768, 114] width 67 height 17
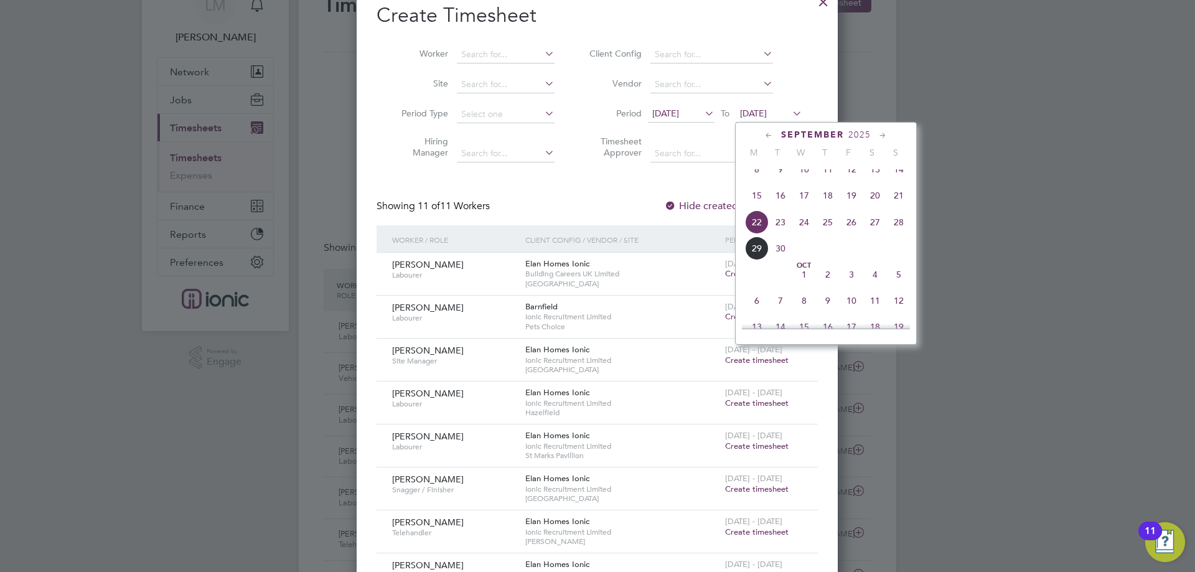
drag, startPoint x: 890, startPoint y: 235, endPoint x: 880, endPoint y: 235, distance: 9.4
click at [890, 234] on span "28" at bounding box center [899, 222] width 24 height 24
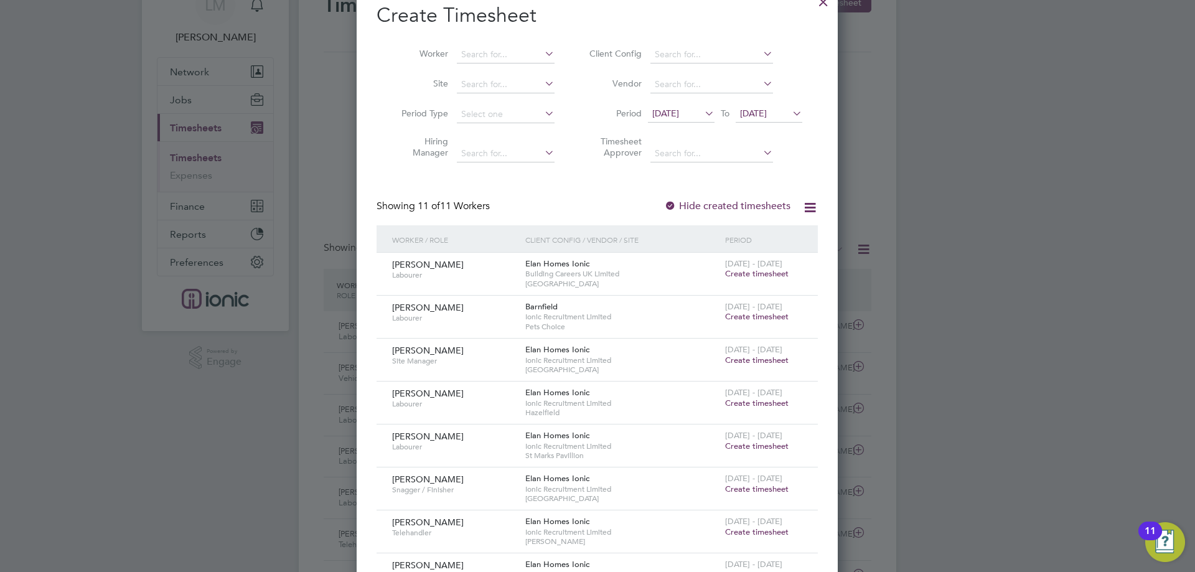
scroll to position [240, 0]
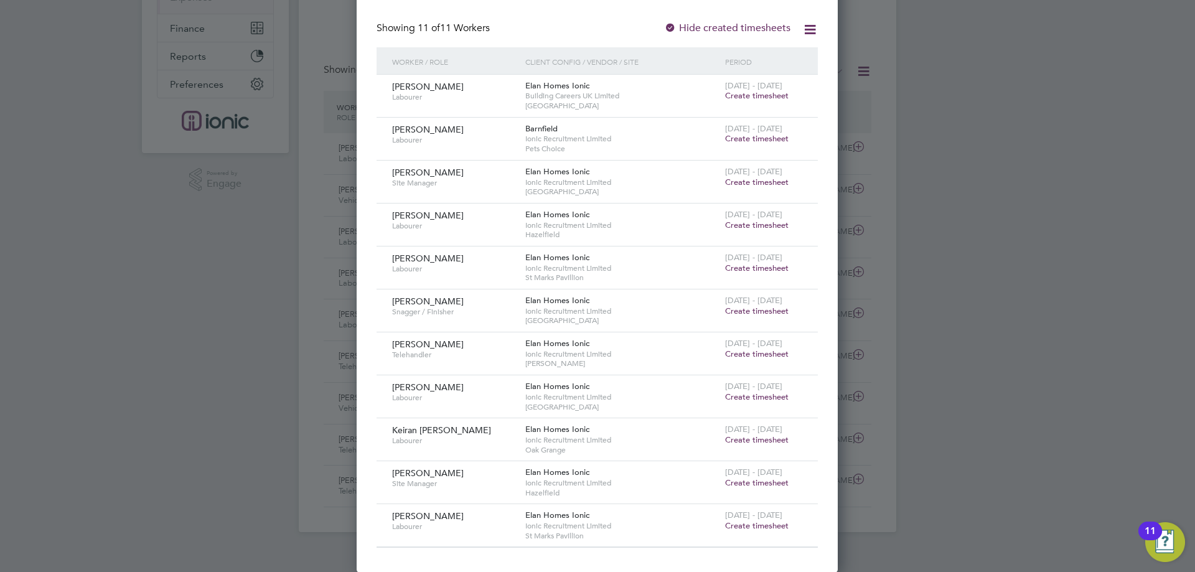
click at [737, 311] on span "Create timesheet" at bounding box center [756, 310] width 63 height 11
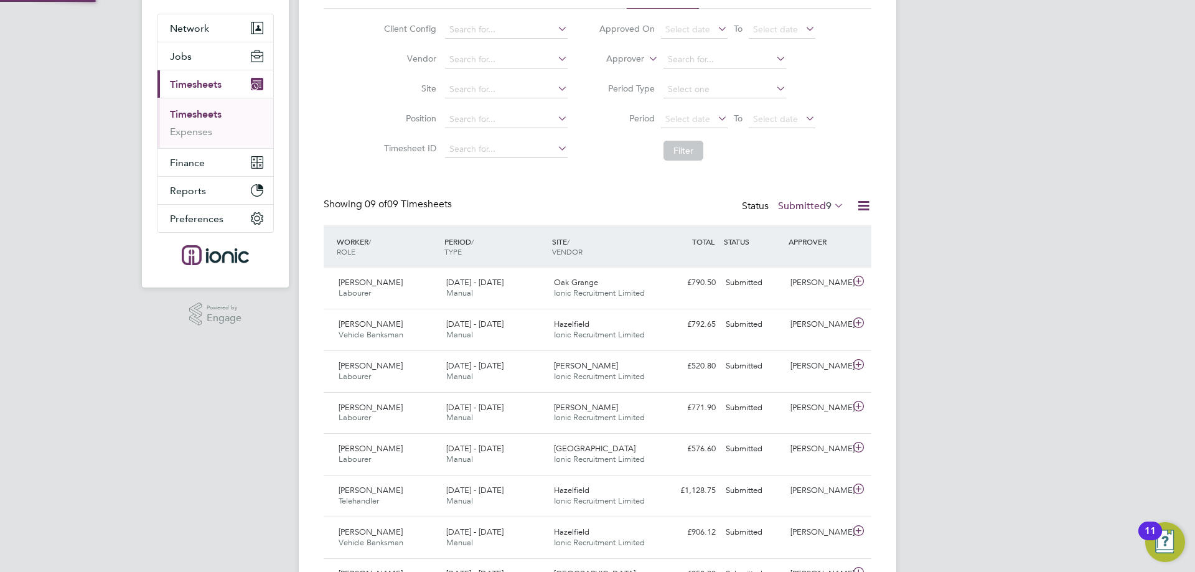
scroll to position [15, 0]
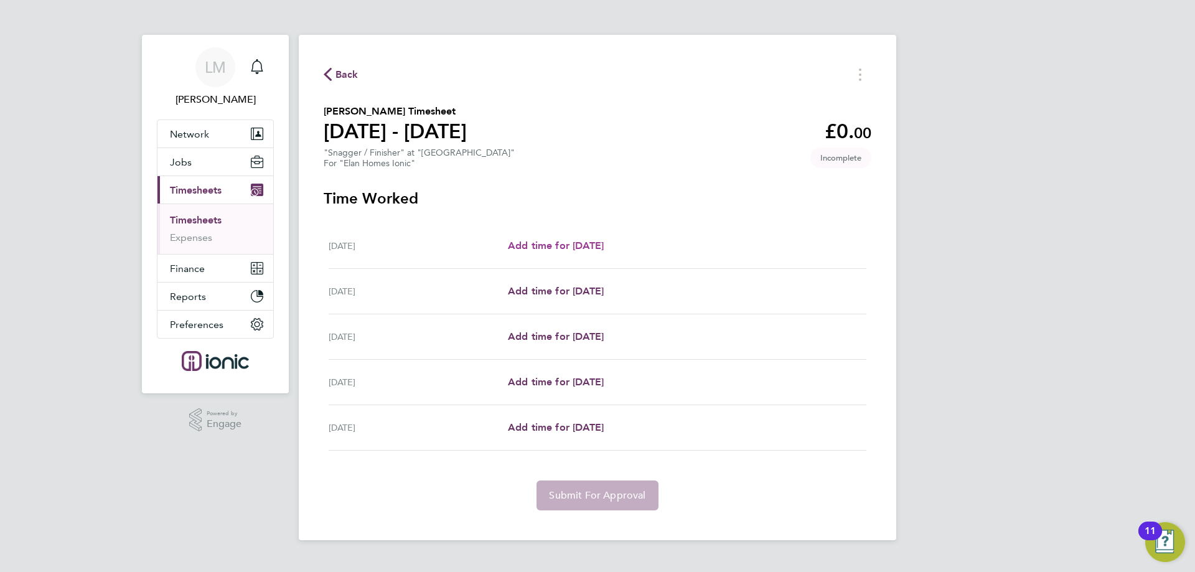
click at [604, 244] on span "Add time for [DATE]" at bounding box center [556, 246] width 96 height 12
select select "30"
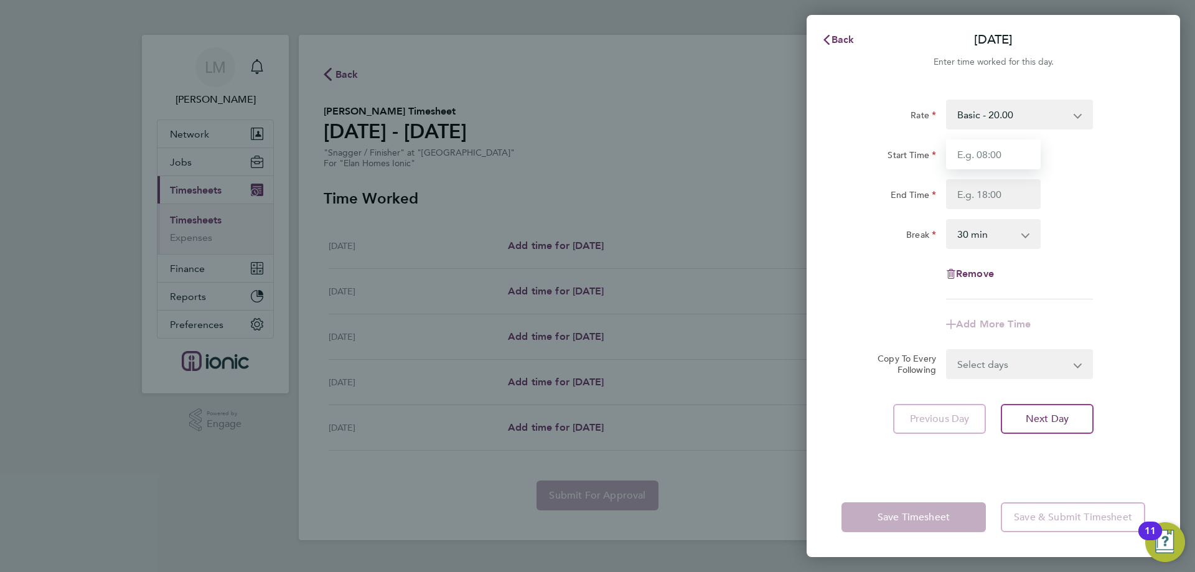
click at [984, 159] on input "Start Time" at bounding box center [993, 154] width 95 height 30
type input "07:30"
click at [987, 192] on input "End Time" at bounding box center [993, 194] width 95 height 30
type input "16:00"
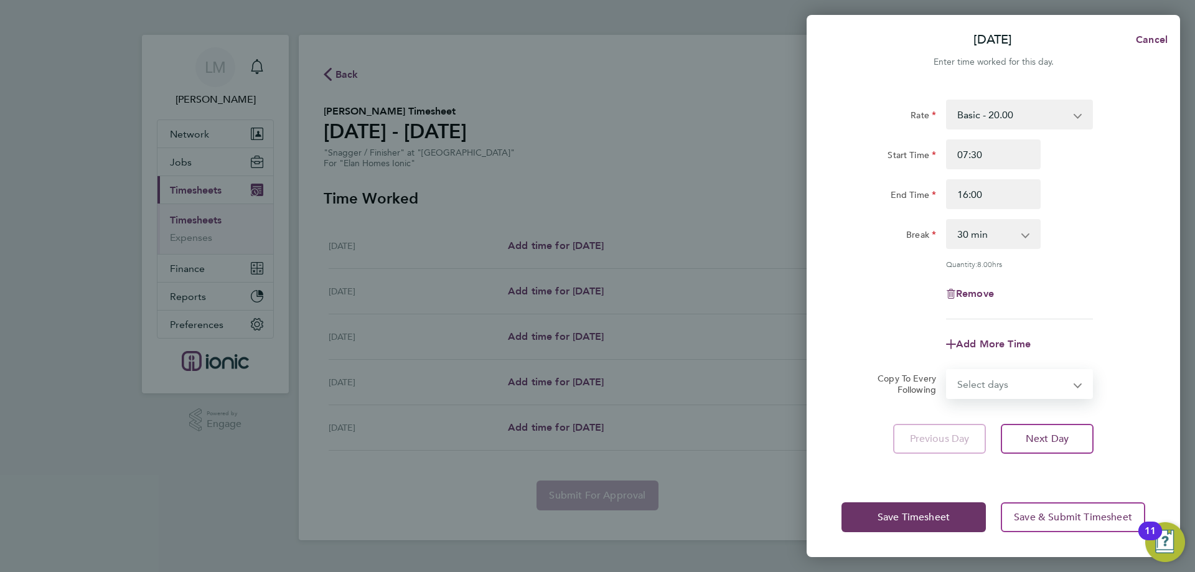
click at [1015, 369] on div "Select days Day Tuesday Wednesday Thursday Friday" at bounding box center [1019, 384] width 147 height 30
drag, startPoint x: 1002, startPoint y: 379, endPoint x: 999, endPoint y: 394, distance: 15.9
click at [1002, 379] on select "Select days Day Tuesday Wednesday Thursday Friday" at bounding box center [1012, 383] width 131 height 27
select select "TUE"
click at [947, 370] on select "Select days Day Tuesday Wednesday Thursday Friday" at bounding box center [1012, 383] width 131 height 27
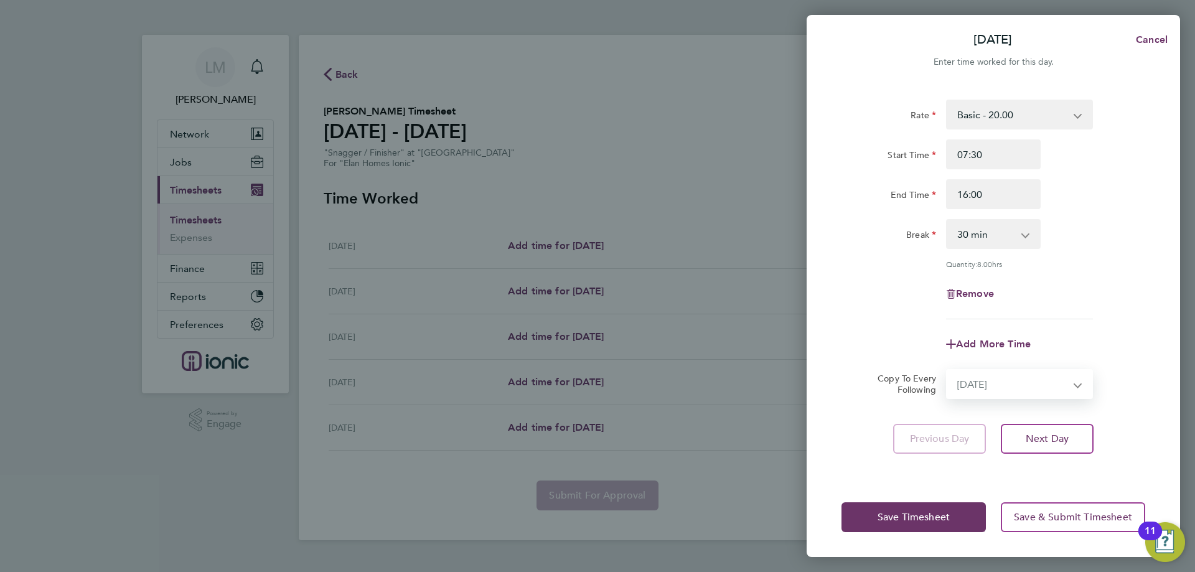
select select "2025-09-26"
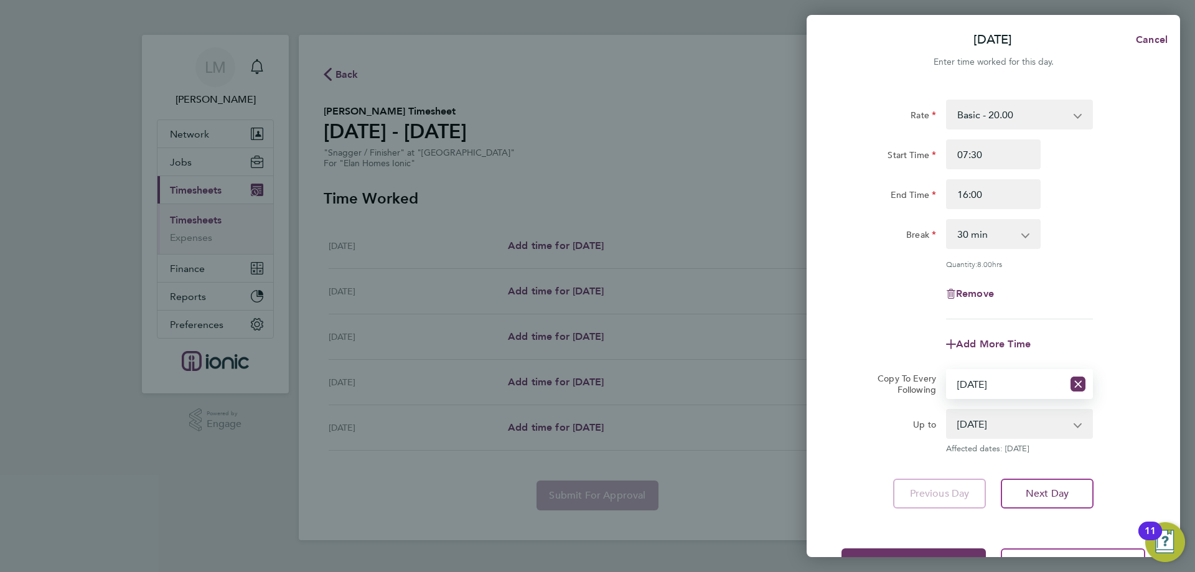
scroll to position [45, 0]
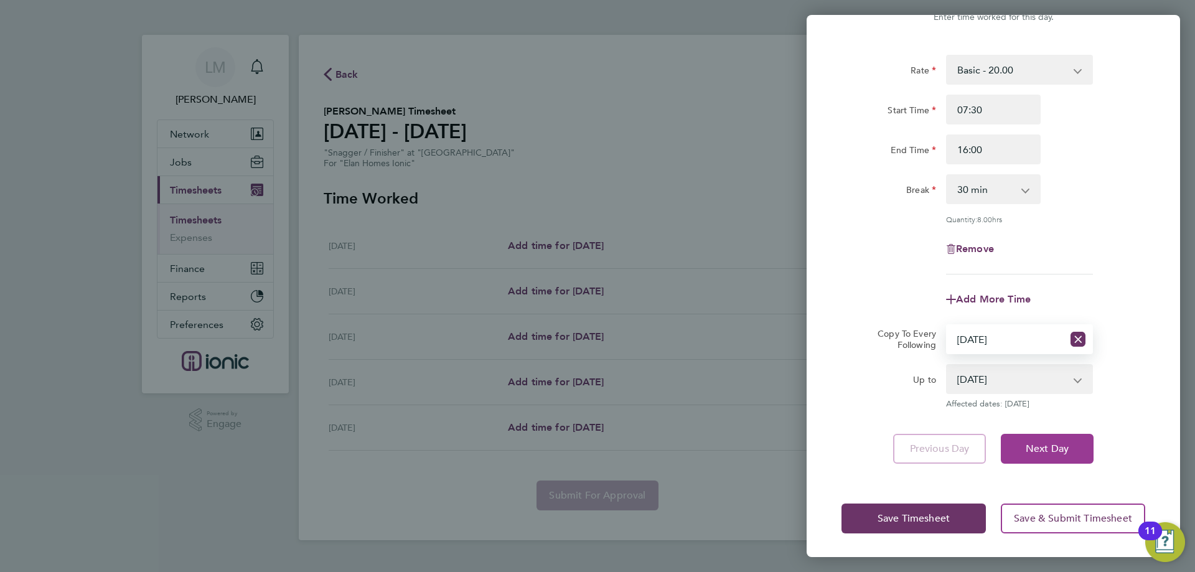
click at [1026, 444] on span "Next Day" at bounding box center [1046, 448] width 43 height 12
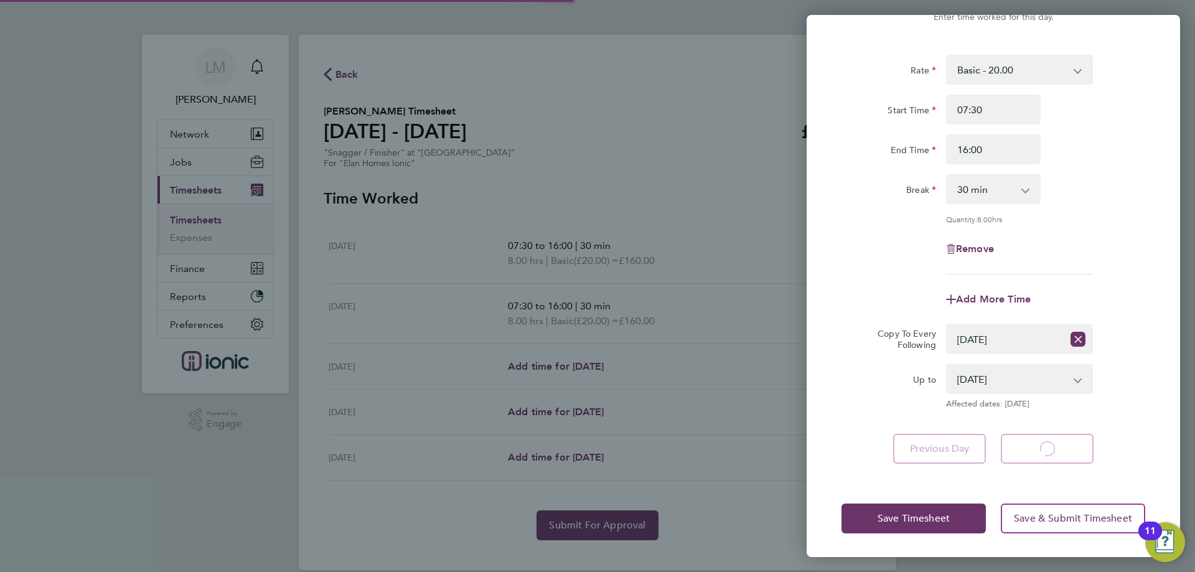
select select "30"
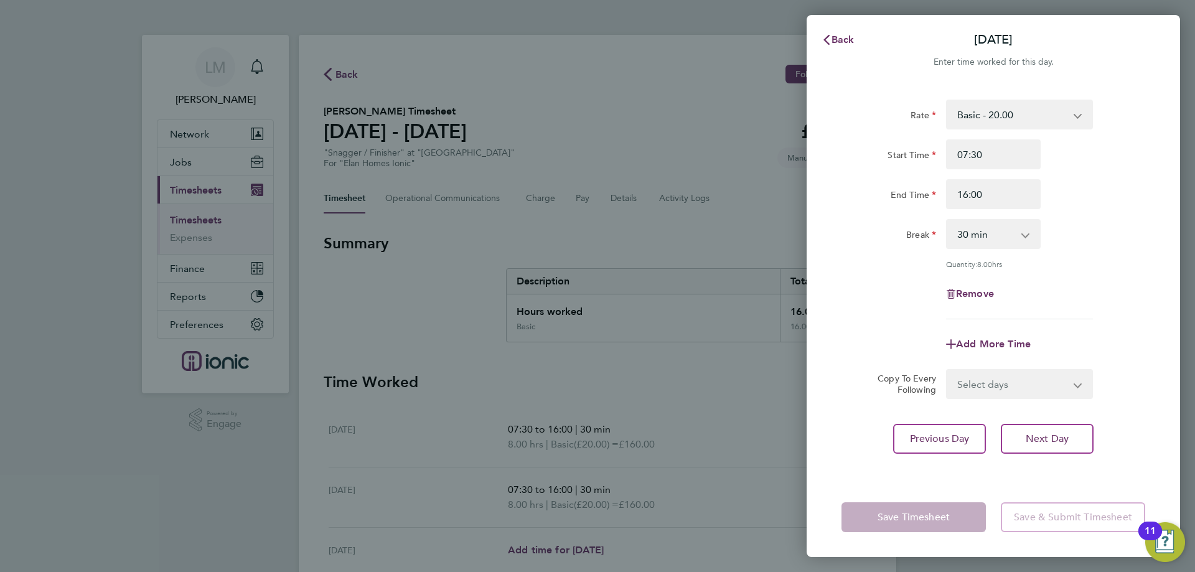
drag, startPoint x: 1008, startPoint y: 380, endPoint x: 996, endPoint y: 391, distance: 16.7
click at [1007, 380] on select "Select days Day Wednesday Thursday Friday" at bounding box center [1012, 383] width 131 height 27
select select "THU"
click at [947, 370] on select "Select days Day Wednesday Thursday Friday" at bounding box center [1012, 383] width 131 height 27
select select "2025-09-26"
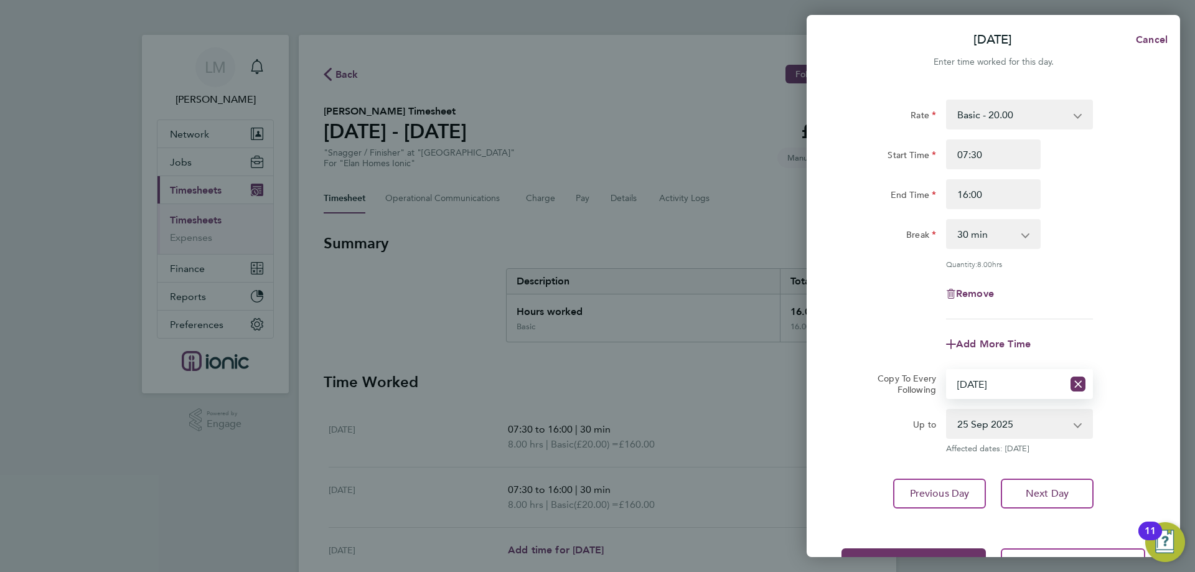
scroll to position [45, 0]
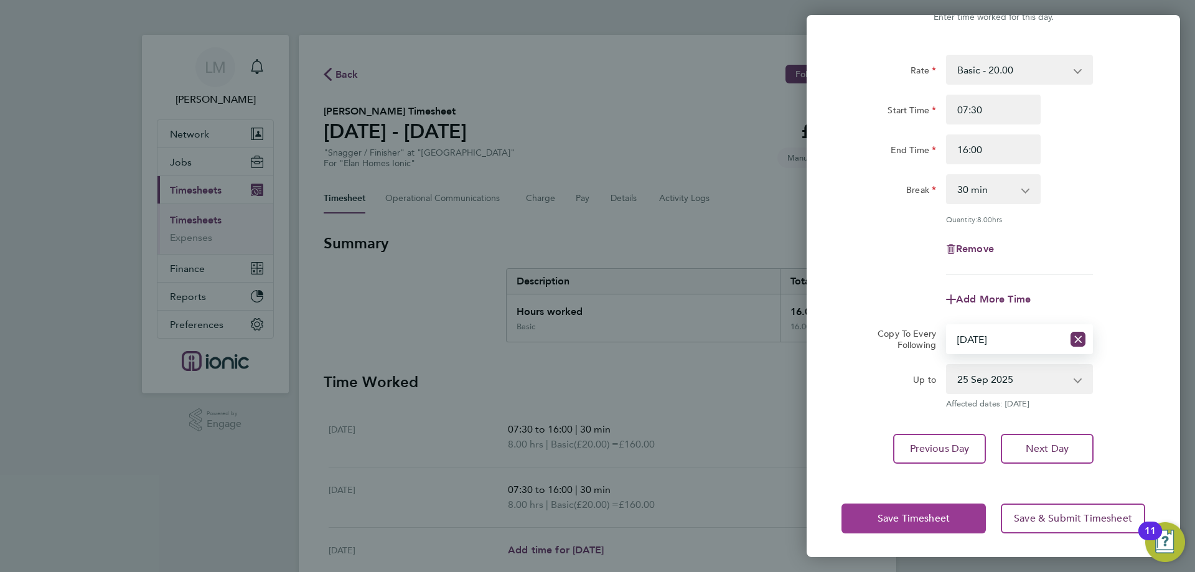
click at [884, 519] on span "Save Timesheet" at bounding box center [913, 518] width 72 height 12
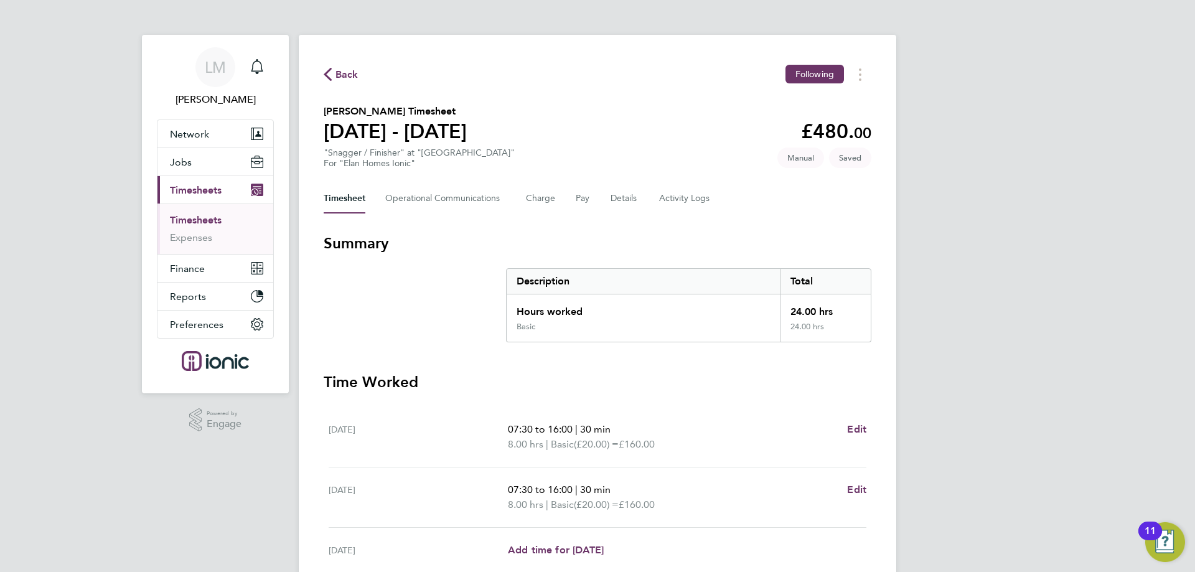
scroll to position [217, 0]
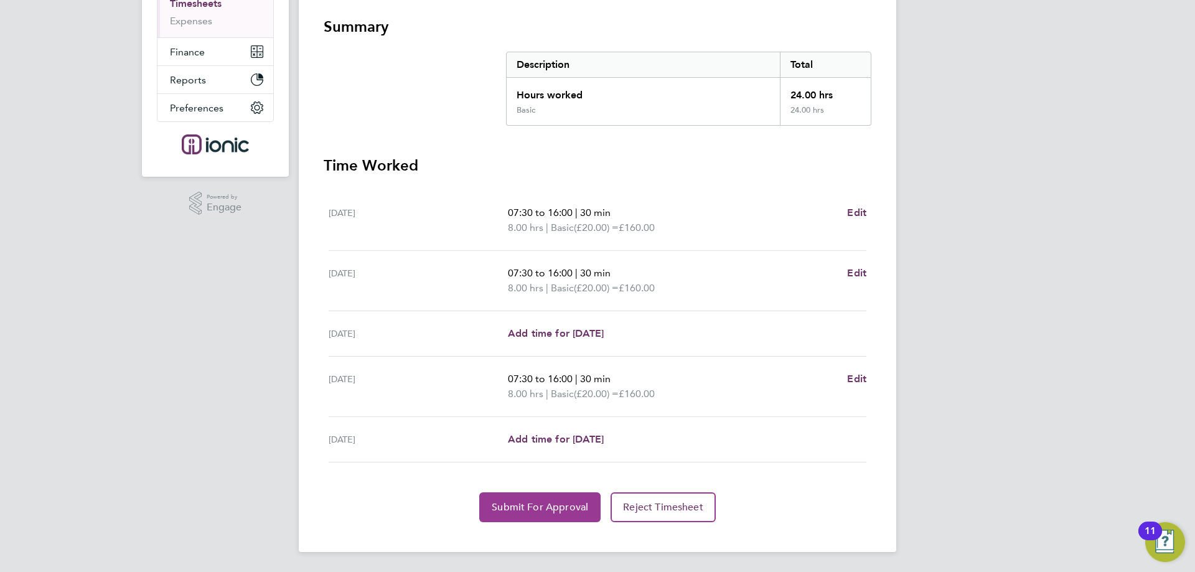
click at [509, 505] on span "Submit For Approval" at bounding box center [540, 507] width 96 height 12
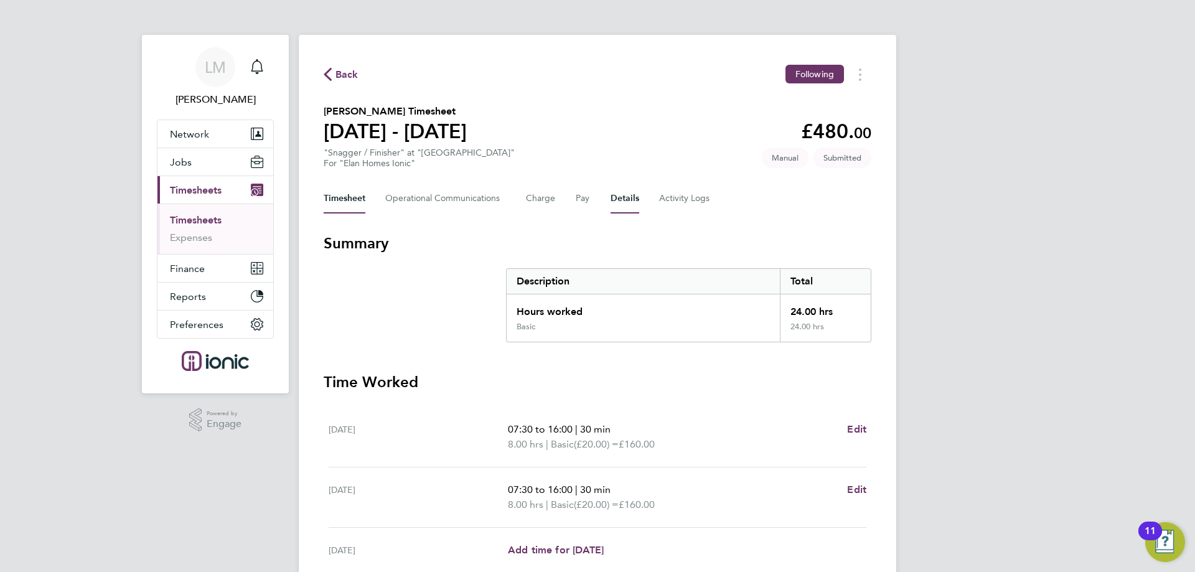
click at [630, 200] on button "Details" at bounding box center [624, 199] width 29 height 30
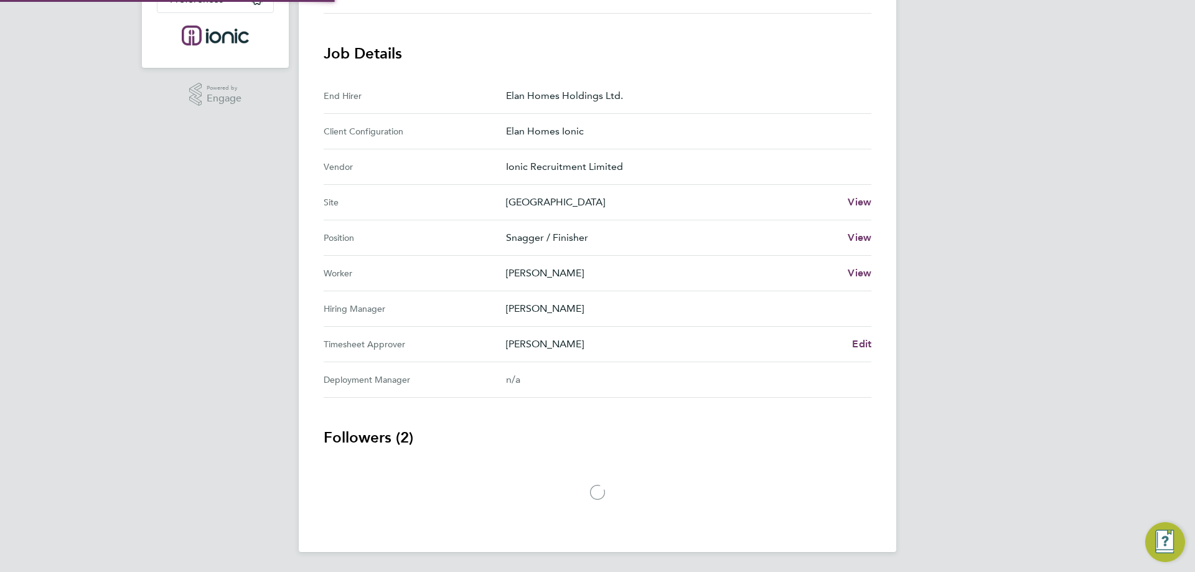
scroll to position [395, 0]
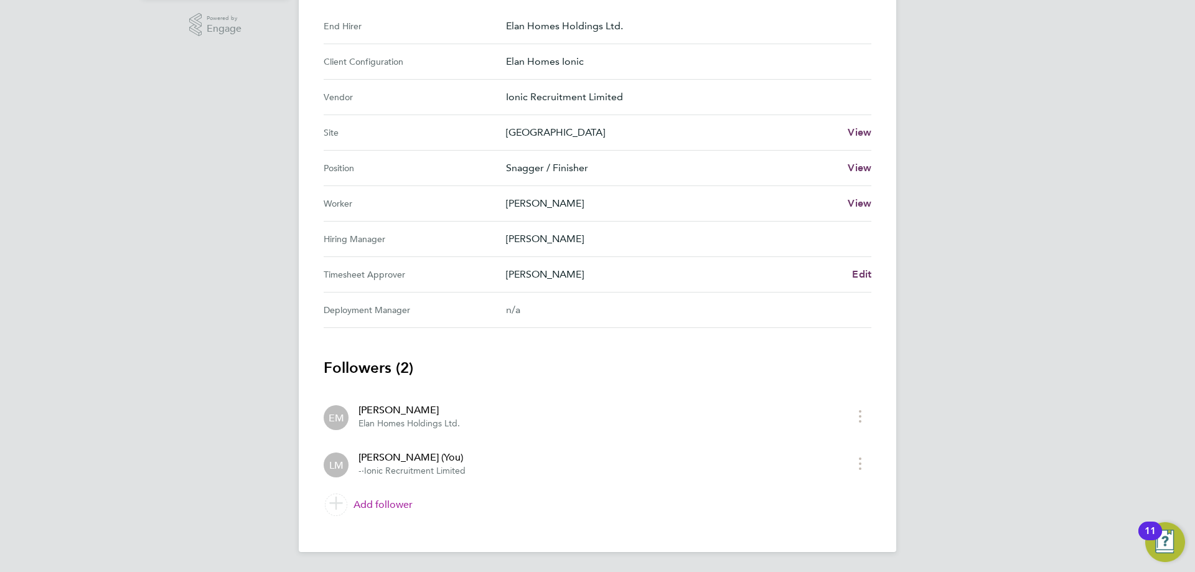
click at [400, 492] on link "Add follower" at bounding box center [598, 504] width 548 height 35
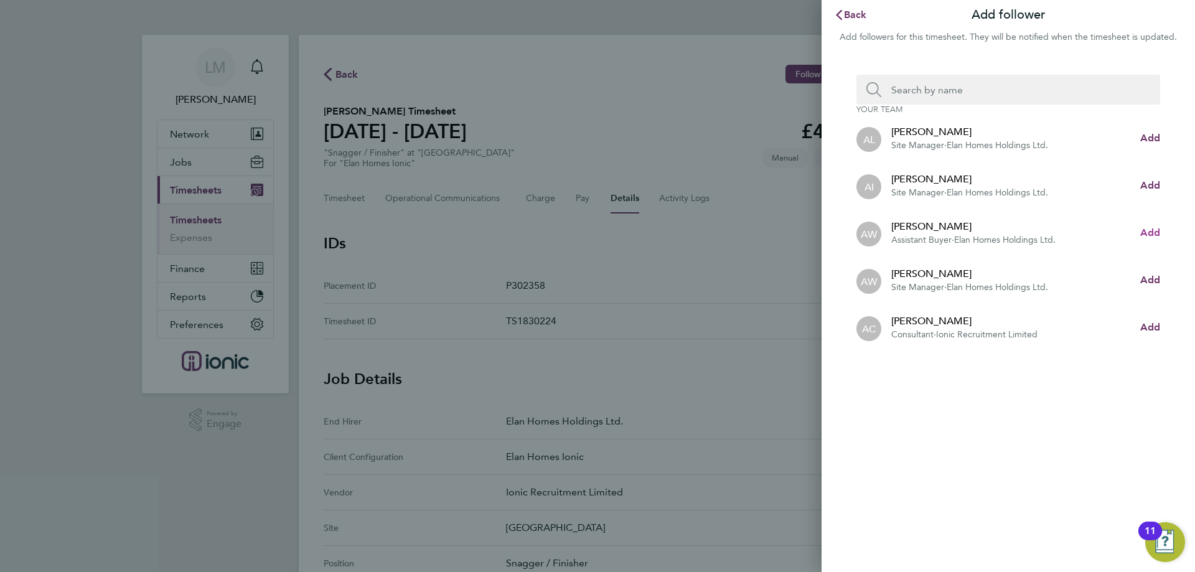
click at [1156, 235] on span "Add" at bounding box center [1150, 232] width 20 height 12
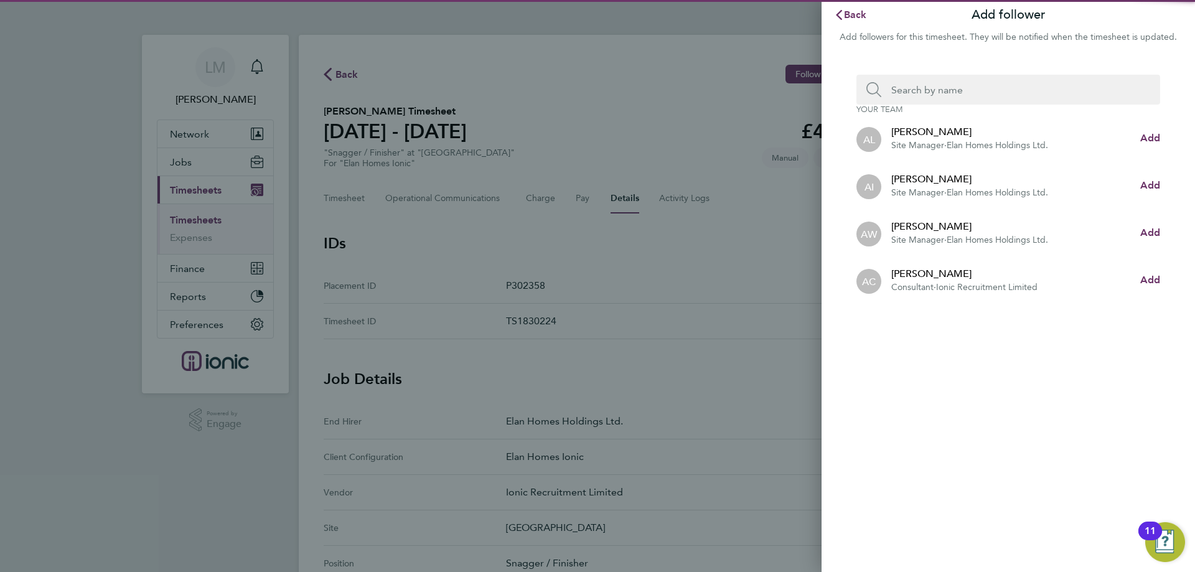
click at [930, 80] on input "Search team member by name:" at bounding box center [1013, 90] width 264 height 30
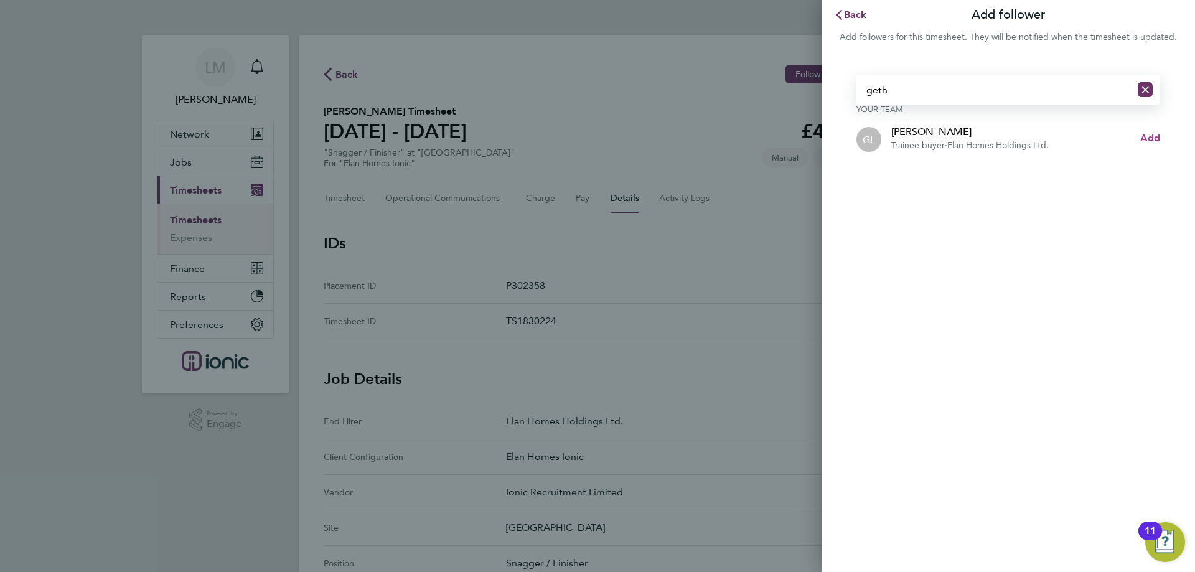
type input "geth"
click at [1154, 135] on span "Add" at bounding box center [1150, 138] width 20 height 12
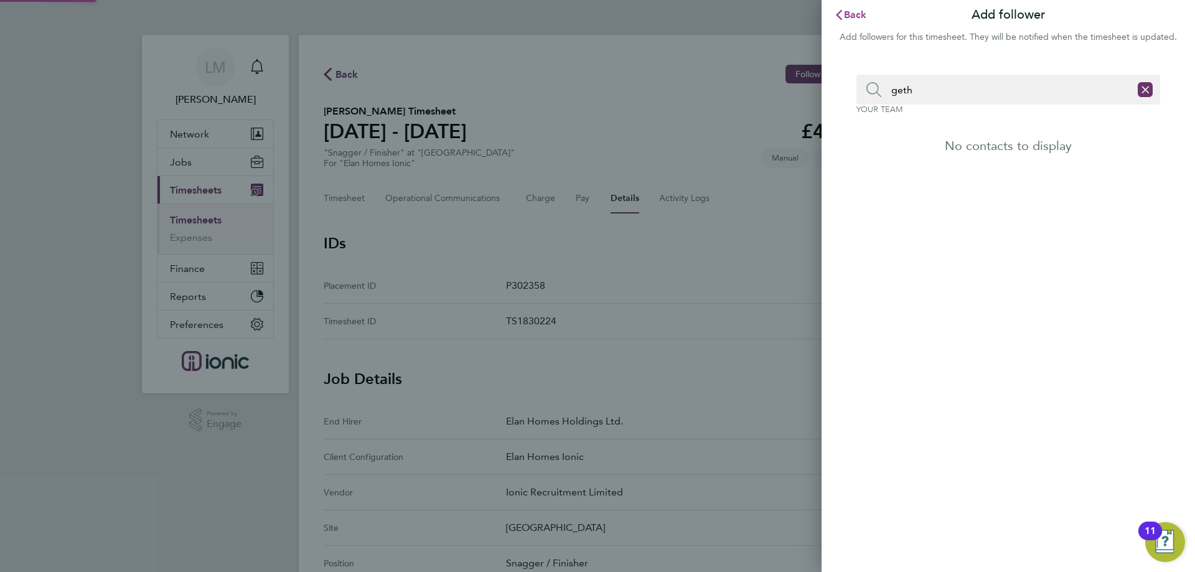
click at [856, 17] on span "Back" at bounding box center [855, 15] width 23 height 12
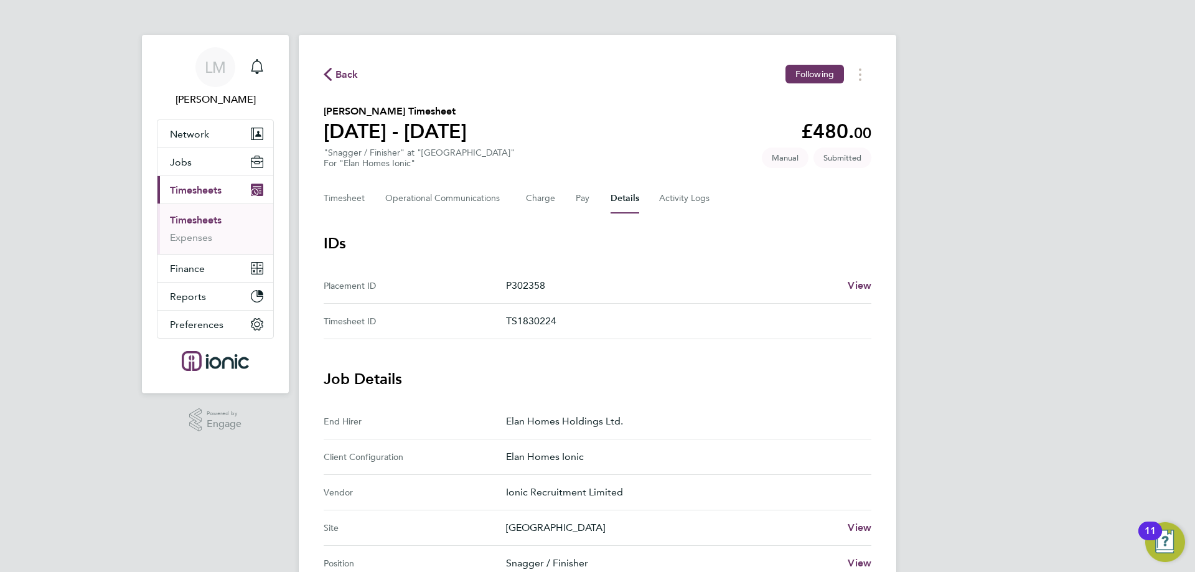
click at [324, 77] on icon "button" at bounding box center [328, 74] width 8 height 13
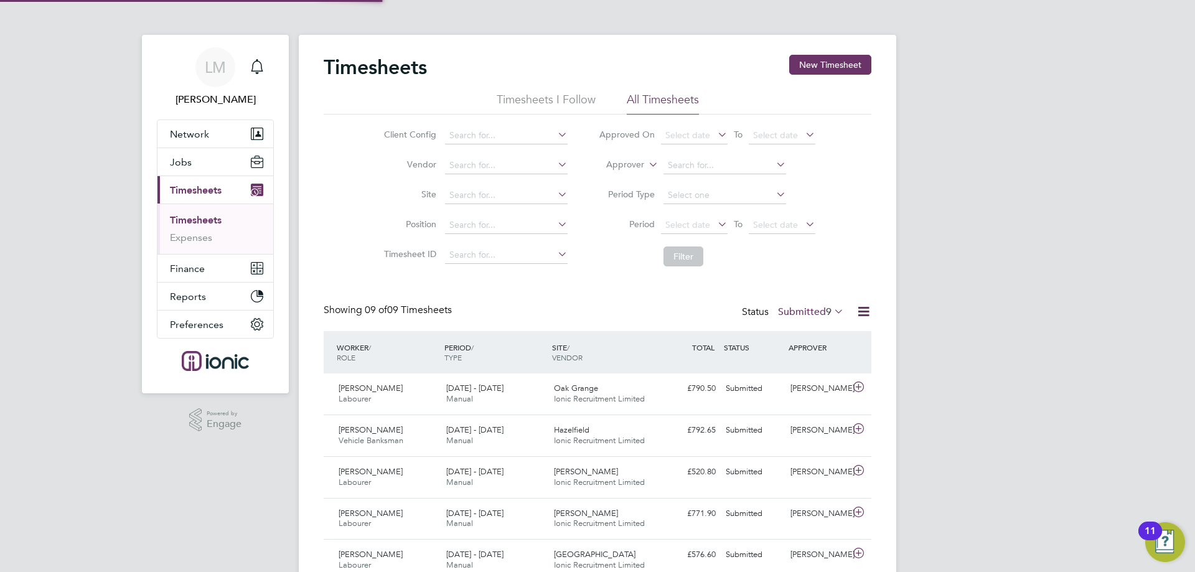
scroll to position [32, 108]
click at [844, 63] on button "New Timesheet" at bounding box center [830, 65] width 82 height 20
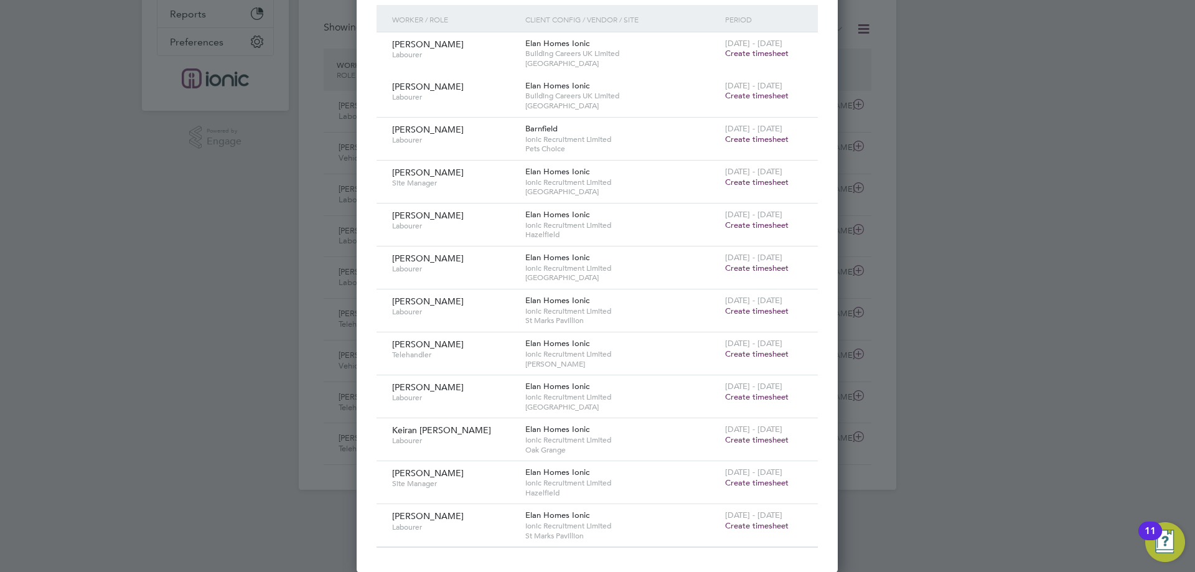
click at [759, 352] on span "Create timesheet" at bounding box center [756, 353] width 63 height 11
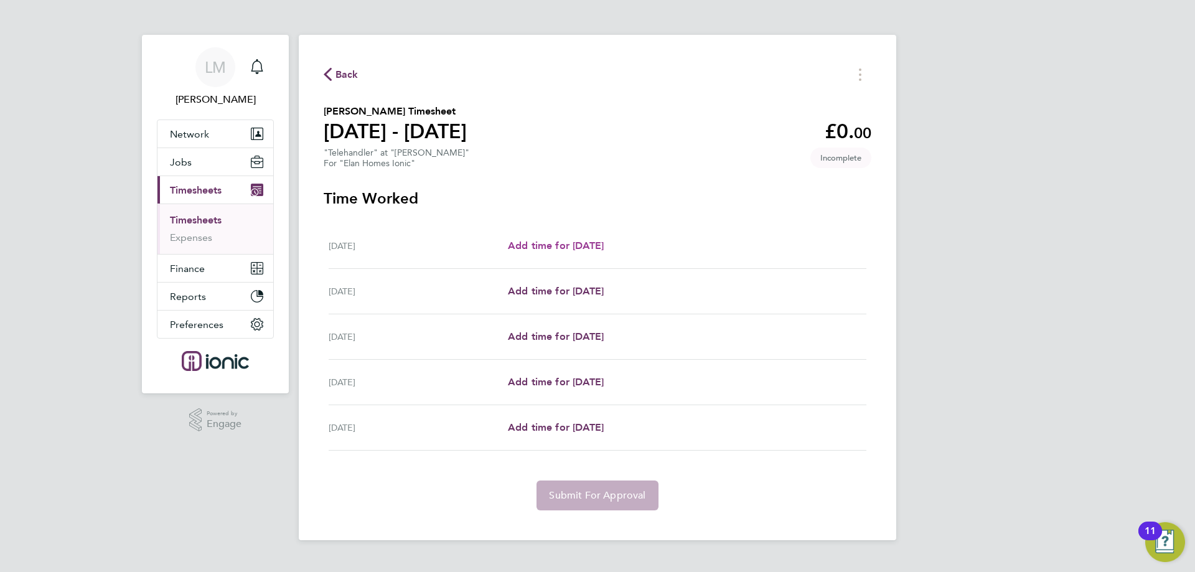
click at [546, 252] on link "Add time for [DATE]" at bounding box center [556, 245] width 96 height 15
select select "30"
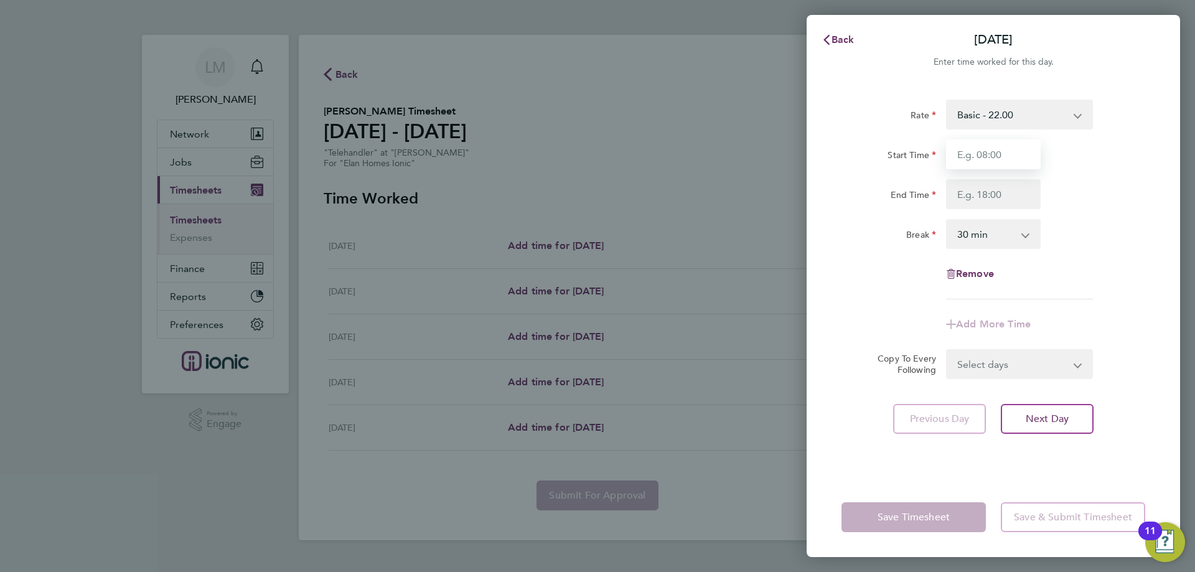
click at [984, 156] on input "Start Time" at bounding box center [993, 154] width 95 height 30
type input "07:30"
click at [981, 193] on input "End Time" at bounding box center [993, 194] width 95 height 30
type input "16:30"
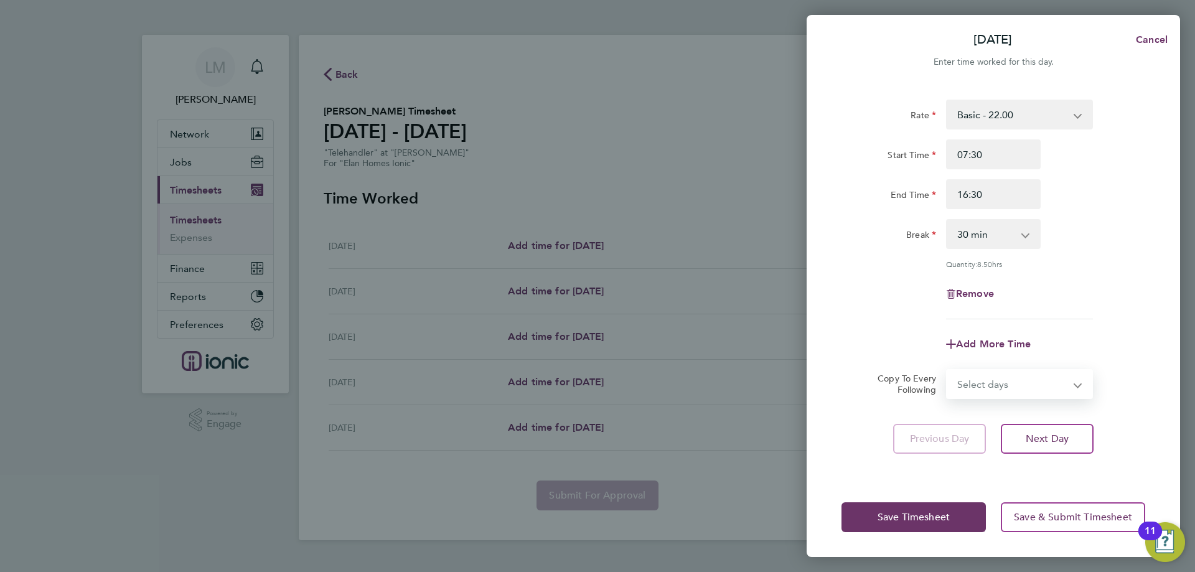
click at [1017, 366] on form "Rate Basic - 22.00 Start Time 07:30 End Time 16:30 Break 0 min 15 min 30 min 45…" at bounding box center [993, 249] width 304 height 299
select select "TUE"
click at [947, 370] on select "Select days Day Tuesday Wednesday Thursday Friday" at bounding box center [1012, 383] width 131 height 27
select select "2025-09-26"
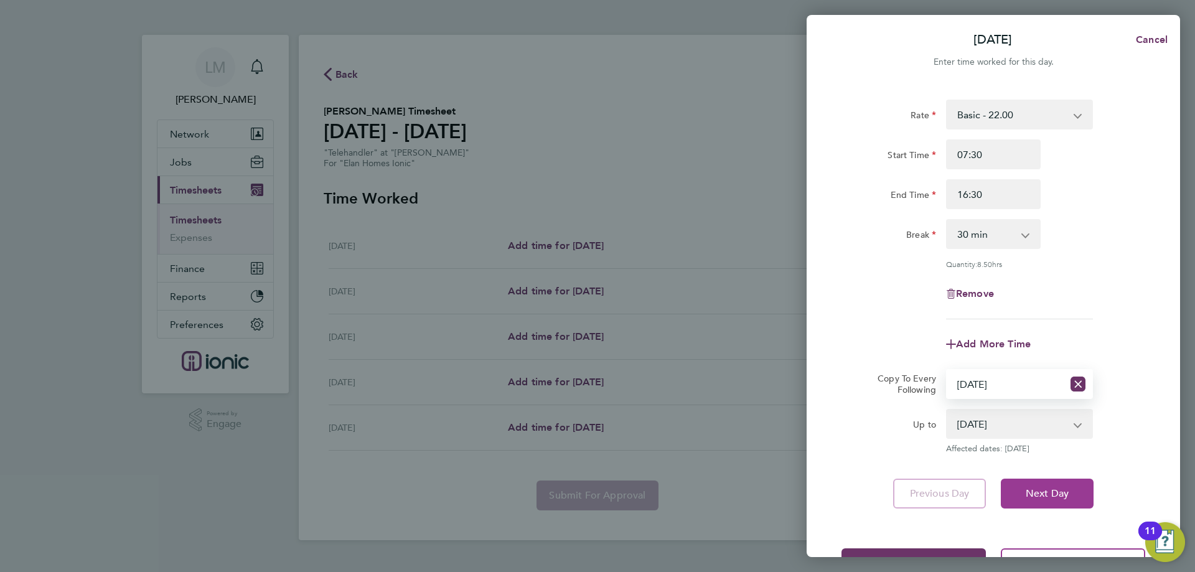
click at [1052, 493] on span "Next Day" at bounding box center [1046, 493] width 43 height 12
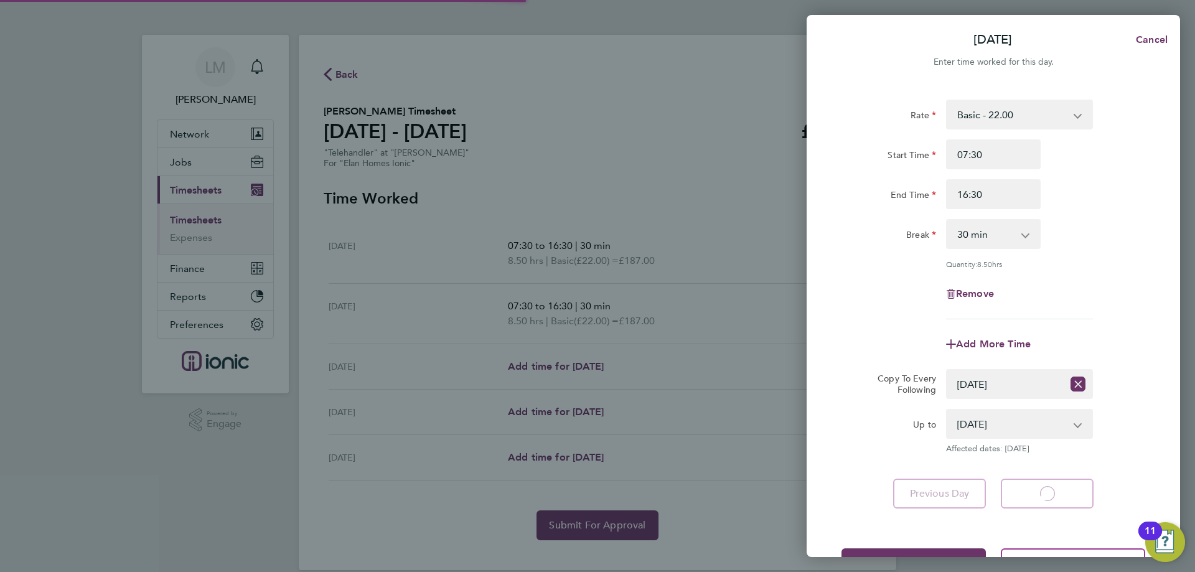
select select "30"
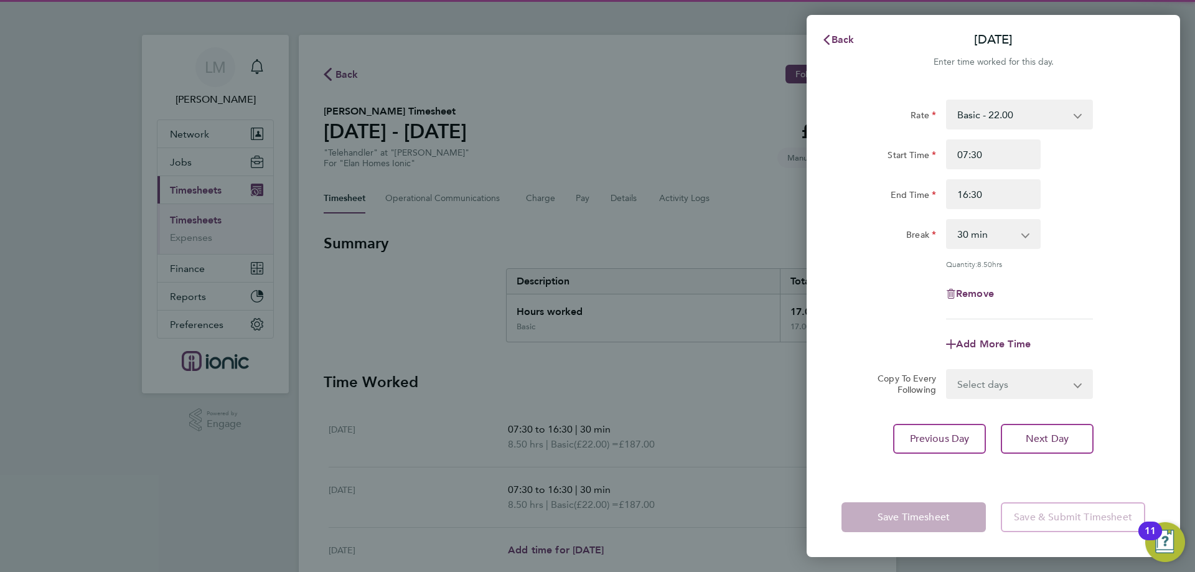
click at [1009, 375] on select "Select days Day Wednesday Thursday Friday" at bounding box center [1012, 383] width 131 height 27
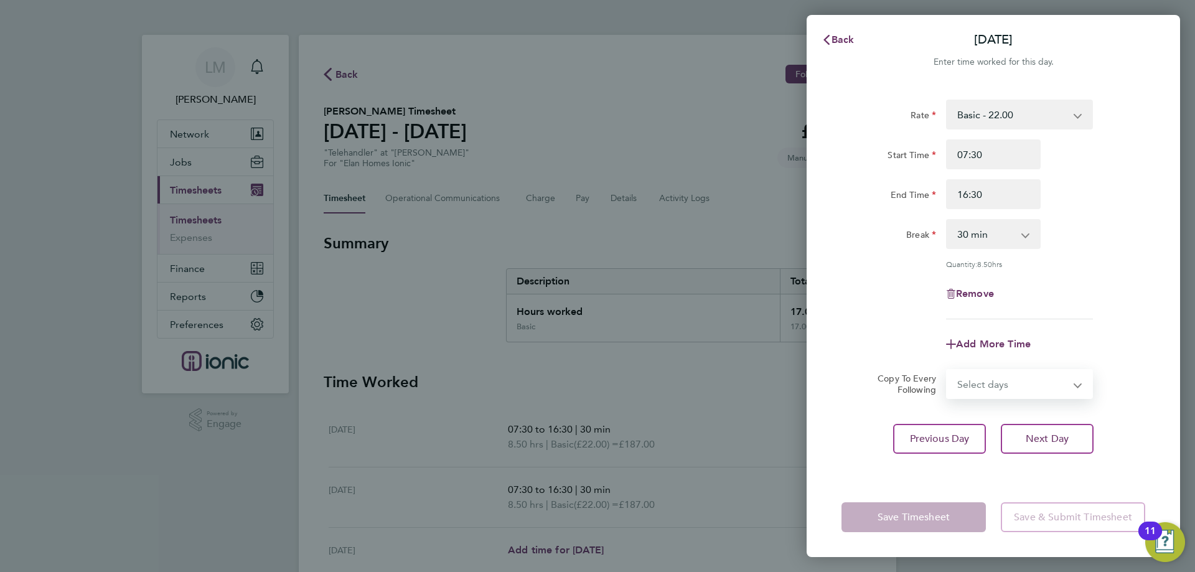
select select "THU"
click at [947, 370] on select "Select days Day Wednesday Thursday Friday" at bounding box center [1012, 383] width 131 height 27
select select "2025-09-26"
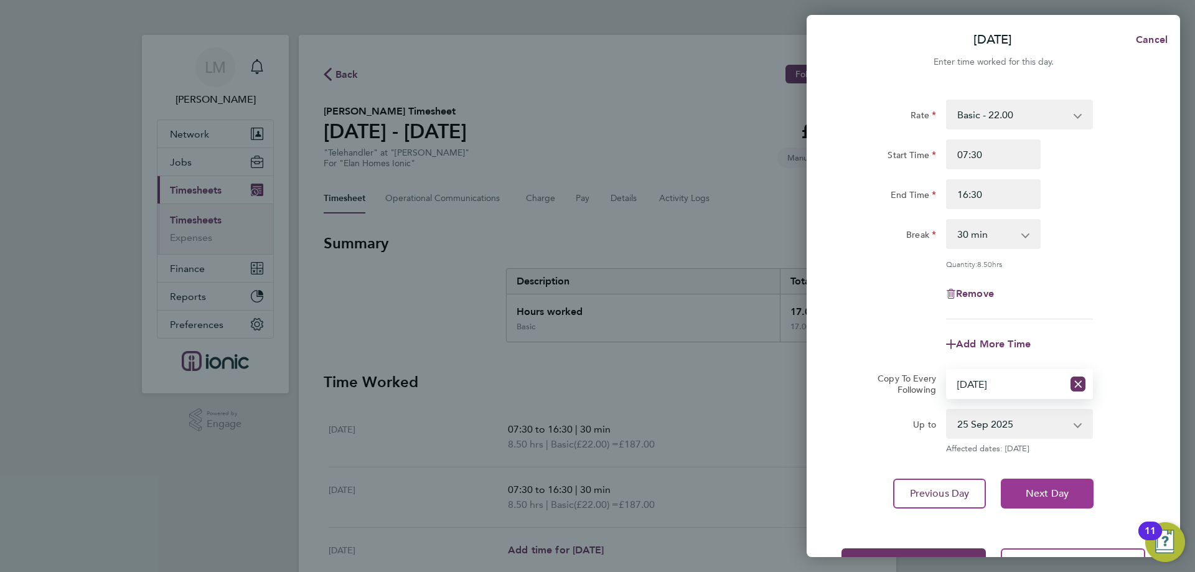
click at [1056, 500] on button "Next Day" at bounding box center [1046, 493] width 93 height 30
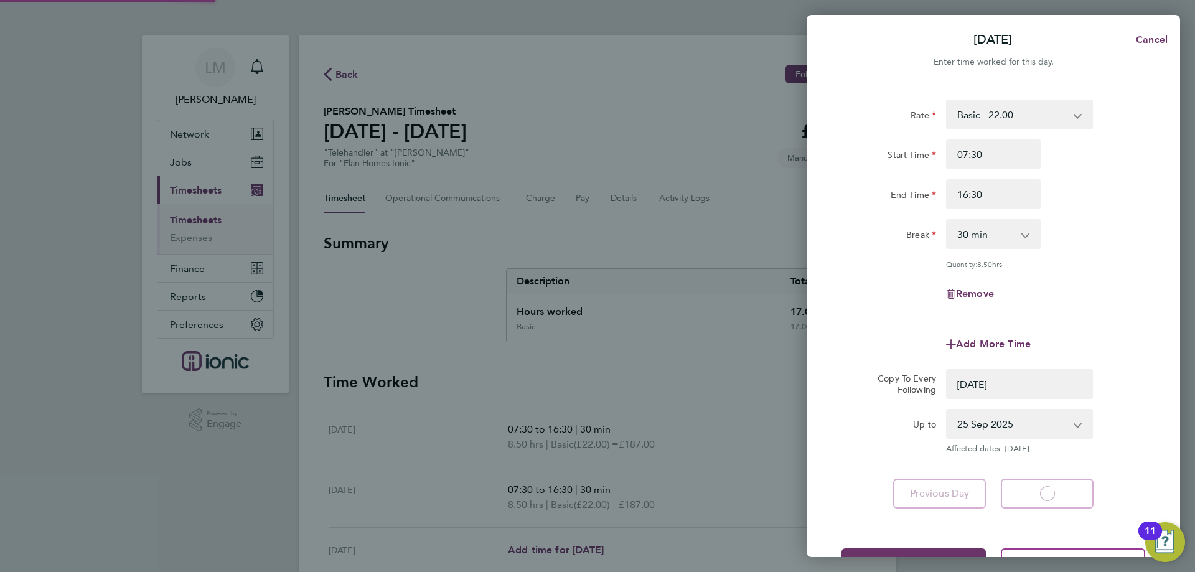
select select "0: null"
select select "30"
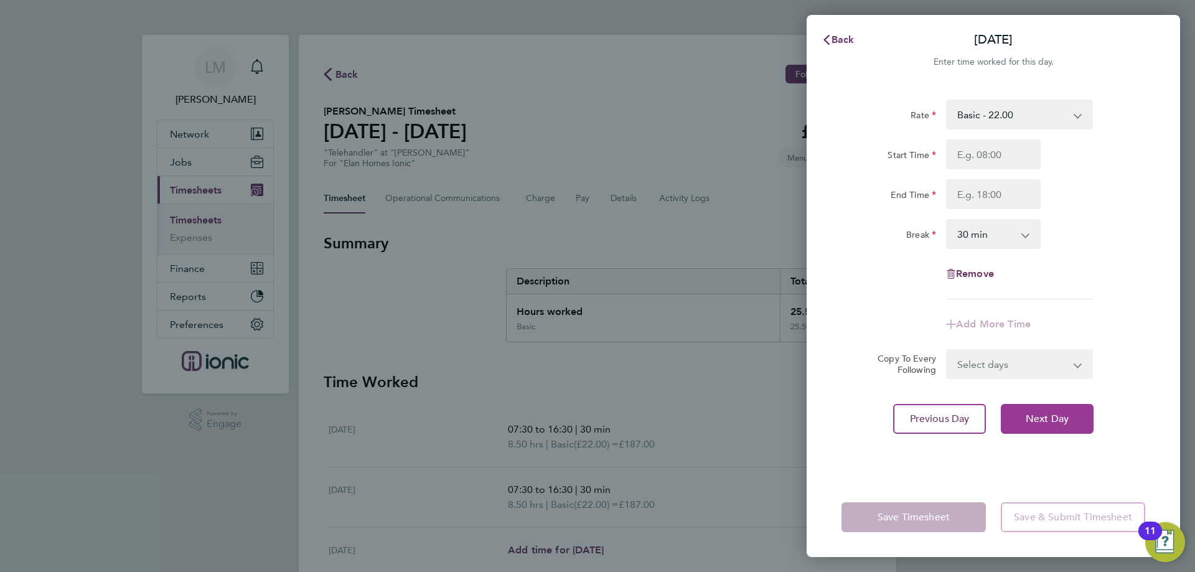
click at [1040, 425] on button "Next Day" at bounding box center [1046, 419] width 93 height 30
select select "30"
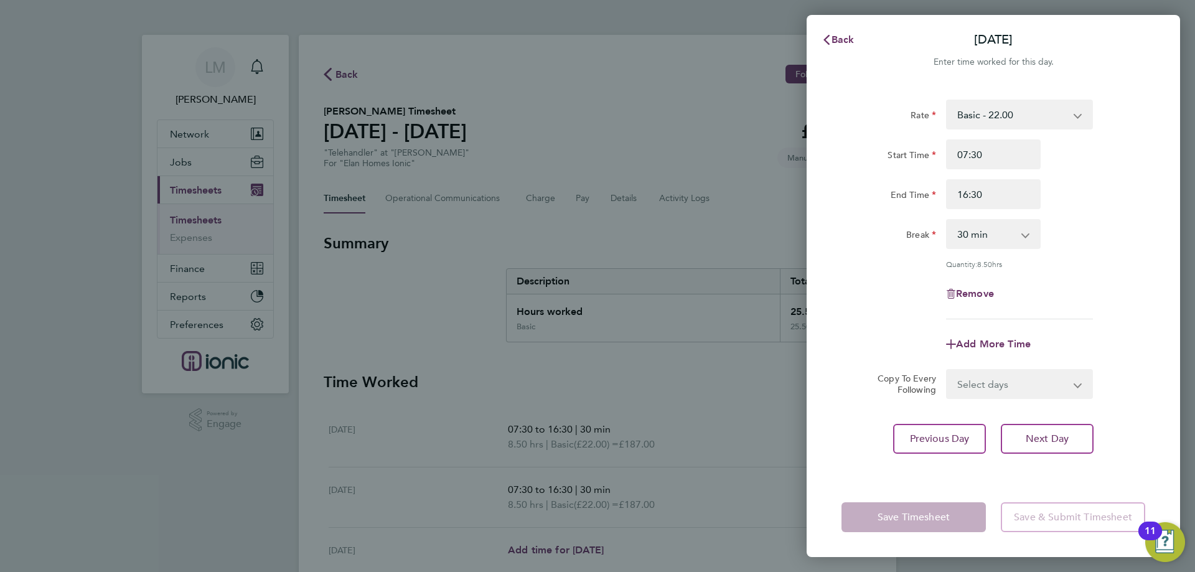
click at [1018, 381] on select "Select days Friday" at bounding box center [1012, 383] width 131 height 27
select select "FRI"
click at [947, 370] on select "Select days Friday" at bounding box center [1012, 383] width 131 height 27
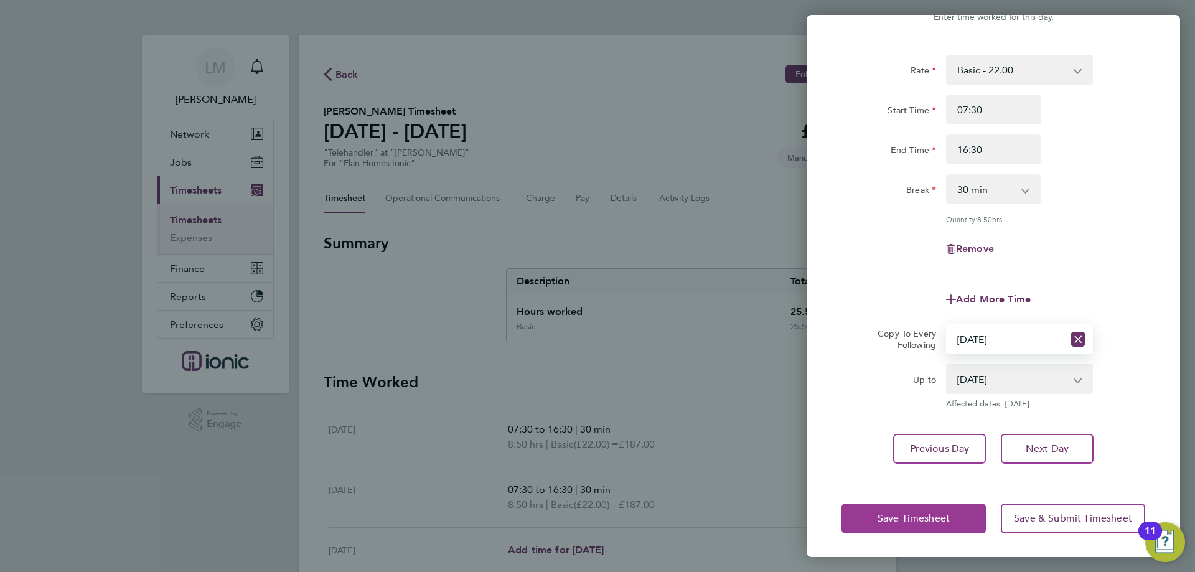
click at [939, 508] on button "Save Timesheet" at bounding box center [913, 518] width 144 height 30
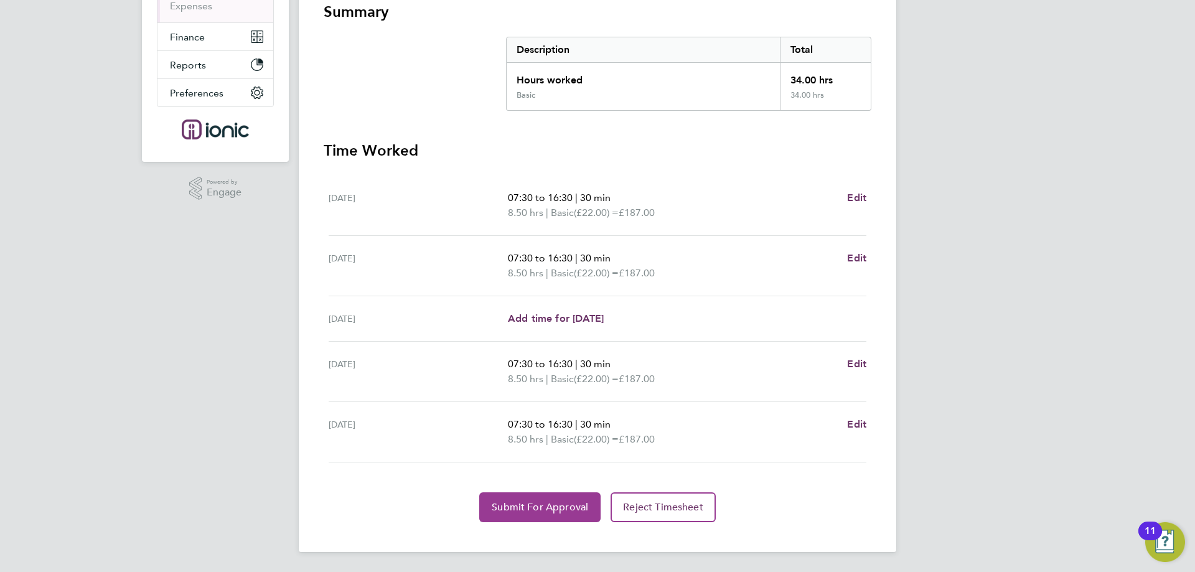
click at [546, 508] on span "Submit For Approval" at bounding box center [540, 507] width 96 height 12
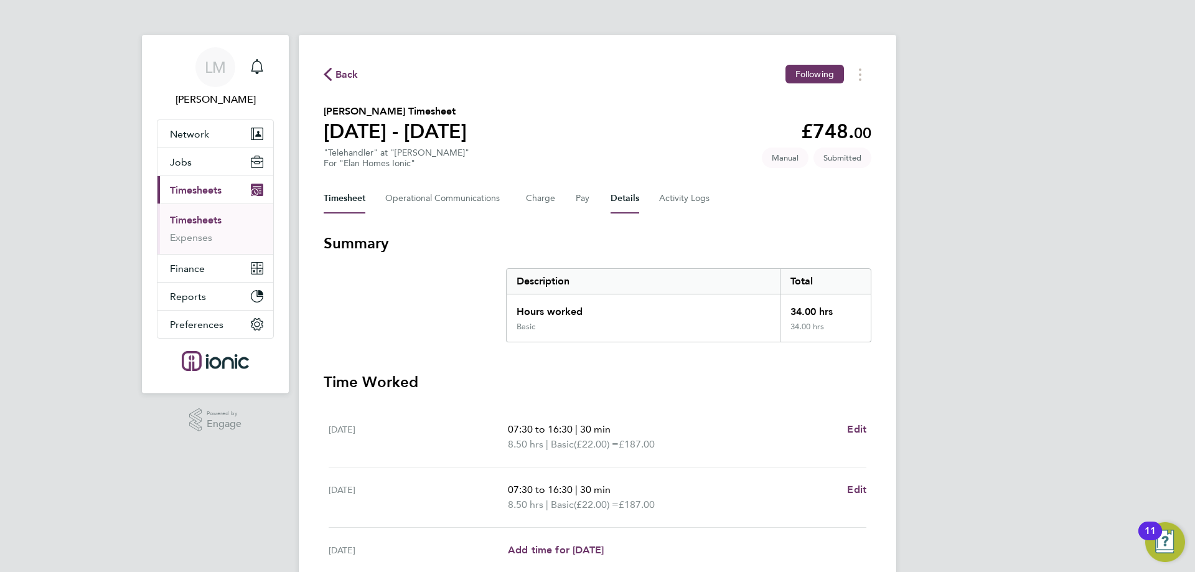
click at [627, 190] on button "Details" at bounding box center [624, 199] width 29 height 30
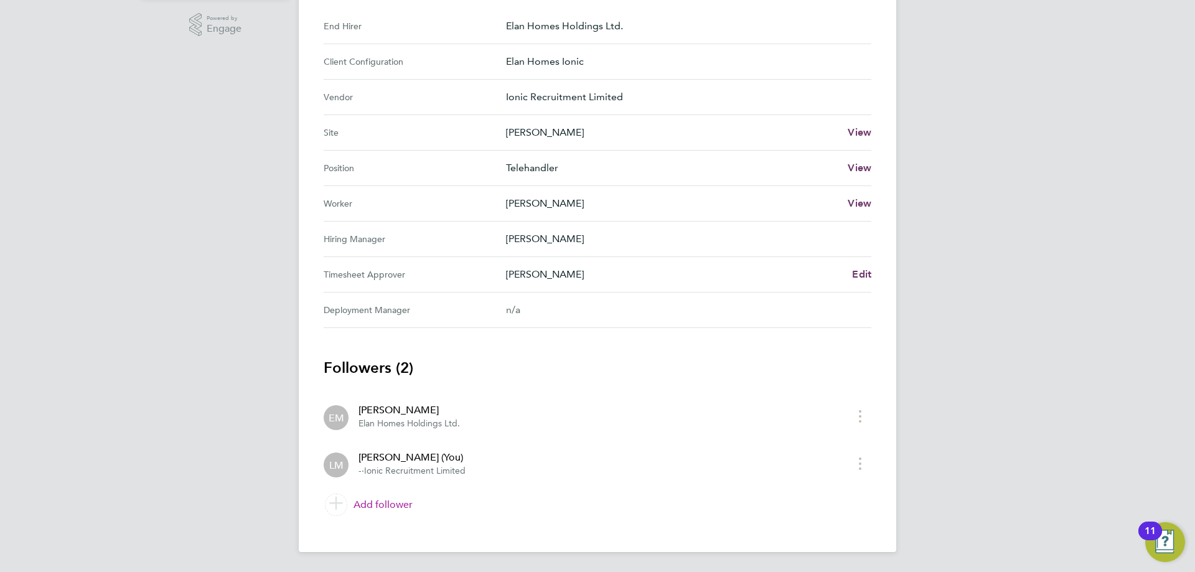
click at [399, 514] on link "Add follower" at bounding box center [598, 504] width 548 height 35
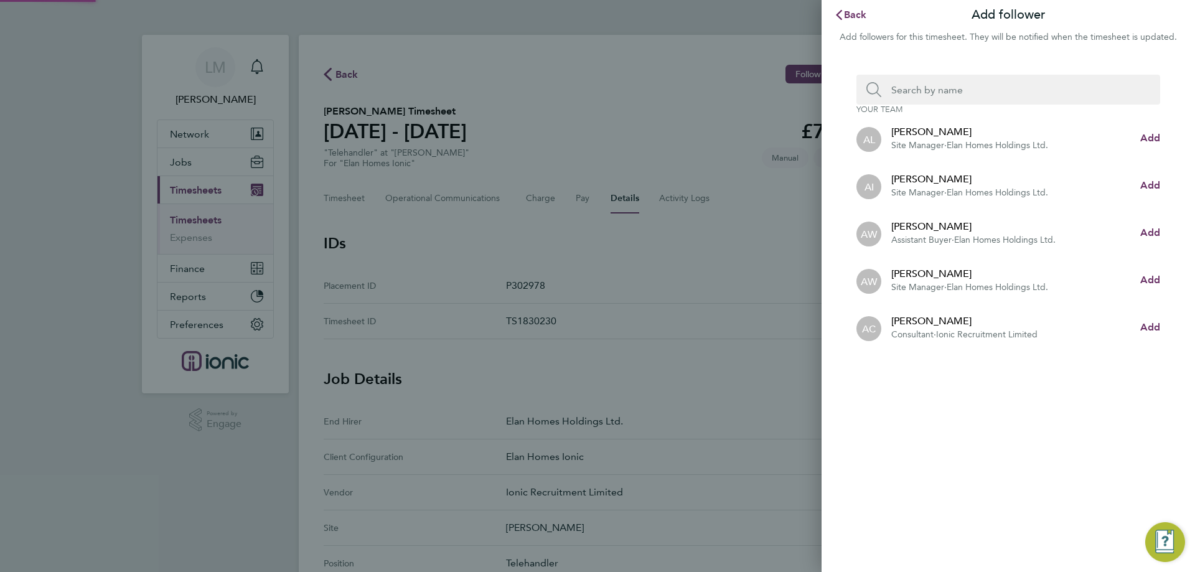
click at [396, 507] on div "Back Add follower Add followers for this timesheet. They will be notified when …" at bounding box center [597, 286] width 1195 height 572
click at [1153, 236] on span "Add" at bounding box center [1150, 232] width 20 height 12
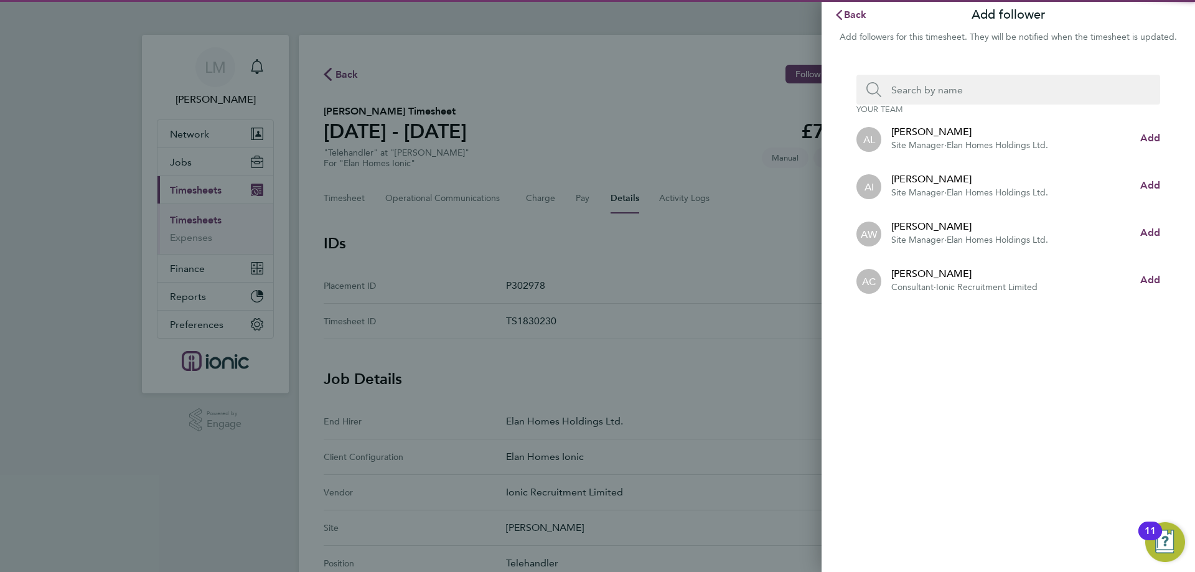
click at [992, 86] on input "Search team member by name:" at bounding box center [1013, 90] width 264 height 30
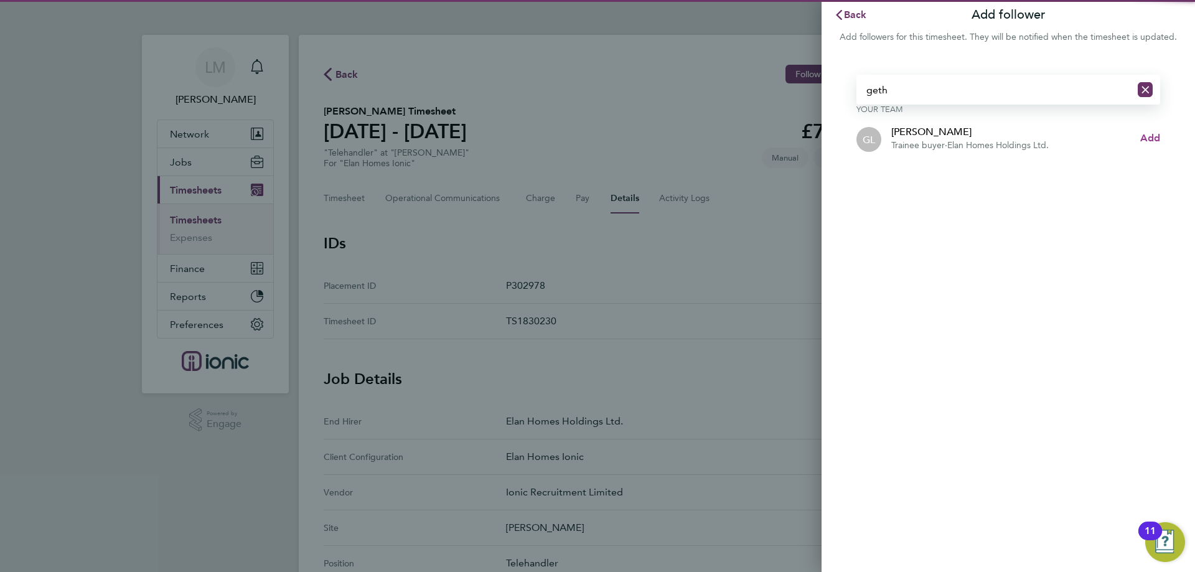
type input "geth"
click at [1156, 139] on span "Add" at bounding box center [1150, 138] width 20 height 12
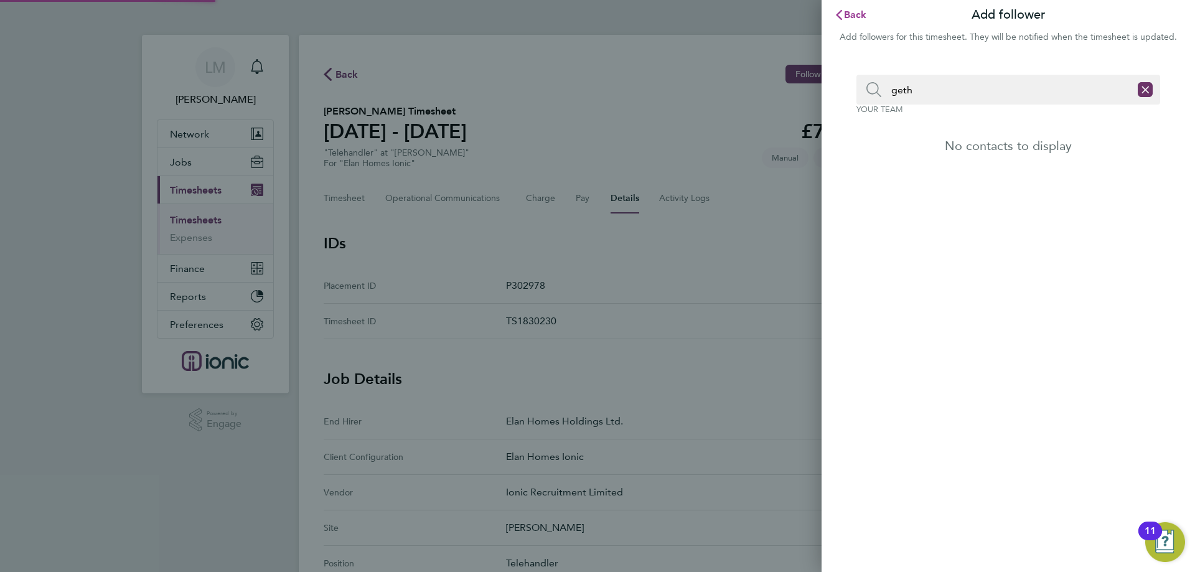
click at [855, 15] on span "Back" at bounding box center [855, 15] width 23 height 12
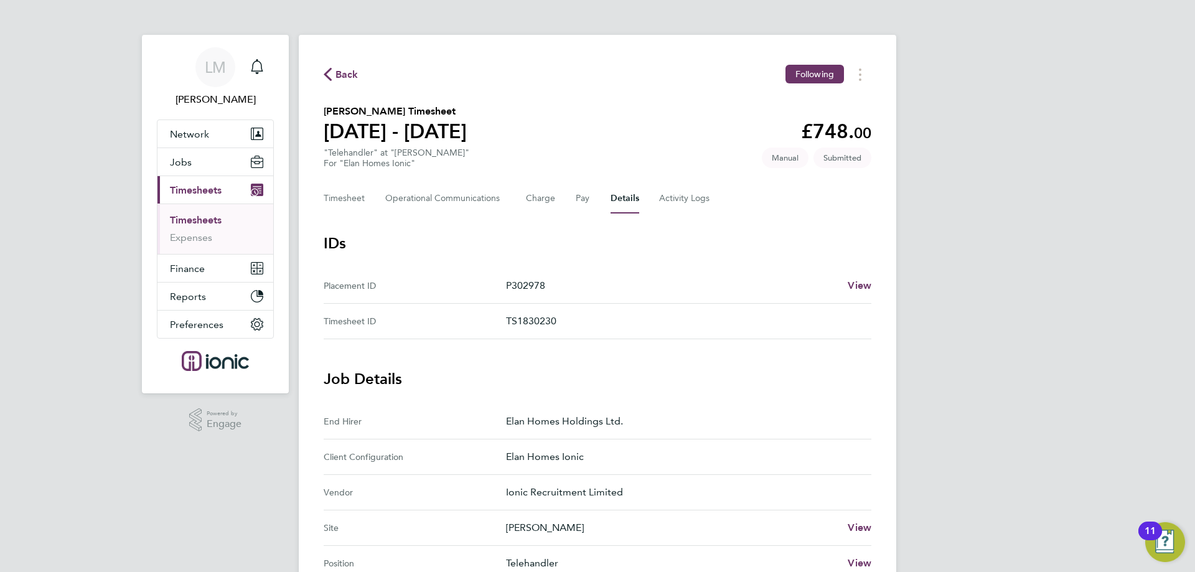
click at [354, 69] on span "Back" at bounding box center [346, 74] width 23 height 15
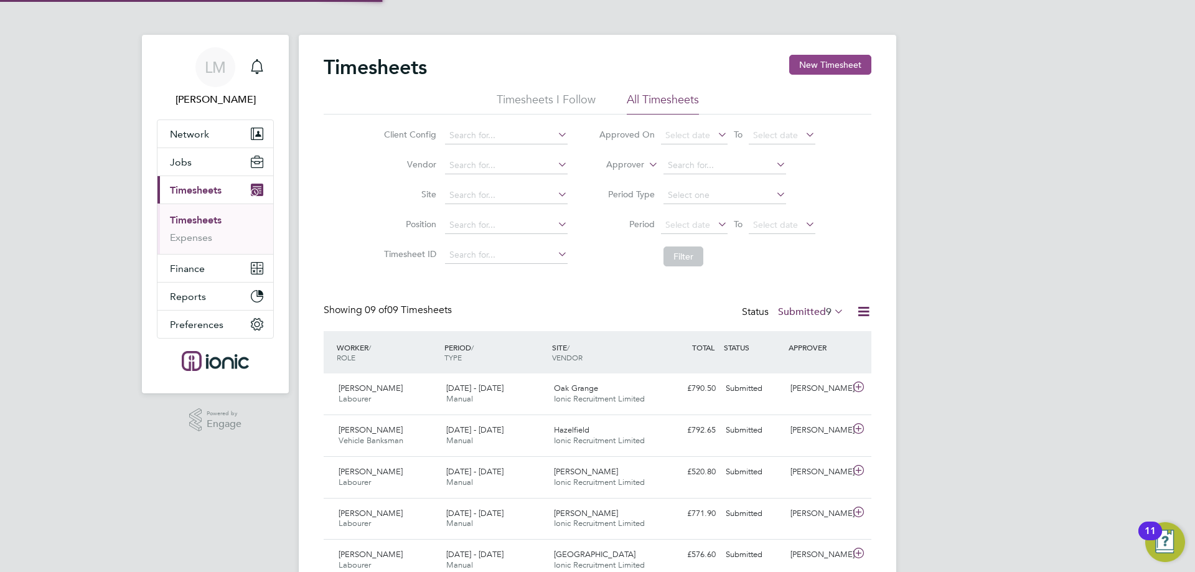
scroll to position [32, 108]
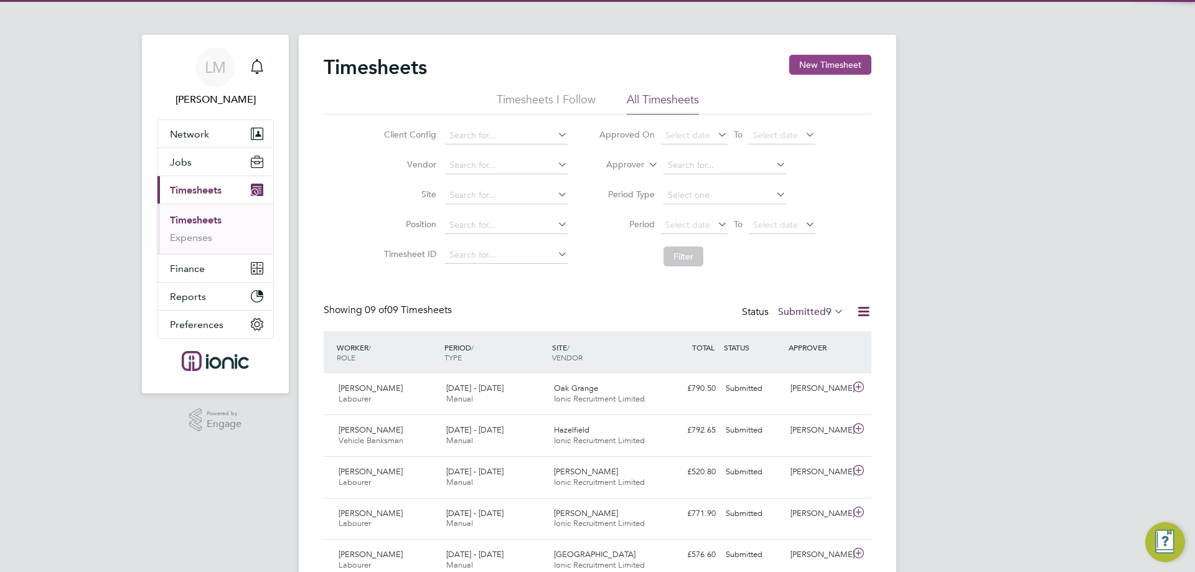
click at [823, 62] on button "New Timesheet" at bounding box center [830, 65] width 82 height 20
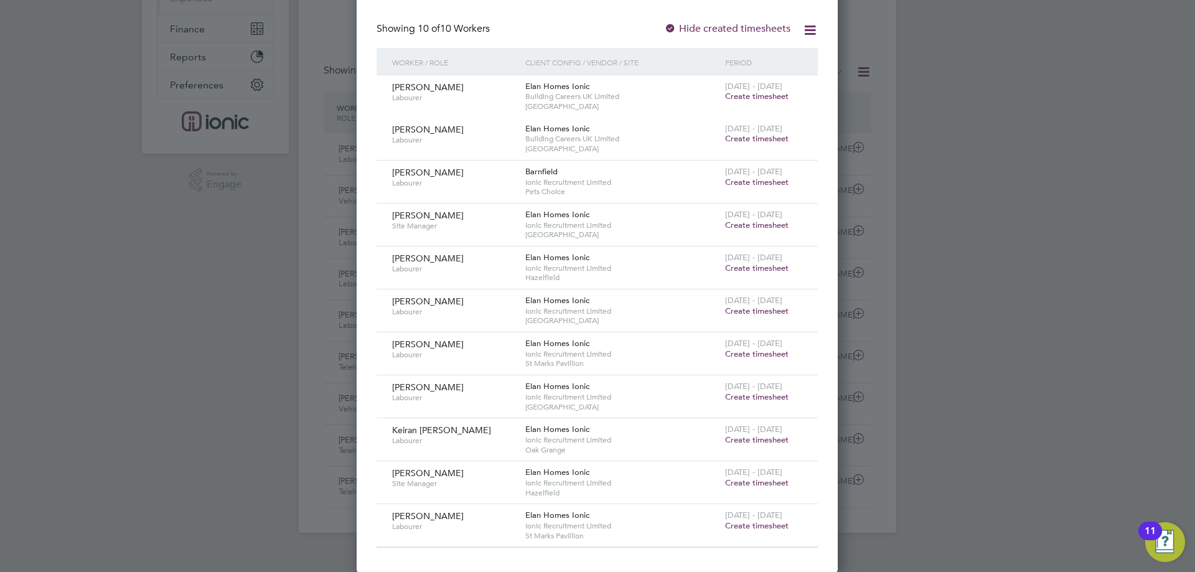
click at [760, 432] on span "[DATE] - [DATE]" at bounding box center [753, 429] width 57 height 11
click at [760, 437] on span "Create timesheet" at bounding box center [756, 439] width 63 height 11
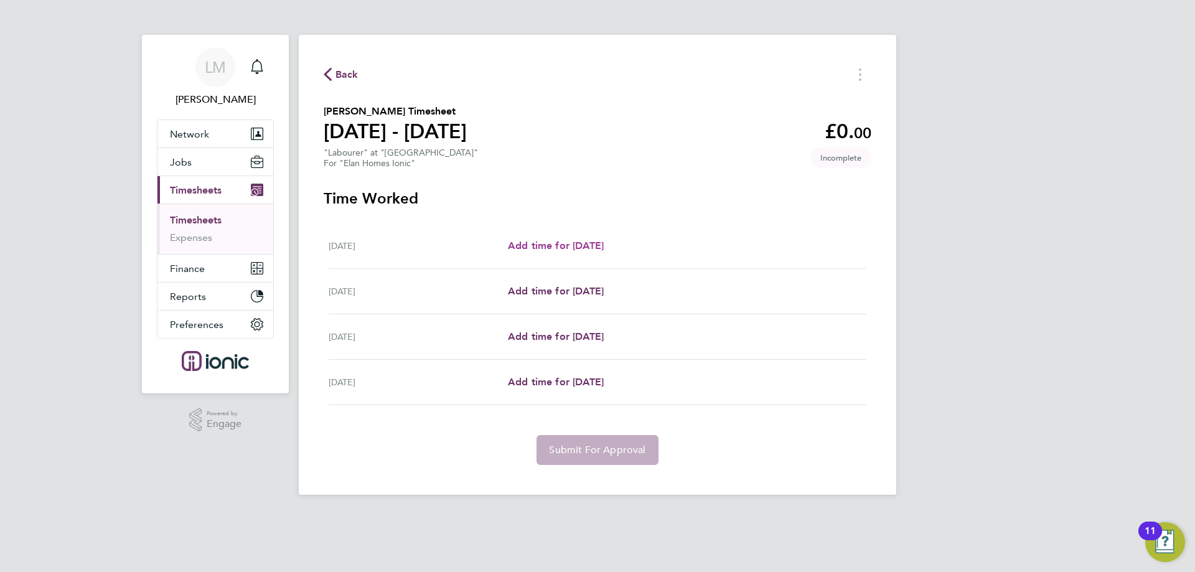
click at [576, 242] on span "Add time for [DATE]" at bounding box center [556, 246] width 96 height 12
select select "30"
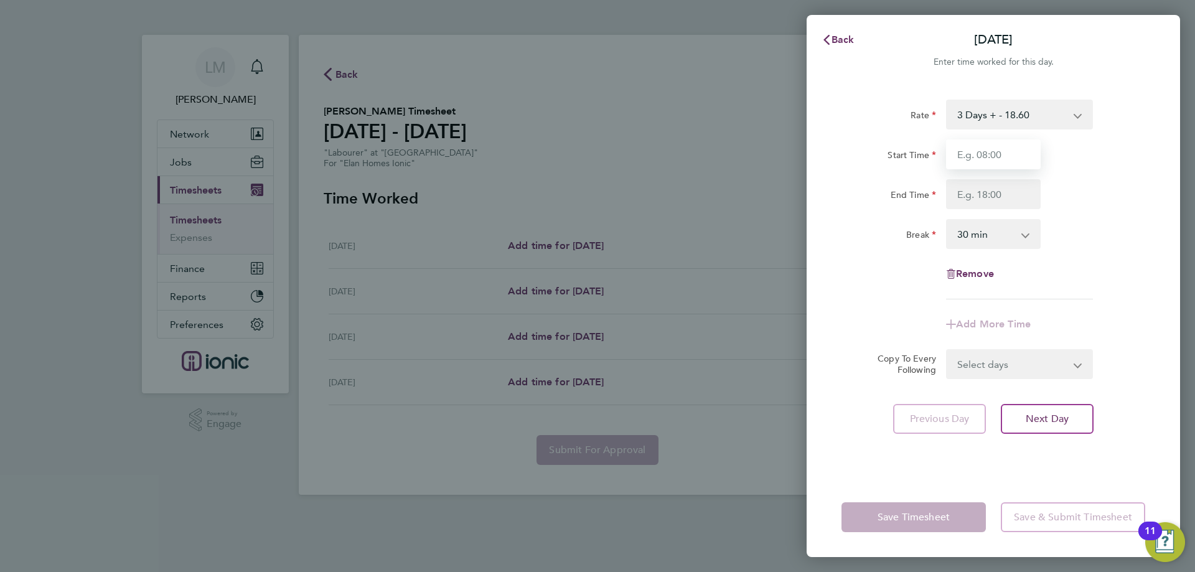
click at [983, 148] on input "Start Time" at bounding box center [993, 154] width 95 height 30
type input "07:30"
click at [989, 197] on input "End Time" at bounding box center [993, 194] width 95 height 30
type input "16:30"
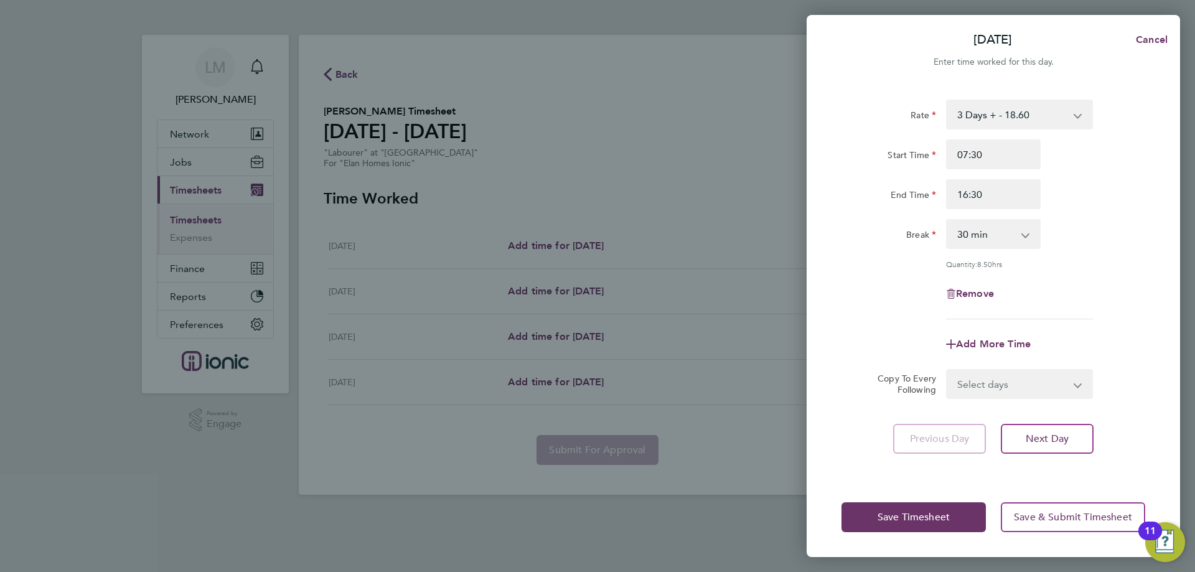
click at [1002, 379] on select "Select days Day Tuesday Wednesday Thursday" at bounding box center [1012, 383] width 131 height 27
select select "TUE"
click at [947, 370] on select "Select days Day Tuesday Wednesday Thursday" at bounding box center [1012, 383] width 131 height 27
select select "2025-09-25"
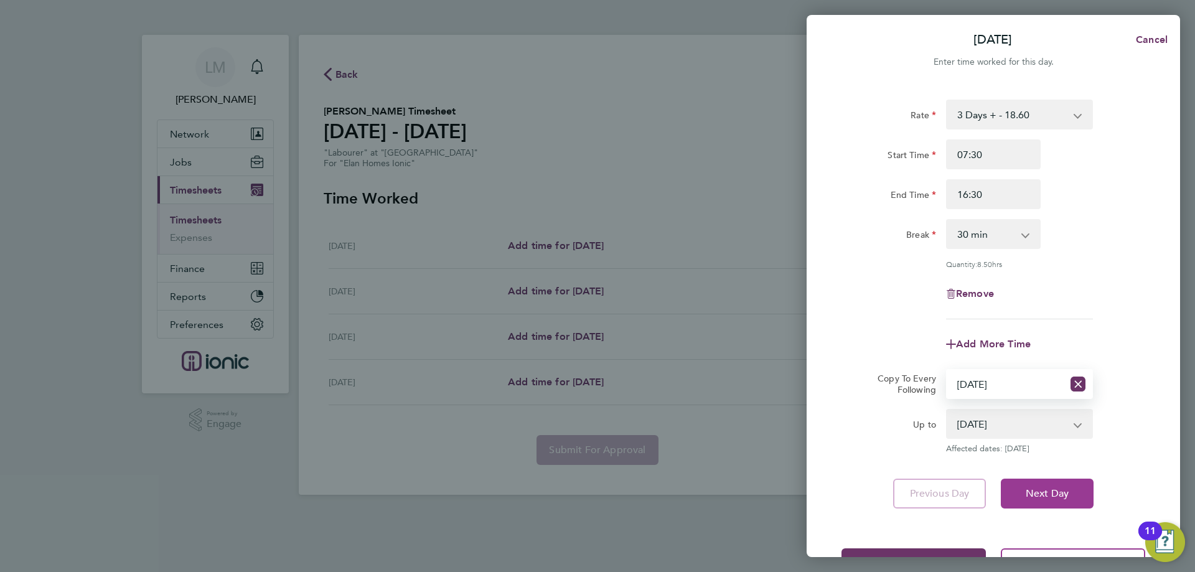
click at [1055, 487] on span "Next Day" at bounding box center [1046, 493] width 43 height 12
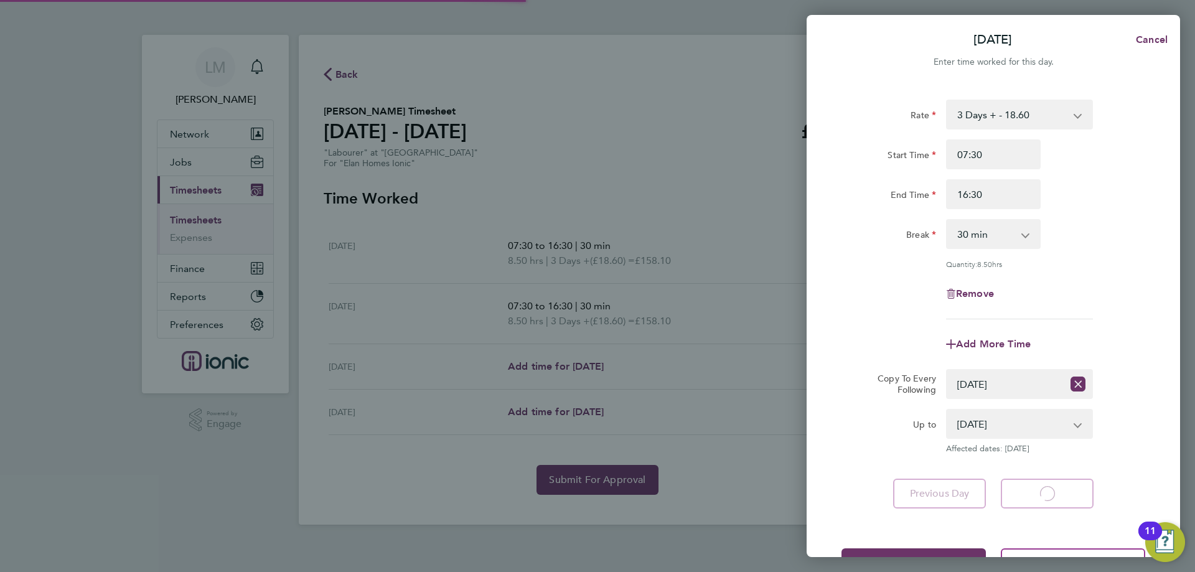
select select "30"
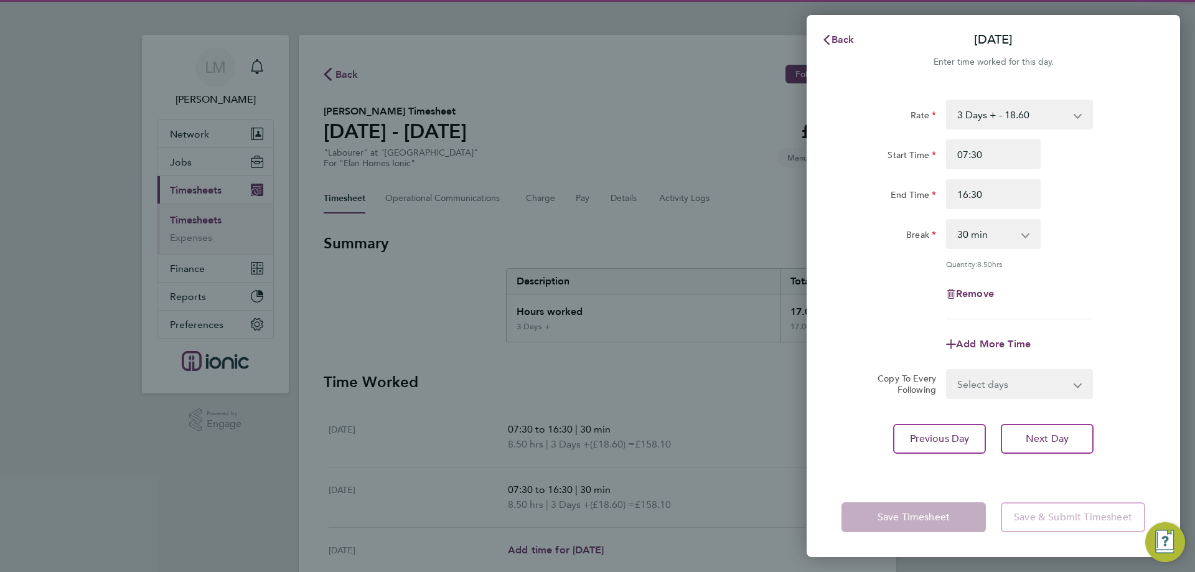
click at [991, 381] on select "Select days Day Wednesday Thursday" at bounding box center [1012, 383] width 131 height 27
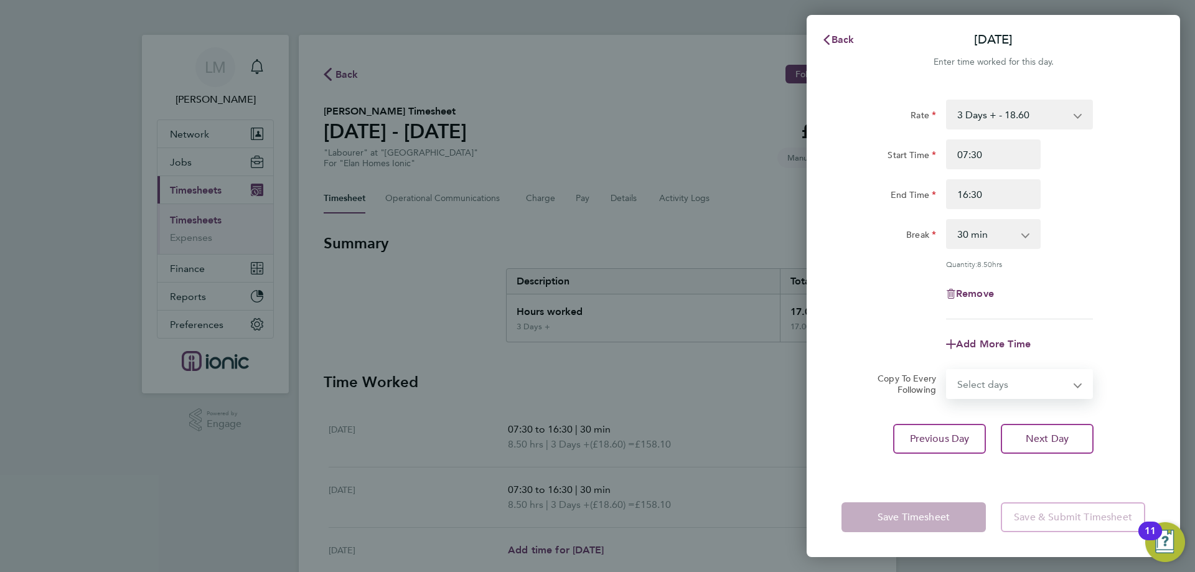
select select "WED"
click at [947, 370] on select "Select days Day Wednesday Thursday" at bounding box center [1012, 383] width 131 height 27
select select "2025-09-25"
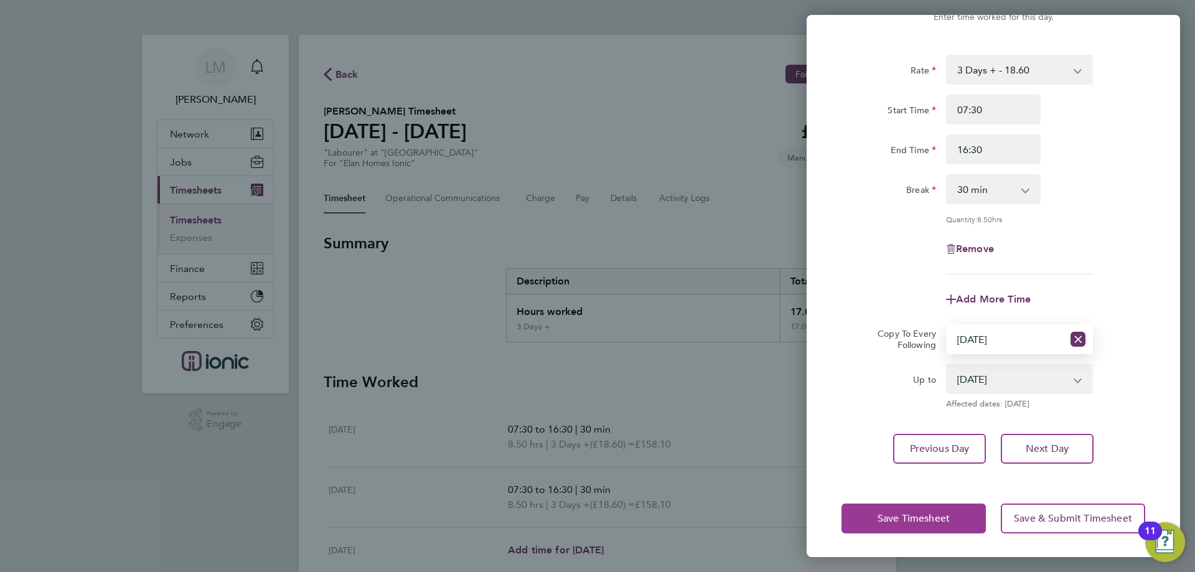
click at [903, 523] on span "Save Timesheet" at bounding box center [913, 518] width 72 height 12
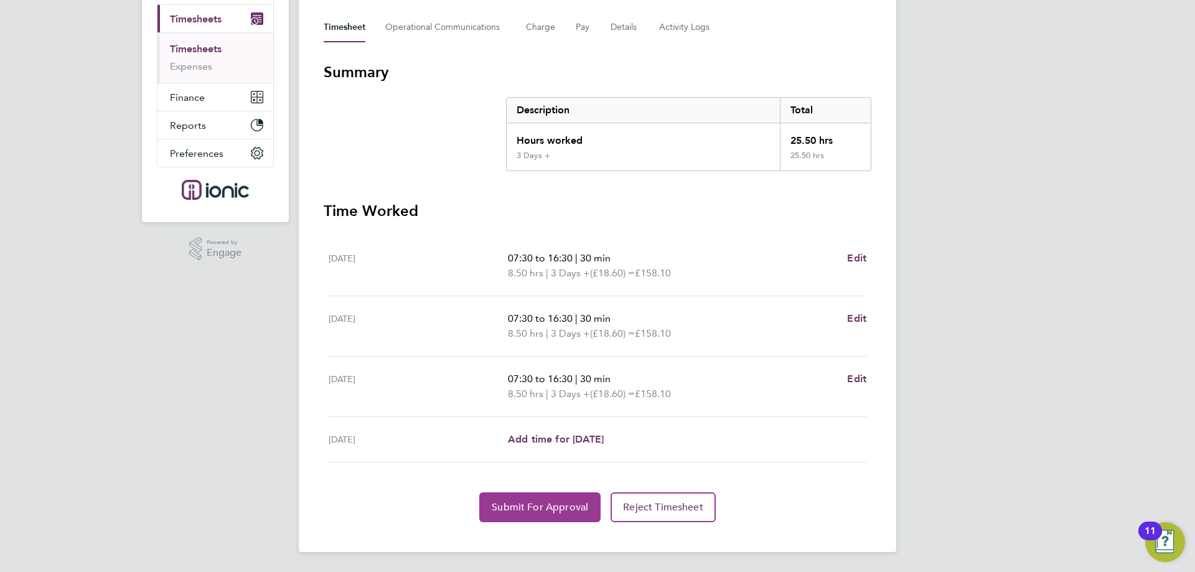
click at [499, 506] on span "Submit For Approval" at bounding box center [540, 507] width 96 height 12
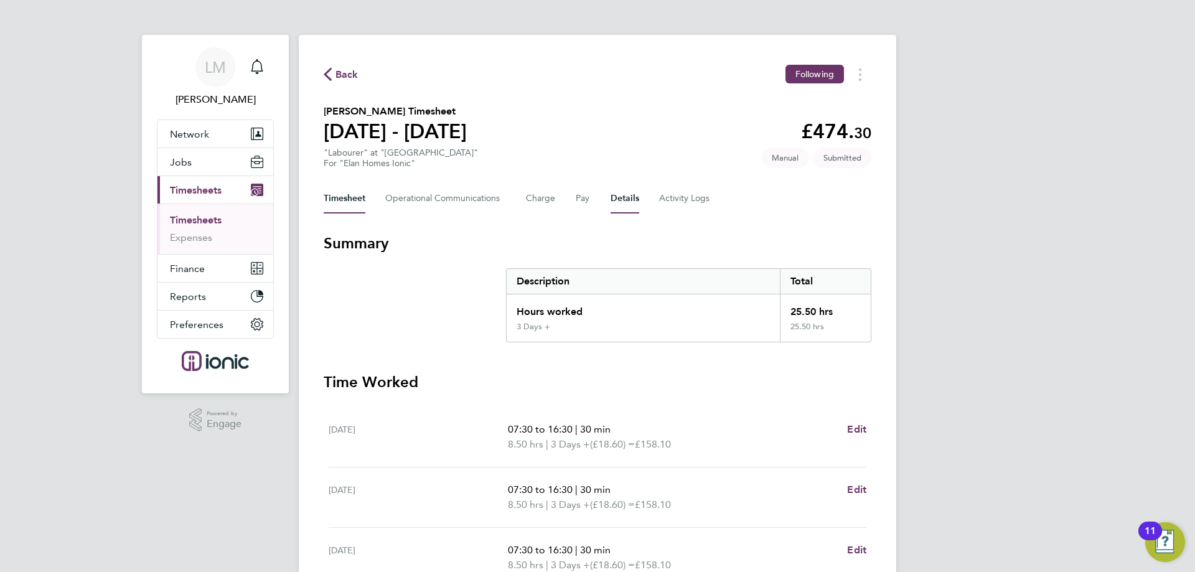
click at [621, 188] on button "Details" at bounding box center [624, 199] width 29 height 30
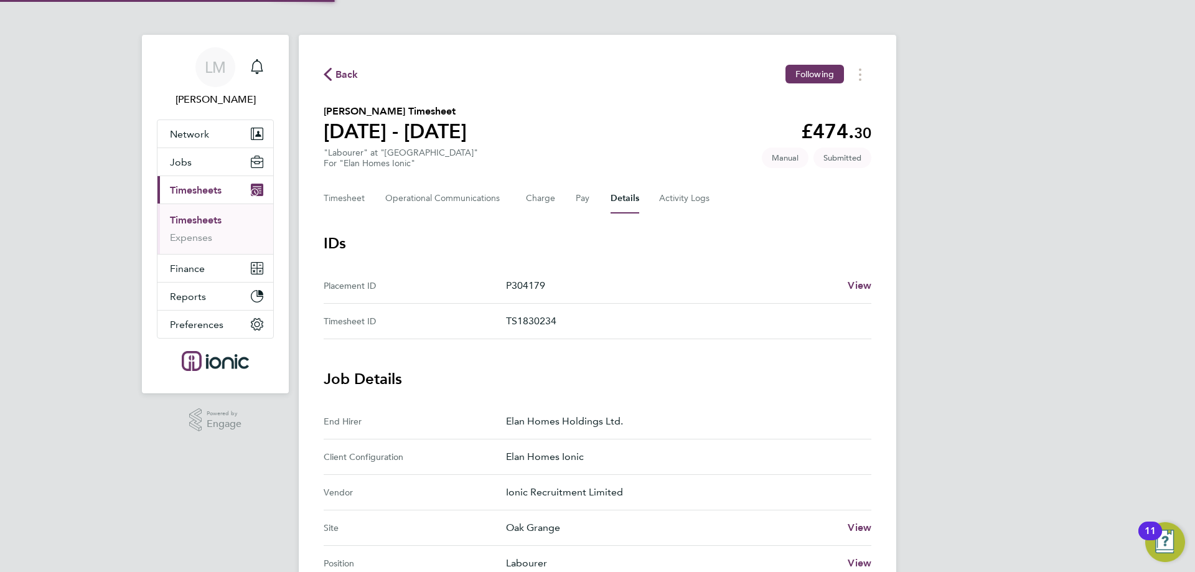
click at [620, 195] on button "Details" at bounding box center [624, 199] width 29 height 30
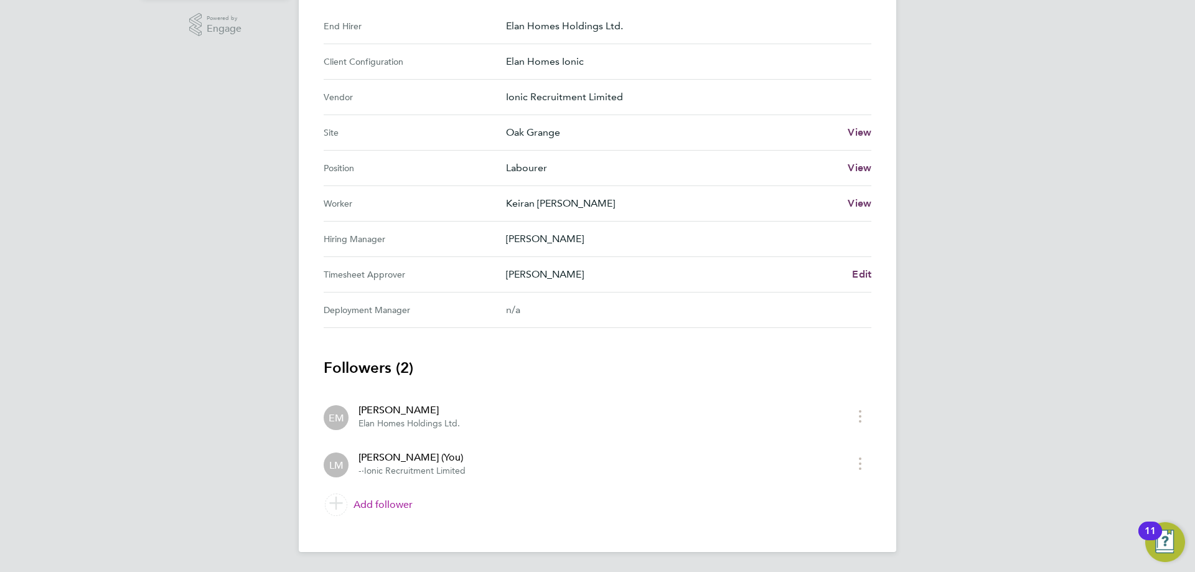
click at [381, 506] on link "Add follower" at bounding box center [598, 504] width 548 height 35
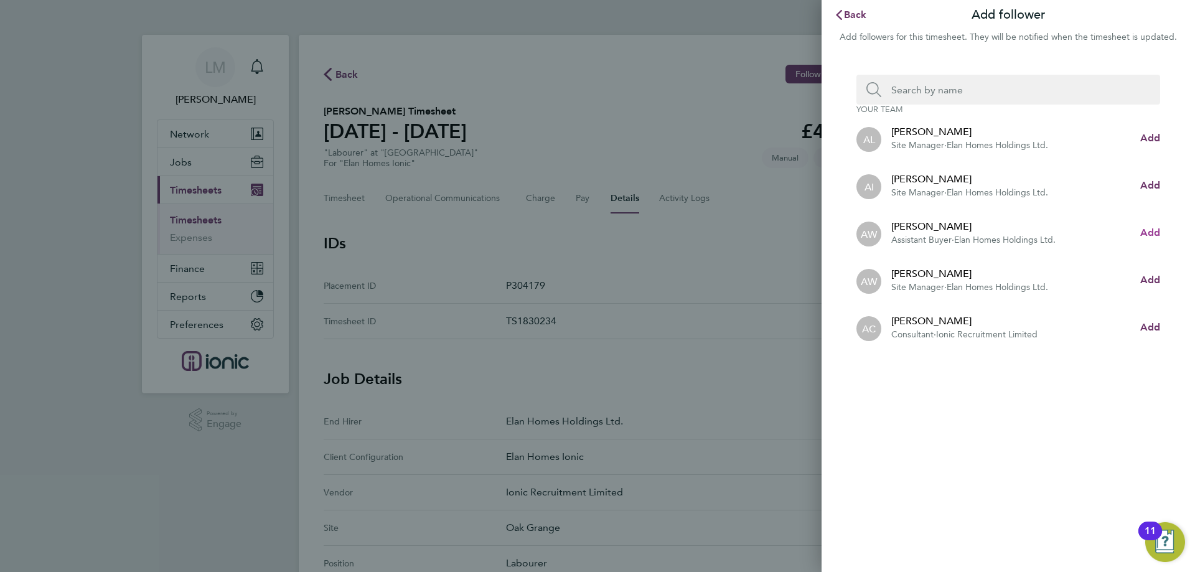
click at [1157, 233] on span "Add" at bounding box center [1150, 232] width 20 height 12
click at [964, 106] on h3 "Your team" at bounding box center [1008, 110] width 304 height 10
click at [963, 99] on input "Search team member by name:" at bounding box center [1013, 90] width 264 height 30
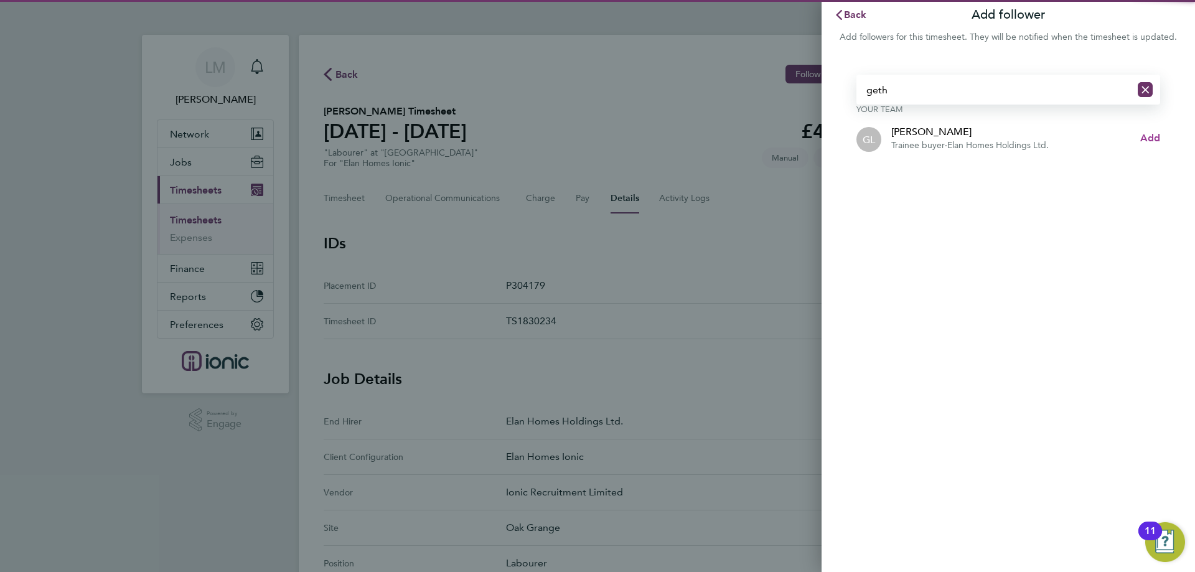
type input "geth"
click at [1155, 137] on span "Add" at bounding box center [1150, 138] width 20 height 12
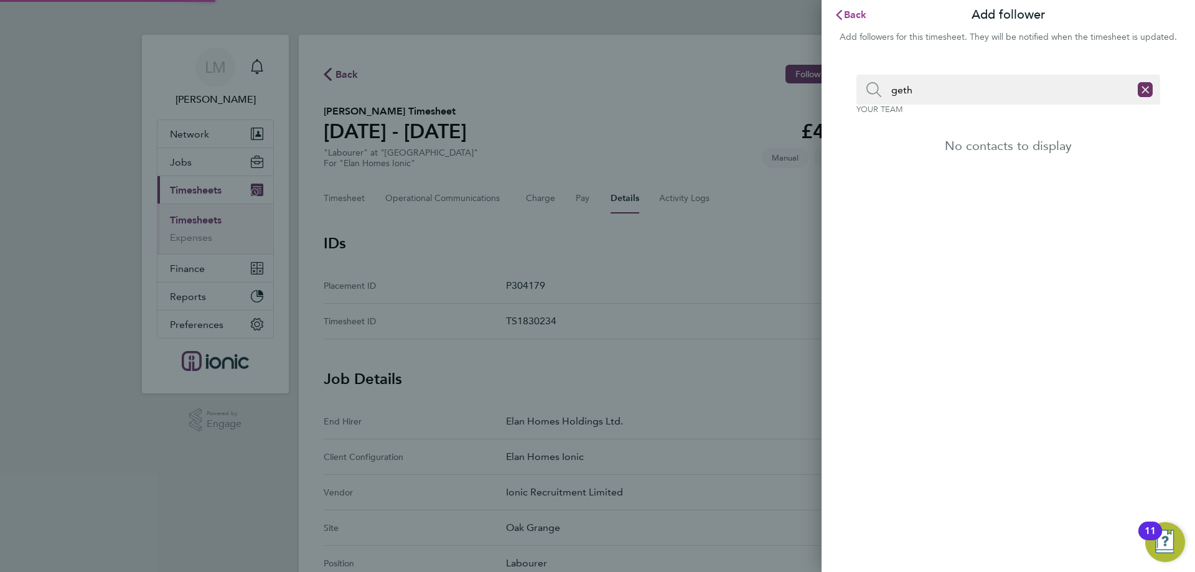
click at [862, 16] on span "Back" at bounding box center [855, 15] width 23 height 12
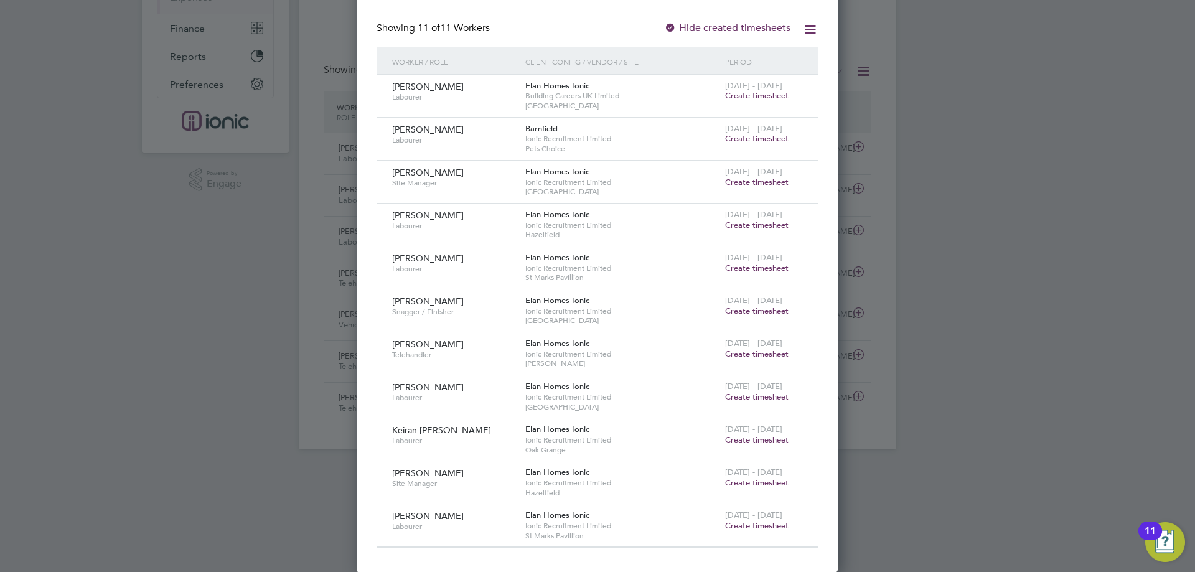
click at [744, 521] on span "Create timesheet" at bounding box center [756, 525] width 63 height 11
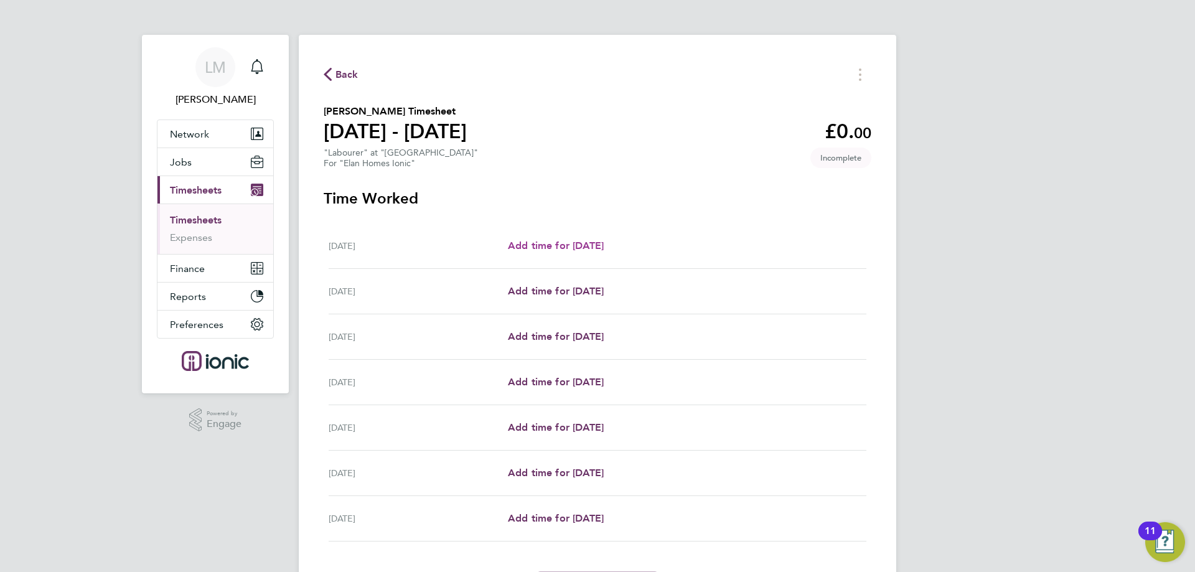
click at [581, 238] on link "Add time for [DATE]" at bounding box center [556, 245] width 96 height 15
select select "30"
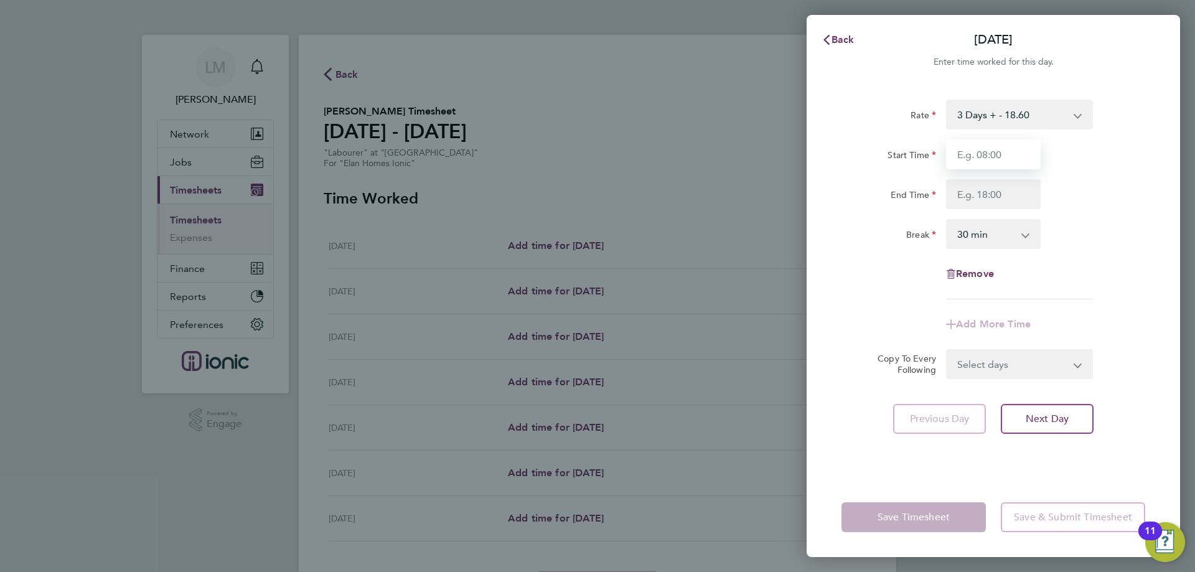
drag, startPoint x: 1011, startPoint y: 148, endPoint x: 1012, endPoint y: 162, distance: 14.4
click at [1011, 148] on input "Start Time" at bounding box center [993, 154] width 95 height 30
type input "07:30"
click at [1003, 189] on input "End Time" at bounding box center [993, 194] width 95 height 30
type input "16:30"
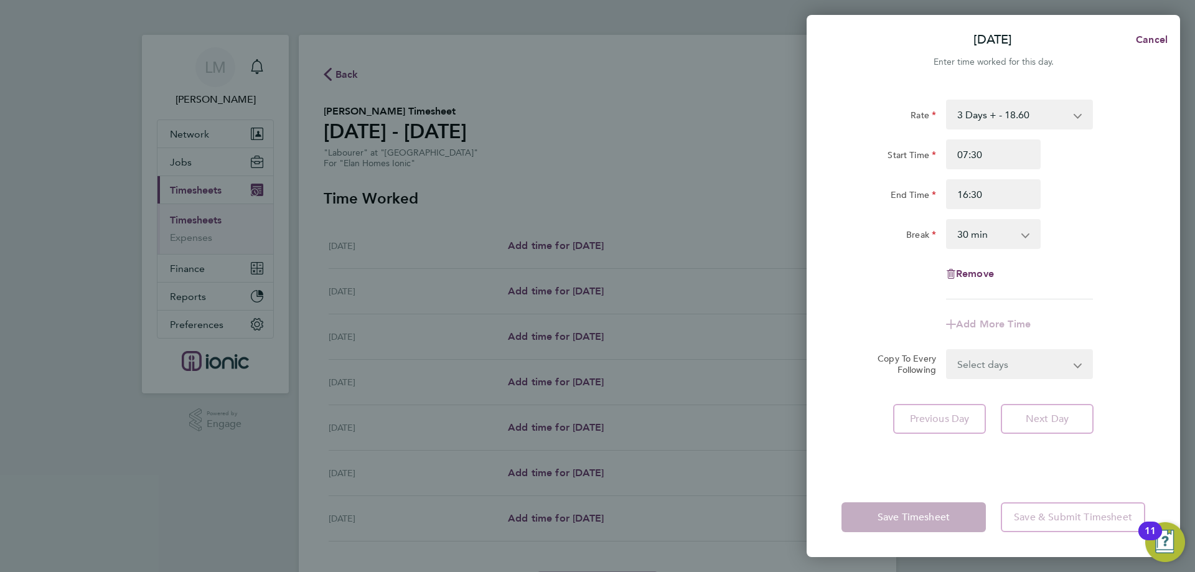
click at [992, 357] on form "Rate 3 Days + - 18.60 3 Days - - 16.78 Start Time 07:30 End Time 16:30 Break 0 …" at bounding box center [993, 239] width 304 height 279
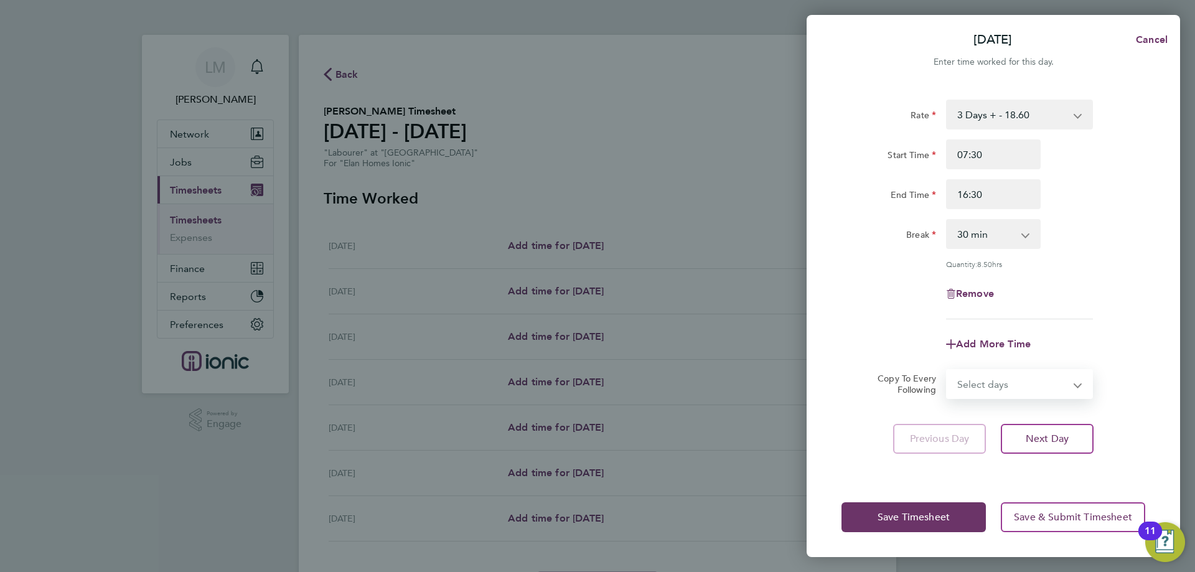
select select "WEEKDAY"
click at [947, 370] on select "Select days Day Weekday (Mon-Fri) Weekend (Sat-Sun) [DATE] [DATE] [DATE] [DATE]…" at bounding box center [1012, 383] width 131 height 27
select select "[DATE]"
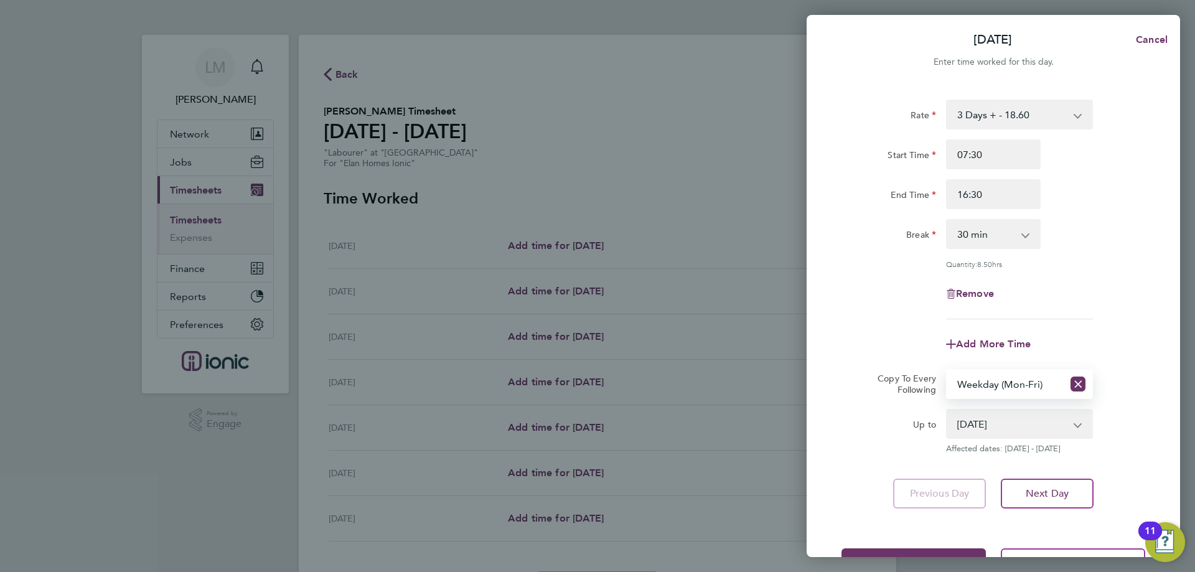
scroll to position [45, 0]
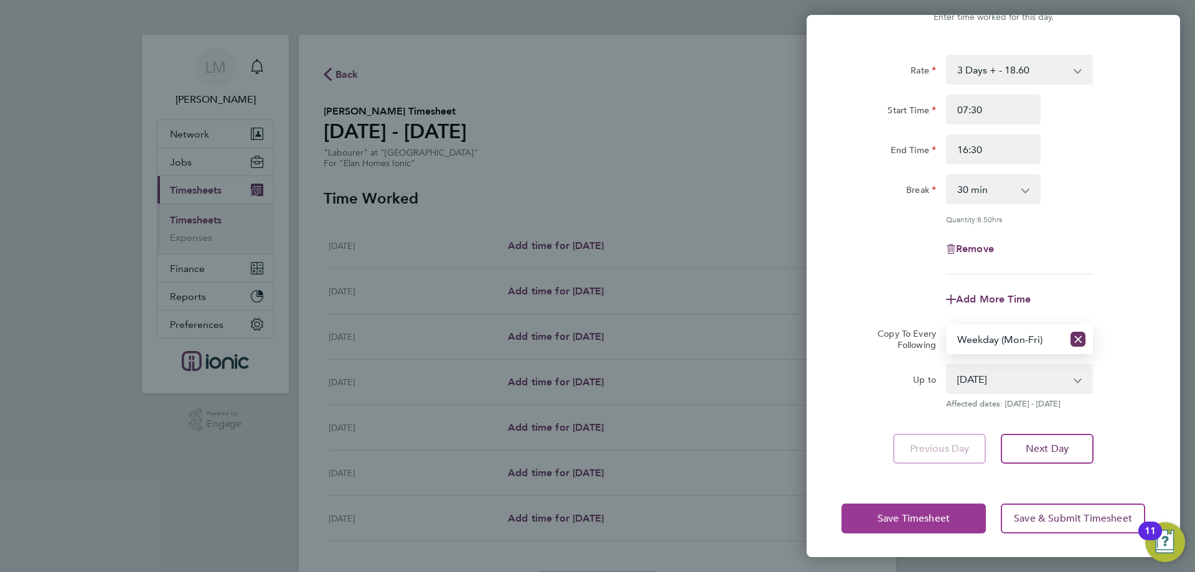
click at [924, 518] on span "Save Timesheet" at bounding box center [913, 518] width 72 height 12
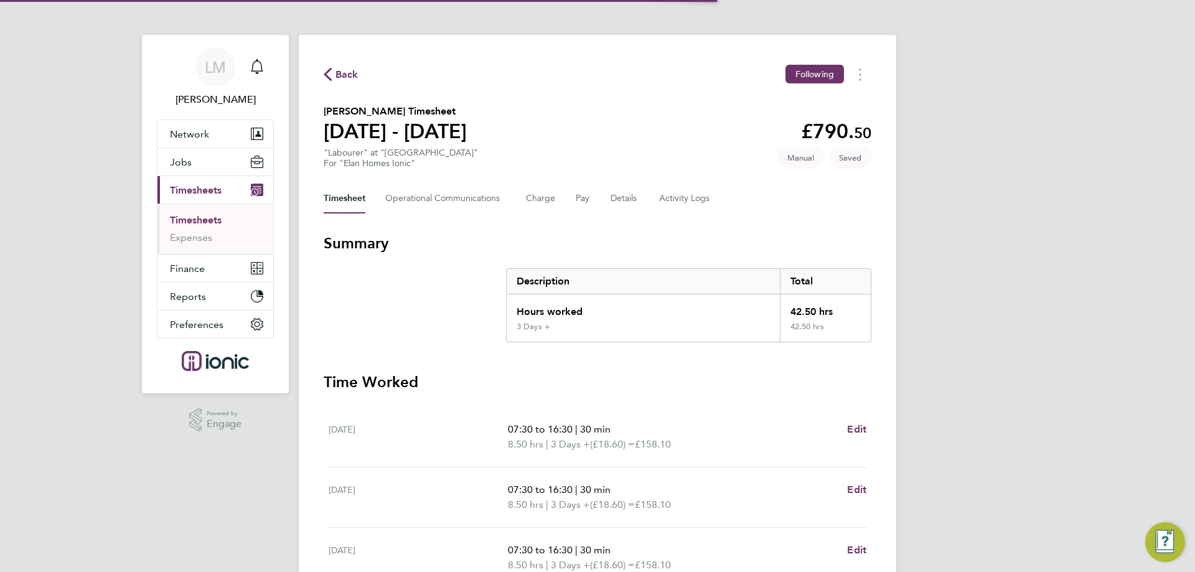
scroll to position [337, 0]
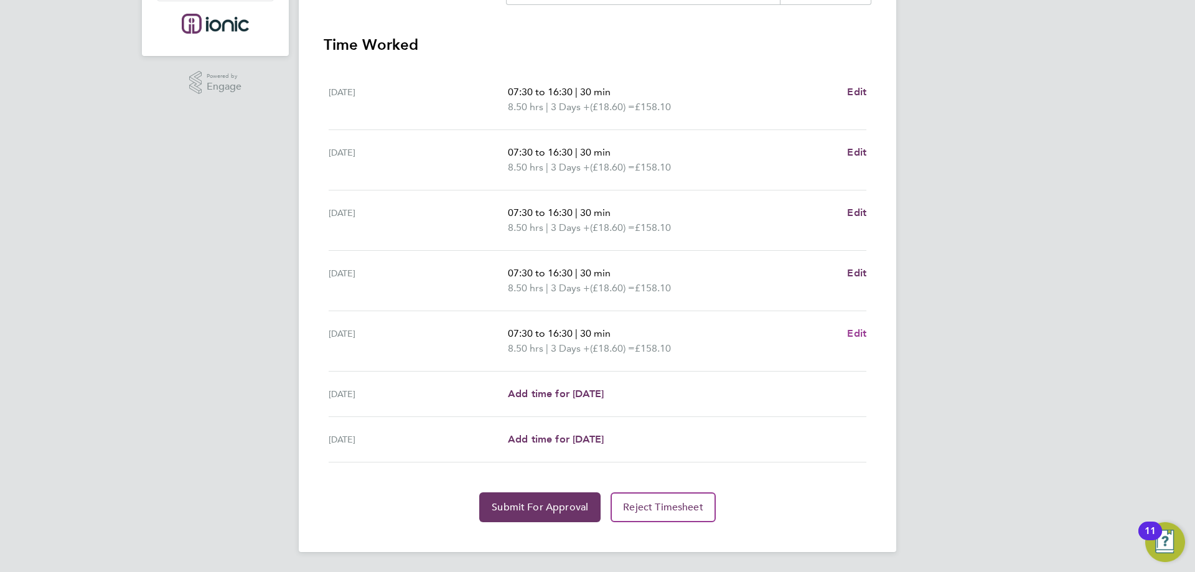
click at [859, 337] on span "Edit" at bounding box center [856, 333] width 19 height 12
select select "30"
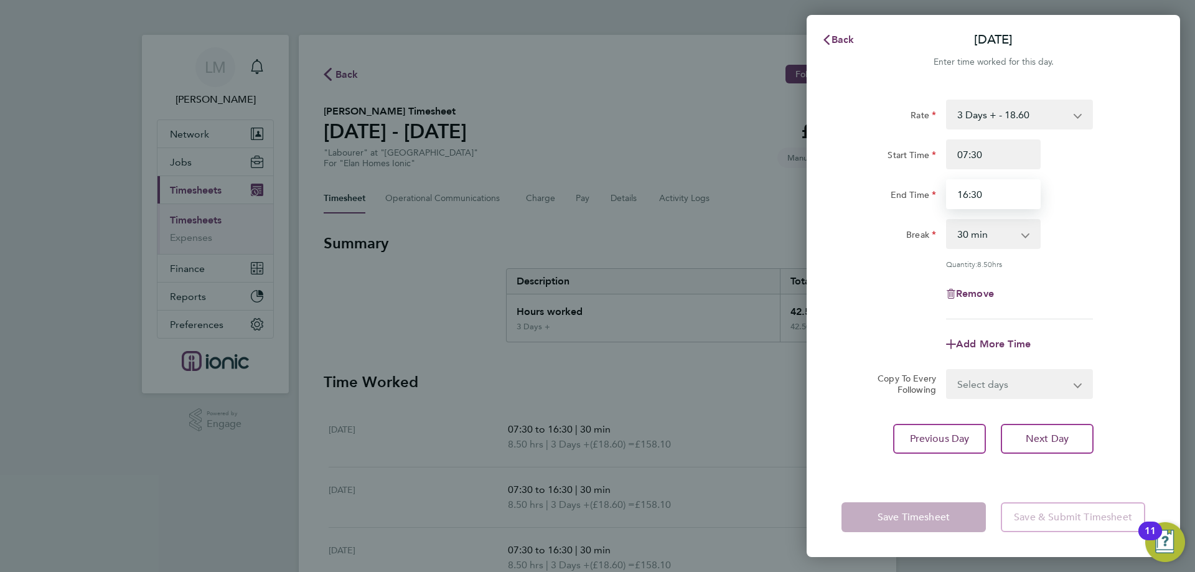
click at [979, 190] on input "16:30" at bounding box center [993, 194] width 95 height 30
type input "16:00"
click at [1129, 340] on div "Add More Time" at bounding box center [993, 344] width 314 height 30
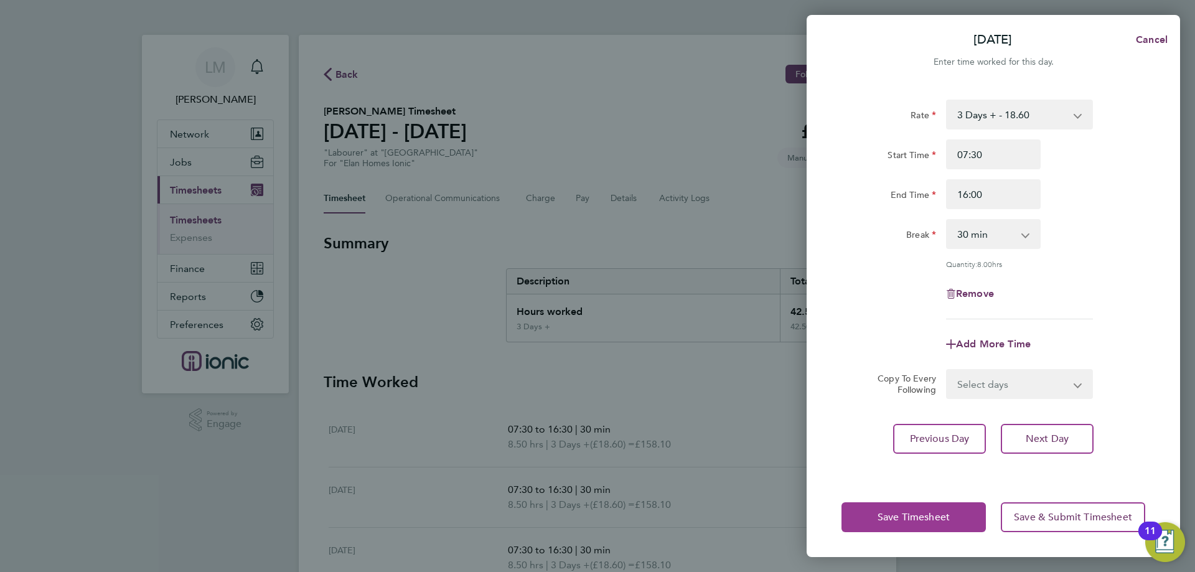
click at [900, 519] on span "Save Timesheet" at bounding box center [913, 517] width 72 height 12
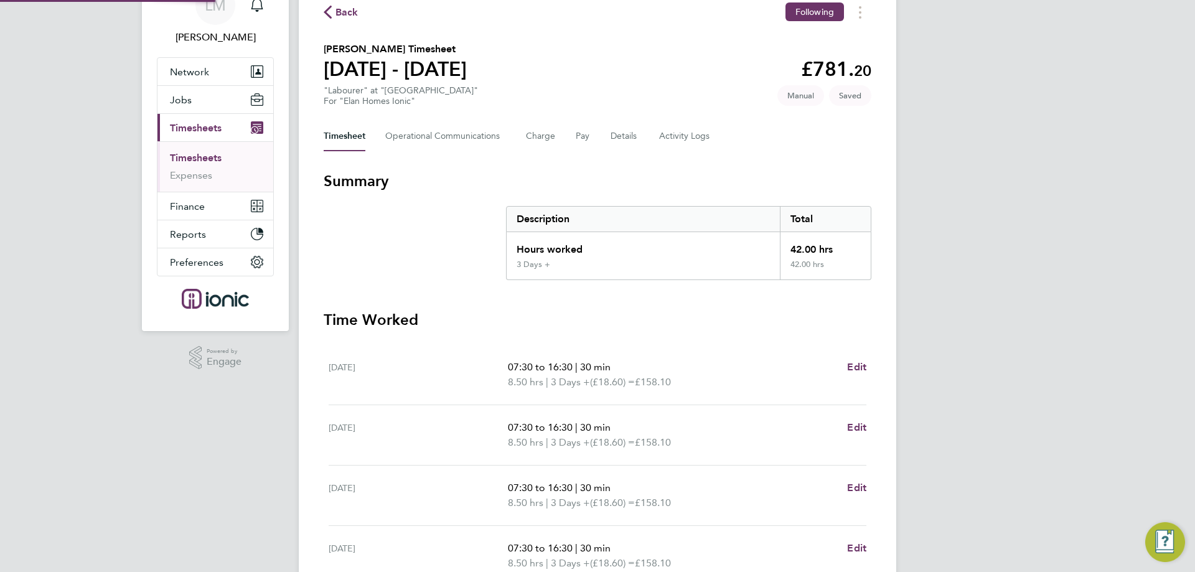
scroll to position [337, 0]
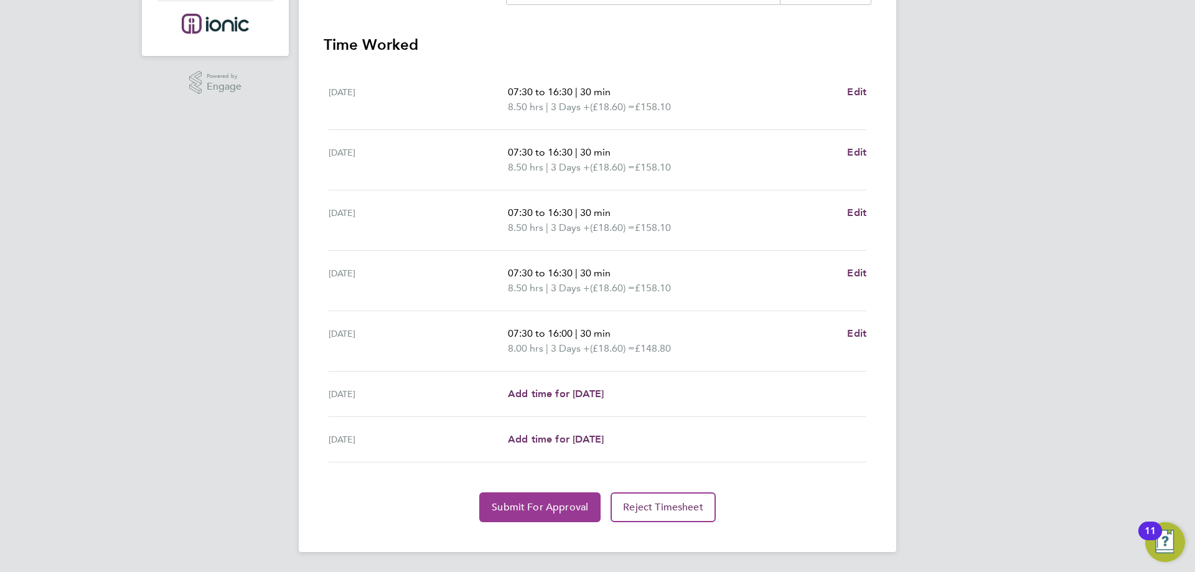
click at [539, 516] on button "Submit For Approval" at bounding box center [539, 507] width 121 height 30
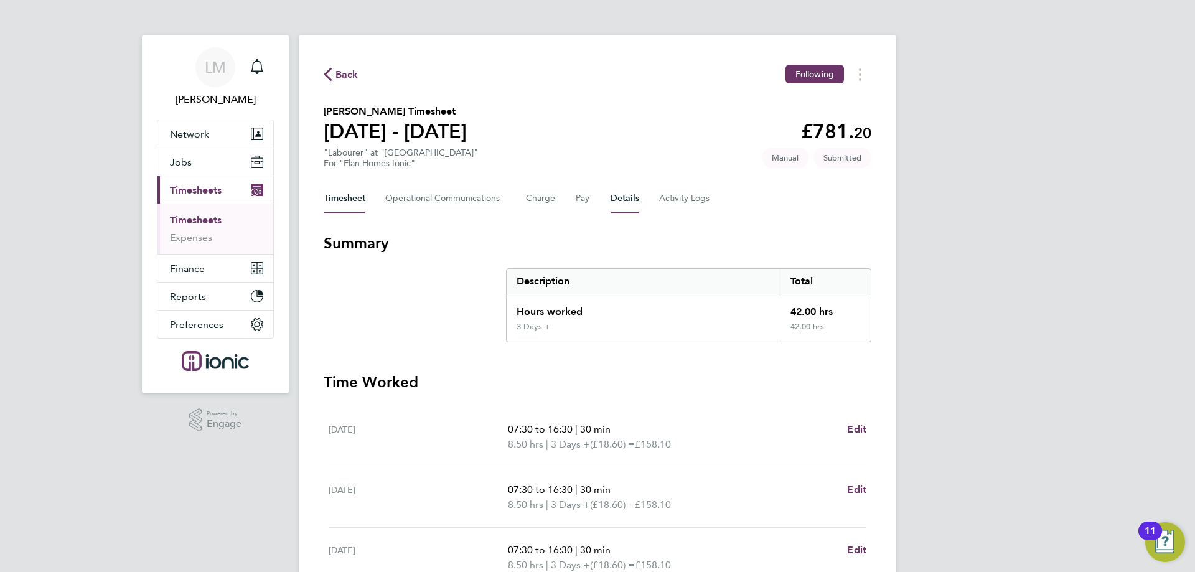
click at [627, 202] on button "Details" at bounding box center [624, 199] width 29 height 30
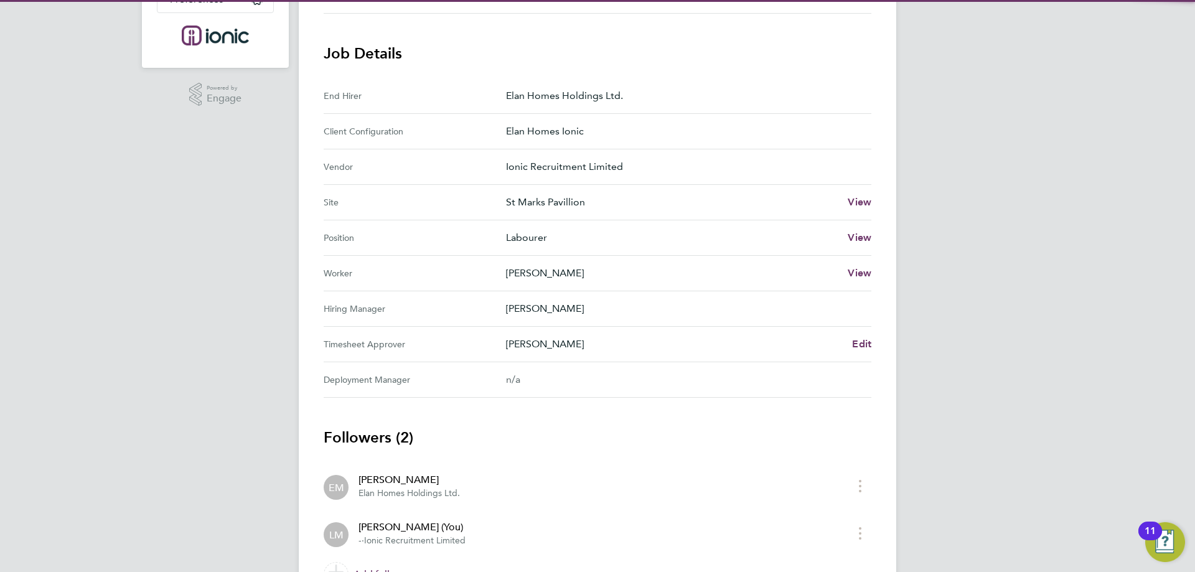
scroll to position [395, 0]
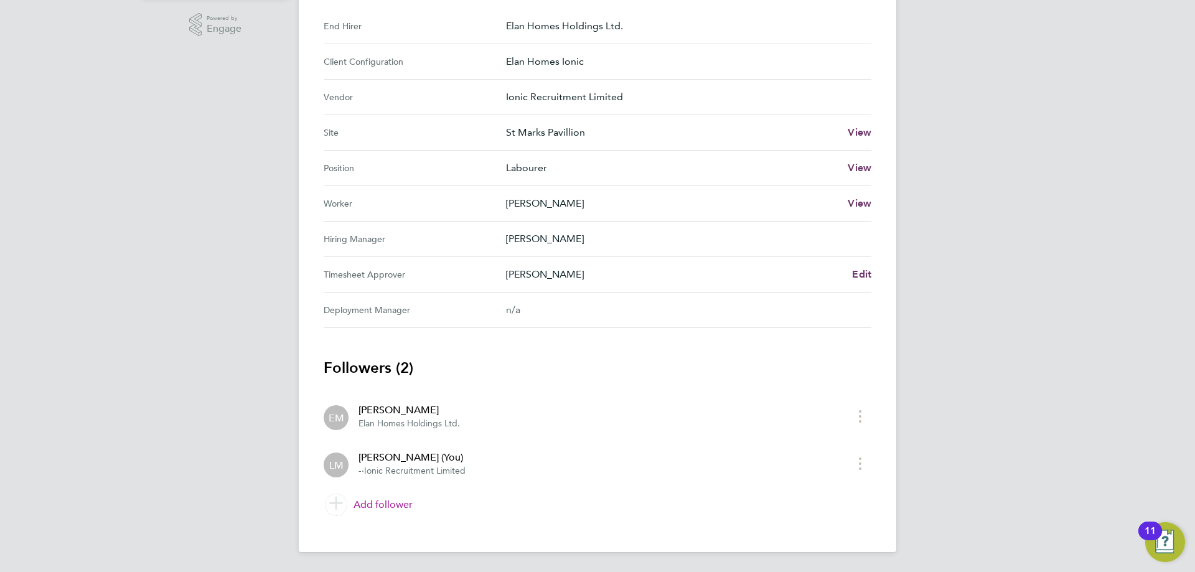
click at [366, 503] on link "Add follower" at bounding box center [598, 504] width 548 height 35
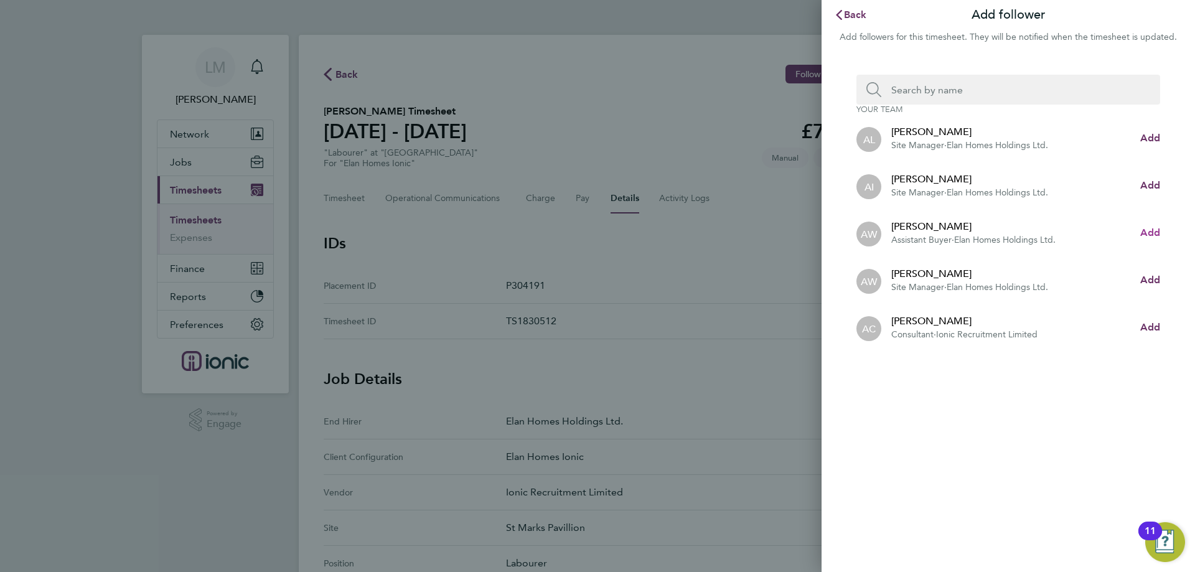
click at [1149, 236] on span "Add" at bounding box center [1150, 232] width 20 height 12
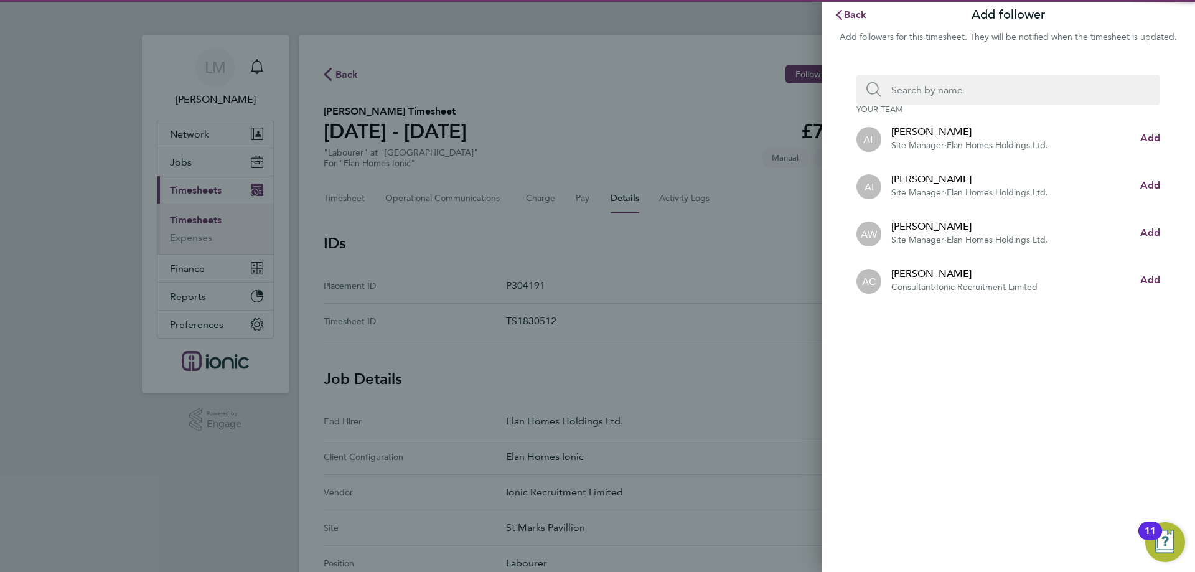
click at [949, 95] on input "Search team member by name:" at bounding box center [1013, 90] width 264 height 30
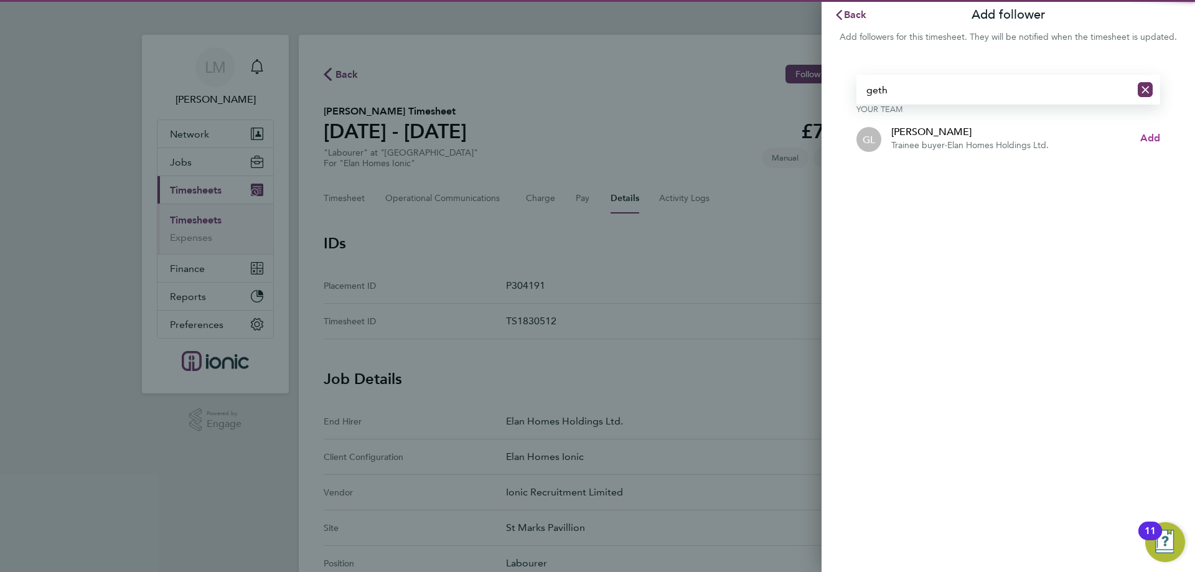
type input "geth"
click at [1157, 135] on span "Add" at bounding box center [1150, 138] width 20 height 12
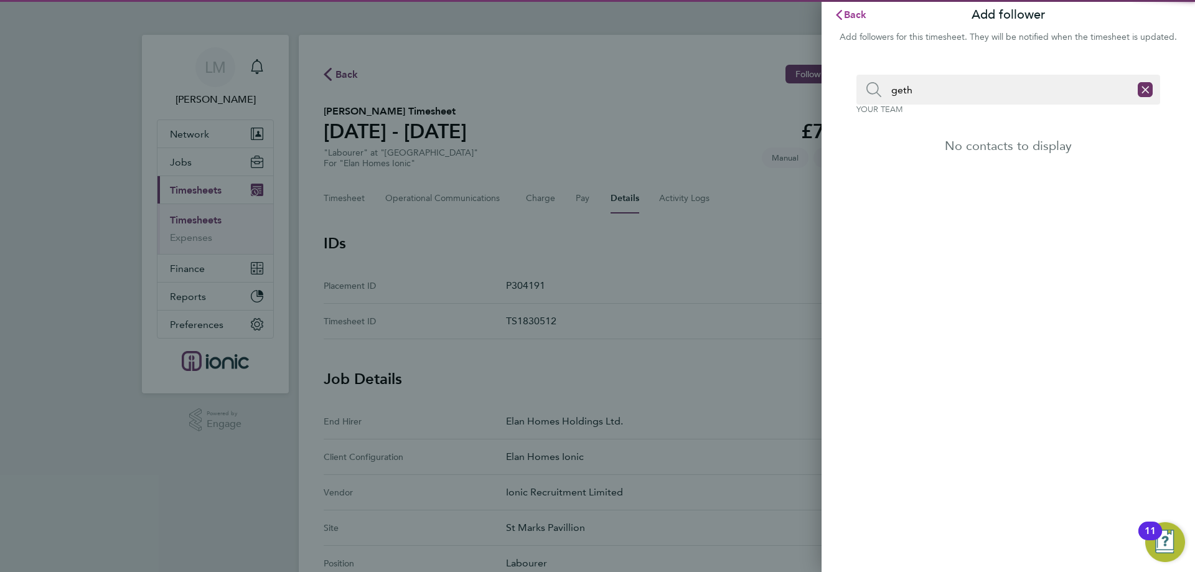
click at [842, 24] on button "Back" at bounding box center [850, 14] width 58 height 25
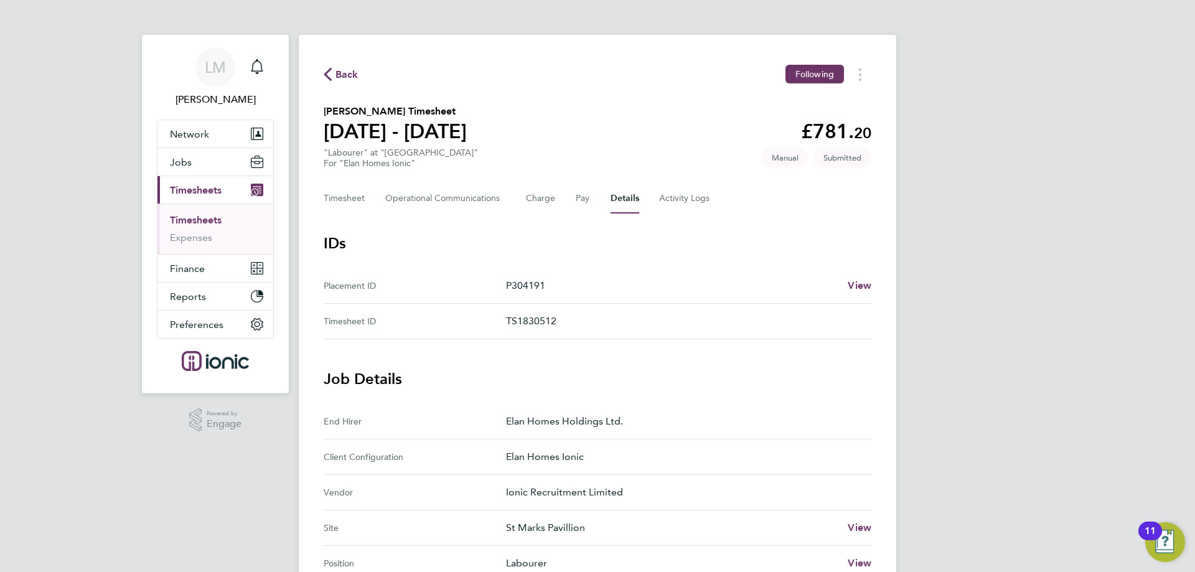
click at [353, 79] on span "Back" at bounding box center [346, 74] width 23 height 15
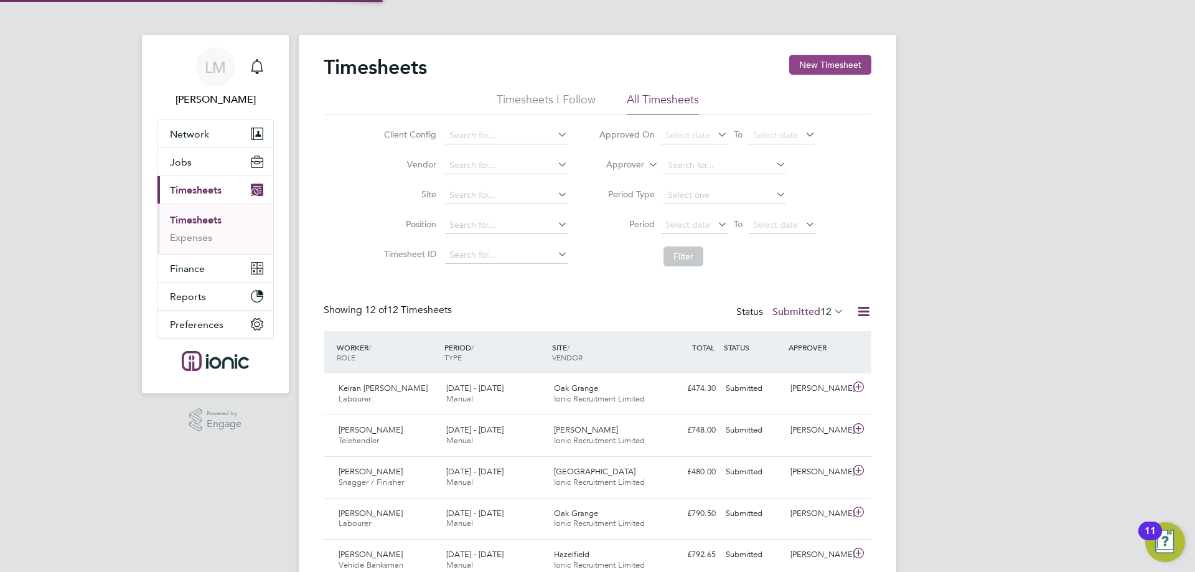
scroll to position [32, 108]
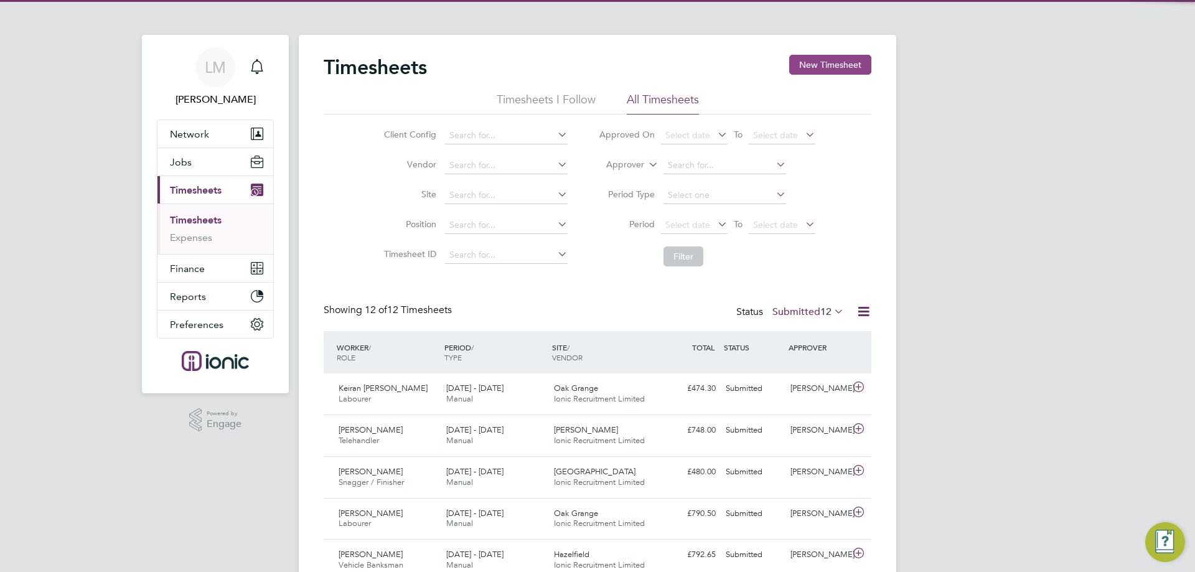
click at [826, 63] on button "New Timesheet" at bounding box center [830, 65] width 82 height 20
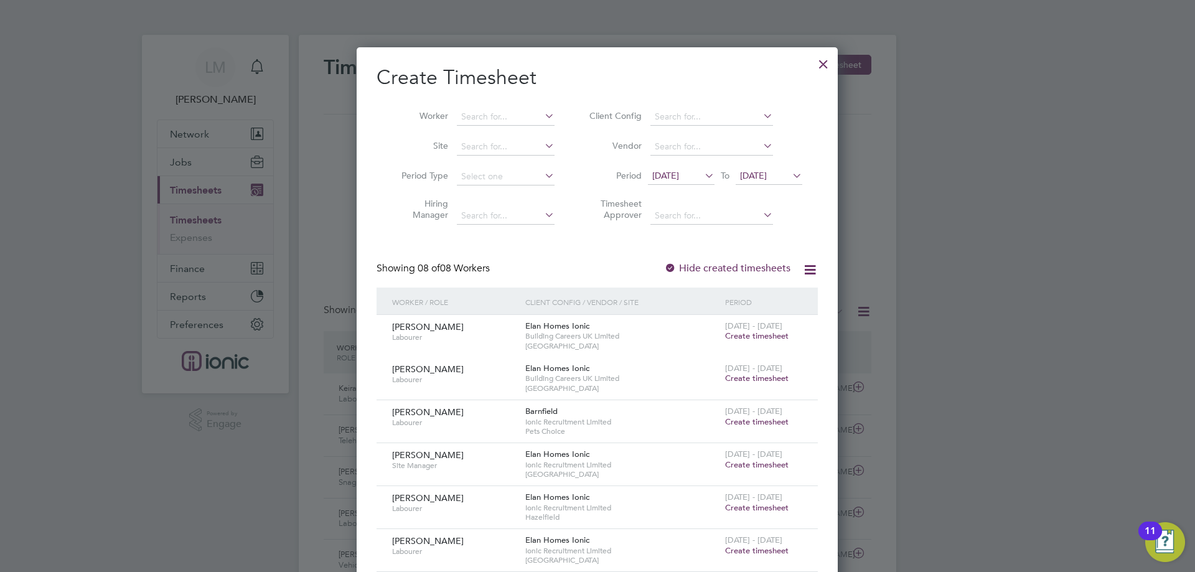
click at [821, 68] on div at bounding box center [823, 61] width 22 height 22
